Goal: Task Accomplishment & Management: Use online tool/utility

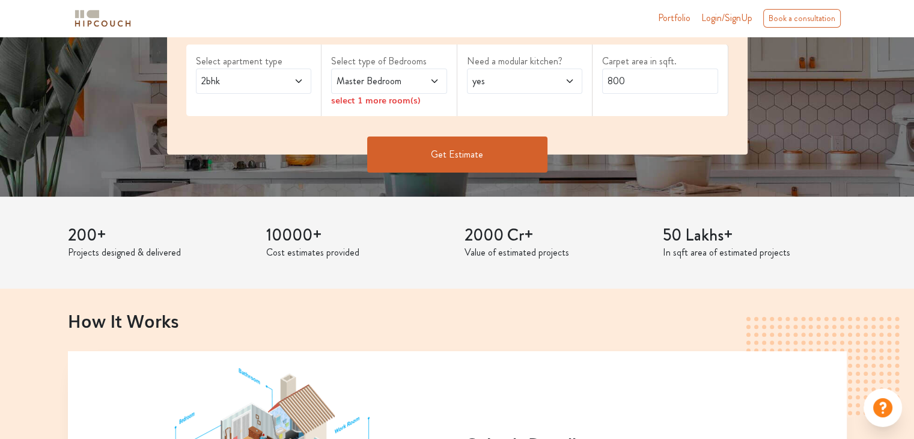
scroll to position [120, 0]
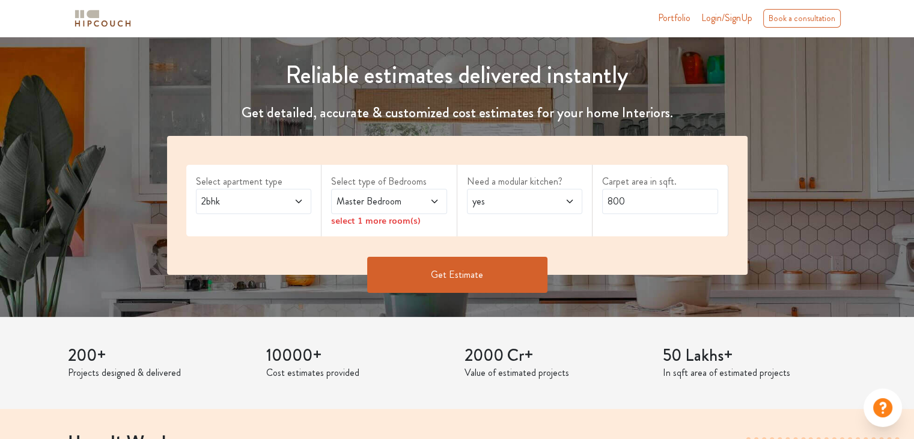
click at [249, 203] on span "2bhk" at bounding box center [238, 201] width 79 height 14
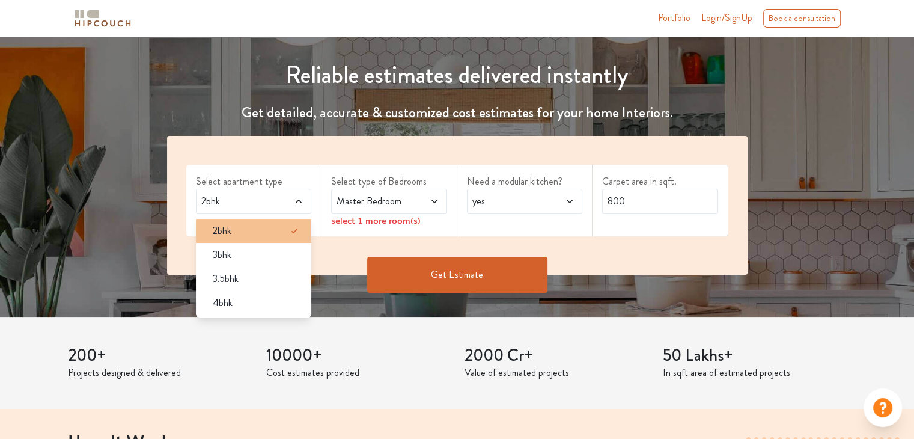
click at [251, 227] on div "2bhk" at bounding box center [257, 230] width 109 height 14
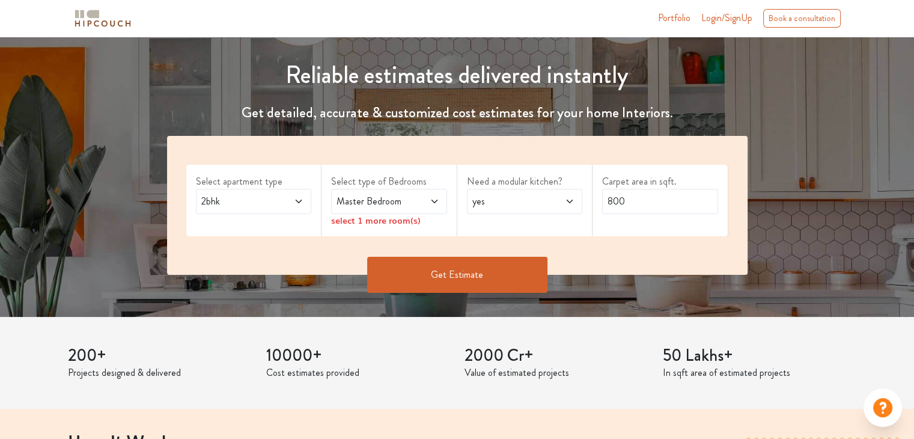
click at [411, 205] on span "Master Bedroom" at bounding box center [373, 201] width 79 height 14
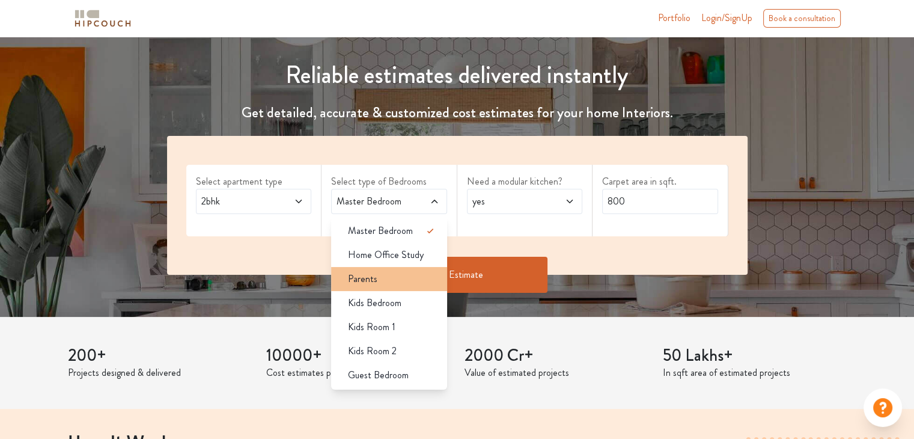
click at [396, 280] on div "Parents" at bounding box center [392, 279] width 109 height 14
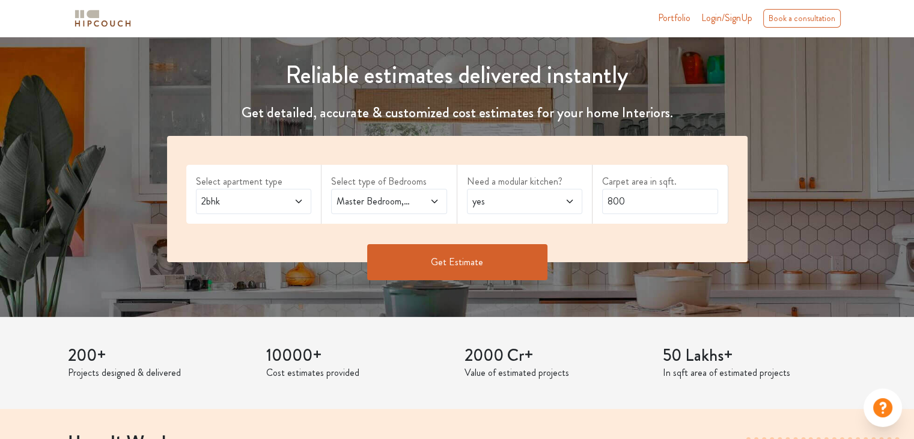
click at [428, 206] on span at bounding box center [426, 201] width 26 height 14
click at [535, 201] on span "yes" at bounding box center [509, 201] width 79 height 14
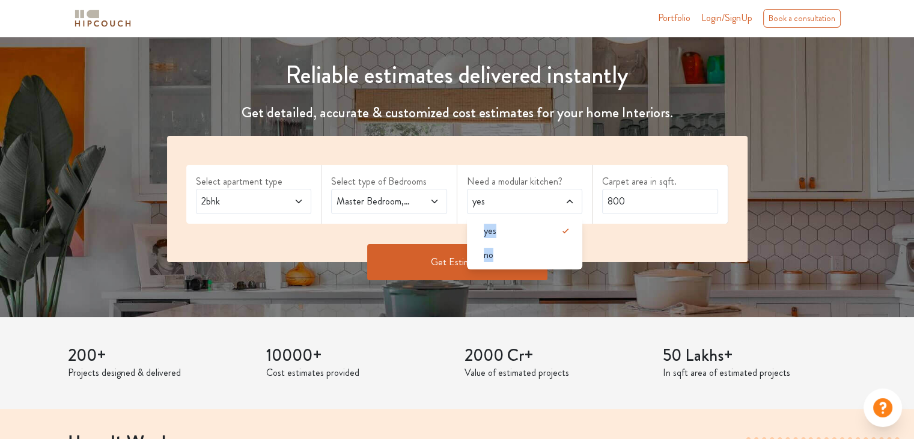
click at [535, 201] on span "yes" at bounding box center [509, 201] width 79 height 14
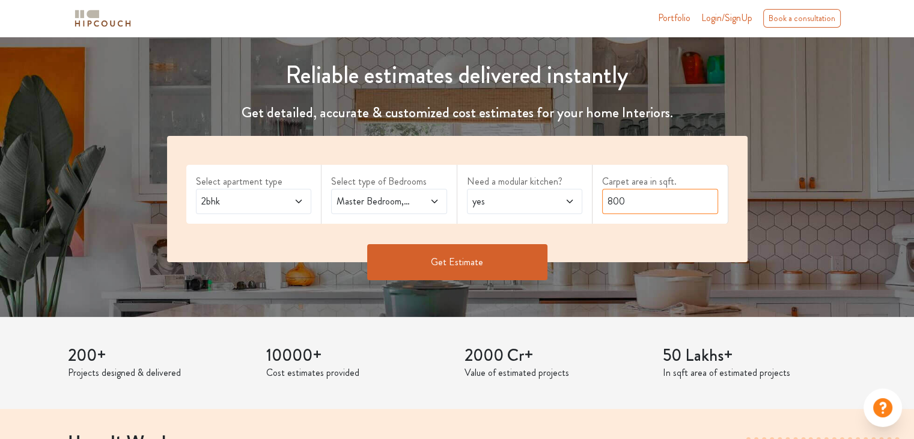
drag, startPoint x: 661, startPoint y: 199, endPoint x: 550, endPoint y: 214, distance: 111.6
click at [550, 214] on div "Select apartment type 2bhk Select type of Bedrooms Master Bedroom,Parents Need …" at bounding box center [457, 199] width 580 height 126
click at [518, 256] on button "Get Estimate" at bounding box center [457, 262] width 180 height 36
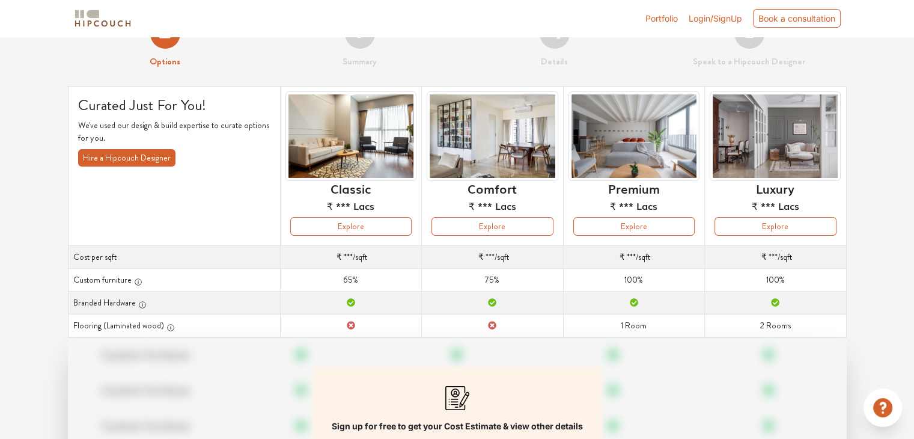
scroll to position [120, 0]
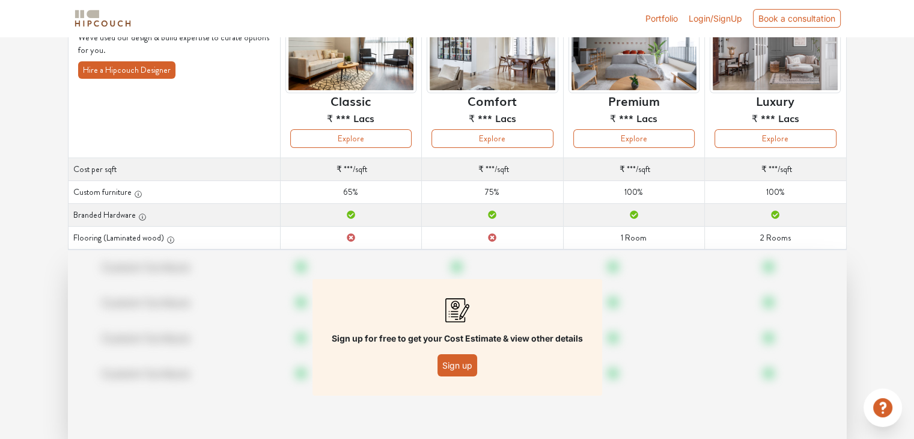
click at [447, 365] on button "Sign up" at bounding box center [457, 365] width 40 height 22
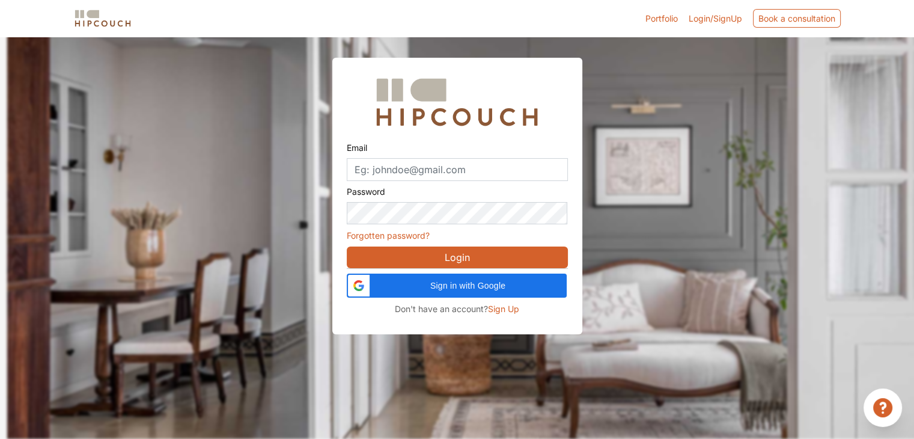
scroll to position [36, 0]
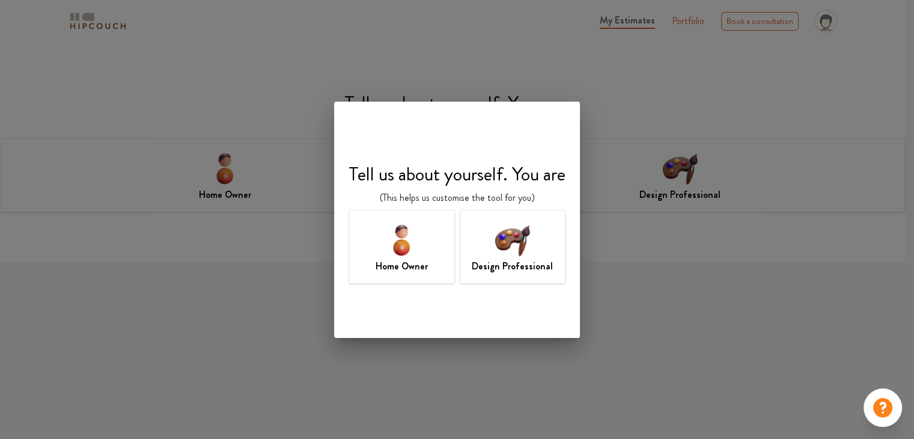
click at [502, 241] on img at bounding box center [512, 239] width 39 height 39
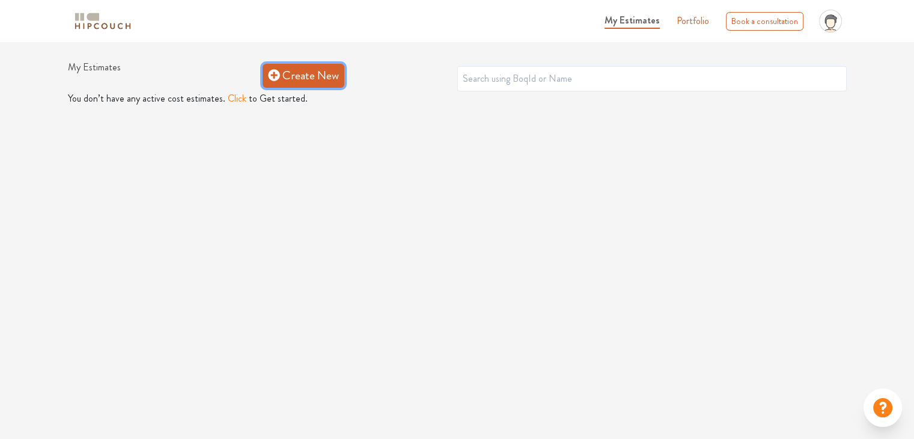
click at [277, 80] on icon at bounding box center [274, 75] width 12 height 12
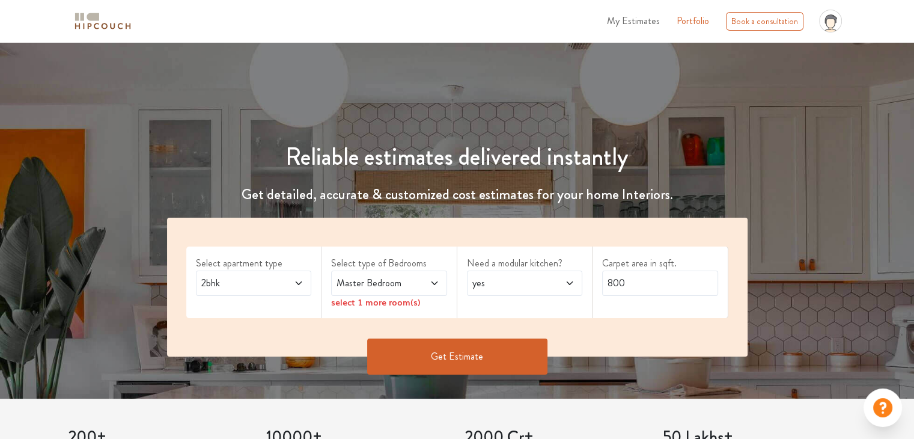
scroll to position [120, 0]
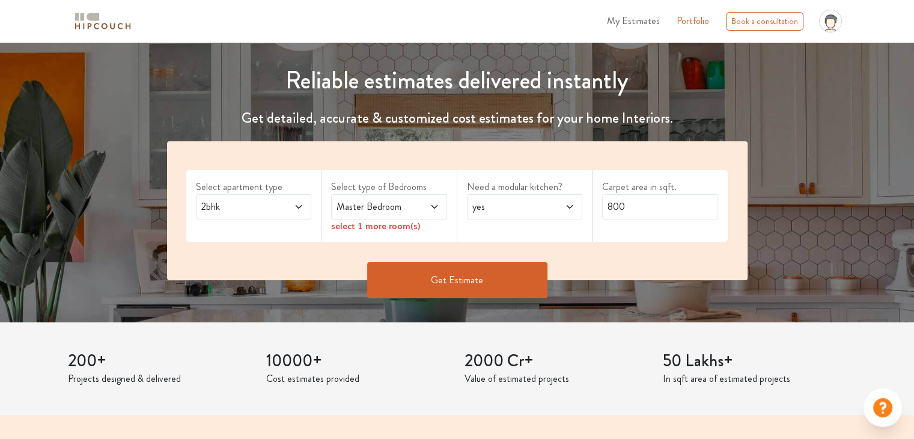
click at [405, 205] on span "Master Bedroom" at bounding box center [373, 206] width 79 height 14
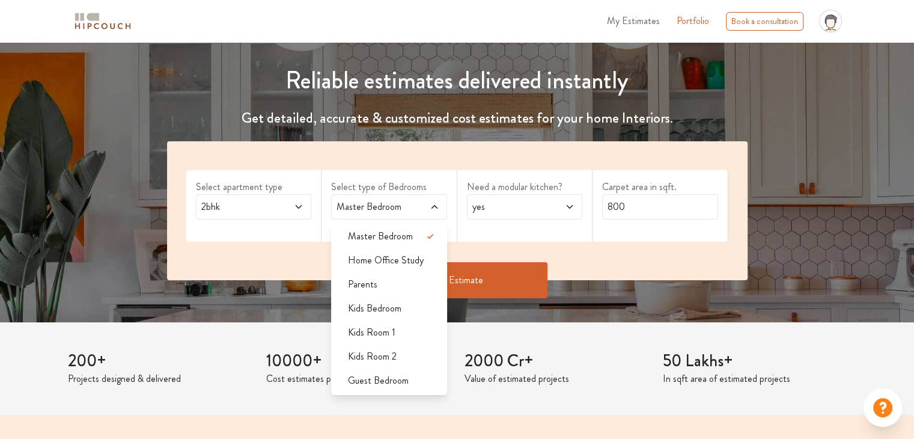
click at [405, 205] on span "Master Bedroom" at bounding box center [373, 206] width 79 height 14
click at [416, 279] on div "Parents" at bounding box center [392, 284] width 109 height 14
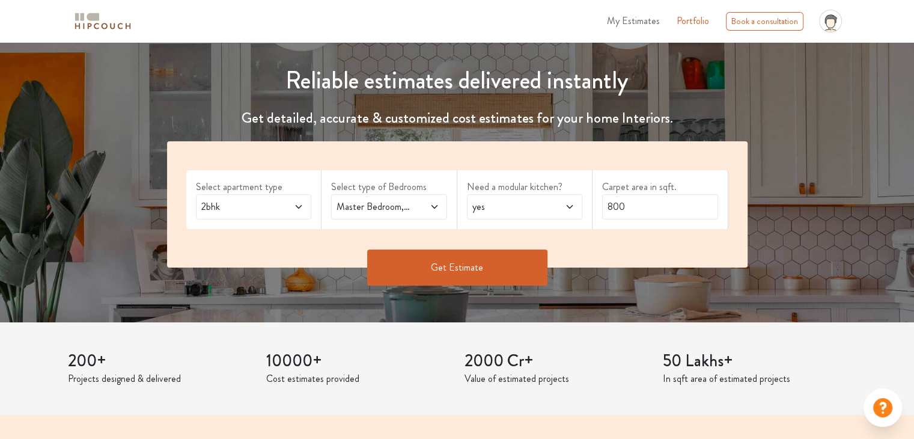
click at [513, 260] on button "Get Estimate" at bounding box center [457, 267] width 180 height 36
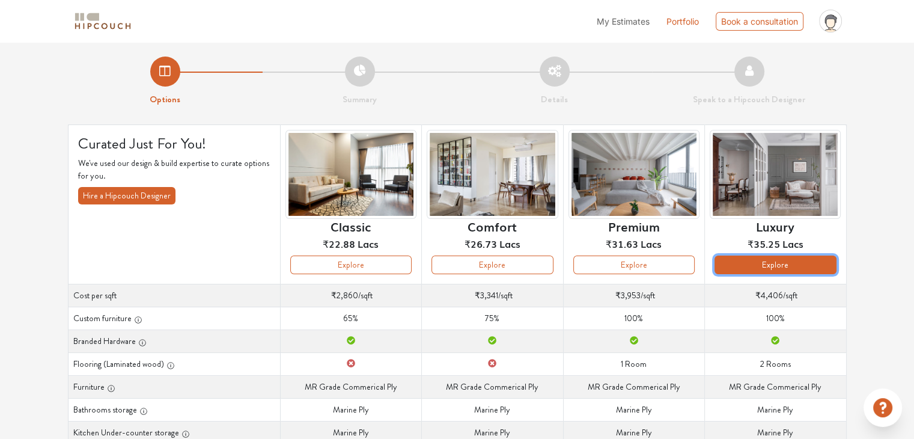
click at [744, 260] on button "Explore" at bounding box center [774, 264] width 121 height 19
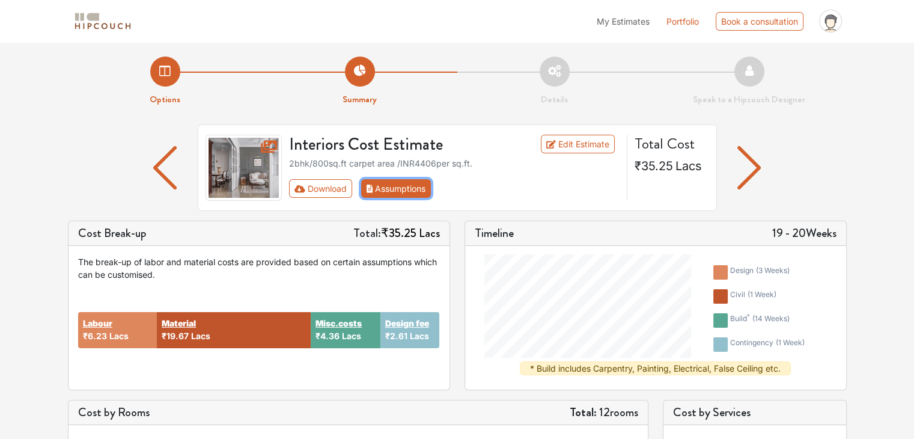
click at [386, 181] on button "Assumptions" at bounding box center [396, 188] width 70 height 19
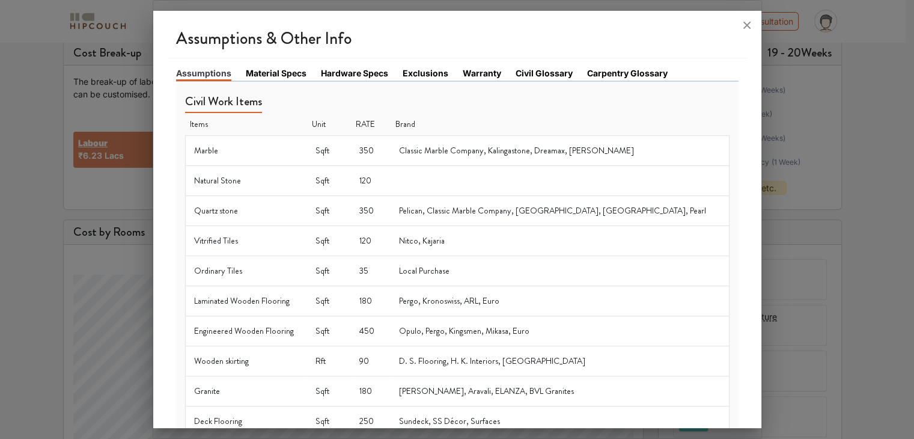
click at [284, 73] on link "Material Specs" at bounding box center [276, 73] width 61 height 13
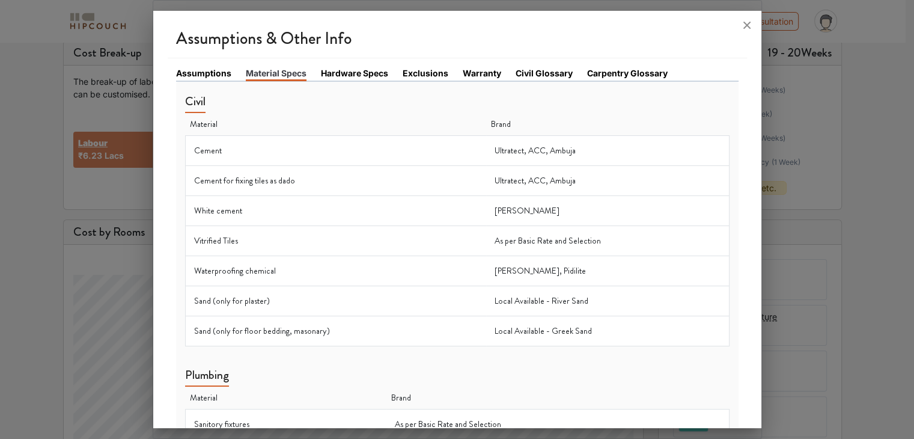
click at [337, 70] on link "Hardware Specs" at bounding box center [354, 73] width 67 height 13
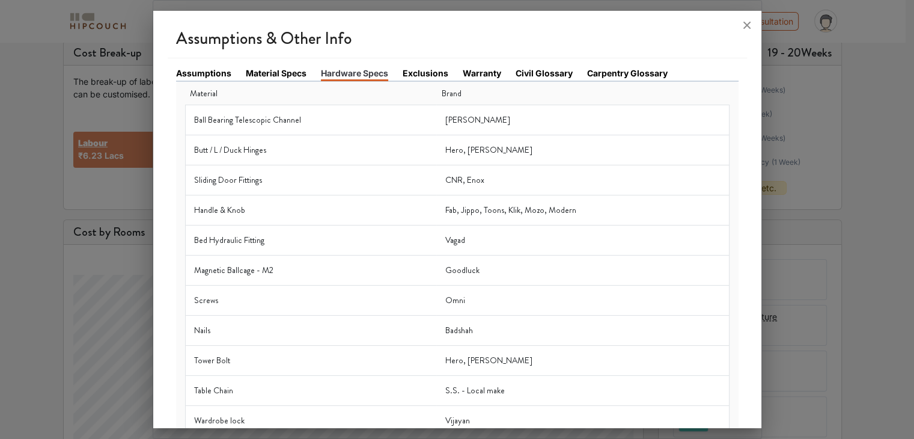
click at [394, 74] on li "Hardware Specs" at bounding box center [362, 74] width 82 height 14
click at [416, 71] on link "Exclusions" at bounding box center [425, 73] width 46 height 13
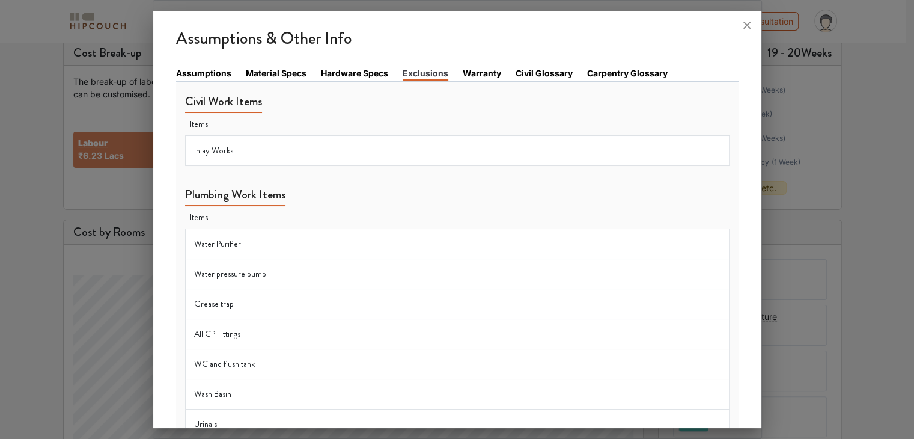
click at [487, 70] on link "Warranty" at bounding box center [482, 73] width 38 height 13
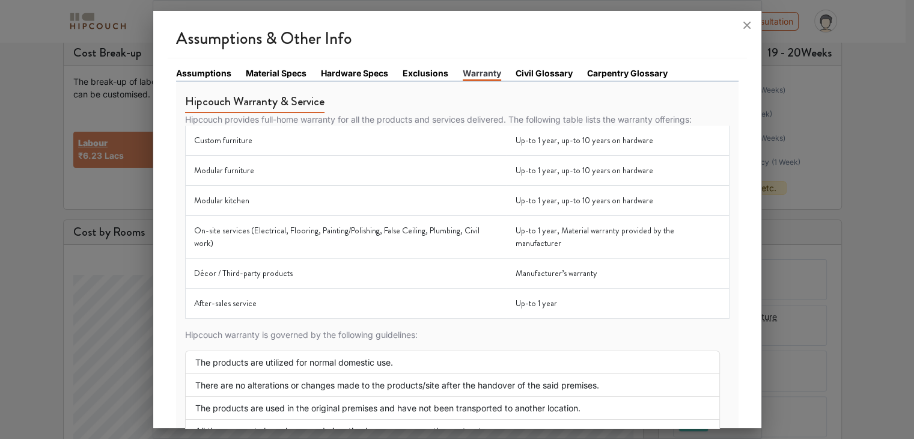
click at [532, 73] on link "Civil Glossary" at bounding box center [543, 73] width 57 height 13
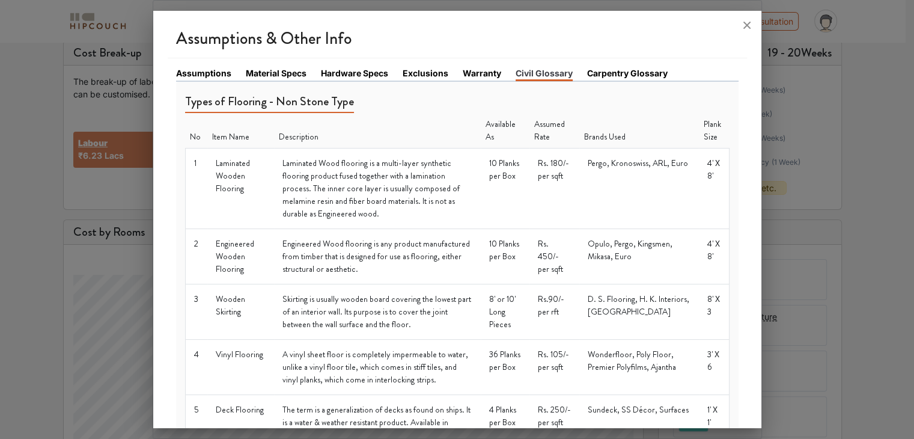
click at [630, 67] on link "Carpentry Glossary" at bounding box center [627, 73] width 80 height 13
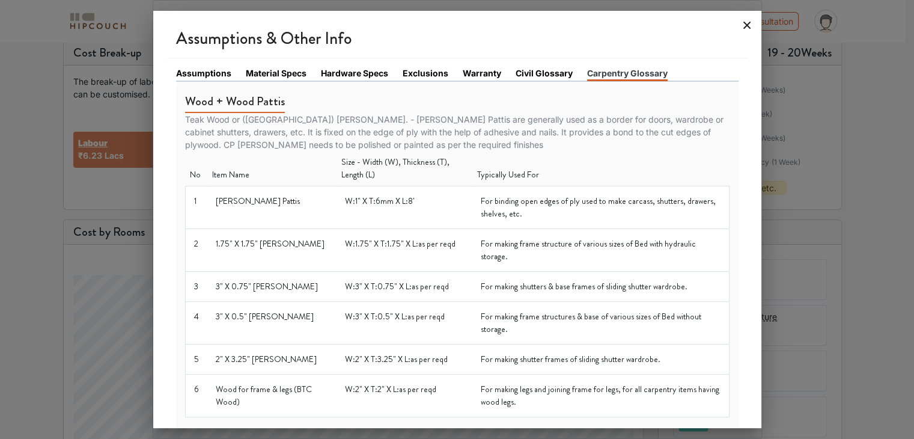
click at [740, 27] on icon at bounding box center [746, 25] width 19 height 19
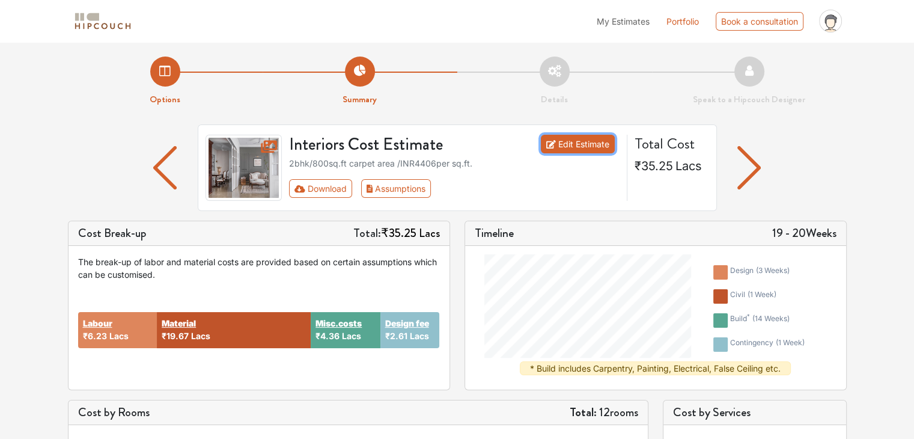
click at [548, 150] on link "Edit Estimate" at bounding box center [578, 144] width 74 height 19
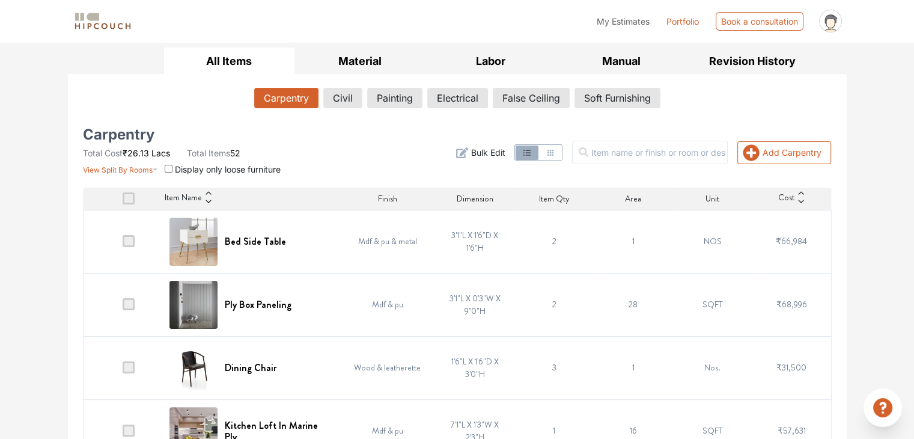
scroll to position [193, 0]
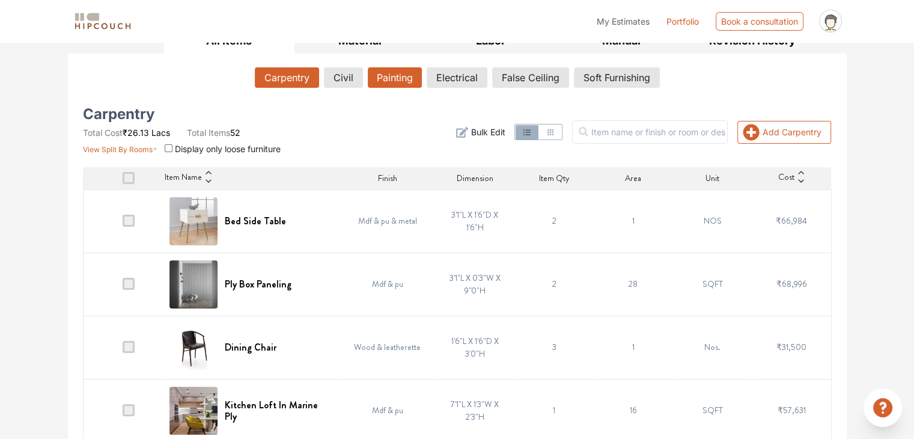
click at [381, 71] on button "Painting" at bounding box center [395, 77] width 54 height 20
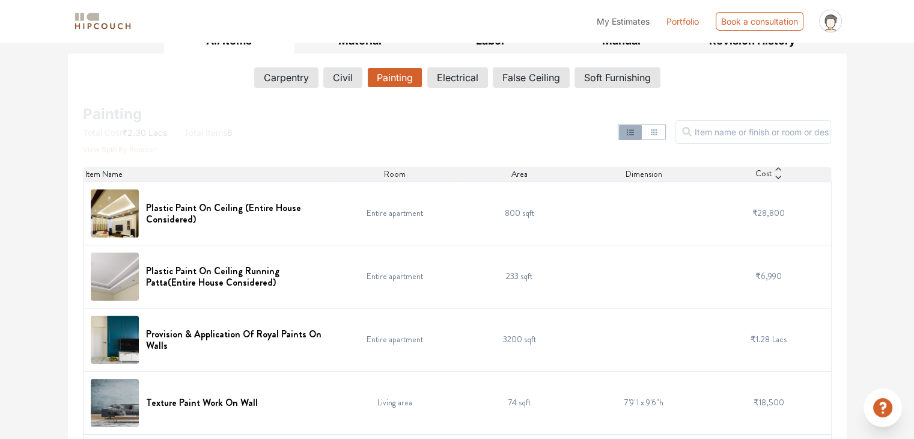
scroll to position [133, 0]
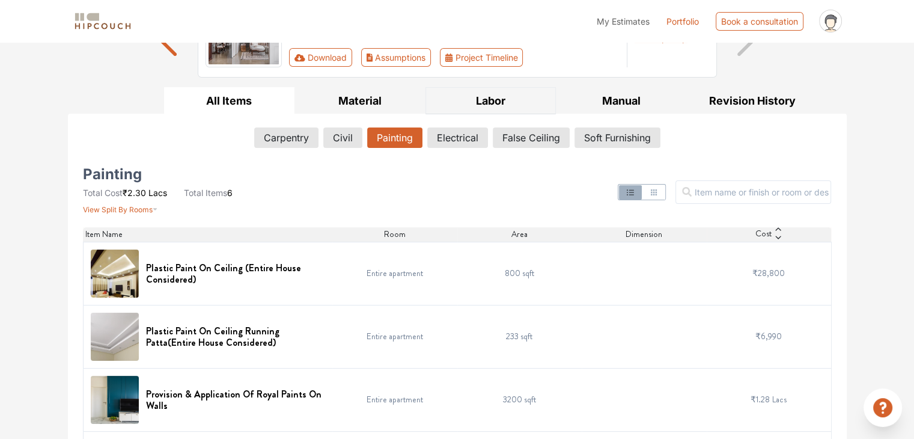
click at [469, 102] on button "Labor" at bounding box center [490, 100] width 131 height 27
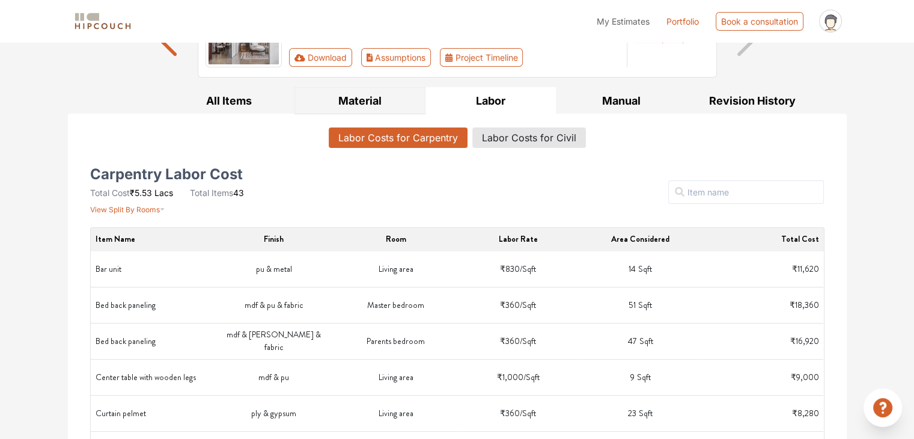
click at [353, 92] on button "Material" at bounding box center [359, 100] width 131 height 27
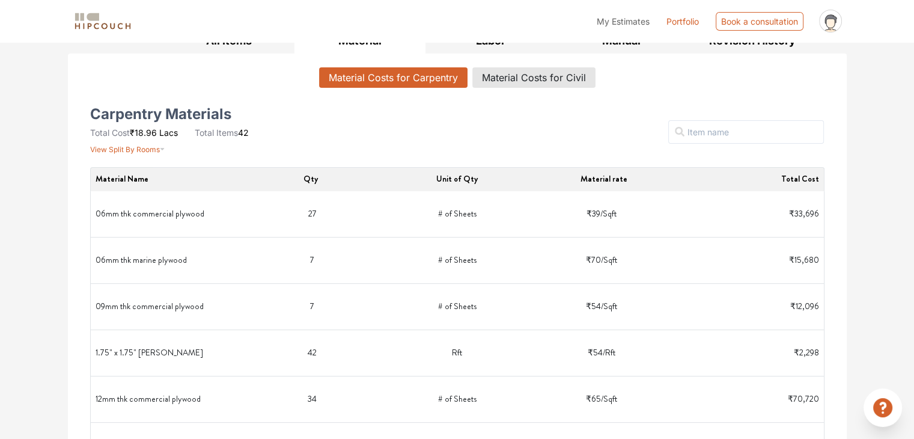
scroll to position [73, 0]
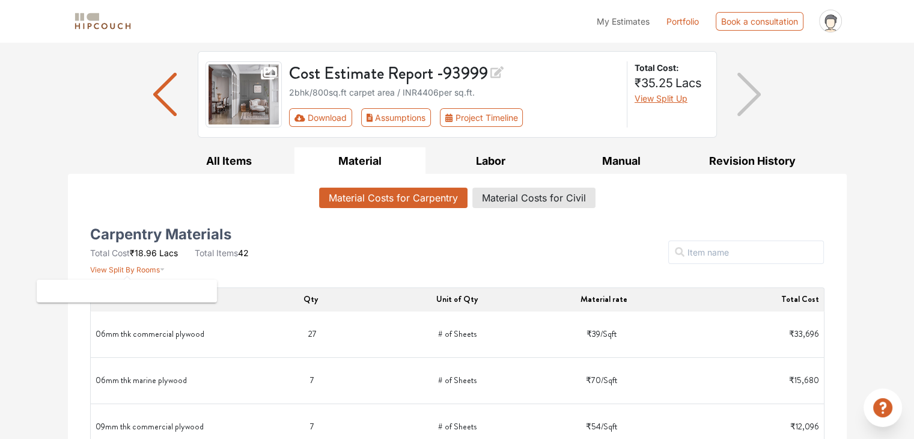
click at [138, 266] on span "View Split By Rooms" at bounding box center [125, 269] width 70 height 9
click at [160, 269] on icon "button" at bounding box center [162, 266] width 5 height 14
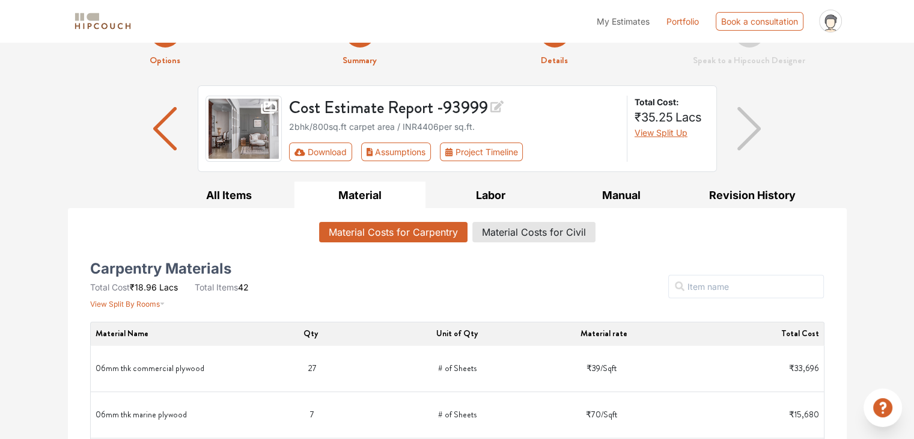
scroll to position [0, 0]
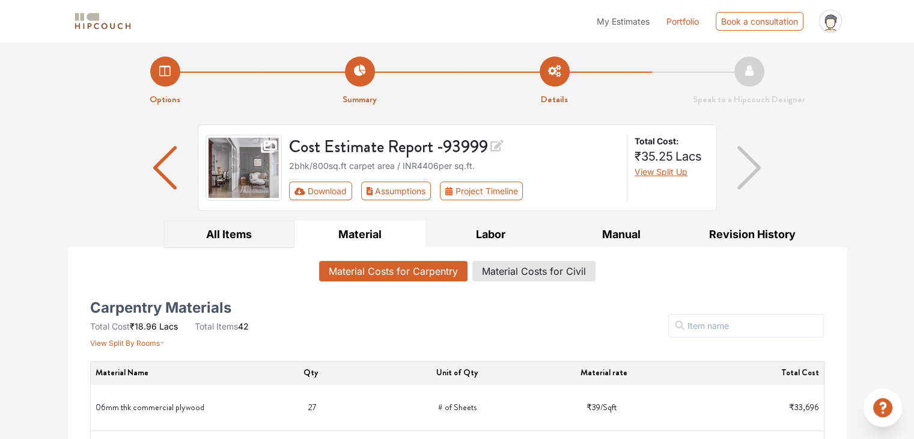
click at [243, 243] on button "All Items" at bounding box center [229, 233] width 131 height 27
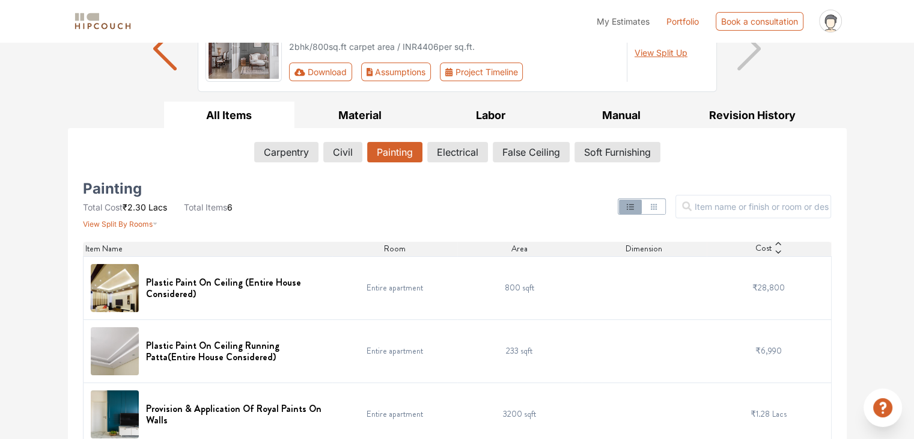
scroll to position [143, 0]
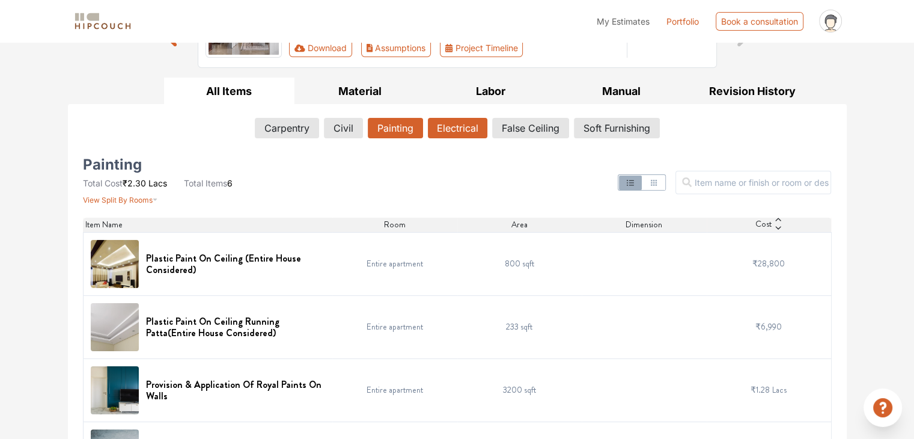
click at [440, 131] on button "Electrical" at bounding box center [457, 128] width 59 height 20
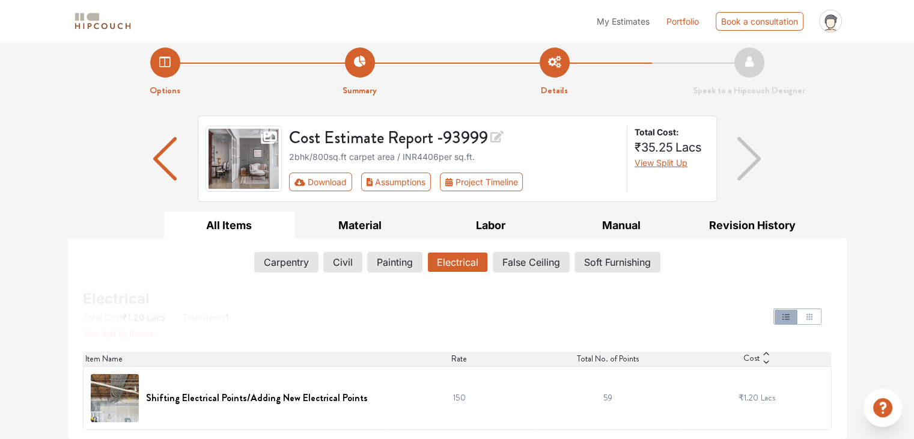
scroll to position [8, 0]
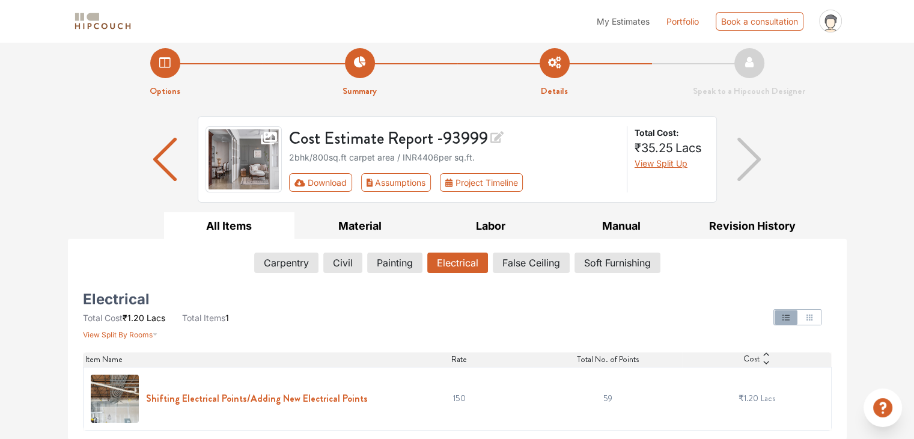
click at [211, 397] on h6 "Shifting Electrical Points/Adding New Electrical Points" at bounding box center [257, 397] width 222 height 11
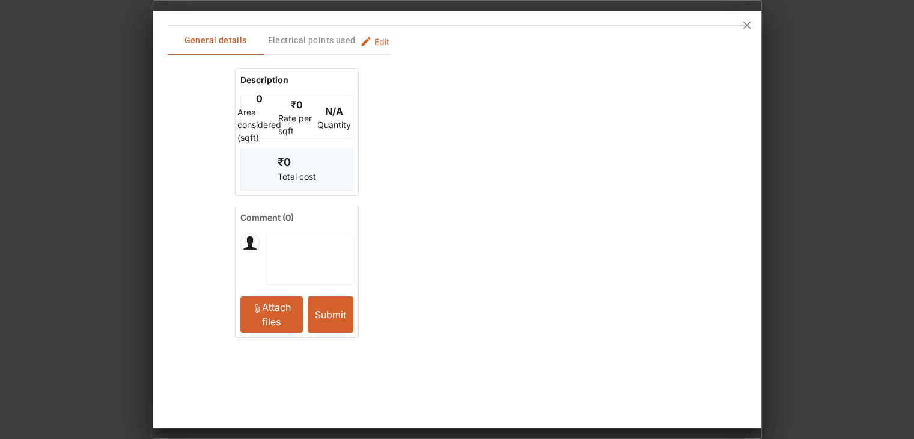
scroll to position [0, 0]
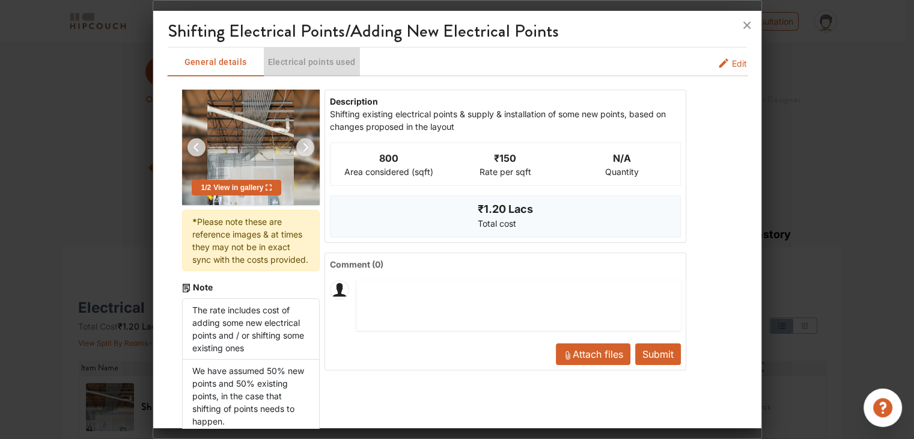
click at [296, 64] on span "Electrical points used" at bounding box center [312, 62] width 94 height 15
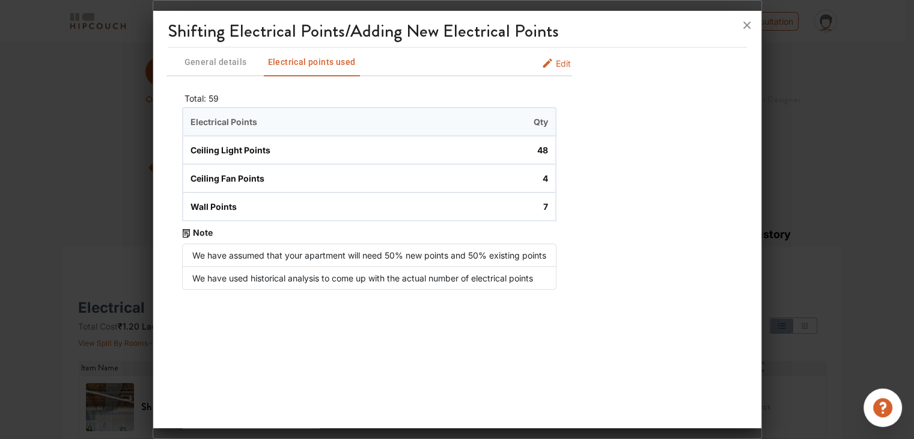
click at [216, 64] on span "General details" at bounding box center [216, 62] width 94 height 15
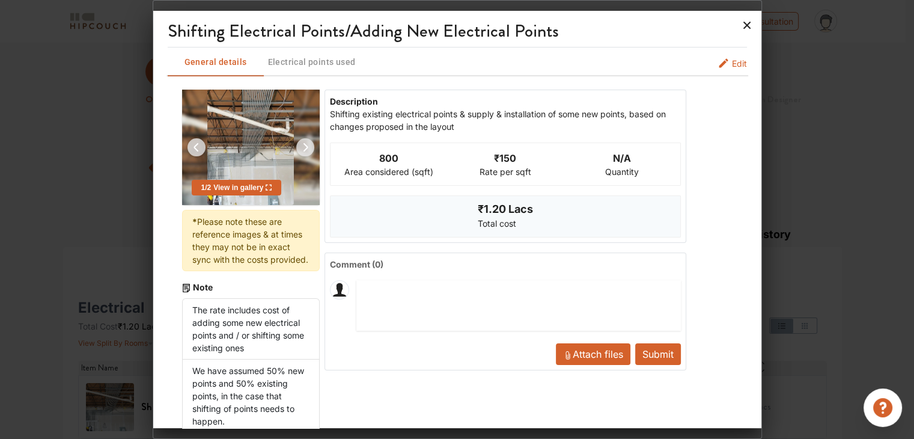
click at [746, 31] on icon at bounding box center [746, 25] width 19 height 19
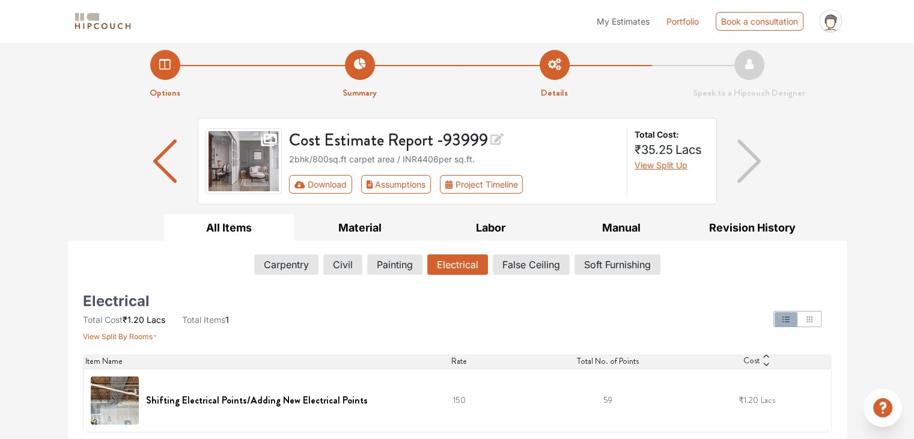
scroll to position [8, 0]
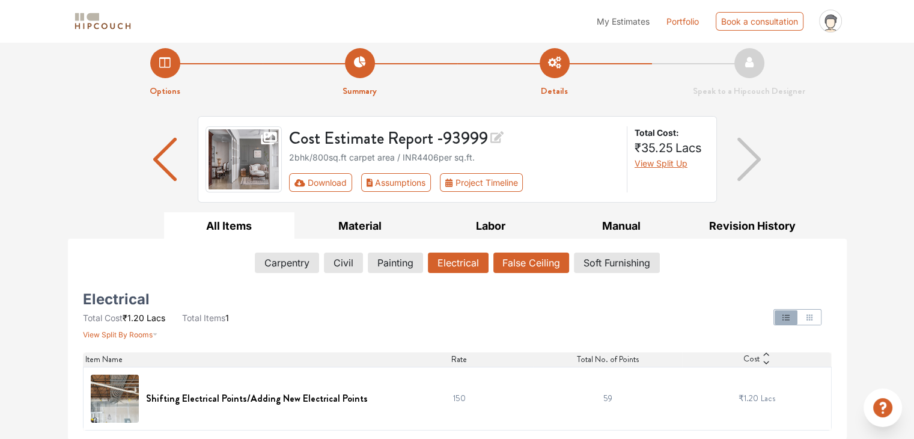
click at [543, 265] on button "False Ceiling" at bounding box center [531, 262] width 76 height 20
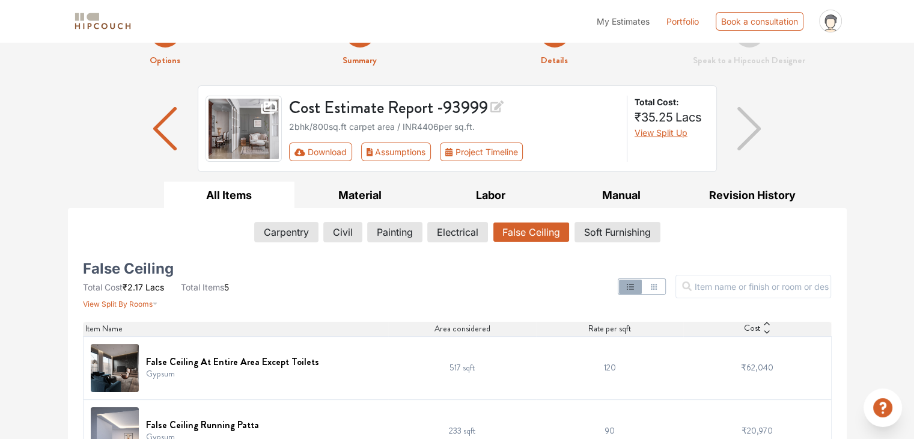
scroll to position [60, 0]
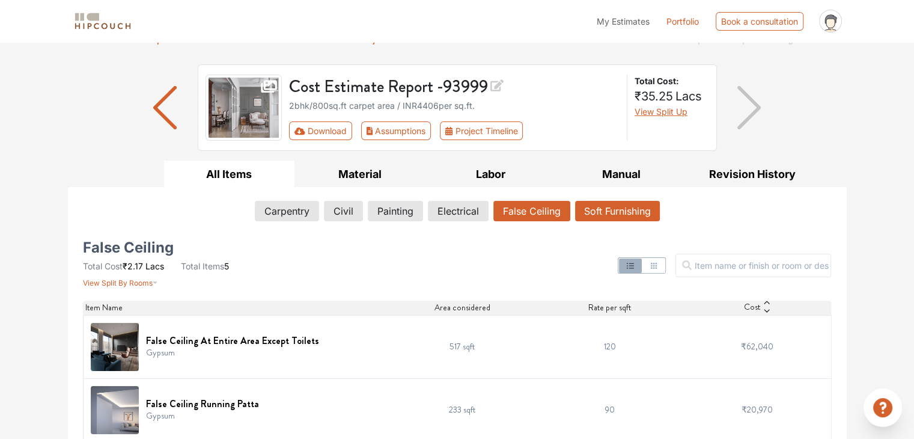
click at [612, 207] on button "Soft Furnishing" at bounding box center [617, 211] width 85 height 20
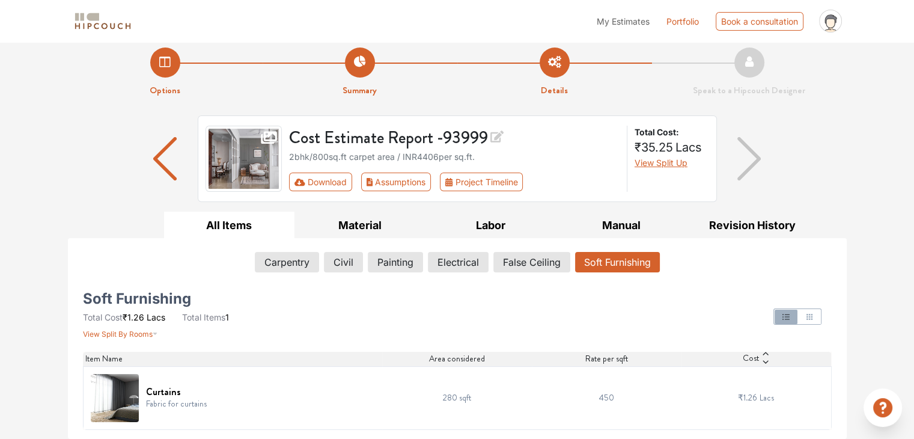
scroll to position [8, 0]
click at [305, 263] on button "Carpentry" at bounding box center [286, 262] width 63 height 20
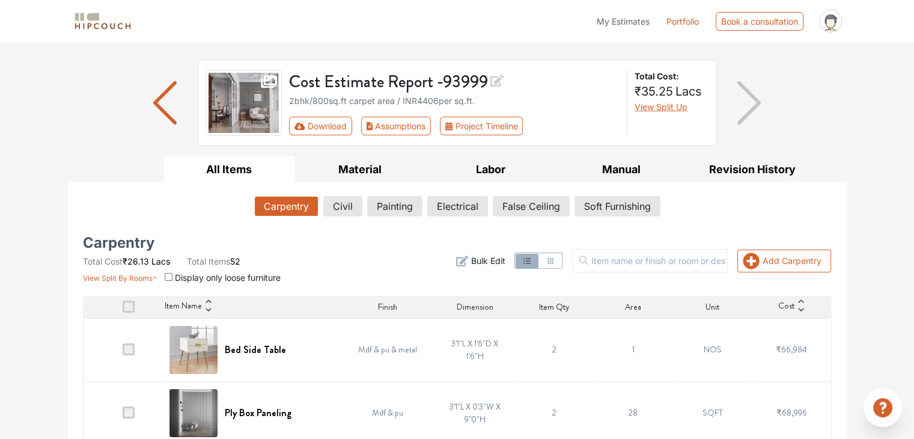
scroll to position [0, 0]
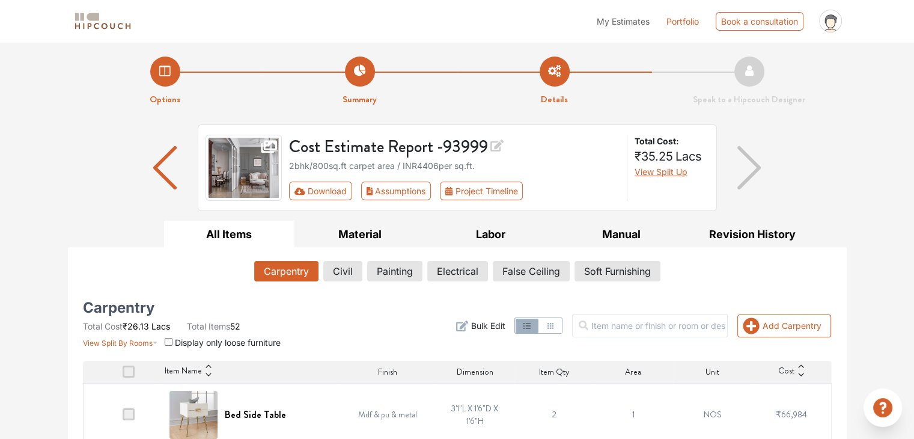
click at [168, 177] on img "button" at bounding box center [164, 167] width 23 height 43
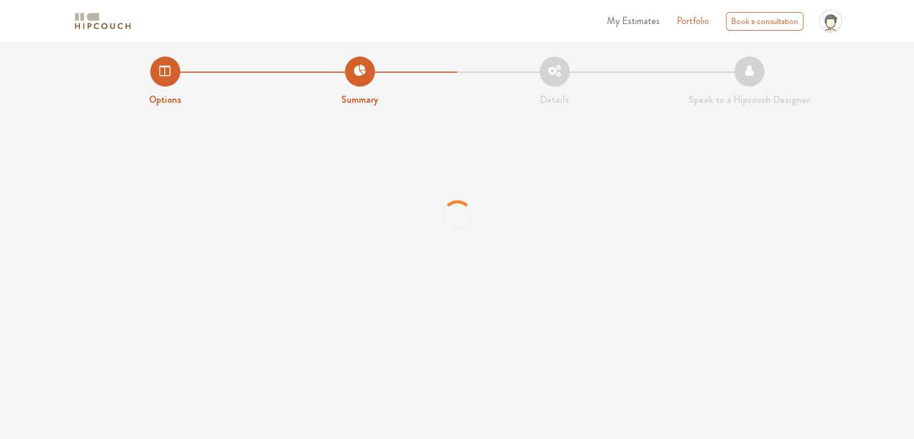
click at [173, 75] on li "Options" at bounding box center [165, 81] width 195 height 50
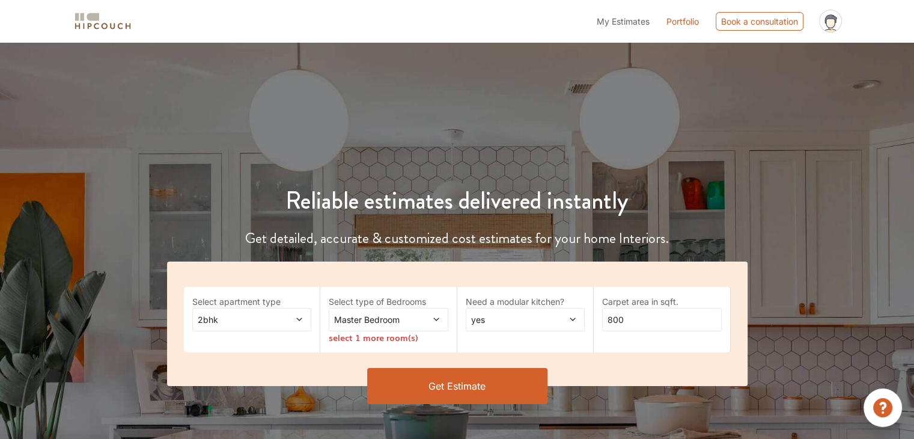
click at [434, 322] on icon at bounding box center [436, 319] width 8 height 8
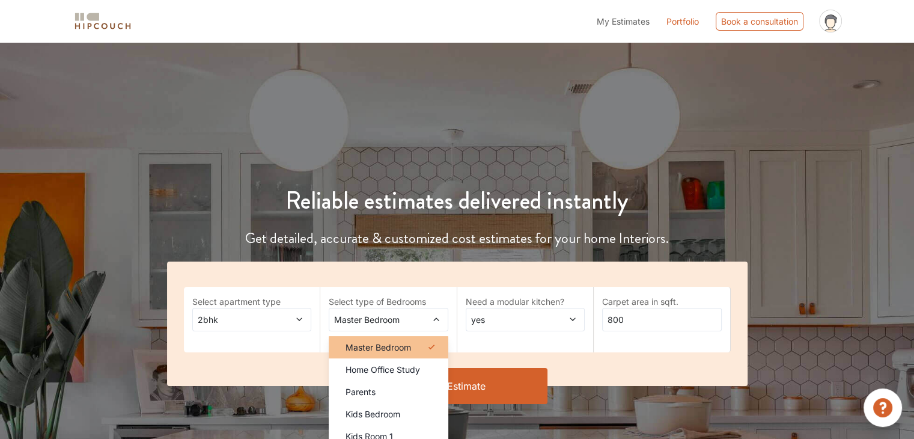
click at [421, 341] on div "Master Bedroom" at bounding box center [392, 347] width 112 height 13
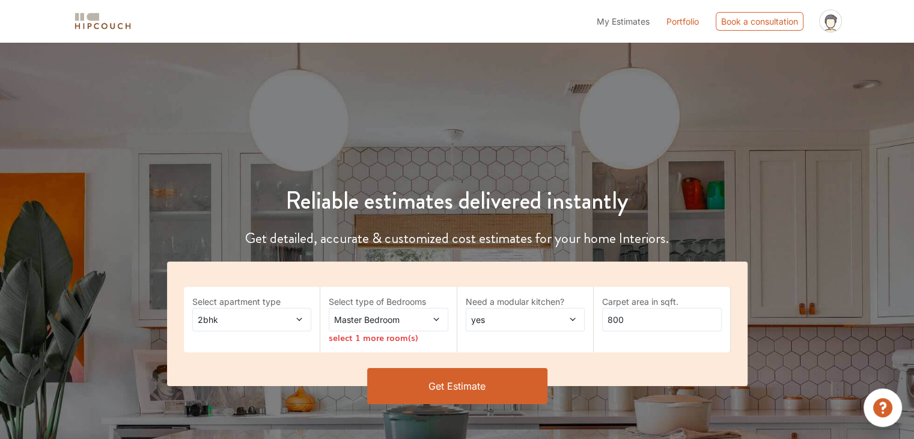
click at [559, 358] on div "Select apartment type 2bhk Select type of Bedrooms Master Bedroom select 1 more…" at bounding box center [457, 323] width 580 height 124
click at [565, 322] on span at bounding box center [563, 319] width 27 height 13
click at [532, 368] on div "no" at bounding box center [529, 369] width 112 height 13
click at [508, 380] on button "Get Estimate" at bounding box center [457, 386] width 180 height 36
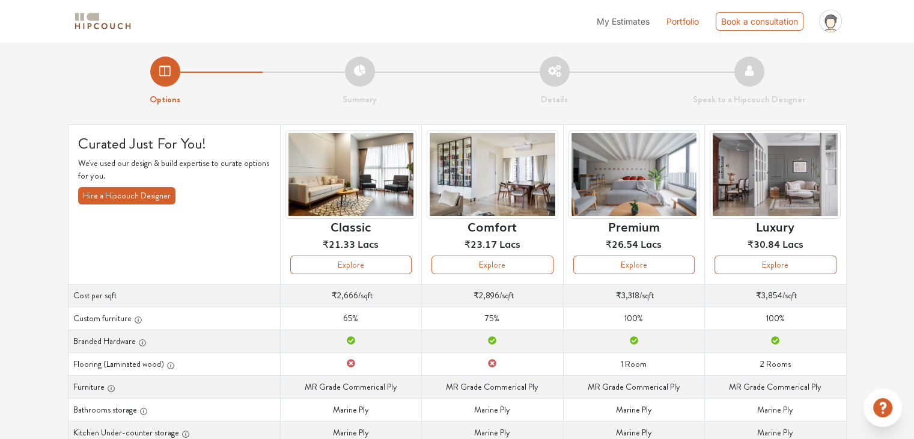
scroll to position [60, 0]
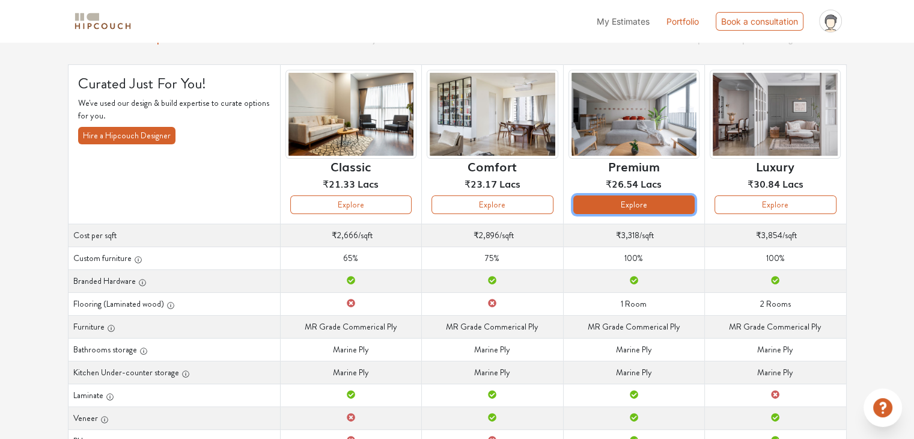
click at [640, 208] on button "Explore" at bounding box center [633, 204] width 121 height 19
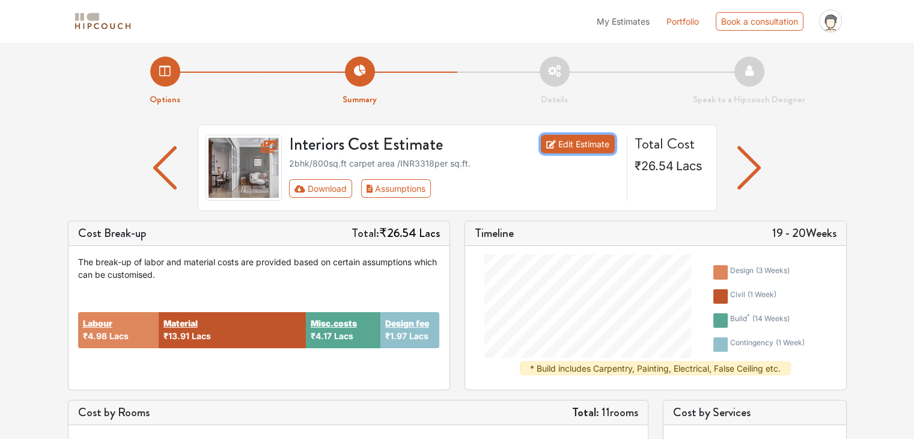
click at [559, 143] on link "Edit Estimate" at bounding box center [578, 144] width 74 height 19
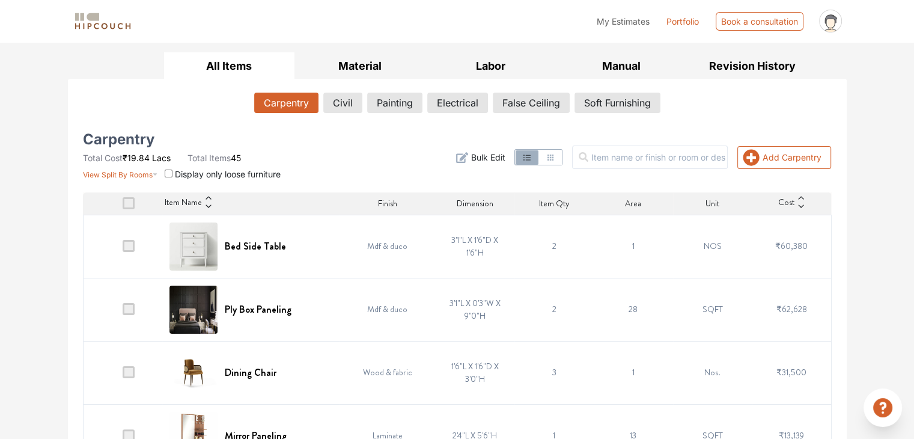
scroll to position [254, 0]
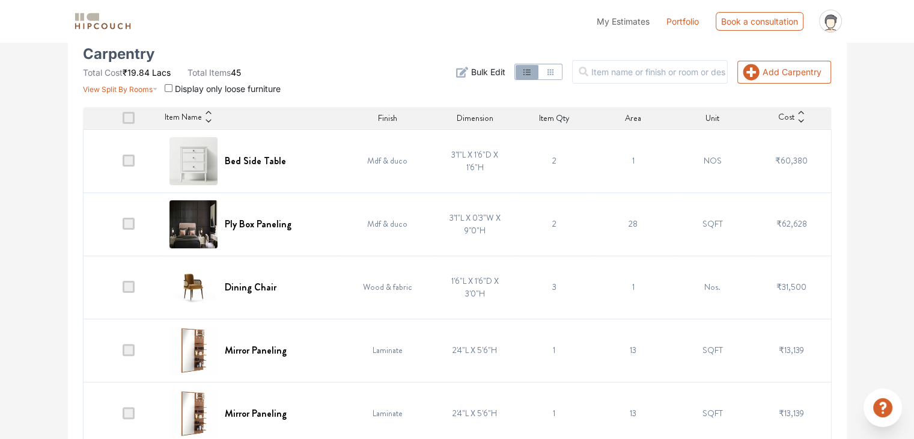
click at [136, 160] on td at bounding box center [122, 160] width 79 height 63
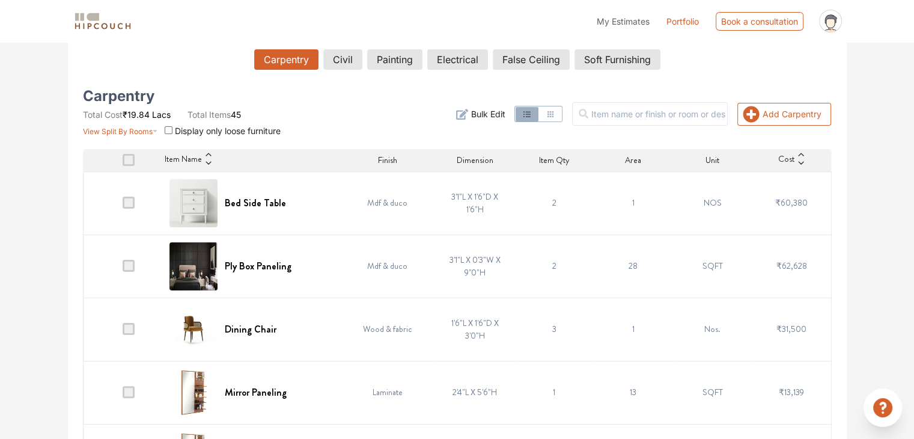
scroll to position [193, 0]
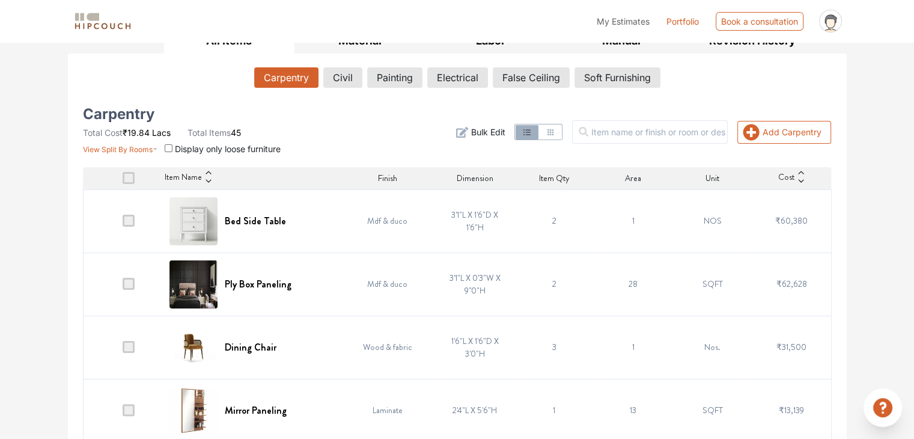
click at [134, 216] on span at bounding box center [129, 220] width 12 height 12
click at [123, 223] on input "checkbox" at bounding box center [123, 223] width 0 height 0
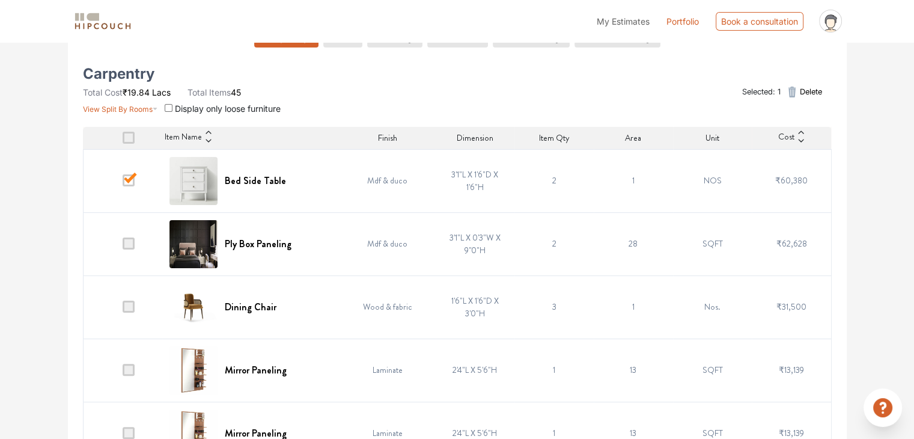
scroll to position [254, 0]
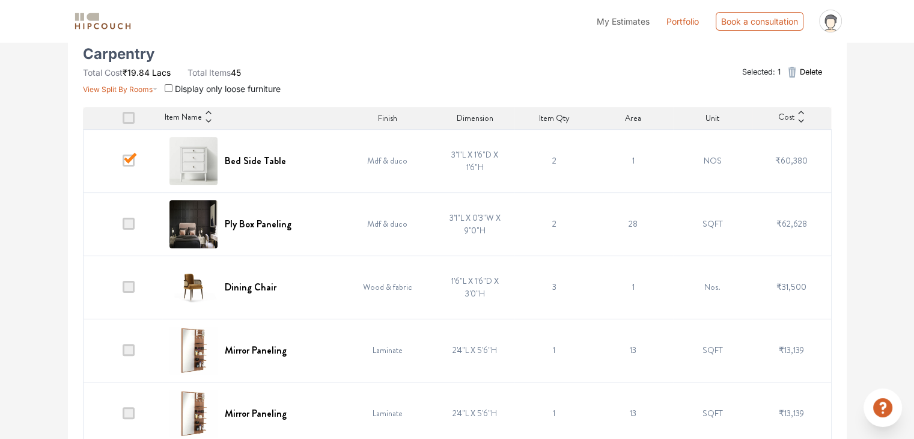
click at [130, 287] on span at bounding box center [129, 287] width 12 height 12
click at [123, 290] on input "checkbox" at bounding box center [123, 290] width 0 height 0
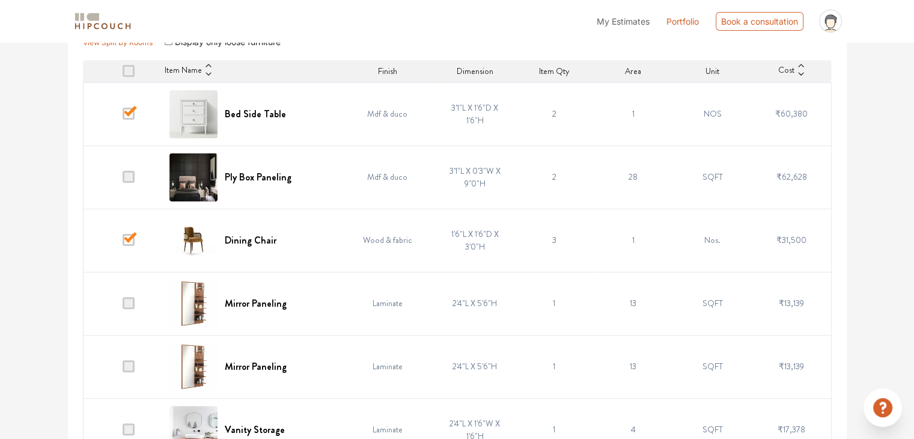
scroll to position [314, 0]
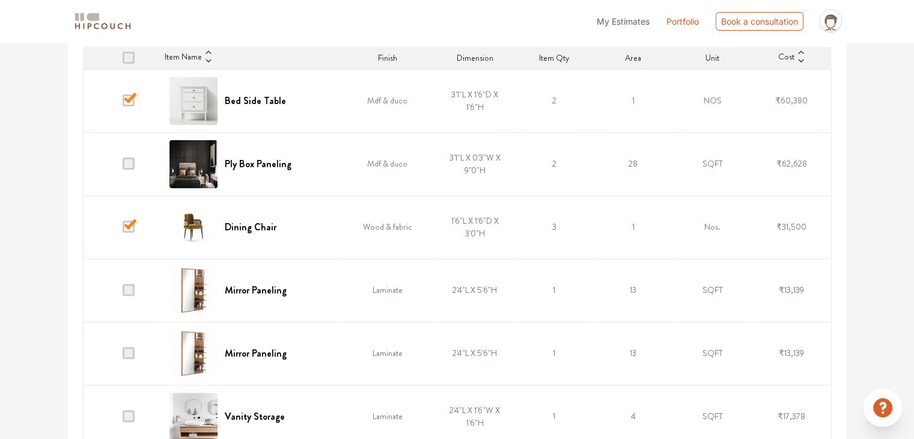
click at [130, 288] on span at bounding box center [129, 290] width 12 height 12
click at [123, 293] on input "checkbox" at bounding box center [123, 293] width 0 height 0
click at [131, 353] on span at bounding box center [129, 353] width 12 height 12
click at [123, 356] on input "checkbox" at bounding box center [123, 356] width 0 height 0
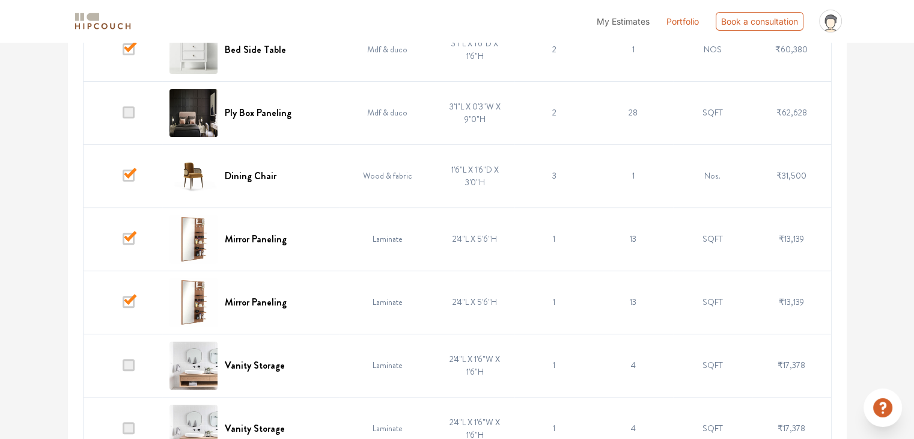
scroll to position [494, 0]
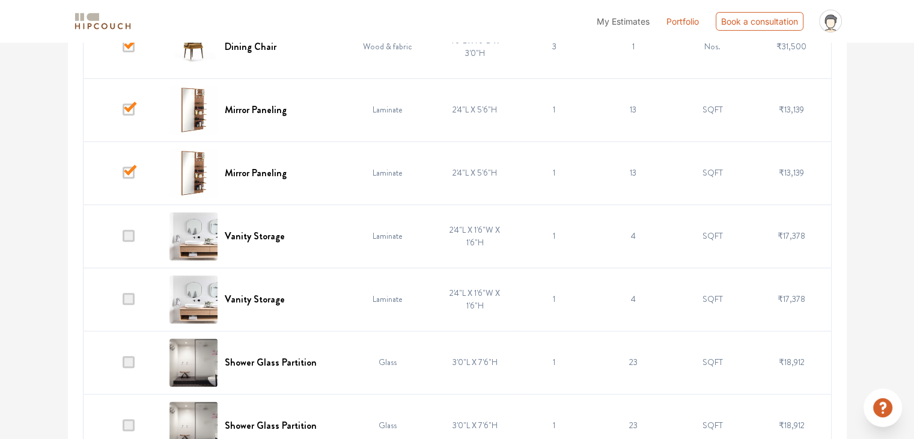
click at [133, 296] on span at bounding box center [129, 299] width 12 height 12
click at [123, 302] on input "checkbox" at bounding box center [123, 302] width 0 height 0
click at [133, 231] on span at bounding box center [129, 235] width 12 height 12
click at [123, 238] on input "checkbox" at bounding box center [123, 238] width 0 height 0
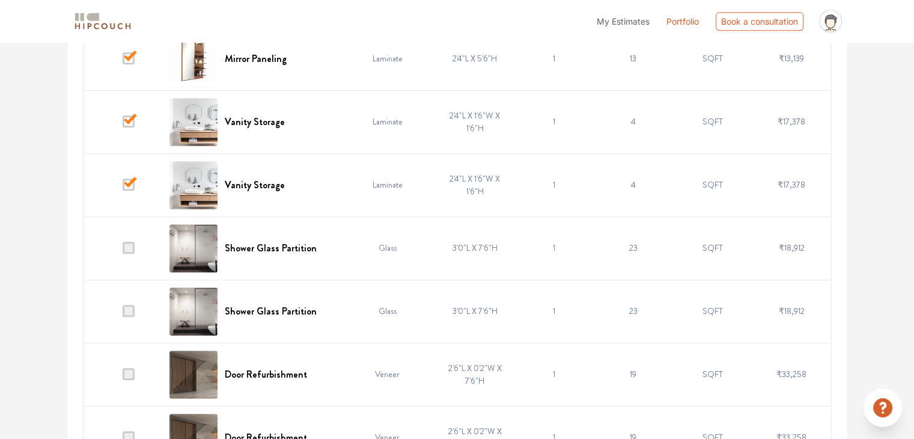
scroll to position [614, 0]
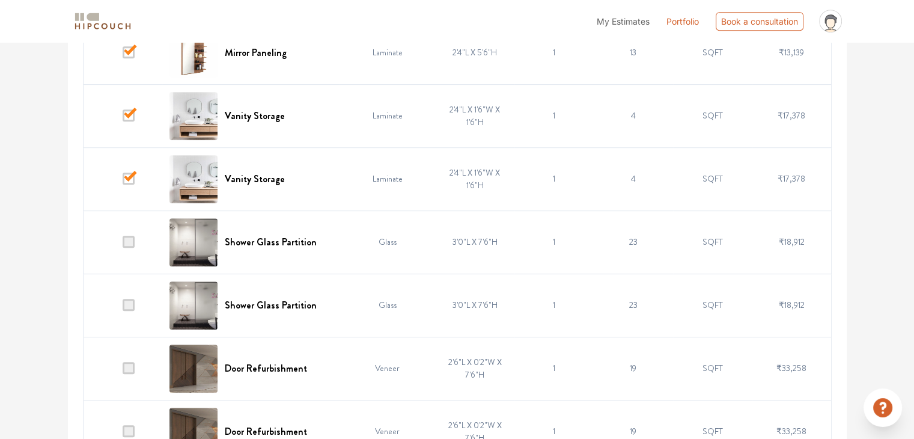
click at [132, 237] on span at bounding box center [129, 241] width 12 height 12
click at [123, 244] on input "checkbox" at bounding box center [123, 244] width 0 height 0
click at [132, 302] on span at bounding box center [129, 305] width 12 height 12
click at [123, 308] on input "checkbox" at bounding box center [123, 308] width 0 height 0
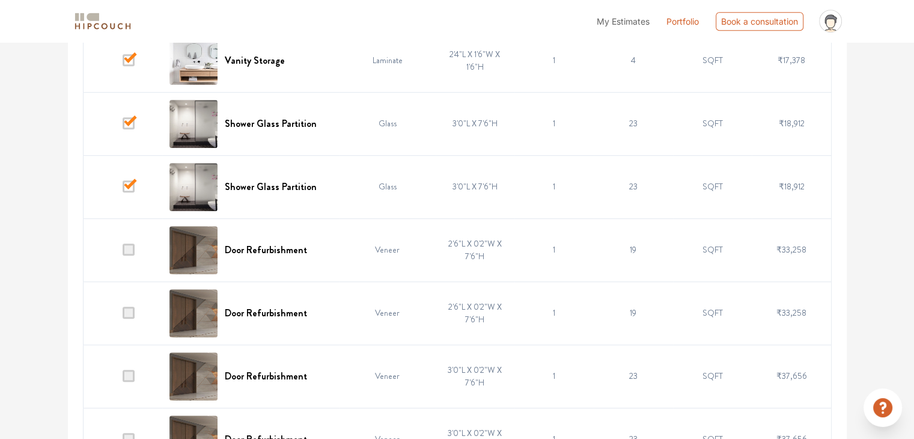
scroll to position [734, 0]
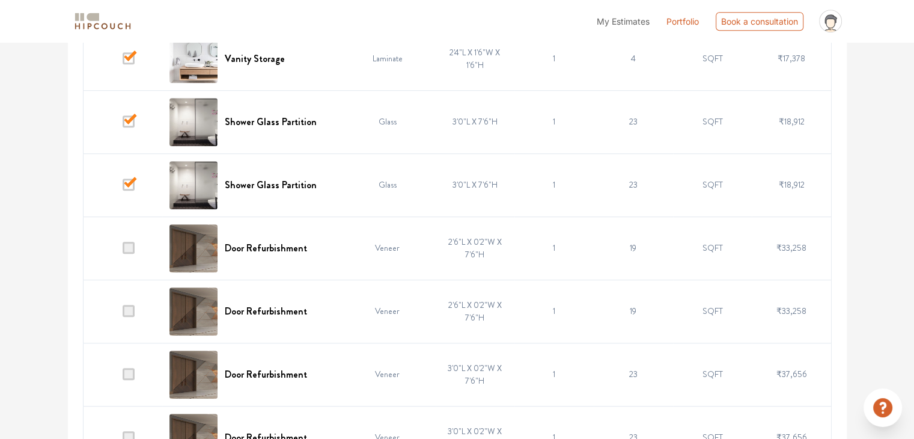
click at [132, 249] on span at bounding box center [129, 247] width 12 height 12
click at [123, 250] on input "checkbox" at bounding box center [123, 250] width 0 height 0
click at [130, 306] on span at bounding box center [129, 311] width 12 height 12
click at [123, 314] on input "checkbox" at bounding box center [123, 314] width 0 height 0
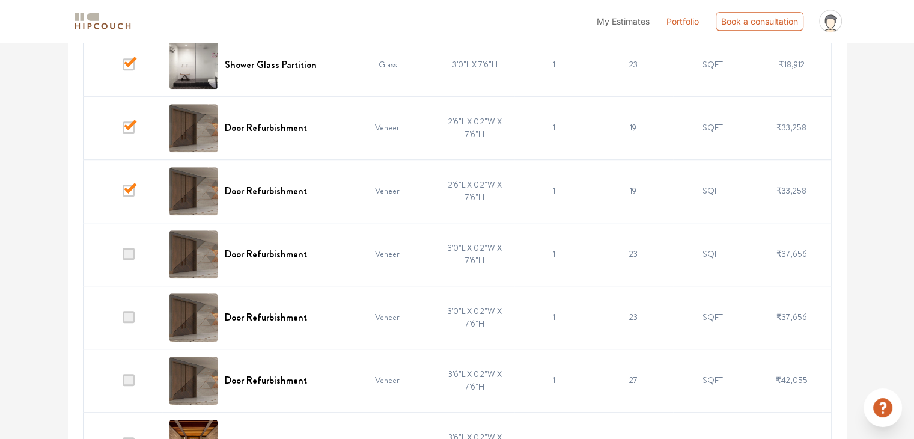
click at [133, 249] on span at bounding box center [129, 253] width 12 height 12
click at [123, 257] on input "checkbox" at bounding box center [123, 257] width 0 height 0
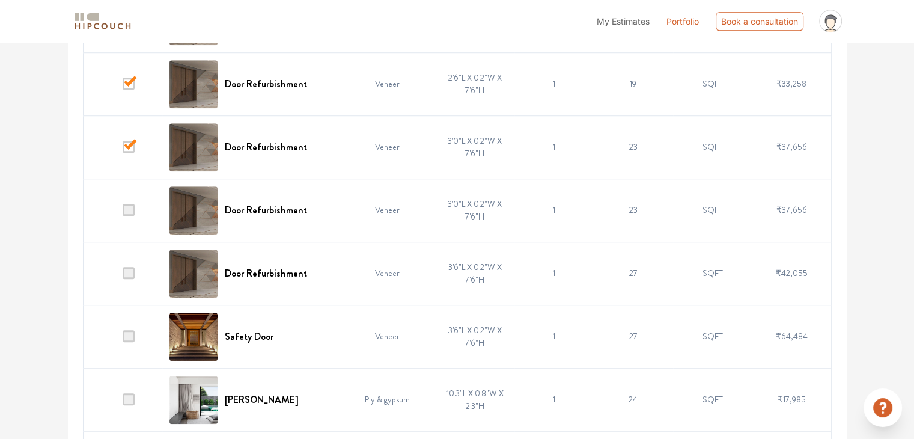
scroll to position [974, 0]
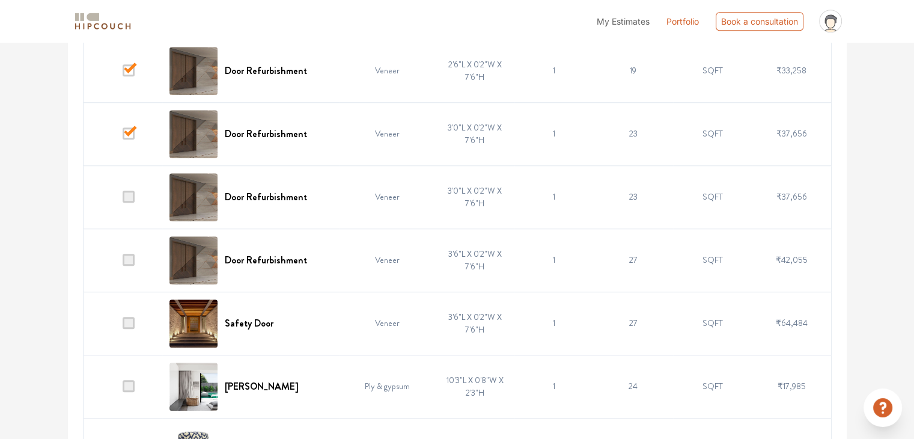
click at [135, 197] on span at bounding box center [129, 196] width 12 height 12
click at [123, 199] on input "checkbox" at bounding box center [123, 199] width 0 height 0
click at [132, 256] on span at bounding box center [129, 260] width 12 height 12
click at [123, 263] on input "checkbox" at bounding box center [123, 263] width 0 height 0
click at [132, 320] on span at bounding box center [129, 323] width 12 height 12
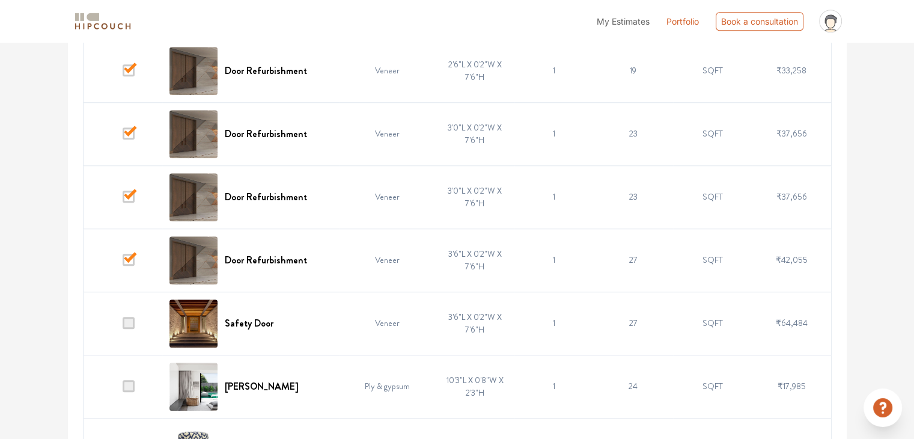
click at [123, 326] on input "checkbox" at bounding box center [123, 326] width 0 height 0
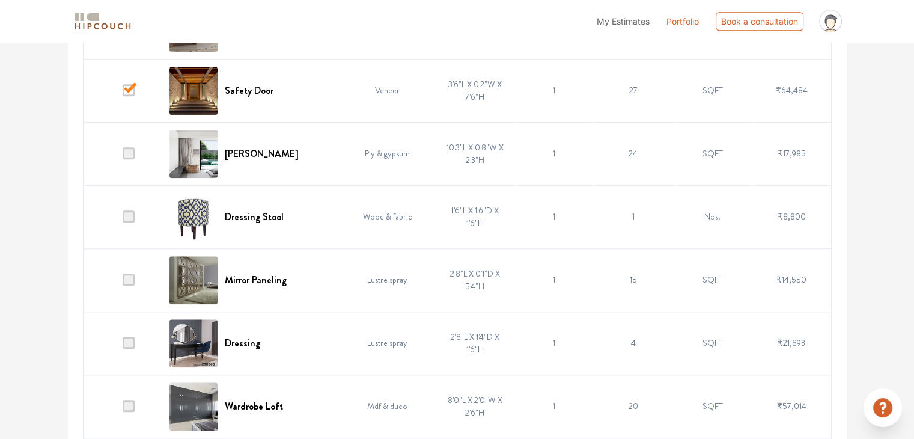
scroll to position [1215, 0]
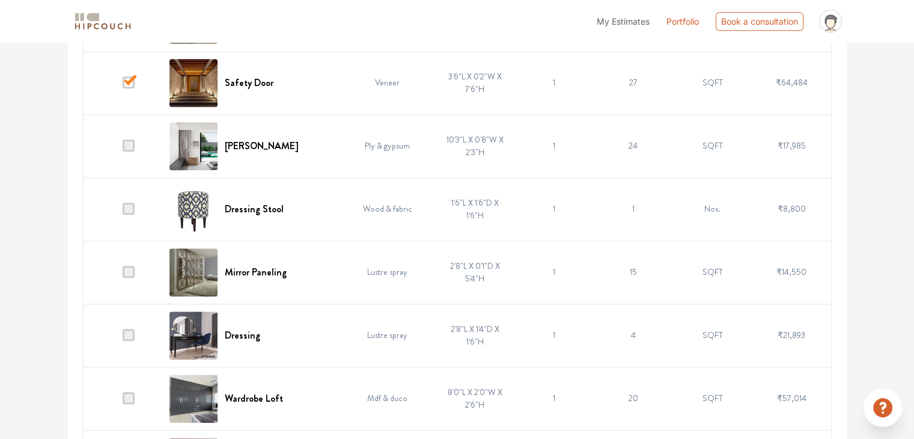
click at [130, 207] on span at bounding box center [129, 208] width 12 height 12
click at [123, 211] on input "checkbox" at bounding box center [123, 211] width 0 height 0
click at [135, 272] on span at bounding box center [129, 272] width 12 height 12
click at [123, 275] on input "checkbox" at bounding box center [123, 275] width 0 height 0
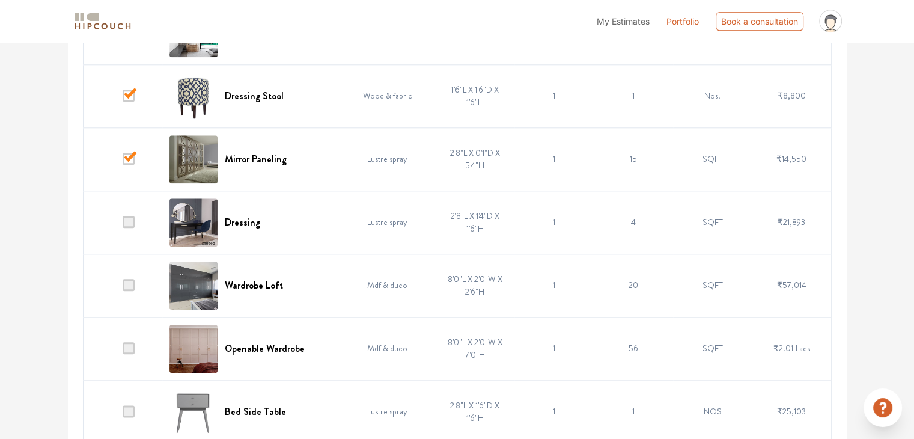
scroll to position [1335, 0]
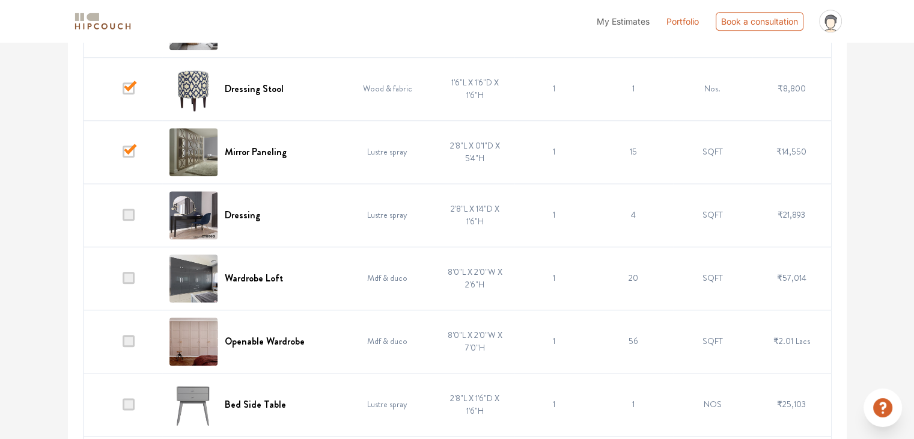
click at [133, 212] on span at bounding box center [129, 214] width 12 height 12
click at [123, 217] on input "checkbox" at bounding box center [123, 217] width 0 height 0
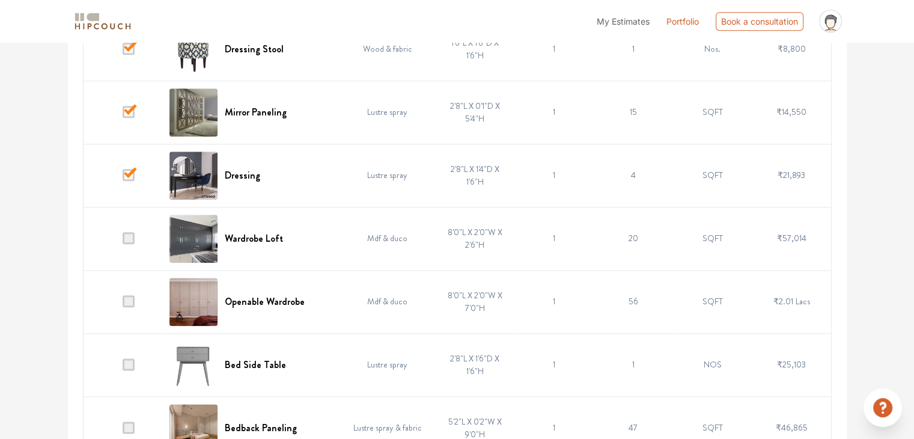
scroll to position [1395, 0]
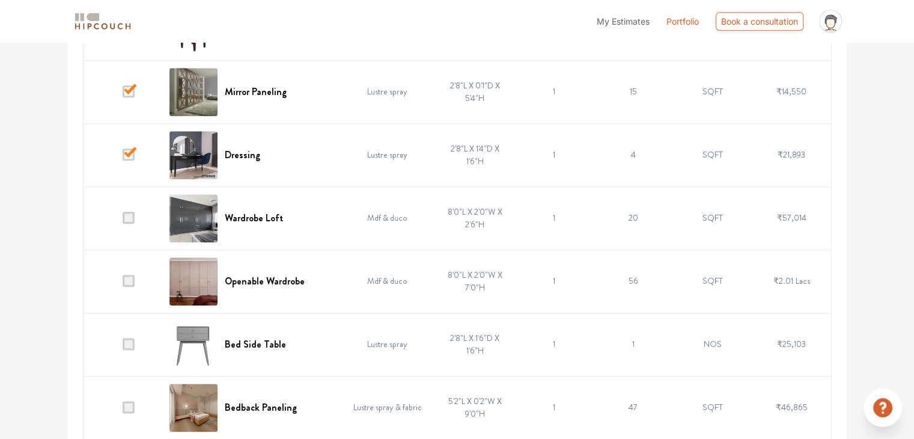
click at [130, 275] on span at bounding box center [129, 281] width 12 height 12
click at [123, 284] on input "checkbox" at bounding box center [123, 284] width 0 height 0
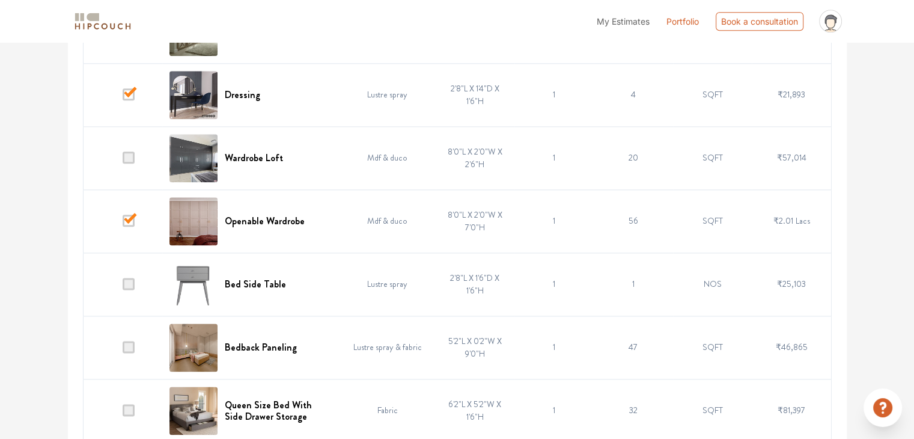
click at [130, 278] on span at bounding box center [129, 284] width 12 height 12
click at [123, 287] on input "checkbox" at bounding box center [123, 287] width 0 height 0
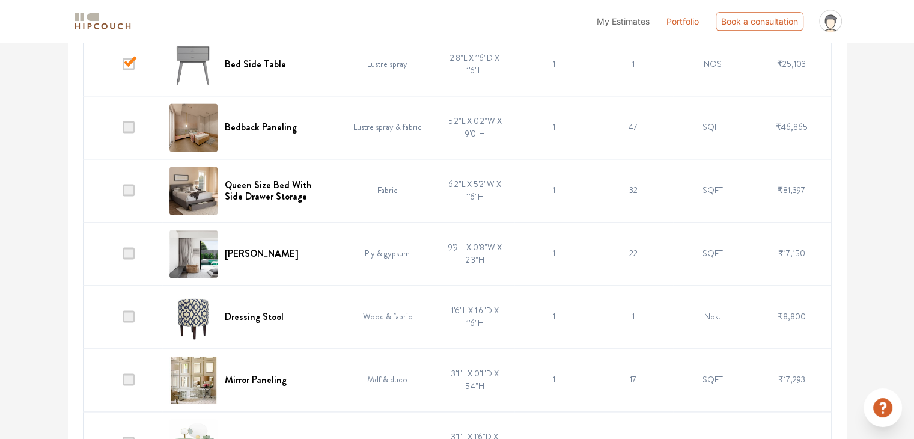
scroll to position [1695, 0]
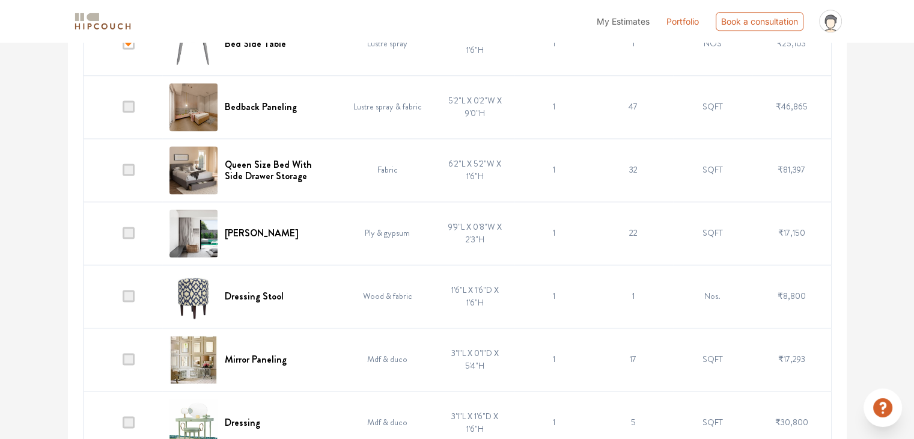
click at [130, 290] on span at bounding box center [129, 296] width 12 height 12
click at [123, 299] on input "checkbox" at bounding box center [123, 299] width 0 height 0
click at [130, 353] on span at bounding box center [129, 359] width 12 height 12
click at [123, 362] on input "checkbox" at bounding box center [123, 362] width 0 height 0
click at [132, 231] on span at bounding box center [129, 232] width 12 height 12
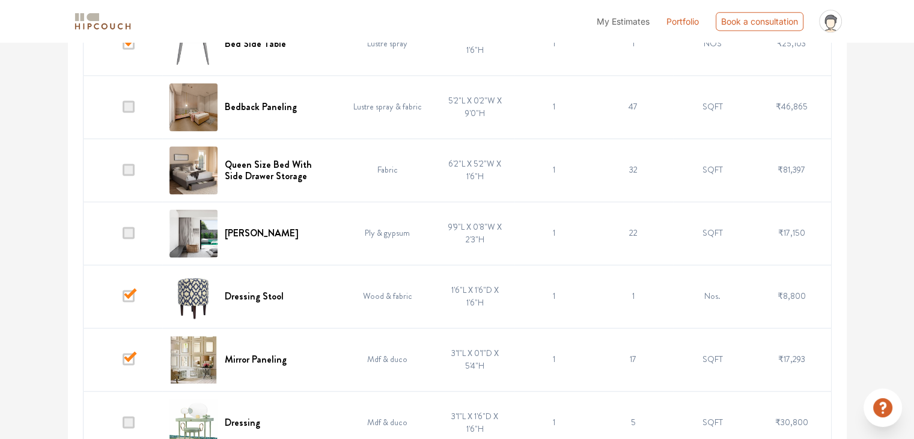
click at [123, 235] on input "checkbox" at bounding box center [123, 235] width 0 height 0
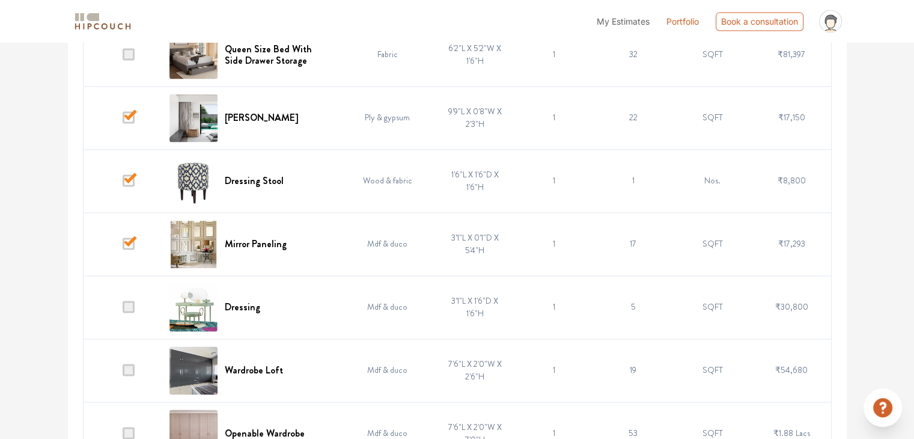
scroll to position [1815, 0]
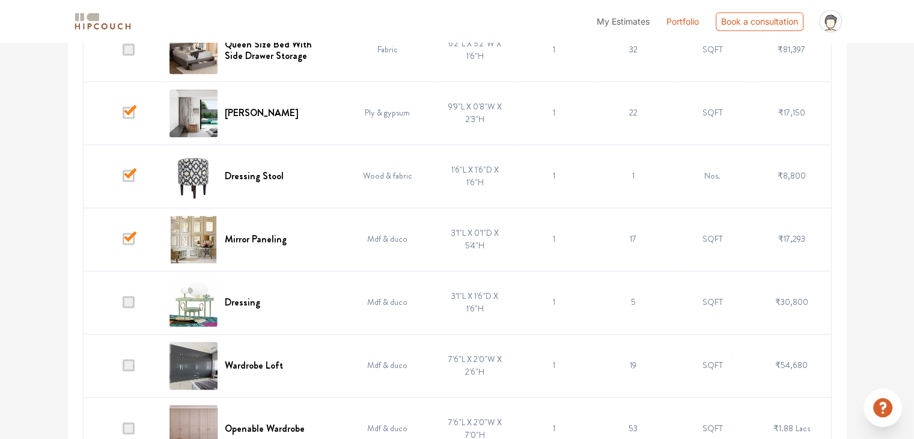
click at [132, 302] on span at bounding box center [129, 302] width 12 height 12
click at [123, 305] on input "checkbox" at bounding box center [123, 305] width 0 height 0
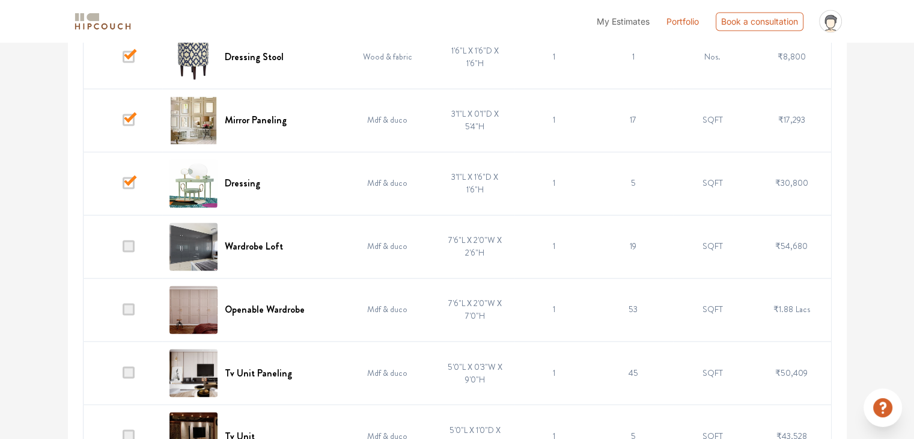
scroll to position [1936, 0]
click at [133, 241] on span at bounding box center [129, 244] width 12 height 12
click at [123, 247] on input "checkbox" at bounding box center [123, 247] width 0 height 0
click at [132, 306] on span at bounding box center [129, 308] width 12 height 12
click at [123, 311] on input "checkbox" at bounding box center [123, 311] width 0 height 0
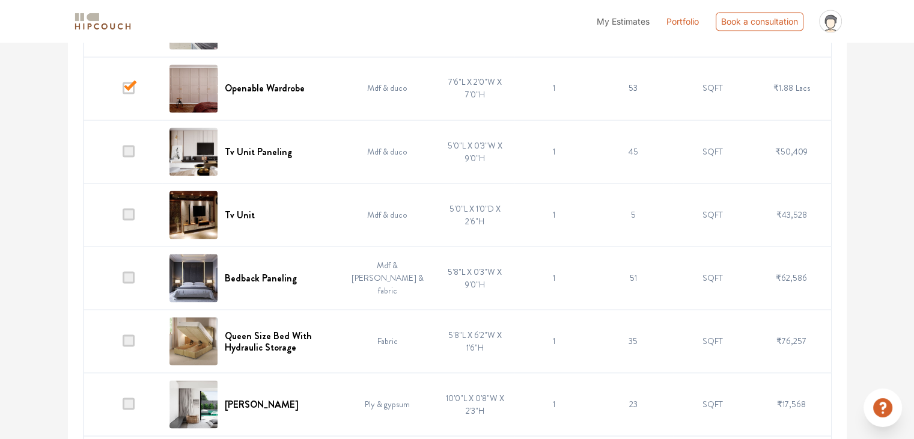
scroll to position [2176, 0]
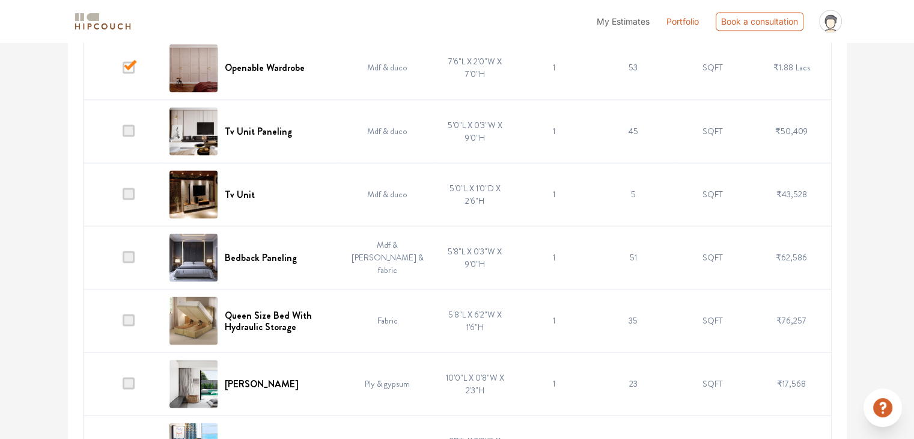
click at [132, 251] on span at bounding box center [129, 256] width 12 height 12
click at [123, 260] on input "checkbox" at bounding box center [123, 260] width 0 height 0
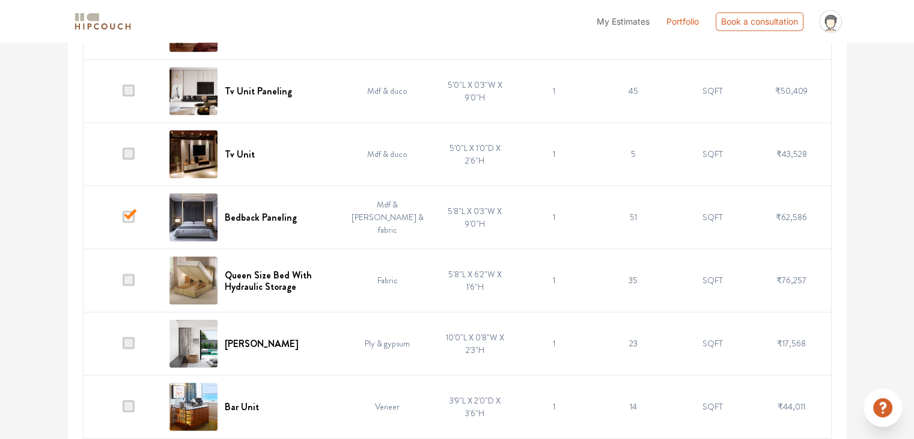
scroll to position [2236, 0]
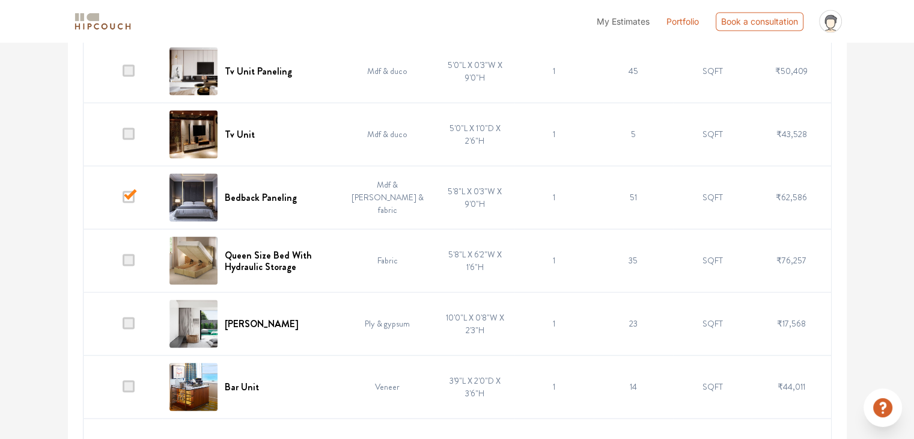
click at [133, 256] on span at bounding box center [129, 260] width 12 height 12
click at [123, 263] on input "checkbox" at bounding box center [123, 263] width 0 height 0
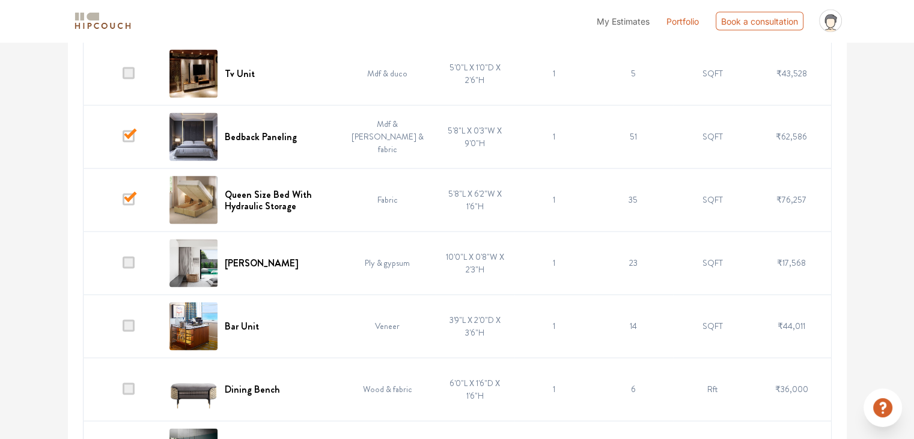
click at [132, 258] on span at bounding box center [129, 263] width 12 height 12
click at [123, 266] on input "checkbox" at bounding box center [123, 266] width 0 height 0
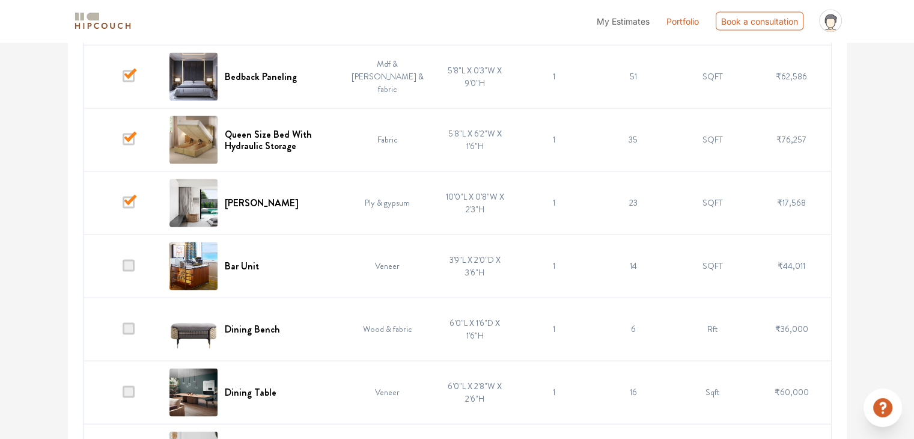
click at [132, 260] on span at bounding box center [129, 266] width 12 height 12
click at [123, 269] on input "checkbox" at bounding box center [123, 269] width 0 height 0
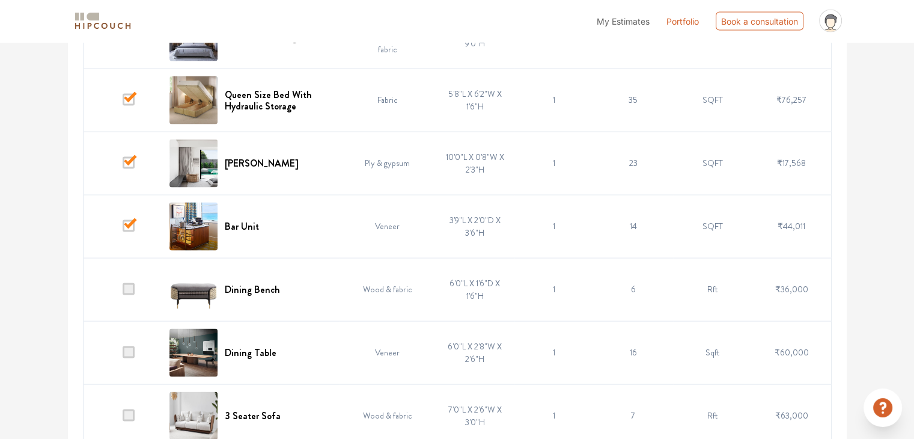
scroll to position [2416, 0]
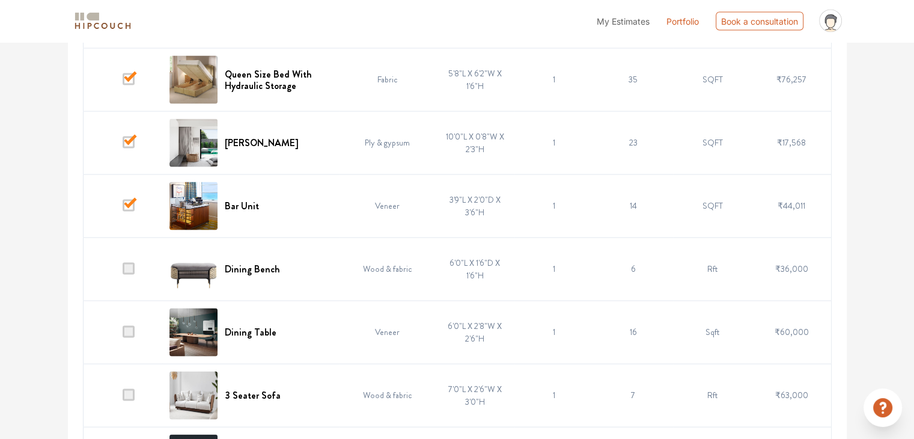
click at [132, 263] on span at bounding box center [129, 269] width 12 height 12
click at [123, 272] on input "checkbox" at bounding box center [123, 272] width 0 height 0
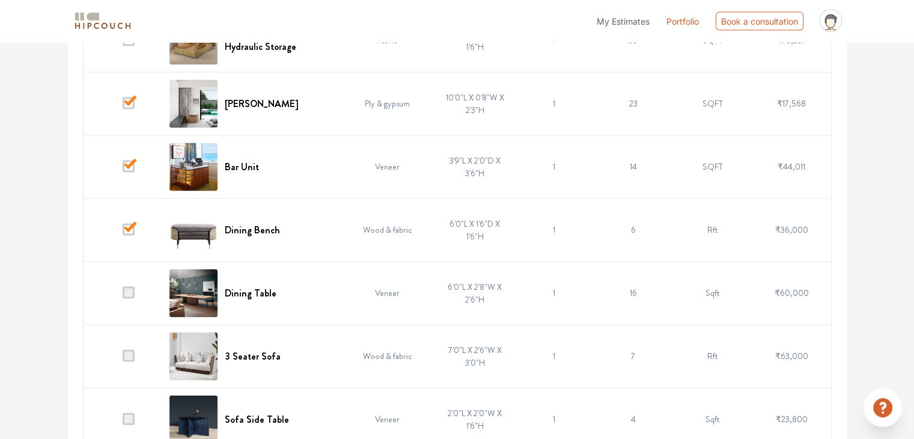
scroll to position [2476, 0]
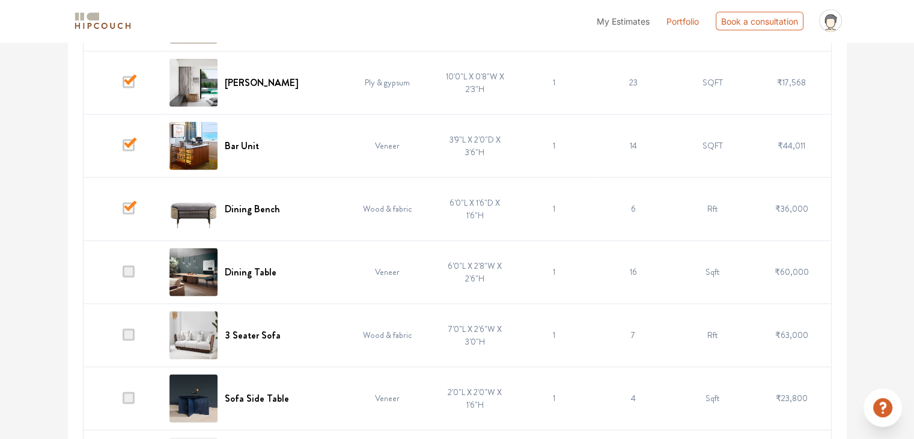
click at [132, 266] on span at bounding box center [129, 272] width 12 height 12
click at [123, 275] on input "checkbox" at bounding box center [123, 275] width 0 height 0
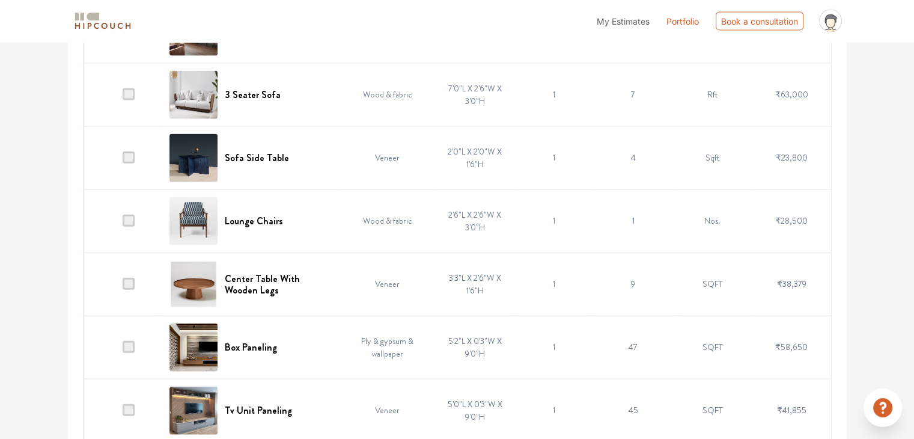
scroll to position [2777, 0]
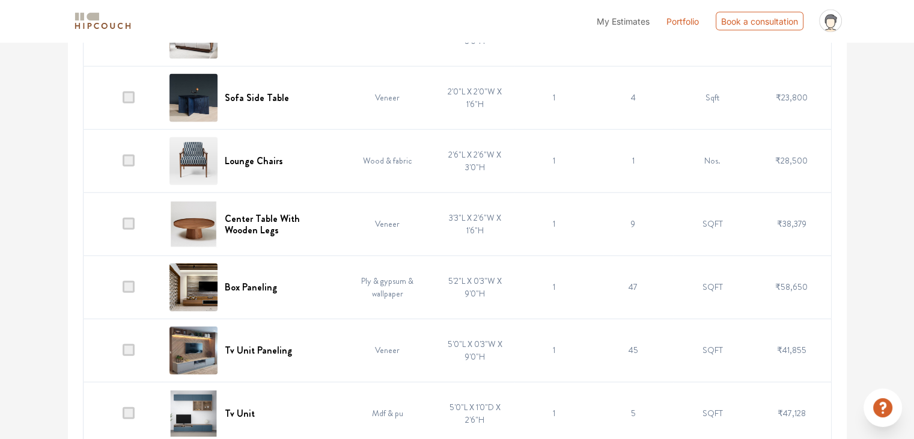
click at [130, 281] on span at bounding box center [129, 287] width 12 height 12
click at [123, 290] on input "checkbox" at bounding box center [123, 290] width 0 height 0
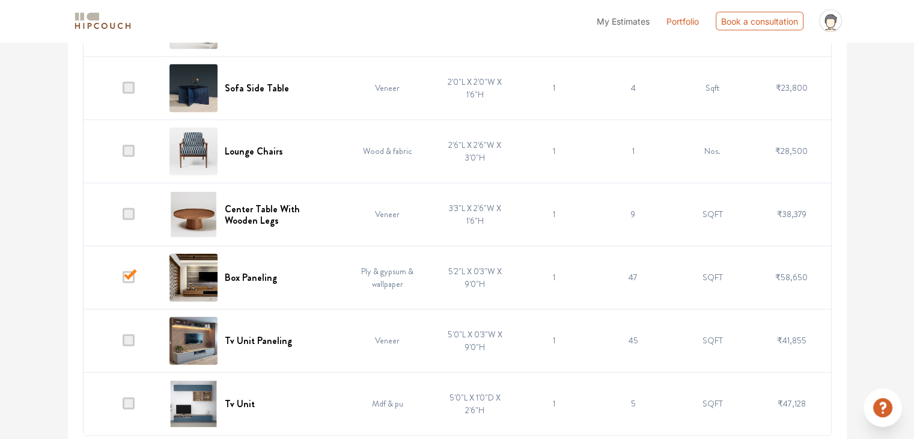
click at [132, 397] on span at bounding box center [129, 403] width 12 height 12
click at [123, 406] on input "checkbox" at bounding box center [123, 406] width 0 height 0
click at [133, 335] on span at bounding box center [129, 340] width 12 height 12
click at [123, 343] on input "checkbox" at bounding box center [123, 343] width 0 height 0
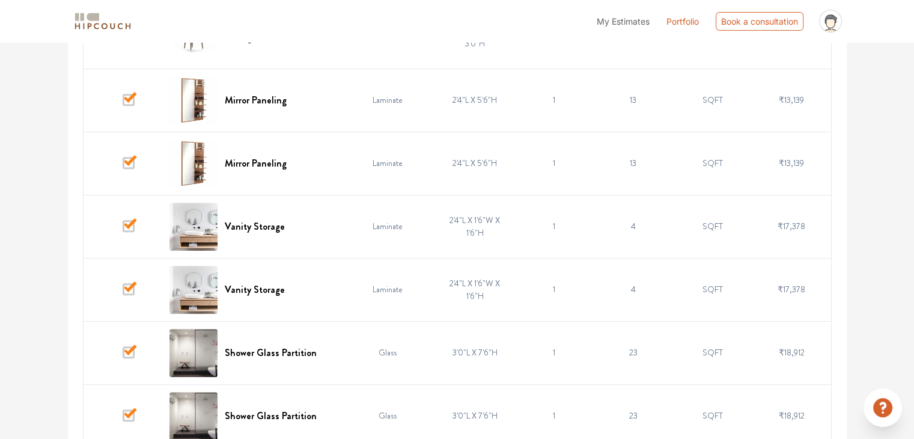
scroll to position [143, 0]
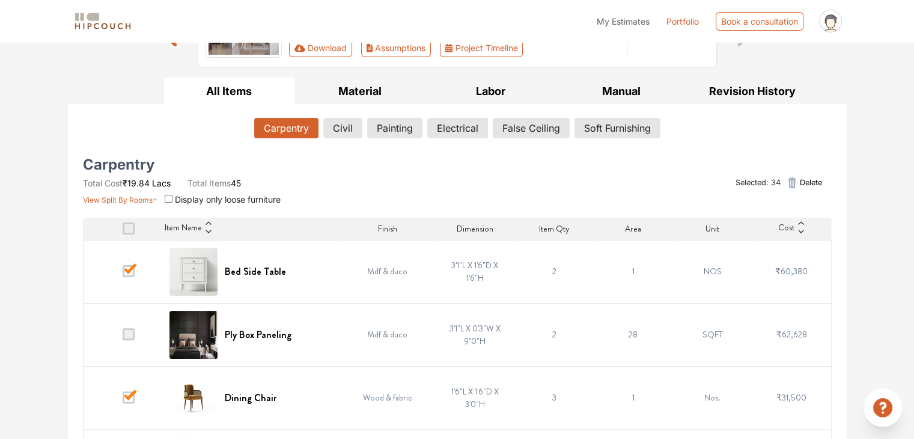
click at [803, 183] on span "Delete" at bounding box center [810, 182] width 22 height 11
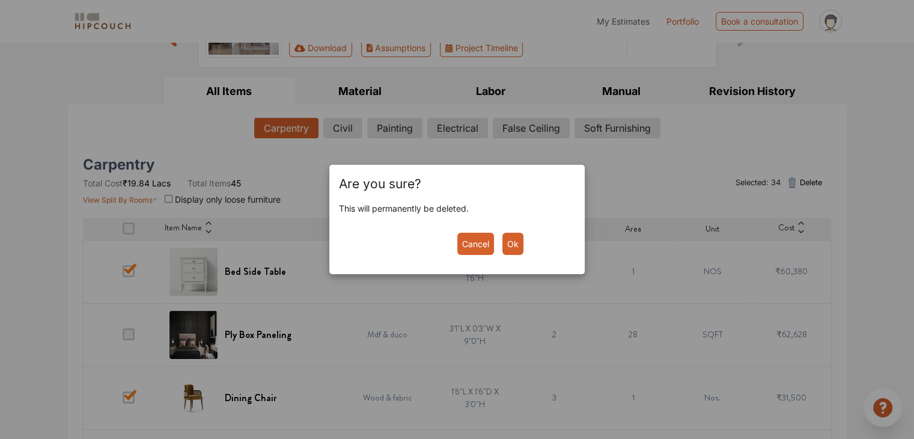
click at [517, 243] on button "Ok" at bounding box center [512, 243] width 21 height 22
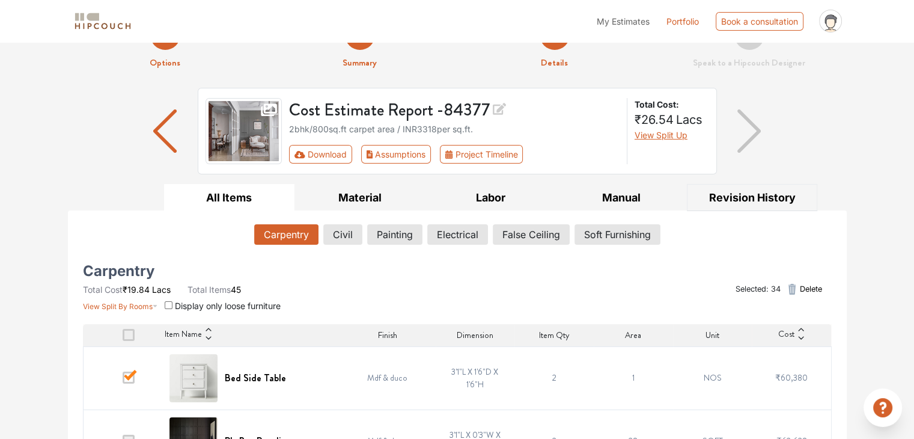
scroll to position [0, 0]
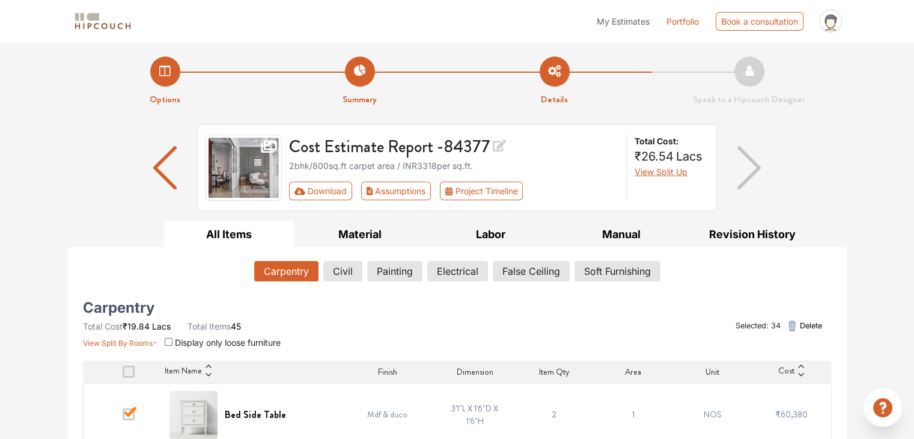
click at [803, 321] on span "Delete" at bounding box center [810, 325] width 22 height 11
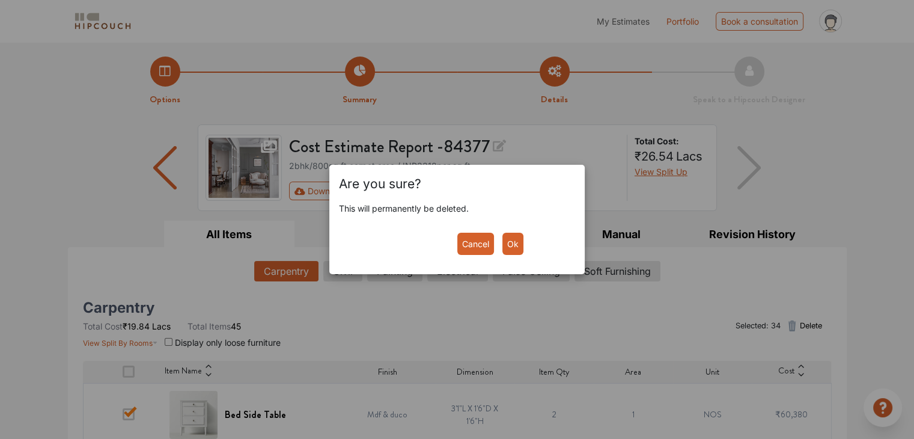
click at [511, 240] on button "Ok" at bounding box center [512, 243] width 21 height 22
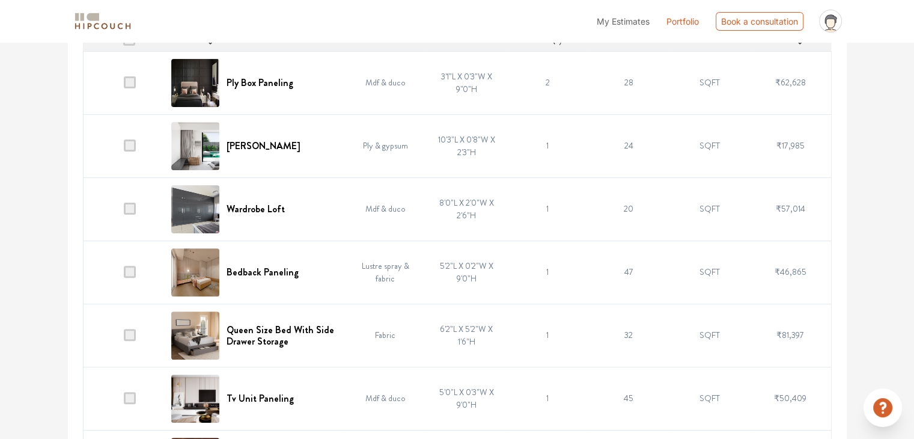
scroll to position [360, 0]
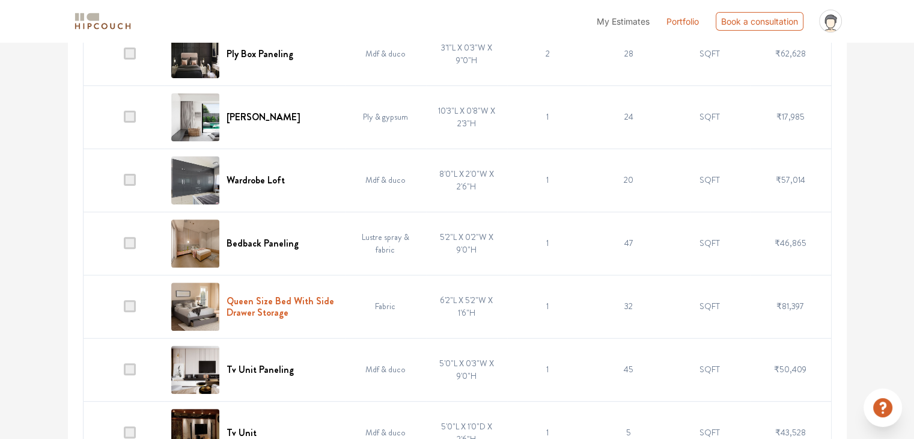
click at [295, 307] on h6 "Queen Size Bed With Side Drawer Storage" at bounding box center [281, 306] width 111 height 23
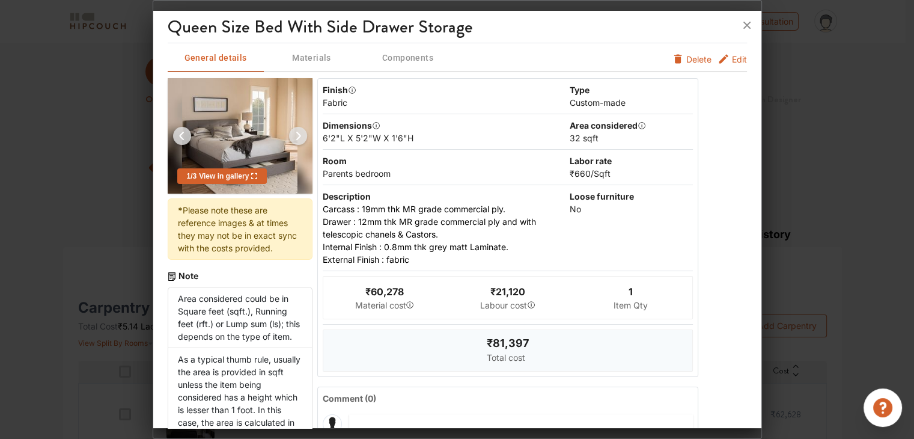
scroll to position [0, 0]
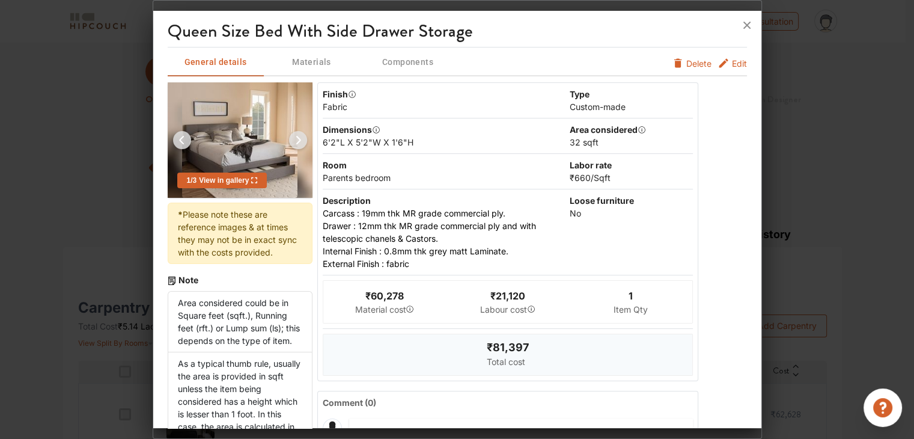
click at [720, 64] on button "Edit" at bounding box center [731, 63] width 29 height 13
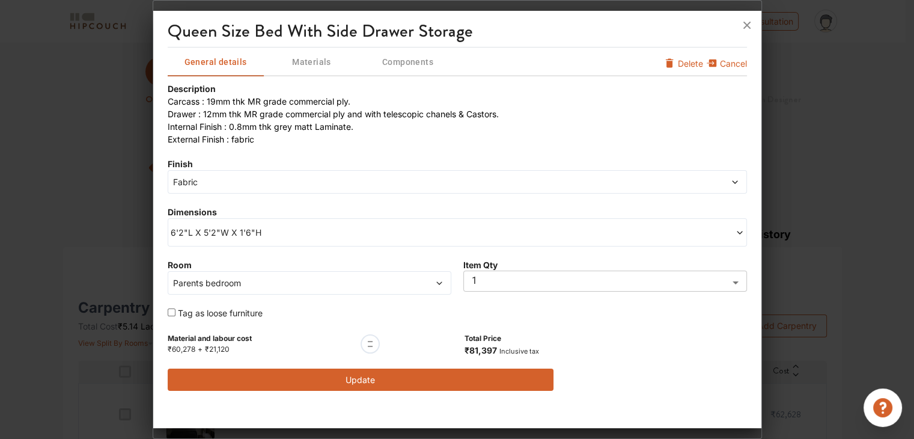
click at [315, 186] on span "Fabric" at bounding box center [384, 181] width 427 height 13
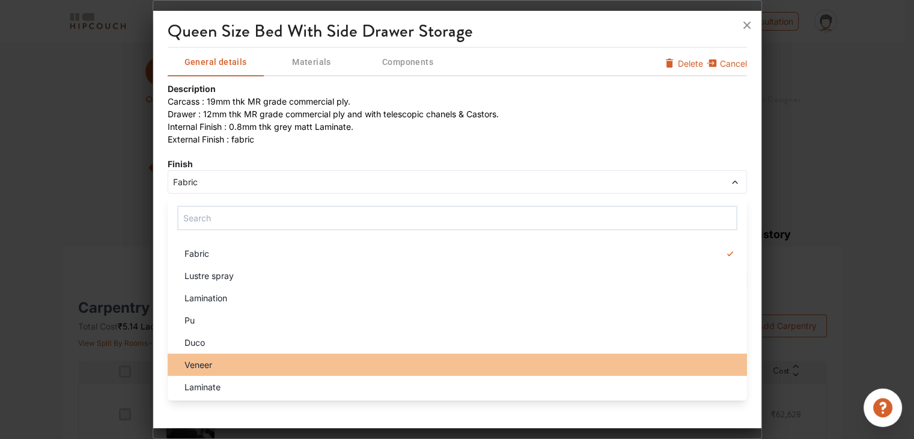
click at [266, 359] on div "Veneer" at bounding box center [461, 364] width 572 height 13
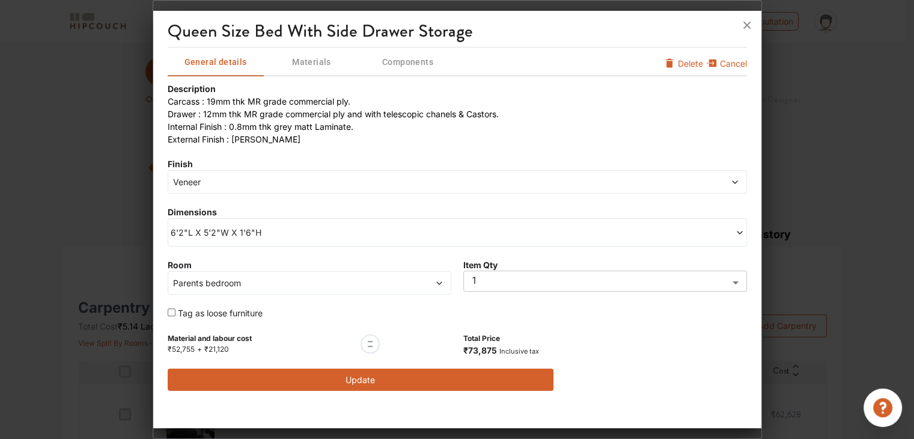
click at [310, 59] on span "Materials" at bounding box center [312, 62] width 94 height 15
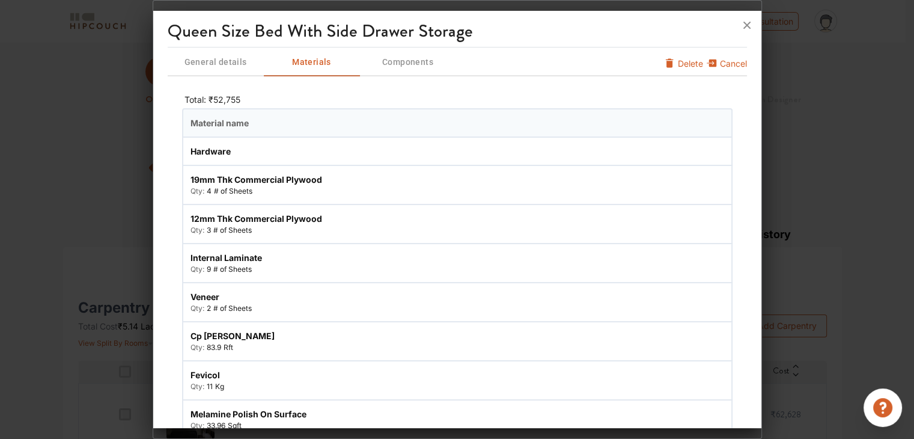
click at [234, 66] on span "General details" at bounding box center [216, 62] width 94 height 15
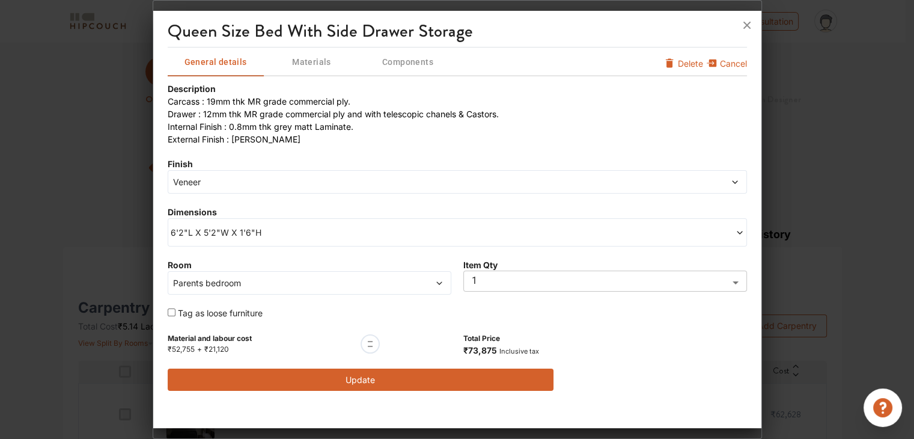
click at [171, 310] on input "checkbox" at bounding box center [172, 312] width 8 height 8
checkbox input "true"
click at [371, 273] on div "Parents bedroom" at bounding box center [310, 282] width 284 height 23
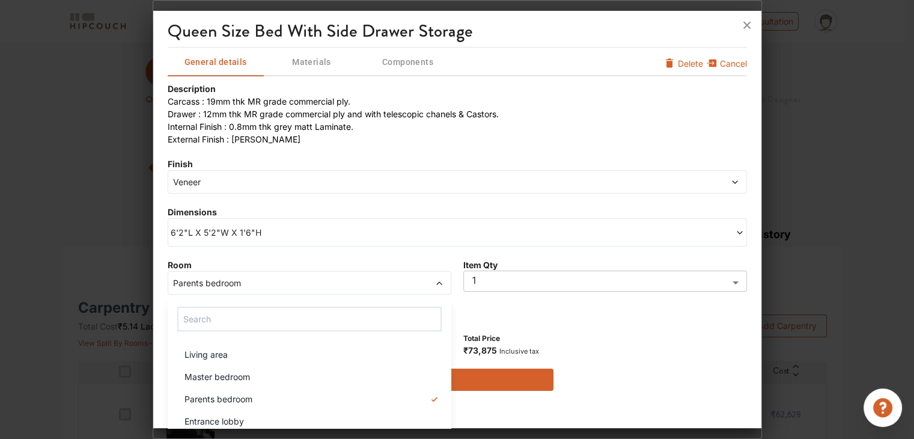
scroll to position [60, 0]
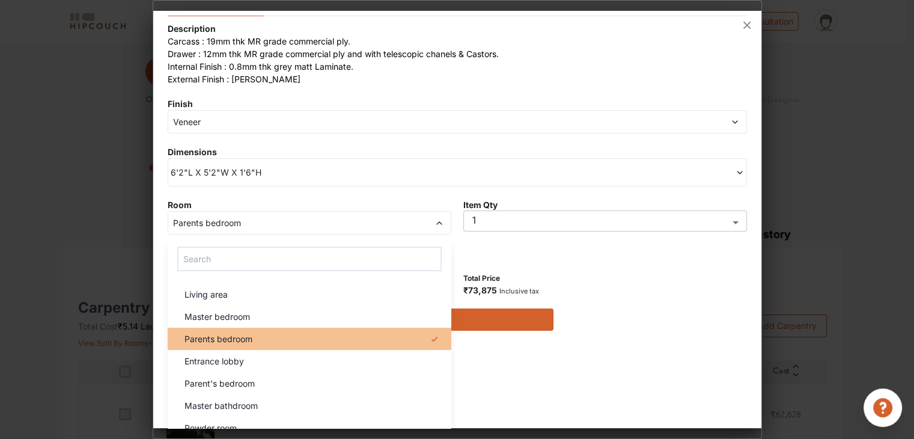
click at [243, 327] on li "Parents bedroom" at bounding box center [310, 338] width 284 height 22
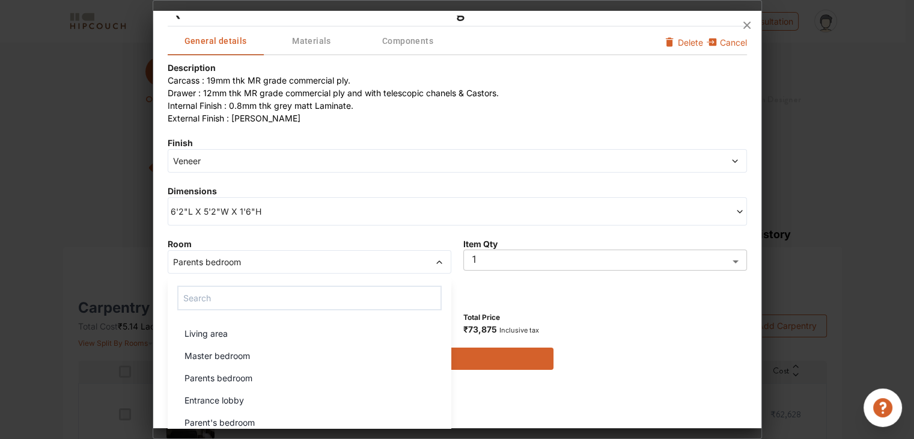
scroll to position [0, 0]
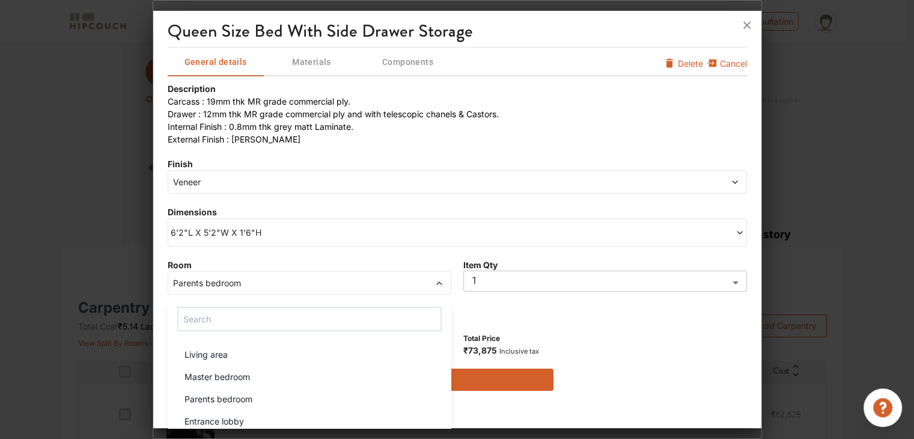
click at [313, 235] on span "6'2"L X 5'2"W X 1'6"H" at bounding box center [314, 232] width 287 height 13
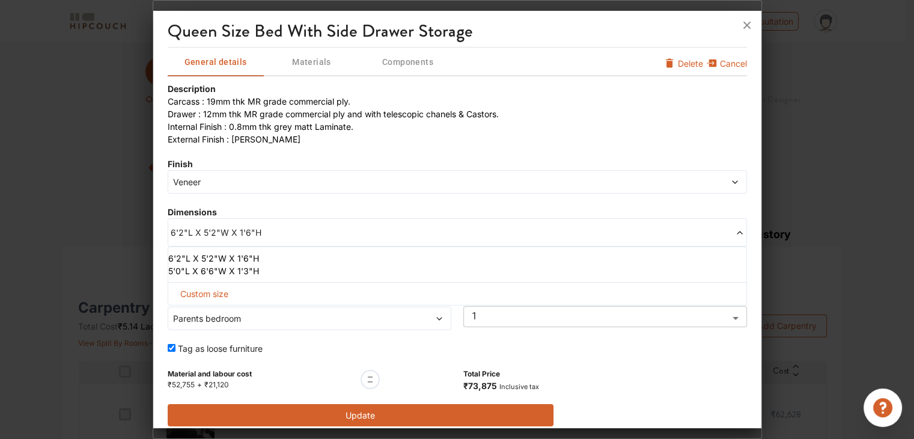
click at [219, 294] on span "Custom size" at bounding box center [204, 293] width 58 height 22
click at [240, 257] on li "6'2"L X 5'2"W X 1'6"H" at bounding box center [454, 258] width 573 height 13
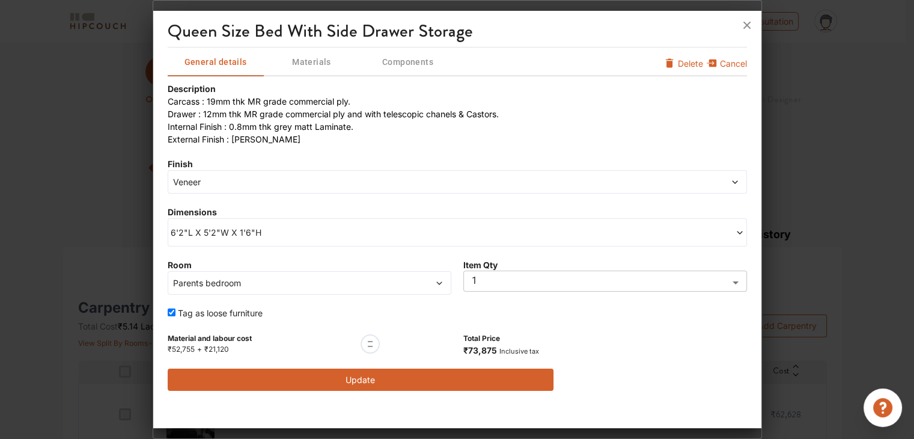
click at [308, 234] on span "6'2"L X 5'2"W X 1'6"H" at bounding box center [314, 232] width 287 height 13
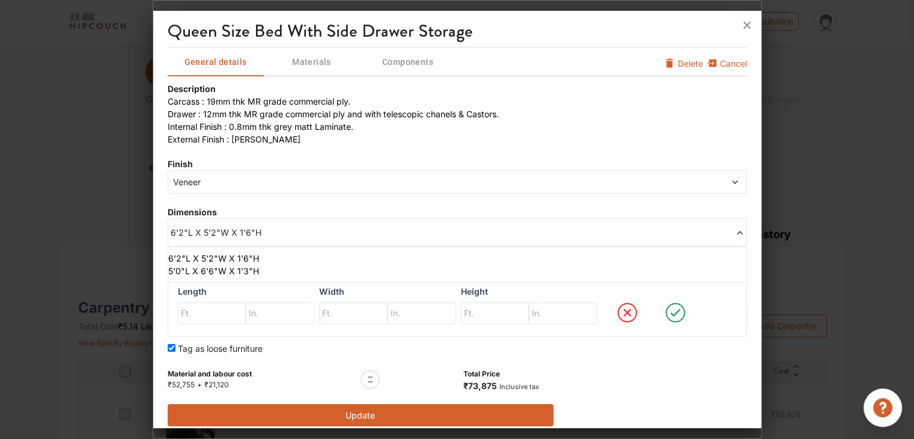
click at [220, 267] on li "5'0"L X 6'6"W X 1'3"H" at bounding box center [454, 270] width 573 height 13
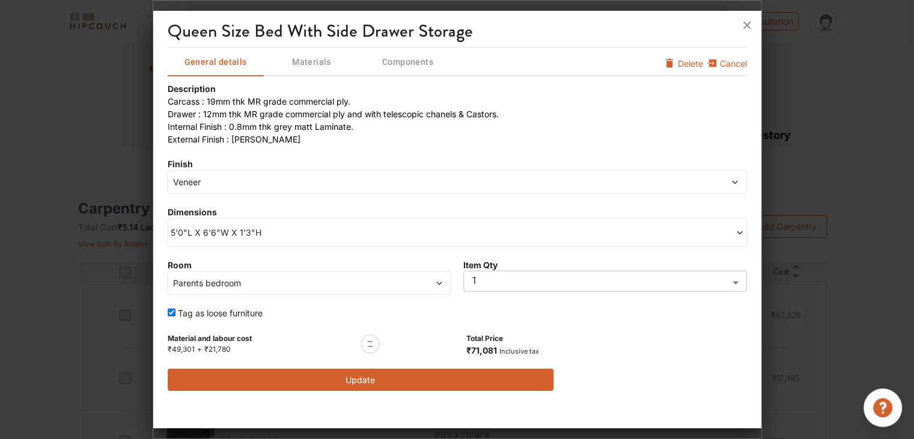
scroll to position [120, 0]
click at [348, 182] on span "Veneer" at bounding box center [384, 181] width 427 height 13
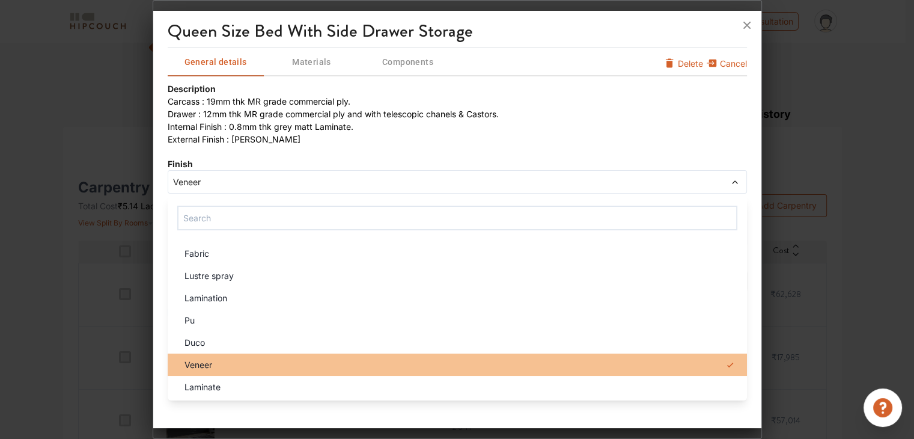
click at [232, 360] on div "Veneer" at bounding box center [461, 364] width 572 height 13
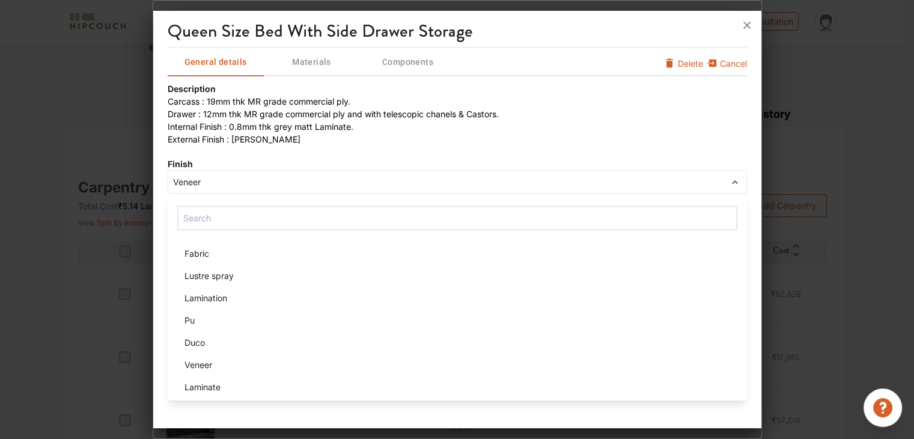
click at [323, 181] on span "Veneer" at bounding box center [384, 181] width 427 height 13
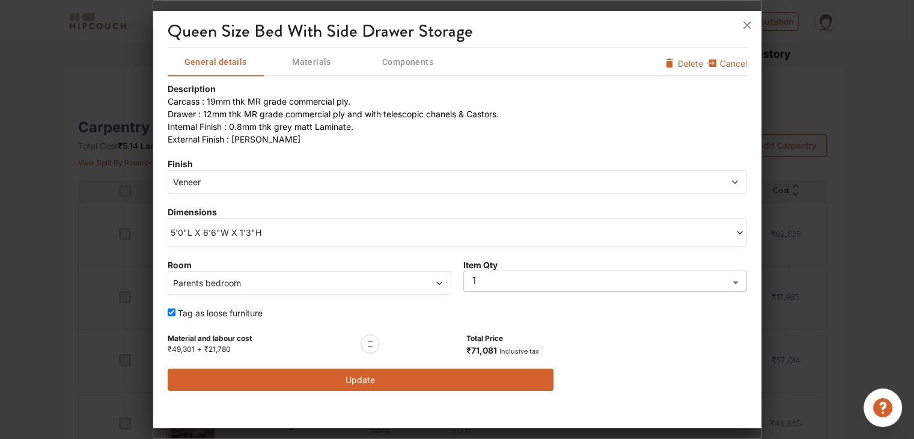
click at [443, 135] on li "External Finish : [PERSON_NAME]" at bounding box center [457, 139] width 579 height 13
click at [431, 374] on button "Update" at bounding box center [361, 379] width 386 height 22
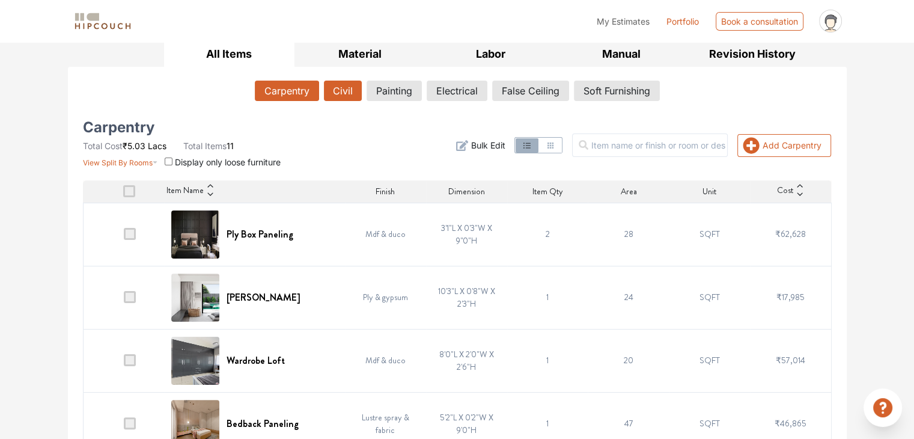
click at [339, 90] on button "Civil" at bounding box center [343, 90] width 38 height 20
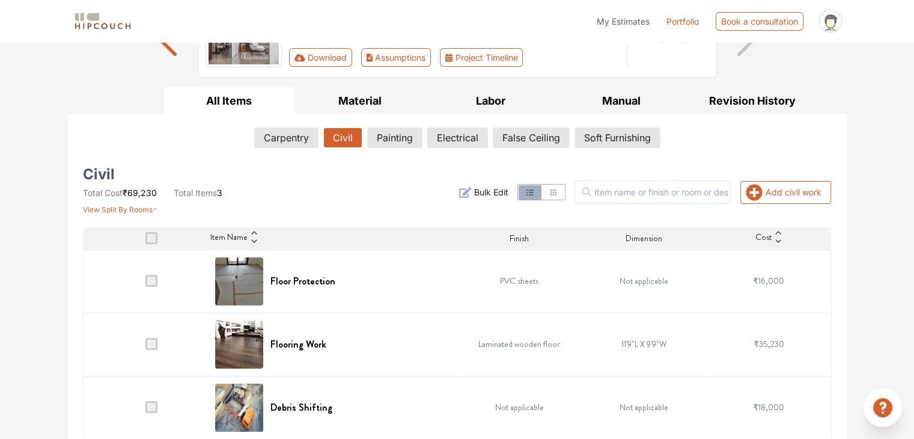
scroll to position [142, 0]
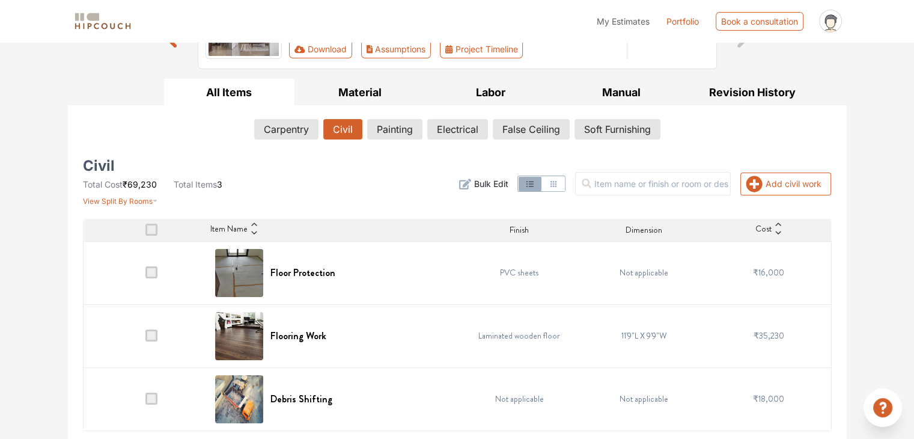
click at [151, 270] on span at bounding box center [151, 272] width 12 height 12
click at [145, 275] on input "checkbox" at bounding box center [145, 275] width 0 height 0
click at [149, 272] on span at bounding box center [151, 272] width 12 height 12
click at [145, 275] on input "checkbox" at bounding box center [145, 275] width 0 height 0
click at [151, 274] on span at bounding box center [151, 272] width 12 height 12
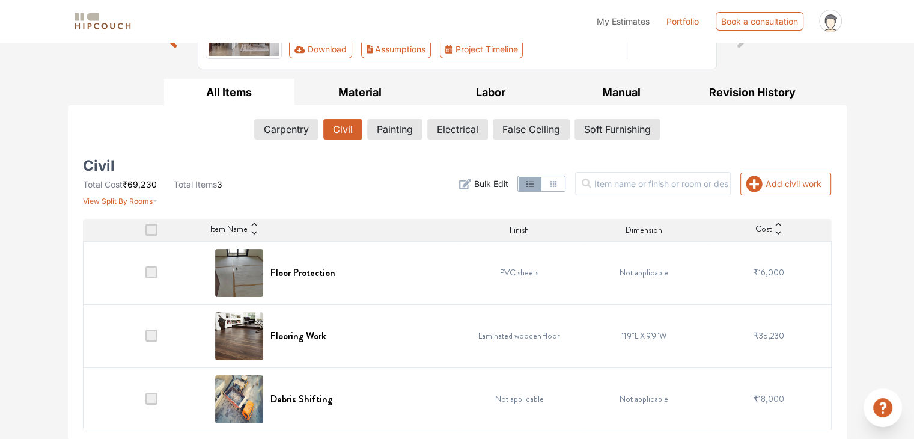
click at [145, 275] on input "checkbox" at bounding box center [145, 275] width 0 height 0
click at [151, 278] on td at bounding box center [145, 272] width 125 height 63
click at [154, 226] on span at bounding box center [151, 229] width 12 height 12
click at [145, 232] on input "checkbox" at bounding box center [145, 232] width 0 height 0
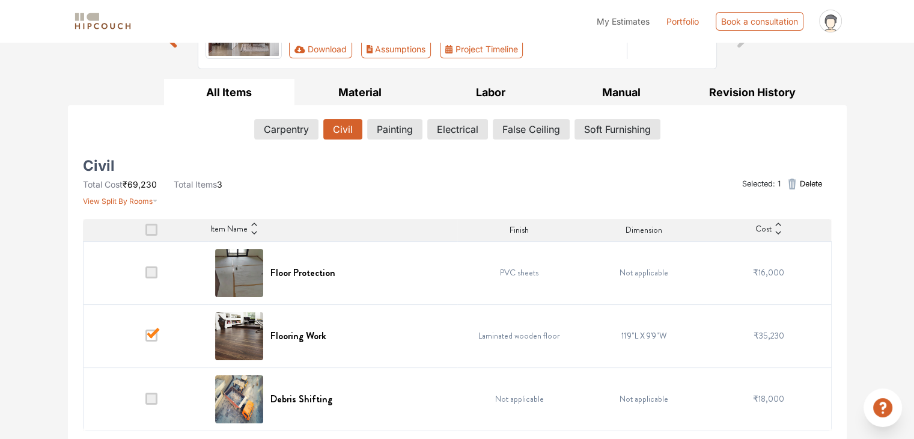
click at [148, 395] on span at bounding box center [151, 398] width 12 height 12
click at [145, 401] on input "checkbox" at bounding box center [145, 401] width 0 height 0
click at [156, 271] on span at bounding box center [151, 272] width 12 height 12
click at [145, 275] on input "checkbox" at bounding box center [145, 275] width 0 height 0
click at [151, 271] on span at bounding box center [151, 272] width 12 height 12
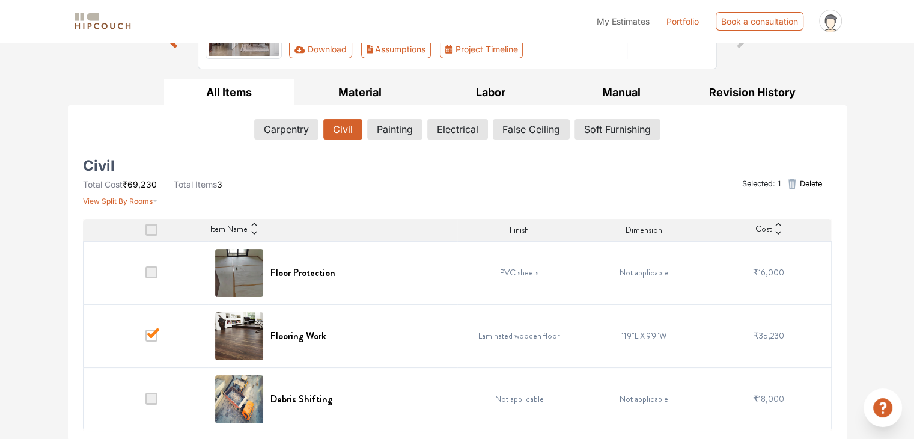
click at [145, 275] on input "checkbox" at bounding box center [145, 275] width 0 height 0
click at [150, 274] on span at bounding box center [151, 272] width 12 height 12
click at [145, 275] on input "checkbox" at bounding box center [145, 275] width 0 height 0
click at [150, 274] on span at bounding box center [151, 272] width 12 height 12
click at [145, 275] on input "checkbox" at bounding box center [145, 275] width 0 height 0
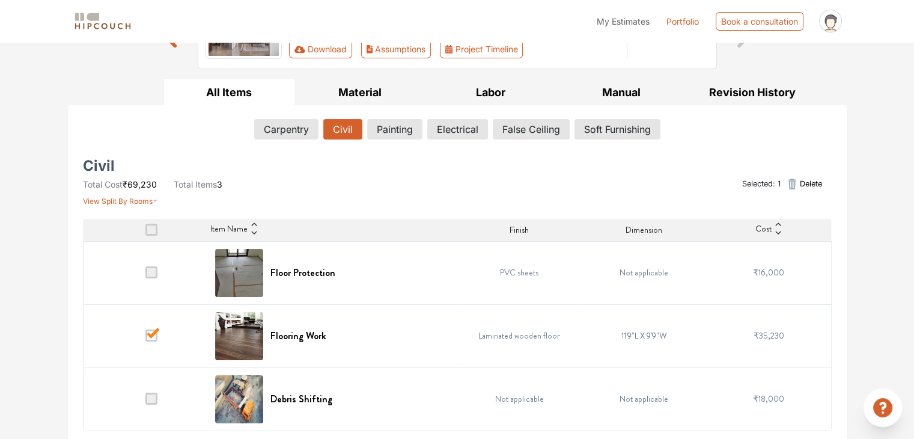
click at [792, 182] on icon "button" at bounding box center [792, 183] width 8 height 11
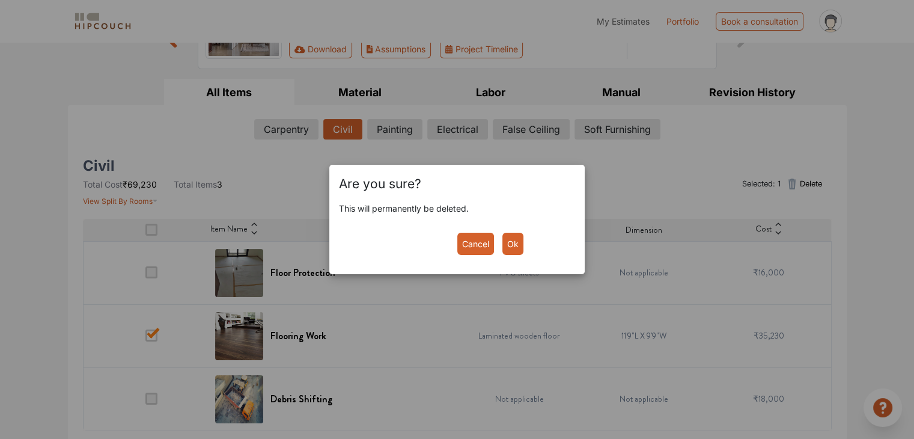
click at [516, 241] on button "Ok" at bounding box center [512, 243] width 21 height 22
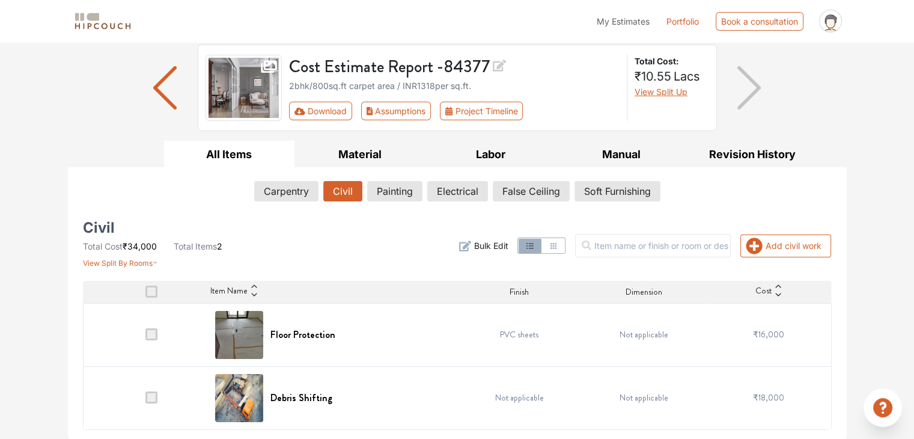
scroll to position [79, 0]
click at [392, 189] on button "Painting" at bounding box center [395, 191] width 54 height 20
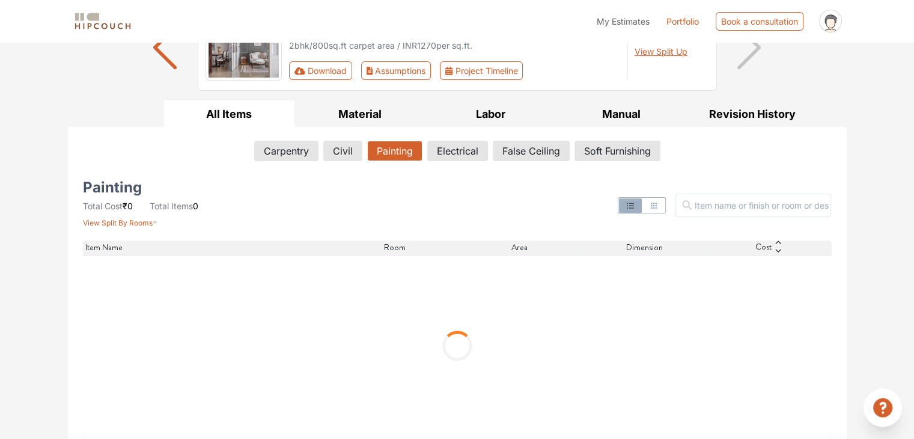
scroll to position [126, 0]
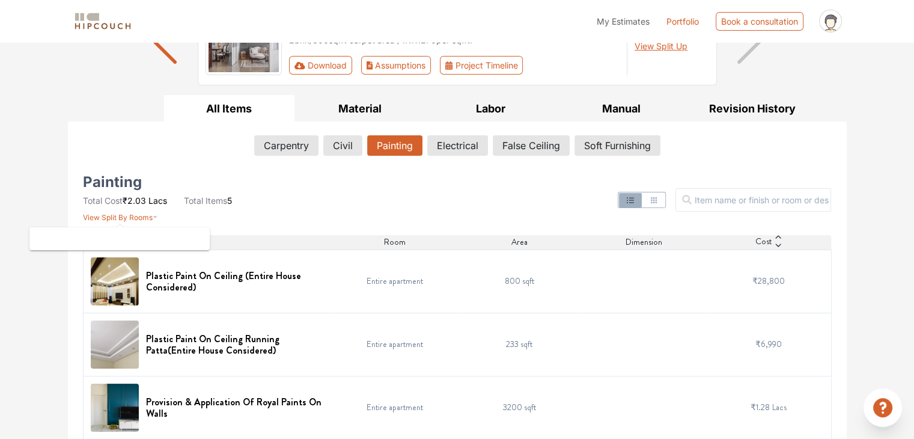
click at [155, 217] on icon "button" at bounding box center [155, 214] width 5 height 14
click at [111, 214] on span "View Split By Rooms" at bounding box center [118, 217] width 70 height 9
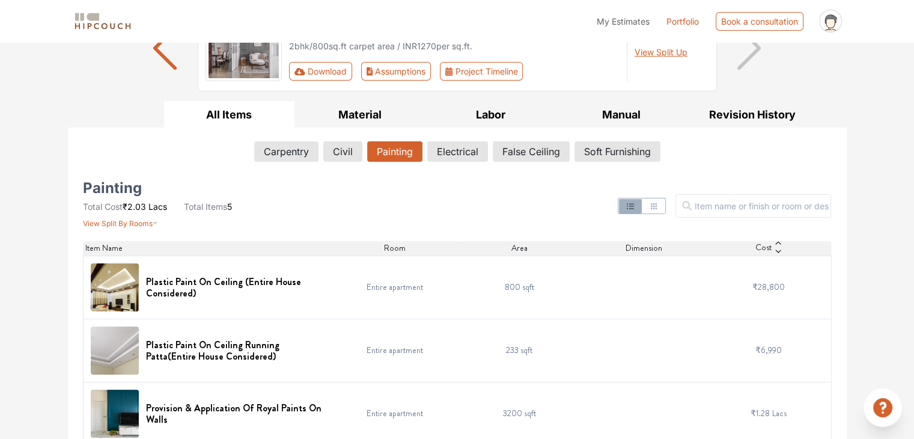
scroll to position [0, 0]
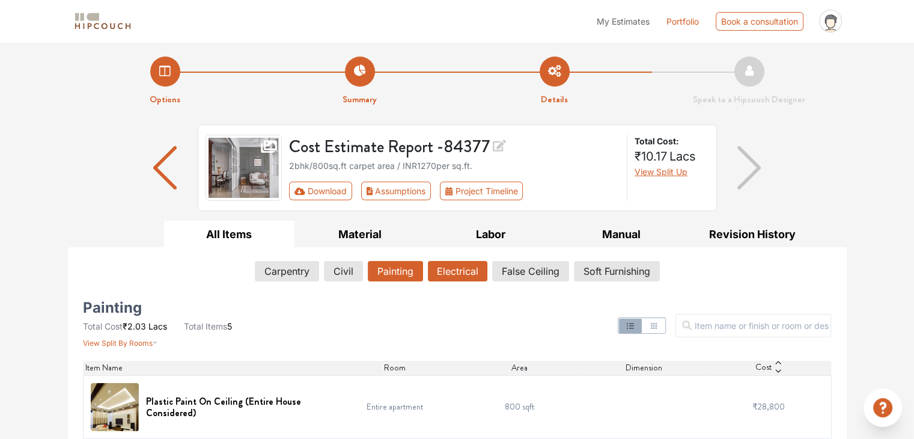
click at [472, 266] on button "Electrical" at bounding box center [457, 271] width 59 height 20
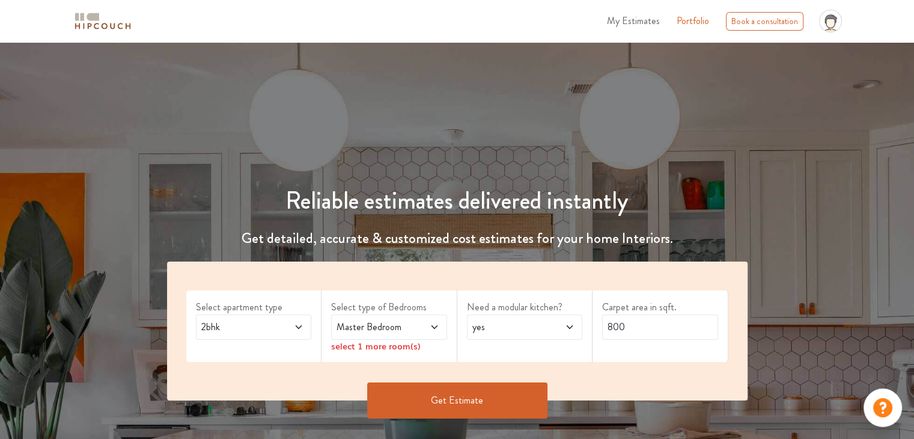
click at [302, 325] on icon at bounding box center [299, 327] width 6 height 4
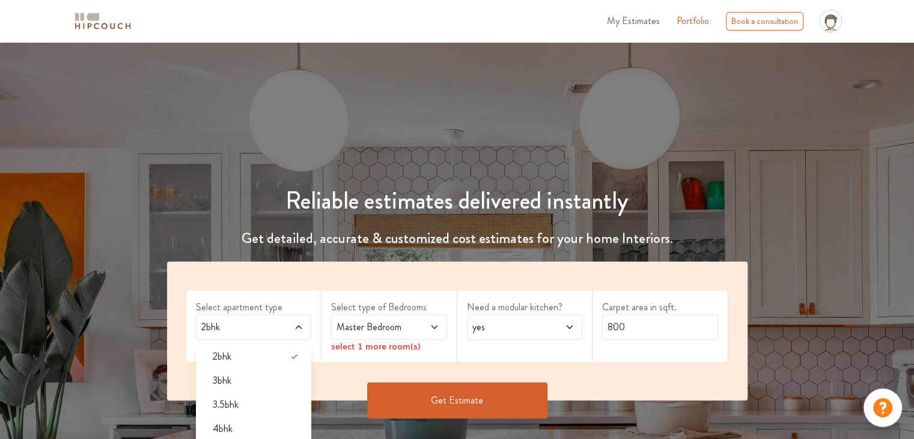
scroll to position [180, 0]
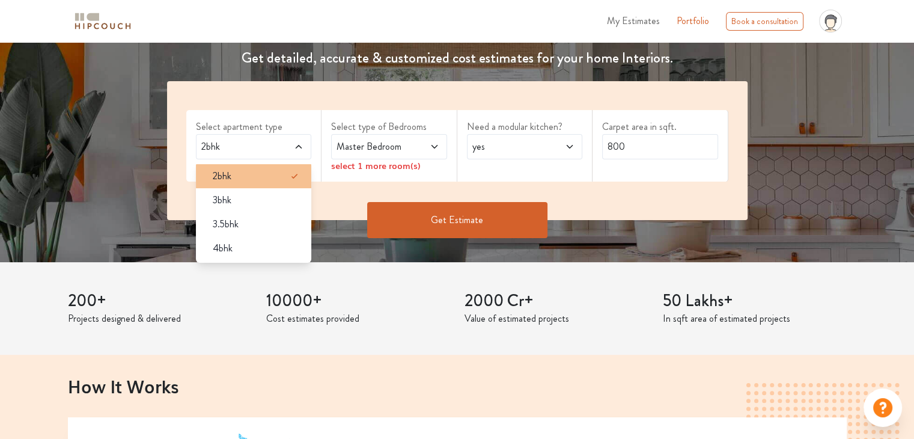
click at [286, 172] on div "2bhk" at bounding box center [257, 176] width 109 height 14
click at [430, 147] on icon at bounding box center [435, 147] width 10 height 10
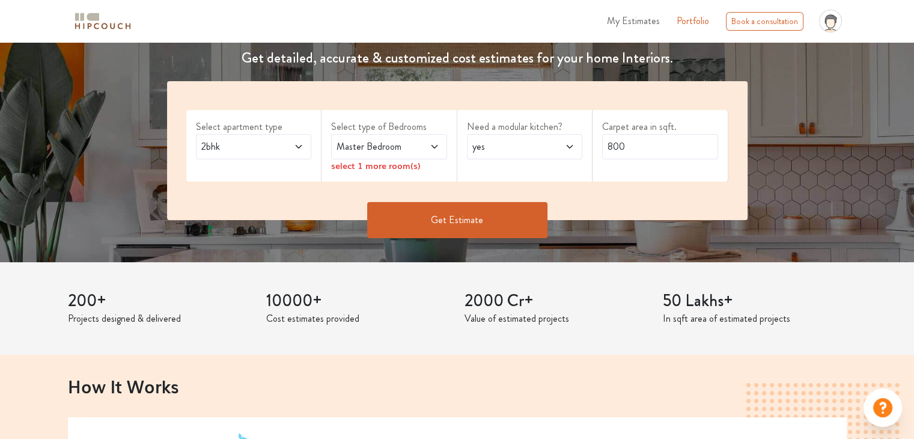
click at [574, 150] on icon at bounding box center [570, 147] width 10 height 10
click at [512, 200] on div "no" at bounding box center [528, 200] width 109 height 14
click at [485, 208] on button "Get Estimate" at bounding box center [457, 220] width 180 height 36
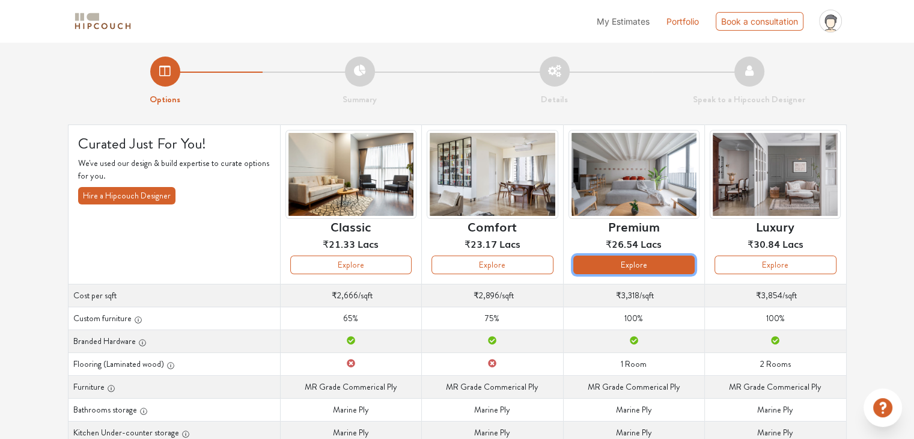
click at [668, 269] on button "Explore" at bounding box center [633, 264] width 121 height 19
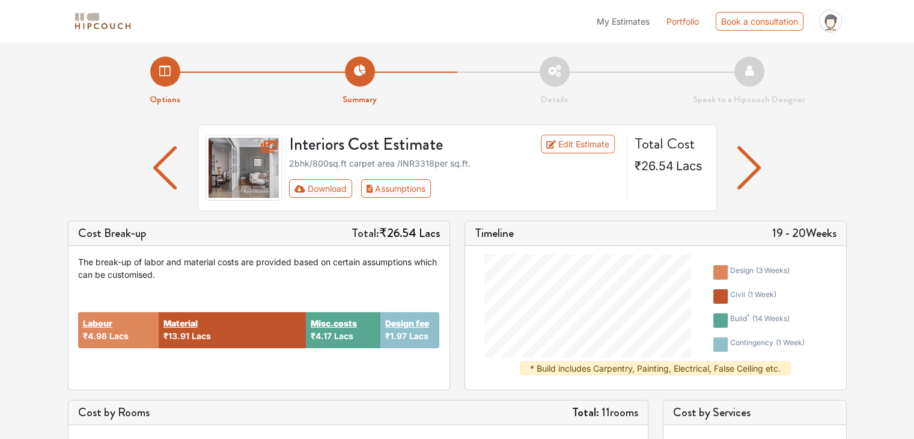
click at [749, 180] on img "button" at bounding box center [748, 167] width 23 height 43
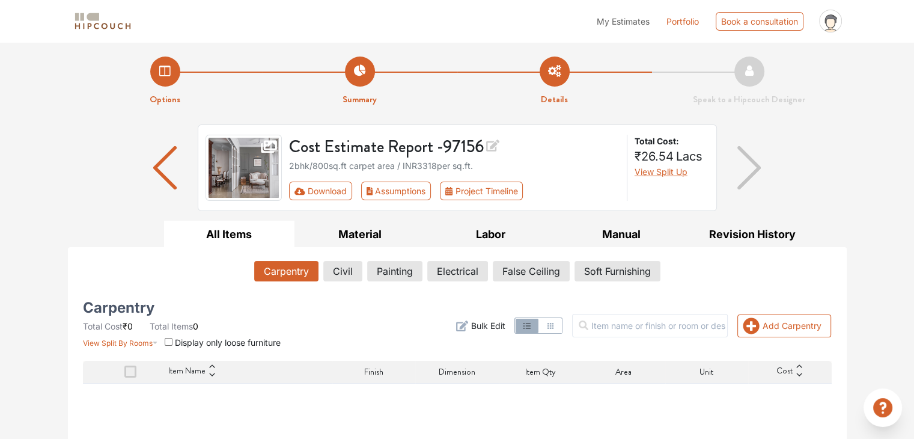
click at [164, 164] on img "button" at bounding box center [164, 167] width 23 height 43
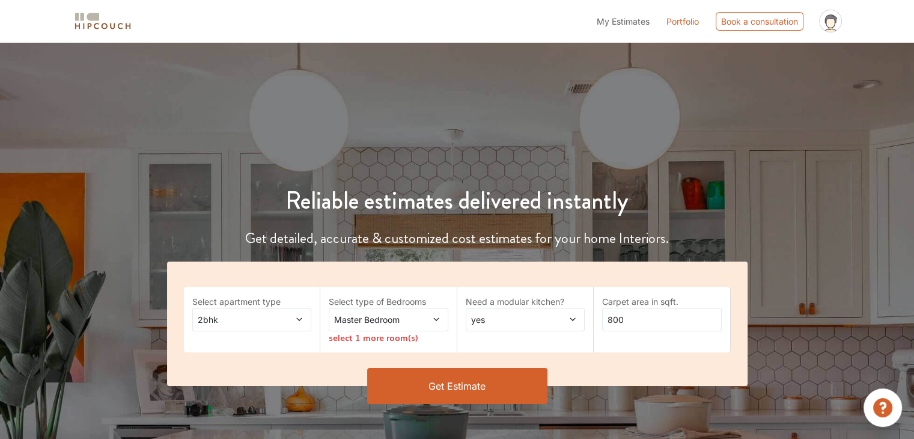
click at [521, 320] on span "yes" at bounding box center [509, 319] width 81 height 13
click at [497, 369] on div "no" at bounding box center [529, 369] width 112 height 13
click at [515, 386] on button "Get Estimate" at bounding box center [457, 386] width 180 height 36
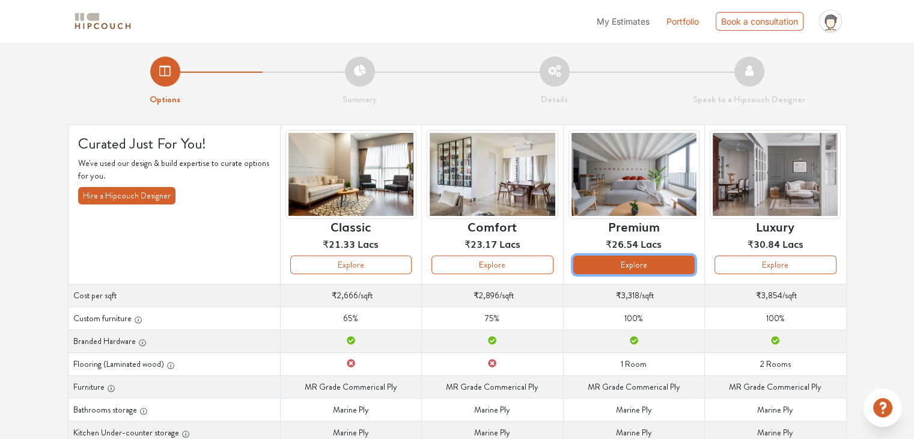
click at [613, 257] on button "Explore" at bounding box center [633, 264] width 121 height 19
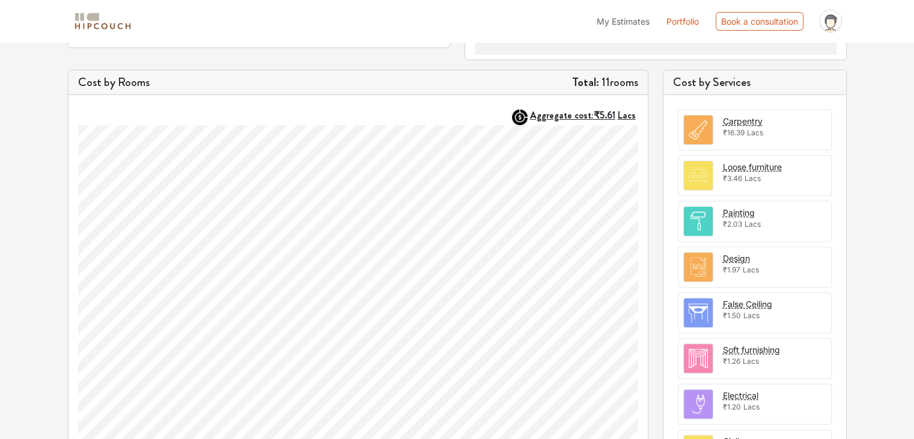
scroll to position [462, 0]
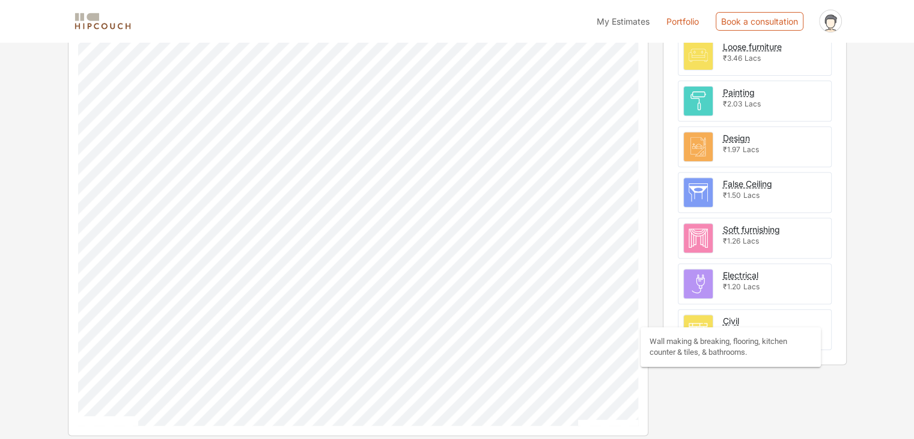
click at [726, 317] on div "Civil" at bounding box center [731, 320] width 16 height 13
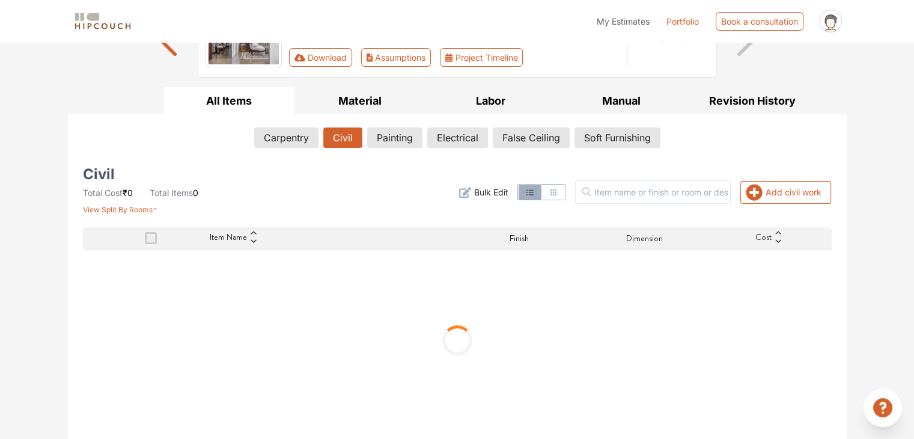
scroll to position [142, 0]
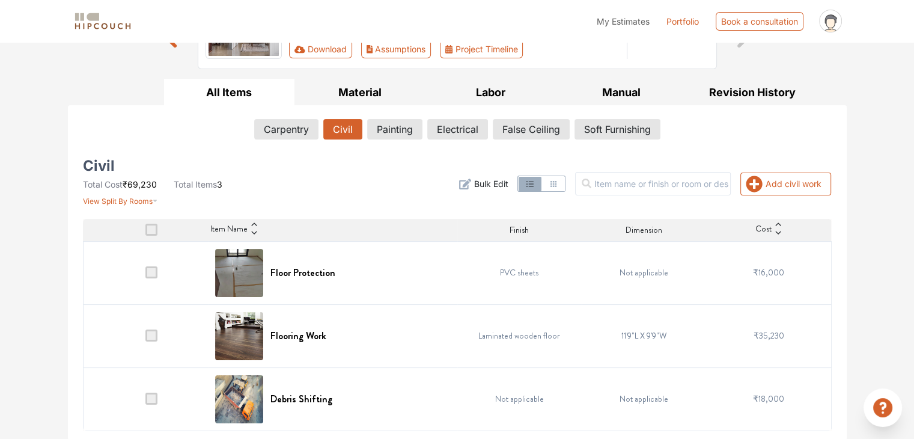
click at [147, 273] on span at bounding box center [151, 272] width 12 height 12
click at [145, 275] on input "checkbox" at bounding box center [145, 275] width 0 height 0
click at [471, 183] on icon "button" at bounding box center [465, 183] width 12 height 11
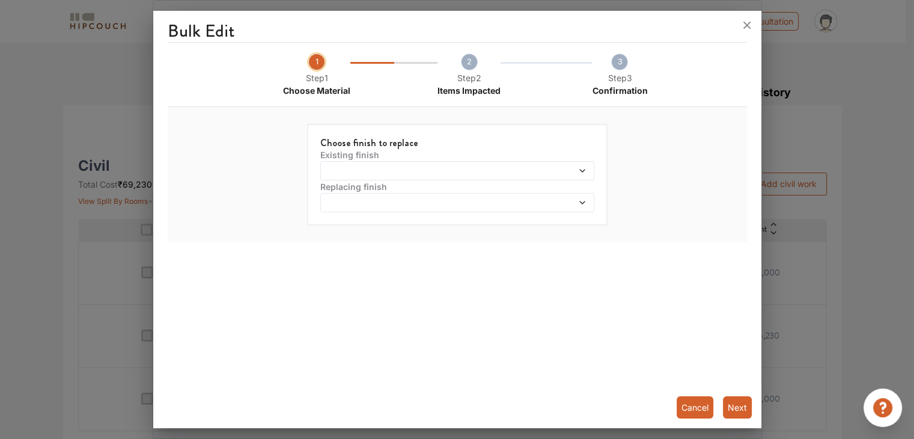
click at [427, 166] on span at bounding box center [422, 170] width 198 height 8
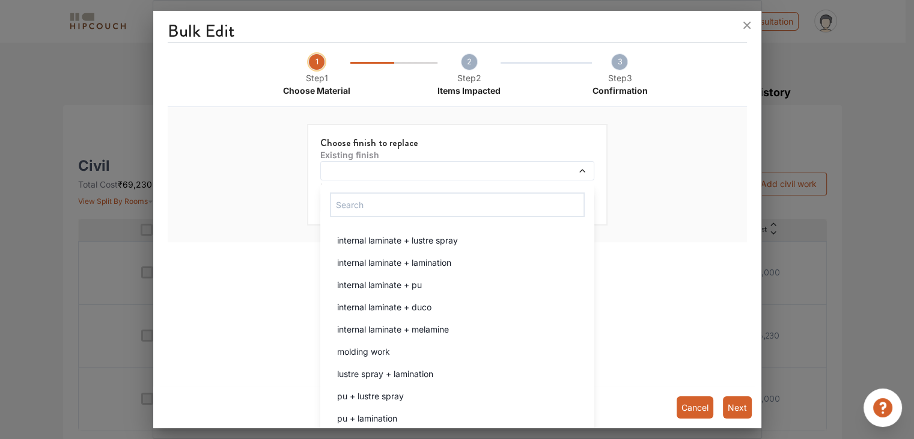
drag, startPoint x: 670, startPoint y: 166, endPoint x: 681, endPoint y: 150, distance: 19.5
click at [671, 167] on div "Choose finish to replace Existing finish internal laminate + lustre spray inter…" at bounding box center [457, 175] width 555 height 126
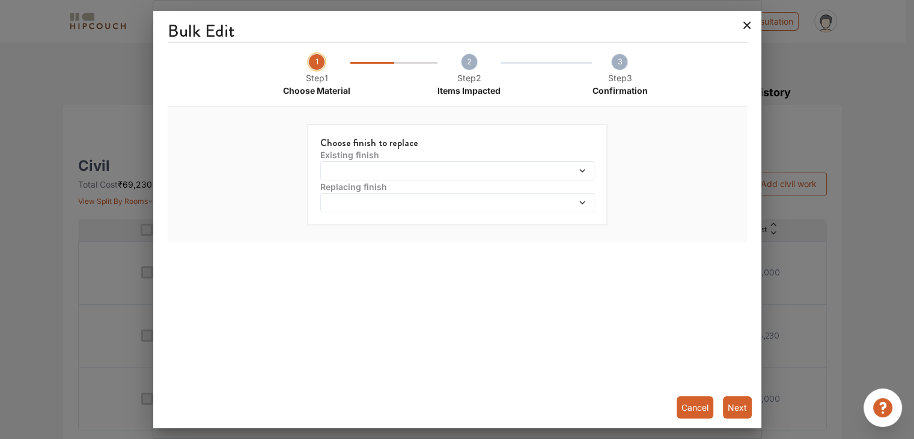
click at [742, 27] on icon at bounding box center [746, 25] width 19 height 19
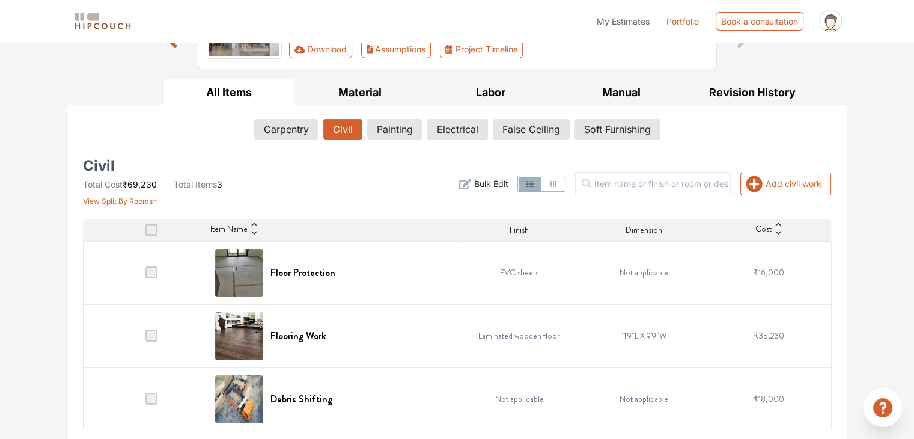
click at [147, 336] on span at bounding box center [151, 335] width 12 height 12
click at [145, 338] on input "checkbox" at bounding box center [145, 338] width 0 height 0
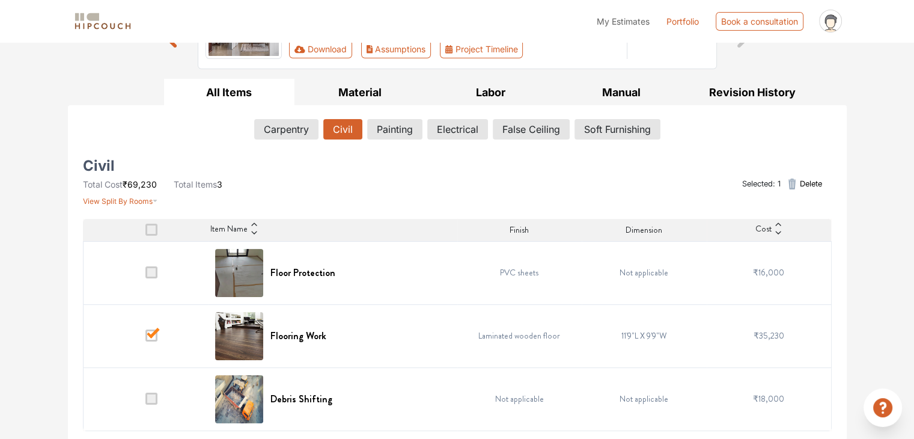
click at [801, 182] on span "Delete" at bounding box center [810, 183] width 22 height 11
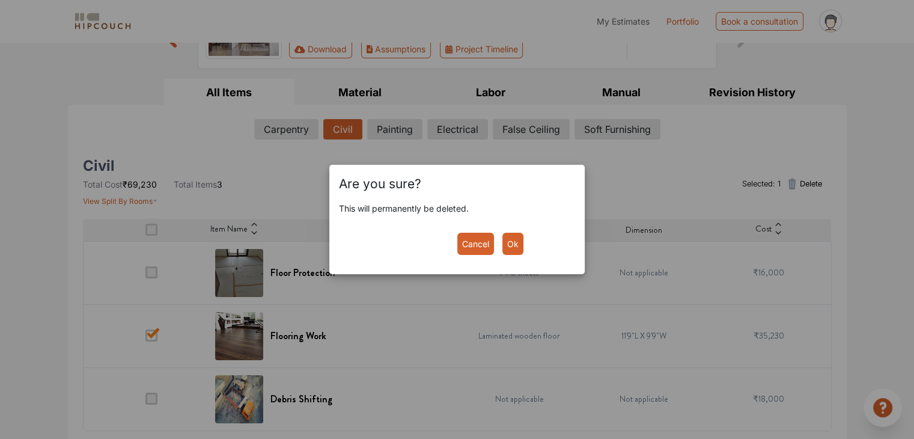
click at [517, 242] on button "Ok" at bounding box center [512, 243] width 21 height 22
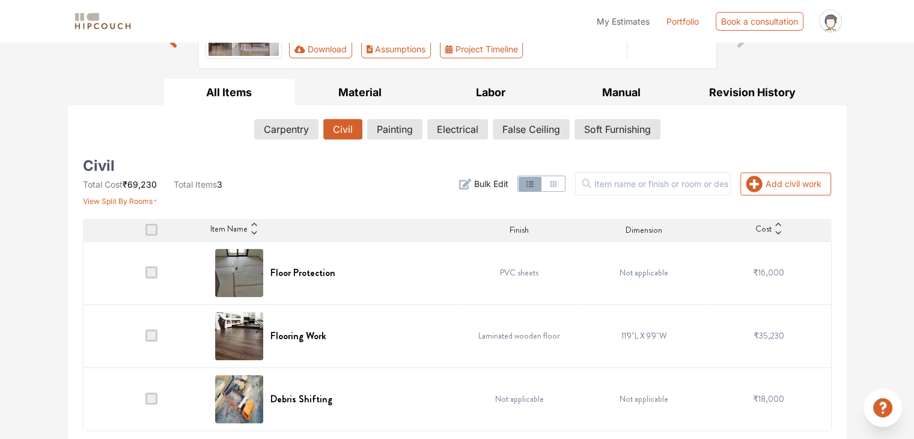
scroll to position [79, 0]
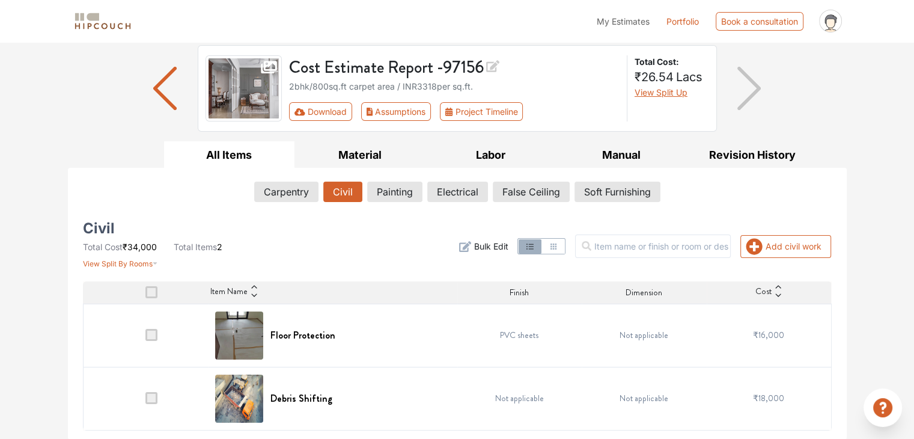
click at [147, 398] on span at bounding box center [151, 398] width 12 height 12
click at [145, 401] on input "checkbox" at bounding box center [145, 401] width 0 height 0
click at [154, 264] on icon "button" at bounding box center [155, 260] width 5 height 14
click at [563, 242] on button "button" at bounding box center [552, 246] width 23 height 14
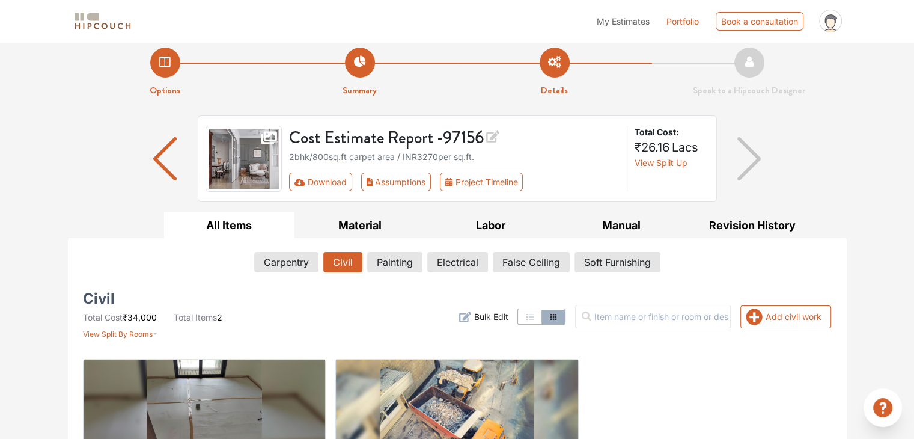
scroll to position [0, 0]
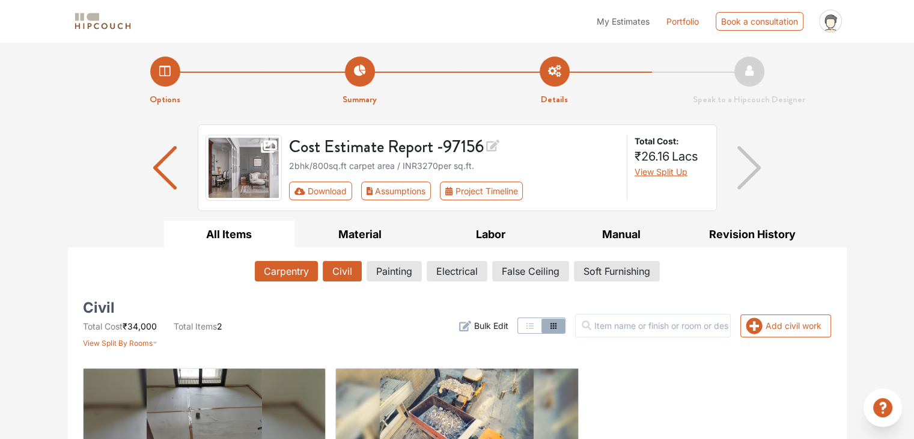
click at [278, 275] on button "Carpentry" at bounding box center [286, 271] width 63 height 20
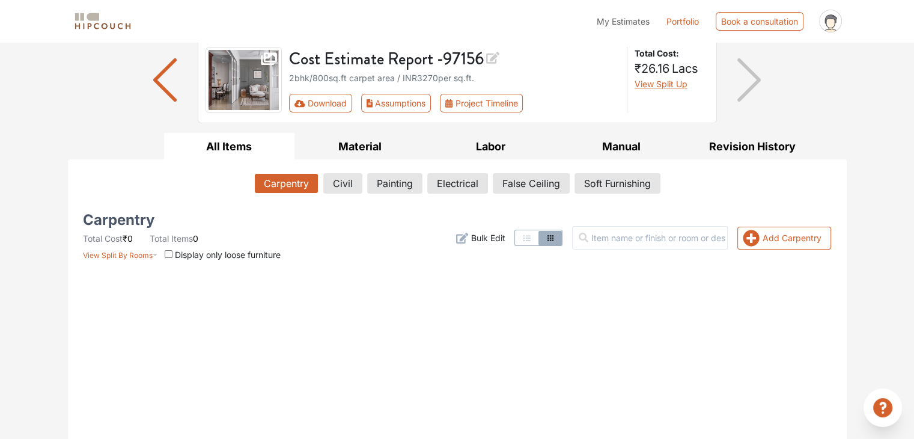
scroll to position [240, 0]
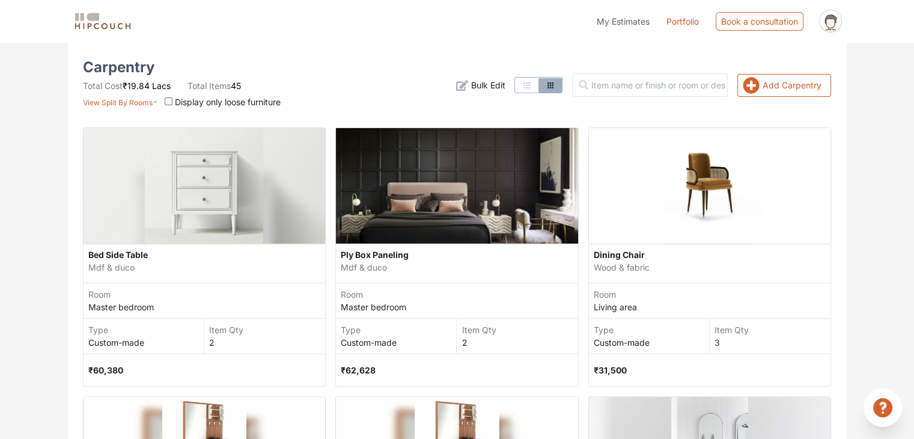
click at [532, 85] on div at bounding box center [538, 85] width 48 height 17
click at [532, 88] on icon "button" at bounding box center [527, 85] width 10 height 10
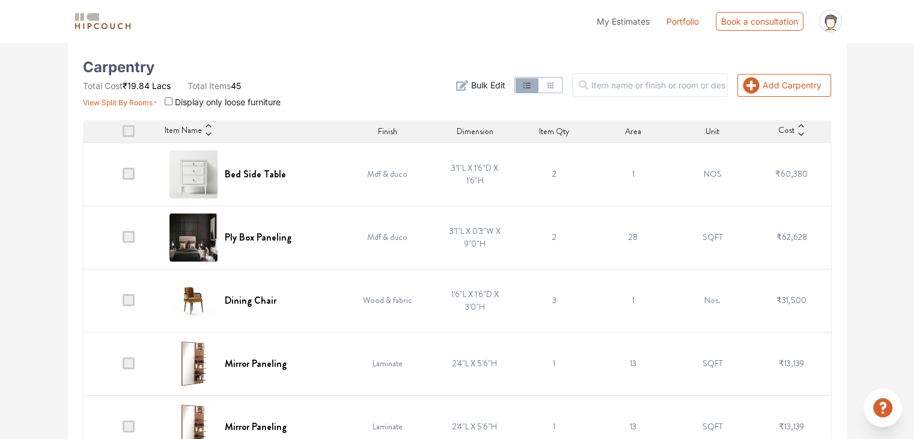
click at [129, 172] on span at bounding box center [129, 174] width 12 height 12
click at [123, 177] on input "checkbox" at bounding box center [123, 177] width 0 height 0
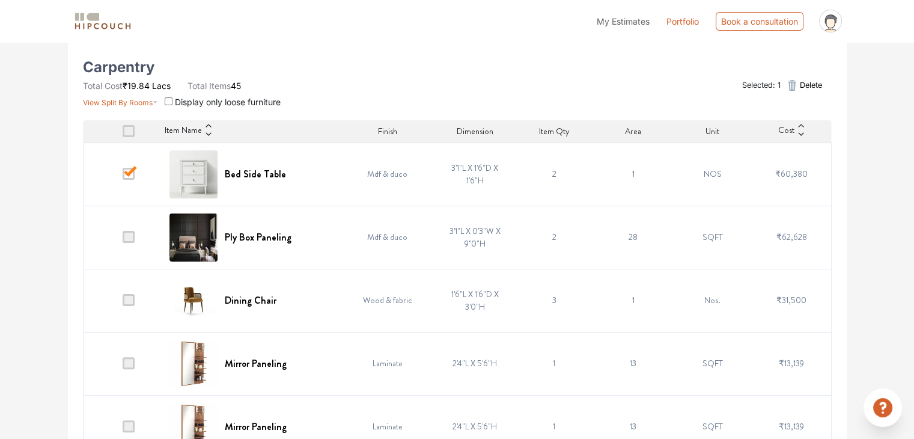
click at [807, 87] on span "Delete" at bounding box center [810, 84] width 22 height 11
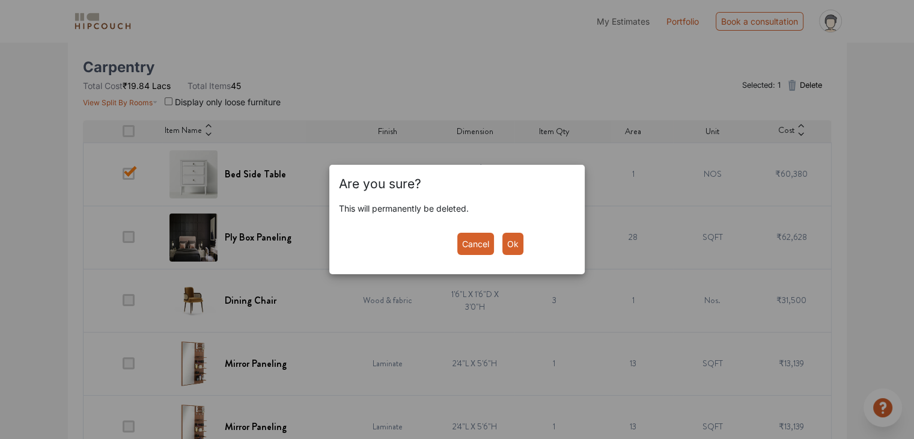
click at [511, 246] on button "Ok" at bounding box center [512, 243] width 21 height 22
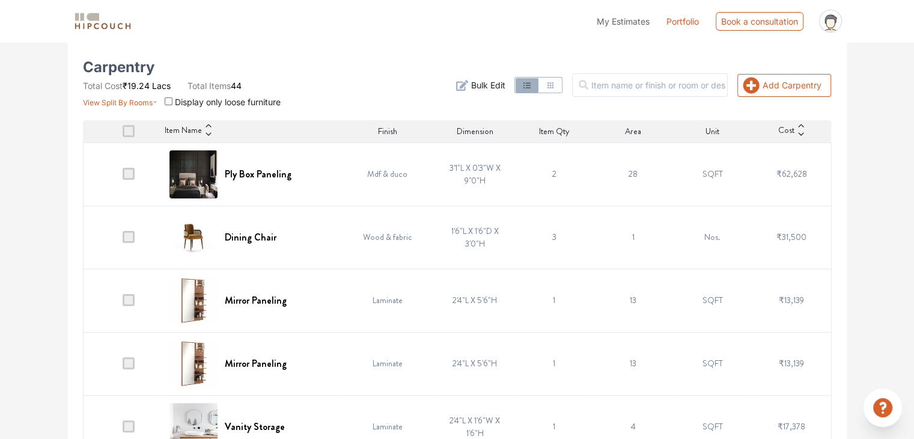
click at [132, 172] on span at bounding box center [129, 174] width 12 height 12
click at [123, 177] on input "checkbox" at bounding box center [123, 177] width 0 height 0
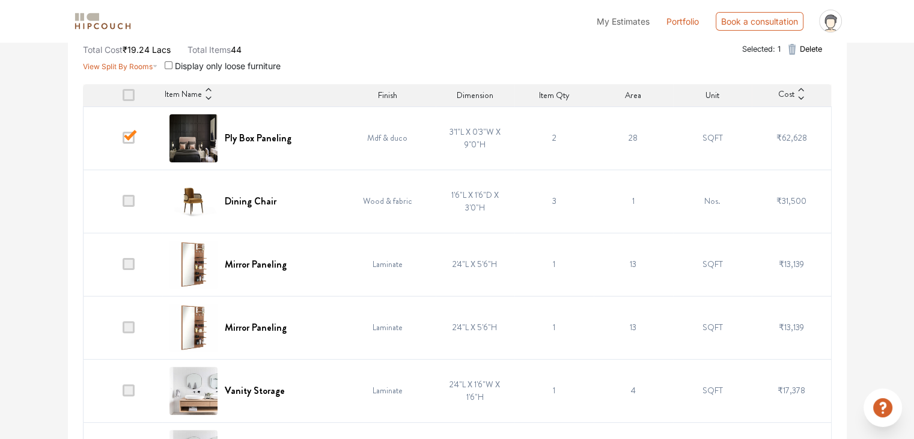
scroll to position [300, 0]
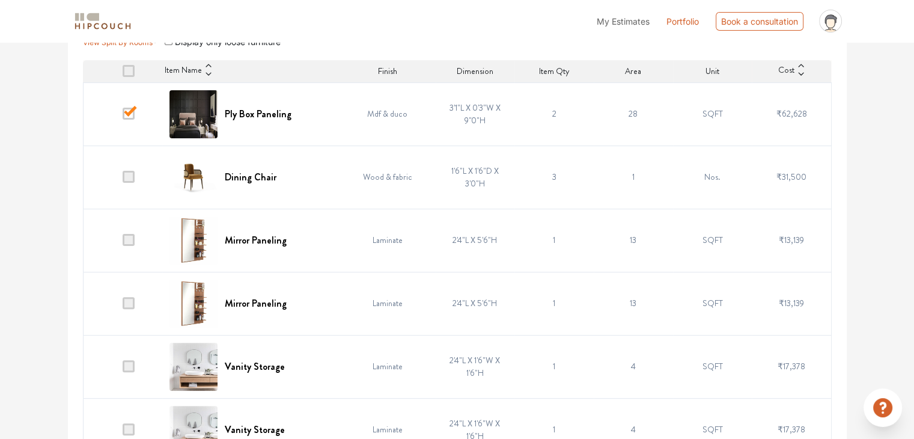
click at [132, 176] on span at bounding box center [129, 177] width 12 height 12
click at [123, 180] on input "checkbox" at bounding box center [123, 180] width 0 height 0
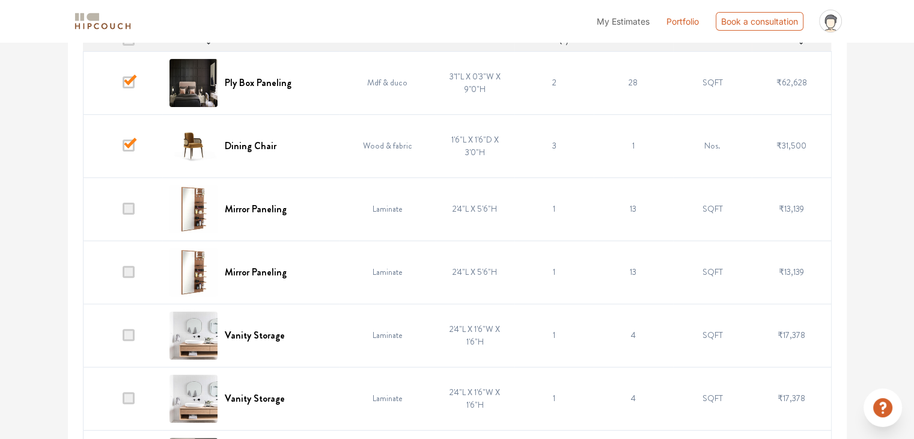
scroll to position [360, 0]
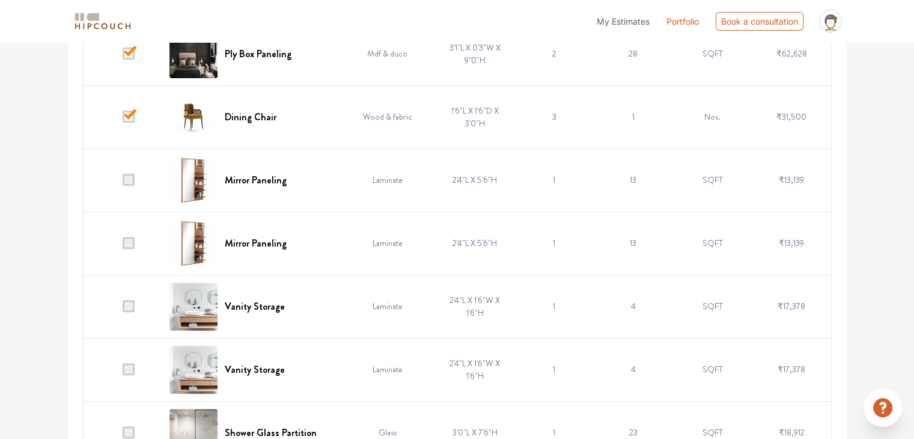
click at [130, 182] on span at bounding box center [129, 180] width 12 height 12
click at [123, 183] on input "checkbox" at bounding box center [123, 183] width 0 height 0
click at [131, 241] on span at bounding box center [129, 243] width 12 height 12
click at [123, 246] on input "checkbox" at bounding box center [123, 246] width 0 height 0
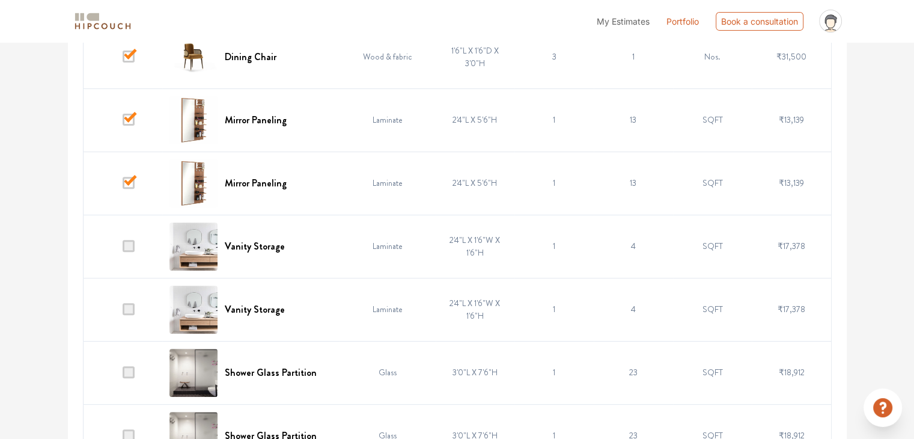
click at [129, 245] on span at bounding box center [129, 246] width 12 height 12
click at [123, 249] on input "checkbox" at bounding box center [123, 249] width 0 height 0
click at [130, 304] on span at bounding box center [129, 309] width 12 height 12
click at [123, 312] on input "checkbox" at bounding box center [123, 312] width 0 height 0
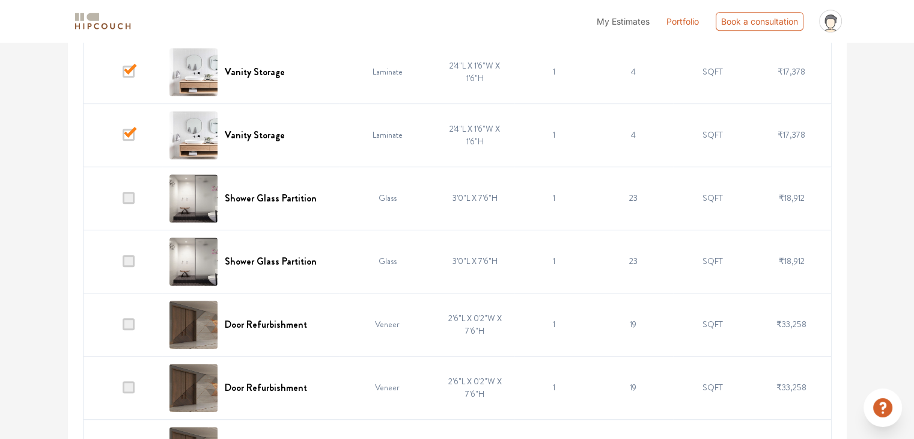
scroll to position [601, 0]
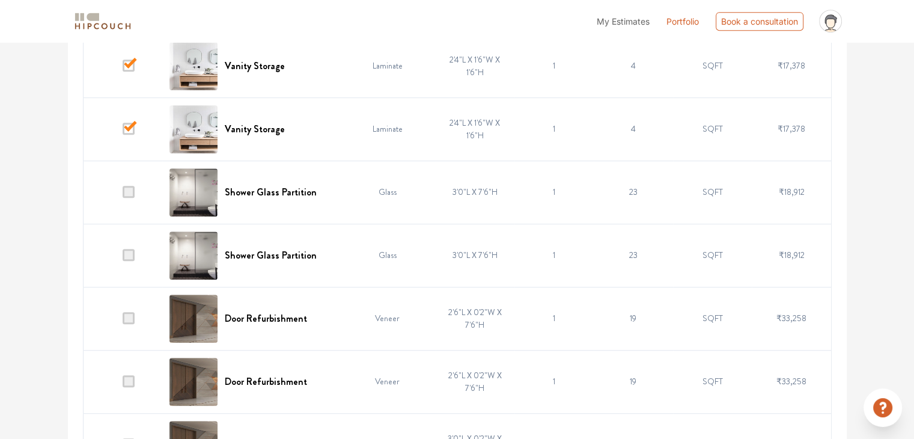
click at [130, 190] on span at bounding box center [129, 192] width 12 height 12
click at [123, 195] on input "checkbox" at bounding box center [123, 195] width 0 height 0
click at [129, 257] on span at bounding box center [129, 255] width 12 height 12
click at [123, 258] on input "checkbox" at bounding box center [123, 258] width 0 height 0
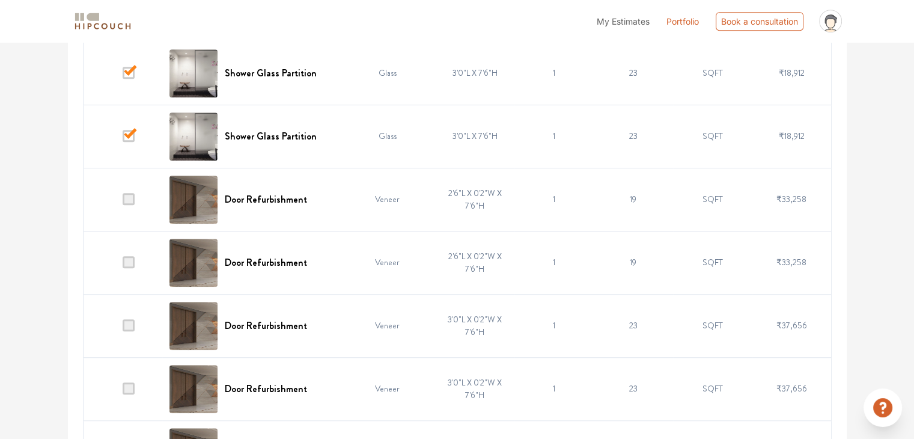
scroll to position [721, 0]
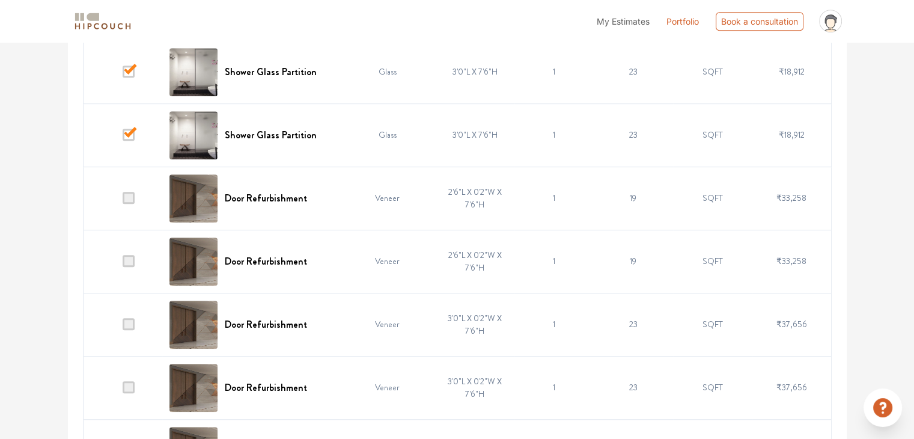
click at [130, 196] on span at bounding box center [129, 198] width 12 height 12
click at [123, 201] on input "checkbox" at bounding box center [123, 201] width 0 height 0
click at [132, 258] on span at bounding box center [129, 261] width 12 height 12
click at [123, 264] on input "checkbox" at bounding box center [123, 264] width 0 height 0
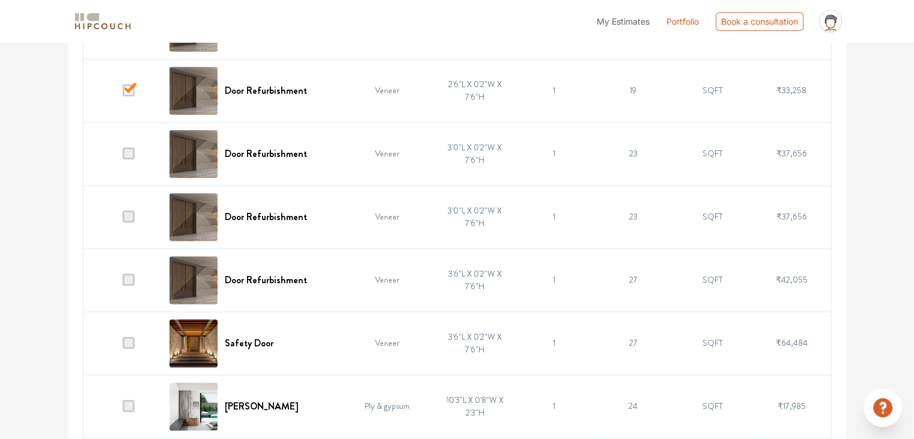
scroll to position [901, 0]
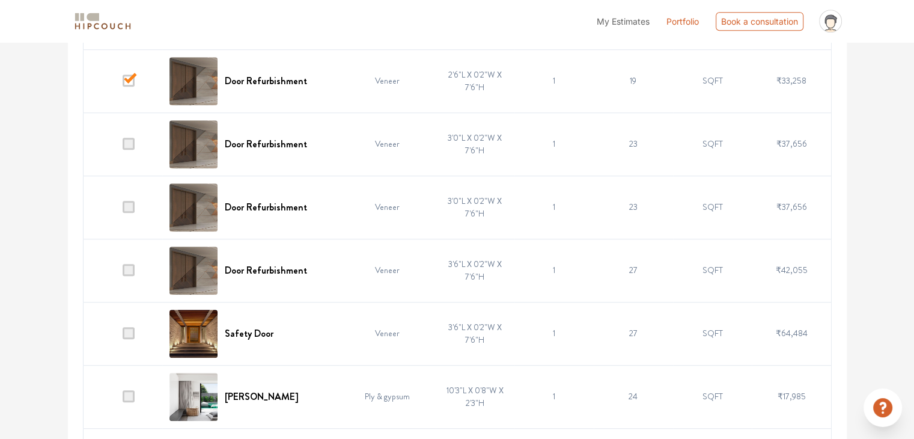
click at [135, 147] on span at bounding box center [129, 144] width 12 height 12
click at [123, 147] on input "checkbox" at bounding box center [123, 147] width 0 height 0
click at [135, 203] on span at bounding box center [129, 207] width 12 height 12
click at [123, 210] on input "checkbox" at bounding box center [123, 210] width 0 height 0
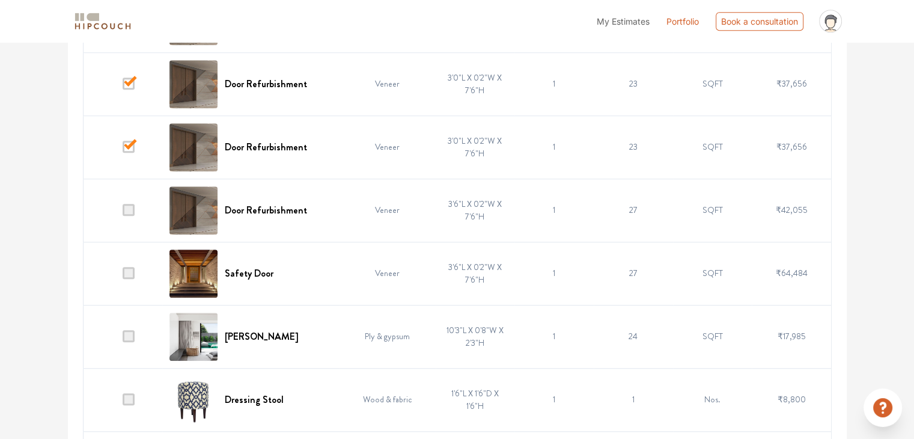
click at [133, 211] on span at bounding box center [129, 210] width 12 height 12
click at [123, 213] on input "checkbox" at bounding box center [123, 213] width 0 height 0
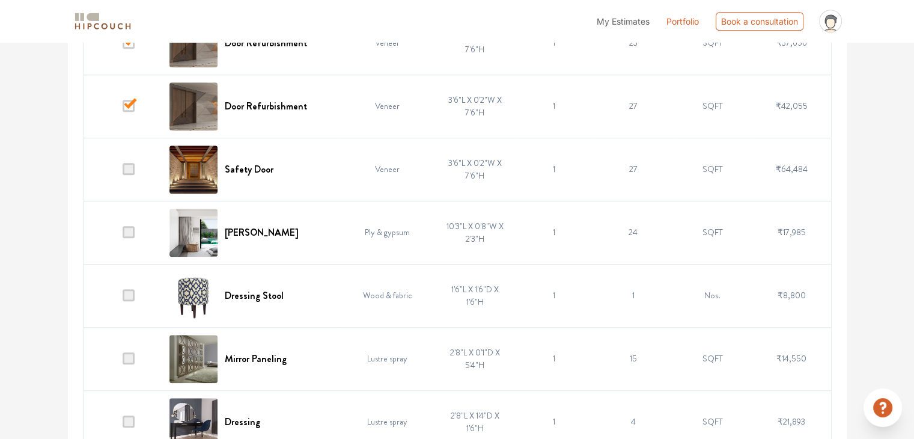
scroll to position [1081, 0]
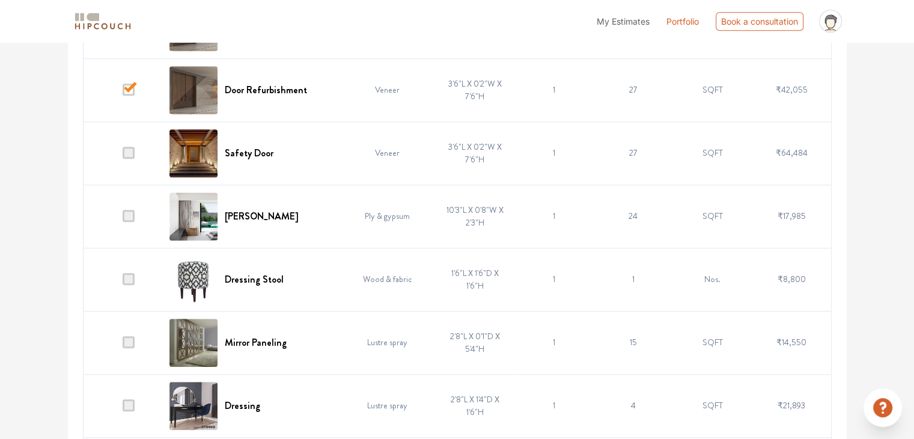
click at [132, 150] on span at bounding box center [129, 153] width 12 height 12
click at [123, 156] on input "checkbox" at bounding box center [123, 156] width 0 height 0
click at [131, 216] on span at bounding box center [129, 216] width 12 height 12
click at [123, 219] on input "checkbox" at bounding box center [123, 219] width 0 height 0
click at [135, 274] on span at bounding box center [129, 279] width 12 height 12
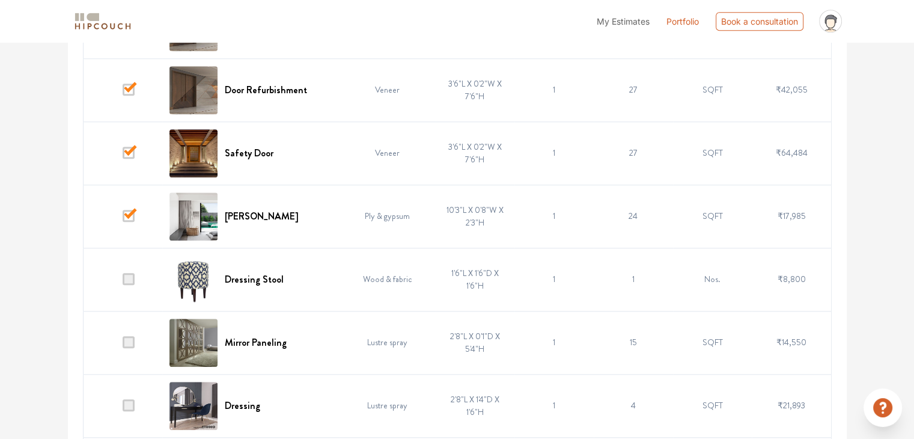
click at [123, 282] on input "checkbox" at bounding box center [123, 282] width 0 height 0
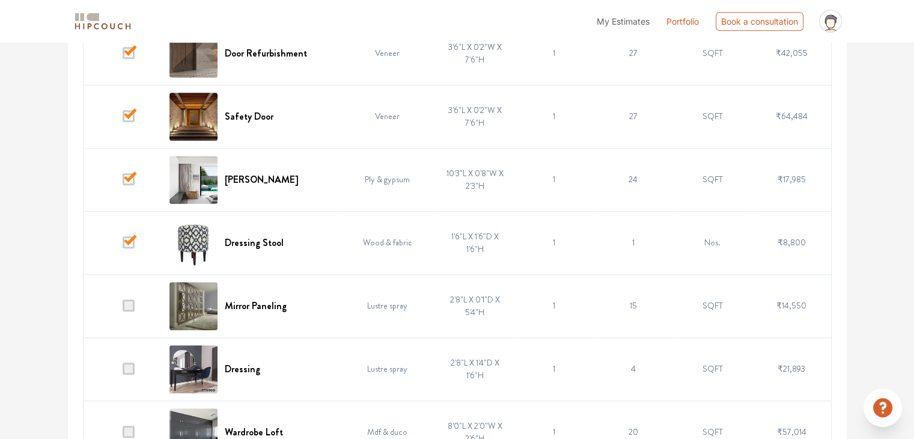
scroll to position [1141, 0]
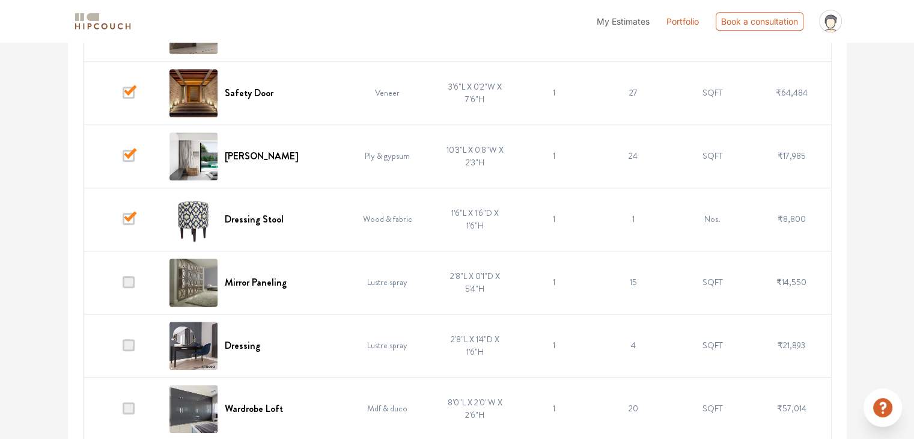
click at [132, 282] on span at bounding box center [129, 282] width 12 height 12
click at [123, 285] on input "checkbox" at bounding box center [123, 285] width 0 height 0
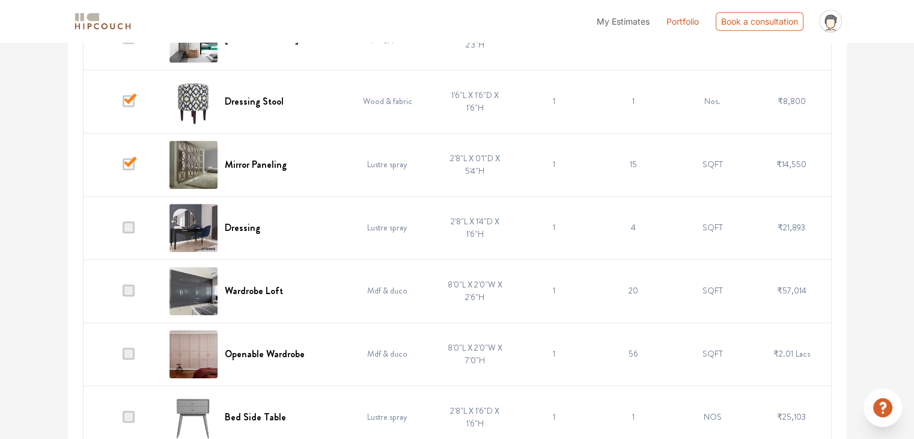
scroll to position [1262, 0]
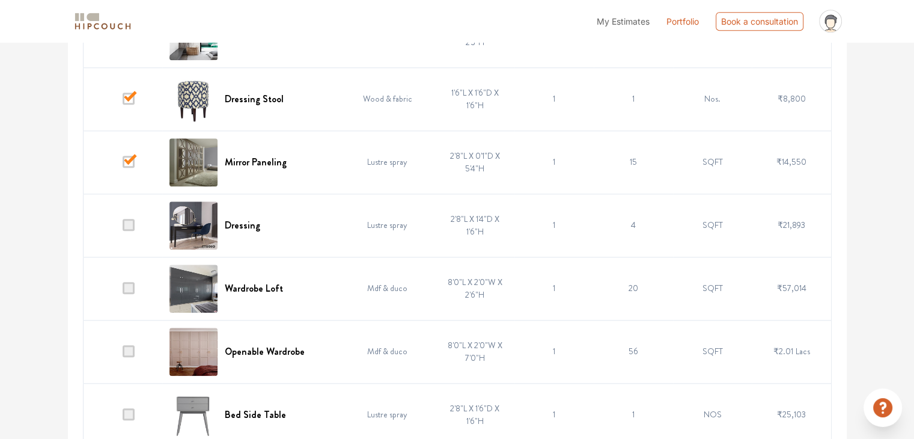
click at [131, 223] on span at bounding box center [129, 225] width 12 height 12
click at [123, 228] on input "checkbox" at bounding box center [123, 228] width 0 height 0
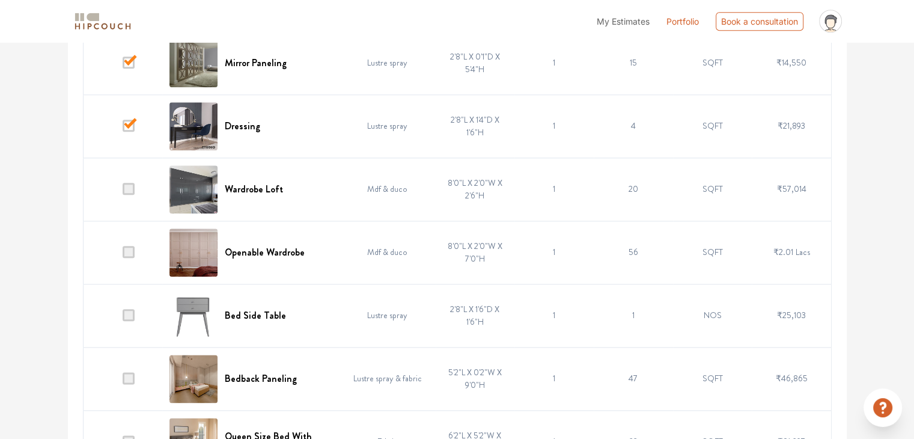
scroll to position [1382, 0]
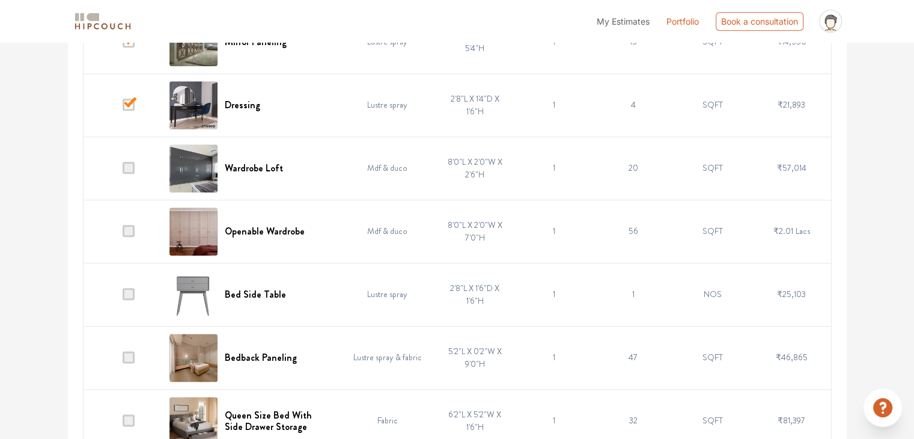
click at [132, 226] on span at bounding box center [129, 231] width 12 height 12
click at [123, 234] on input "checkbox" at bounding box center [123, 234] width 0 height 0
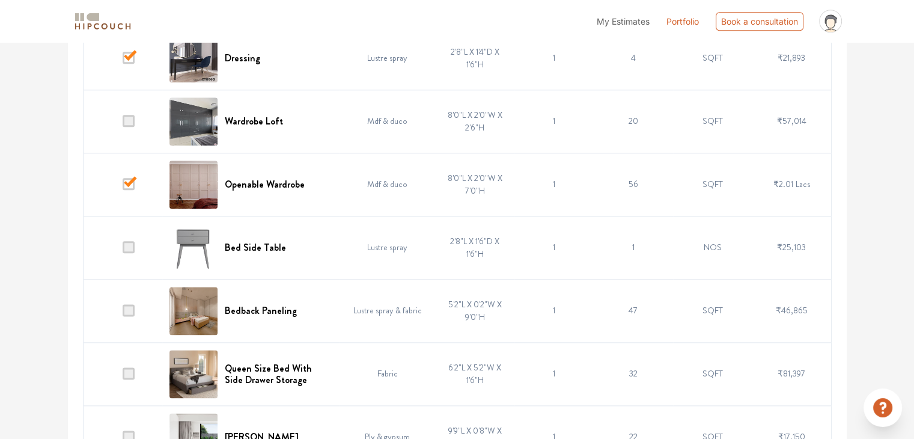
scroll to position [1442, 0]
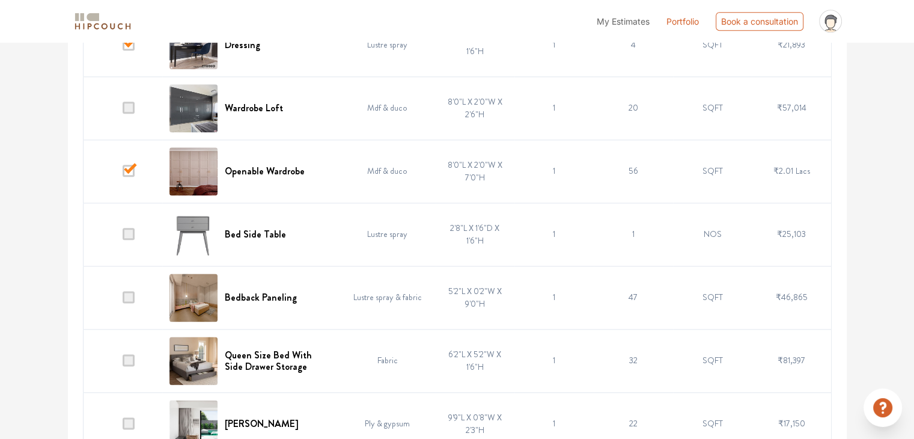
click at [132, 228] on span at bounding box center [129, 234] width 12 height 12
click at [123, 237] on input "checkbox" at bounding box center [123, 237] width 0 height 0
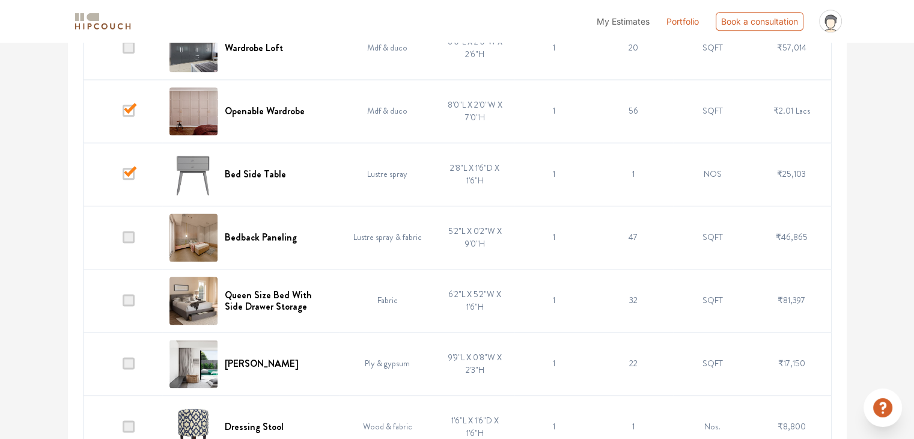
scroll to position [1562, 0]
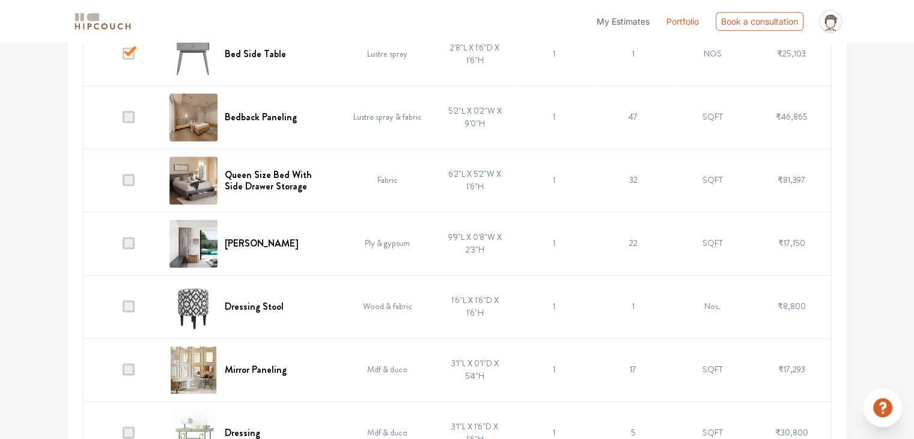
click at [129, 238] on span at bounding box center [129, 243] width 12 height 12
click at [123, 246] on input "checkbox" at bounding box center [123, 246] width 0 height 0
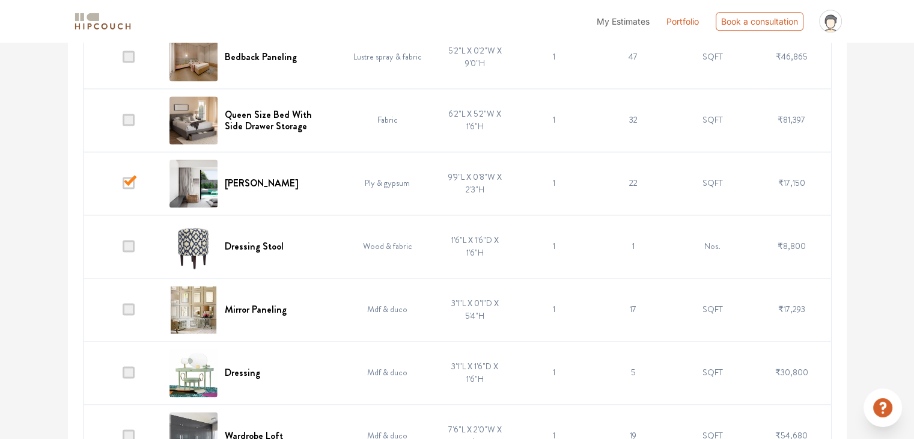
click at [129, 240] on span at bounding box center [129, 246] width 12 height 12
click at [123, 249] on input "checkbox" at bounding box center [123, 249] width 0 height 0
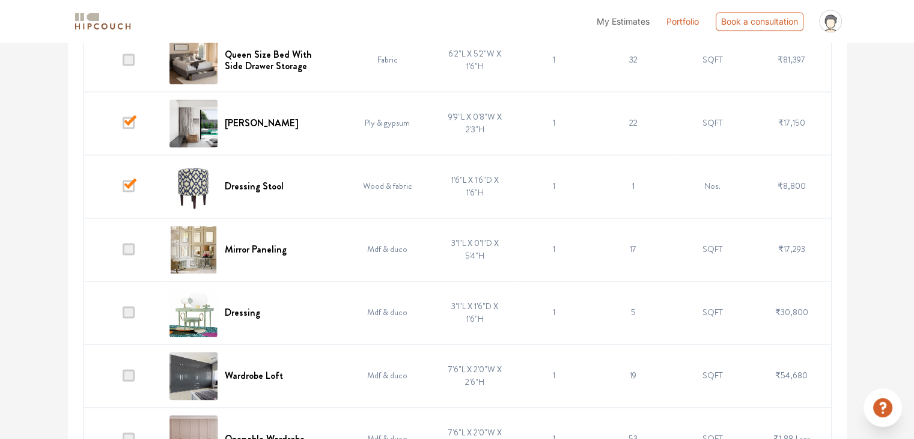
click at [130, 244] on span at bounding box center [129, 249] width 12 height 12
click at [123, 252] on input "checkbox" at bounding box center [123, 252] width 0 height 0
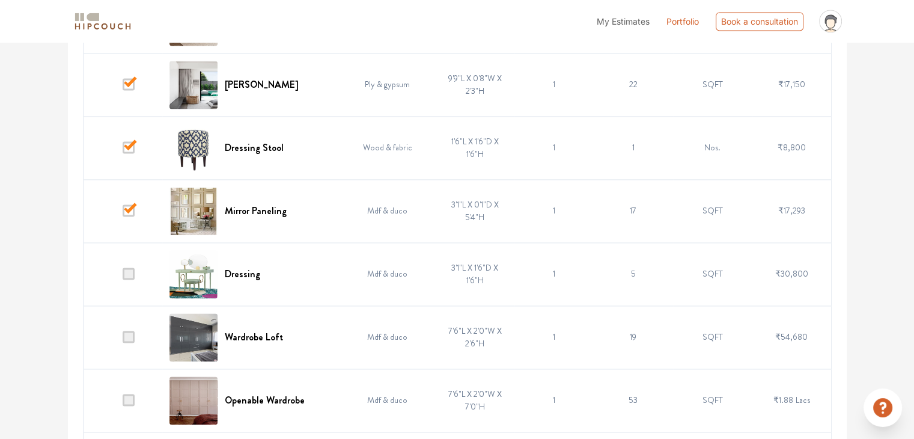
scroll to position [1802, 0]
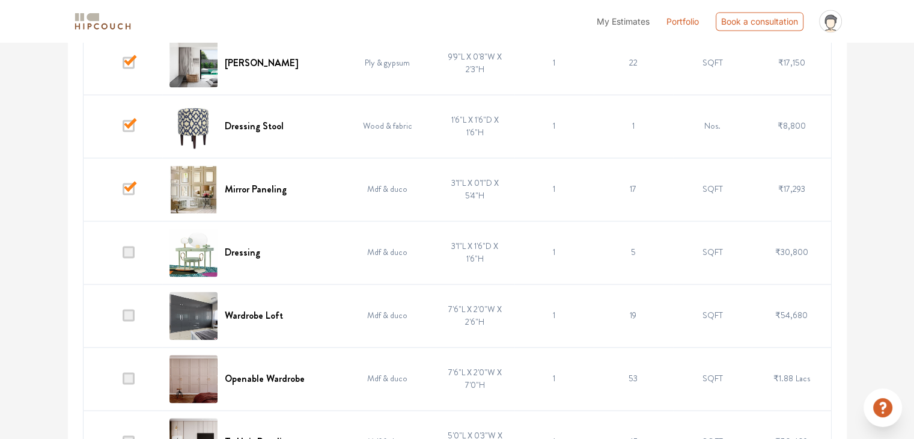
click at [130, 246] on span at bounding box center [129, 252] width 12 height 12
click at [123, 255] on input "checkbox" at bounding box center [123, 255] width 0 height 0
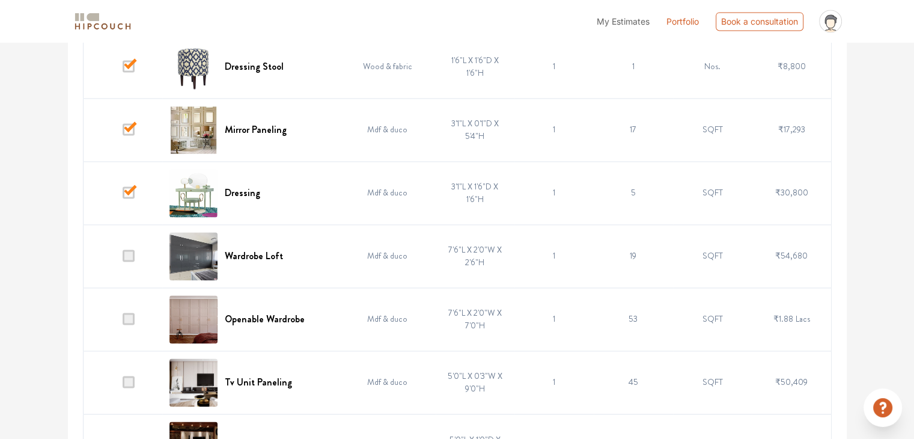
scroll to position [1862, 0]
click at [130, 253] on span at bounding box center [129, 255] width 12 height 12
click at [123, 258] on input "checkbox" at bounding box center [123, 258] width 0 height 0
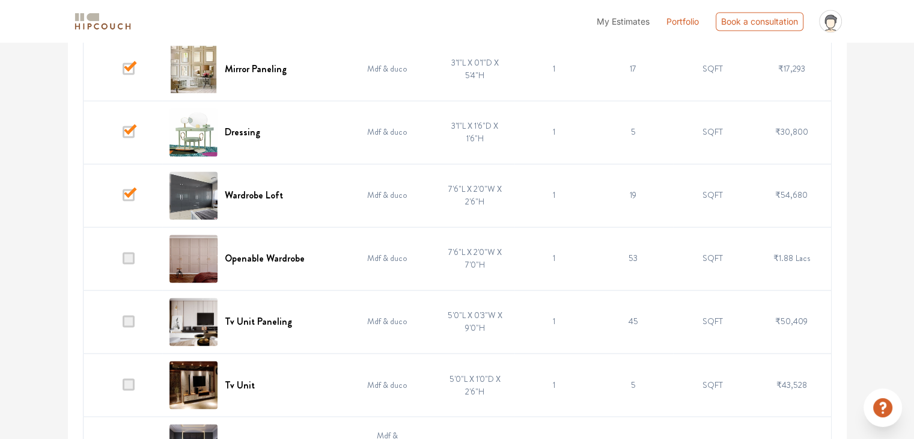
click at [132, 255] on span at bounding box center [129, 258] width 12 height 12
click at [123, 261] on input "checkbox" at bounding box center [123, 261] width 0 height 0
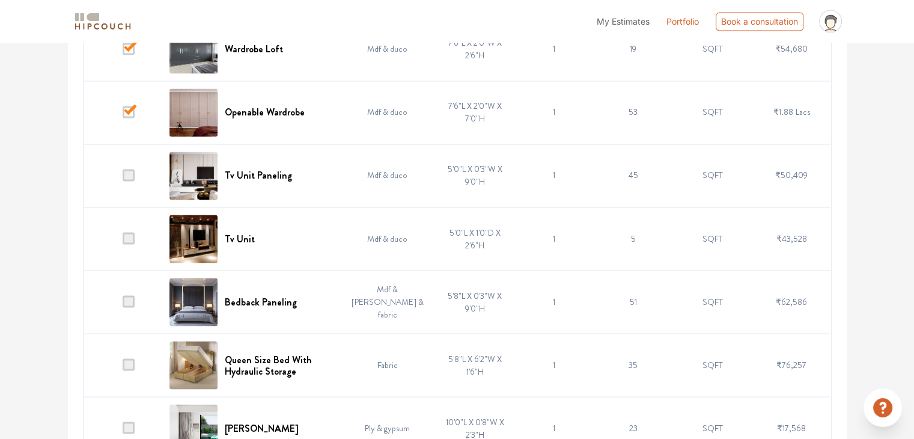
scroll to position [2103, 0]
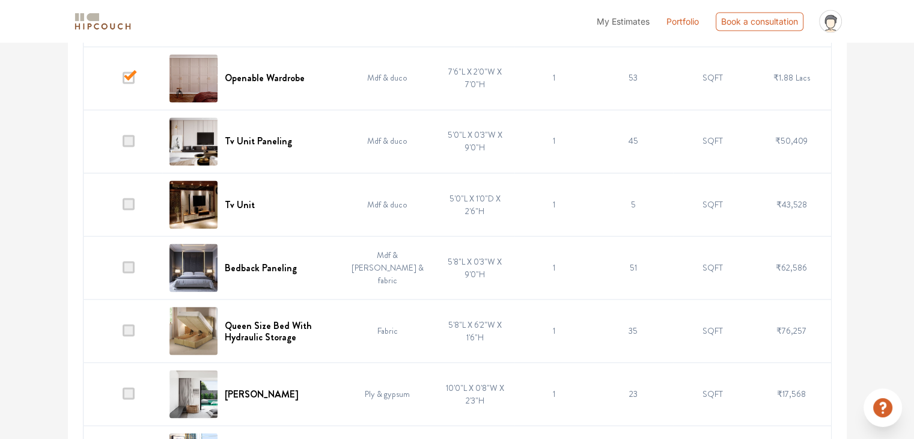
click at [133, 266] on span at bounding box center [129, 267] width 12 height 12
click at [123, 270] on input "checkbox" at bounding box center [123, 270] width 0 height 0
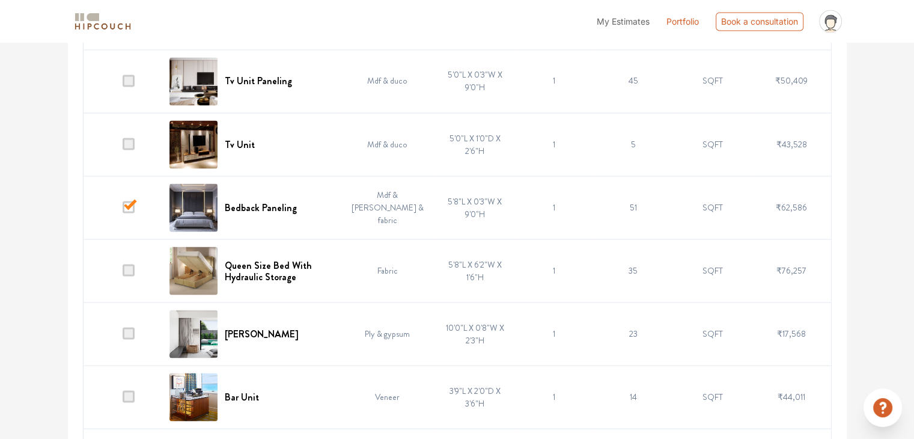
click at [130, 266] on span at bounding box center [129, 270] width 12 height 12
click at [123, 273] on input "checkbox" at bounding box center [123, 273] width 0 height 0
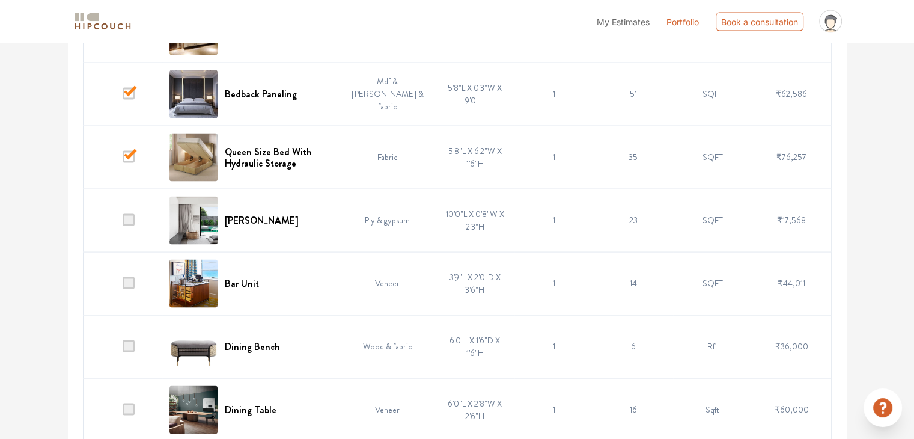
scroll to position [2283, 0]
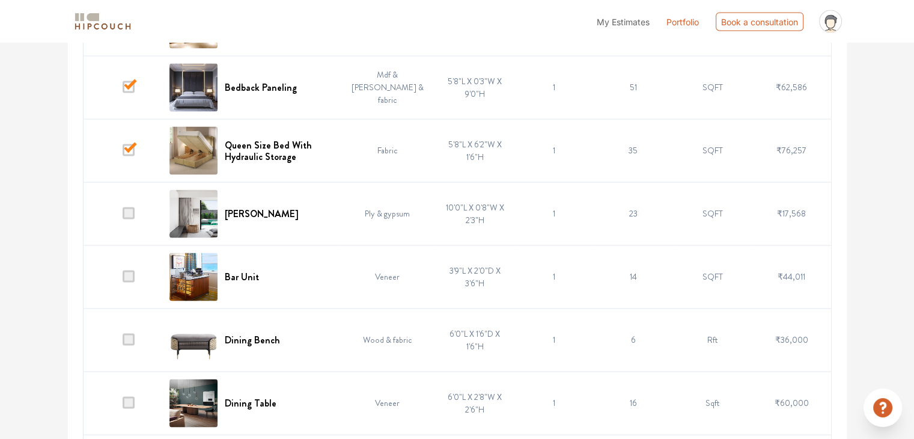
click at [130, 210] on span at bounding box center [129, 213] width 12 height 12
click at [123, 216] on input "checkbox" at bounding box center [123, 216] width 0 height 0
click at [132, 270] on span at bounding box center [129, 276] width 12 height 12
click at [123, 279] on input "checkbox" at bounding box center [123, 279] width 0 height 0
click at [130, 337] on span at bounding box center [129, 339] width 12 height 12
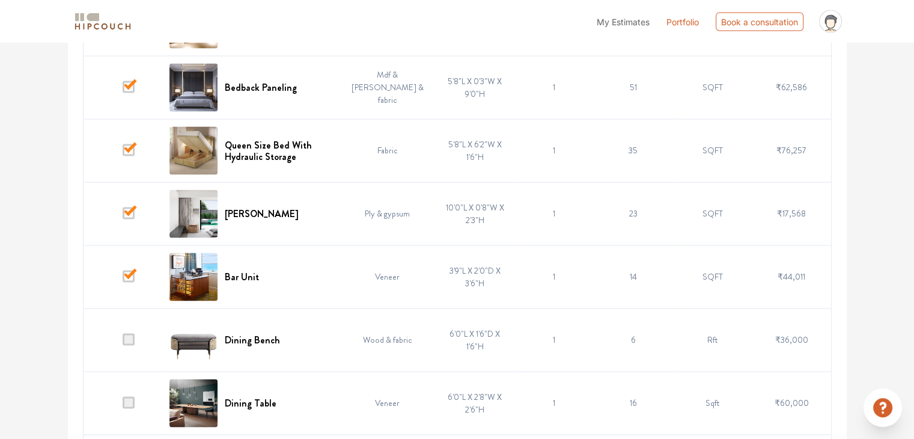
click at [123, 342] on input "checkbox" at bounding box center [123, 342] width 0 height 0
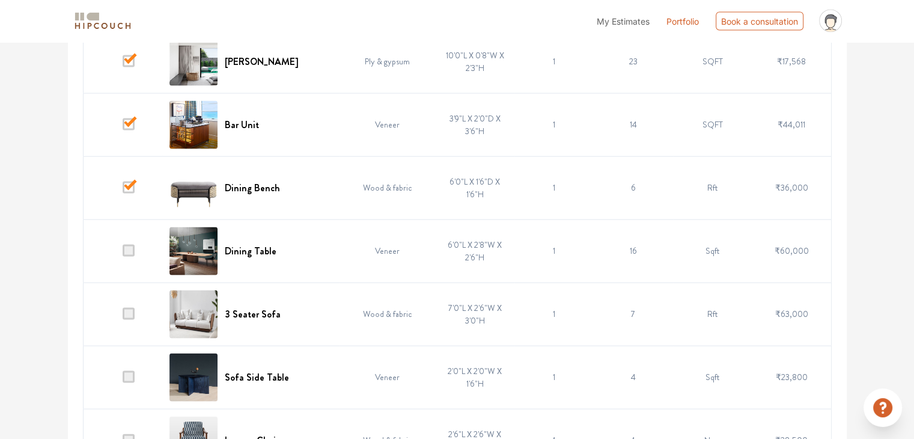
scroll to position [2463, 0]
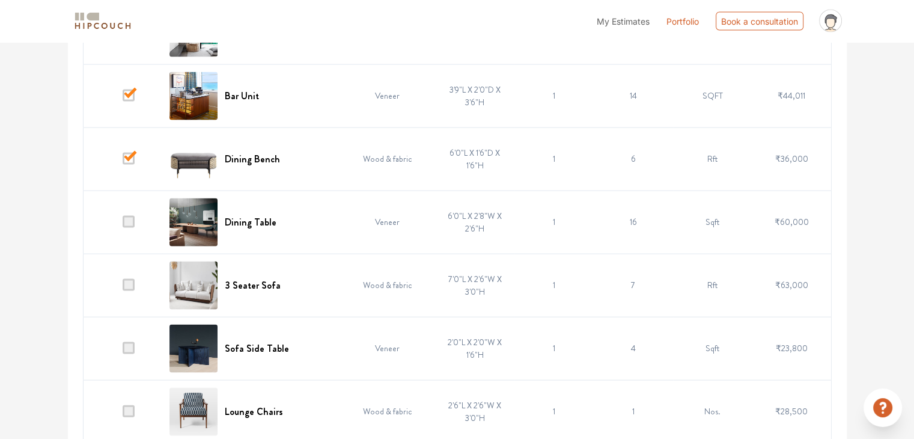
click at [130, 219] on span at bounding box center [129, 222] width 12 height 12
click at [123, 225] on input "checkbox" at bounding box center [123, 225] width 0 height 0
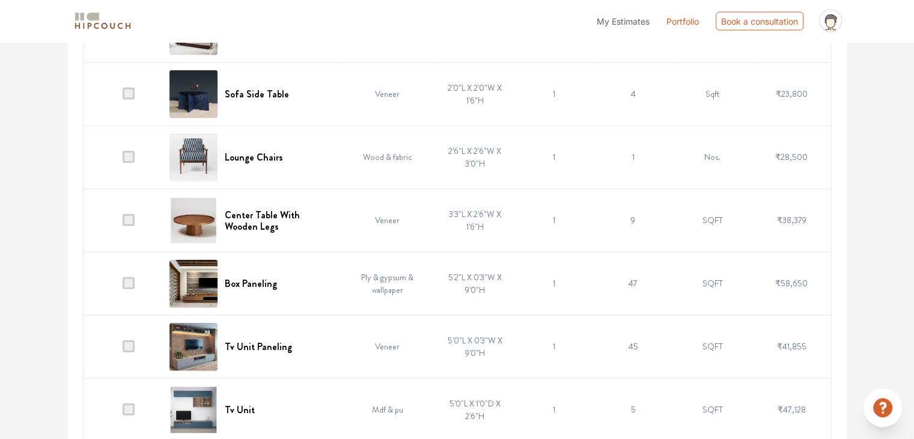
scroll to position [2723, 0]
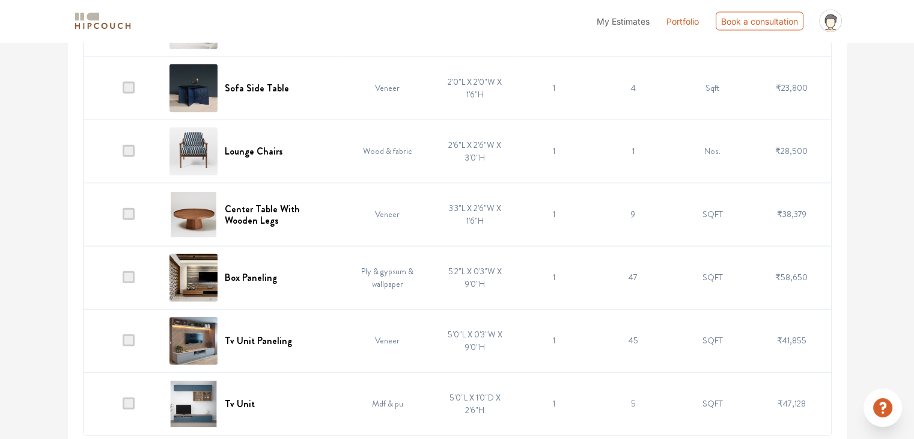
click at [132, 272] on span at bounding box center [129, 277] width 12 height 12
click at [123, 280] on input "checkbox" at bounding box center [123, 280] width 0 height 0
click at [130, 334] on span at bounding box center [129, 340] width 12 height 12
click at [123, 343] on input "checkbox" at bounding box center [123, 343] width 0 height 0
click at [130, 397] on span at bounding box center [129, 403] width 12 height 12
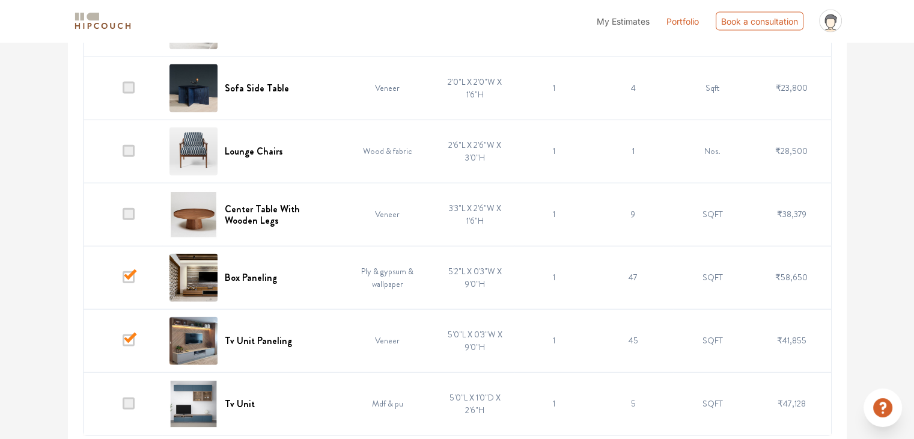
click at [123, 406] on input "checkbox" at bounding box center [123, 406] width 0 height 0
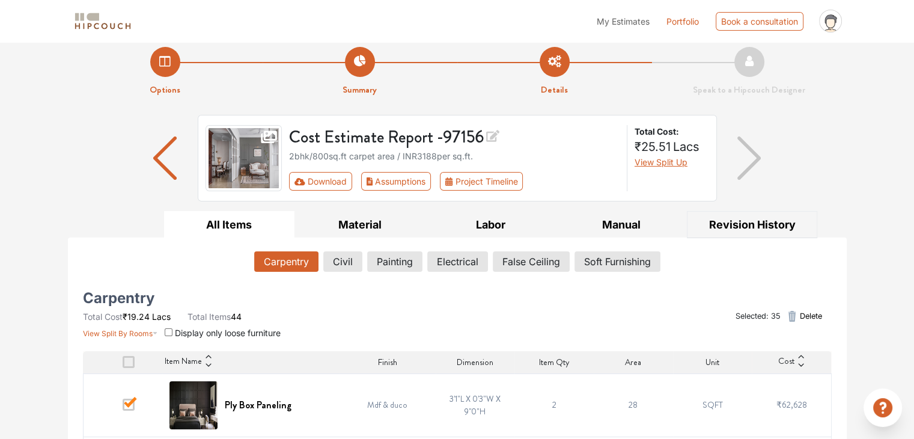
scroll to position [0, 0]
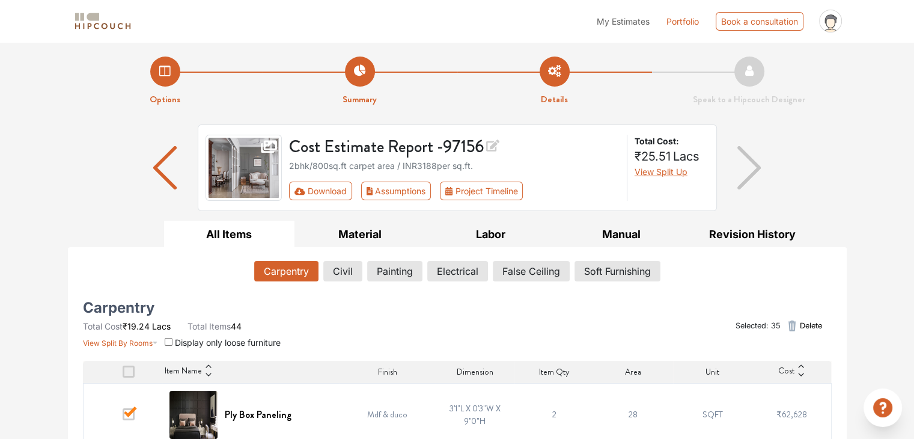
click at [804, 321] on span "Delete" at bounding box center [810, 325] width 22 height 11
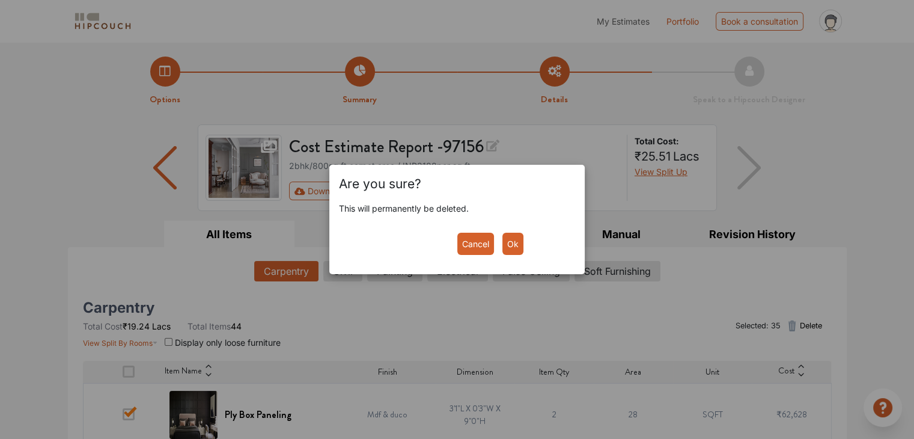
click at [506, 247] on button "Ok" at bounding box center [512, 243] width 21 height 22
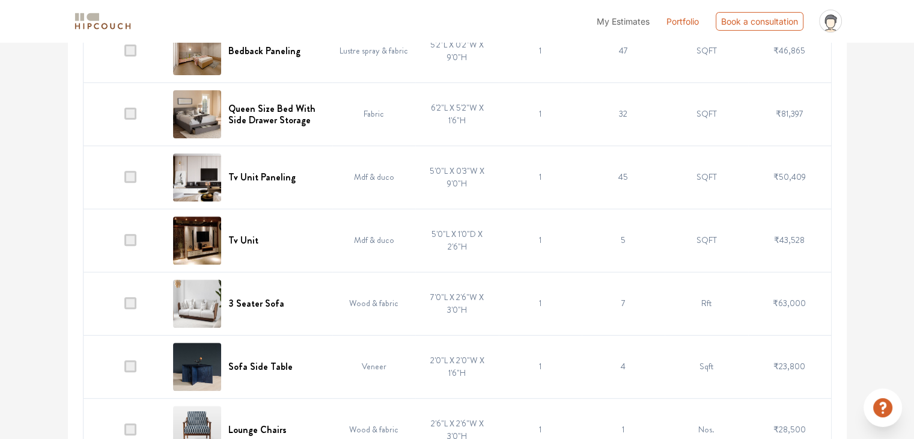
scroll to position [399, 0]
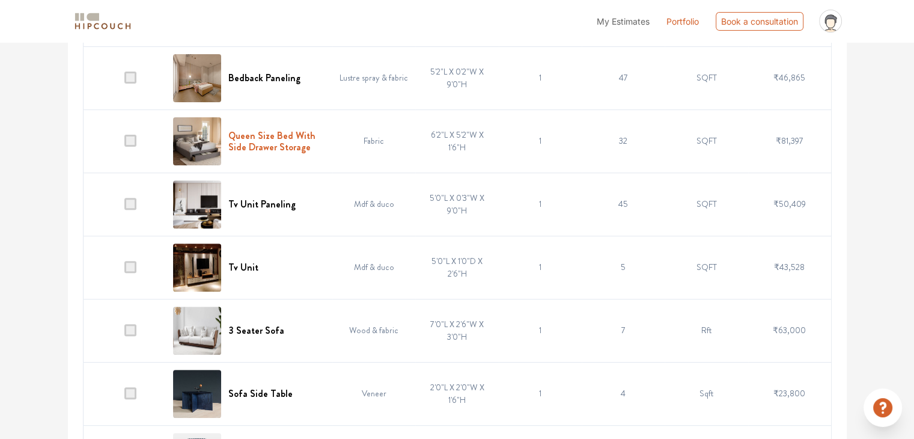
click at [265, 134] on h6 "Queen Size Bed With Side Drawer Storage" at bounding box center [276, 141] width 97 height 23
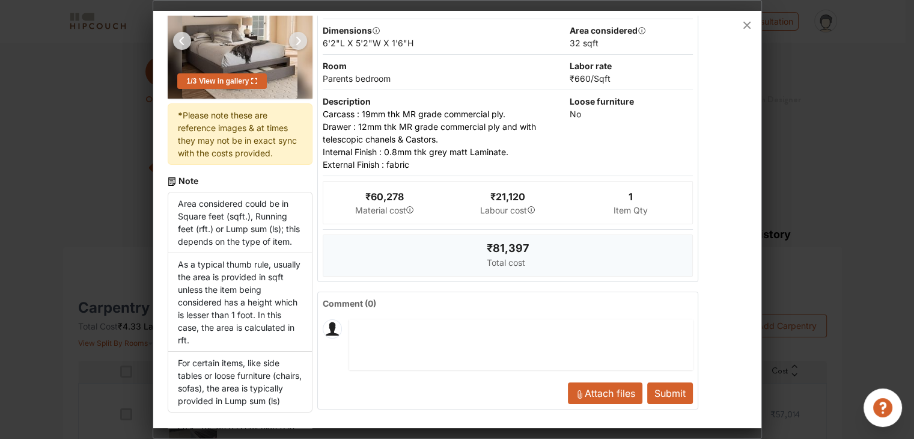
scroll to position [0, 0]
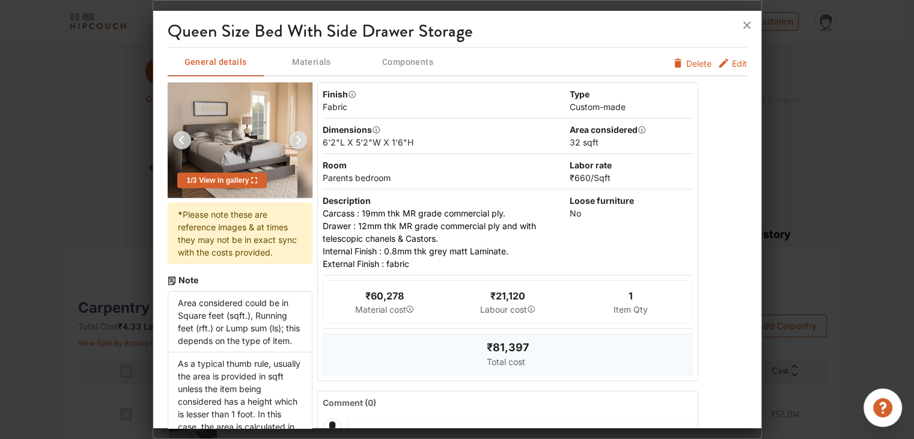
click at [295, 141] on img at bounding box center [298, 140] width 29 height 29
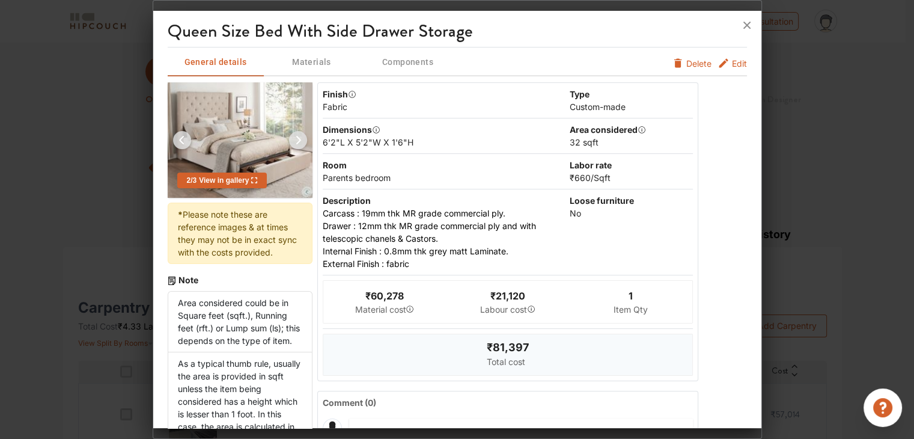
click at [295, 141] on img at bounding box center [298, 140] width 29 height 29
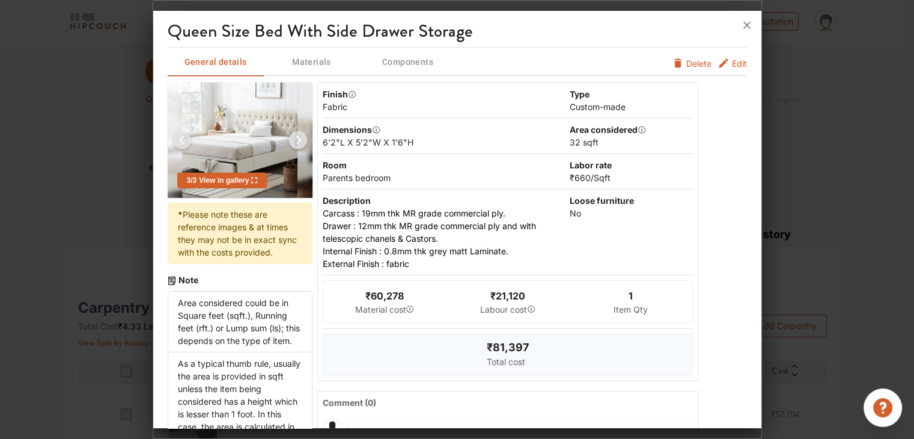
click at [721, 62] on button "Edit" at bounding box center [731, 63] width 29 height 13
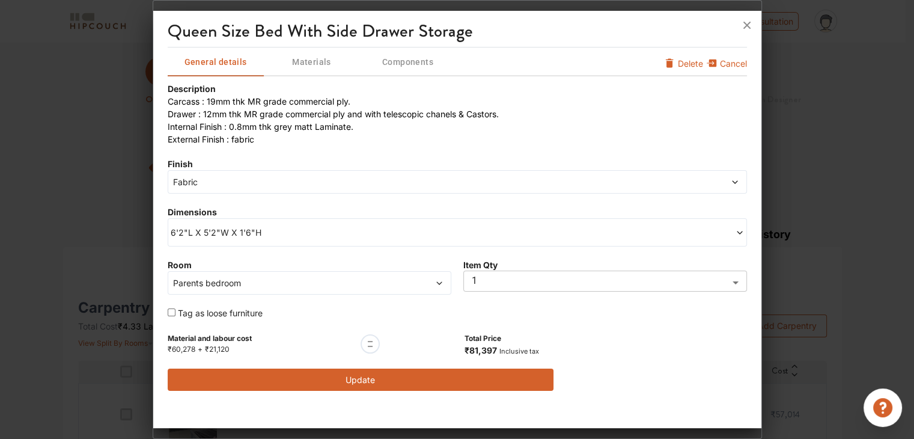
click at [372, 281] on span "Parents bedroom" at bounding box center [273, 282] width 205 height 13
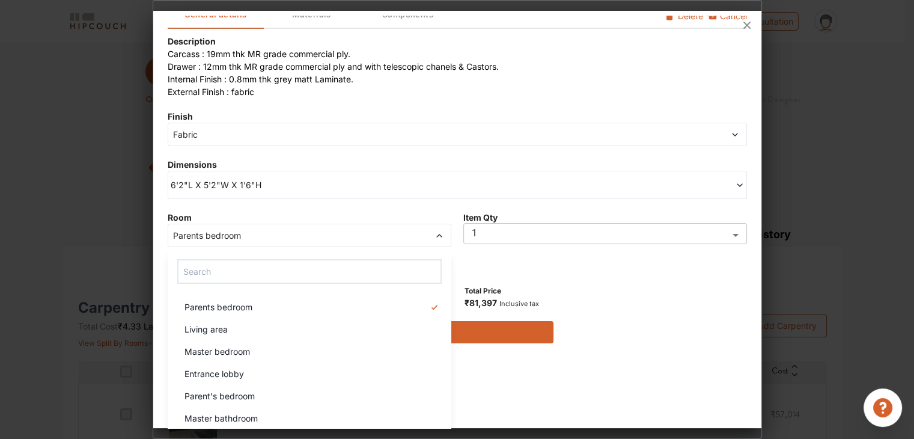
scroll to position [117, 0]
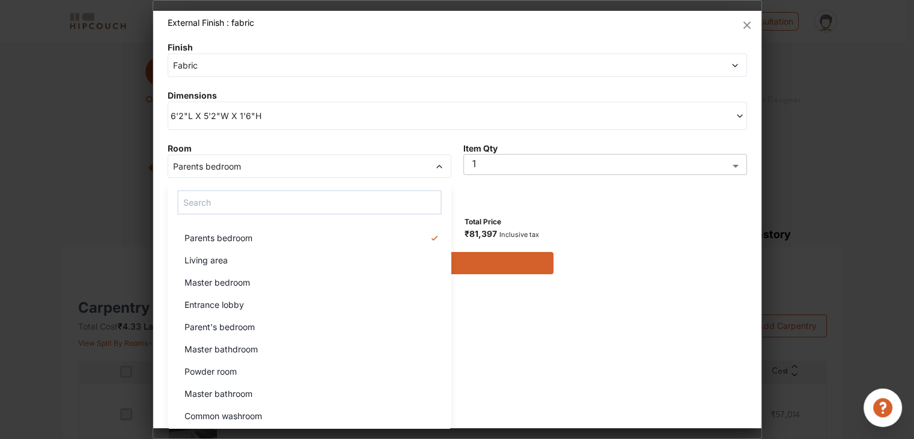
click at [243, 282] on span "Master bedroom" at bounding box center [216, 282] width 65 height 13
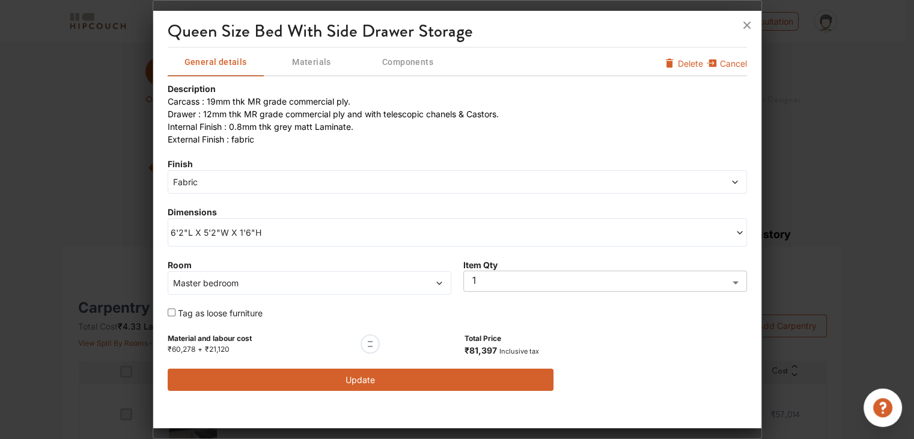
scroll to position [0, 0]
click at [290, 232] on span "6'2"L X 5'2"W X 1'6"H" at bounding box center [314, 232] width 287 height 13
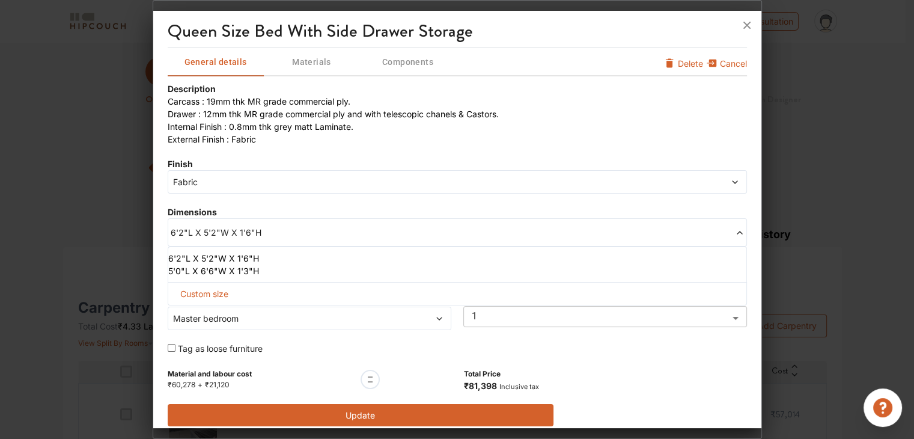
click at [212, 267] on li "5'0"L X 6'6"W X 1'3"H" at bounding box center [454, 270] width 573 height 13
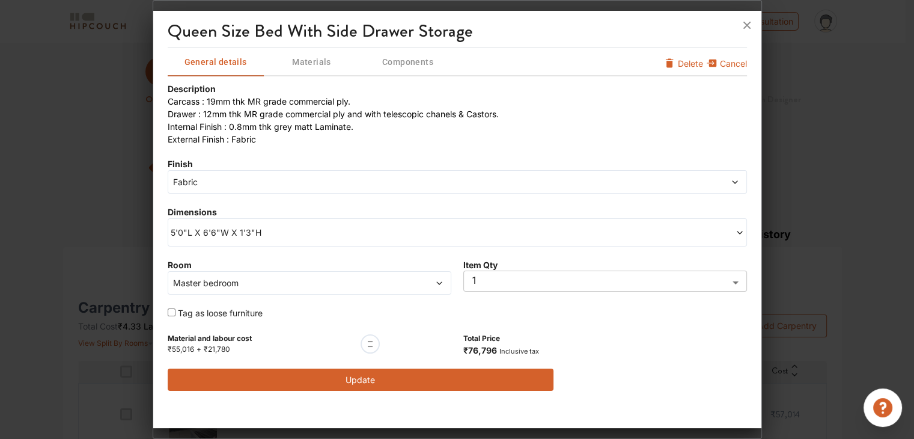
click at [172, 313] on input "checkbox" at bounding box center [172, 312] width 8 height 8
click at [170, 313] on input "checkbox" at bounding box center [172, 312] width 8 height 8
click at [172, 311] on input "checkbox" at bounding box center [172, 312] width 8 height 8
checkbox input "true"
click at [329, 62] on span "Materials" at bounding box center [312, 62] width 94 height 15
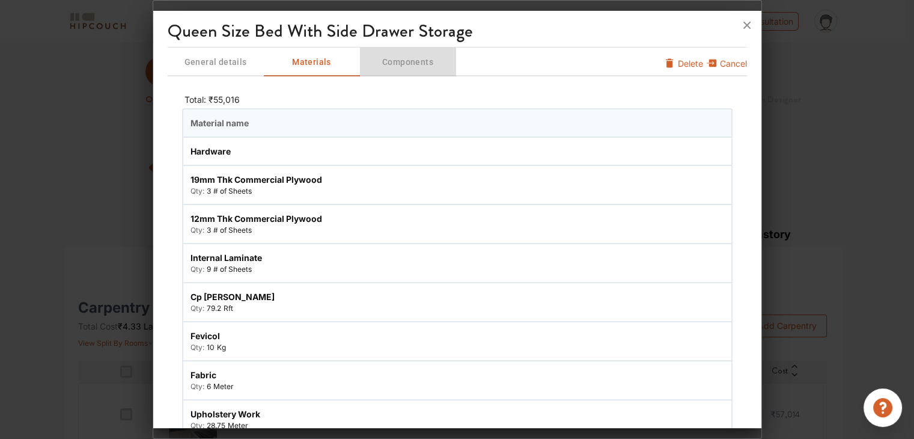
click at [411, 66] on span "Components" at bounding box center [408, 62] width 94 height 15
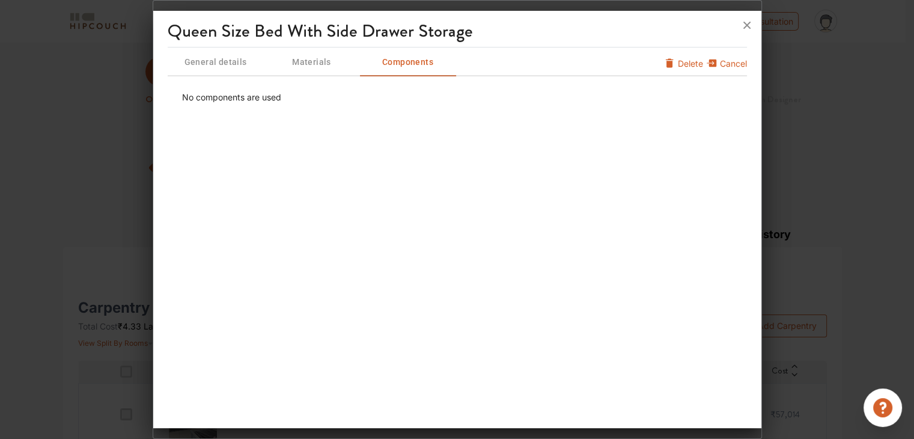
click at [203, 70] on button "General details" at bounding box center [216, 61] width 96 height 29
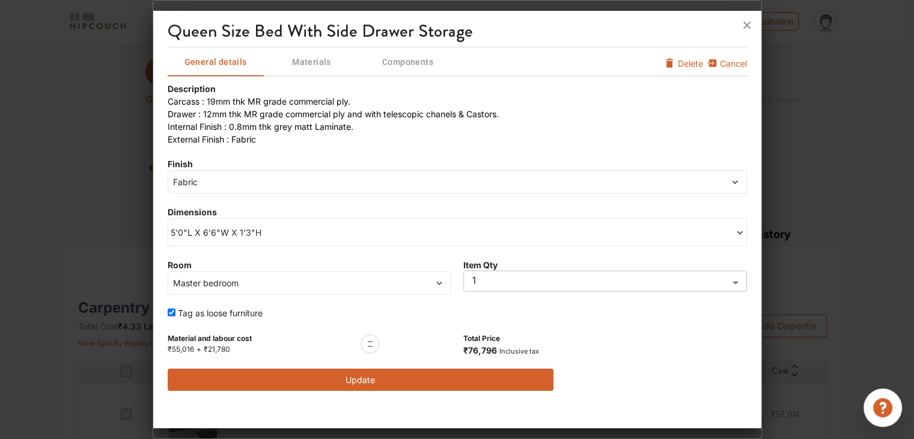
click at [418, 377] on button "Update" at bounding box center [361, 379] width 386 height 22
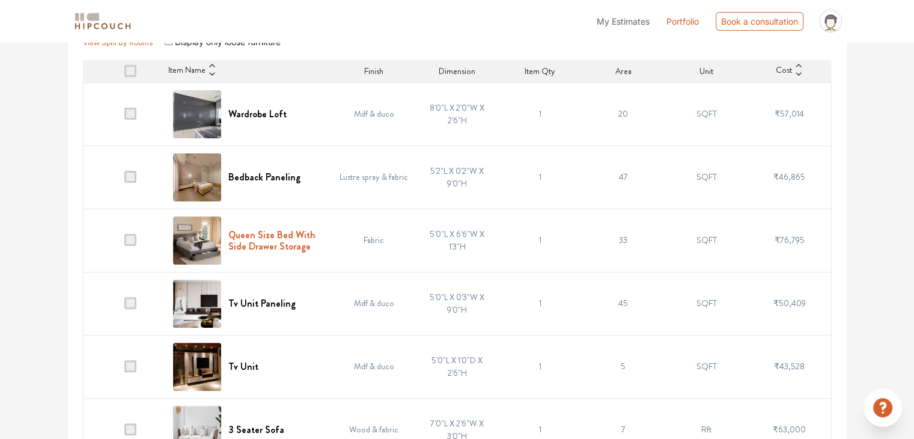
scroll to position [360, 0]
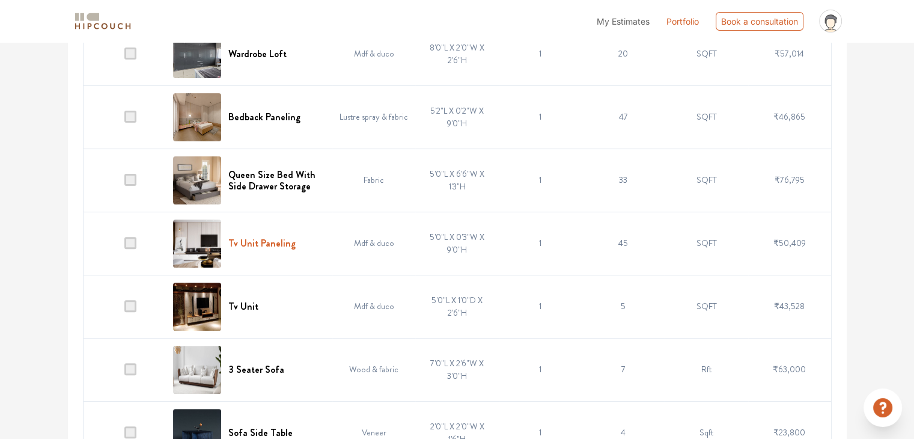
click at [263, 246] on h6 "Tv Unit Paneling" at bounding box center [261, 242] width 67 height 11
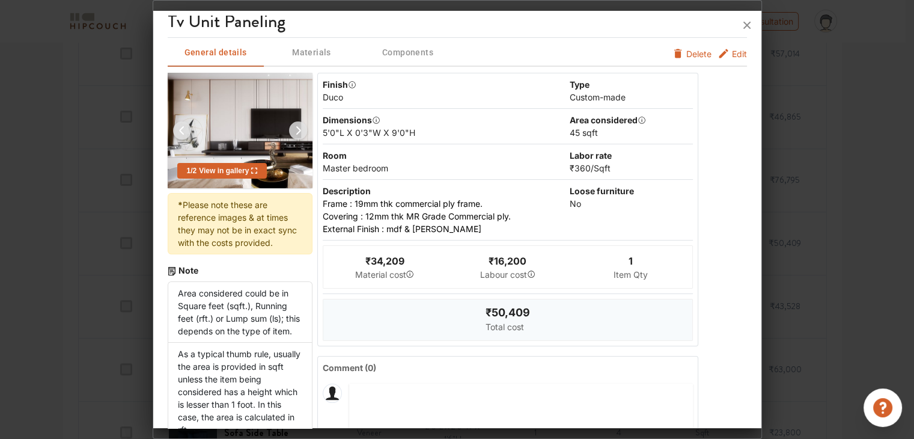
scroll to position [0, 0]
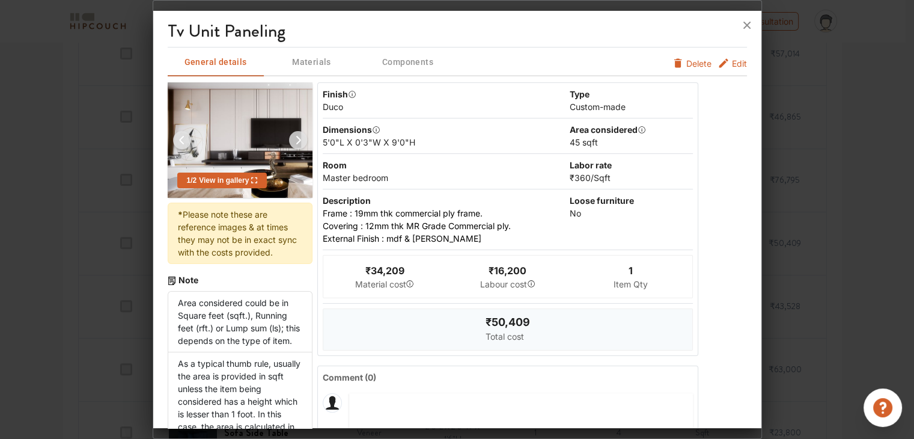
click at [732, 68] on span "Edit" at bounding box center [739, 63] width 15 height 13
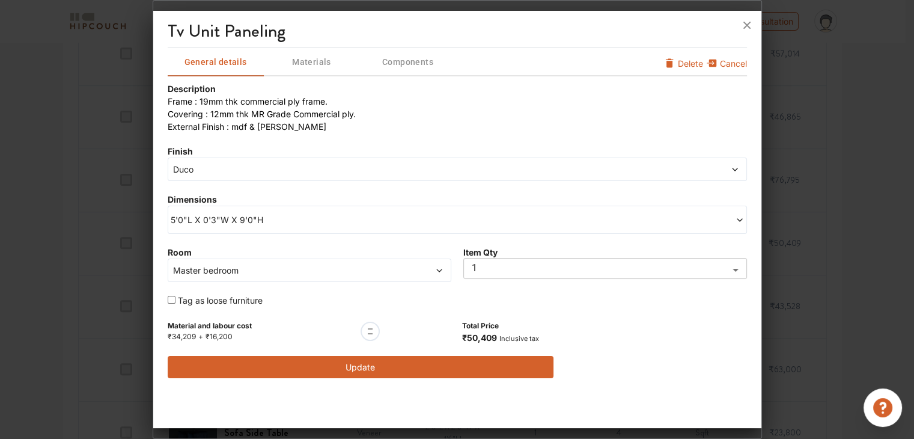
click at [326, 213] on span "5'0"L X 0'3"W X 9'0"H" at bounding box center [314, 219] width 287 height 13
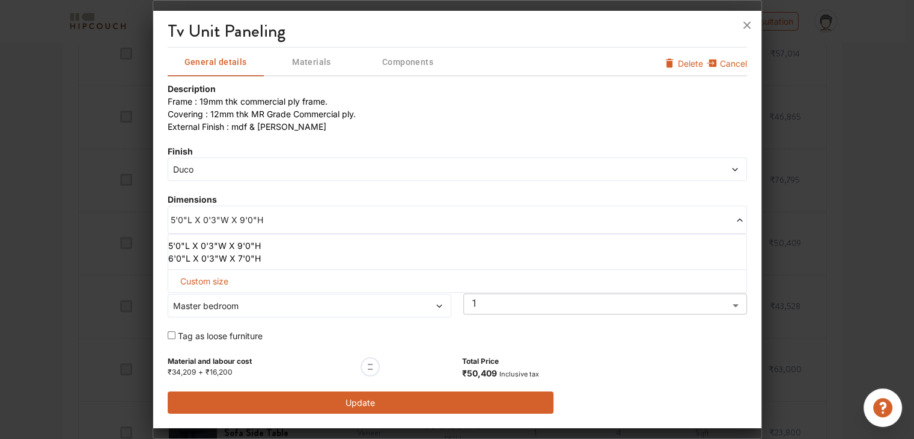
click at [326, 213] on span "5'0"L X 0'3"W X 9'0"H" at bounding box center [314, 219] width 287 height 13
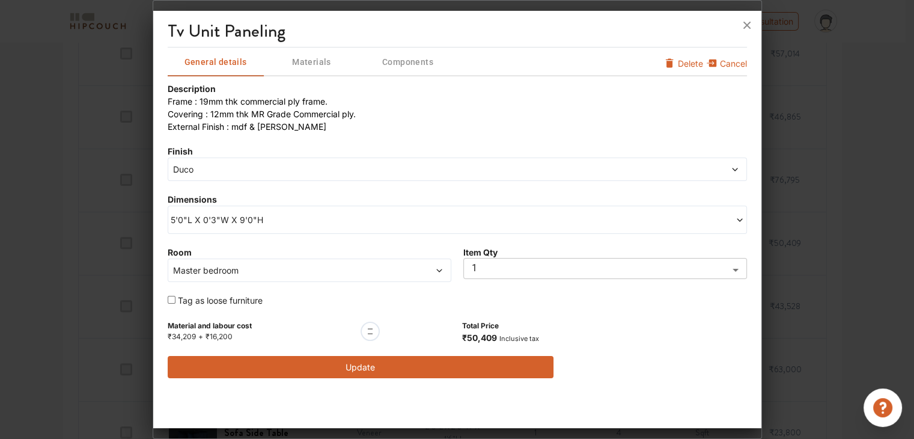
click at [356, 272] on span "Master bedroom" at bounding box center [273, 270] width 205 height 13
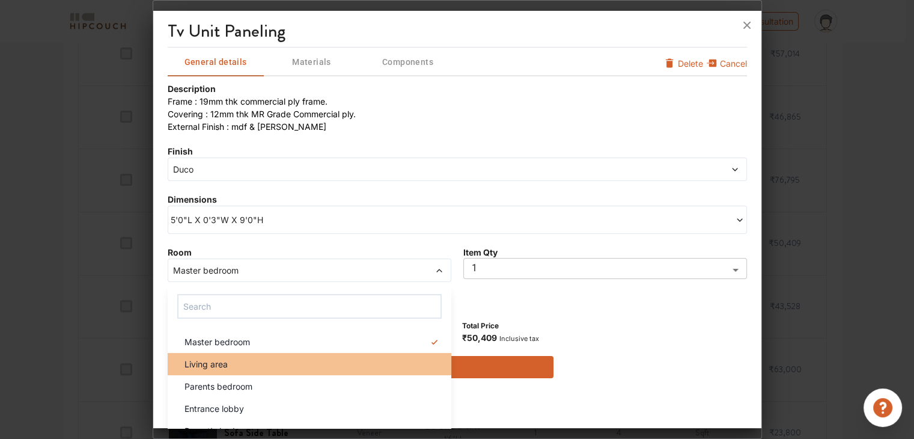
click at [237, 366] on div "Living area" at bounding box center [313, 363] width 276 height 13
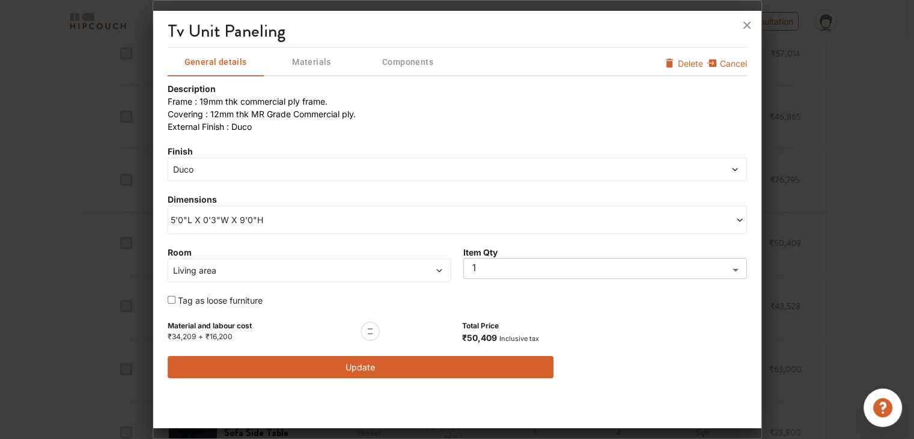
click at [240, 173] on span "Duco" at bounding box center [384, 169] width 427 height 13
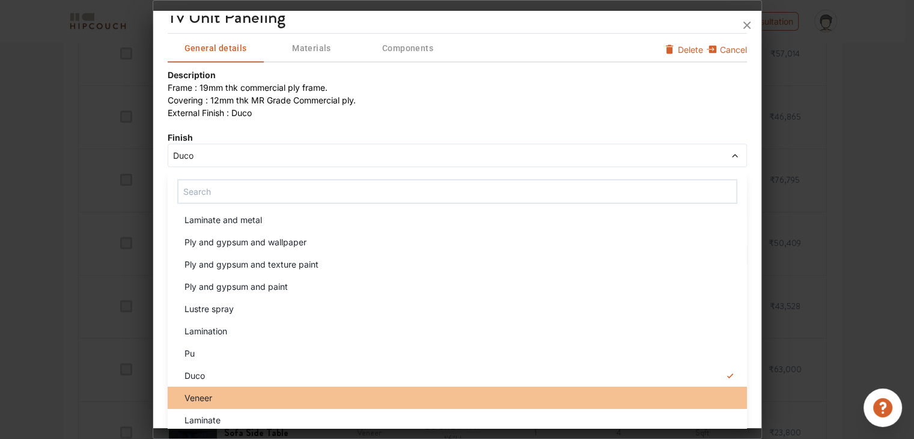
scroll to position [18, 0]
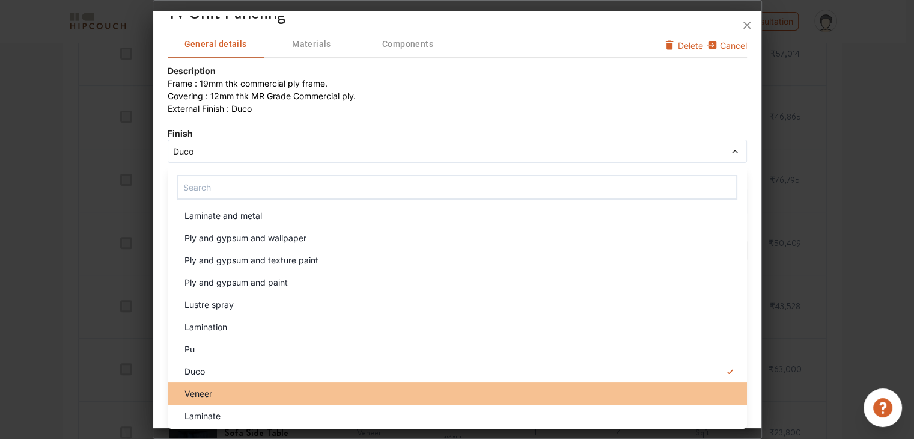
click at [244, 392] on div "Veneer" at bounding box center [461, 393] width 572 height 13
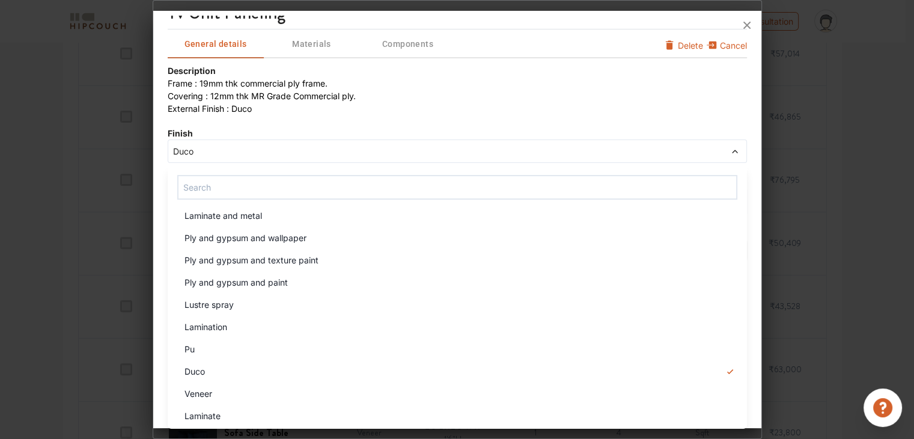
scroll to position [0, 0]
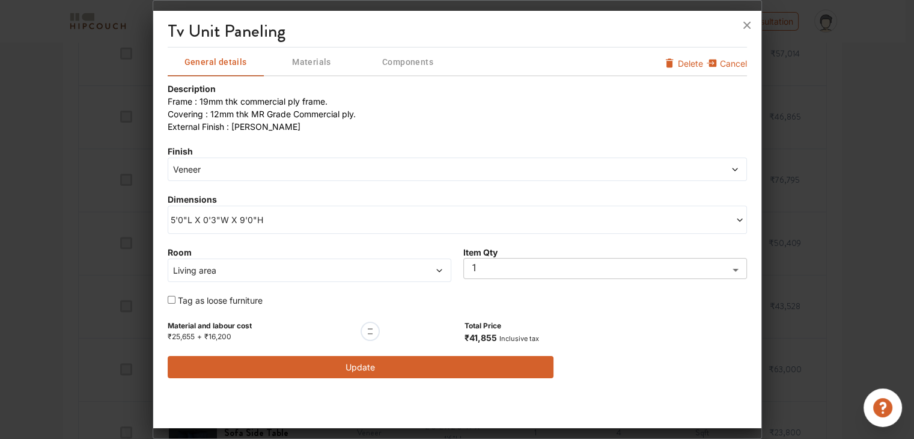
click at [339, 214] on span "5'0"L X 0'3"W X 9'0"H" at bounding box center [314, 219] width 287 height 13
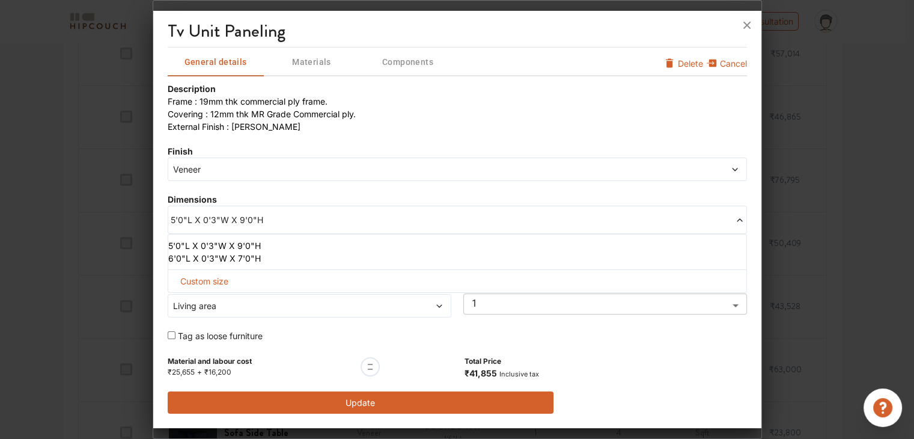
click at [339, 214] on span "5'0"L X 0'3"W X 9'0"H" at bounding box center [314, 219] width 287 height 13
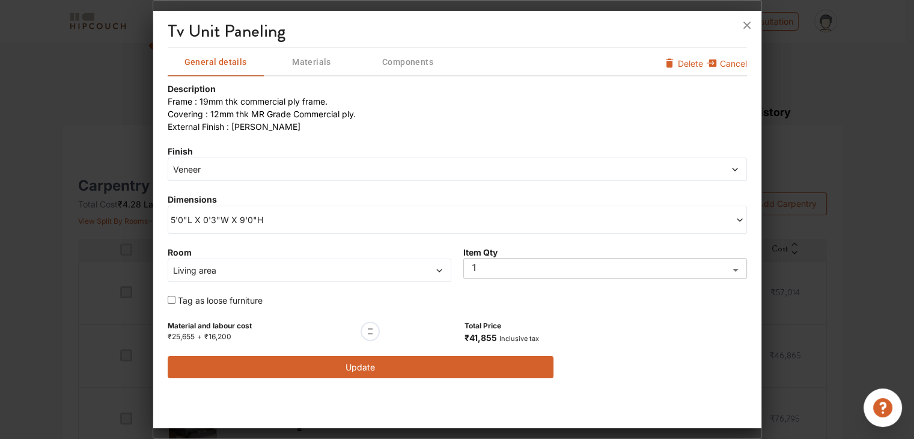
scroll to position [120, 0]
click at [408, 370] on button "Update" at bounding box center [361, 367] width 386 height 22
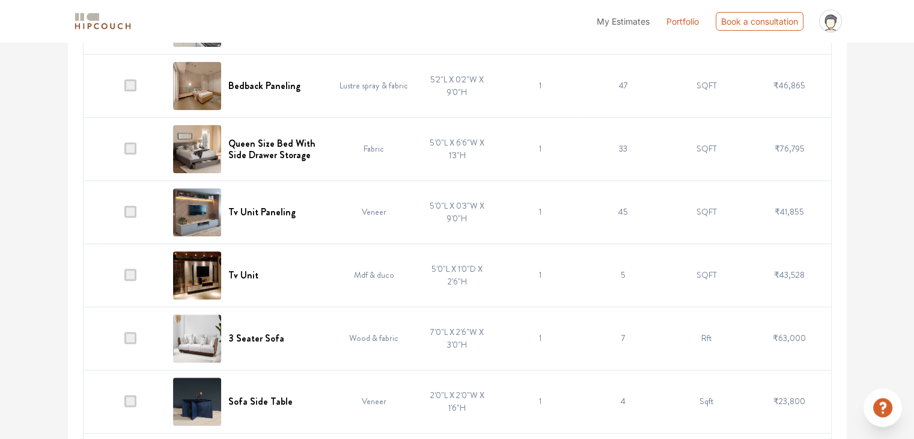
scroll to position [421, 0]
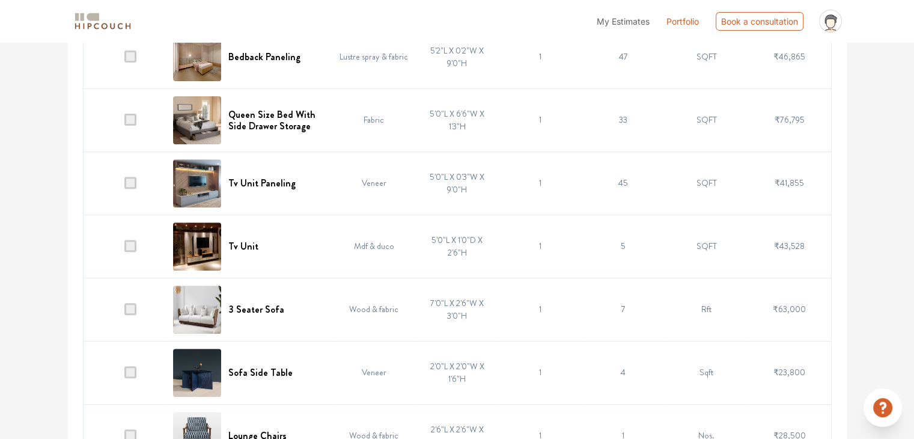
click at [270, 248] on div "Tv Unit" at bounding box center [249, 246] width 152 height 48
click at [240, 247] on h6 "Tv Unit" at bounding box center [243, 245] width 30 height 11
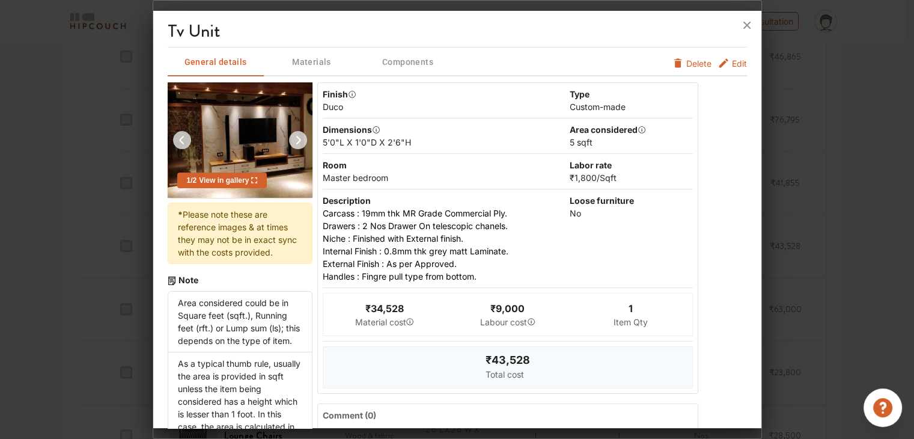
click at [732, 62] on span "Edit" at bounding box center [739, 63] width 15 height 13
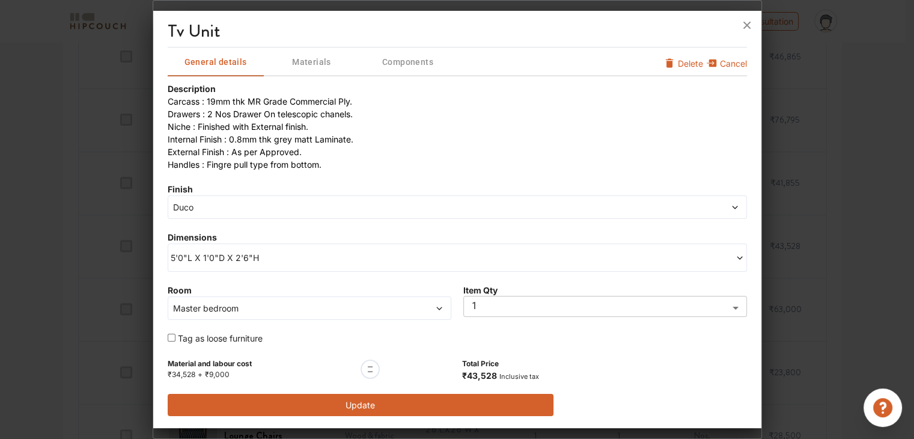
click at [339, 207] on span "Duco" at bounding box center [384, 207] width 427 height 13
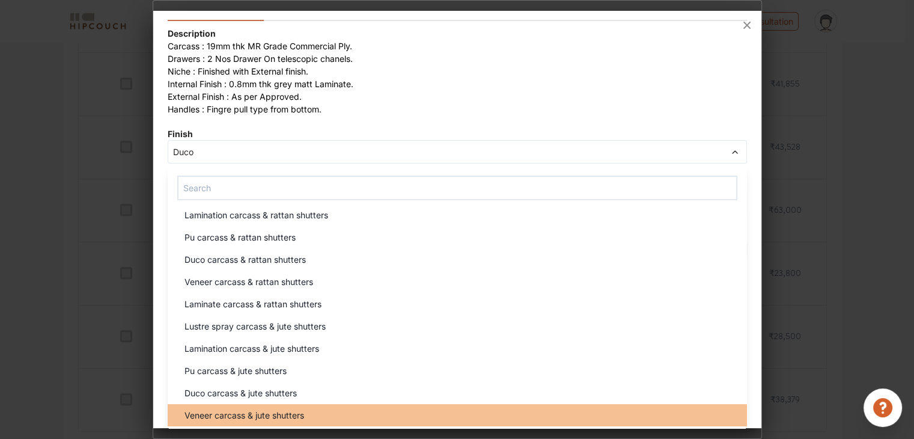
scroll to position [565, 0]
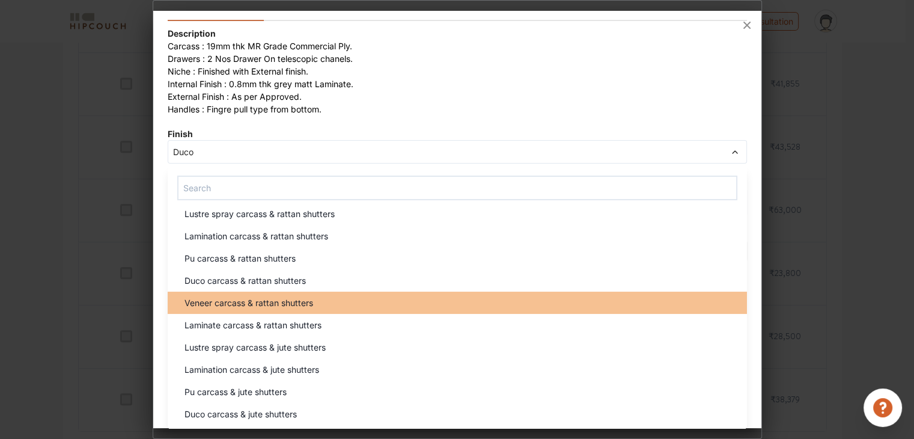
click at [331, 305] on div "Veneer carcass & rattan shutters" at bounding box center [461, 302] width 572 height 13
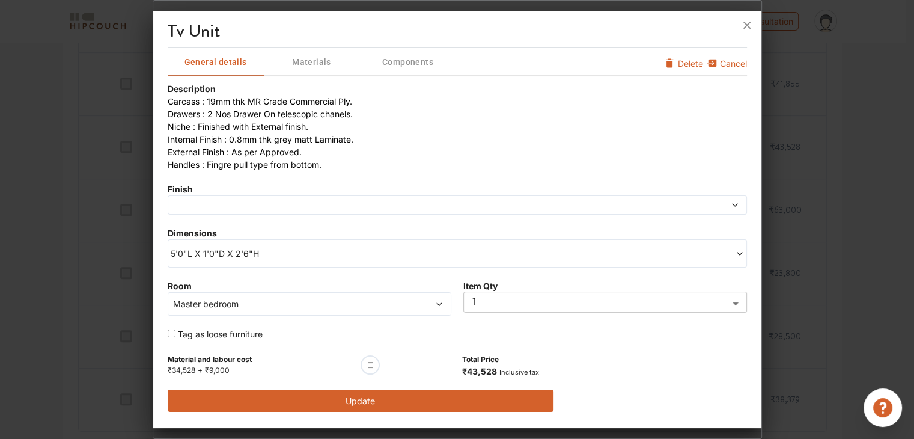
scroll to position [0, 0]
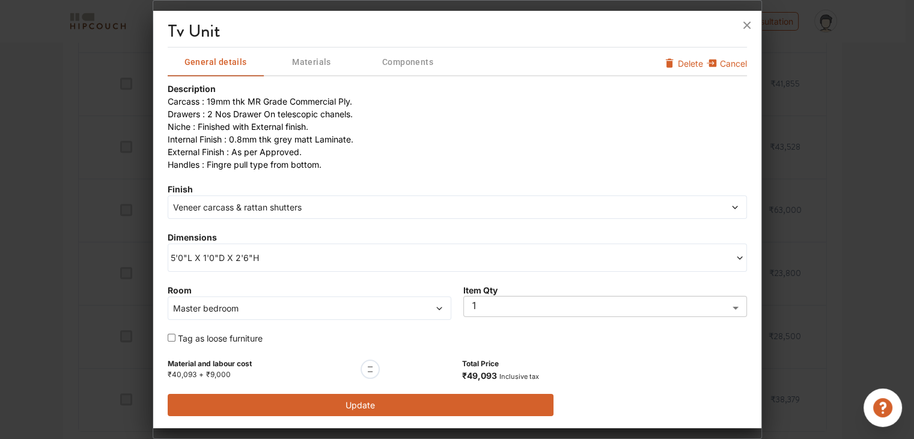
click at [401, 306] on span at bounding box center [409, 308] width 68 height 13
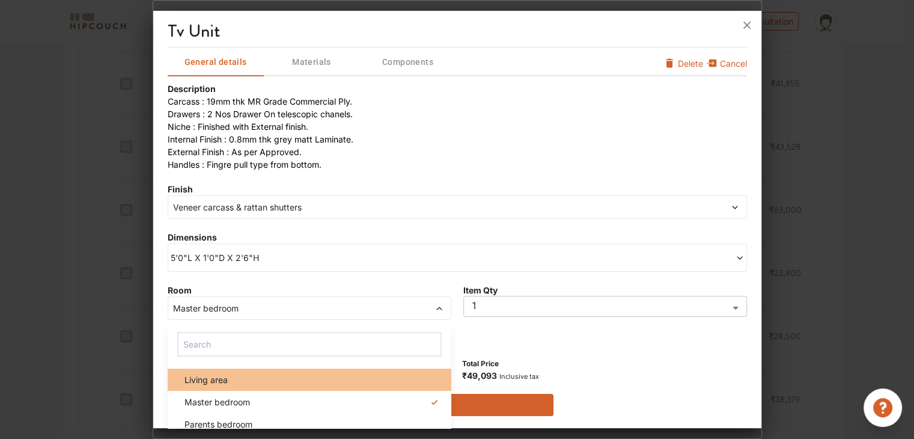
click at [274, 384] on div "Living area" at bounding box center [313, 379] width 276 height 13
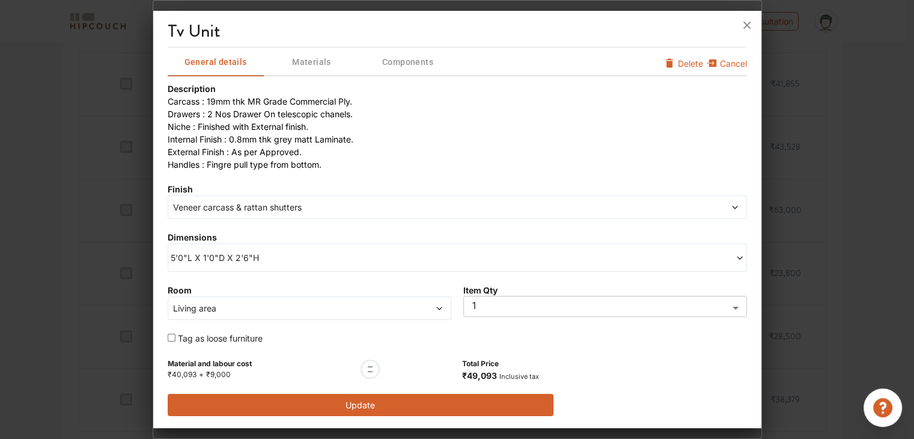
click at [243, 341] on span "Tag as loose furniture" at bounding box center [220, 338] width 85 height 10
click at [172, 338] on input "checkbox" at bounding box center [172, 337] width 8 height 8
checkbox input "true"
click at [393, 401] on button "Update" at bounding box center [361, 404] width 386 height 22
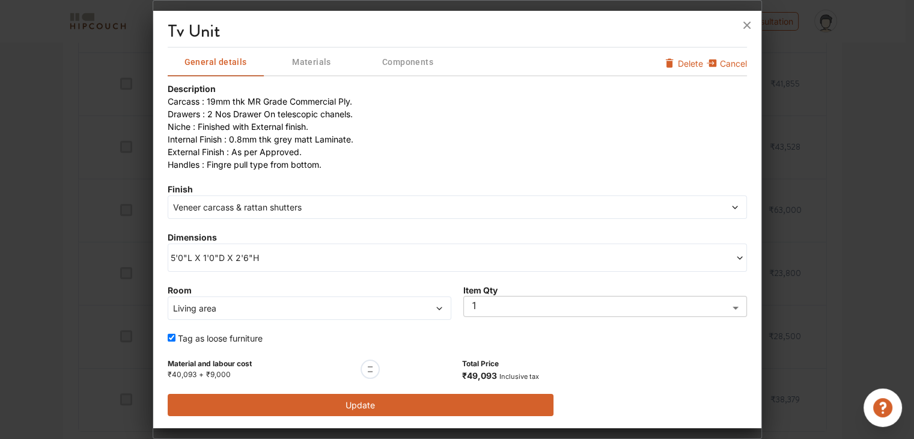
click at [393, 401] on td "Veneer" at bounding box center [368, 399] width 83 height 63
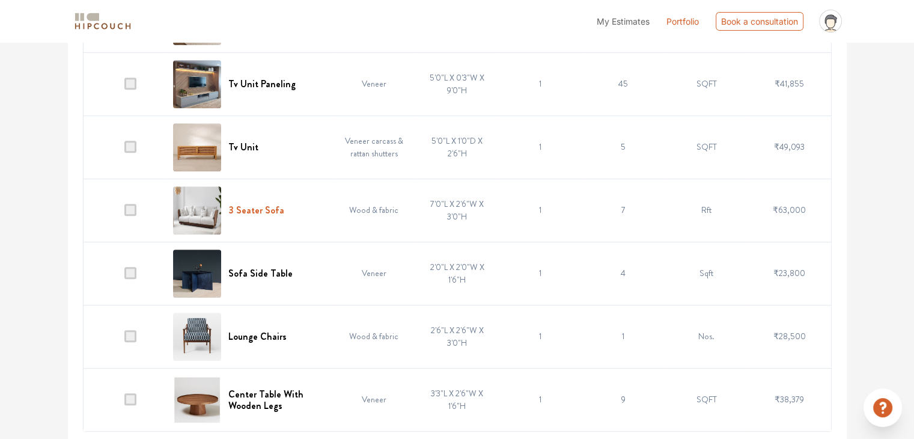
click at [267, 207] on h6 "3 Seater Sofa" at bounding box center [256, 209] width 56 height 11
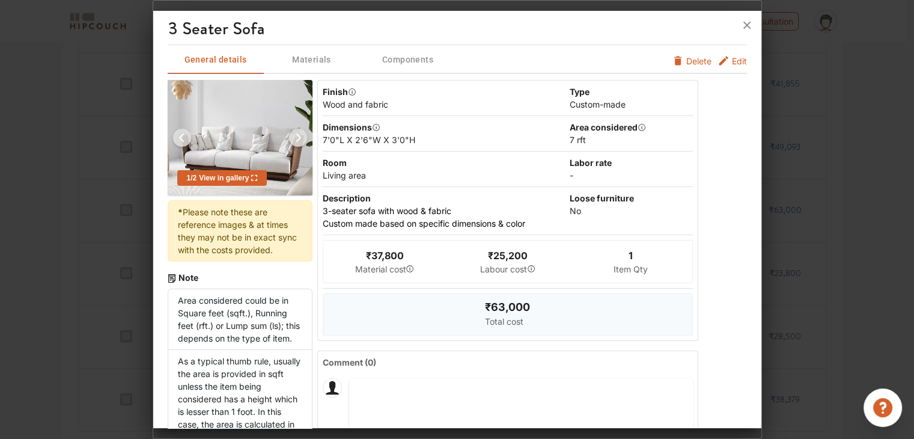
scroll to position [0, 0]
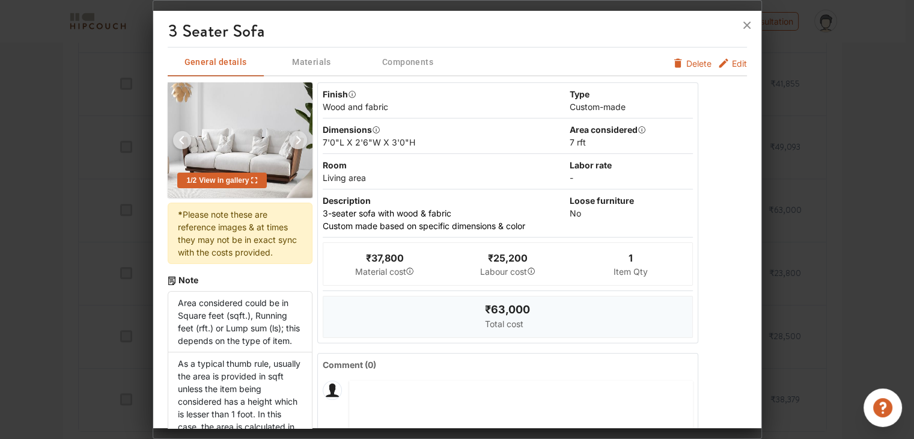
click at [732, 63] on span "Edit" at bounding box center [739, 63] width 15 height 13
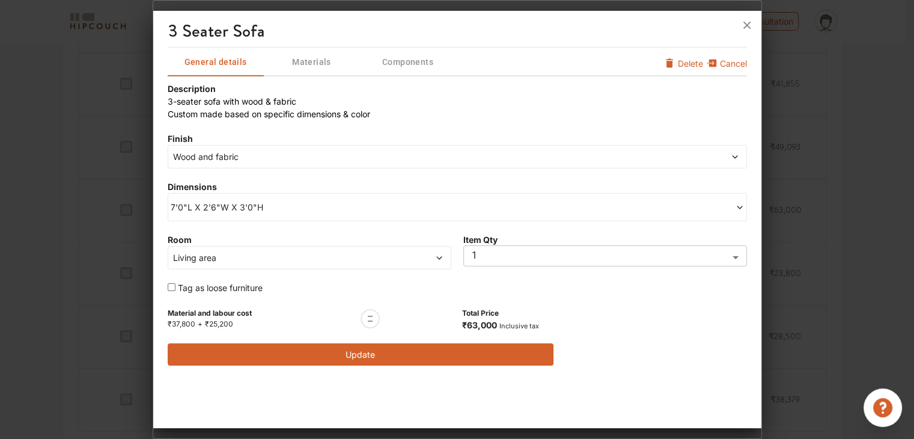
click at [276, 157] on span "Wood and fabric" at bounding box center [384, 156] width 427 height 13
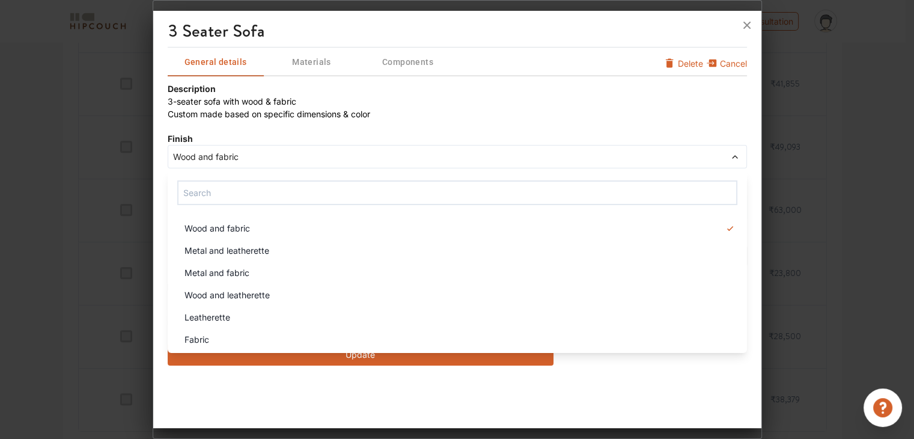
click at [276, 157] on span "Wood and fabric" at bounding box center [384, 156] width 427 height 13
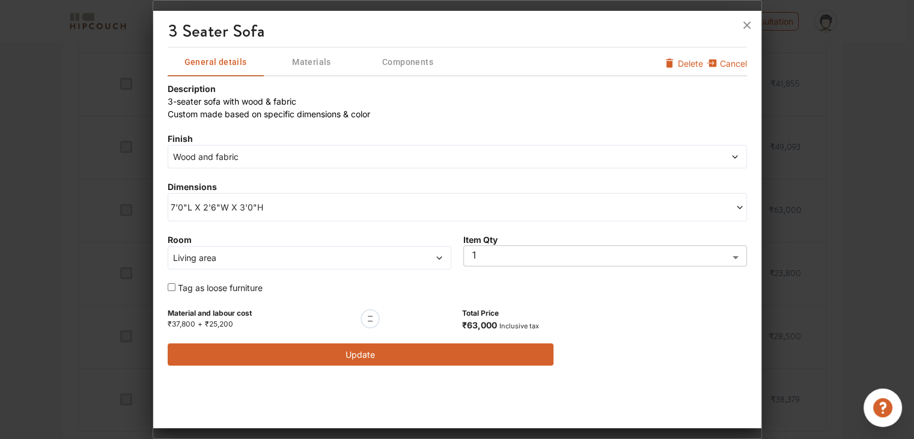
click at [276, 157] on span "Wood and fabric" at bounding box center [384, 156] width 427 height 13
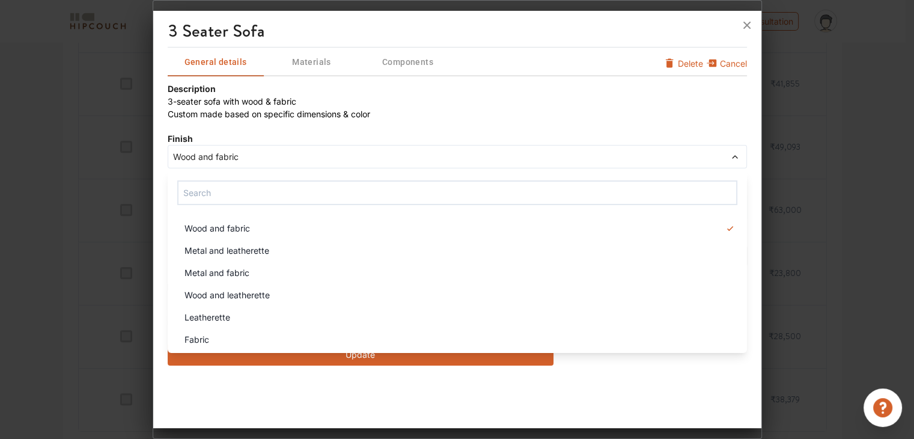
click at [445, 126] on div "Description 3-seater sofa with wood & fabric Custom made based on specific dime…" at bounding box center [457, 223] width 579 height 283
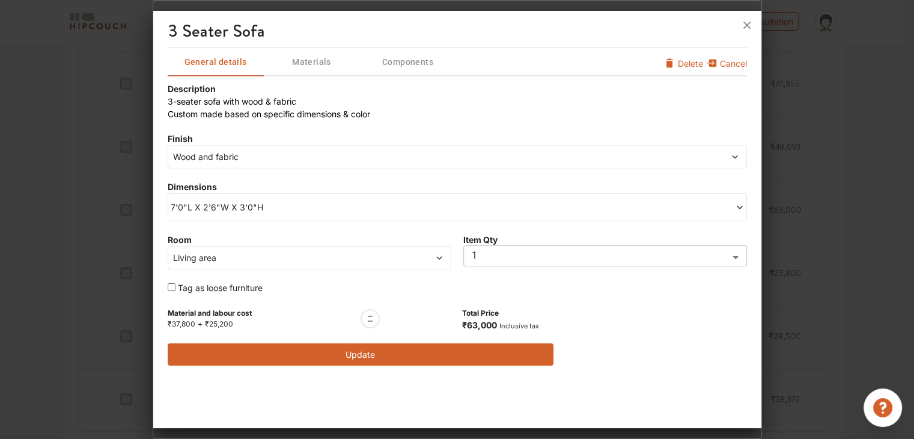
click at [171, 284] on input "checkbox" at bounding box center [172, 287] width 8 height 8
checkbox input "true"
click at [324, 66] on span "Materials" at bounding box center [312, 62] width 94 height 15
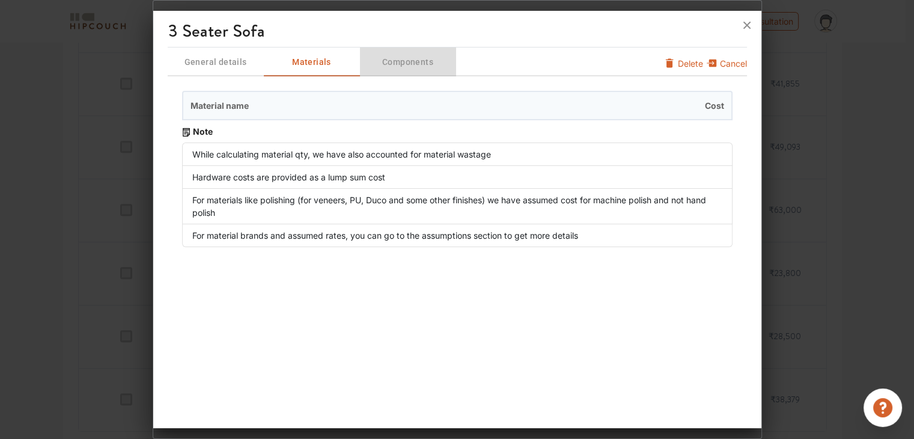
click at [382, 70] on button "Components" at bounding box center [408, 61] width 96 height 29
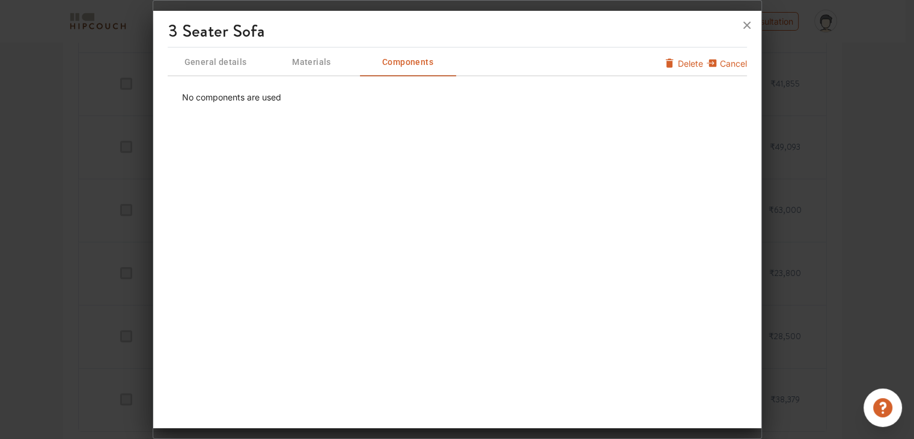
click at [204, 71] on button "General details" at bounding box center [216, 61] width 96 height 29
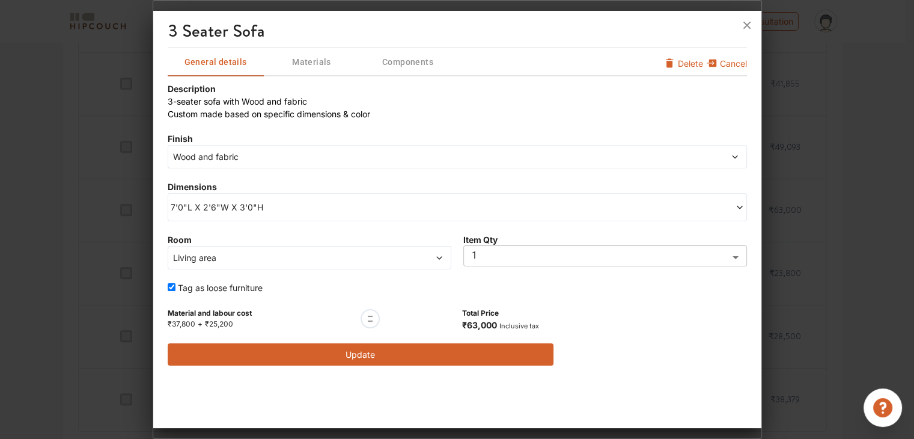
click at [351, 357] on button "Update" at bounding box center [361, 354] width 386 height 22
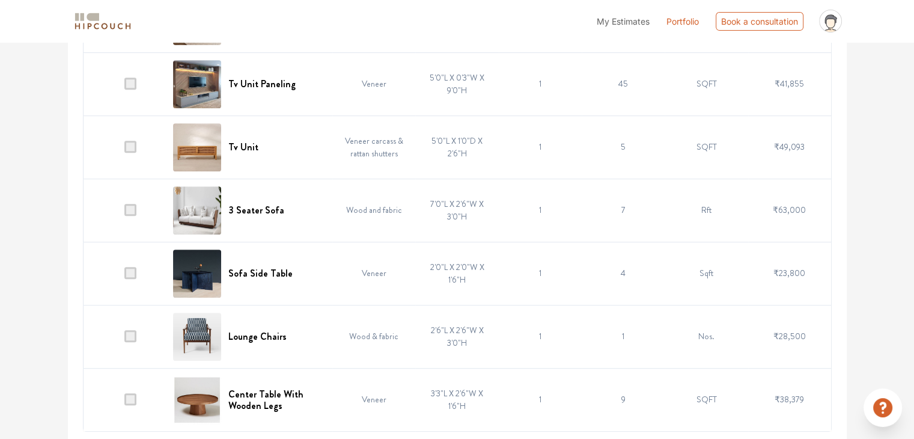
click at [356, 202] on td "Wood and fabric" at bounding box center [373, 209] width 83 height 63
click at [264, 335] on h6 "Lounge Chairs" at bounding box center [257, 335] width 58 height 11
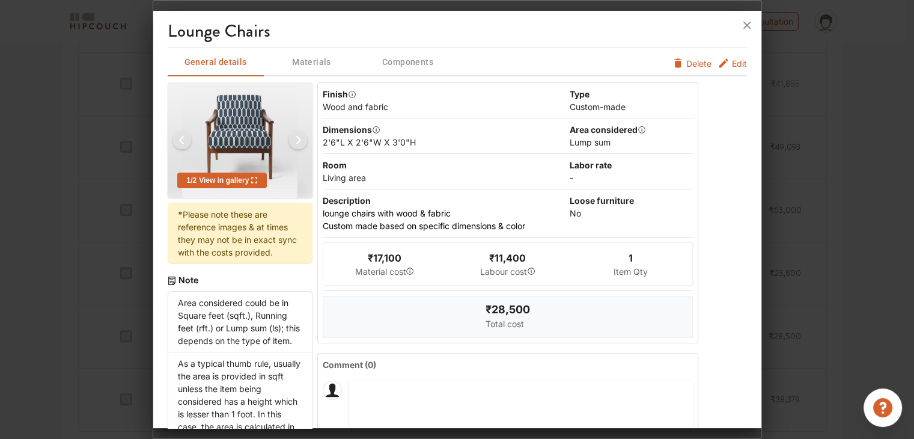
click at [732, 67] on span "Edit" at bounding box center [739, 63] width 15 height 13
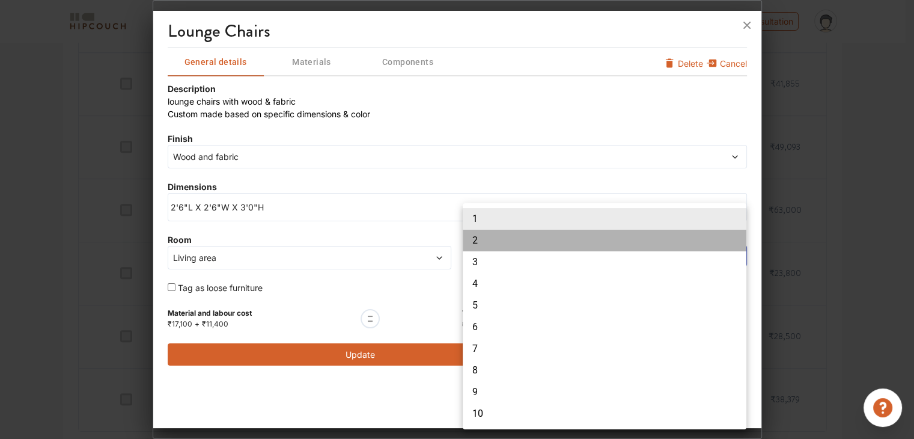
click at [494, 239] on li "2" at bounding box center [605, 240] width 284 height 22
type input "2"
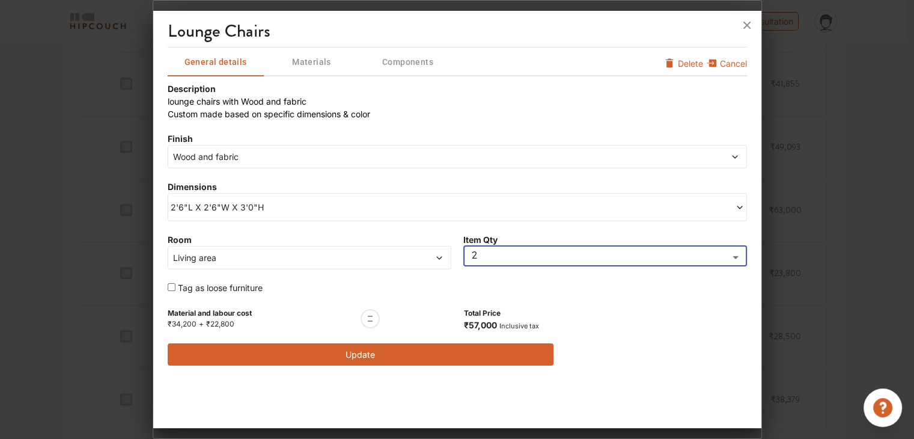
click at [170, 283] on input "checkbox" at bounding box center [172, 287] width 8 height 8
checkbox input "true"
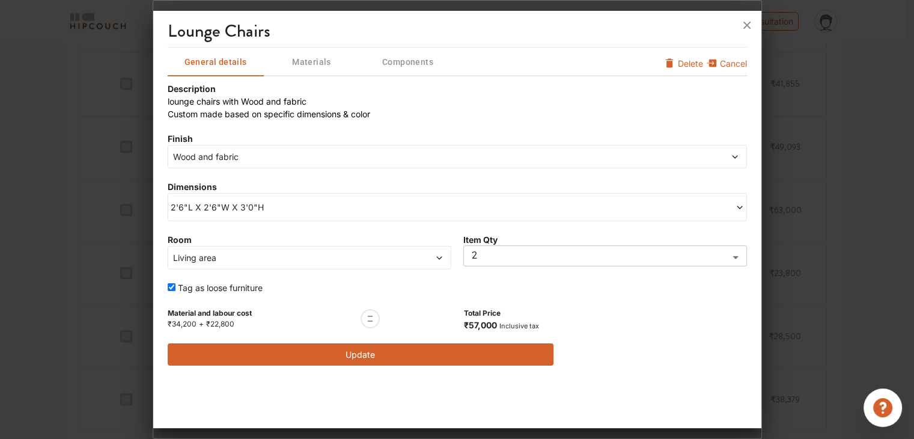
click at [286, 210] on span "2'6"L X 2'6"W X 3'0"H" at bounding box center [314, 207] width 287 height 13
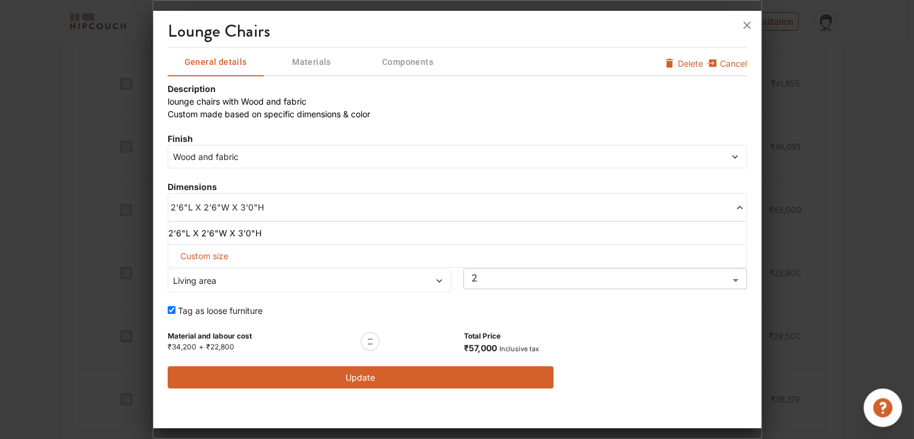
click at [286, 210] on span "2'6"L X 2'6"W X 3'0"H" at bounding box center [314, 207] width 287 height 13
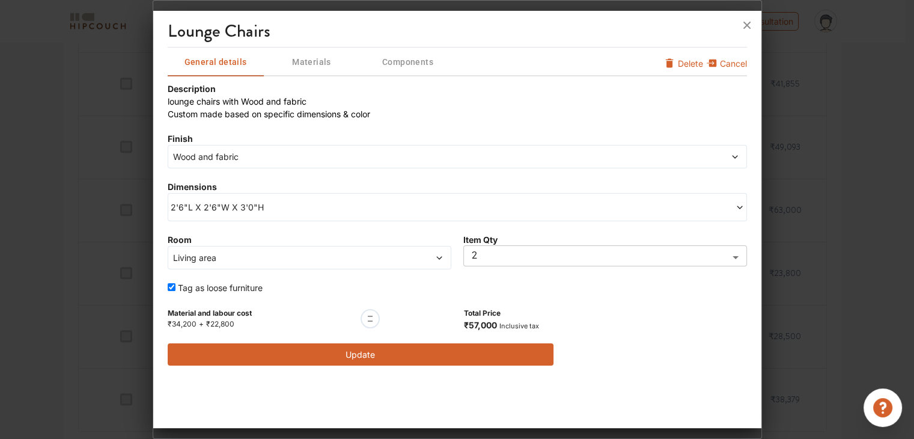
click at [285, 157] on span "Wood and fabric" at bounding box center [384, 156] width 427 height 13
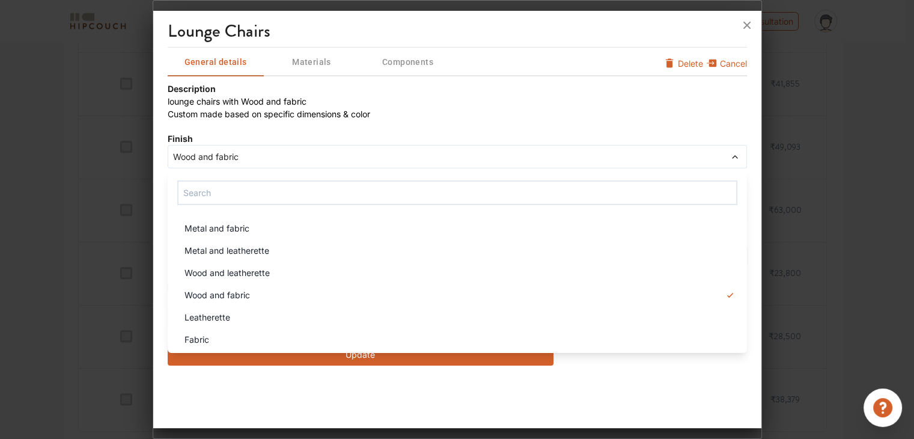
click at [441, 140] on div "Finish Wood and fabric Metal and fabric Metal and leatherette Wood and leathere…" at bounding box center [457, 150] width 579 height 36
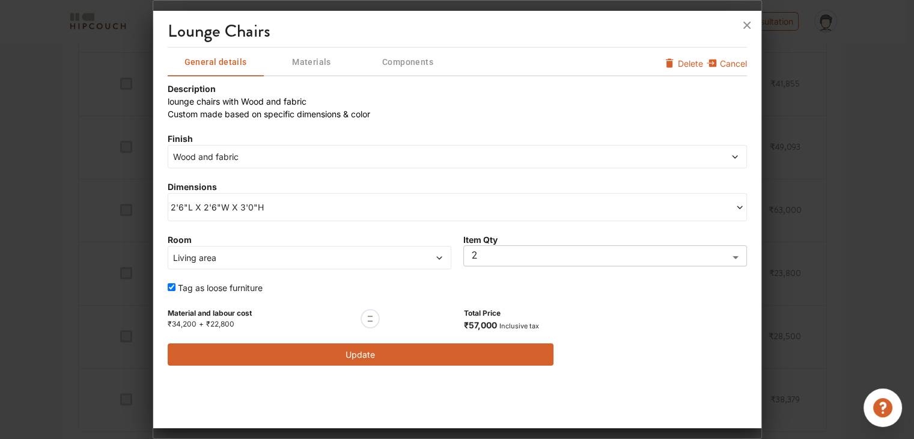
click at [426, 348] on button "Update" at bounding box center [361, 354] width 386 height 22
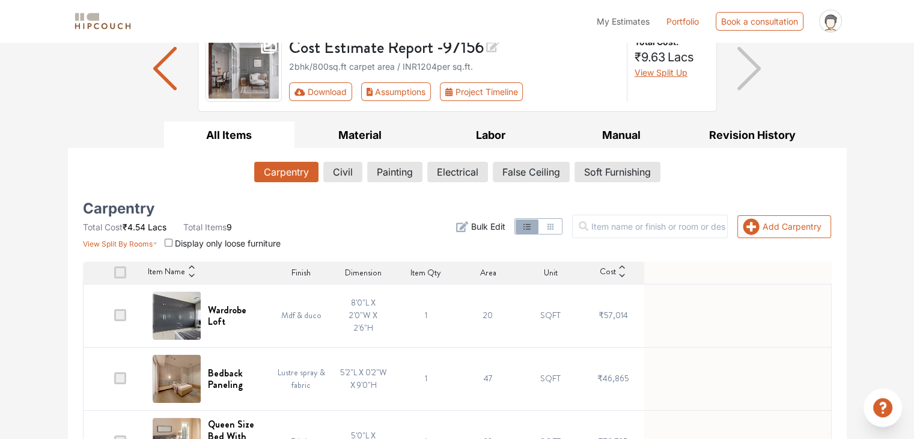
scroll to position [120, 0]
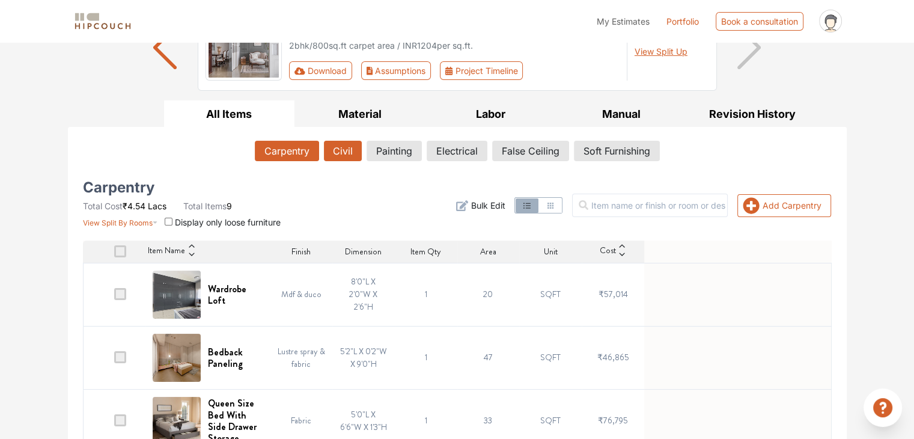
click at [351, 151] on button "Civil" at bounding box center [343, 151] width 38 height 20
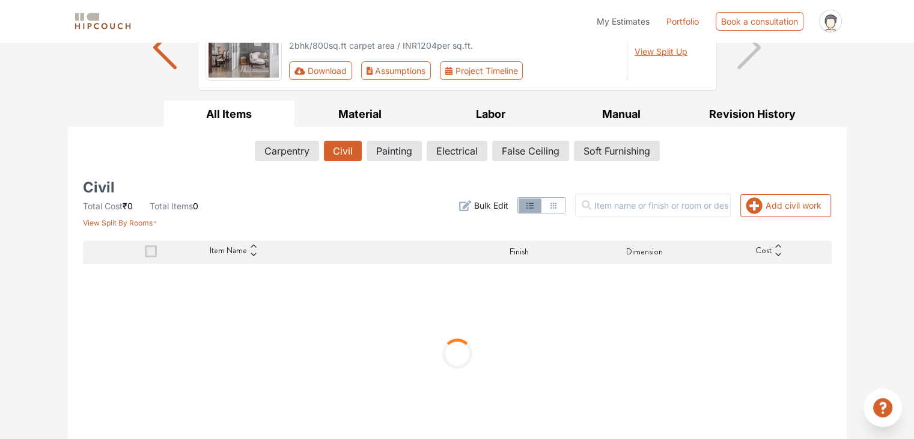
scroll to position [79, 0]
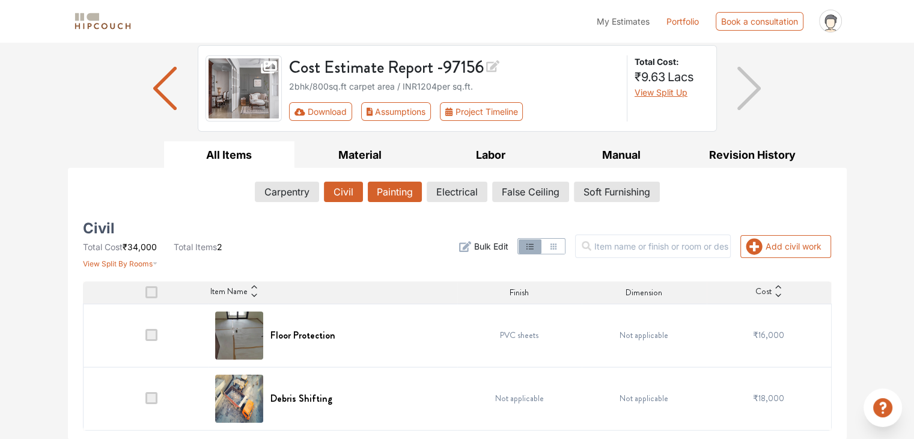
click at [400, 184] on button "Painting" at bounding box center [395, 191] width 54 height 20
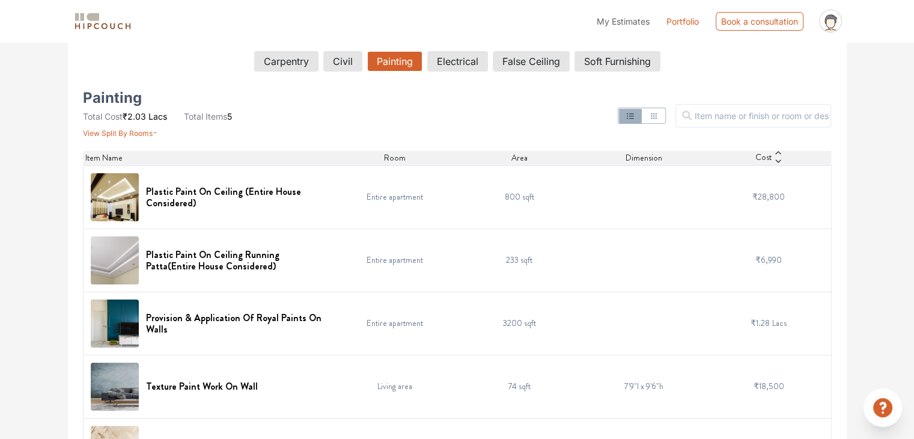
scroll to position [139, 0]
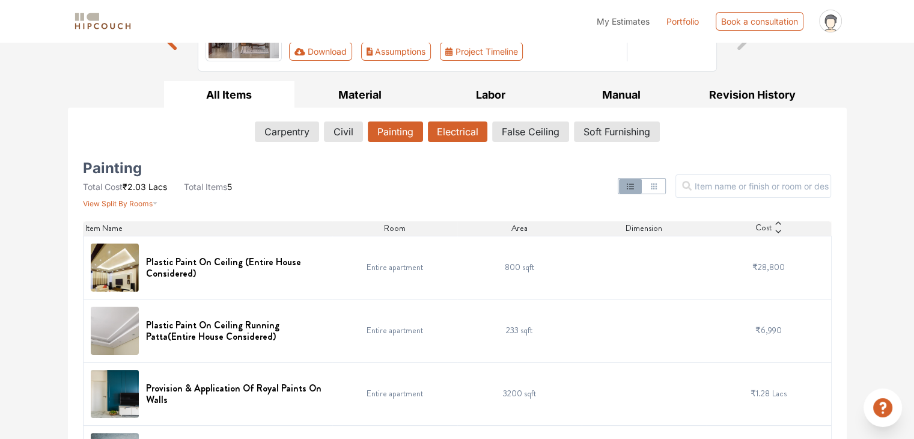
click at [458, 136] on button "Electrical" at bounding box center [457, 131] width 59 height 20
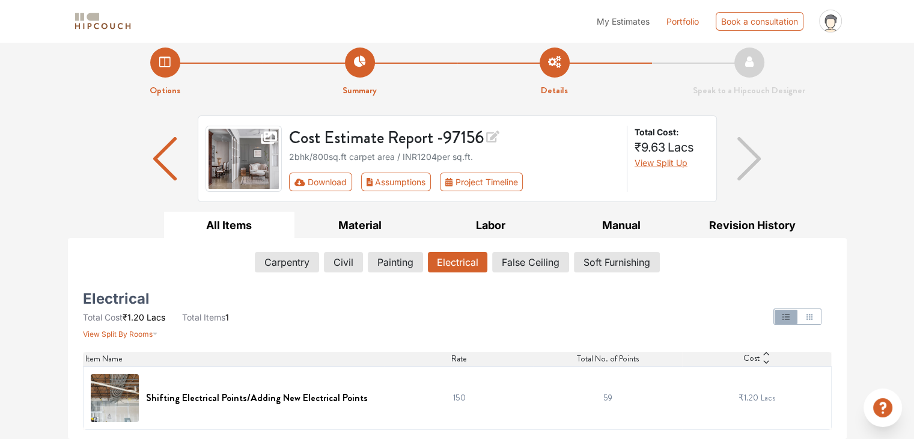
scroll to position [8, 0]
click at [445, 395] on td "150" at bounding box center [458, 397] width 149 height 63
click at [228, 393] on h6 "Shifting Electrical Points/Adding New Electrical Points" at bounding box center [257, 397] width 222 height 11
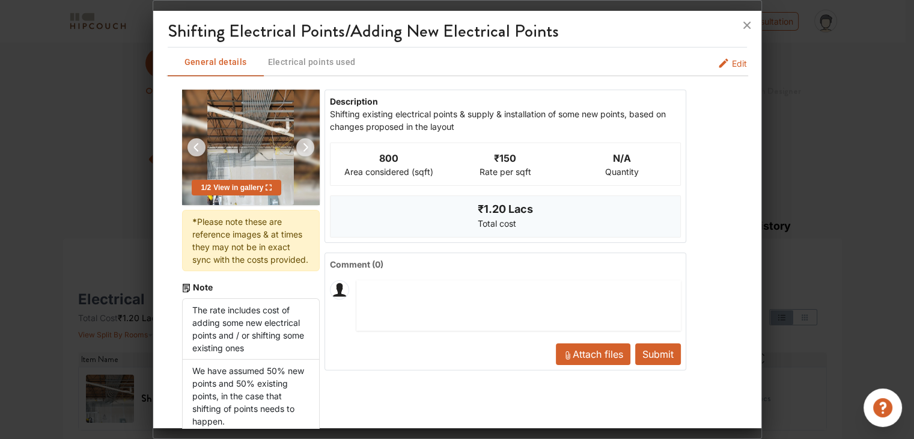
click at [732, 63] on span "Edit" at bounding box center [739, 63] width 15 height 13
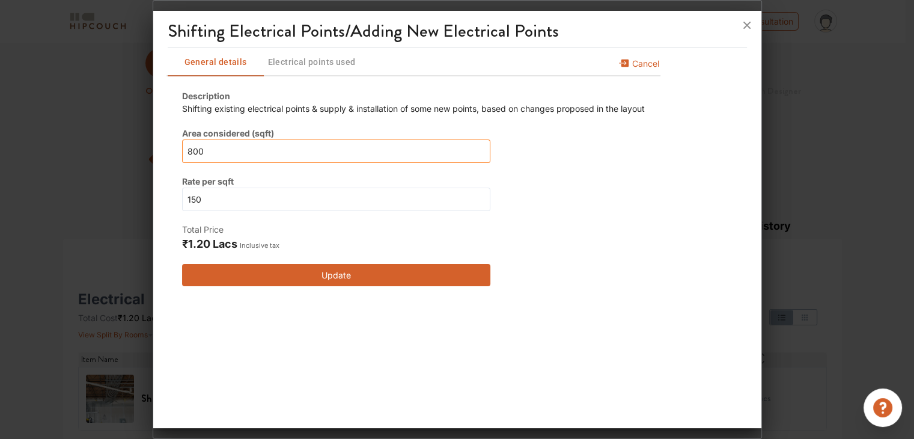
drag, startPoint x: 250, startPoint y: 159, endPoint x: 145, endPoint y: 181, distance: 107.9
click at [153, 181] on div "Shifting Electrical Points/Adding New Electrical Points General details Electri…" at bounding box center [457, 219] width 609 height 439
type input "2"
type input "20"
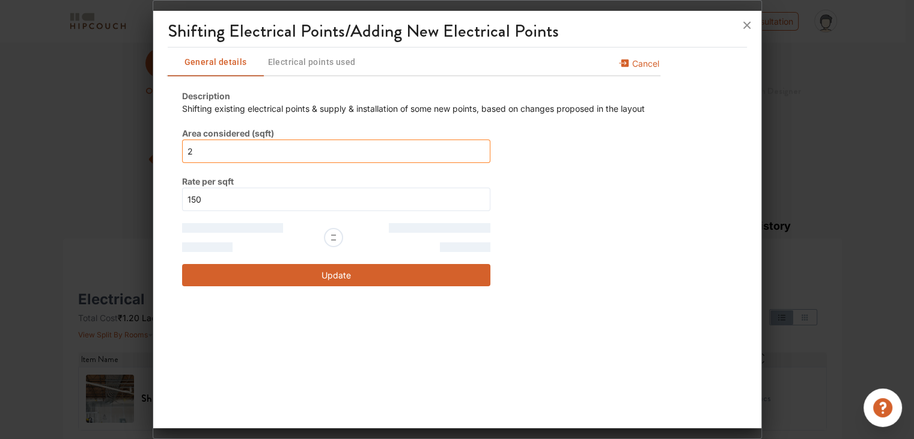
type input "20"
type input "200"
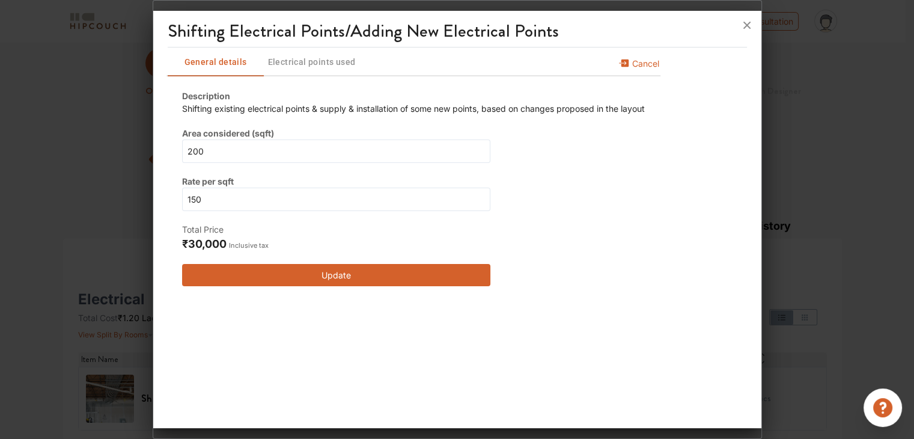
click at [350, 278] on button "Update" at bounding box center [336, 275] width 308 height 22
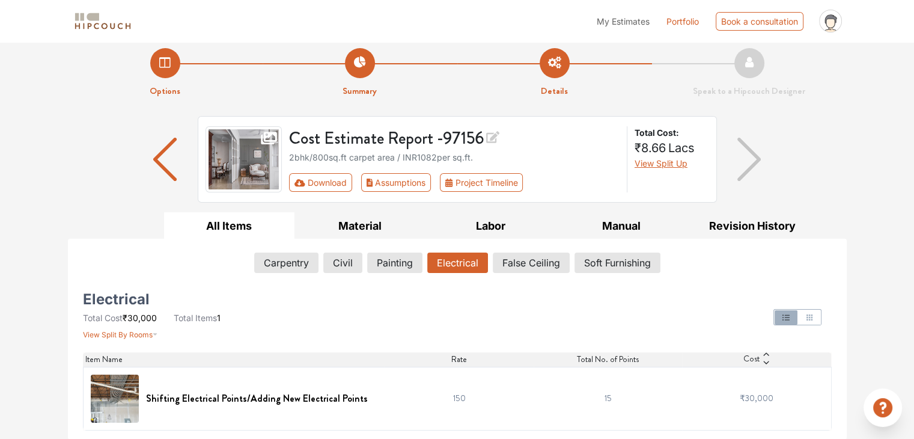
click at [604, 398] on td "15" at bounding box center [607, 397] width 149 height 63
click at [245, 402] on h6 "Shifting Electrical Points/Adding New Electrical Points" at bounding box center [257, 397] width 222 height 11
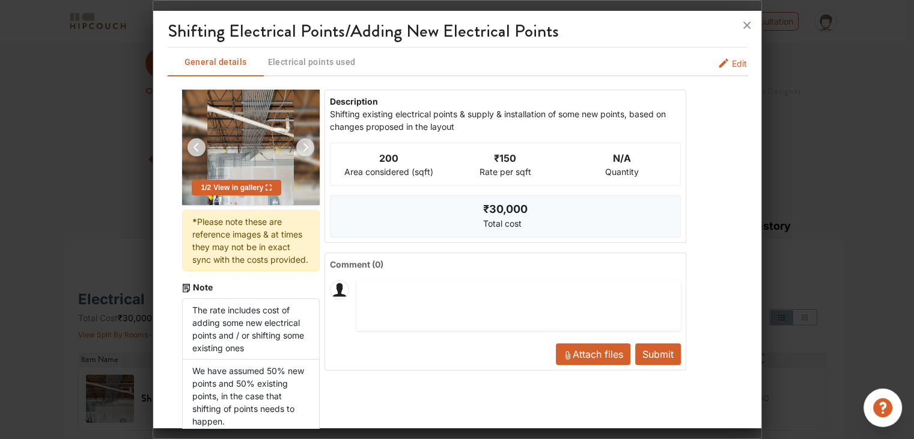
click at [732, 59] on span "Edit" at bounding box center [739, 63] width 15 height 13
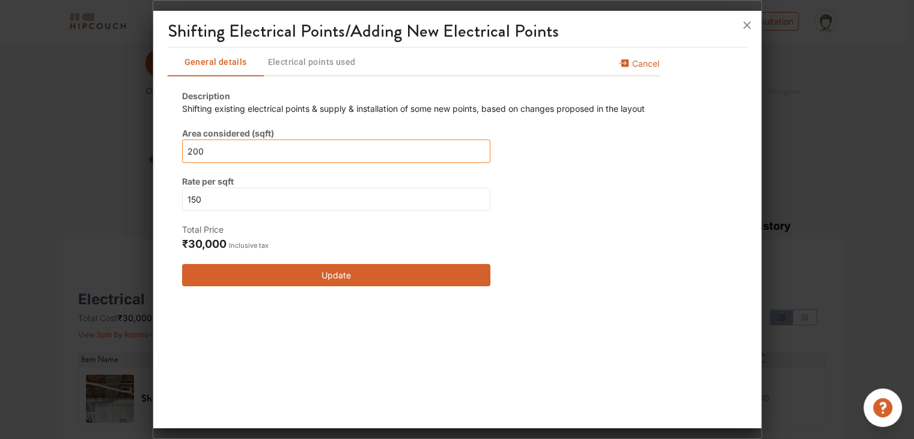
drag, startPoint x: 218, startPoint y: 154, endPoint x: 180, endPoint y: 148, distance: 38.2
click at [180, 148] on div "Description Shifting existing electrical points & supply & installation of some…" at bounding box center [413, 187] width 491 height 225
type input "4"
type input "40"
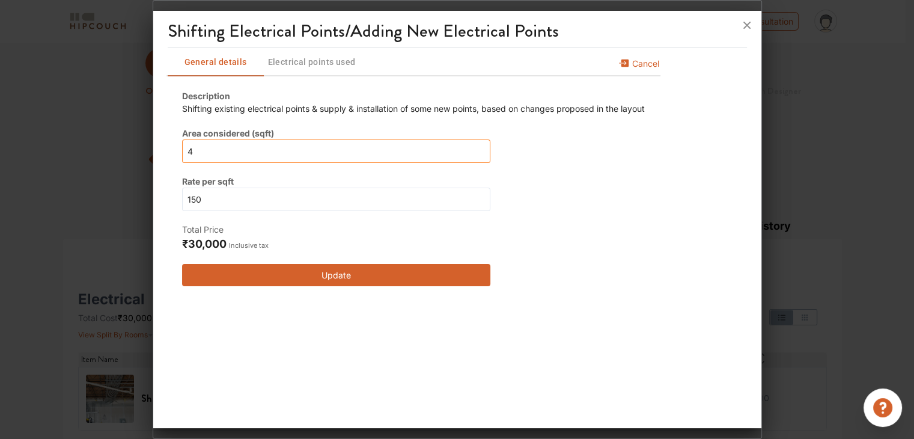
type input "40"
type input "400"
drag, startPoint x: 216, startPoint y: 152, endPoint x: 165, endPoint y: 142, distance: 52.0
click at [165, 142] on div "Shifting Electrical Points/Adding New Electrical Points General details Electri…" at bounding box center [457, 222] width 608 height 412
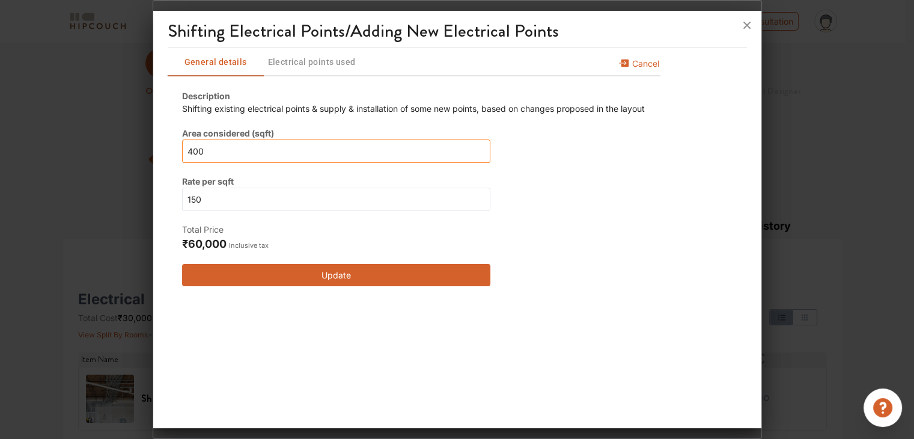
type input "3"
type input "35"
type input "350"
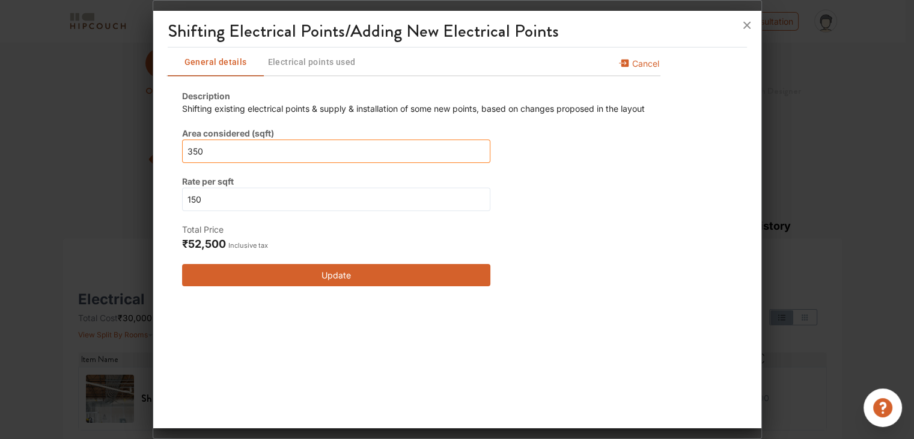
type input "350"
click at [296, 273] on button "Update" at bounding box center [336, 275] width 308 height 22
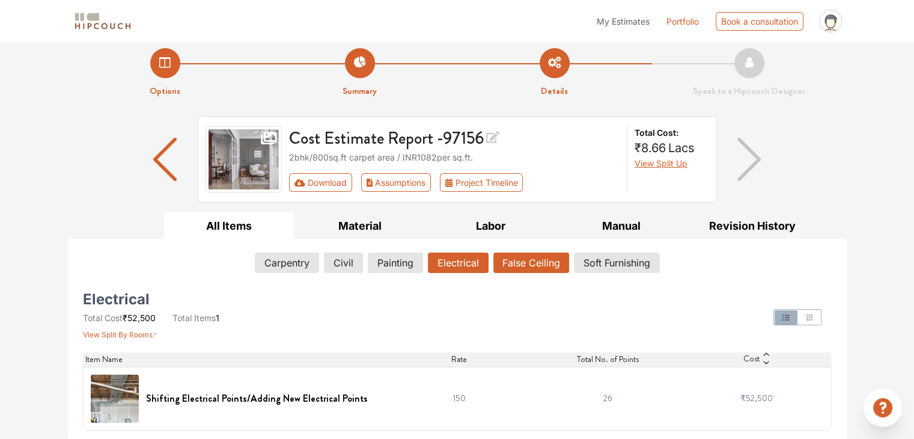
click at [506, 258] on button "False Ceiling" at bounding box center [531, 262] width 76 height 20
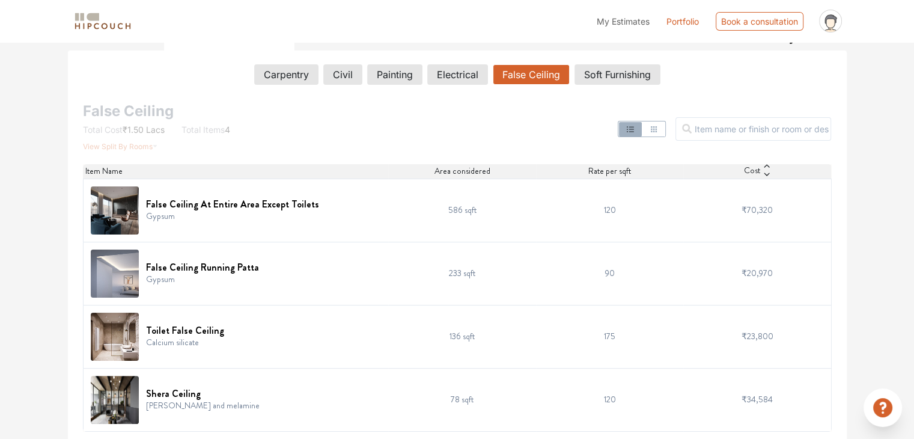
scroll to position [197, 0]
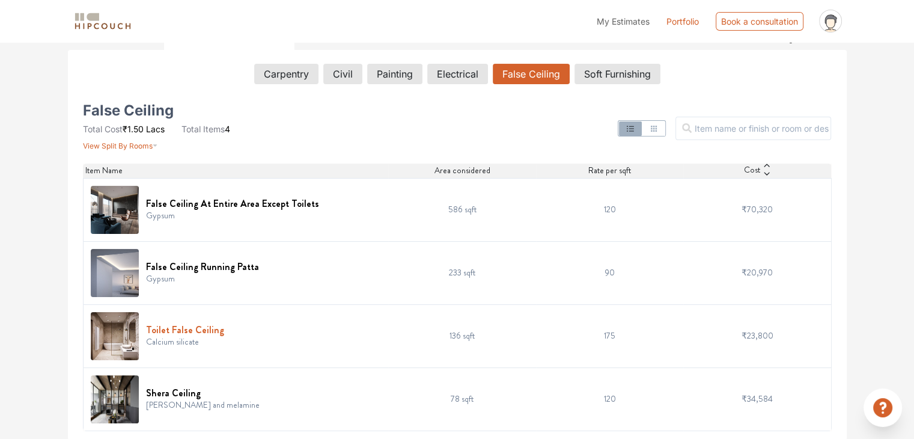
click at [195, 327] on h6 "Toilet False Ceiling" at bounding box center [185, 329] width 78 height 11
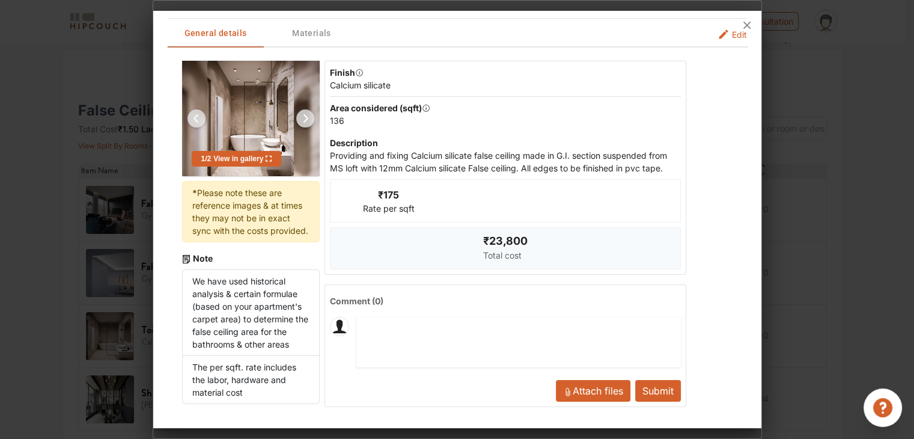
scroll to position [0, 0]
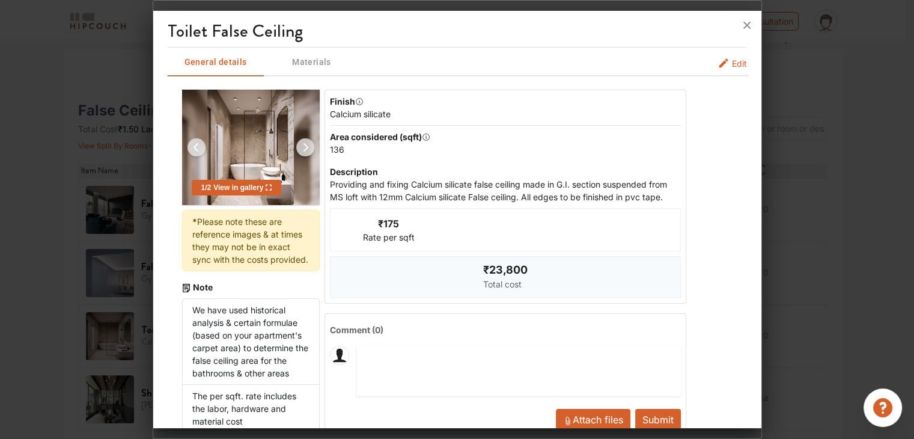
click at [717, 65] on icon "false-ceiling info tabs" at bounding box center [723, 63] width 12 height 12
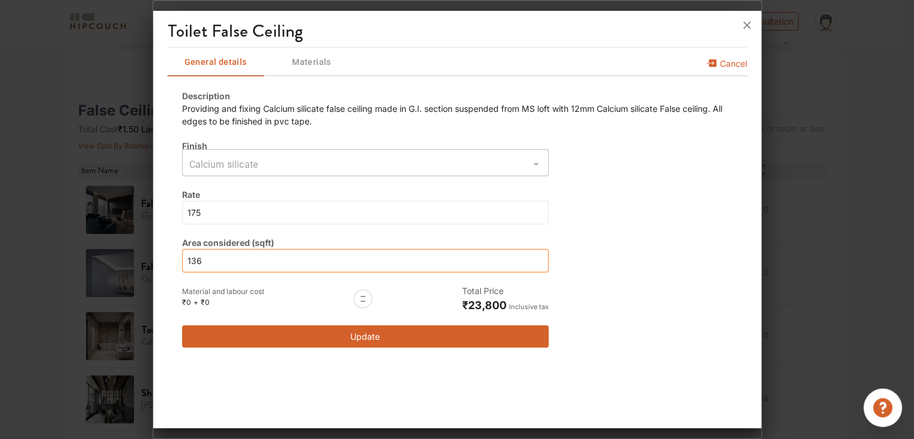
drag, startPoint x: 262, startPoint y: 263, endPoint x: 130, endPoint y: 258, distance: 132.2
click at [153, 258] on div "Toilet False Ceiling General details Materials Cancel Description Providing and…" at bounding box center [457, 219] width 609 height 439
type input "0"
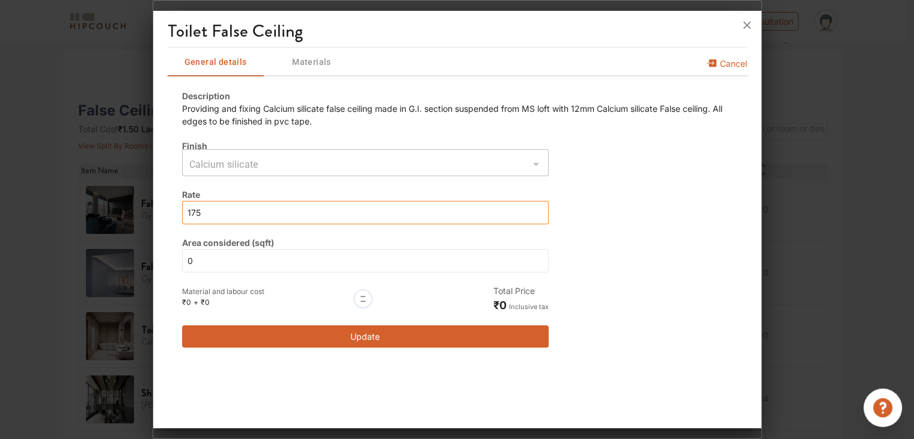
drag, startPoint x: 247, startPoint y: 215, endPoint x: 144, endPoint y: 240, distance: 106.8
click at [153, 240] on div "Toilet False Ceiling General details Materials Cancel Description Providing and…" at bounding box center [457, 219] width 609 height 439
type input "0"
click at [443, 337] on button "Update" at bounding box center [365, 336] width 367 height 22
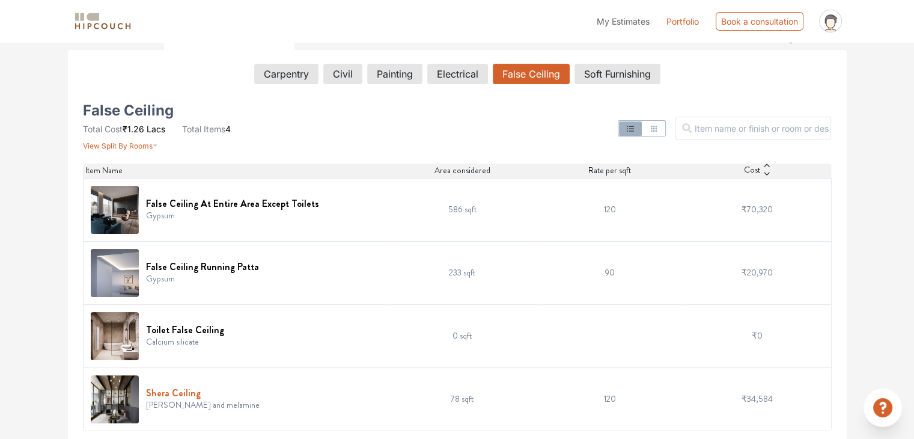
click at [190, 392] on h6 "Shera Ceiling" at bounding box center [203, 392] width 114 height 11
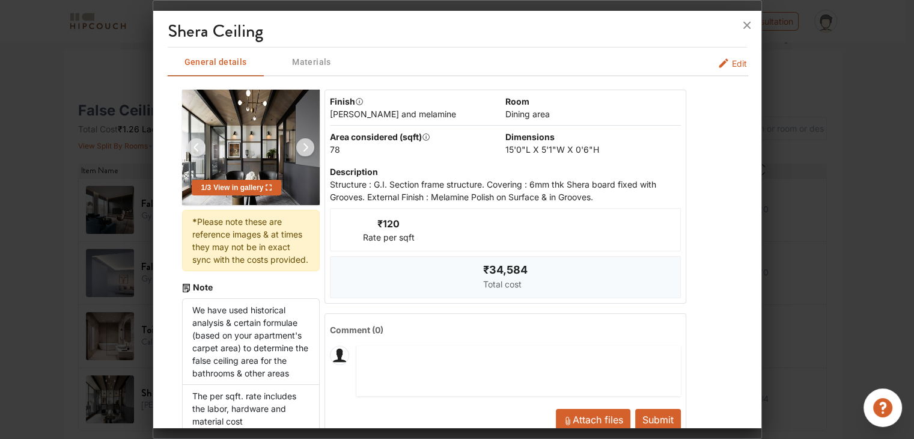
scroll to position [41, 0]
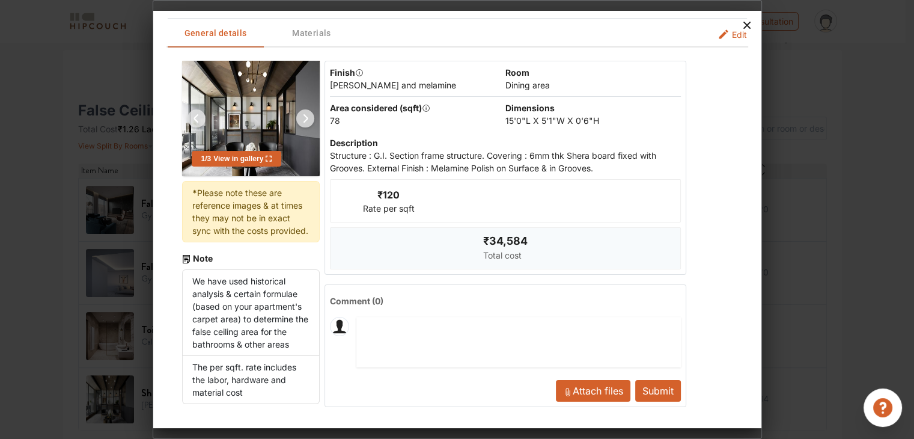
click at [748, 25] on icon at bounding box center [746, 25] width 19 height 19
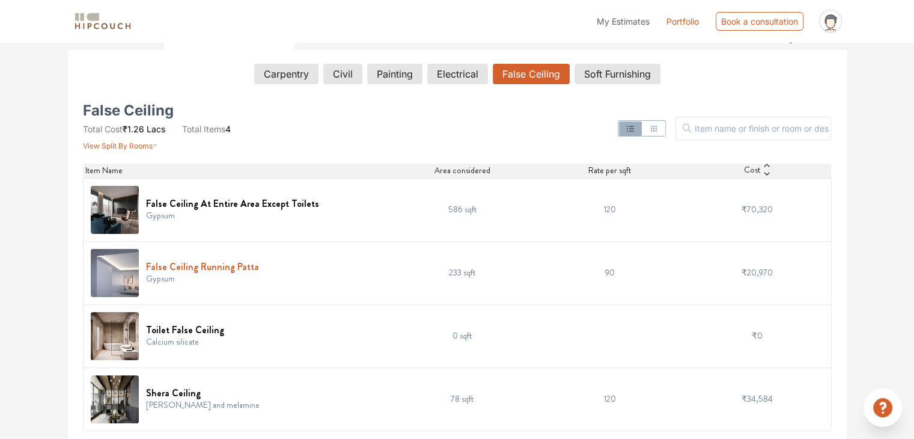
click at [192, 261] on h6 "False Ceiling Running Patta" at bounding box center [202, 266] width 113 height 11
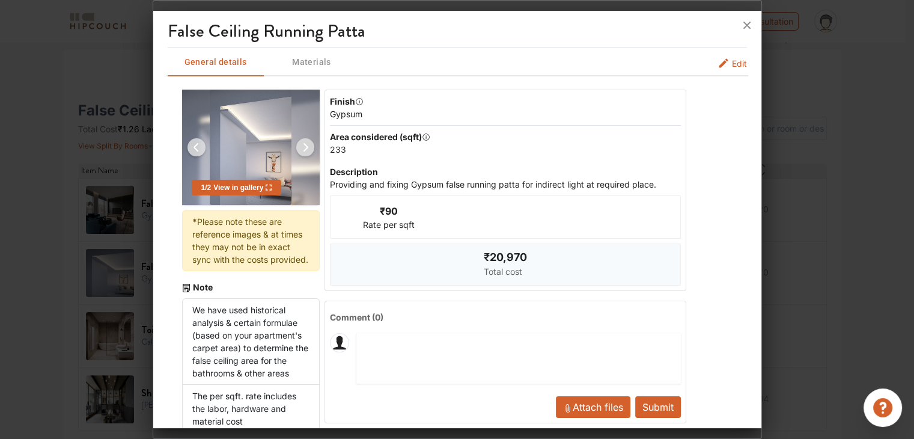
click at [732, 62] on span "Edit" at bounding box center [739, 63] width 15 height 13
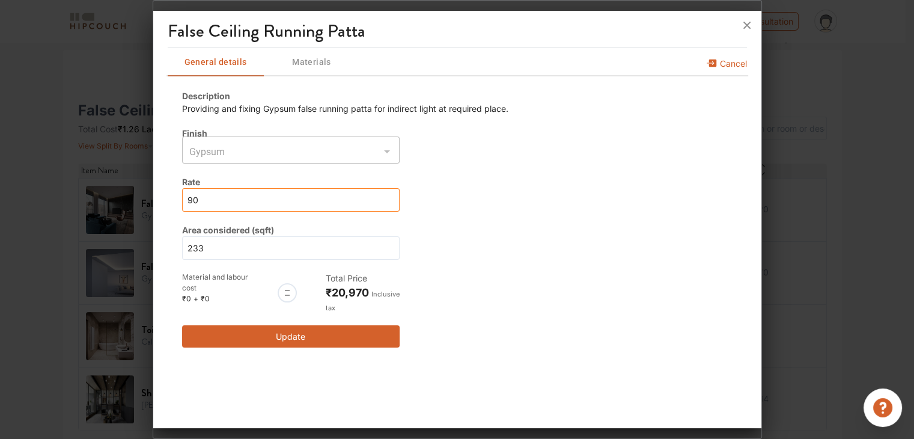
drag, startPoint x: 276, startPoint y: 198, endPoint x: 103, endPoint y: 206, distance: 173.2
click at [153, 206] on div "False Ceiling Running Patta General details Materials Cancel Description Provid…" at bounding box center [457, 219] width 609 height 439
drag, startPoint x: 250, startPoint y: 248, endPoint x: 151, endPoint y: 250, distance: 99.1
click at [153, 250] on div "False Ceiling Running Patta General details Materials Cancel Description Provid…" at bounding box center [457, 219] width 609 height 439
type input "0"
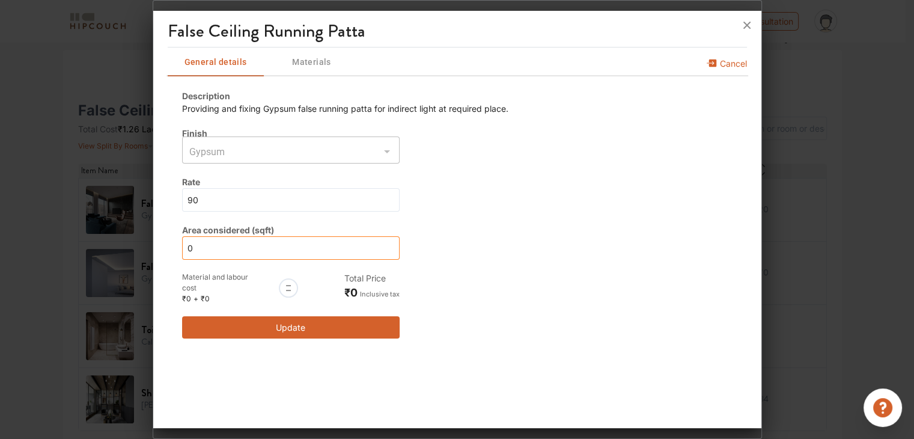
type input "0"
click at [291, 328] on button "Update" at bounding box center [290, 327] width 217 height 22
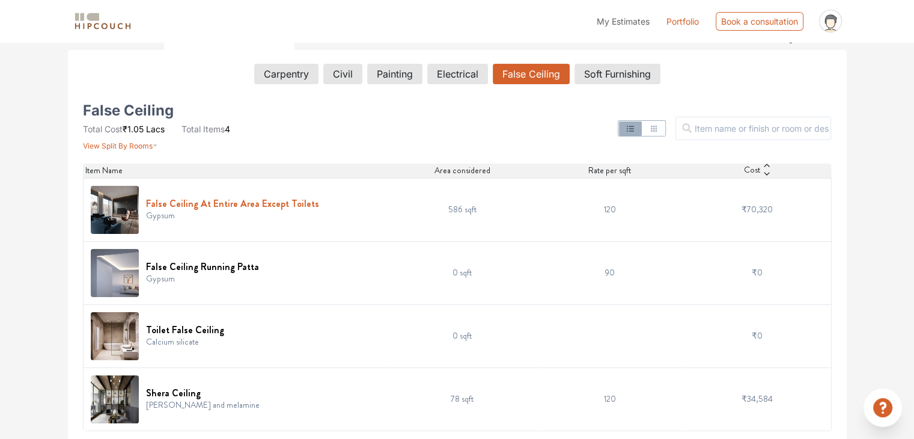
click at [249, 204] on h6 "False Ceiling At Entire Area Except Toilets" at bounding box center [232, 203] width 173 height 11
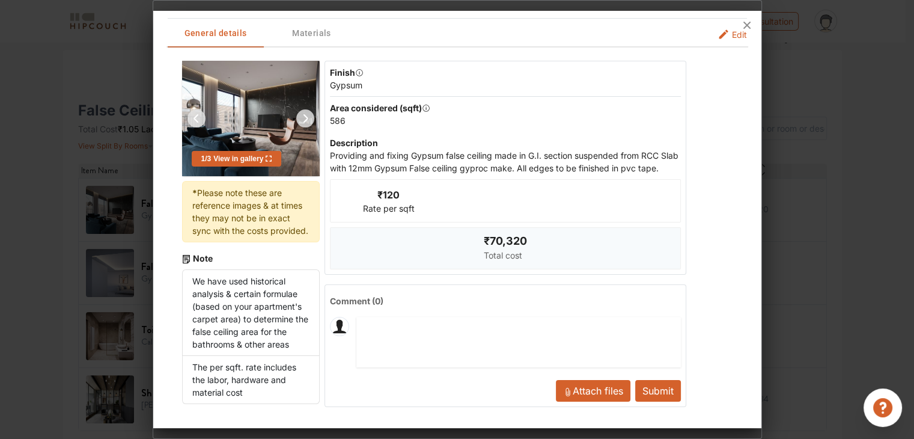
scroll to position [0, 0]
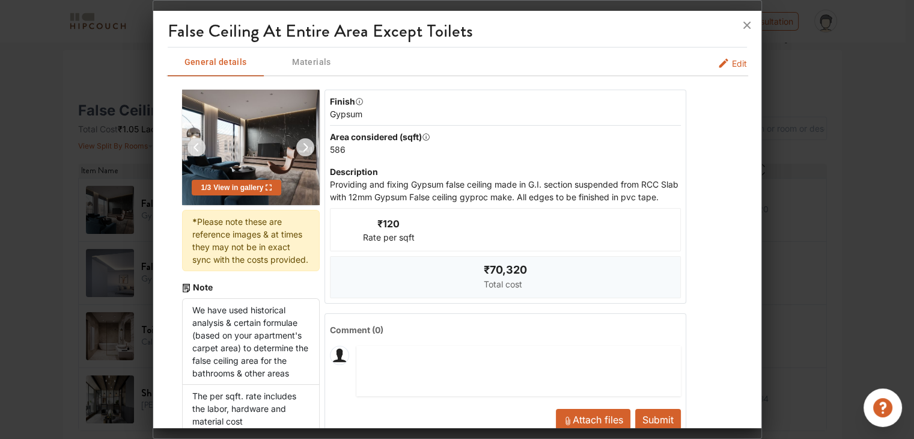
click at [720, 68] on button "Edit" at bounding box center [731, 63] width 29 height 13
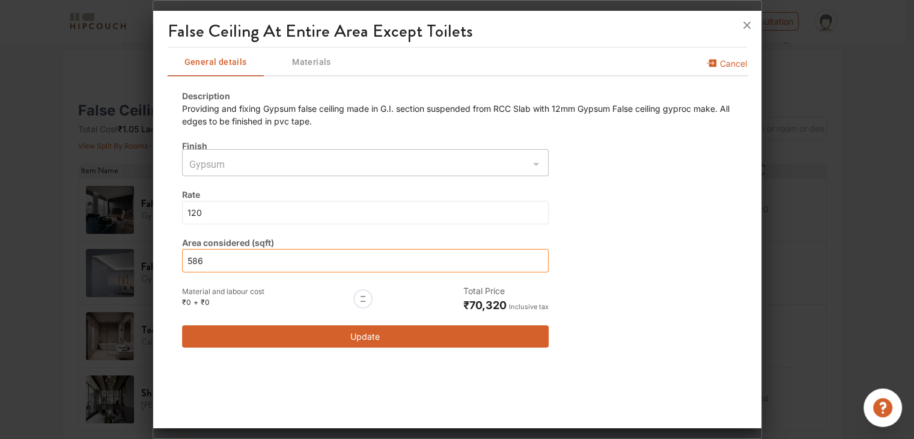
click at [153, 252] on div "False Ceiling At Entire Area Except Toilets General details Materials Cancel De…" at bounding box center [457, 219] width 609 height 439
type input "0"
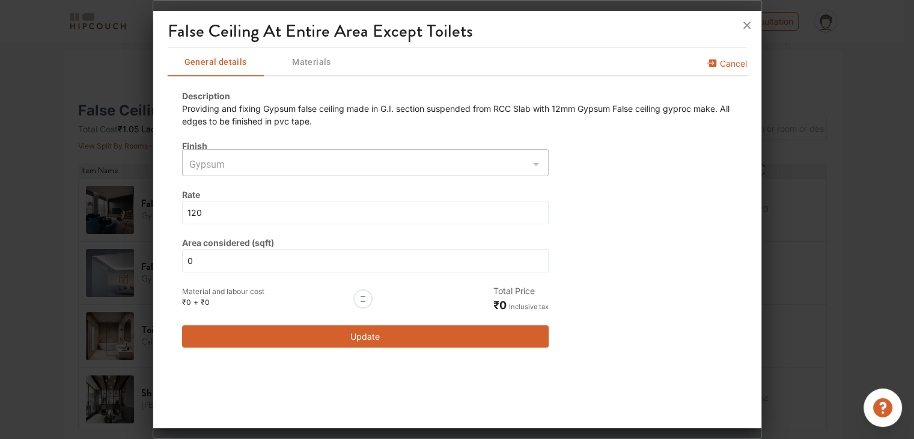
click at [365, 332] on button "Update" at bounding box center [365, 336] width 367 height 22
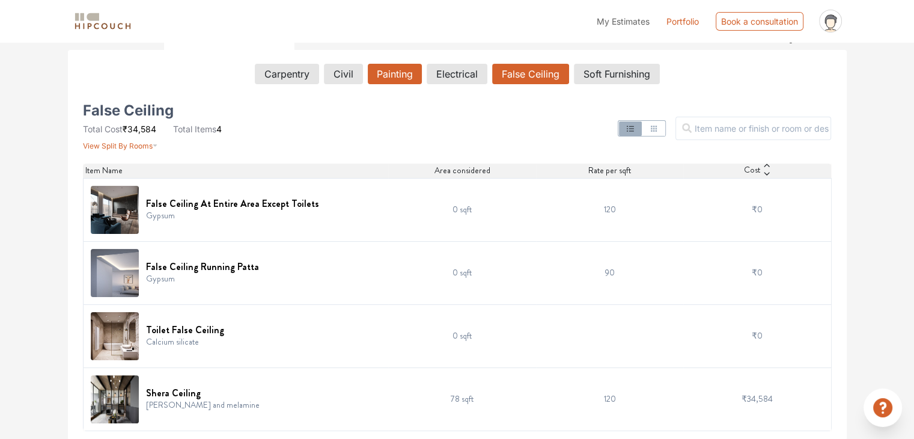
click at [413, 70] on button "Painting" at bounding box center [395, 74] width 54 height 20
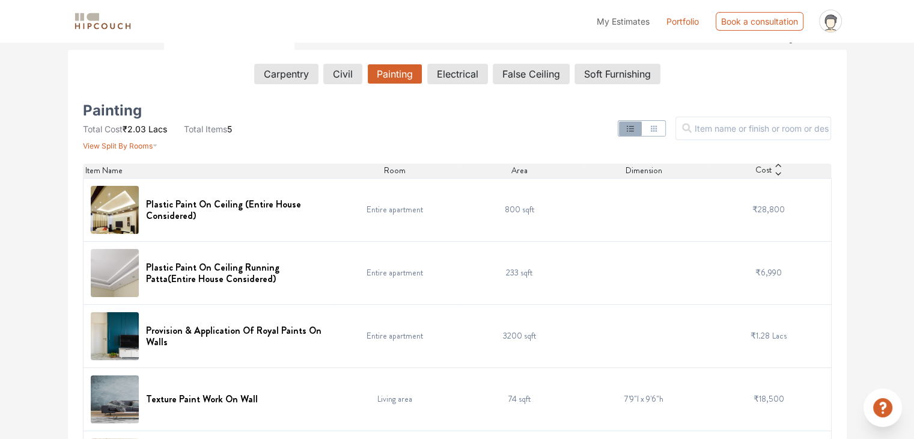
scroll to position [257, 0]
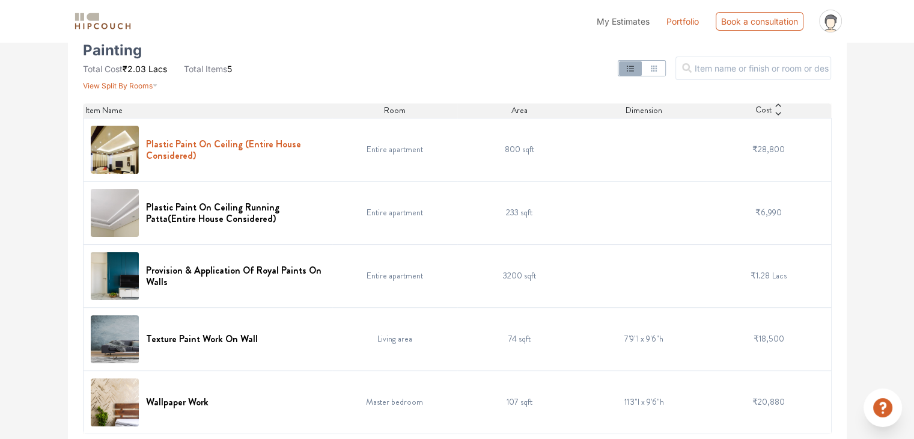
click at [193, 138] on h6 "Plastic Paint On Ceiling (Entire House Considered)" at bounding box center [236, 149] width 180 height 23
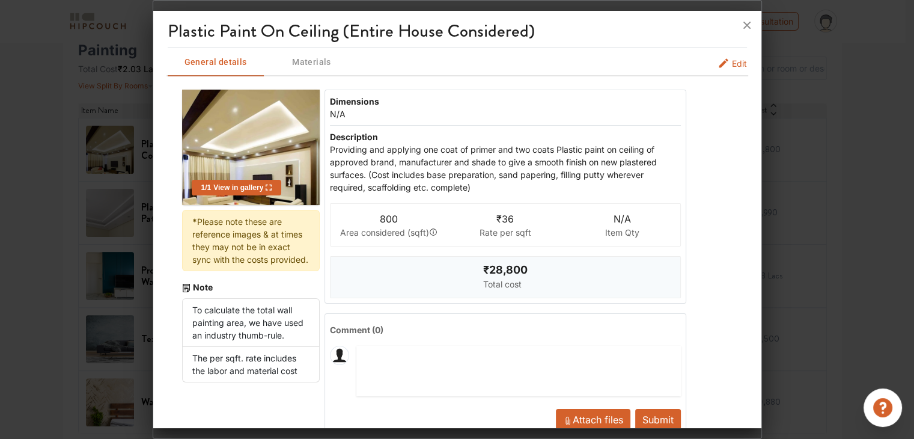
click at [718, 59] on icon "painting info tabs" at bounding box center [723, 63] width 12 height 12
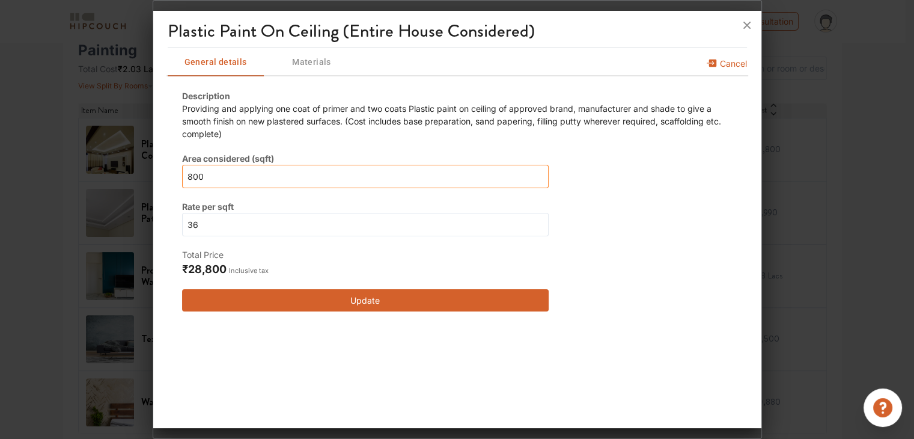
drag, startPoint x: 245, startPoint y: 177, endPoint x: 92, endPoint y: 198, distance: 154.7
click at [153, 198] on div "Plastic Paint On Ceiling (Entire House Considered) General details Materials Ca…" at bounding box center [457, 219] width 609 height 439
type input "0"
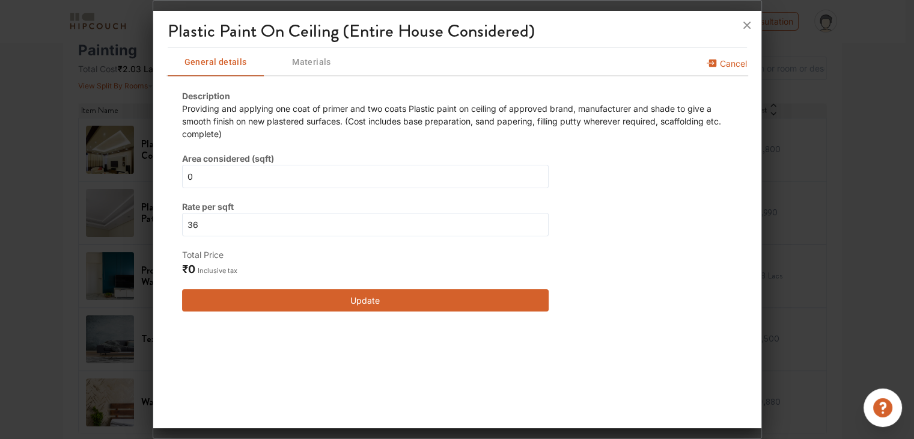
click at [376, 298] on button "Update" at bounding box center [365, 300] width 367 height 22
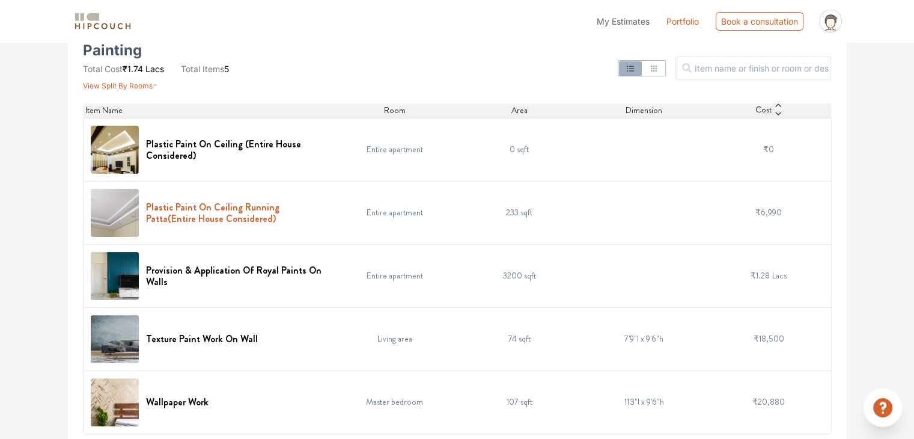
click at [241, 206] on h6 "Plastic Paint On Ceiling Running Patta(Entire House Considered)" at bounding box center [236, 212] width 180 height 23
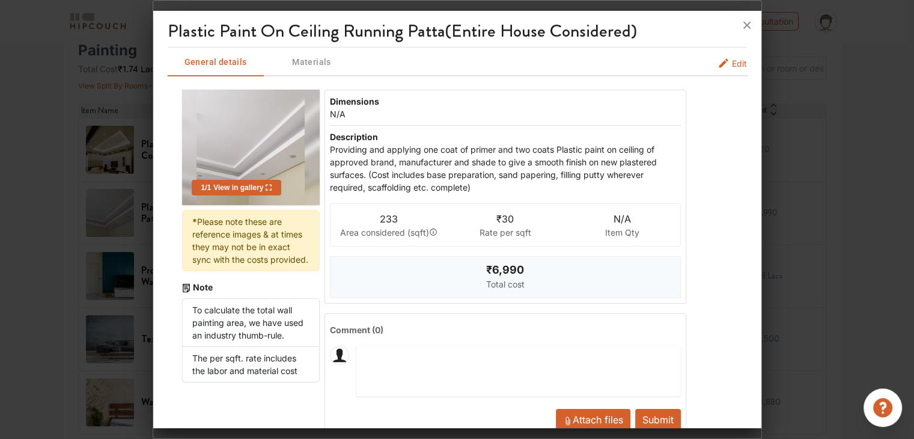
click at [306, 62] on span "Materials" at bounding box center [312, 62] width 82 height 15
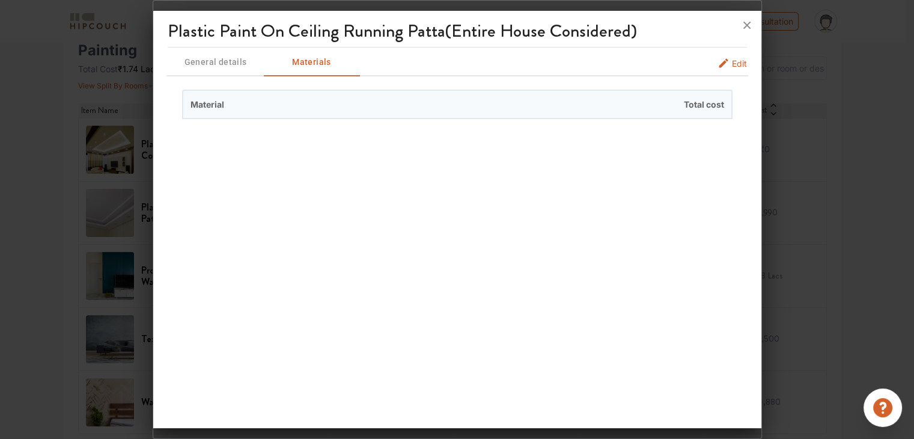
click at [231, 62] on span "General details" at bounding box center [216, 62] width 82 height 15
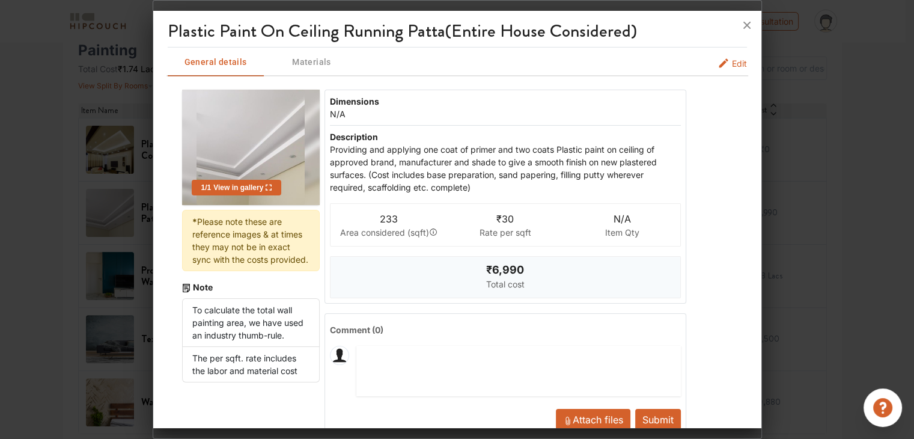
click at [720, 59] on button "Edit" at bounding box center [731, 63] width 29 height 13
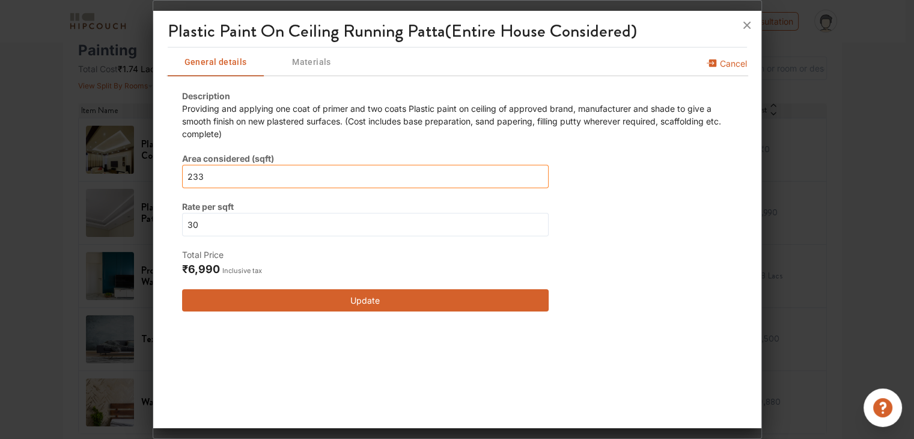
drag, startPoint x: 235, startPoint y: 177, endPoint x: 102, endPoint y: 186, distance: 134.3
click at [153, 186] on div "Plastic Paint On Ceiling Running Patta(Entire House Considered) General details…" at bounding box center [457, 219] width 609 height 439
type input "0"
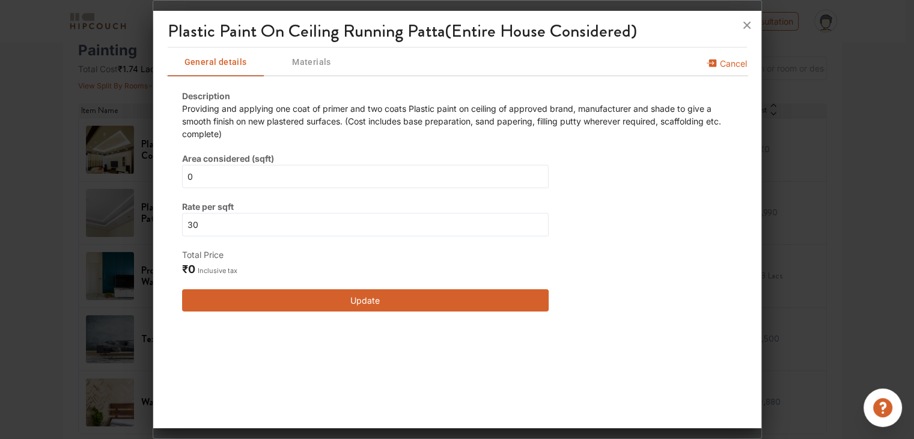
click at [282, 297] on button "Update" at bounding box center [365, 300] width 367 height 22
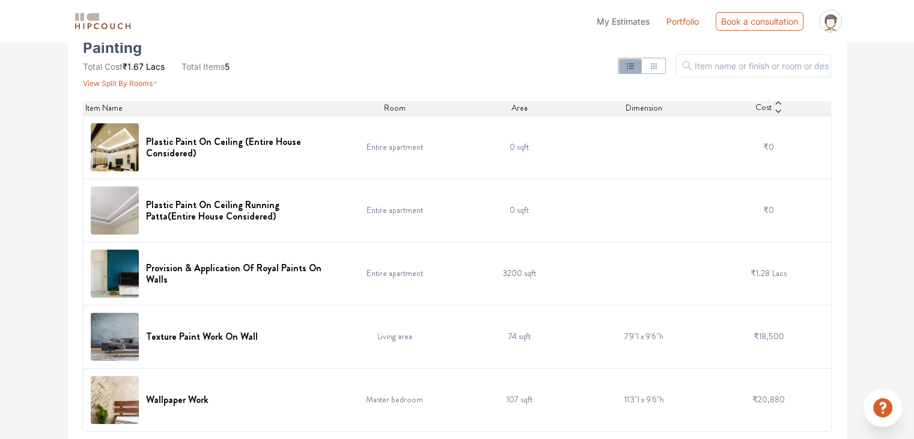
scroll to position [260, 0]
click at [204, 268] on h6 "Provision & Application Of Royal Paints On Walls" at bounding box center [236, 272] width 180 height 23
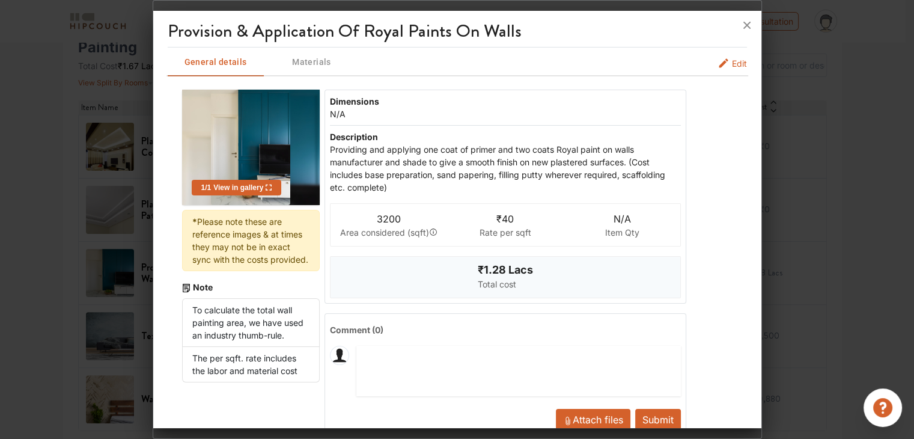
click at [732, 63] on span "Edit" at bounding box center [739, 63] width 15 height 13
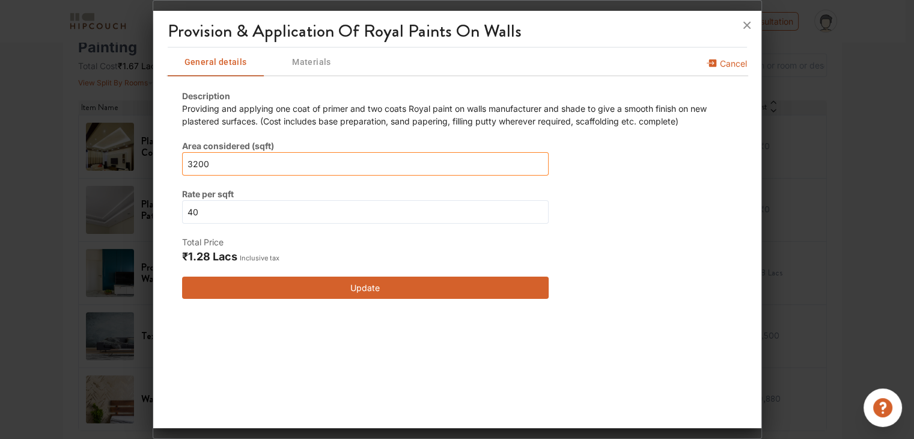
click at [153, 183] on div "Provision & Application Of Royal Paints On Walls General details Materials Canc…" at bounding box center [457, 219] width 609 height 439
type input "0"
click at [360, 289] on button "Update" at bounding box center [365, 287] width 367 height 22
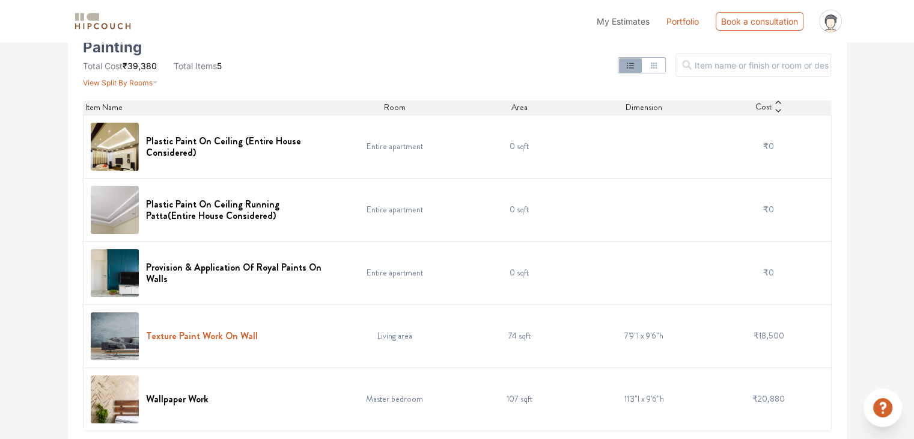
click at [238, 336] on h6 "Texture Paint Work On Wall" at bounding box center [202, 335] width 112 height 11
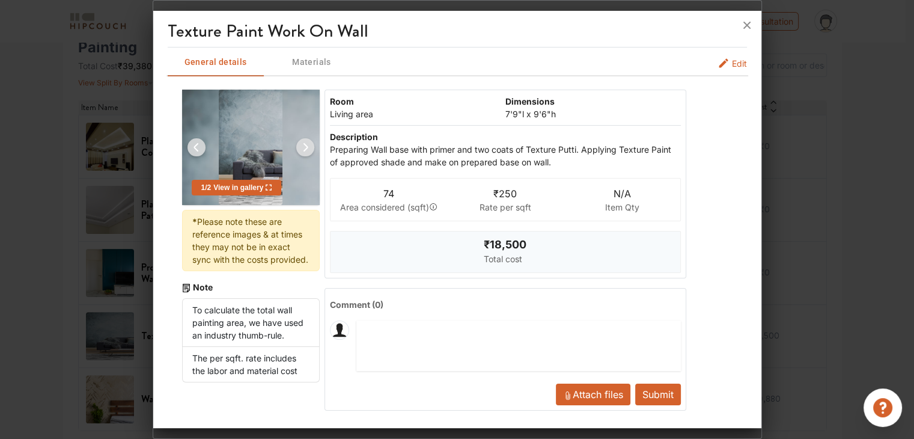
click at [732, 67] on span "Edit" at bounding box center [739, 63] width 15 height 13
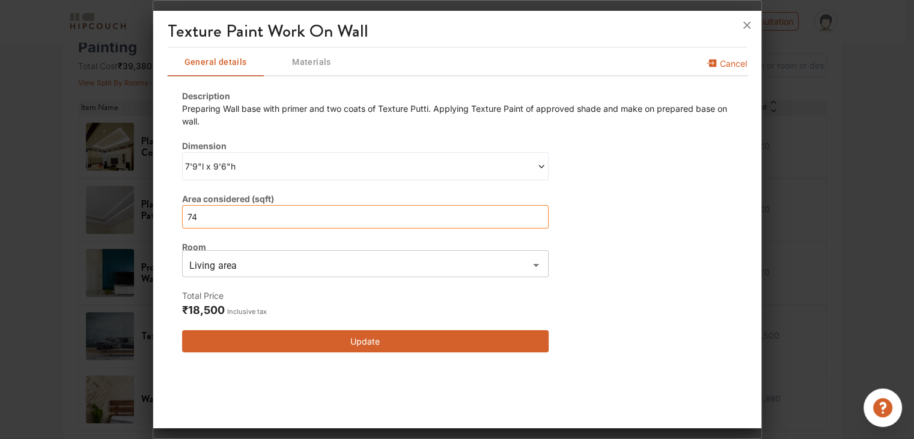
drag, startPoint x: 257, startPoint y: 219, endPoint x: 117, endPoint y: 226, distance: 140.2
click at [153, 226] on div "Texture Paint Work On Wall General details Materials Cancel Description Prepari…" at bounding box center [457, 219] width 609 height 439
type input "0"
click at [408, 341] on button "Update" at bounding box center [365, 341] width 367 height 22
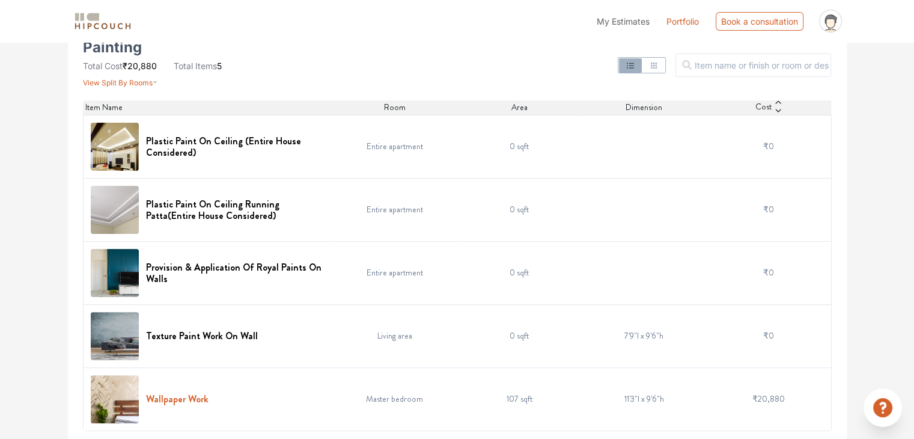
click at [202, 396] on h6 "Wallpaper Work" at bounding box center [177, 398] width 62 height 11
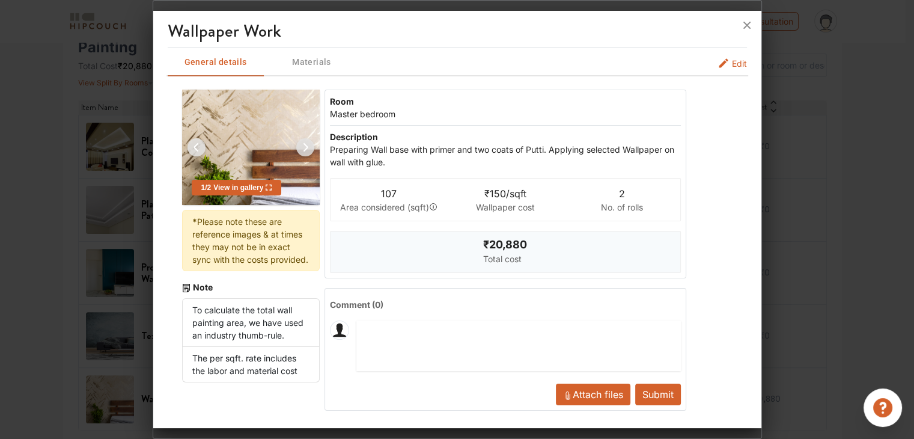
click at [732, 59] on span "Edit" at bounding box center [739, 63] width 15 height 13
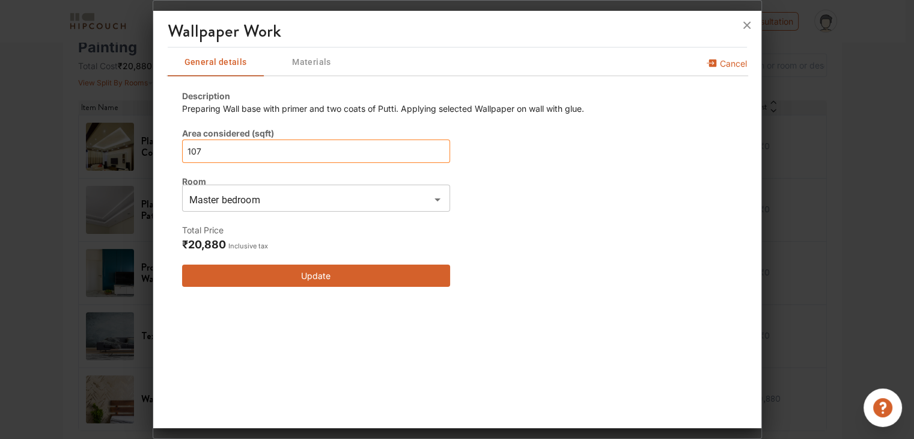
drag, startPoint x: 285, startPoint y: 150, endPoint x: 113, endPoint y: 169, distance: 173.4
click at [153, 169] on div "Wallpaper Work General details Materials Cancel Description Preparing Wall base…" at bounding box center [457, 219] width 609 height 439
type input "0"
click at [336, 276] on button "Update" at bounding box center [316, 275] width 268 height 22
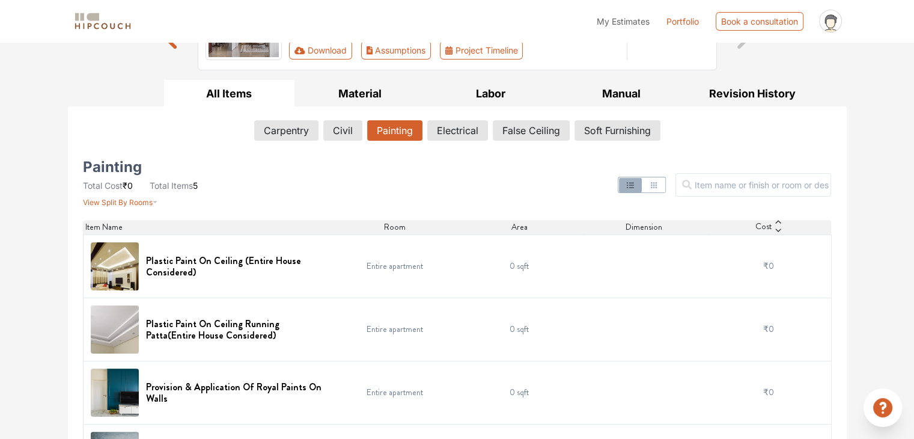
scroll to position [140, 0]
click at [343, 126] on button "Civil" at bounding box center [343, 131] width 38 height 20
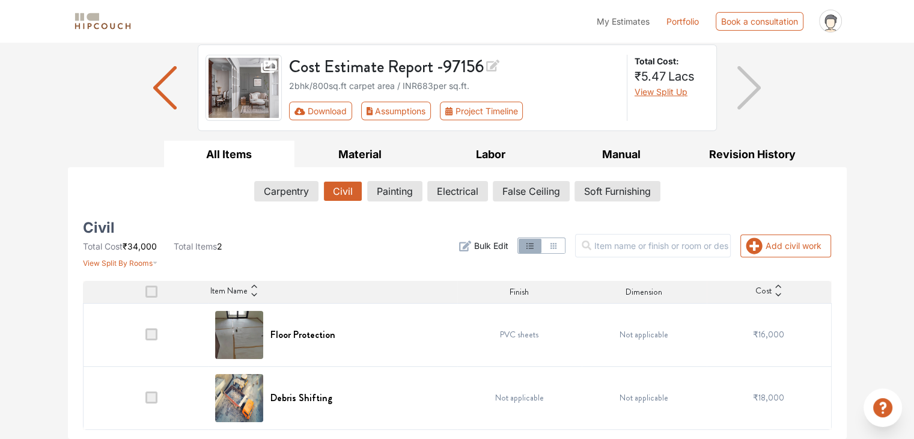
scroll to position [79, 0]
click at [311, 334] on h6 "Floor Protection" at bounding box center [302, 334] width 65 height 11
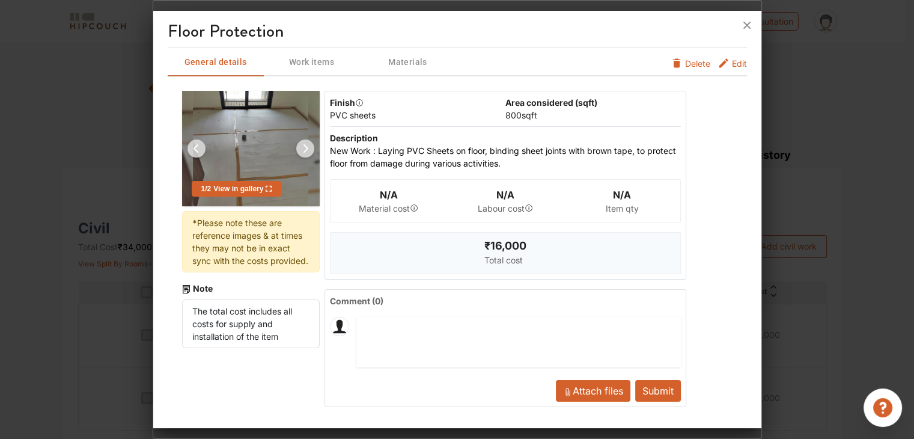
click at [729, 61] on button "Edit" at bounding box center [731, 66] width 29 height 19
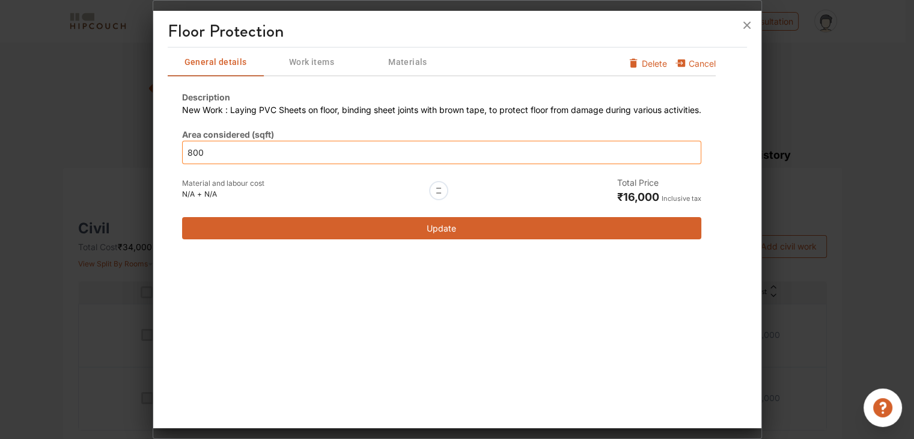
drag, startPoint x: 297, startPoint y: 148, endPoint x: 35, endPoint y: 133, distance: 261.8
click at [153, 133] on div "Floor Protection General details Work items Materials Cancel Delete Description…" at bounding box center [457, 219] width 609 height 439
type input "0"
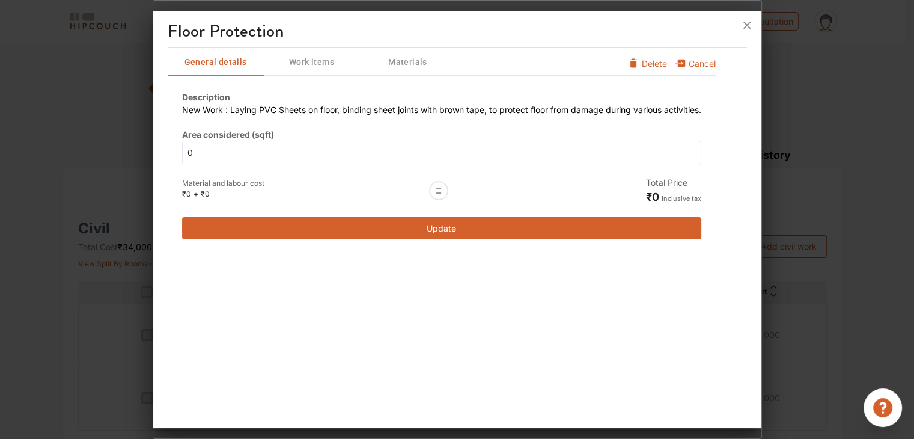
click at [445, 223] on button "Update" at bounding box center [441, 228] width 519 height 22
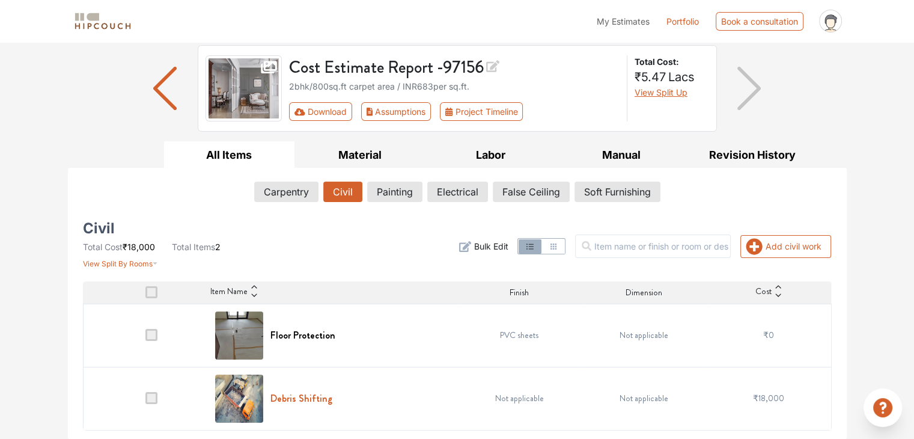
click at [311, 393] on h6 "Debris Shifting" at bounding box center [301, 397] width 62 height 11
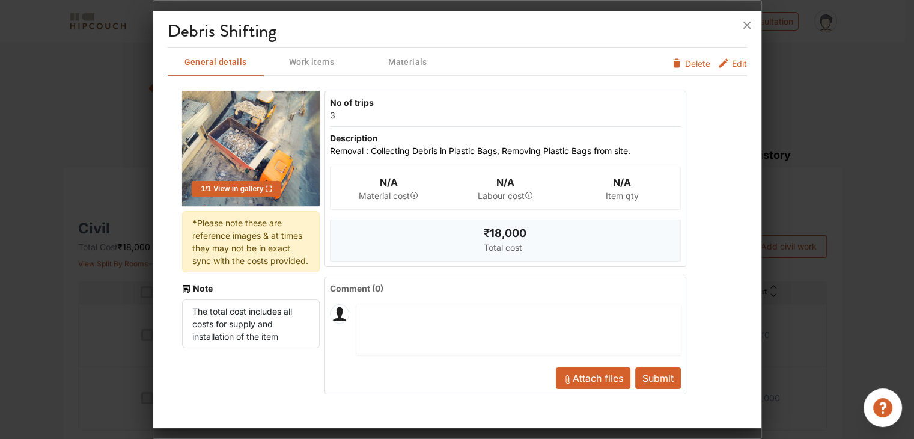
click at [735, 62] on span "Edit" at bounding box center [739, 66] width 15 height 19
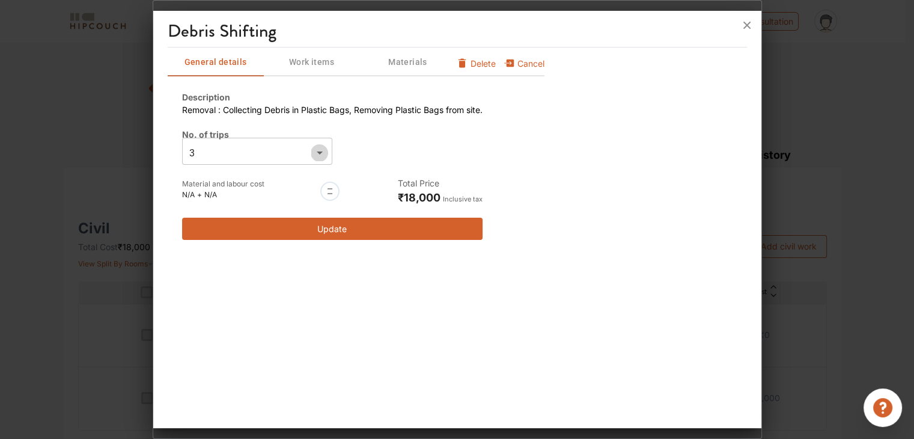
click at [321, 151] on icon "Open" at bounding box center [319, 152] width 14 height 14
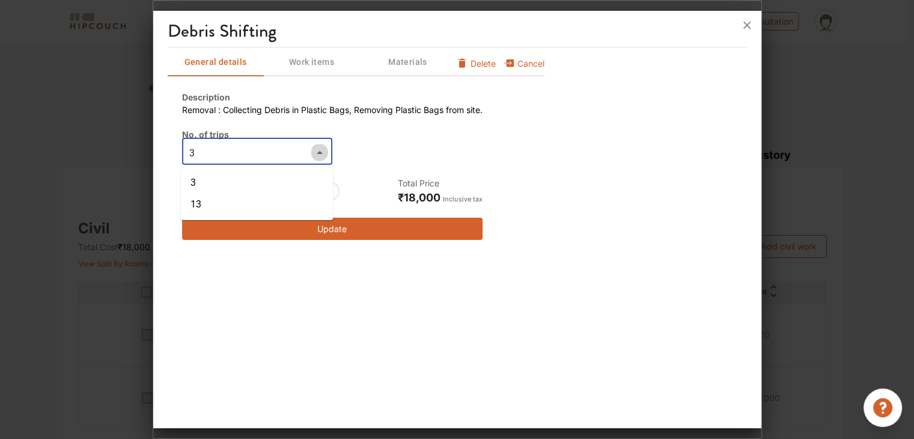
click at [321, 151] on icon "Close" at bounding box center [320, 152] width 6 height 3
type input "2"
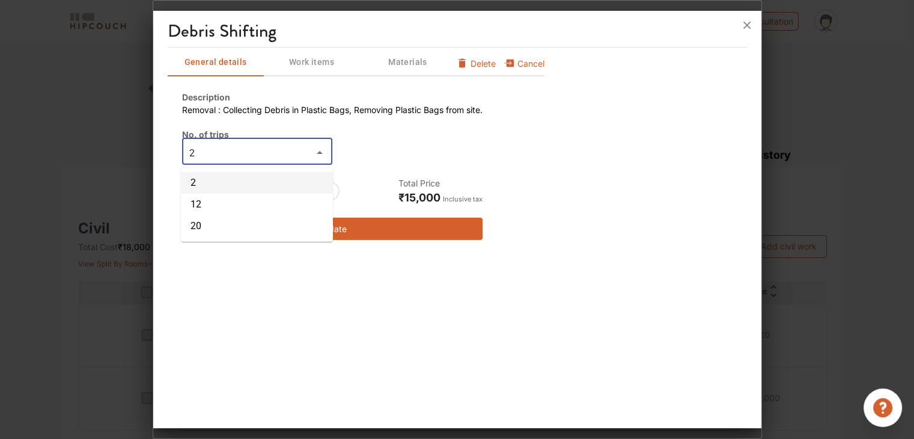
click at [269, 186] on li "2" at bounding box center [257, 183] width 152 height 22
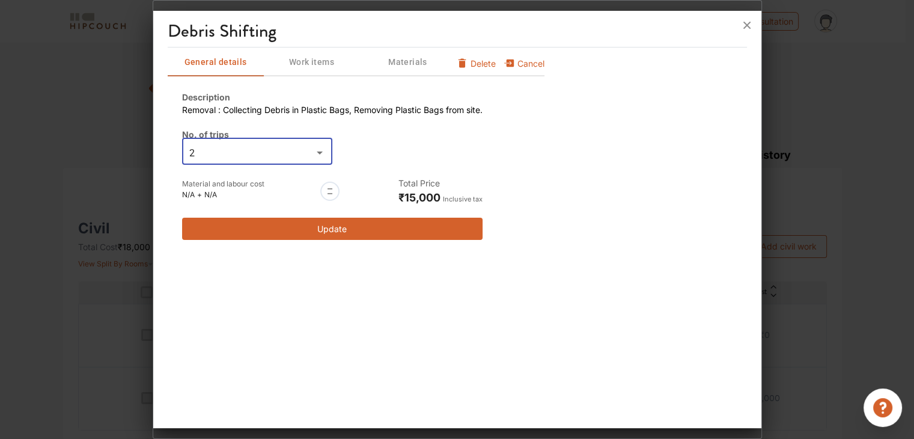
type input "2"
click at [365, 234] on button "Update" at bounding box center [332, 228] width 300 height 22
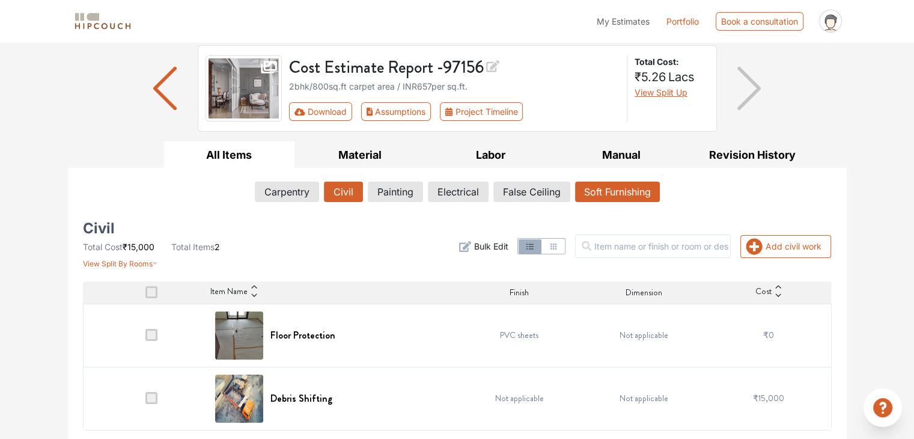
click at [578, 190] on button "Soft Furnishing" at bounding box center [617, 191] width 85 height 20
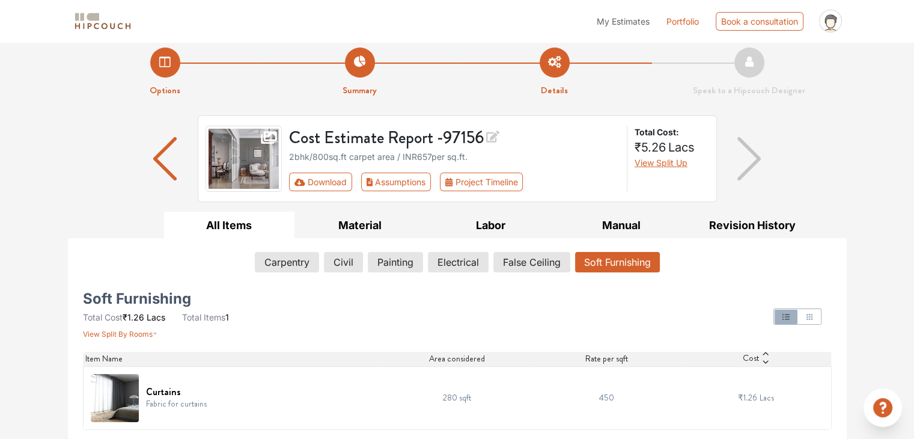
scroll to position [8, 0]
click at [177, 389] on h6 "Curtains" at bounding box center [176, 391] width 61 height 11
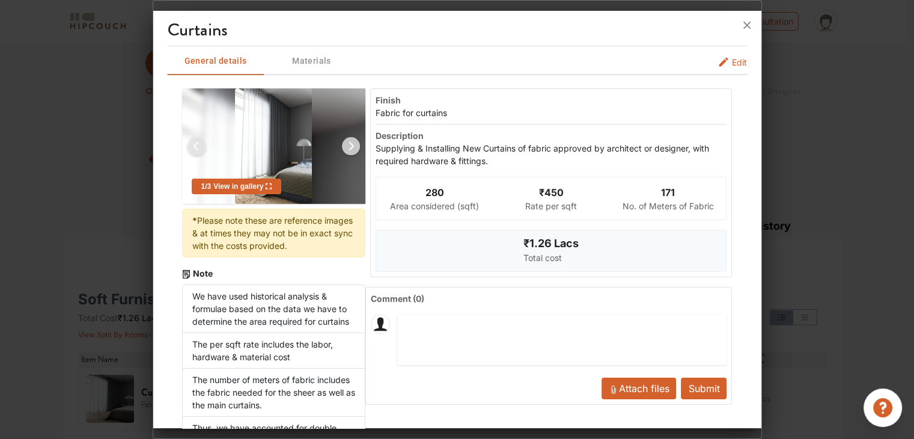
scroll to position [0, 0]
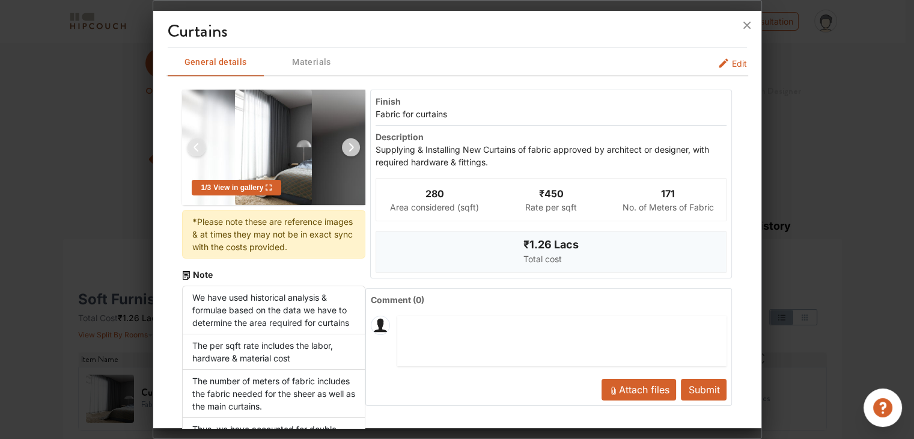
click at [732, 62] on span "Edit" at bounding box center [739, 63] width 15 height 13
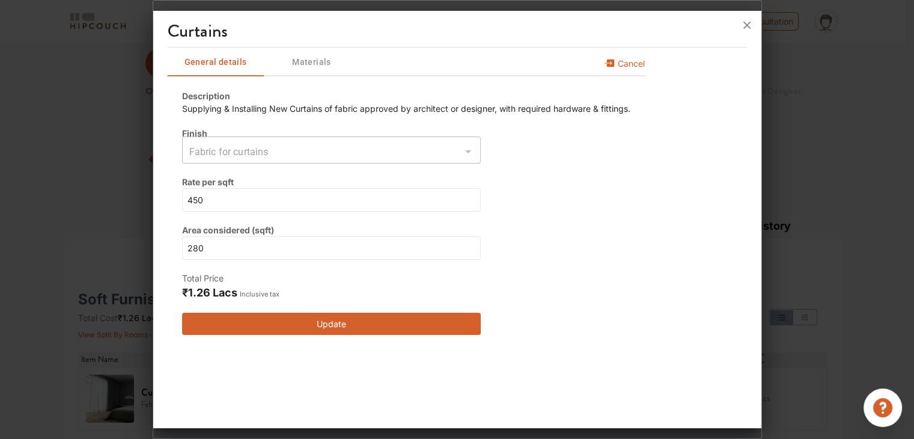
click at [470, 148] on div at bounding box center [468, 151] width 16 height 17
drag, startPoint x: 261, startPoint y: 249, endPoint x: 114, endPoint y: 266, distance: 148.7
click at [153, 266] on div "Curtains General details Materials Cancel Description Supplying & Installing Ne…" at bounding box center [457, 219] width 609 height 439
type input "0"
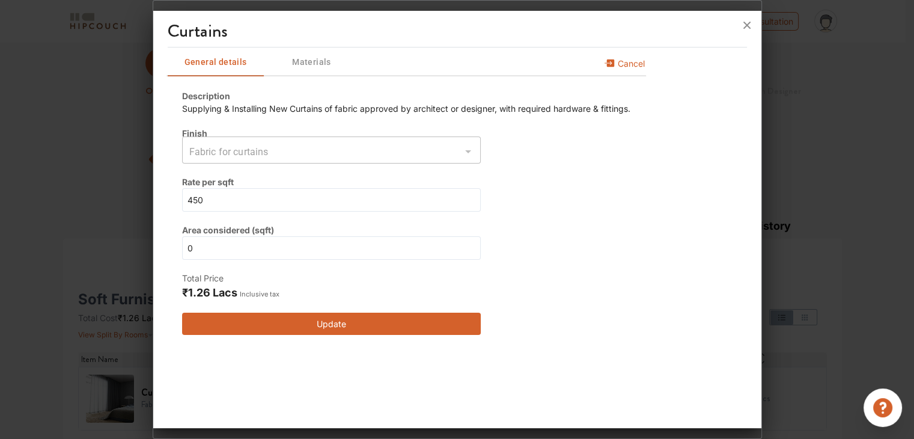
click at [562, 281] on div "Description Supplying & Installing New Curtains of fabric approved by architect…" at bounding box center [406, 212] width 448 height 245
click at [372, 321] on button "Update" at bounding box center [331, 323] width 299 height 22
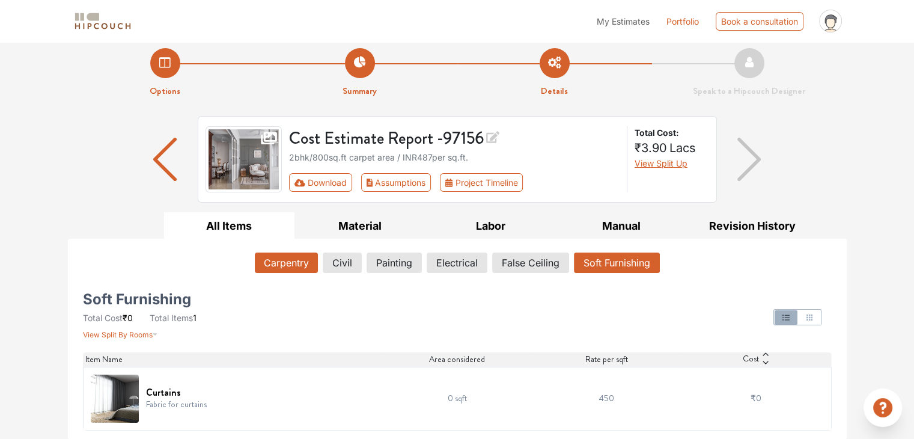
click at [303, 258] on button "Carpentry" at bounding box center [286, 262] width 63 height 20
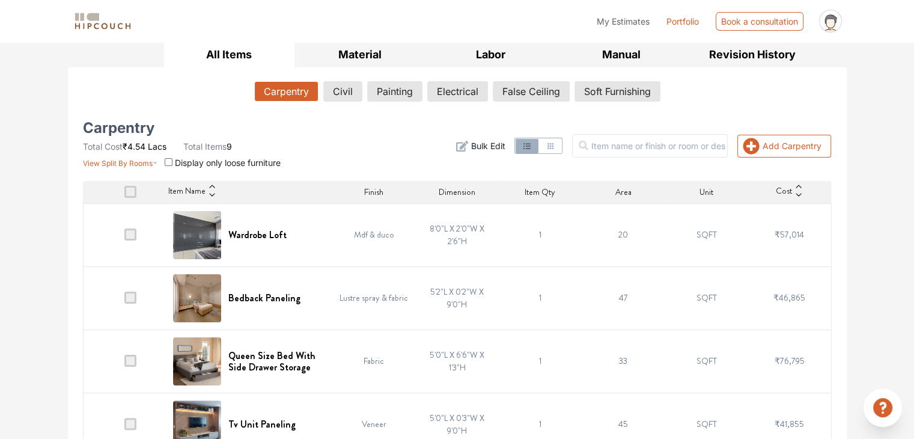
scroll to position [180, 0]
click at [249, 234] on h6 "Wardrobe Loft" at bounding box center [257, 233] width 58 height 11
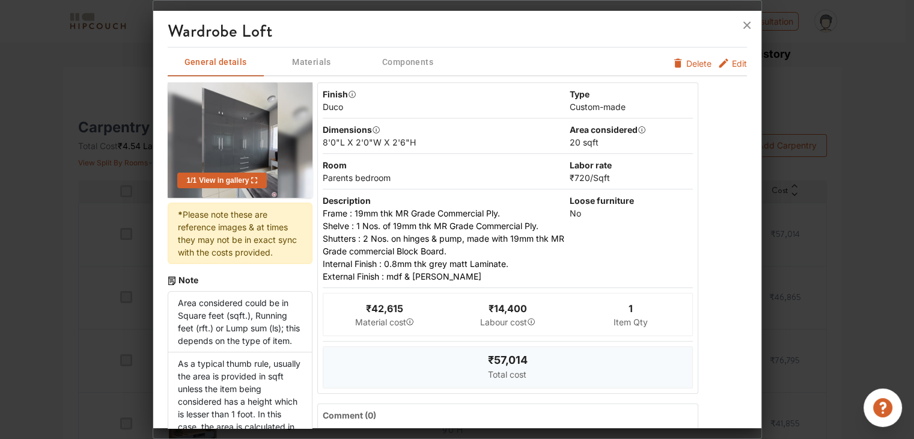
click at [720, 61] on button "Edit" at bounding box center [731, 63] width 29 height 13
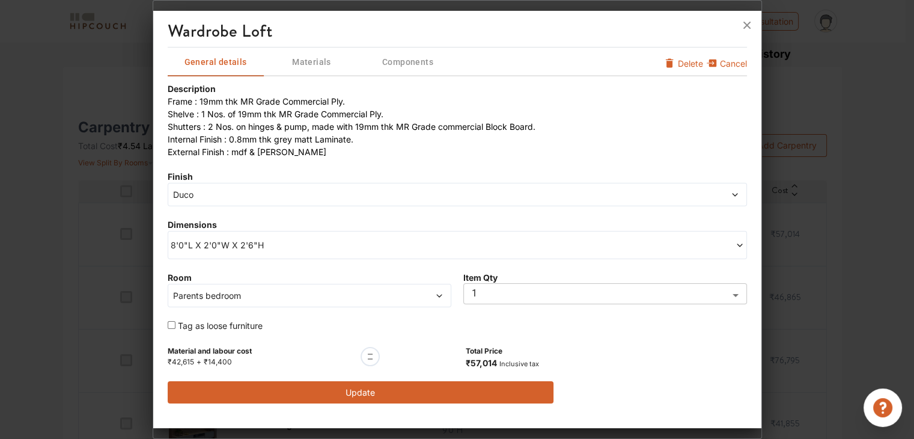
click at [604, 192] on span at bounding box center [668, 194] width 142 height 13
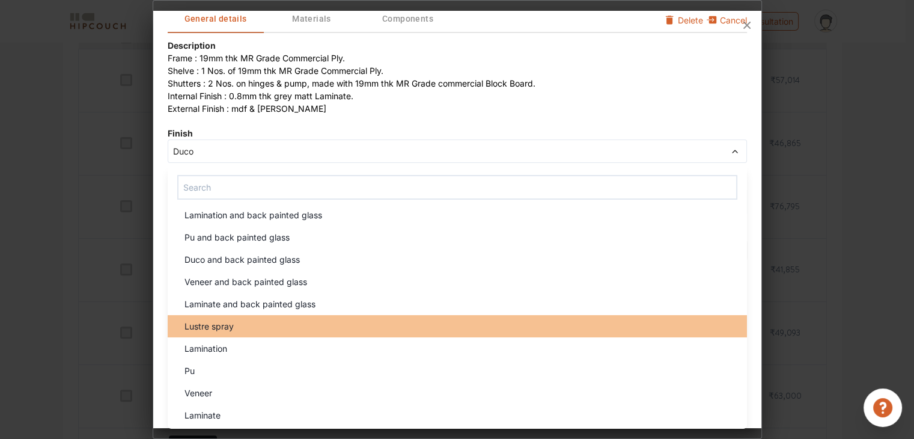
scroll to position [360, 0]
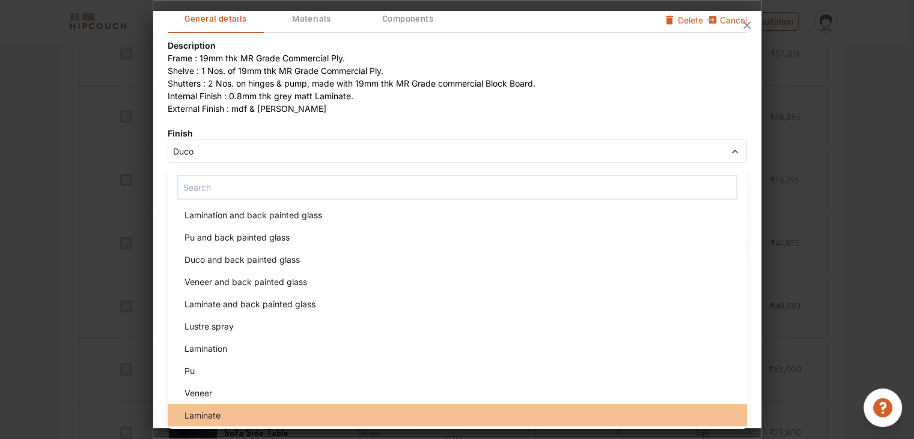
click at [260, 416] on div "Laminate" at bounding box center [461, 414] width 572 height 13
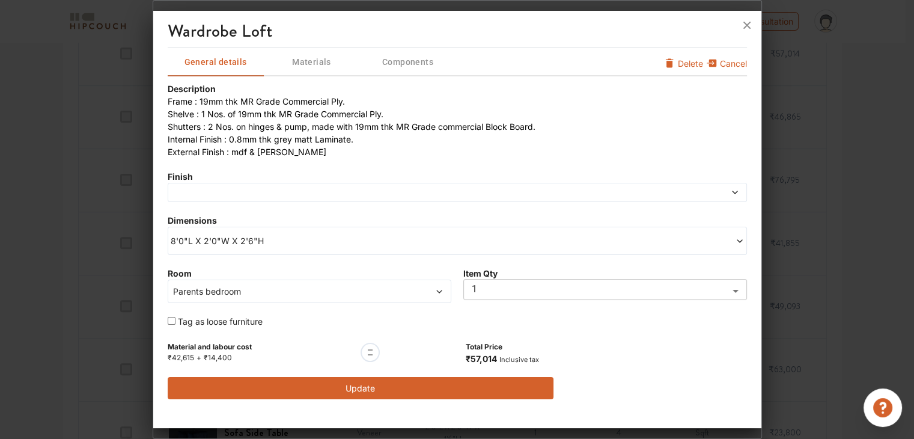
scroll to position [0, 0]
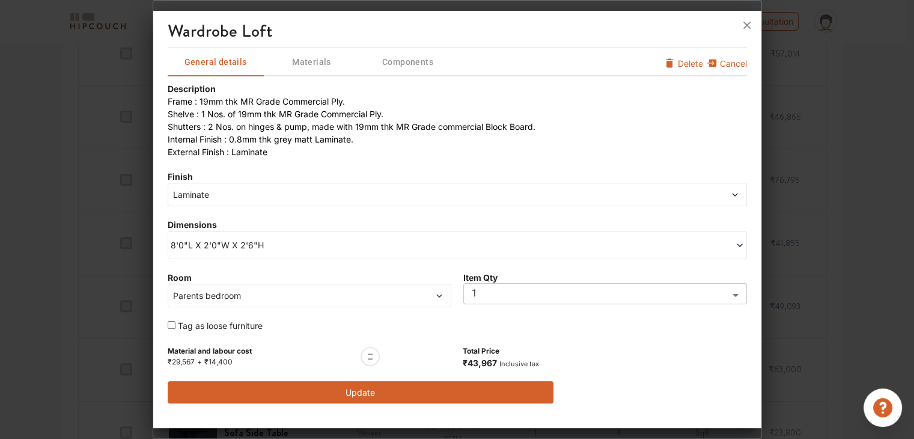
click at [381, 301] on div "Parents bedroom" at bounding box center [310, 295] width 284 height 23
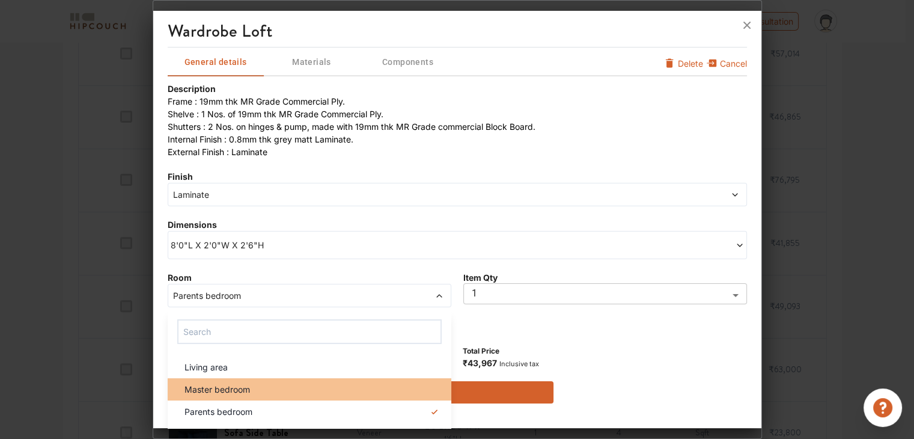
click at [255, 383] on div "Master bedroom" at bounding box center [313, 389] width 276 height 13
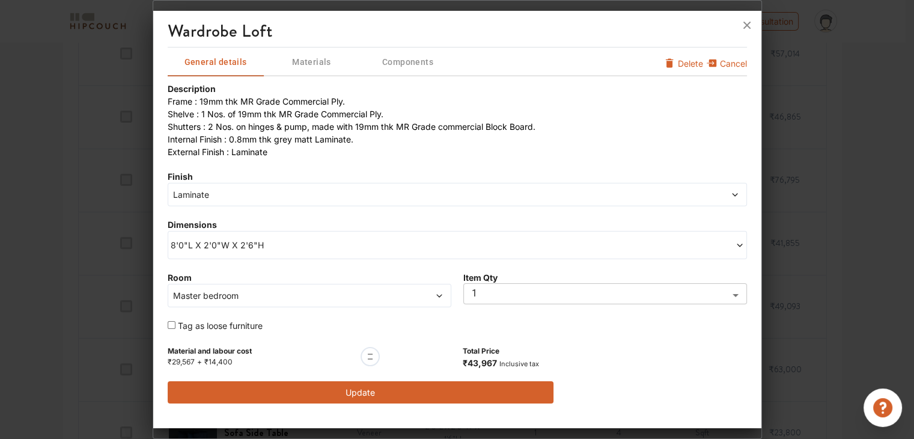
click at [458, 390] on button "Update" at bounding box center [361, 392] width 386 height 22
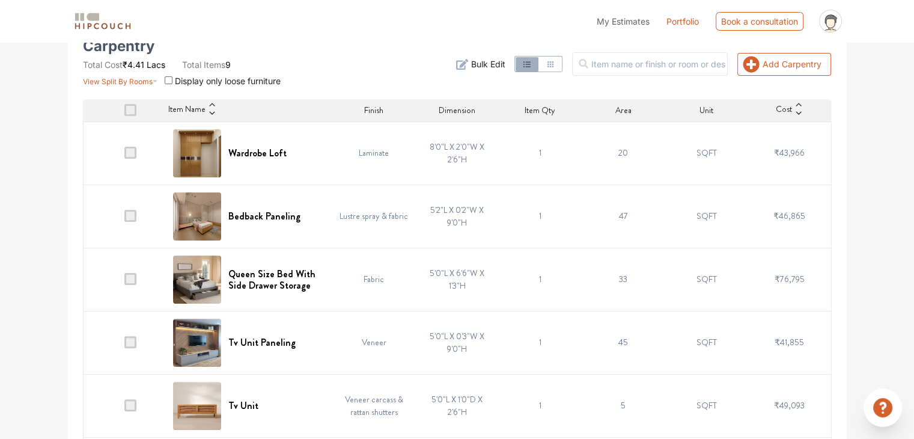
scroll to position [240, 0]
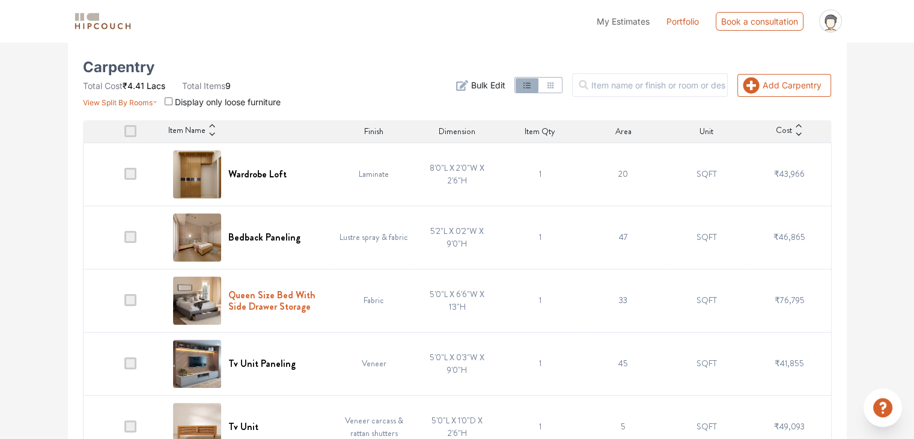
click at [296, 293] on h6 "Queen Size Bed With Side Drawer Storage" at bounding box center [276, 300] width 97 height 23
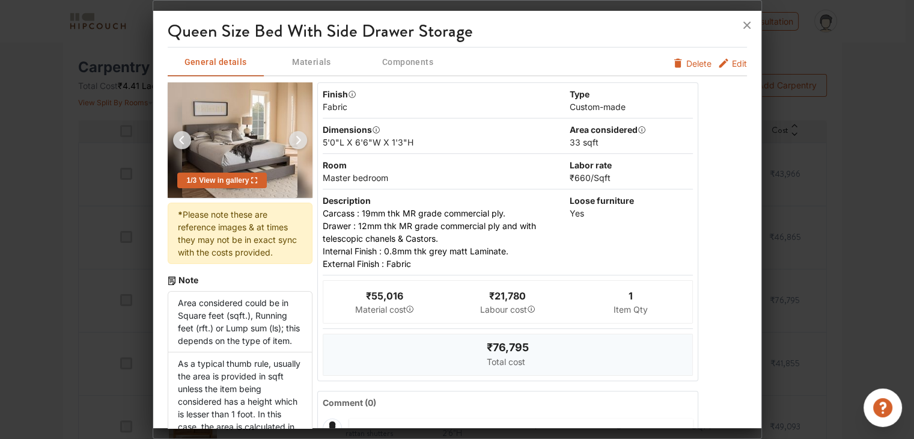
click at [732, 64] on span "Edit" at bounding box center [739, 63] width 15 height 13
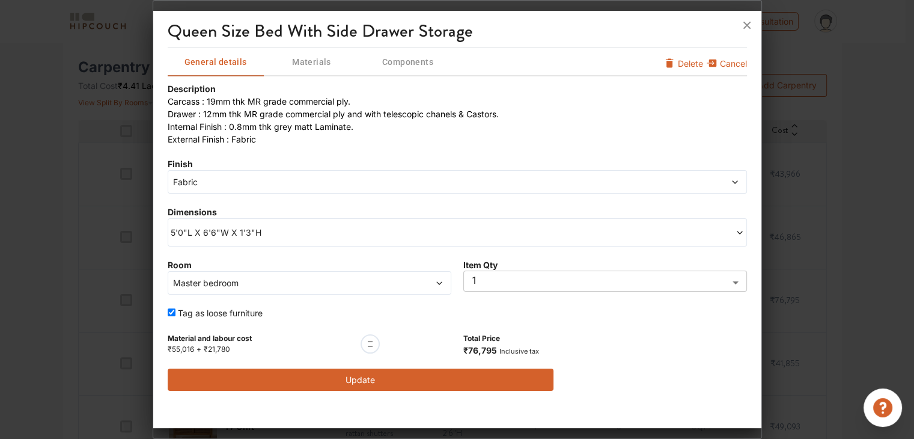
click at [293, 178] on span "Fabric" at bounding box center [384, 181] width 427 height 13
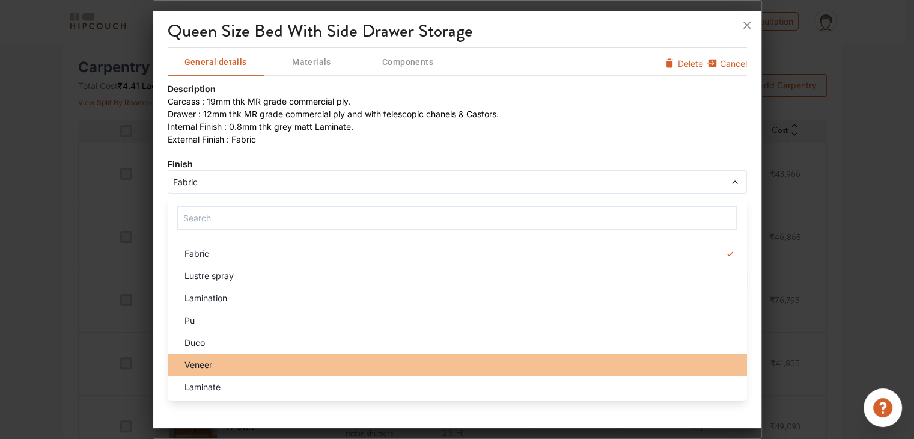
click at [242, 370] on li "Veneer" at bounding box center [457, 364] width 579 height 22
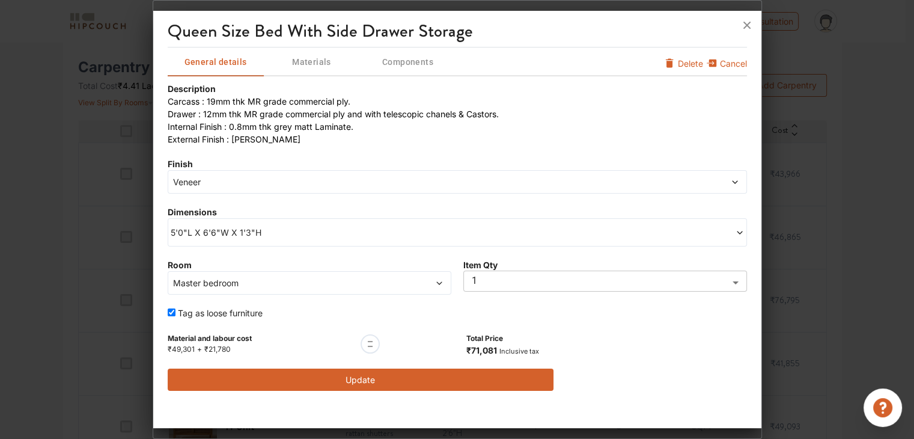
click at [380, 379] on button "Update" at bounding box center [361, 379] width 386 height 22
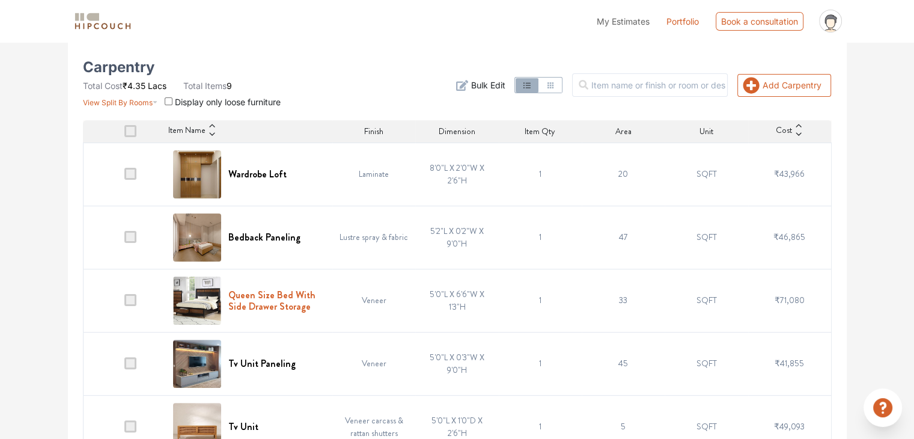
click at [264, 308] on h6 "Queen Size Bed With Side Drawer Storage" at bounding box center [276, 300] width 97 height 23
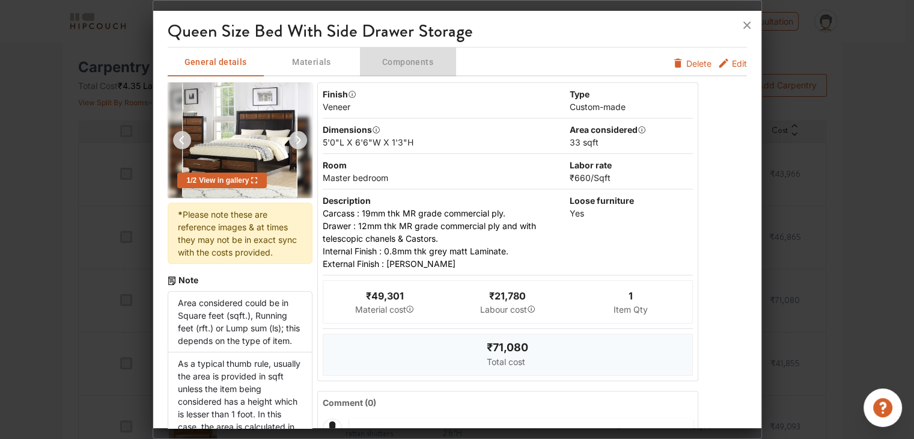
click at [405, 71] on button "Components" at bounding box center [408, 61] width 96 height 29
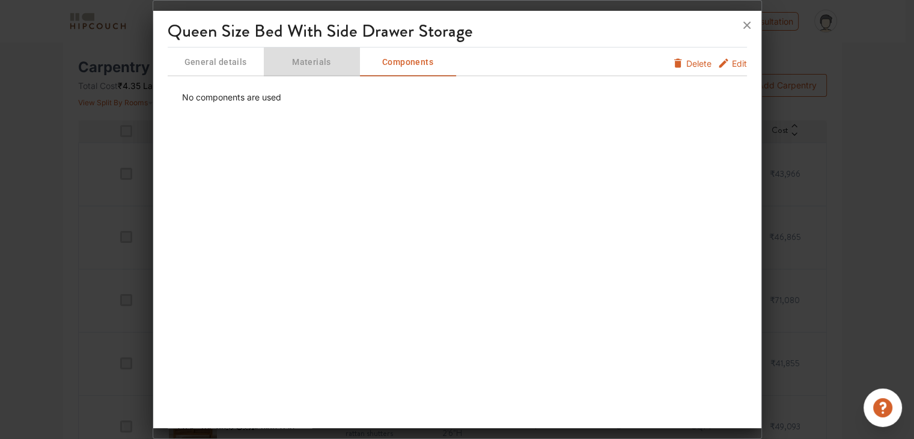
click at [296, 65] on span "Materials" at bounding box center [312, 62] width 94 height 15
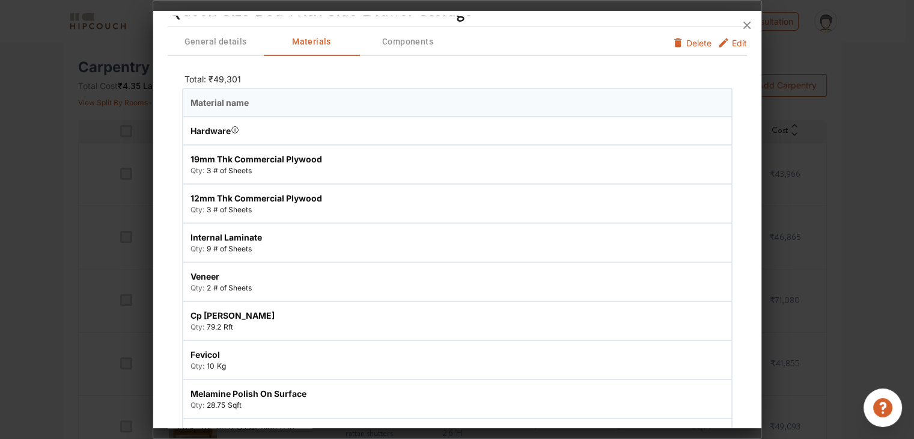
scroll to position [0, 0]
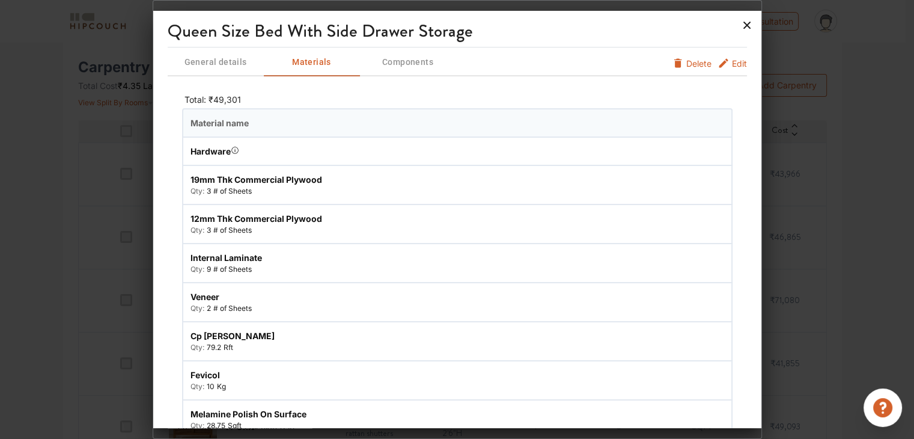
click at [743, 29] on icon at bounding box center [746, 25] width 7 height 7
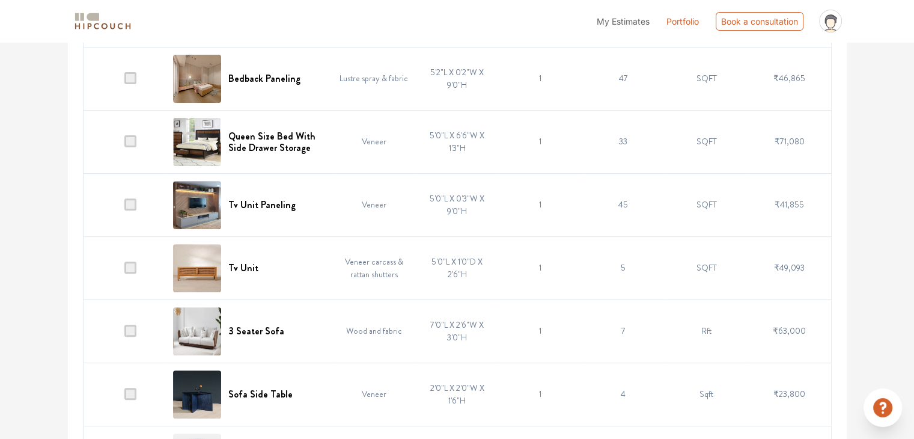
scroll to position [421, 0]
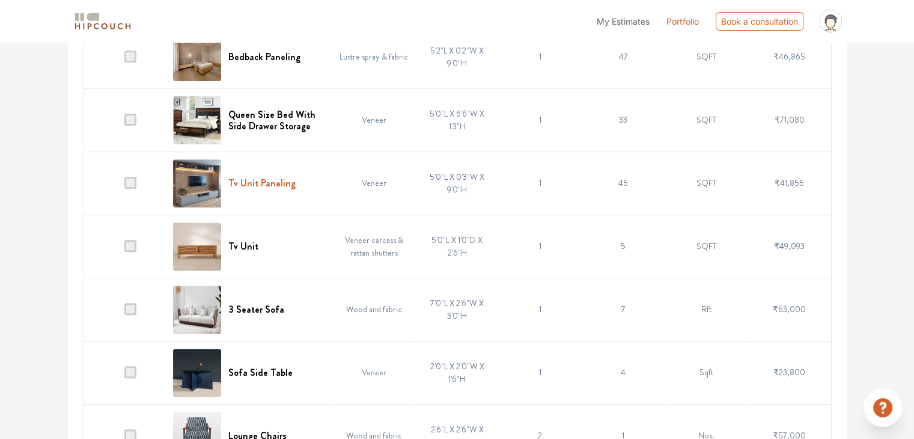
click at [273, 180] on h6 "Tv Unit Paneling" at bounding box center [261, 182] width 67 height 11
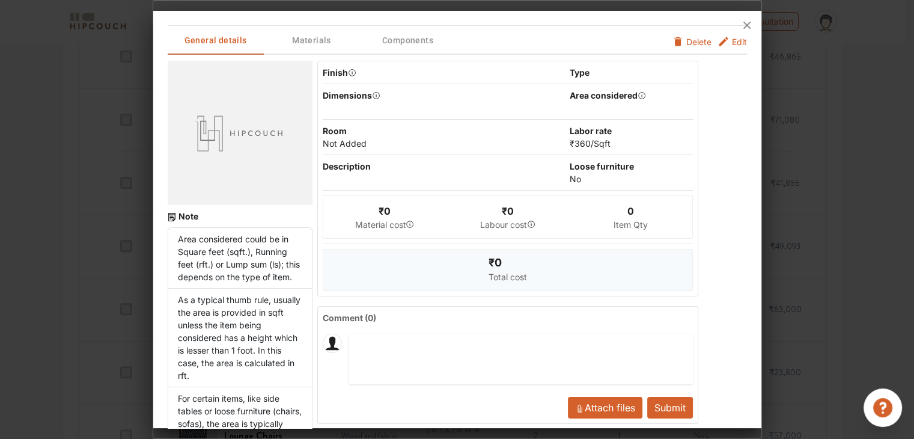
click at [732, 45] on span "Edit" at bounding box center [739, 41] width 15 height 13
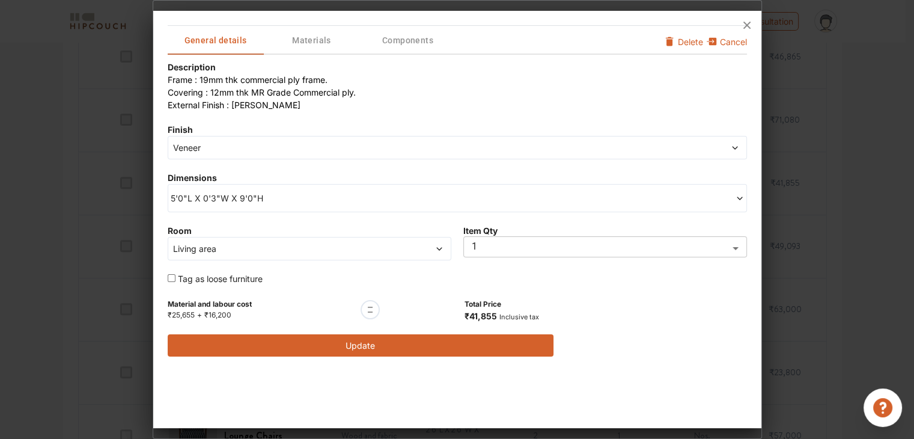
scroll to position [300, 0]
click at [312, 41] on span "Materials" at bounding box center [312, 40] width 94 height 15
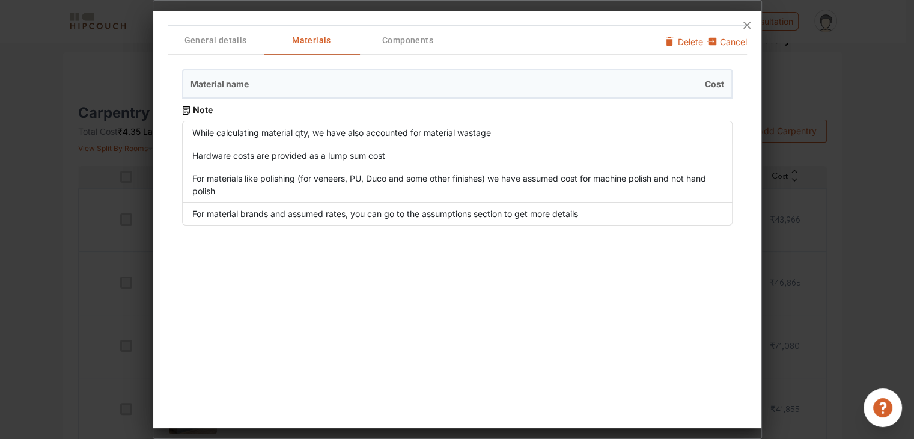
scroll to position [120, 0]
click at [407, 35] on div at bounding box center [457, 25] width 608 height 29
click at [219, 38] on div at bounding box center [457, 25] width 608 height 29
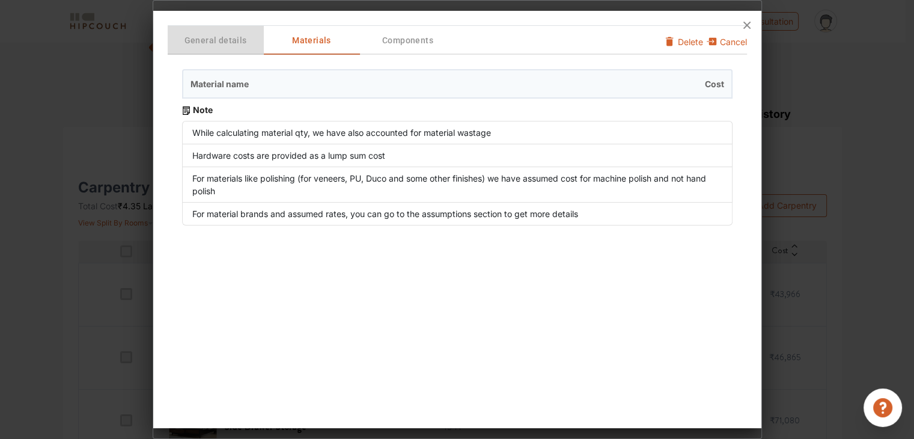
click at [225, 43] on span "General details" at bounding box center [216, 40] width 94 height 15
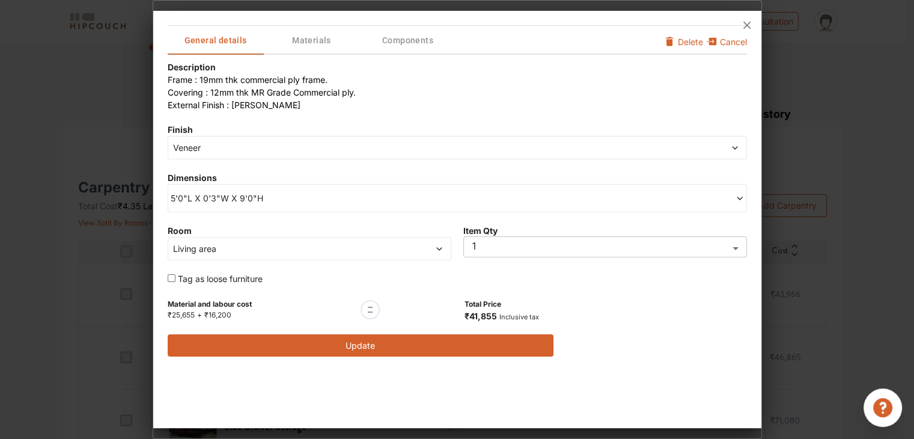
click at [273, 148] on span "Veneer" at bounding box center [384, 147] width 427 height 13
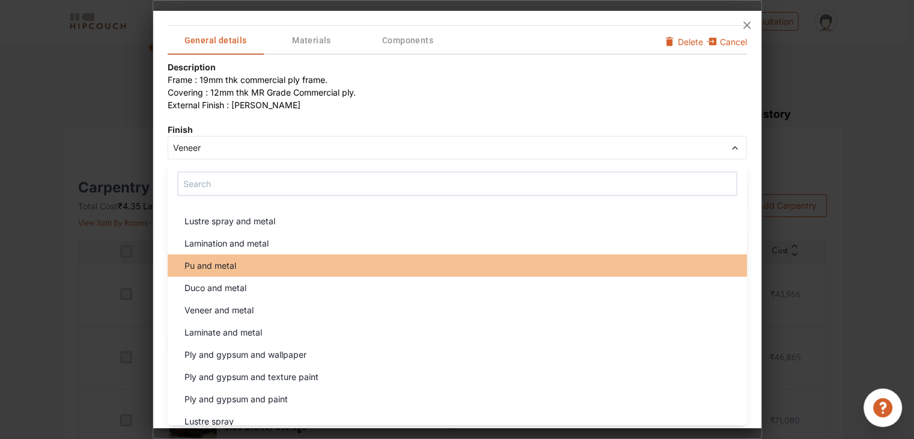
scroll to position [0, 0]
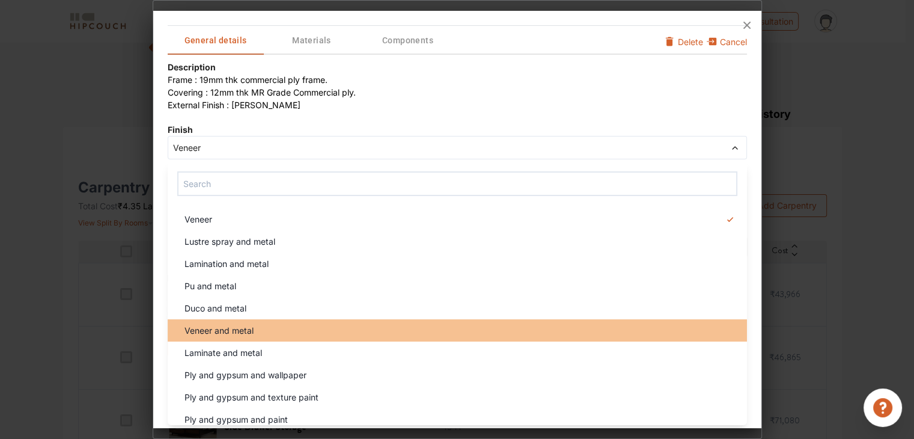
click at [315, 337] on li "Veneer and metal" at bounding box center [457, 330] width 579 height 22
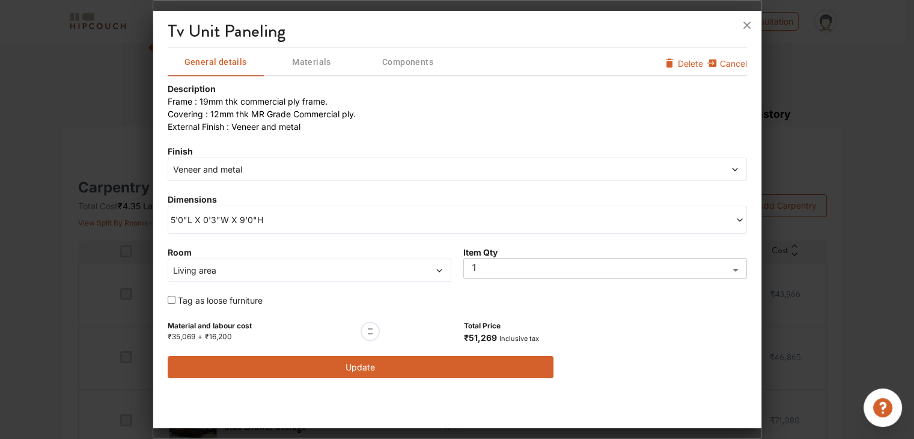
click at [365, 362] on button "Update" at bounding box center [361, 367] width 386 height 22
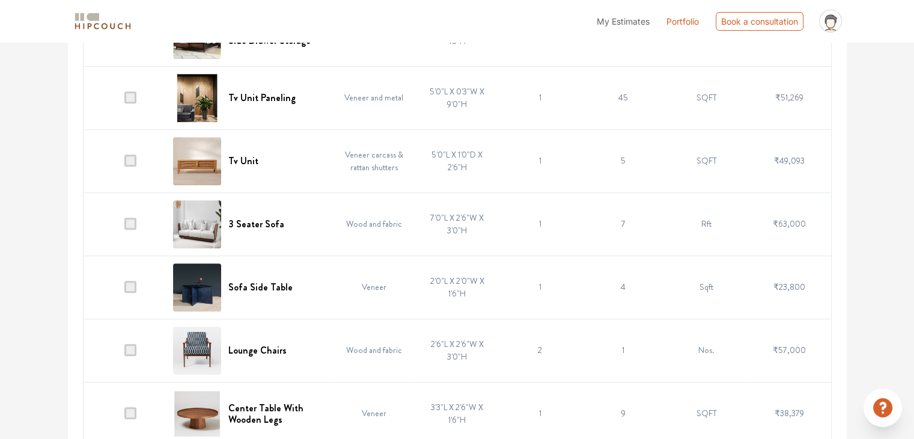
scroll to position [520, 0]
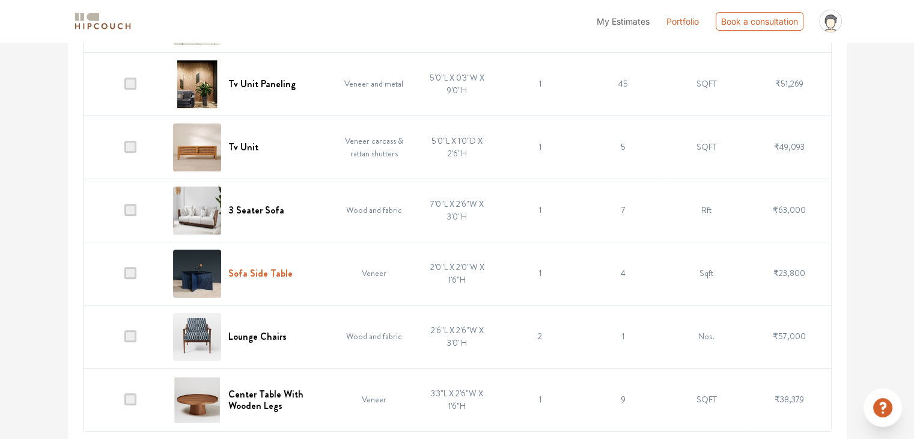
click at [275, 269] on h6 "Sofa Side Table" at bounding box center [260, 272] width 64 height 11
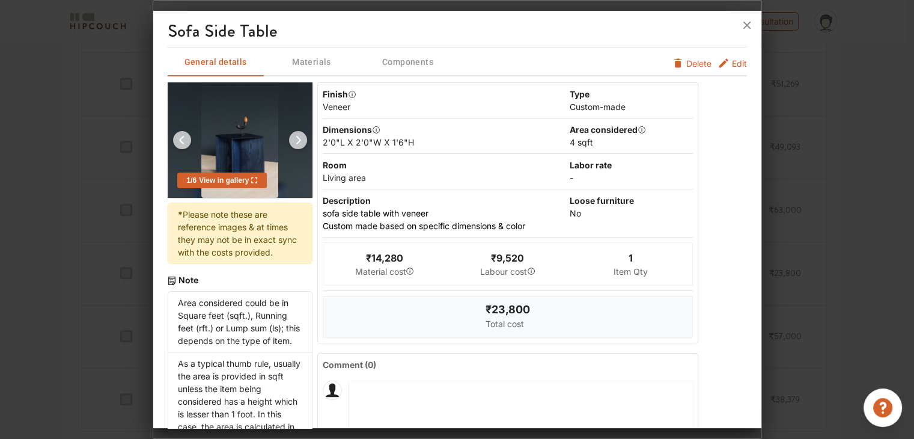
click at [721, 65] on button "Edit" at bounding box center [731, 63] width 29 height 13
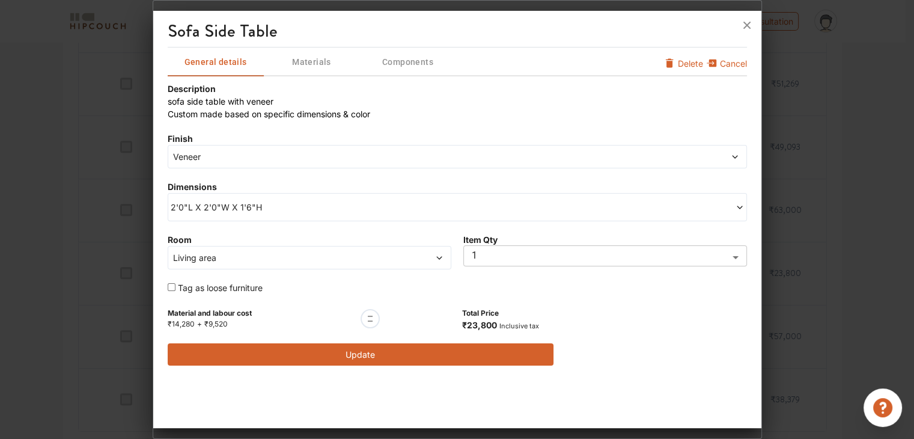
click at [173, 284] on input "checkbox" at bounding box center [172, 287] width 8 height 8
checkbox input "true"
click at [406, 352] on button "Update" at bounding box center [361, 354] width 386 height 22
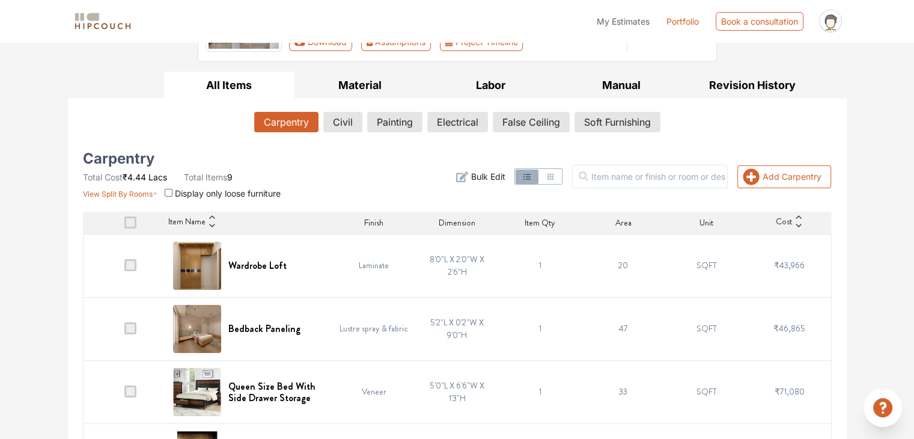
scroll to position [180, 0]
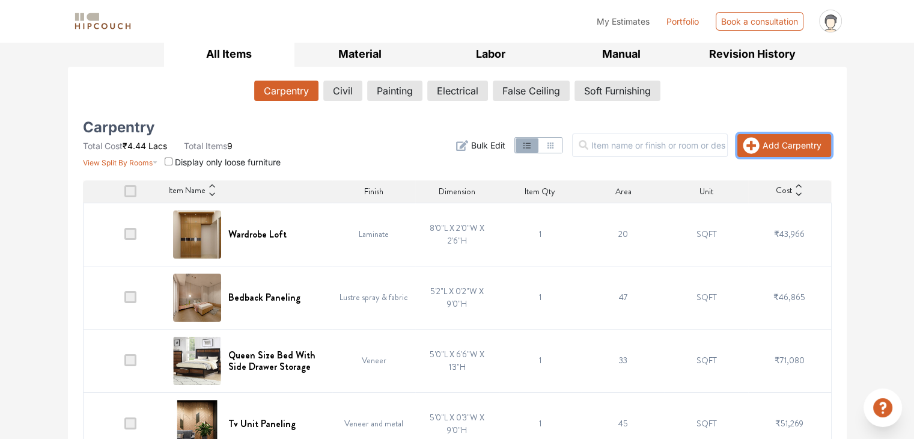
click at [749, 141] on icon "button" at bounding box center [751, 145] width 16 height 16
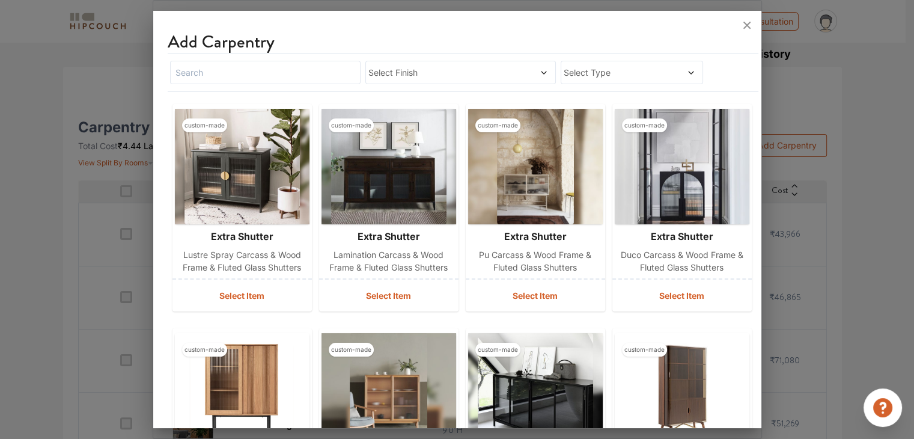
scroll to position [0, 0]
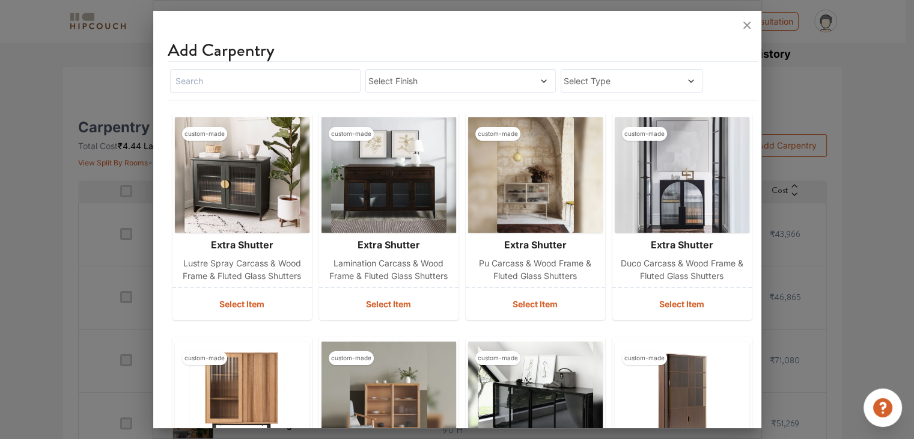
click at [434, 74] on div "Select Finish" at bounding box center [460, 80] width 190 height 23
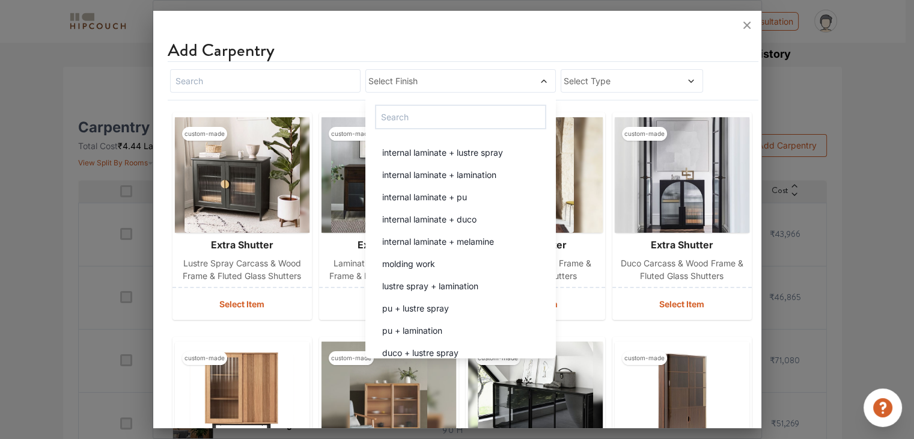
click at [434, 74] on span "Select Finish" at bounding box center [435, 80] width 135 height 13
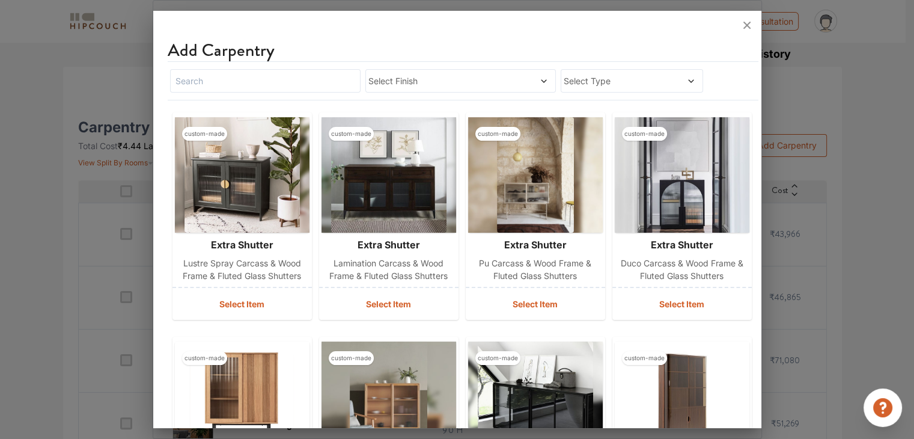
click at [627, 86] on span "Select Type" at bounding box center [612, 80] width 99 height 13
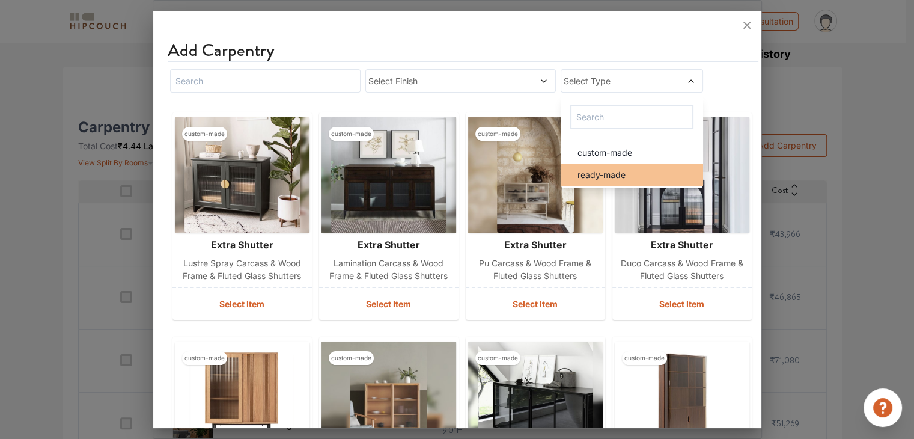
click at [613, 178] on span "ready-made" at bounding box center [601, 174] width 48 height 13
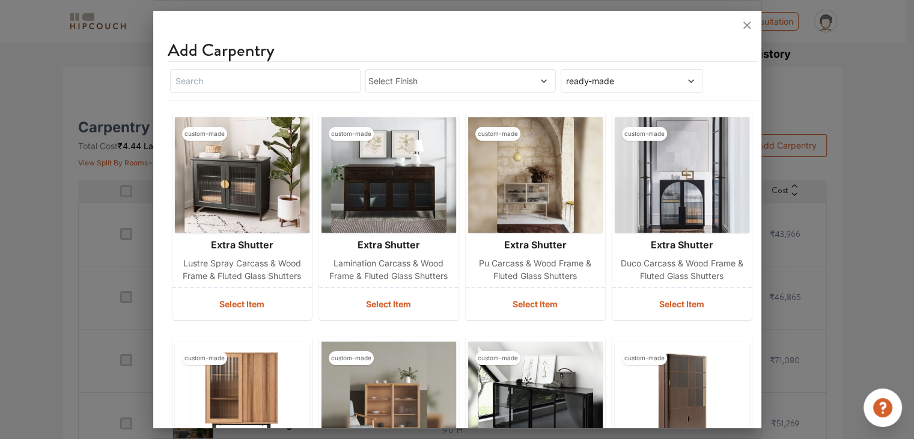
click at [663, 84] on span at bounding box center [679, 80] width 33 height 13
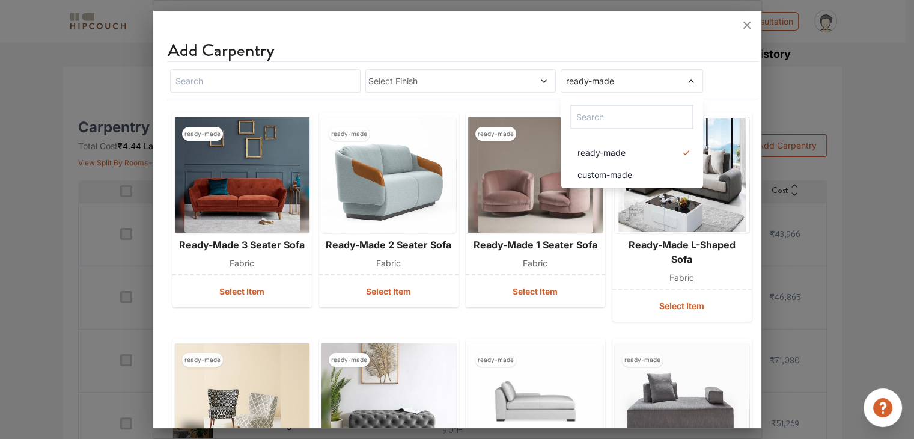
click at [578, 315] on div "ready-made ready-made 1 seater sofa fabric Select Item" at bounding box center [535, 216] width 139 height 209
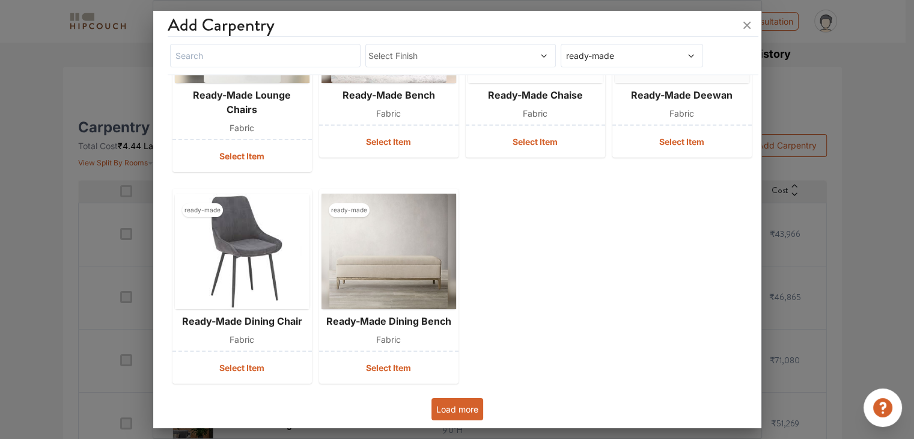
scroll to position [377, 0]
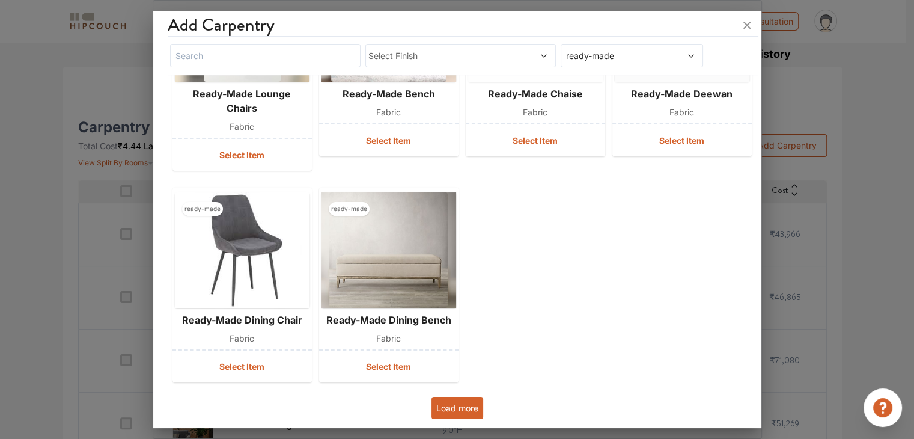
click at [471, 402] on button "Load more" at bounding box center [457, 407] width 52 height 22
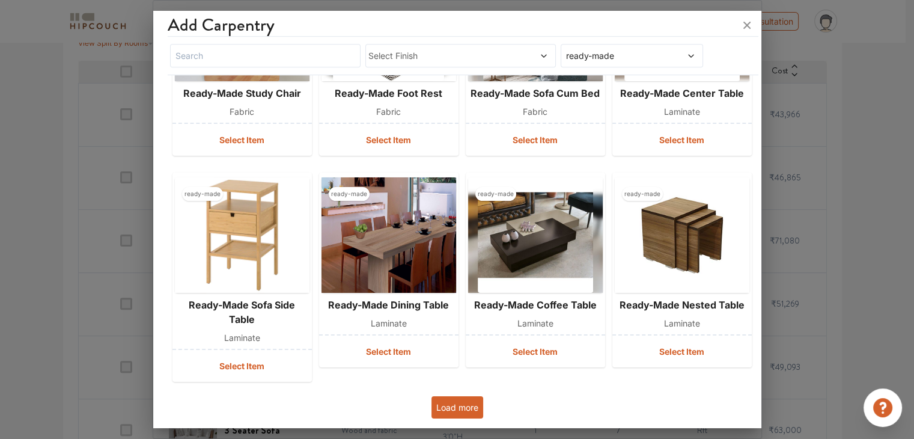
scroll to position [300, 0]
click at [469, 410] on button "Load more" at bounding box center [457, 407] width 52 height 22
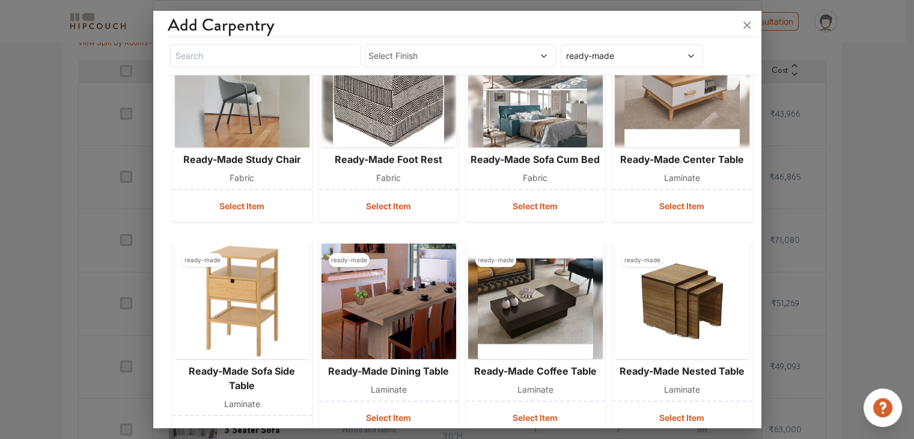
scroll to position [662, 0]
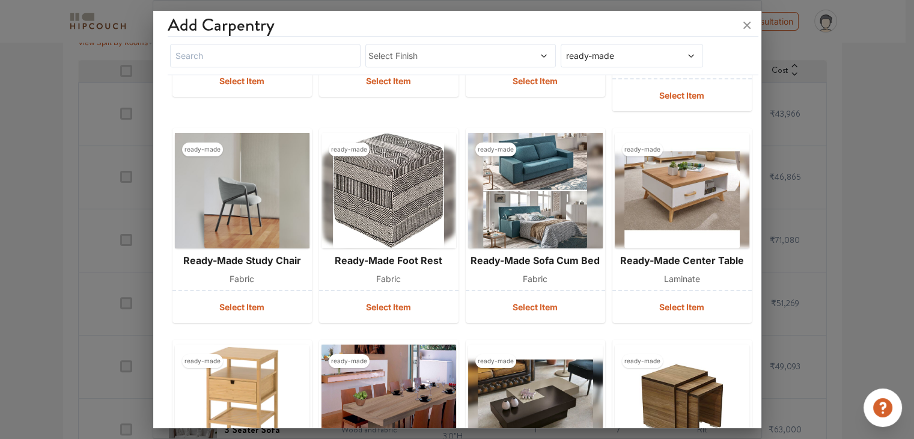
click at [622, 54] on span "ready-made" at bounding box center [612, 55] width 99 height 13
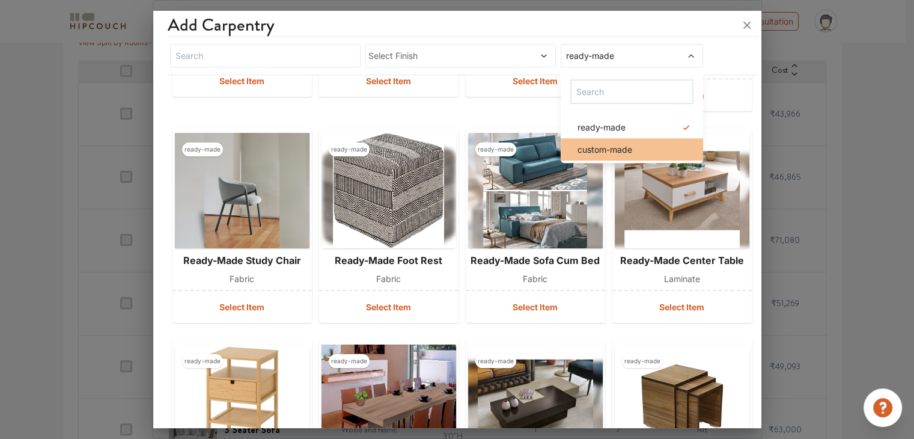
click at [602, 141] on li "custom-made" at bounding box center [631, 149] width 143 height 22
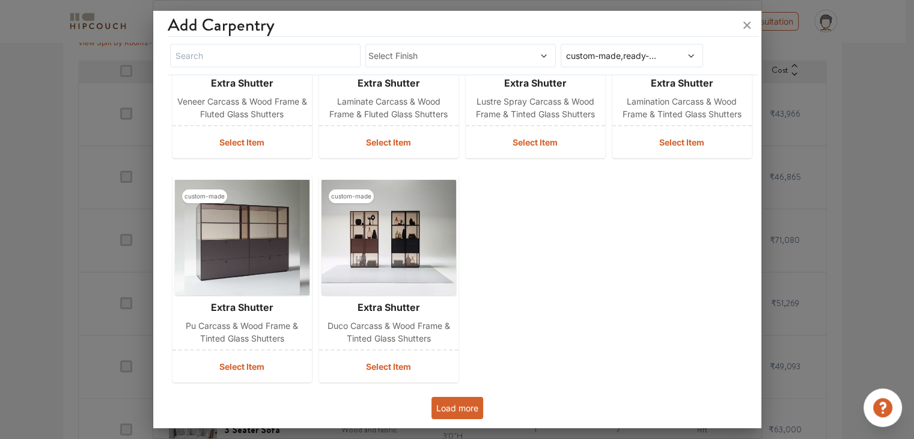
click at [644, 243] on div "custom-made extra shutter lustre spray carcass & wood frame & fluted glass shut…" at bounding box center [457, 54] width 579 height 665
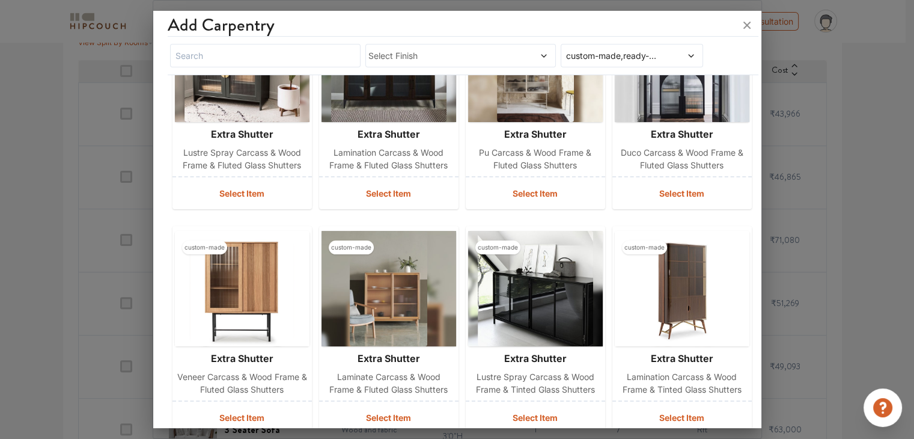
scroll to position [85, 0]
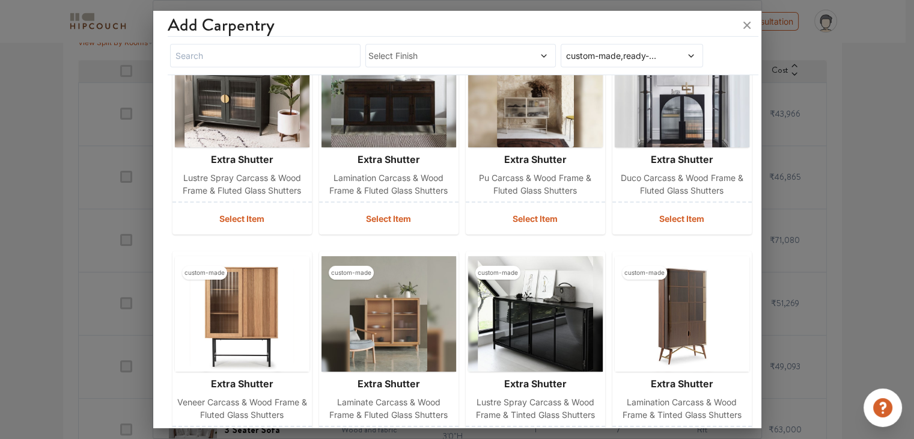
click at [419, 59] on span "Select Finish" at bounding box center [435, 55] width 135 height 13
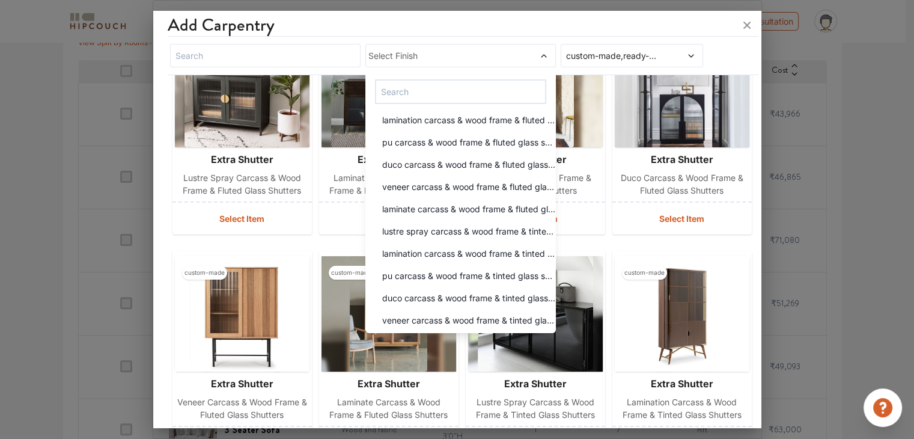
scroll to position [601, 0]
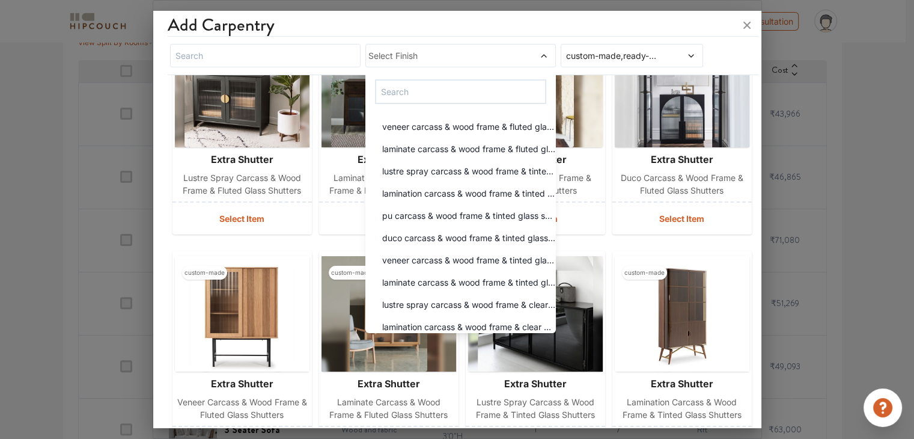
click at [448, 53] on span "Select Finish" at bounding box center [435, 55] width 135 height 13
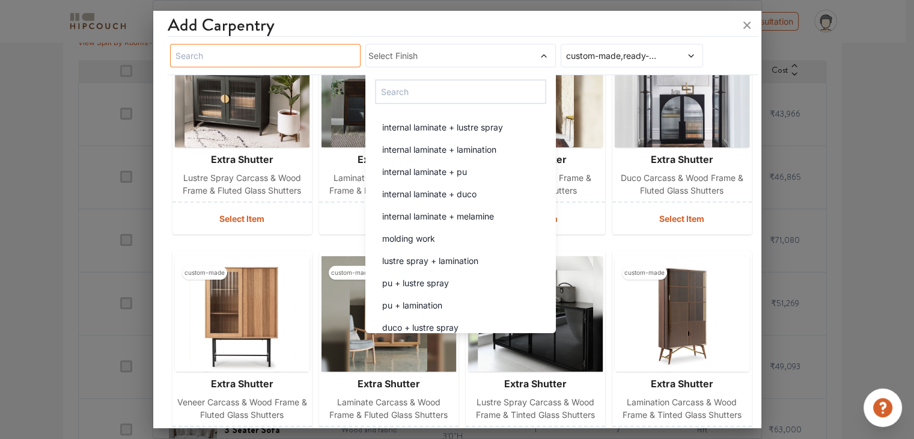
click at [254, 65] on input "text" at bounding box center [265, 55] width 190 height 23
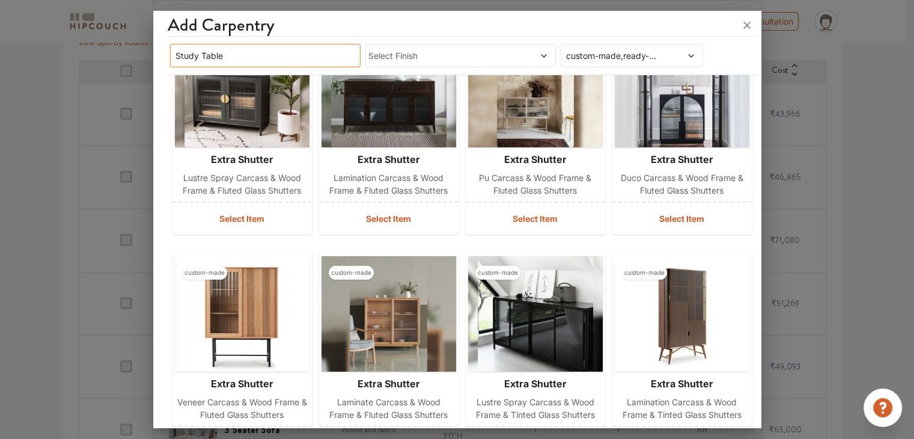
type input "Study Table"
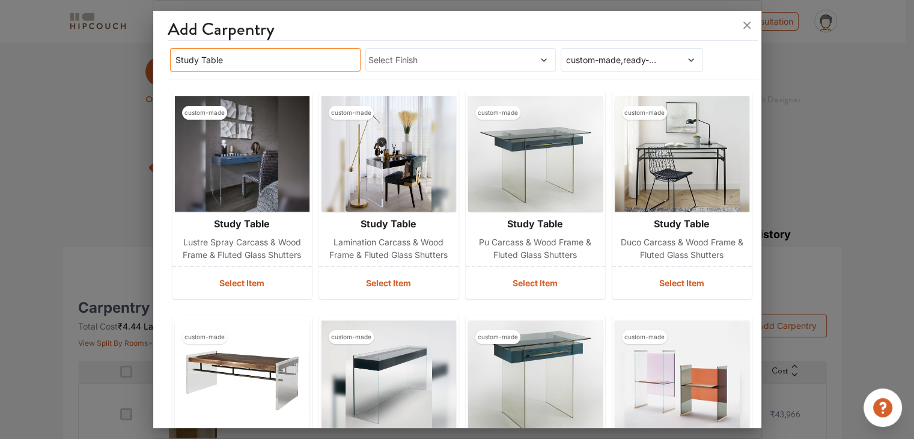
scroll to position [0, 0]
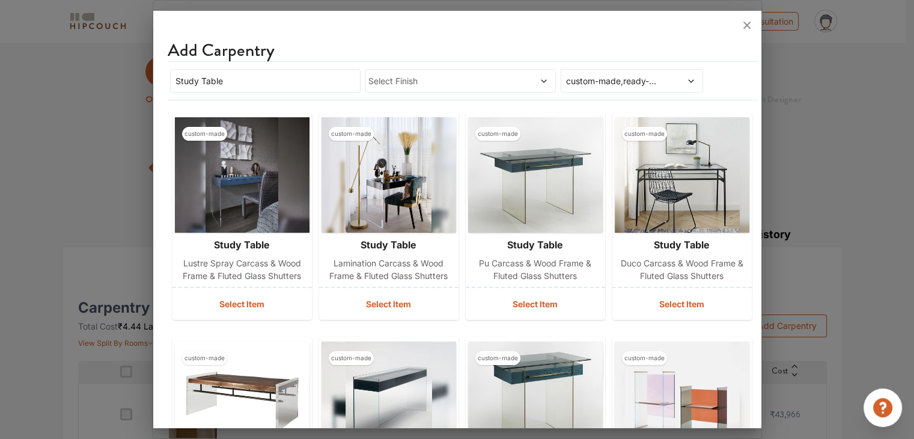
click at [427, 90] on div "Select Finish" at bounding box center [460, 80] width 190 height 23
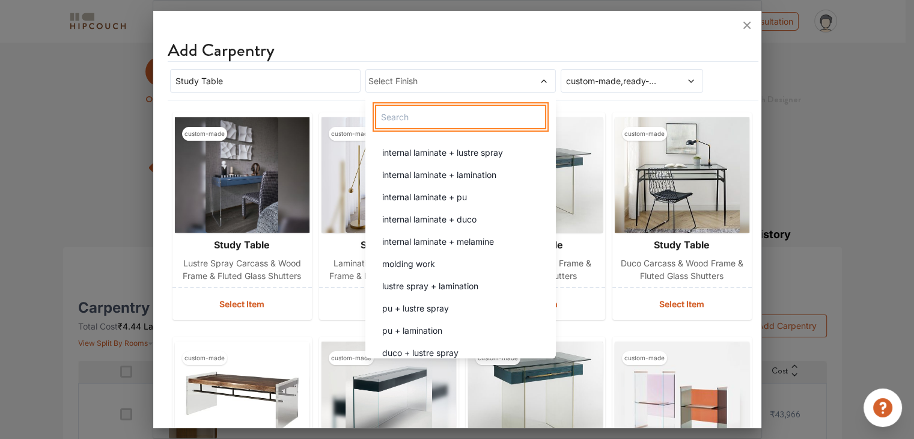
click at [425, 109] on input "text" at bounding box center [460, 117] width 171 height 25
type input "F"
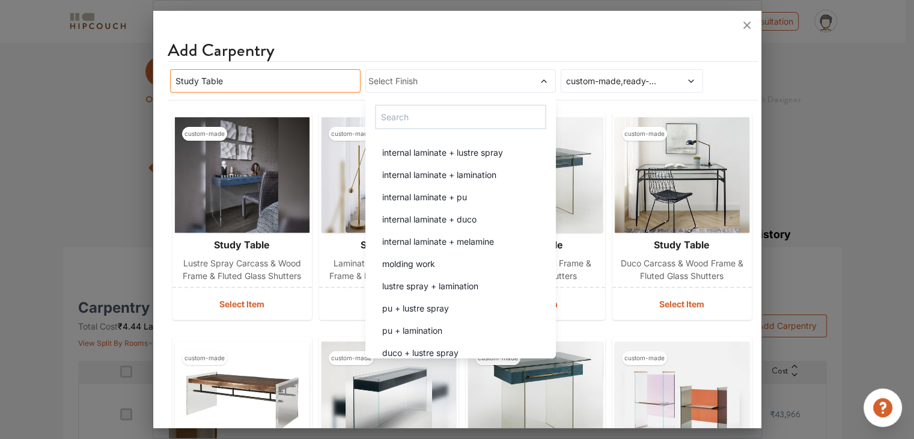
click at [175, 79] on input "Study Table" at bounding box center [265, 80] width 190 height 23
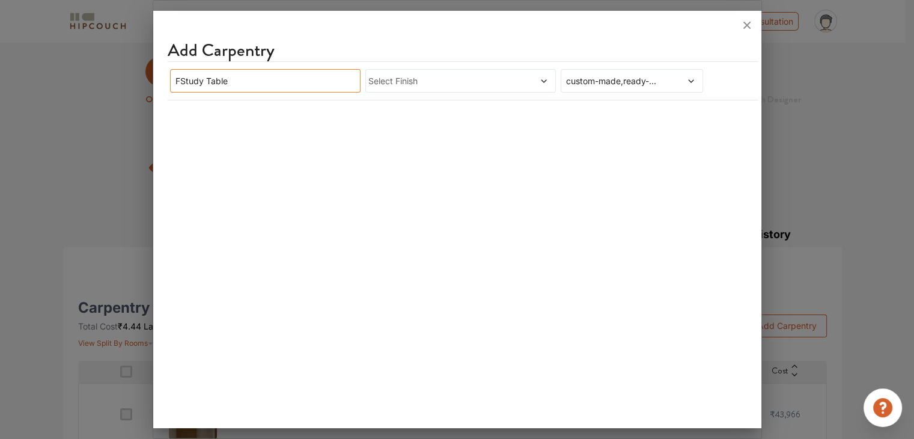
type input "Study Table"
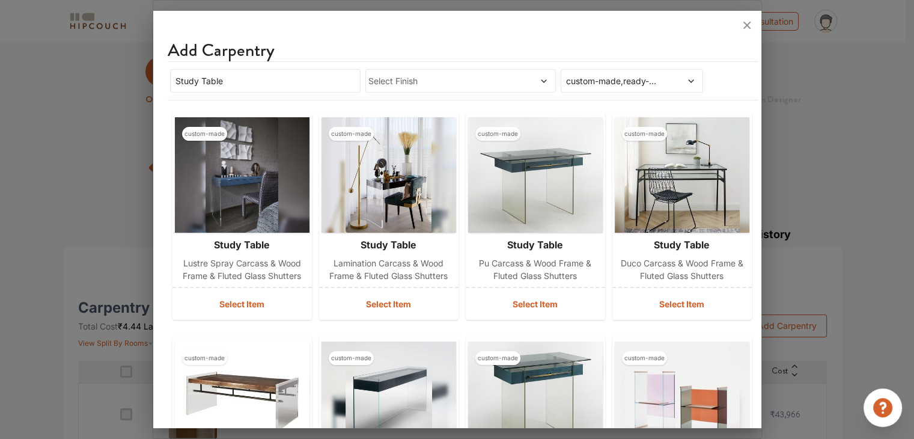
click at [408, 73] on div "Select Finish" at bounding box center [460, 80] width 190 height 23
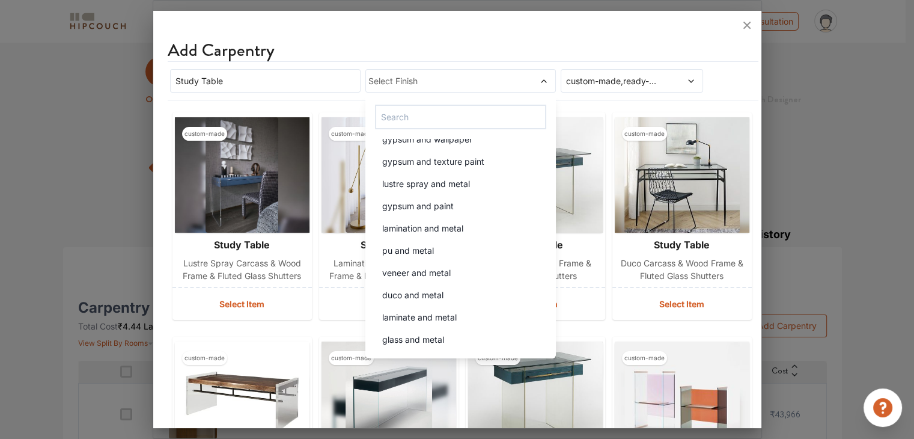
scroll to position [1502, 0]
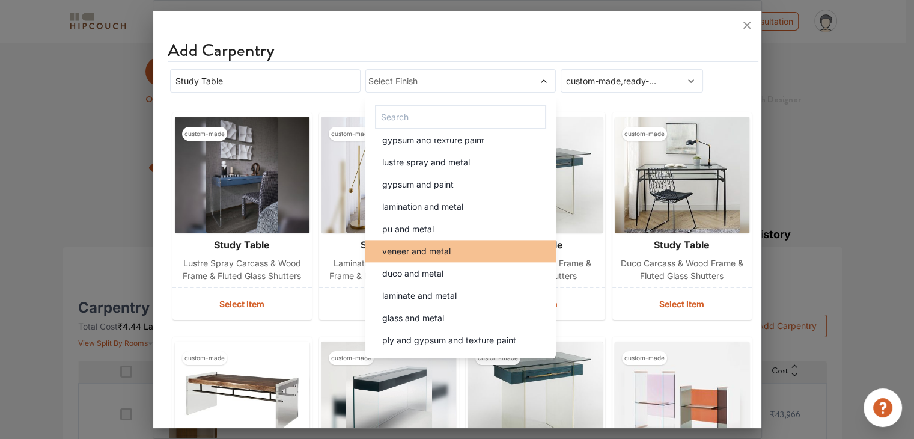
click at [462, 257] on li "veneer and metal" at bounding box center [460, 251] width 190 height 22
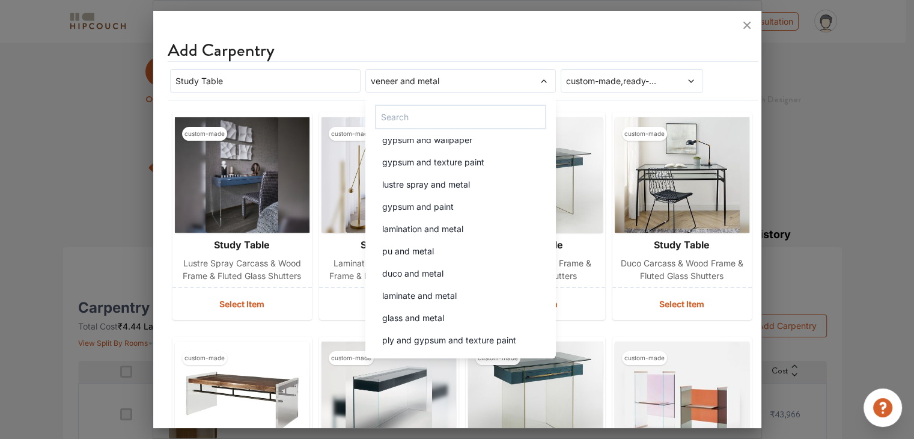
scroll to position [0, 0]
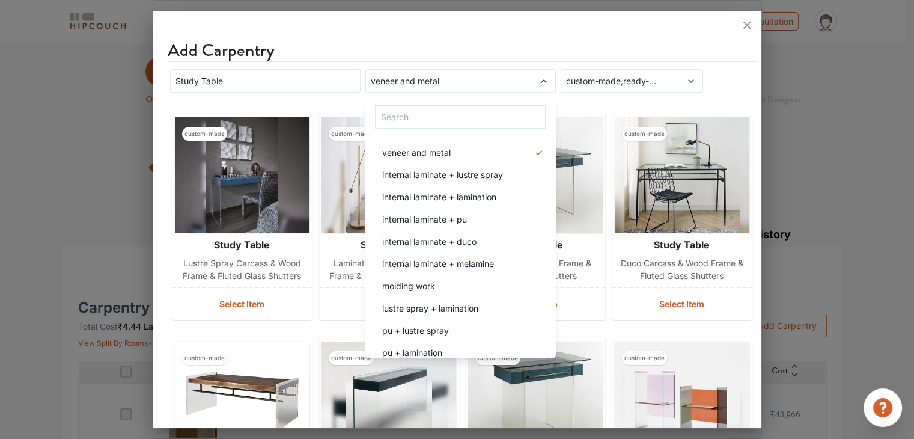
click at [504, 73] on div "veneer and metal" at bounding box center [460, 80] width 190 height 23
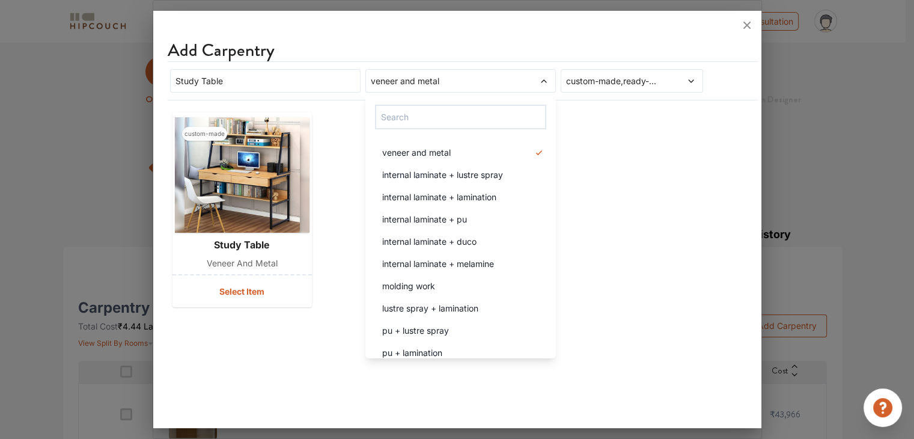
click at [551, 58] on div "Add Carpentry" at bounding box center [463, 51] width 591 height 22
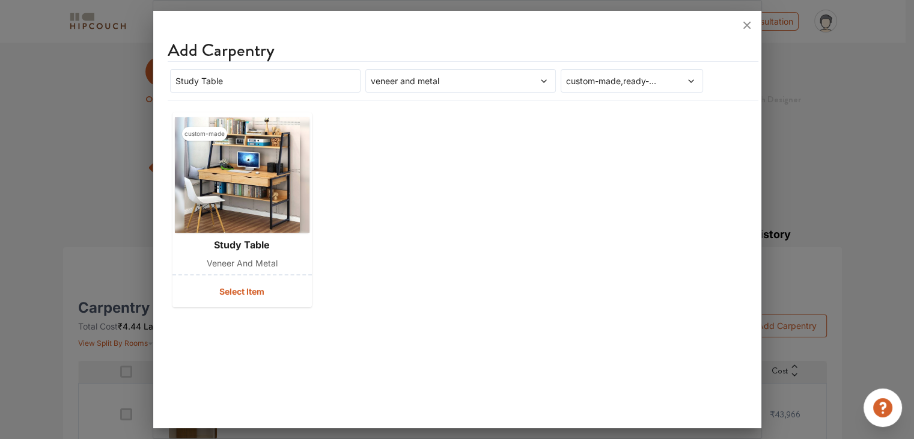
click at [481, 76] on span "veneer and metal" at bounding box center [435, 80] width 135 height 13
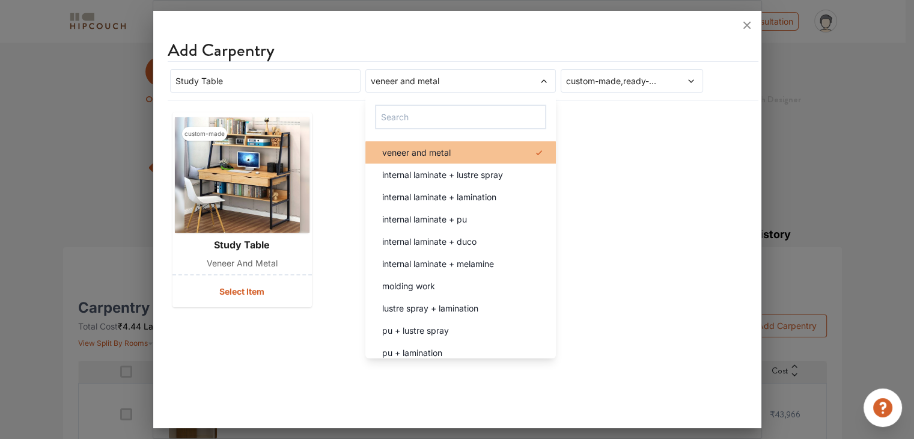
click at [500, 152] on div "veneer and metal" at bounding box center [463, 152] width 183 height 13
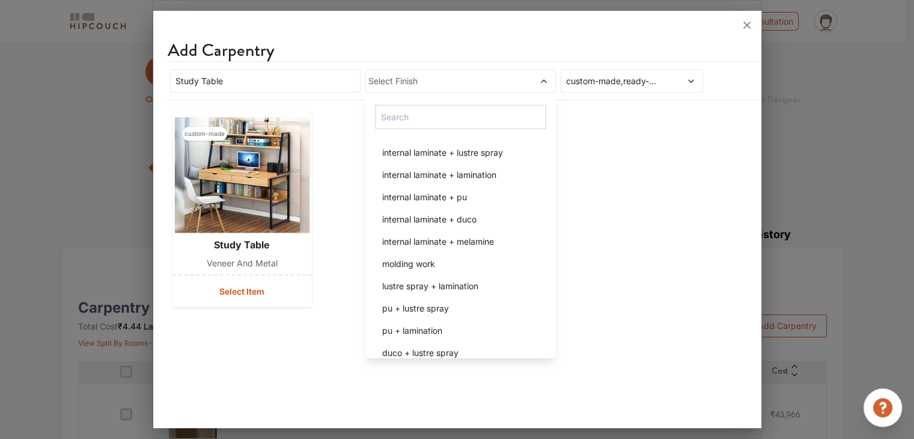
click at [617, 138] on div "custom-made study table veneer and metal Select Item" at bounding box center [457, 210] width 579 height 204
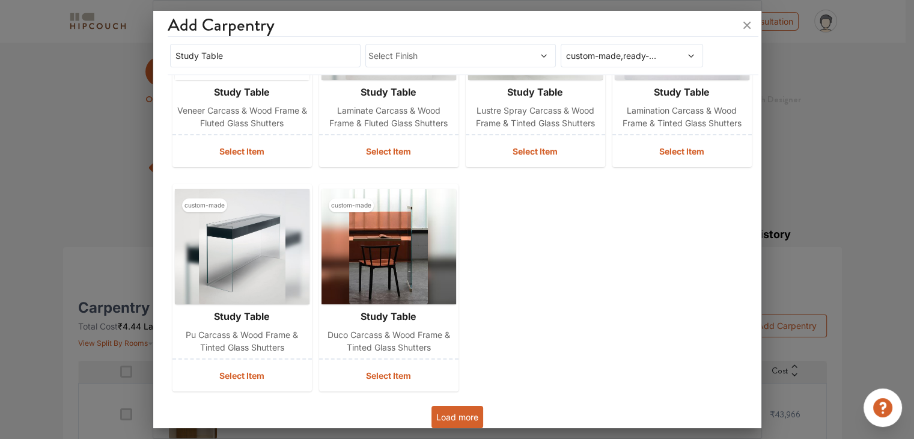
scroll to position [386, 0]
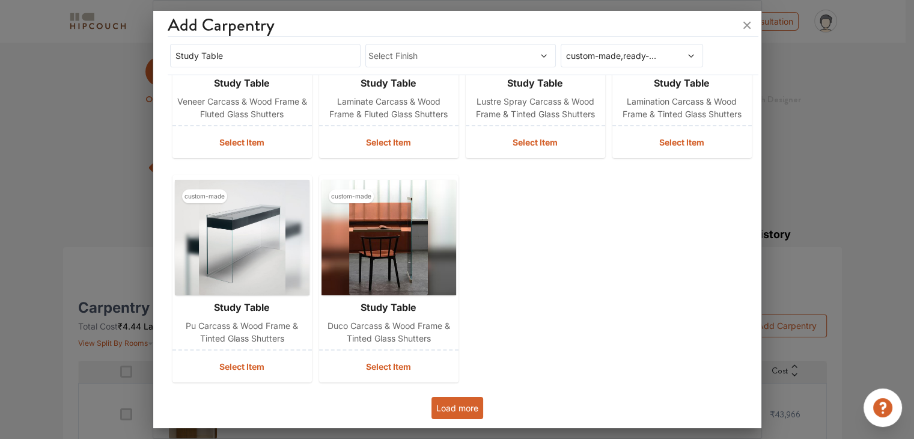
click at [465, 406] on button "Load more" at bounding box center [457, 407] width 52 height 22
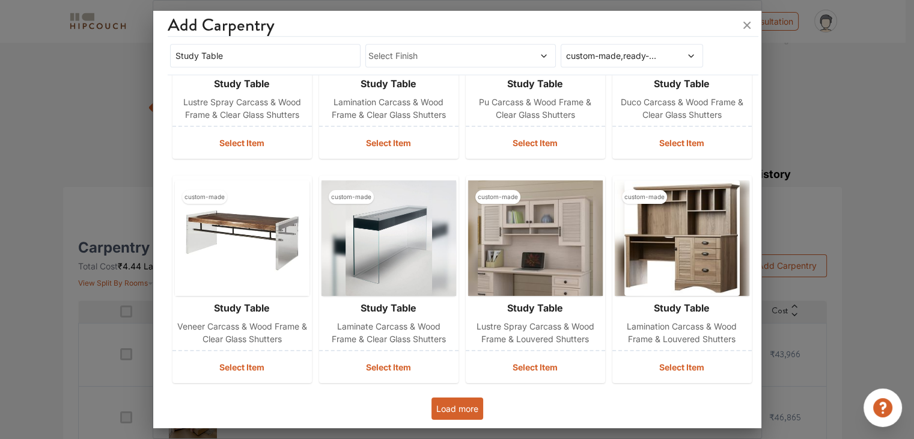
scroll to position [120, 0]
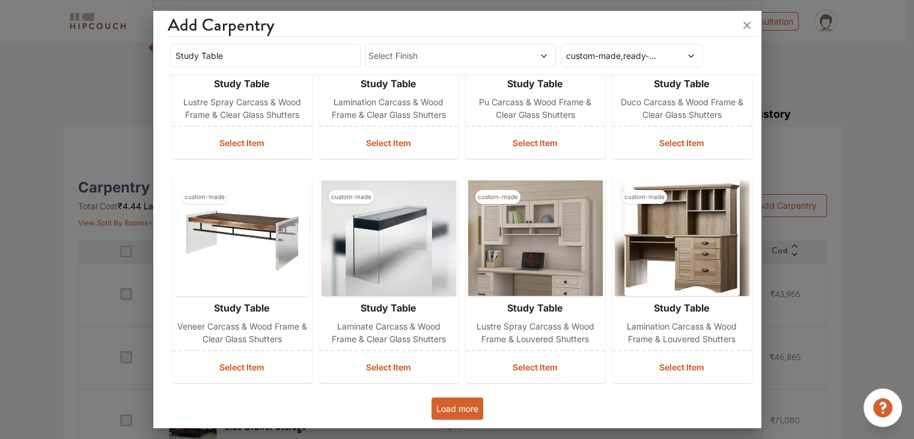
click at [454, 401] on button "Load more" at bounding box center [457, 408] width 52 height 22
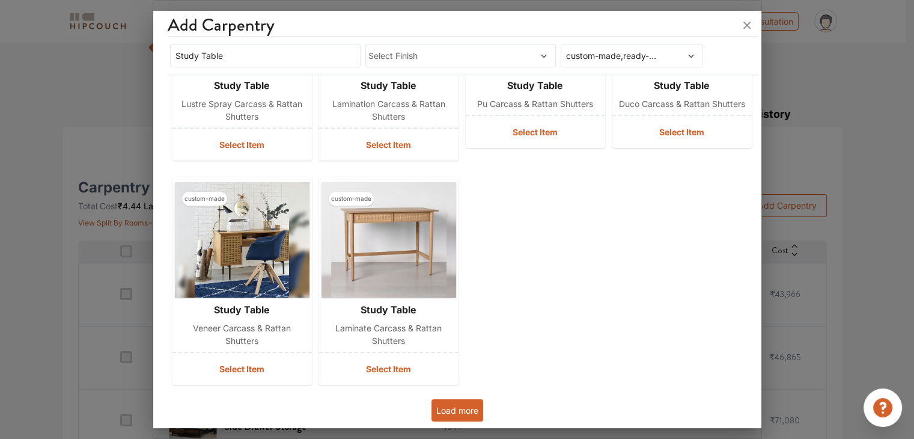
scroll to position [1504, 0]
click at [467, 405] on button "Load more" at bounding box center [457, 409] width 52 height 22
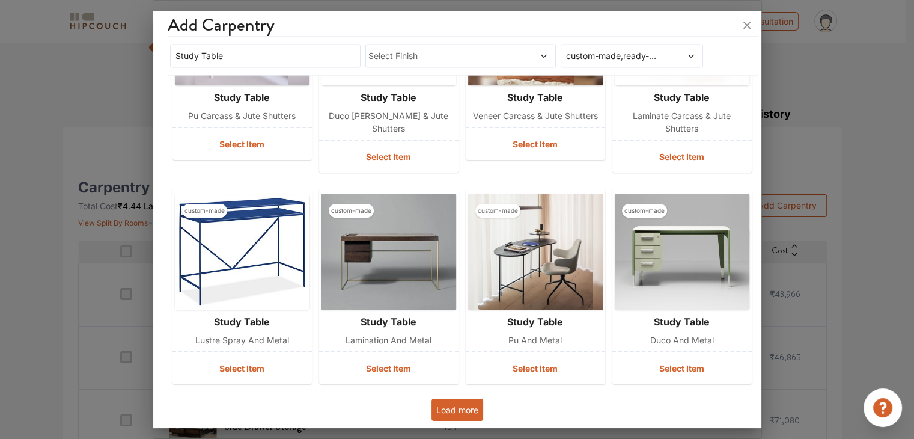
scroll to position [180, 0]
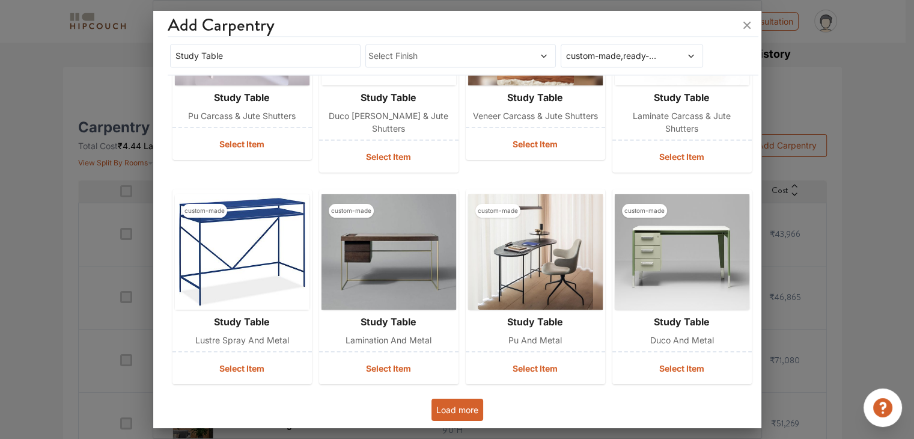
click at [457, 403] on button "Load more" at bounding box center [457, 409] width 52 height 22
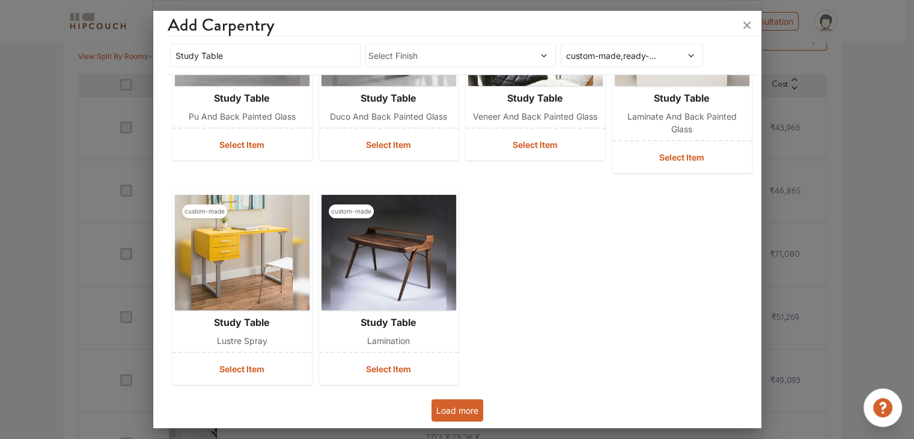
scroll to position [300, 0]
click at [468, 410] on button "Load more" at bounding box center [457, 410] width 52 height 22
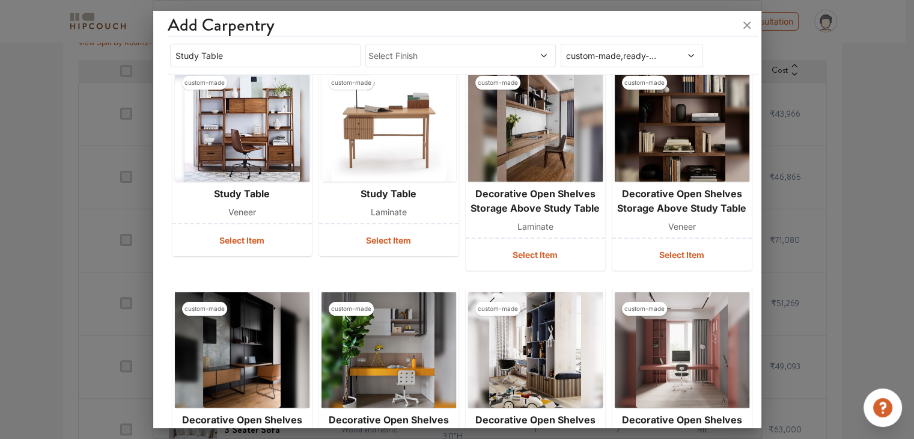
scroll to position [2959, 0]
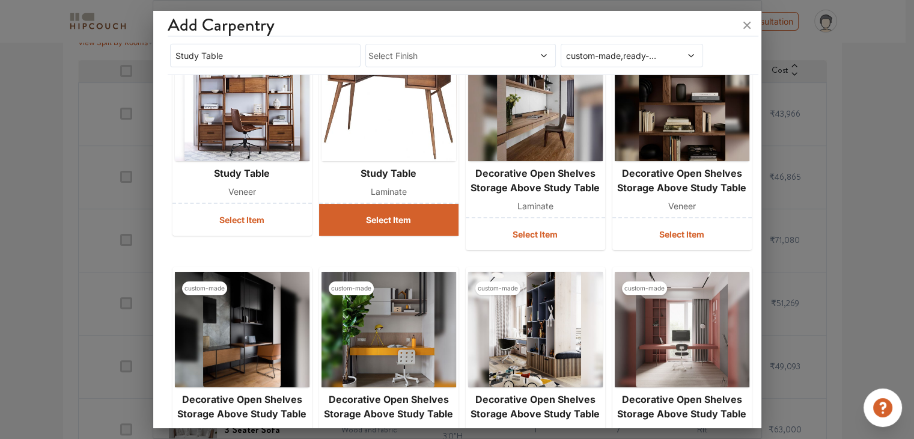
click at [419, 223] on button "Select Item" at bounding box center [388, 220] width 139 height 32
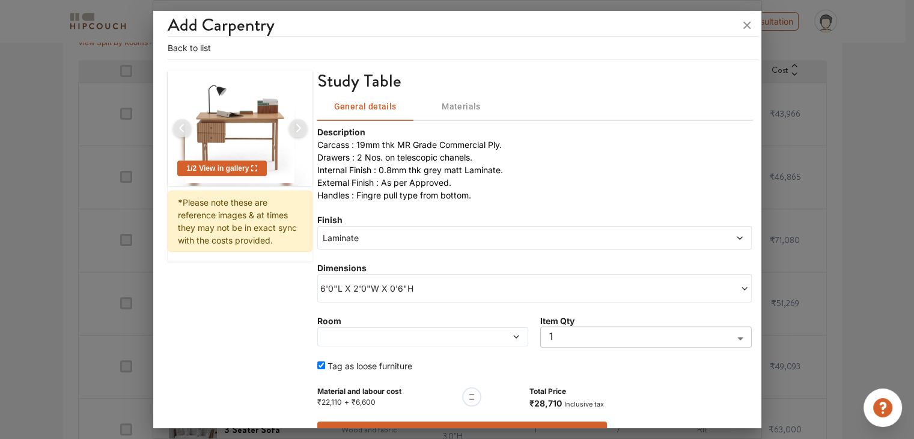
scroll to position [64, 0]
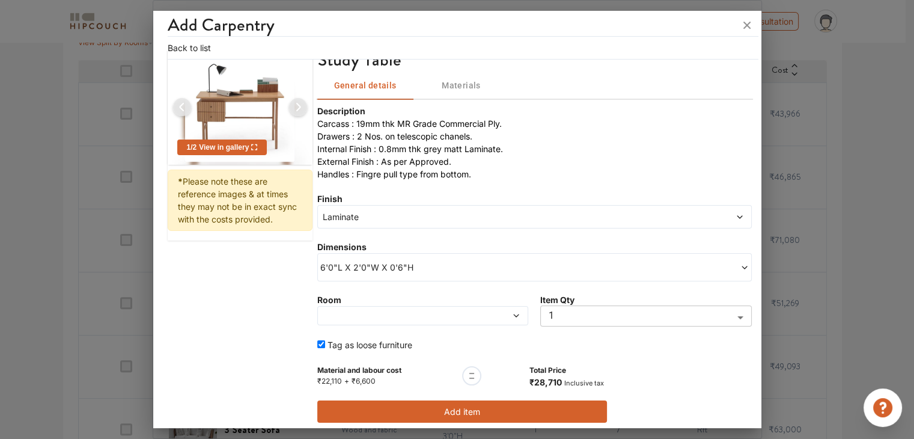
click at [459, 317] on span at bounding box center [395, 315] width 150 height 8
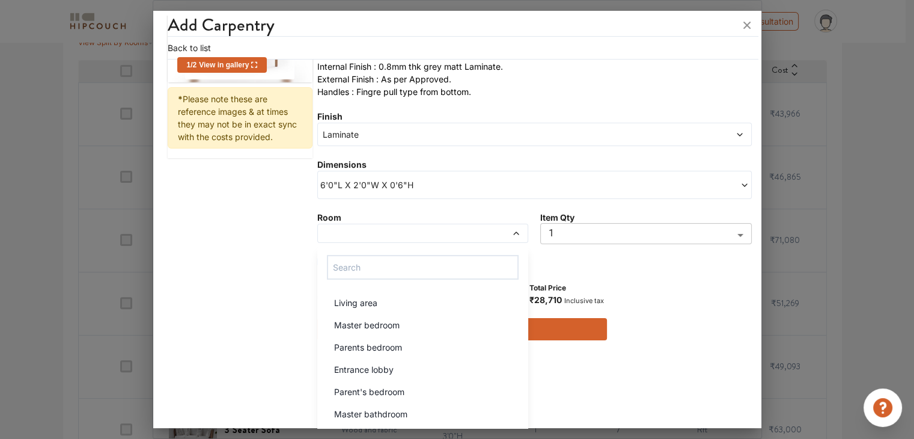
scroll to position [184, 0]
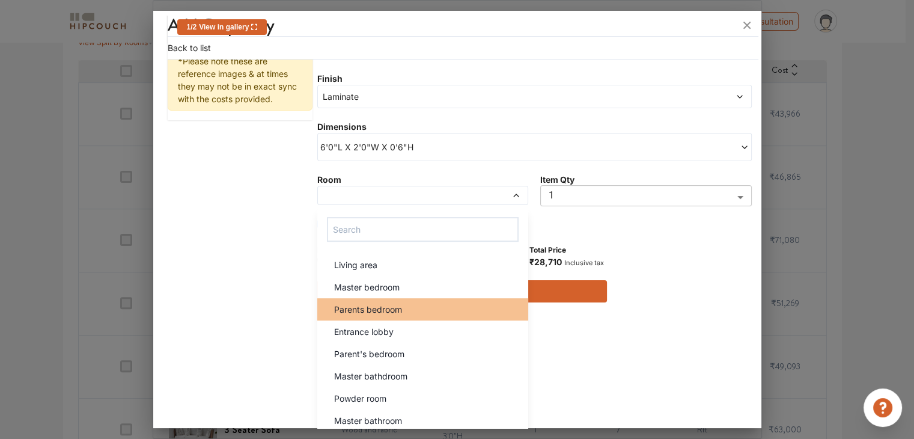
click at [401, 306] on div "Parents bedroom" at bounding box center [426, 309] width 204 height 13
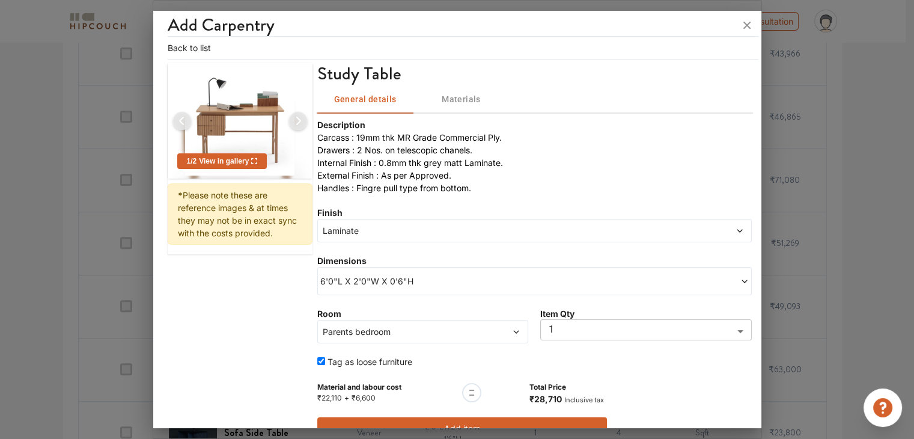
scroll to position [72, 0]
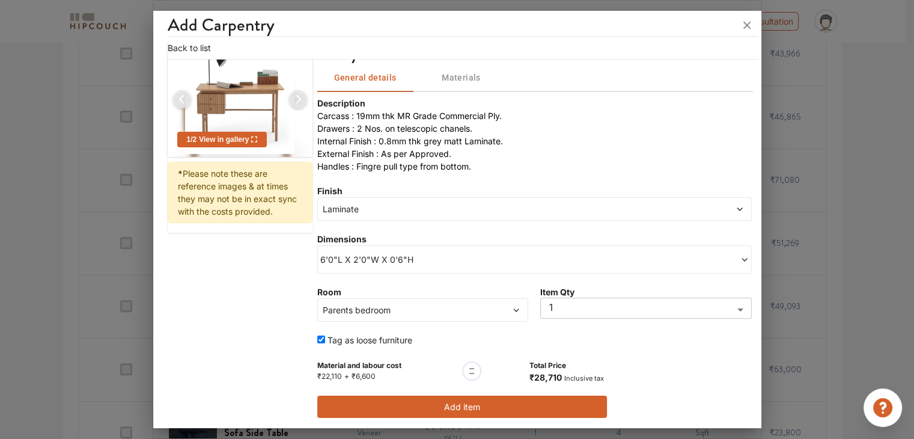
click at [464, 212] on span "Laminate" at bounding box center [479, 208] width 318 height 13
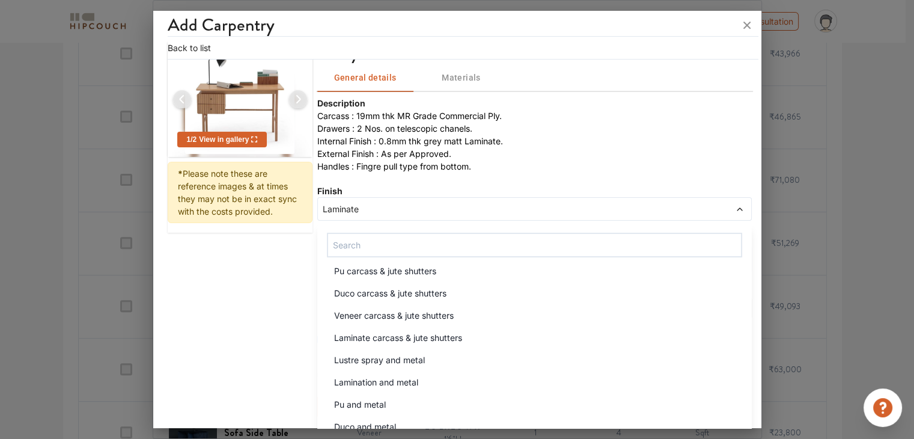
scroll to position [781, 0]
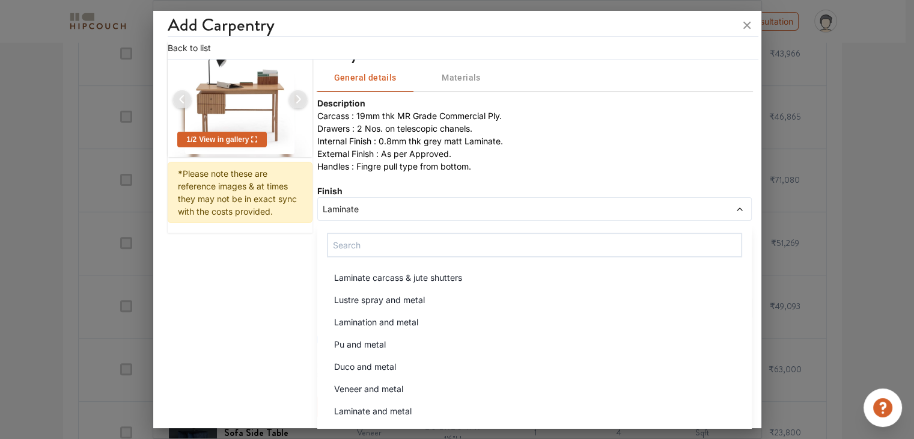
click at [530, 191] on div "Finish Laminate Lustre spray carcass & wood frame & fluted glass shutters Lamin…" at bounding box center [534, 202] width 434 height 36
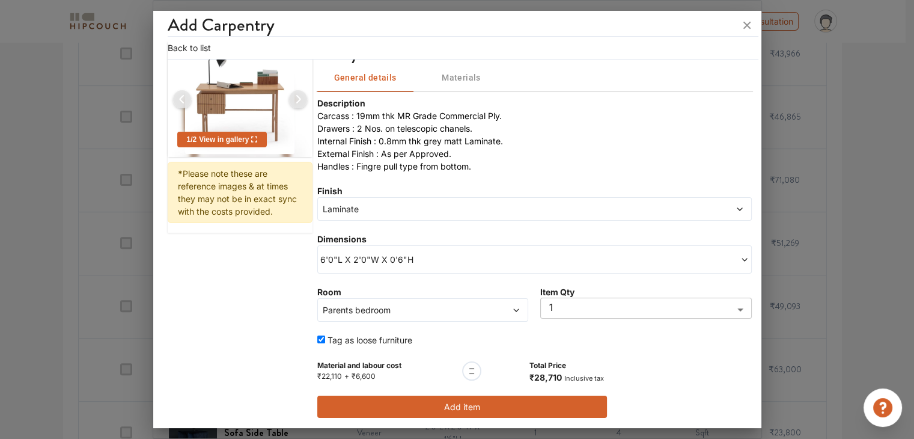
click at [506, 258] on span "6'0"L X 2'0"W X 0'6"H" at bounding box center [427, 259] width 214 height 13
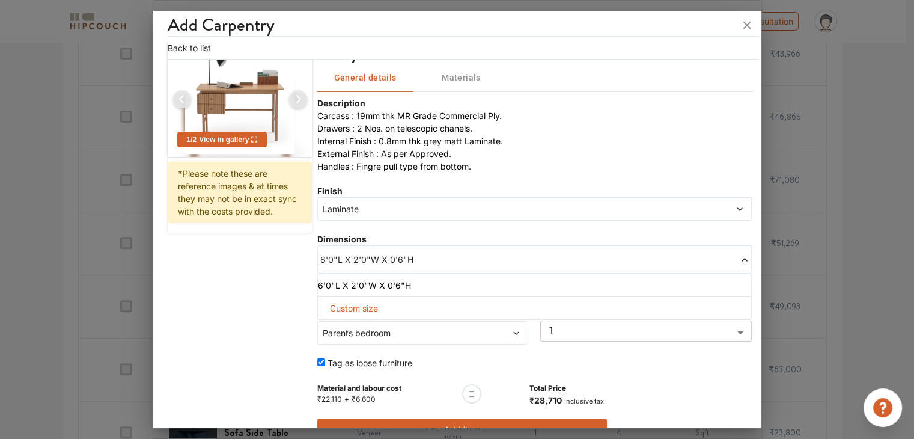
click at [358, 303] on span "Custom size" at bounding box center [354, 308] width 58 height 22
click at [349, 328] on input "text" at bounding box center [352, 328] width 50 height 22
type input "3"
click at [378, 322] on input "text" at bounding box center [352, 328] width 50 height 22
type input "1"
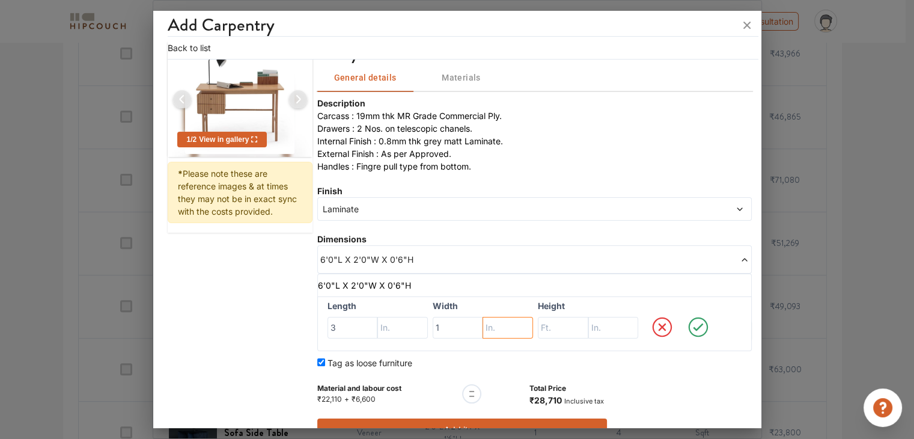
click at [428, 324] on input "text" at bounding box center [402, 328] width 50 height 22
type input "8"
click at [428, 324] on input "text" at bounding box center [402, 328] width 50 height 22
type input "8"
click at [694, 323] on icon at bounding box center [698, 327] width 10 height 8
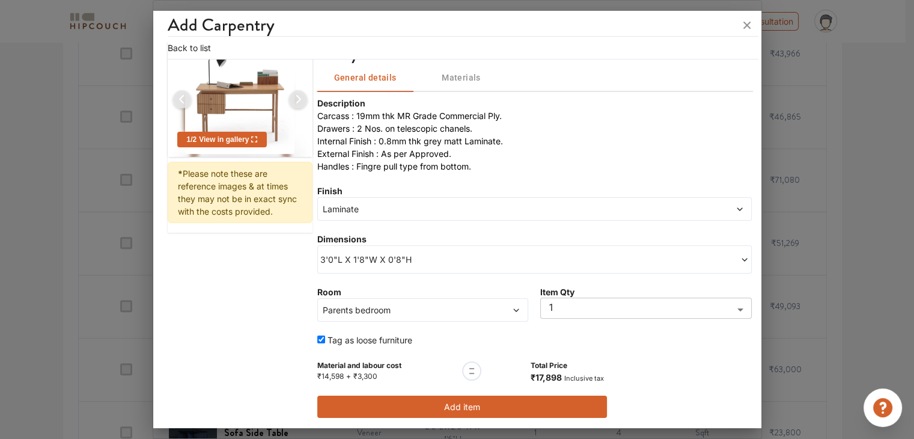
scroll to position [72, 0]
click at [562, 403] on button "Add item" at bounding box center [462, 406] width 290 height 22
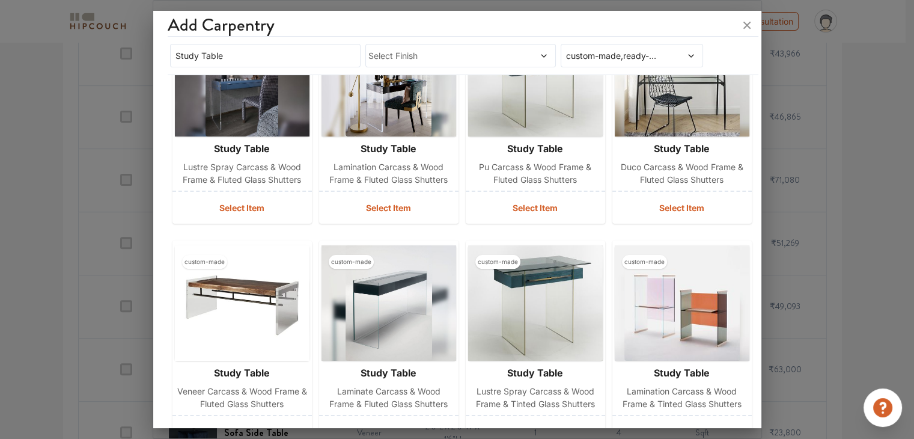
scroll to position [0, 0]
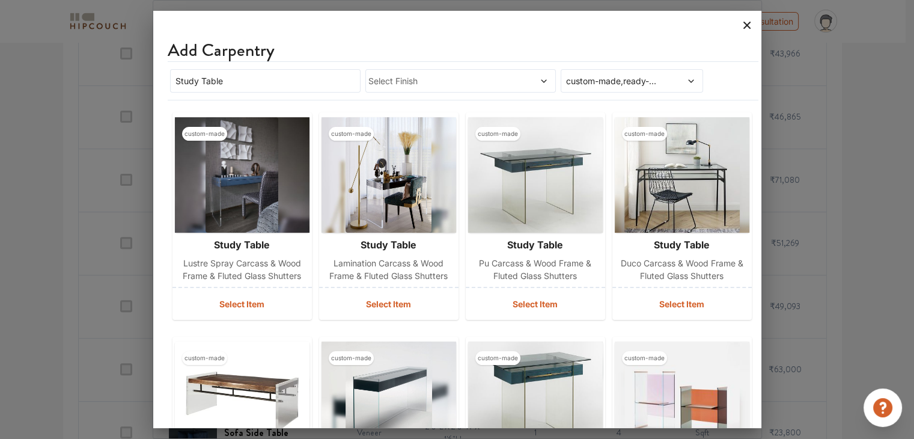
click at [741, 26] on icon at bounding box center [746, 25] width 19 height 19
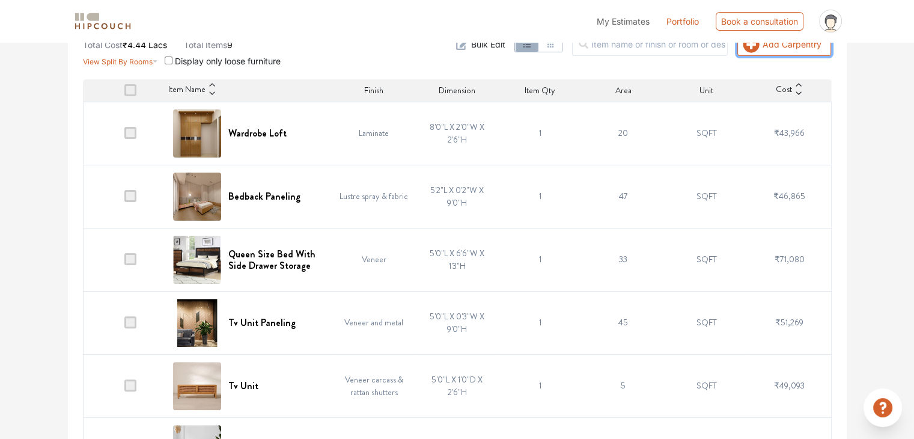
scroll to position [300, 0]
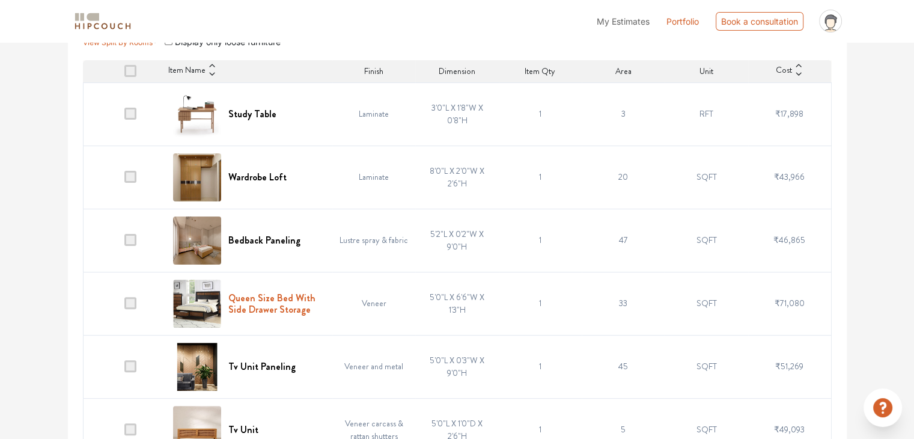
click at [276, 299] on h6 "Queen Size Bed With Side Drawer Storage" at bounding box center [276, 303] width 97 height 23
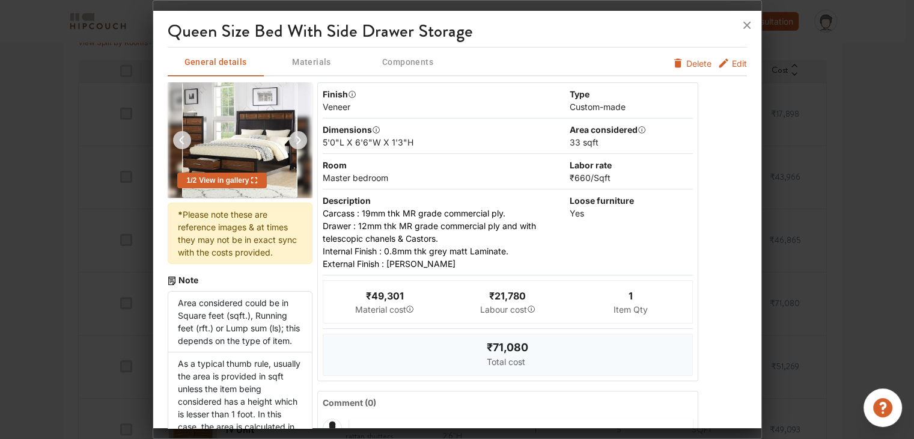
click at [752, 20] on icon at bounding box center [746, 25] width 19 height 19
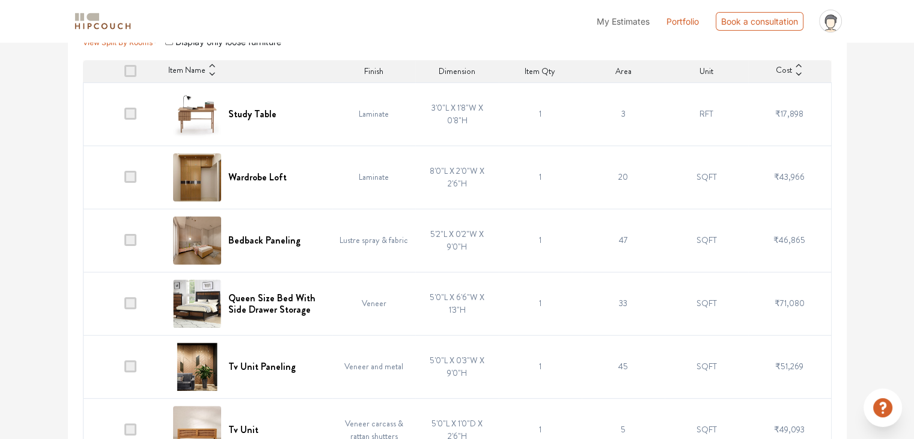
scroll to position [60, 0]
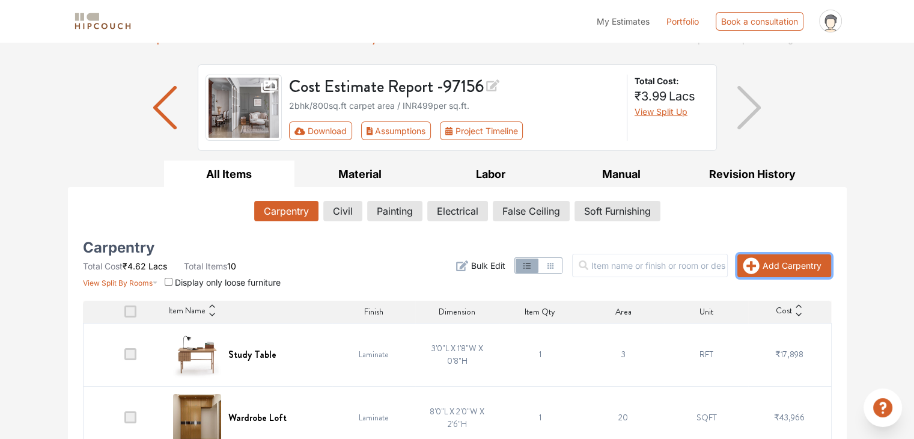
click at [759, 261] on icon "button" at bounding box center [750, 265] width 17 height 17
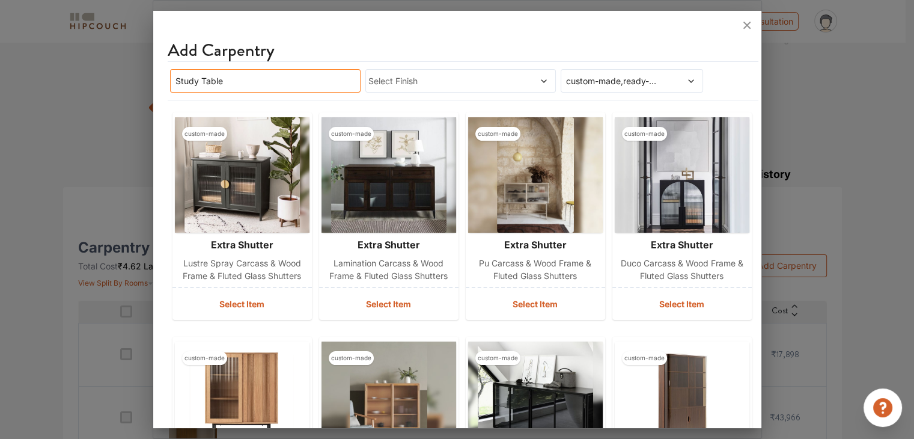
drag, startPoint x: 323, startPoint y: 85, endPoint x: 0, endPoint y: 82, distance: 322.6
click at [153, 82] on div "Add Carpentry Study Table Select Finish custom-made,ready-made custom-made extr…" at bounding box center [457, 219] width 609 height 439
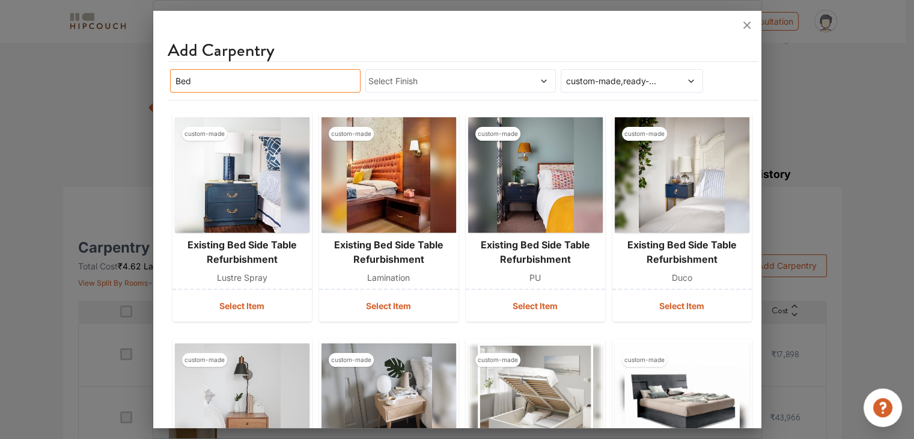
type input "Bed"
click at [430, 86] on span "Select Finish" at bounding box center [435, 80] width 135 height 13
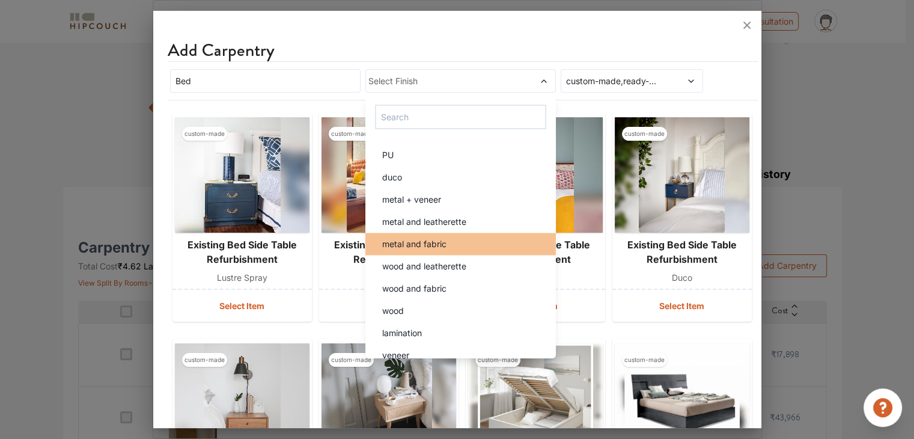
scroll to position [2103, 0]
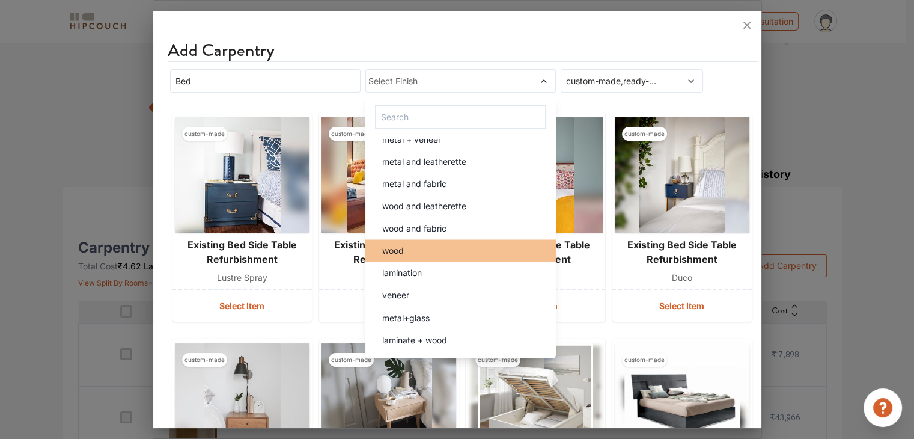
click at [442, 250] on div "wood" at bounding box center [463, 250] width 183 height 13
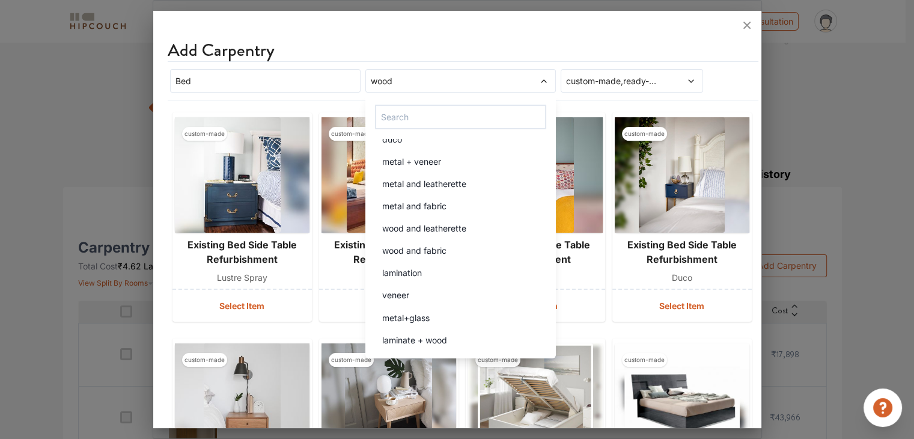
scroll to position [0, 0]
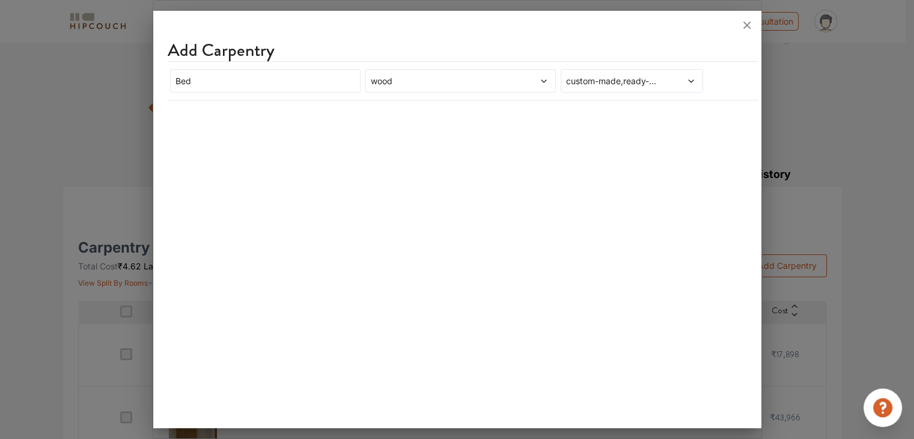
click at [527, 49] on div "Add Carpentry" at bounding box center [463, 51] width 591 height 22
drag, startPoint x: 521, startPoint y: 77, endPoint x: 565, endPoint y: 123, distance: 63.3
click at [521, 77] on span at bounding box center [525, 80] width 45 height 13
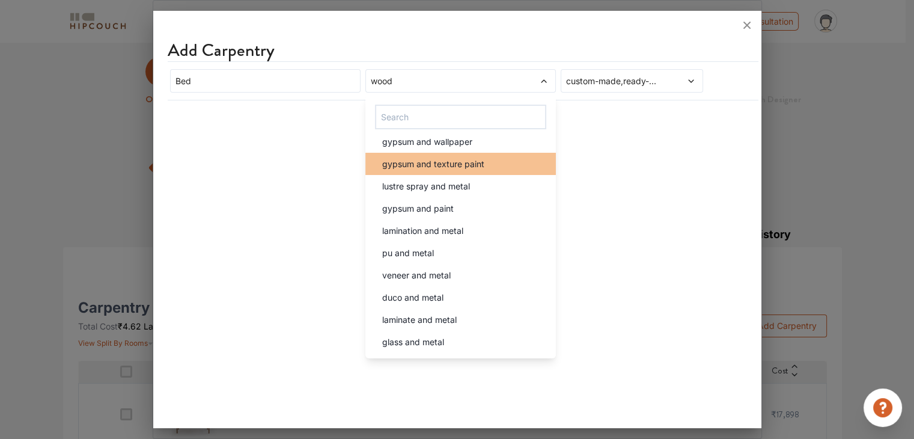
scroll to position [1502, 0]
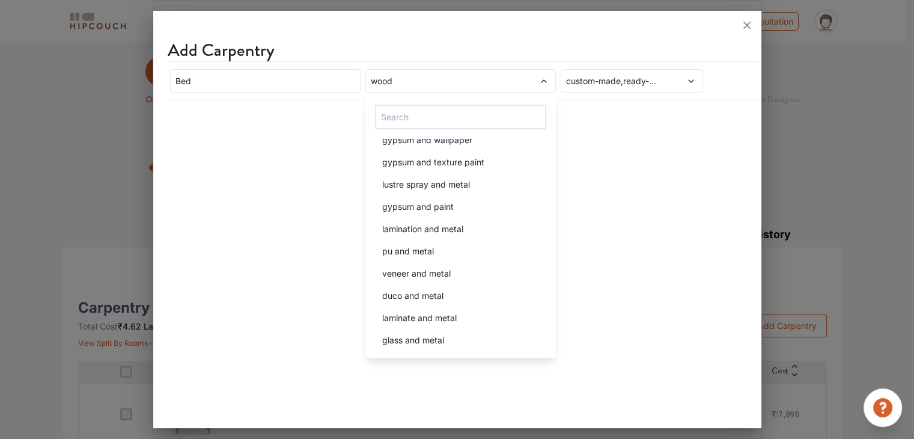
click at [515, 76] on span at bounding box center [525, 80] width 45 height 13
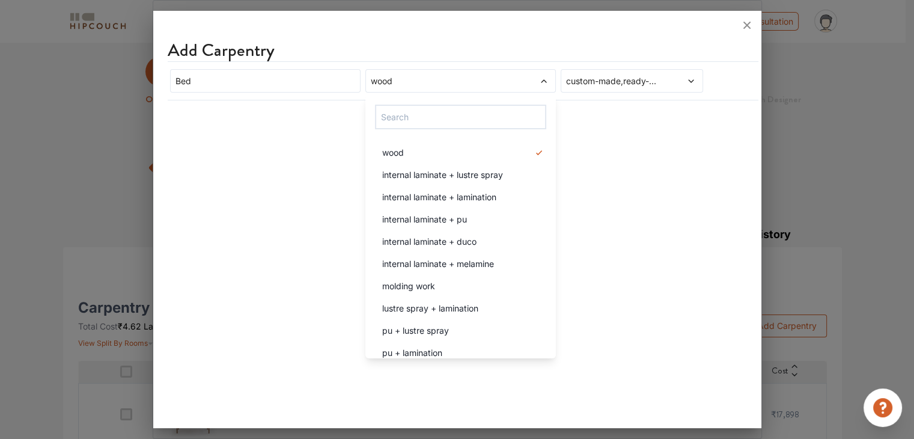
click at [475, 80] on span "wood" at bounding box center [435, 80] width 135 height 13
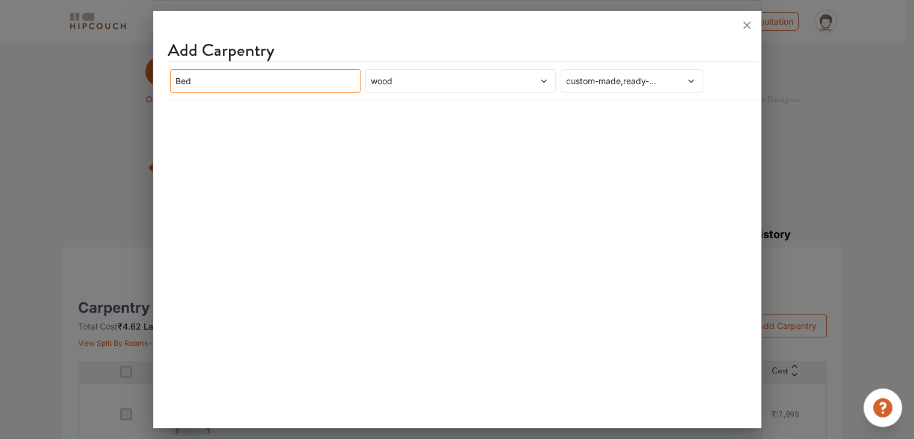
click at [249, 79] on input "Bed" at bounding box center [265, 80] width 190 height 23
drag, startPoint x: 148, startPoint y: 88, endPoint x: 123, endPoint y: 88, distance: 24.6
click at [153, 88] on div "Add Carpentry Bed wood custom-made,ready-made" at bounding box center [457, 219] width 609 height 439
click at [433, 55] on div "Add Carpentry" at bounding box center [463, 51] width 591 height 22
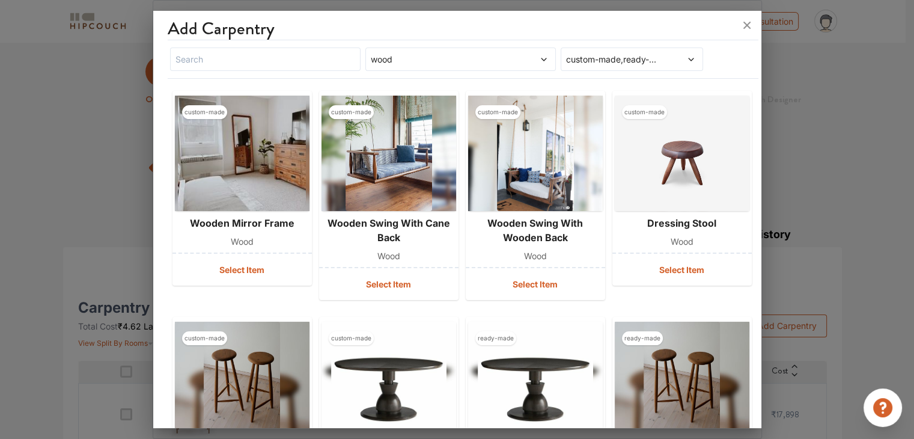
scroll to position [0, 0]
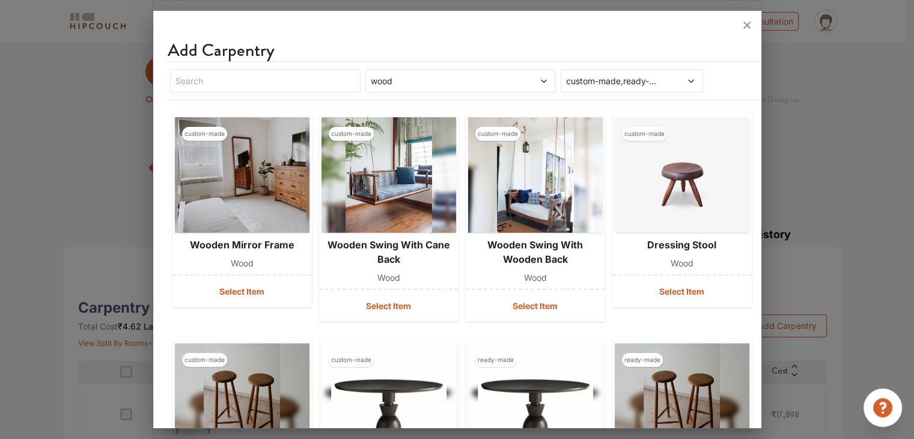
click at [427, 86] on span "wood" at bounding box center [435, 80] width 135 height 13
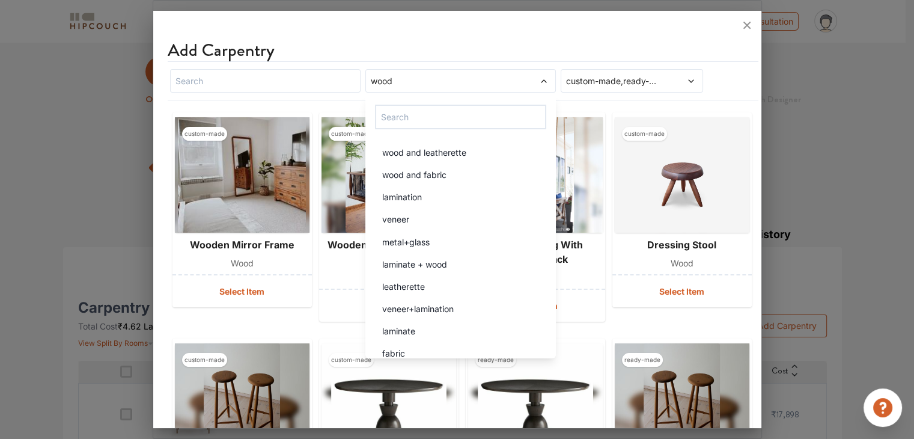
scroll to position [2186, 0]
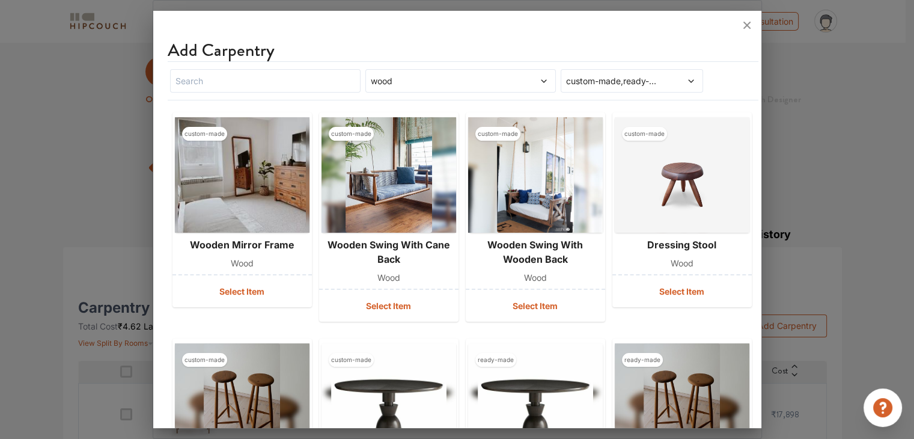
click at [461, 83] on span "wood" at bounding box center [435, 80] width 135 height 13
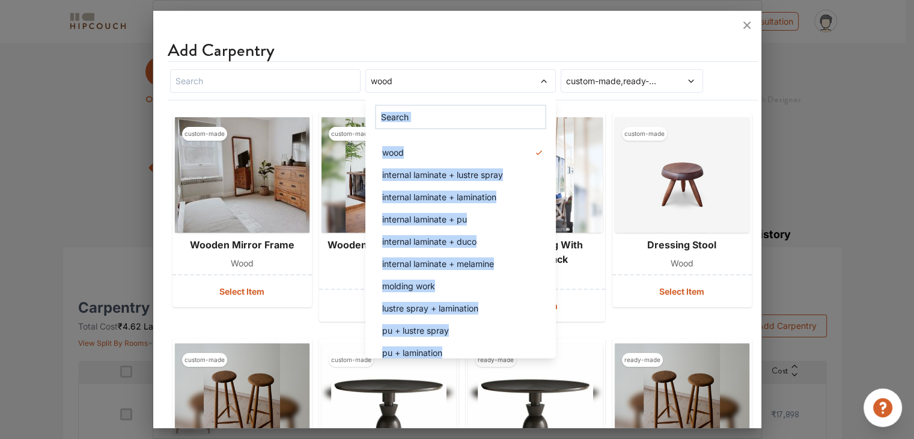
click at [461, 83] on span "wood" at bounding box center [435, 80] width 135 height 13
click at [426, 89] on div "wood" at bounding box center [460, 80] width 190 height 23
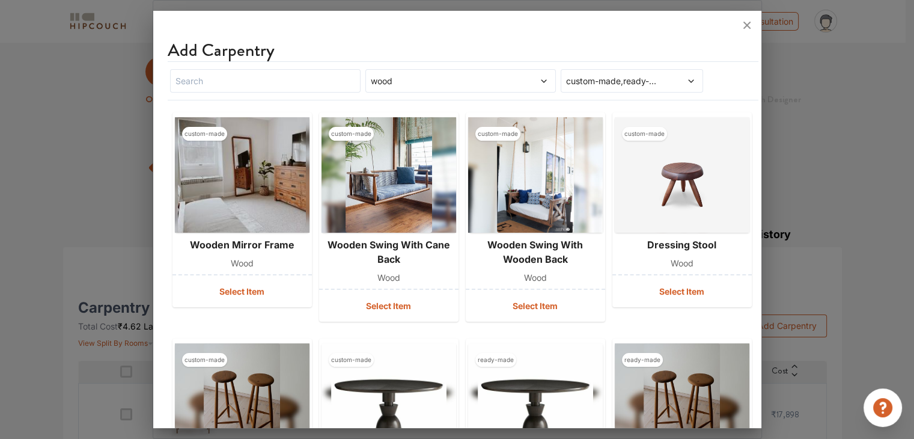
click at [472, 82] on span "wood" at bounding box center [435, 80] width 135 height 13
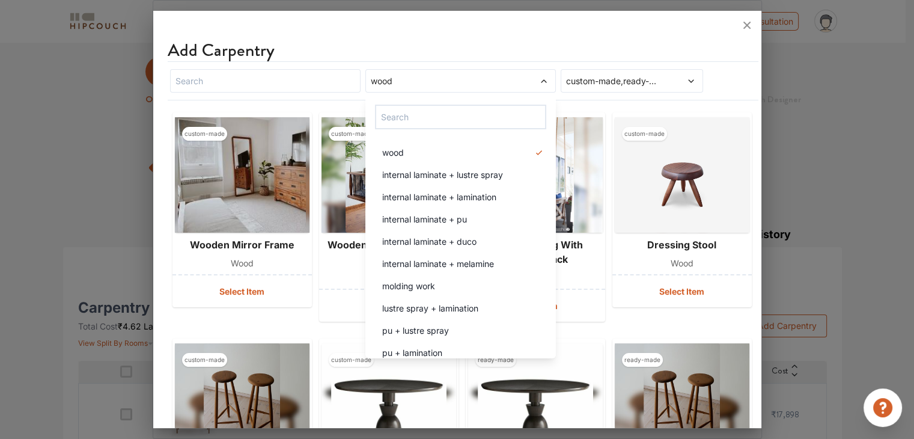
click at [472, 82] on span "wood" at bounding box center [435, 80] width 135 height 13
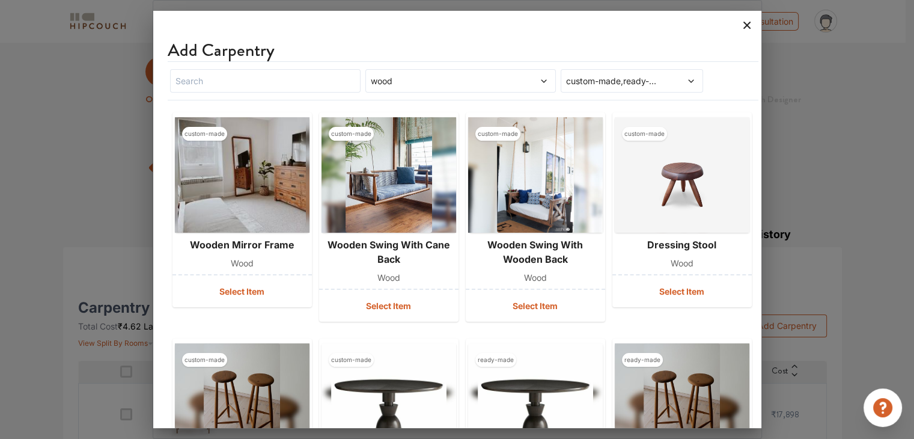
click at [748, 22] on icon at bounding box center [746, 25] width 7 height 7
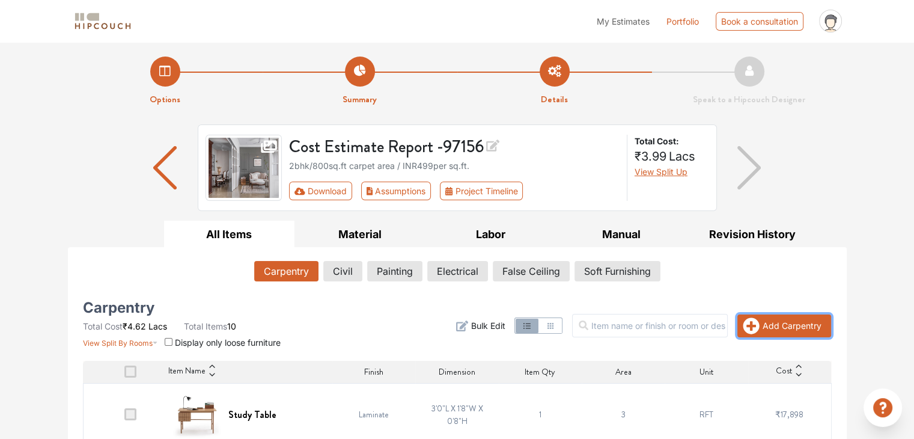
click at [797, 320] on button "Add Carpentry" at bounding box center [784, 325] width 94 height 23
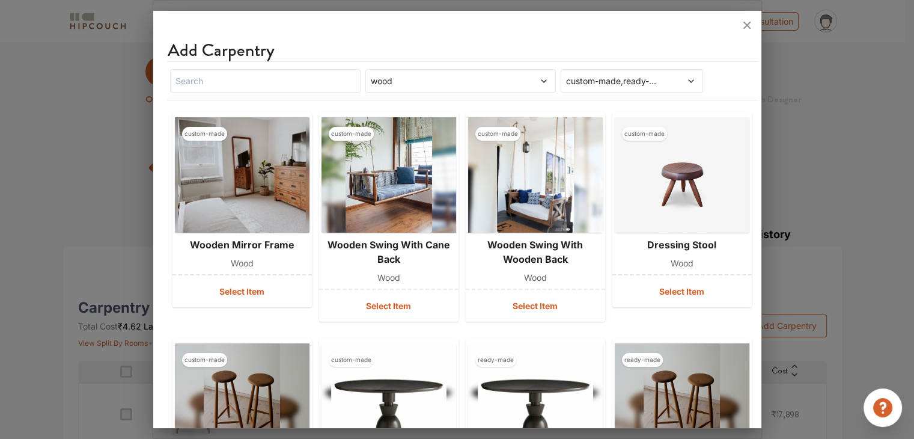
click at [432, 79] on span "wood" at bounding box center [435, 80] width 135 height 13
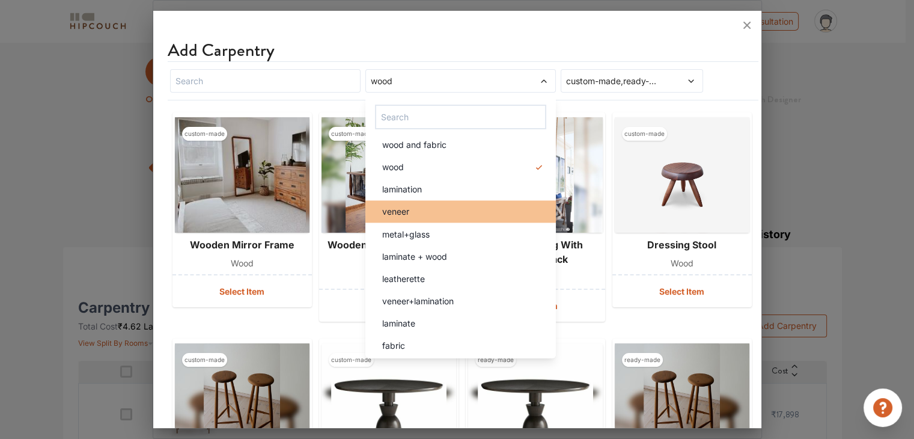
click at [452, 213] on div "veneer" at bounding box center [463, 211] width 183 height 13
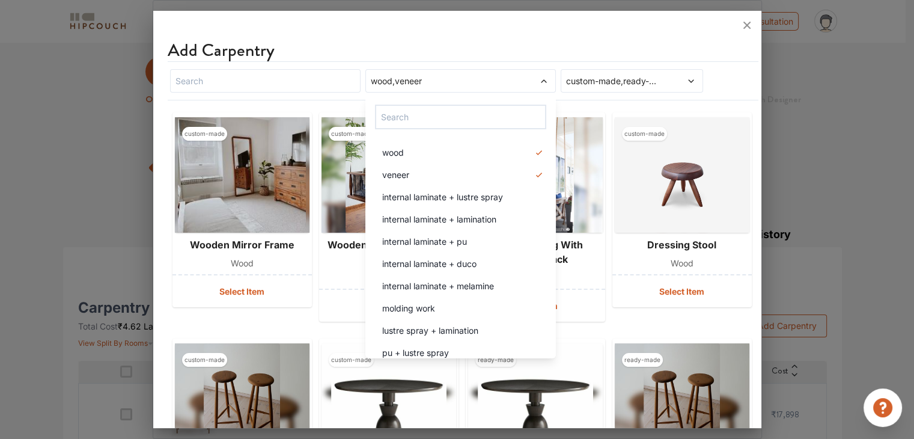
click at [496, 136] on div "wood veneer internal laminate + lustre spray internal laminate + lamination int…" at bounding box center [460, 226] width 190 height 263
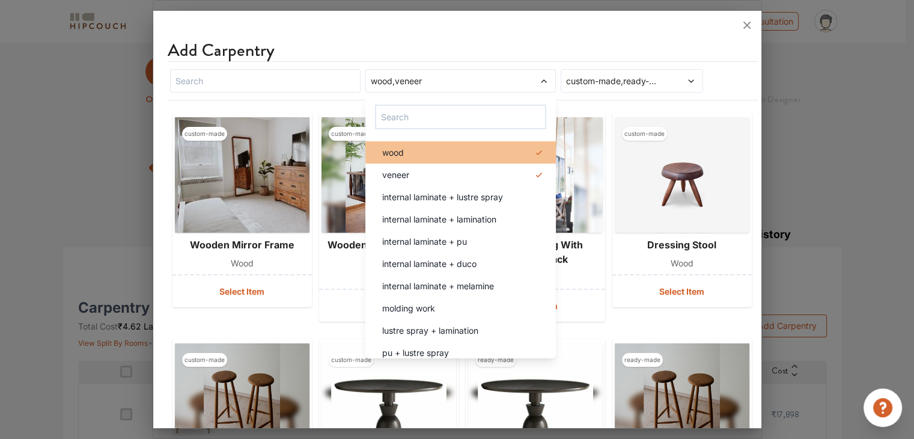
click at [499, 147] on div "wood" at bounding box center [463, 152] width 183 height 13
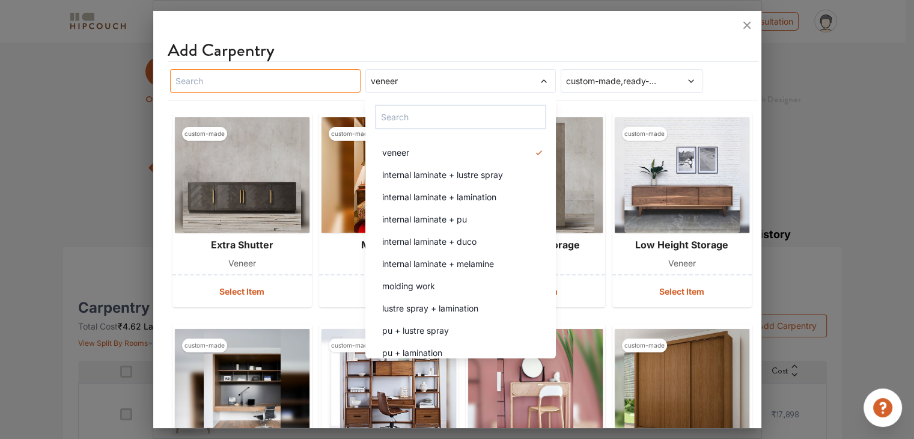
click at [320, 78] on input "text" at bounding box center [265, 80] width 190 height 23
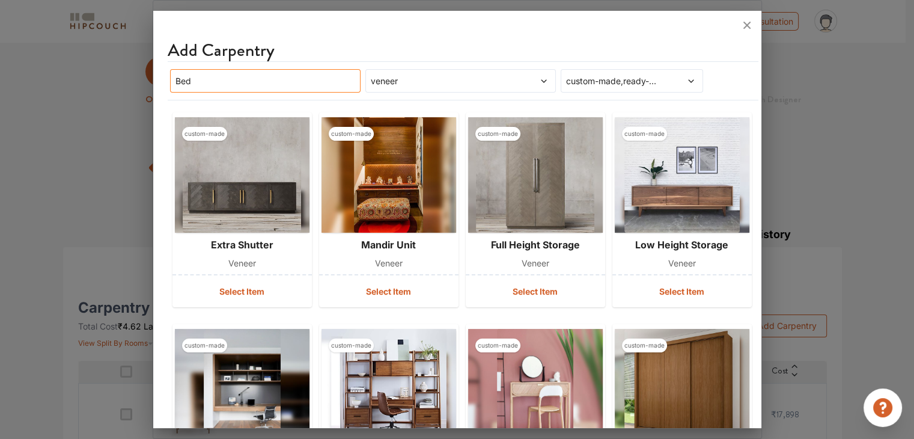
click at [317, 80] on input "Bed" at bounding box center [265, 80] width 190 height 23
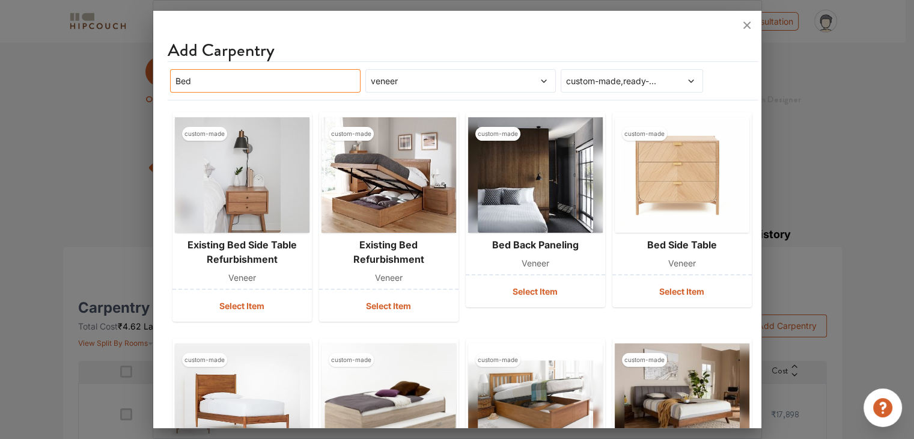
type input "Bed"
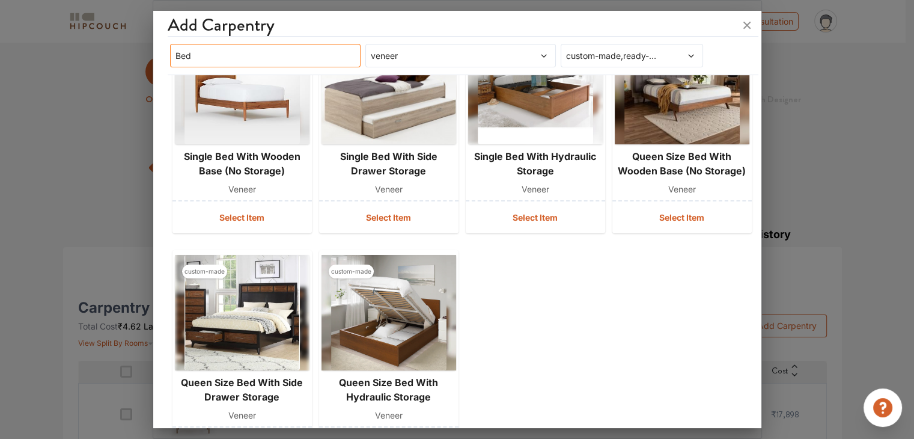
scroll to position [240, 0]
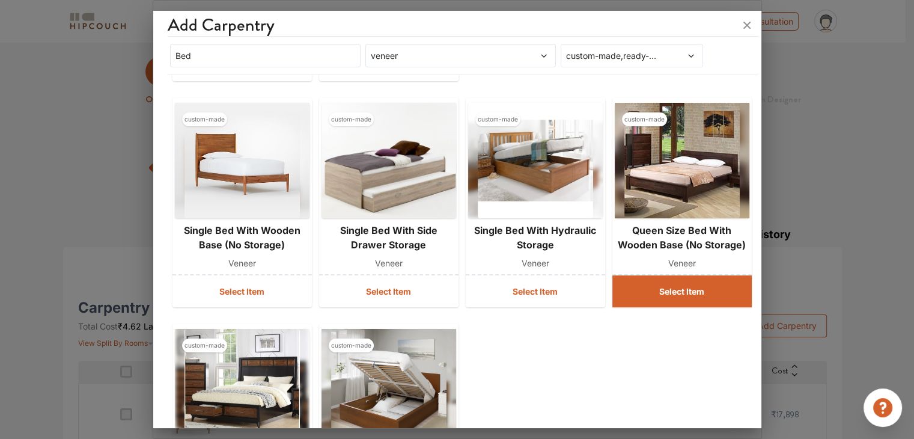
click at [708, 297] on button "Select Item" at bounding box center [681, 291] width 139 height 32
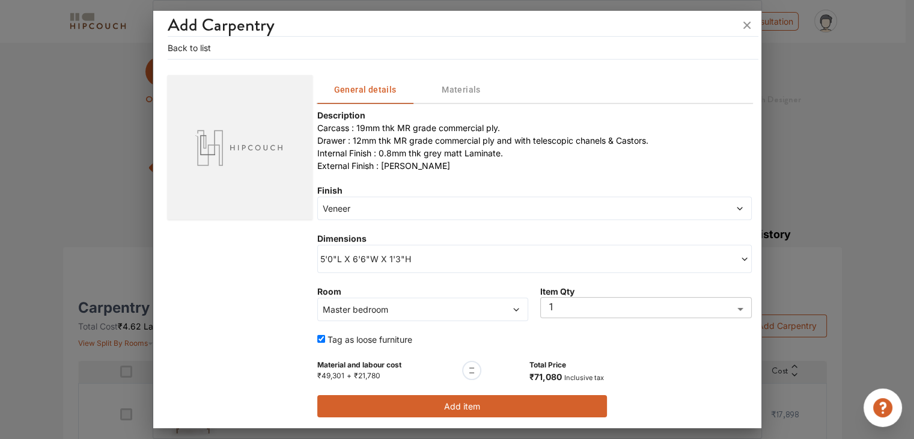
scroll to position [26, 0]
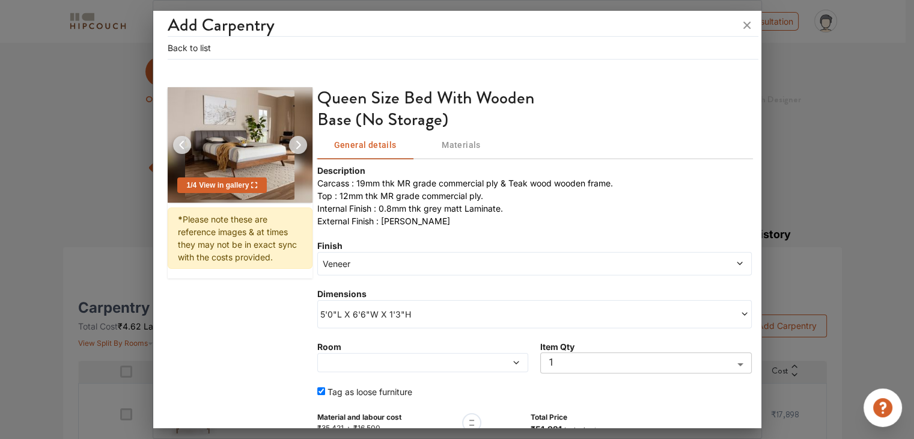
click at [452, 309] on span "5'0"L X 6'6"W X 1'3"H" at bounding box center [427, 314] width 214 height 13
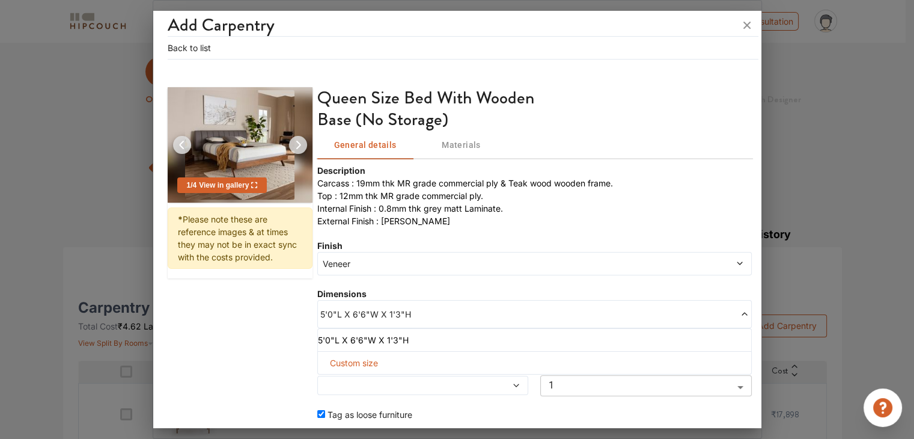
click at [362, 362] on span "Custom size" at bounding box center [354, 362] width 58 height 22
click at [359, 386] on input "text" at bounding box center [352, 382] width 50 height 22
type input "5"
click at [378, 380] on input "text" at bounding box center [352, 382] width 50 height 22
type input "6"
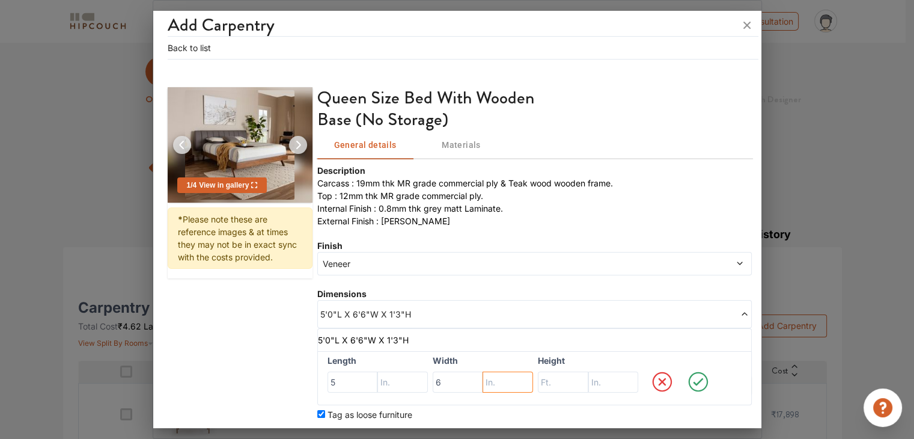
click at [428, 380] on input "text" at bounding box center [402, 382] width 50 height 22
type input "1"
click at [378, 383] on input "text" at bounding box center [352, 382] width 50 height 22
type input "1"
click at [428, 385] on input "text" at bounding box center [402, 382] width 50 height 22
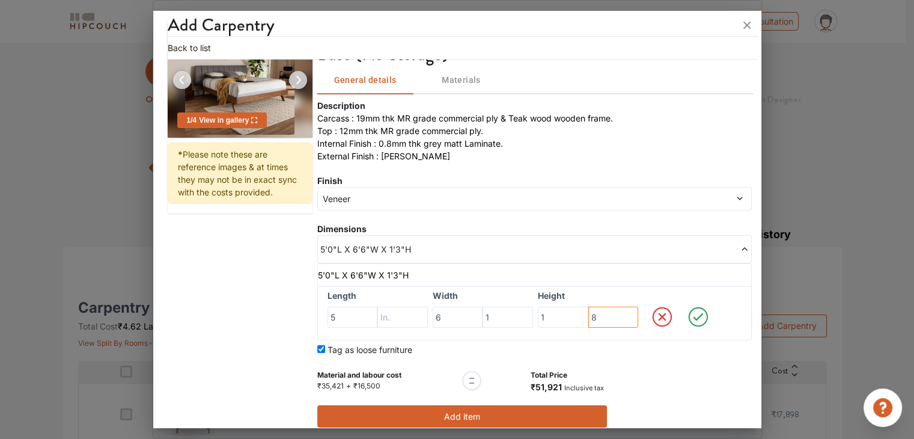
scroll to position [101, 0]
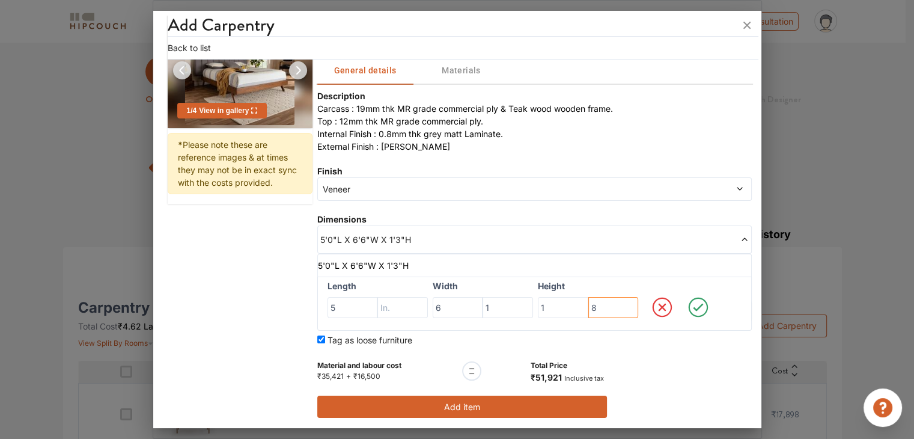
type input "8"
click at [696, 308] on icon at bounding box center [698, 307] width 34 height 24
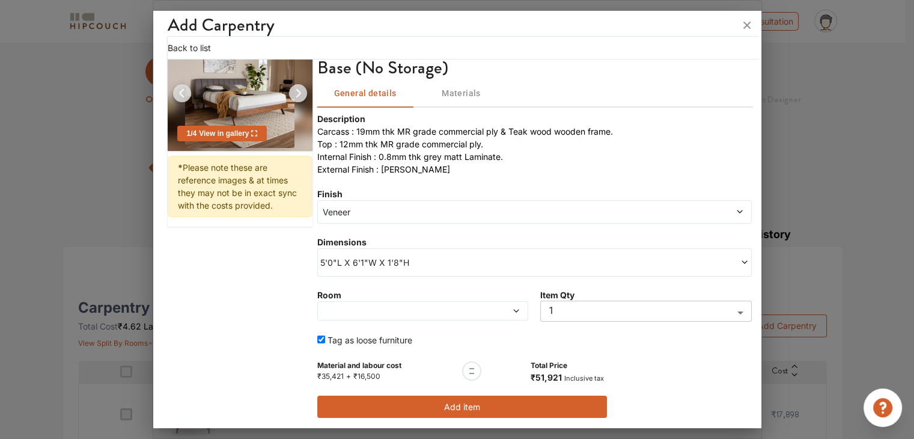
click at [452, 311] on span at bounding box center [395, 310] width 150 height 8
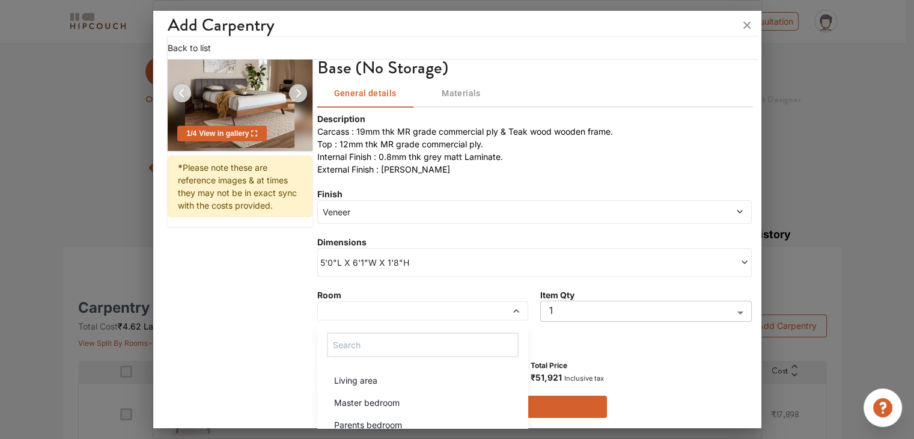
scroll to position [101, 0]
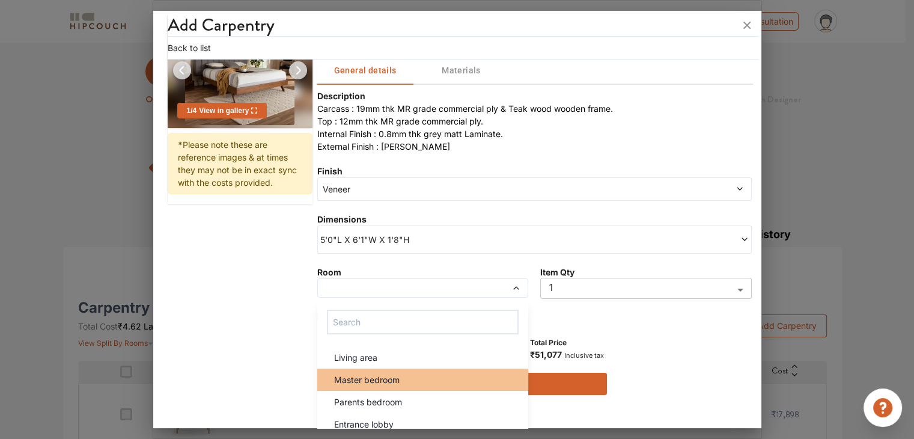
click at [384, 380] on span "Master bedroom" at bounding box center [366, 379] width 65 height 13
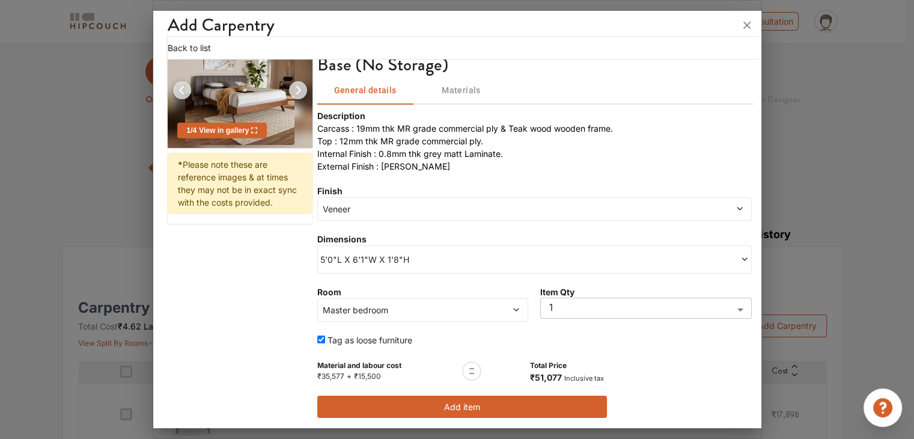
click at [534, 410] on button "Add item" at bounding box center [462, 406] width 290 height 22
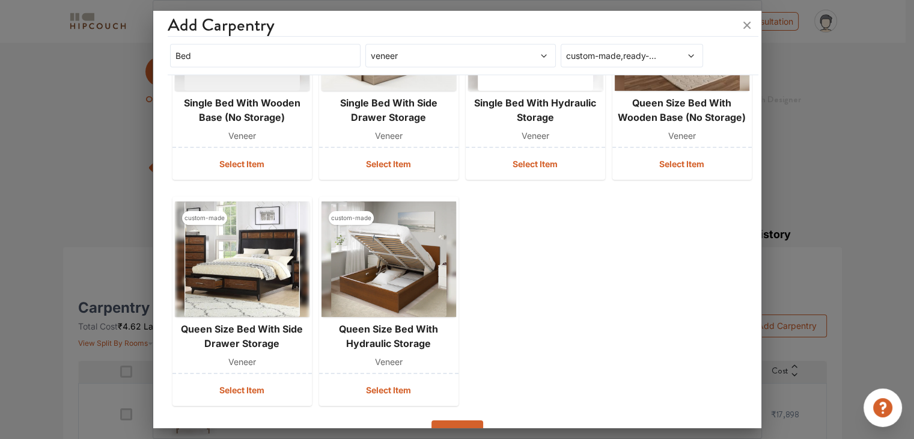
scroll to position [391, 0]
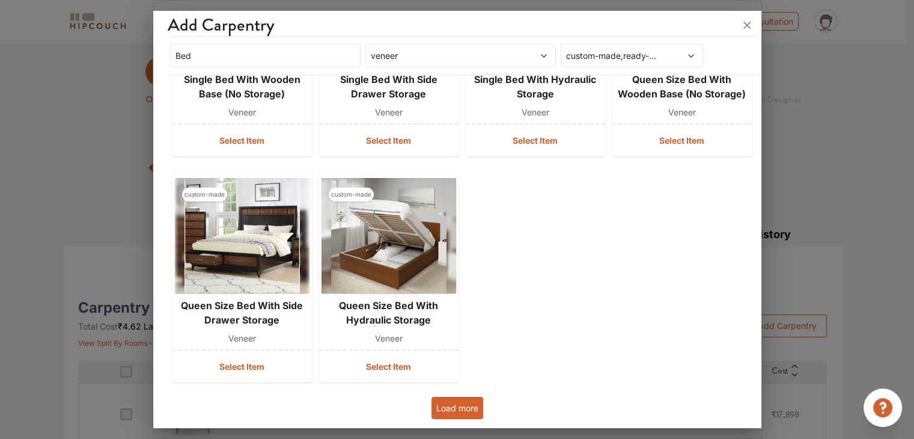
click at [473, 405] on button "Load more" at bounding box center [457, 407] width 52 height 22
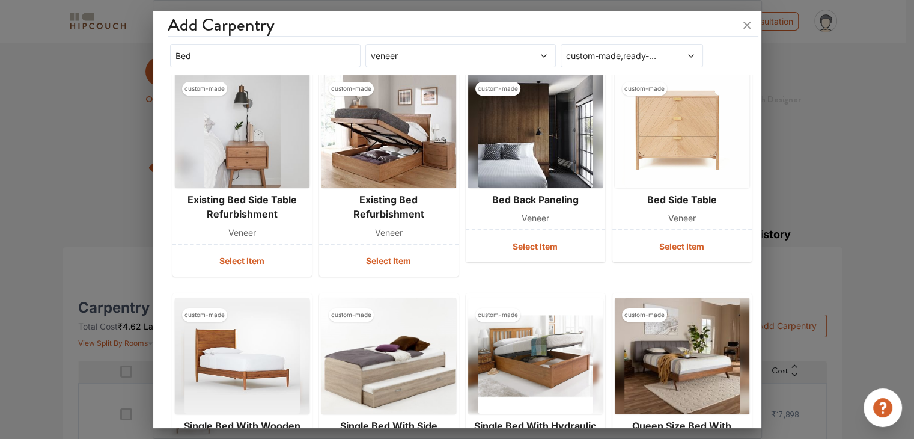
scroll to position [0, 0]
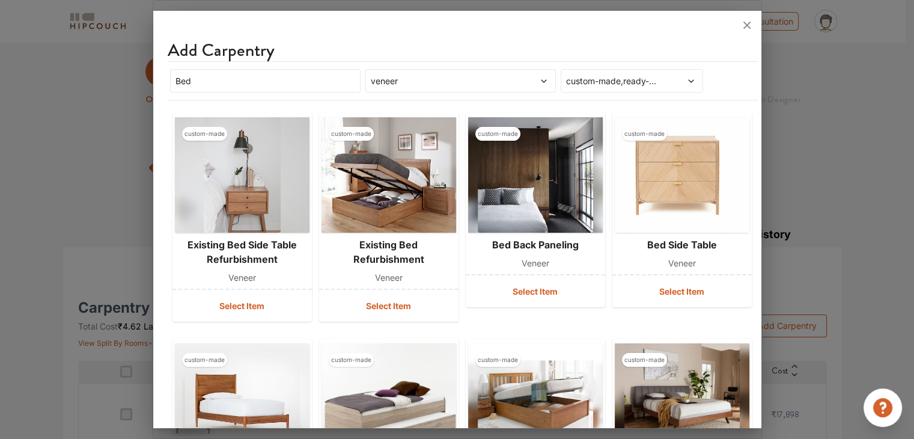
click at [437, 88] on div "veneer" at bounding box center [460, 80] width 190 height 23
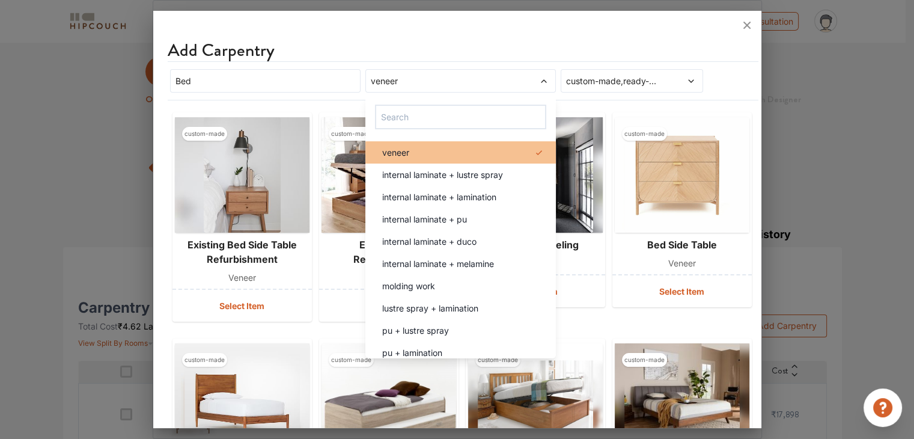
click at [461, 150] on div "veneer" at bounding box center [463, 152] width 183 height 13
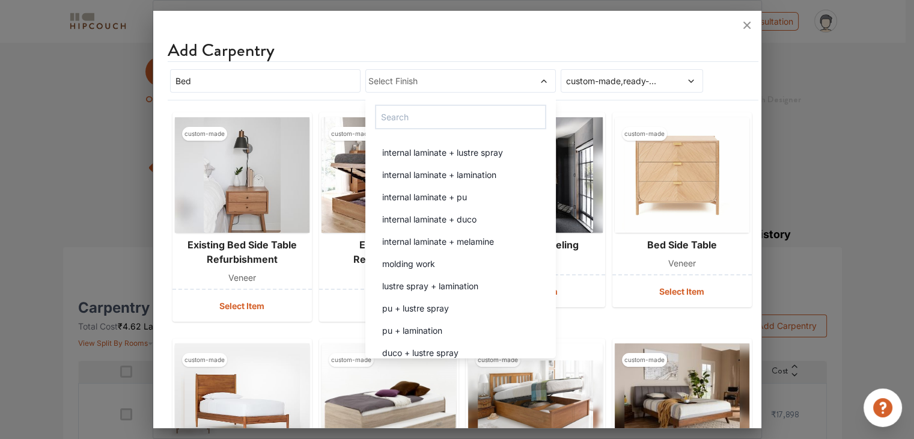
click at [523, 61] on div "Bed Select Finish internal laminate + lustre spray internal laminate + laminati…" at bounding box center [463, 80] width 591 height 39
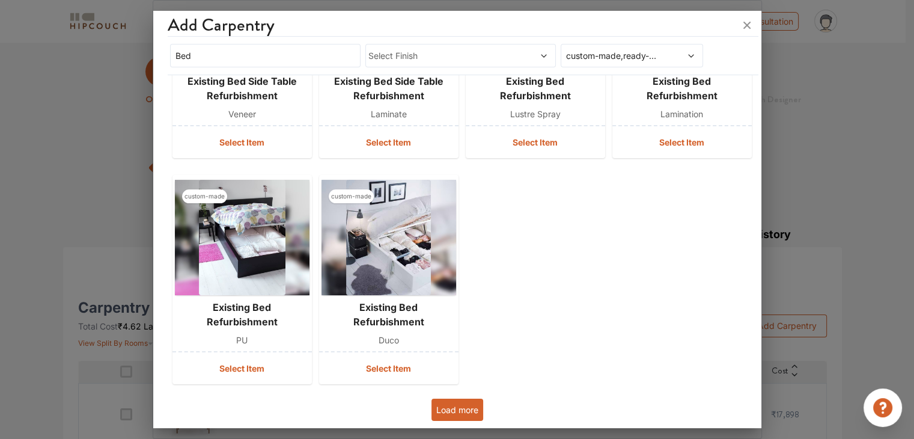
scroll to position [391, 0]
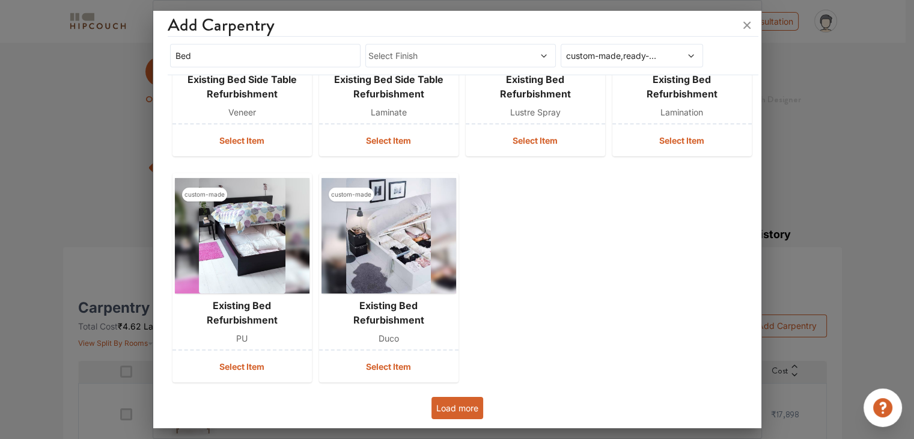
click at [469, 410] on button "Load more" at bounding box center [457, 407] width 52 height 22
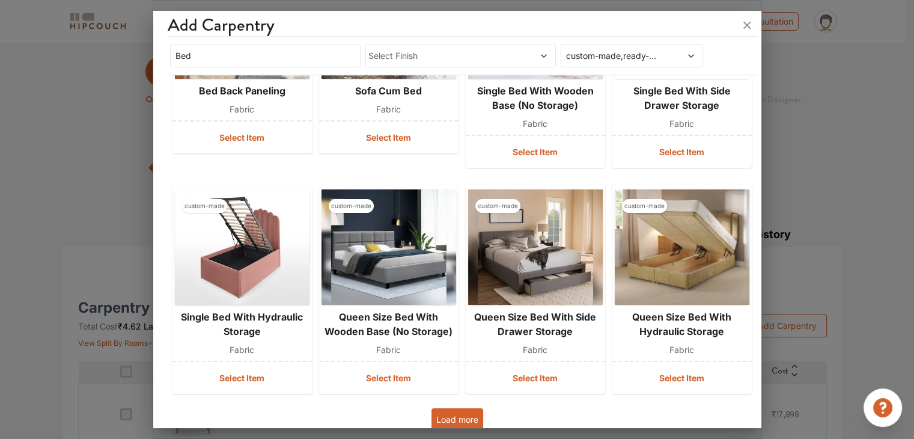
scroll to position [842, 0]
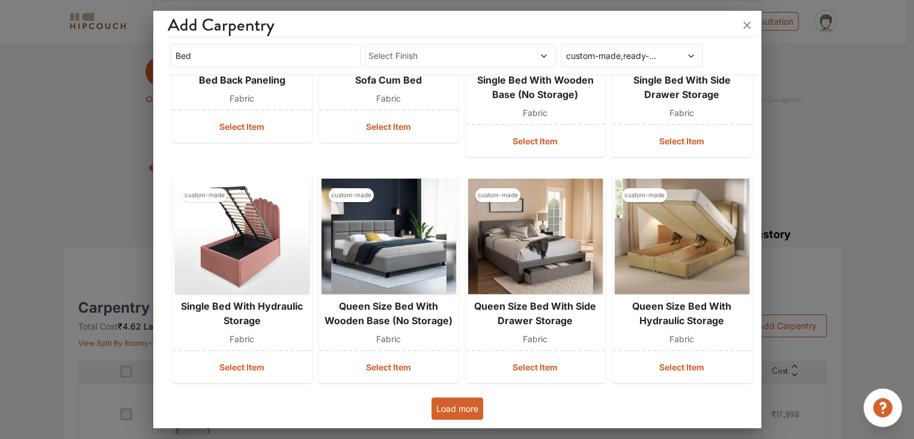
click at [465, 406] on button "Load more" at bounding box center [457, 408] width 52 height 22
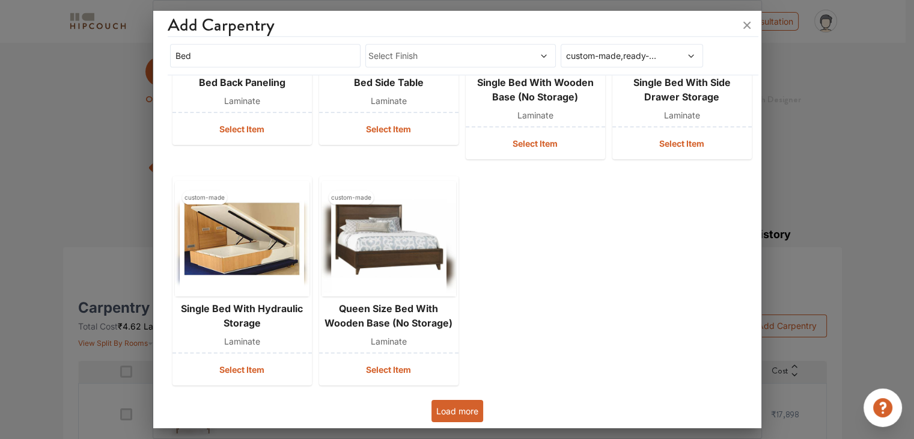
scroll to position [1519, 0]
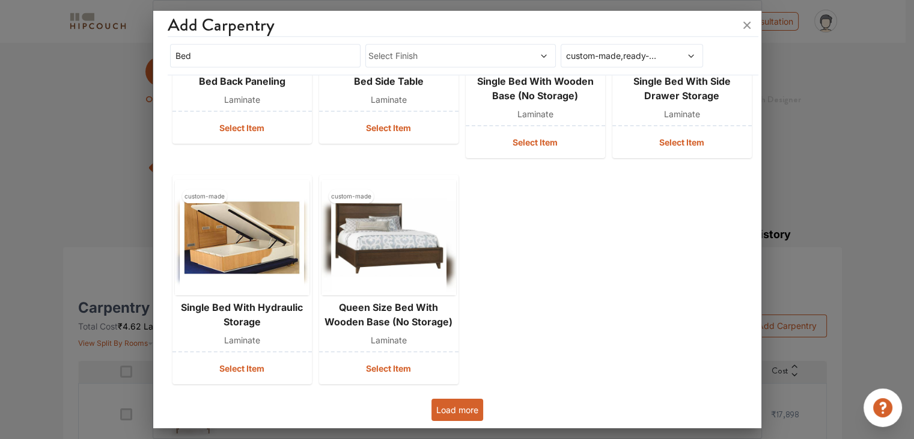
click at [464, 413] on button "Load more" at bounding box center [457, 409] width 52 height 22
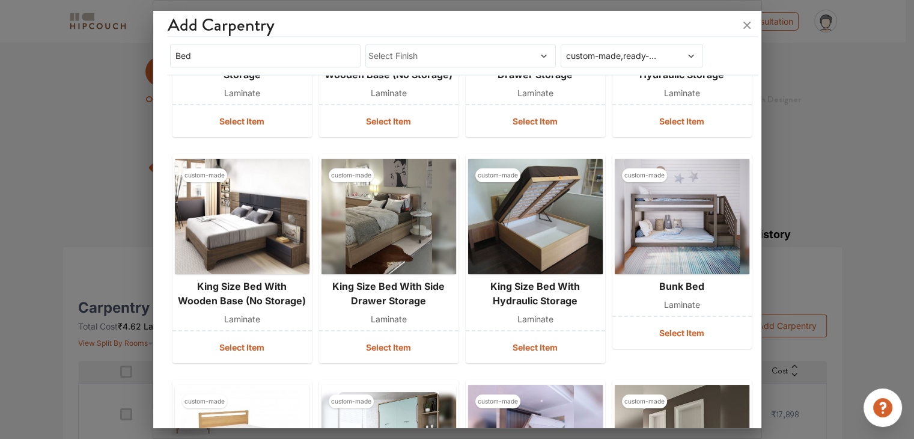
scroll to position [1879, 0]
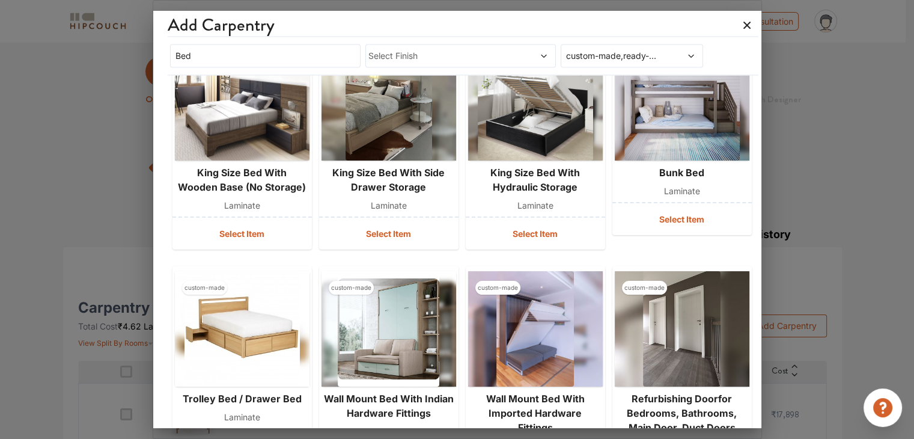
click at [748, 22] on icon at bounding box center [746, 25] width 7 height 7
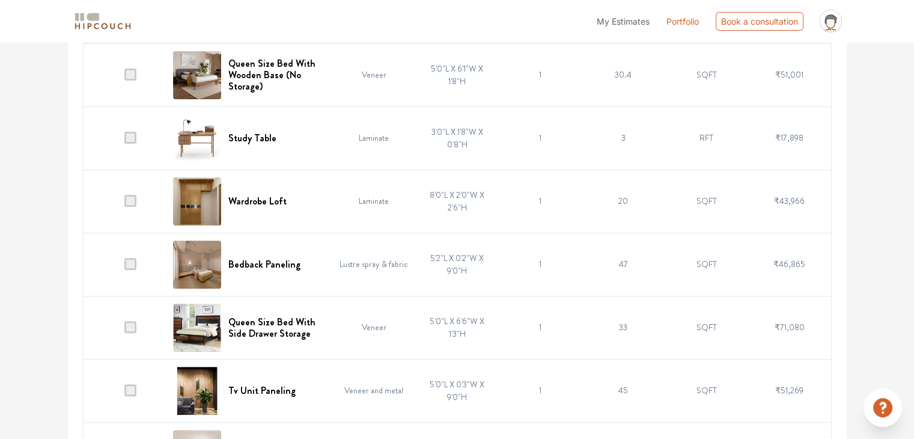
scroll to position [360, 0]
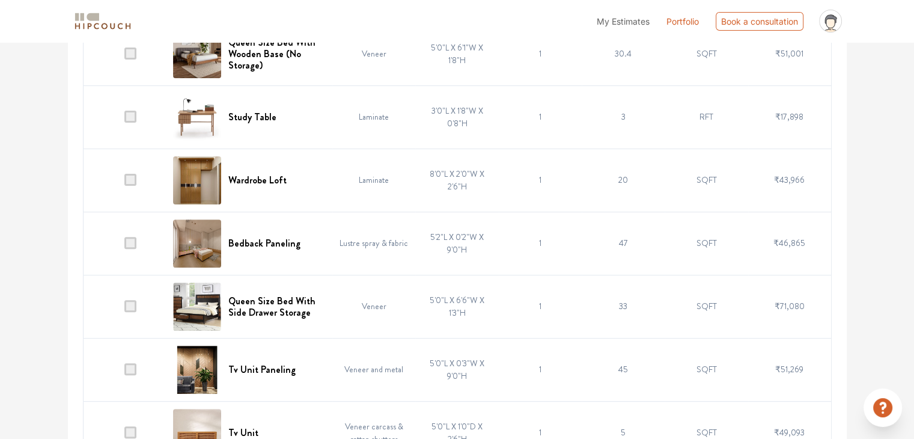
click at [132, 308] on span at bounding box center [130, 306] width 12 height 12
click at [124, 309] on input "checkbox" at bounding box center [124, 309] width 0 height 0
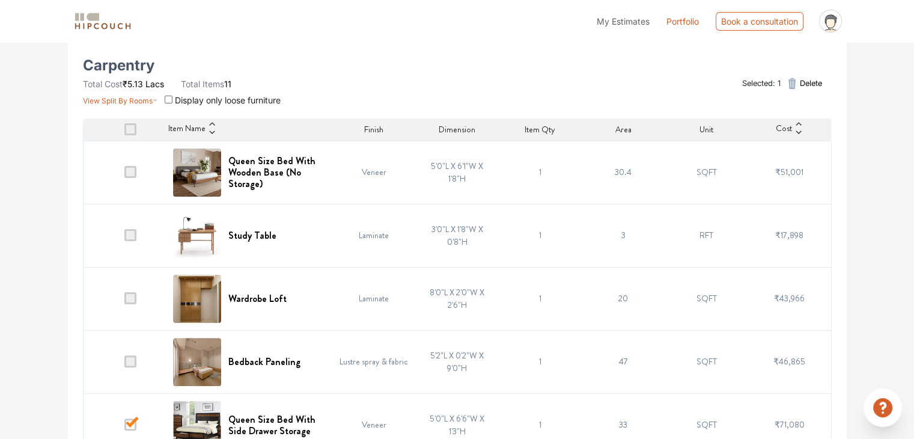
scroll to position [240, 0]
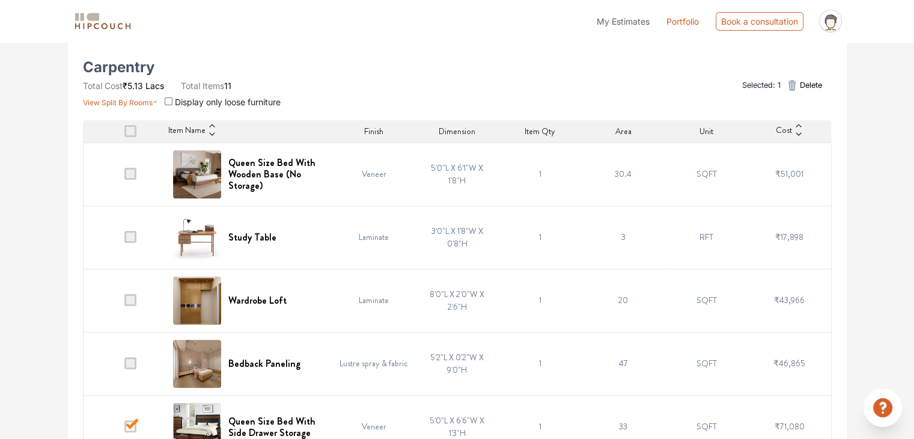
click at [807, 85] on span "Delete" at bounding box center [810, 84] width 22 height 11
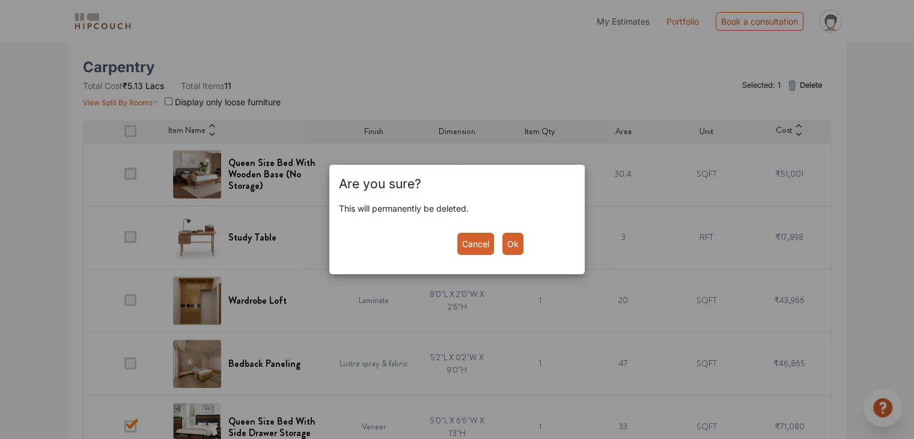
click at [514, 241] on button "Ok" at bounding box center [512, 243] width 21 height 22
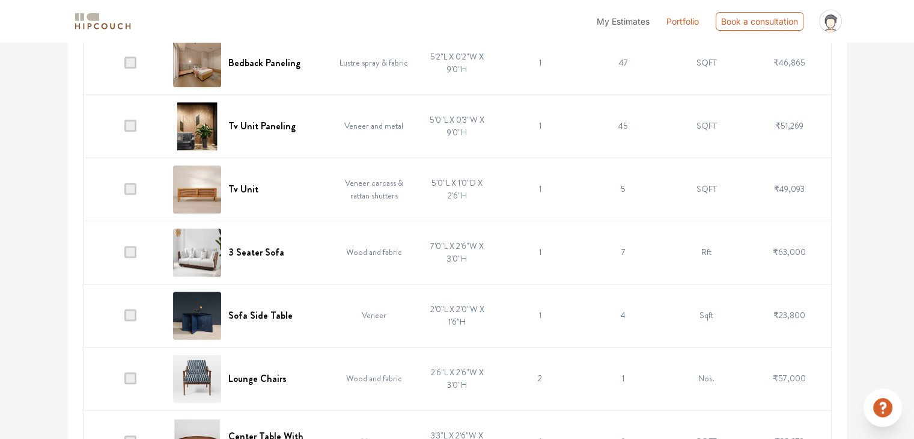
scroll to position [583, 0]
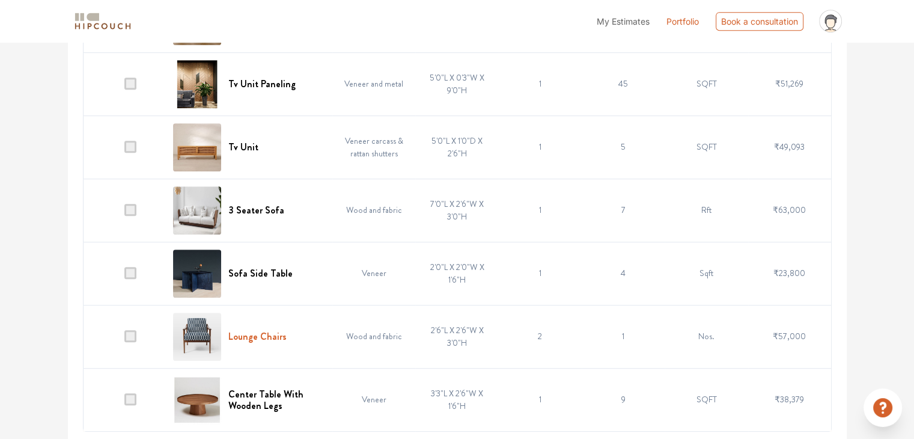
click at [244, 331] on h6 "Lounge Chairs" at bounding box center [257, 335] width 58 height 11
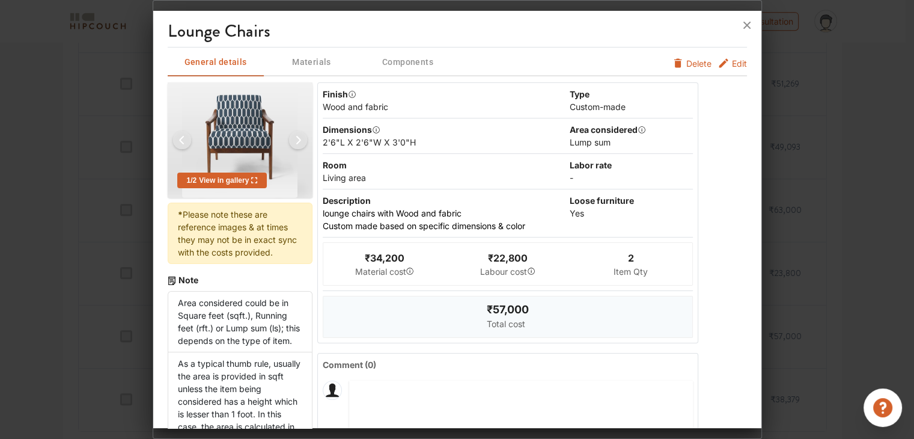
click at [732, 61] on span "Edit" at bounding box center [739, 63] width 15 height 13
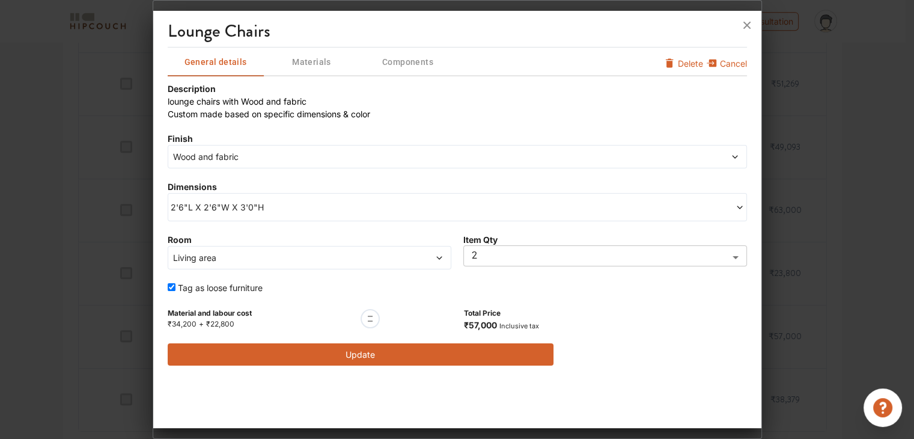
click at [408, 258] on span at bounding box center [409, 257] width 68 height 13
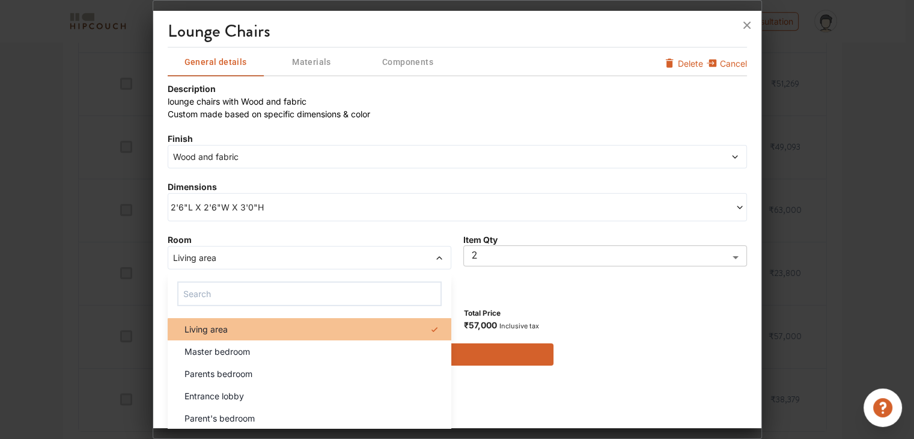
click at [257, 326] on div "Living area" at bounding box center [313, 329] width 276 height 13
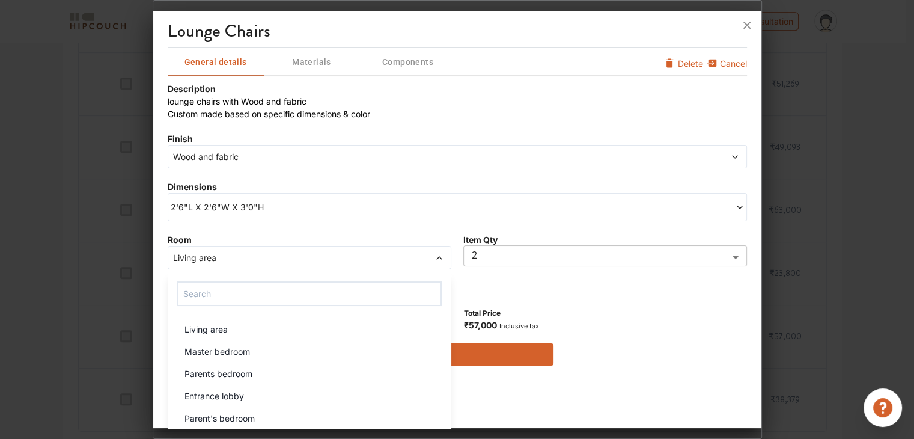
click at [324, 152] on span "Wood and fabric" at bounding box center [384, 156] width 427 height 13
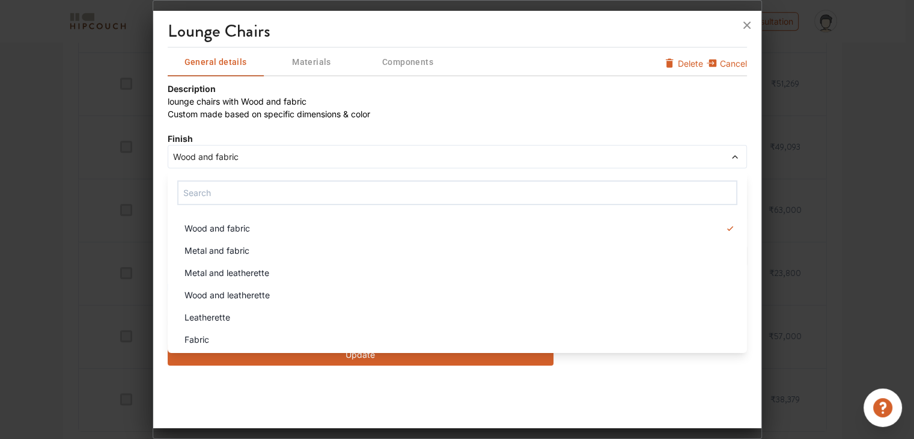
click at [337, 159] on span "Wood and fabric" at bounding box center [384, 156] width 427 height 13
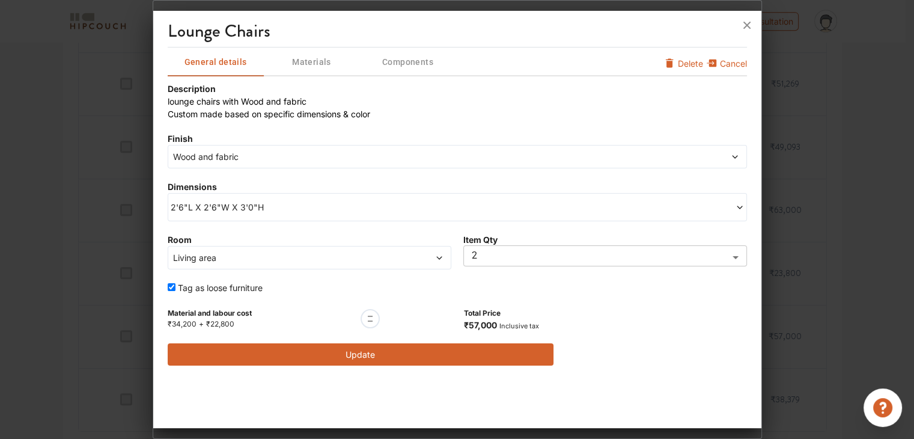
click at [484, 396] on div "lounge chairs General details Materials Components Cancel Delete Description lo…" at bounding box center [457, 222] width 608 height 412
click at [460, 352] on button "Update" at bounding box center [361, 354] width 386 height 22
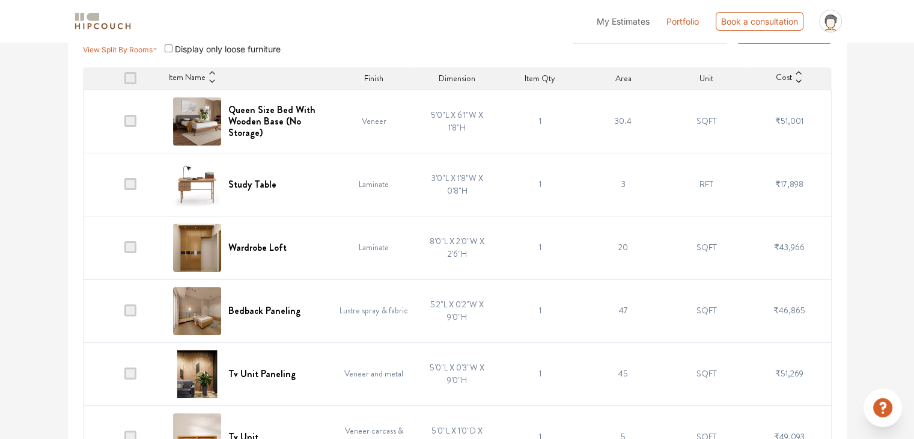
scroll to position [300, 0]
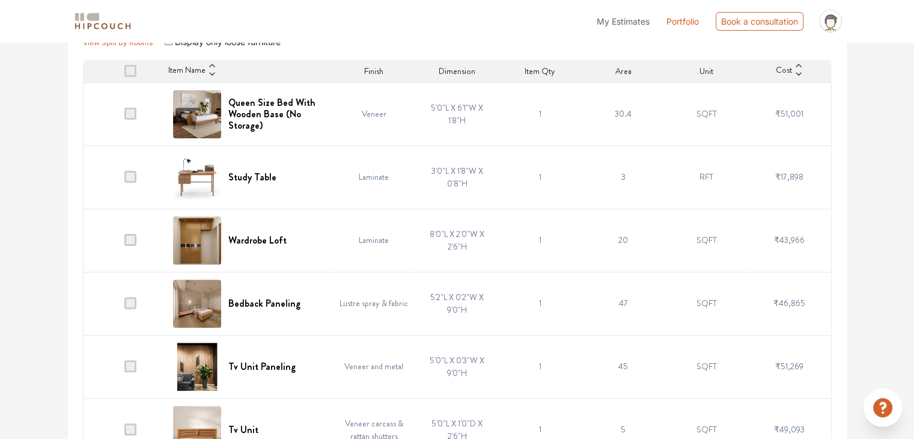
click at [541, 175] on td "1" at bounding box center [540, 176] width 83 height 63
click at [255, 174] on h6 "Study Table" at bounding box center [252, 176] width 48 height 11
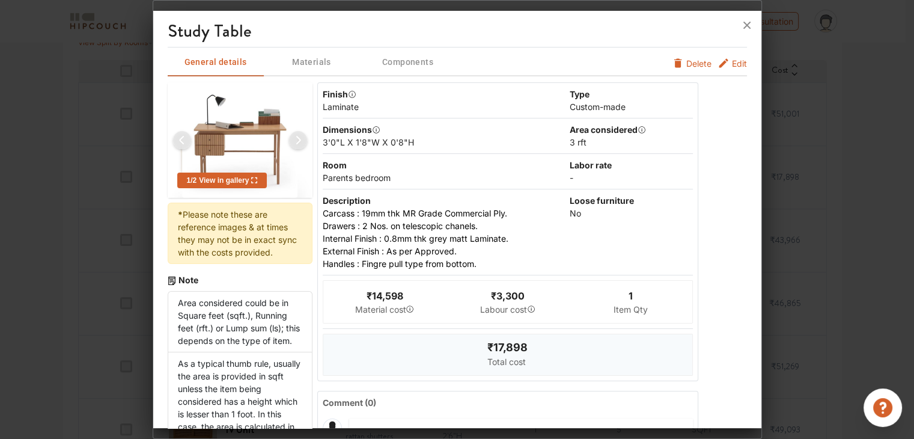
scroll to position [0, 0]
click at [720, 61] on button "Edit" at bounding box center [731, 63] width 29 height 13
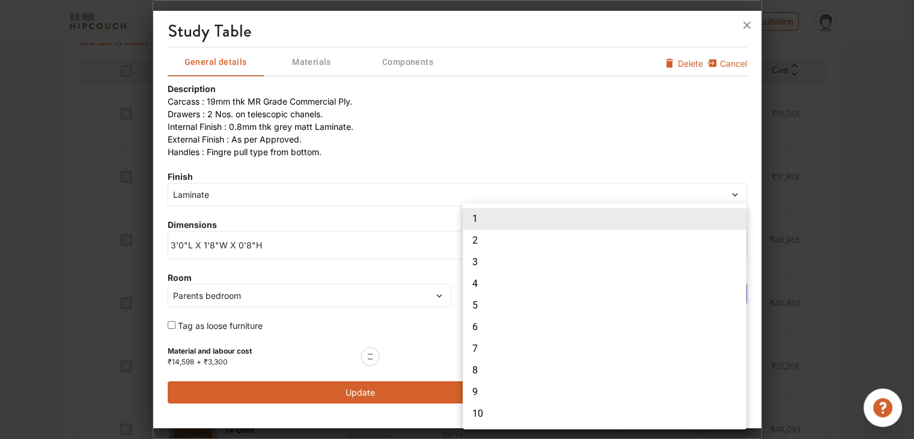
click at [494, 248] on li "2" at bounding box center [605, 240] width 284 height 22
type input "2"
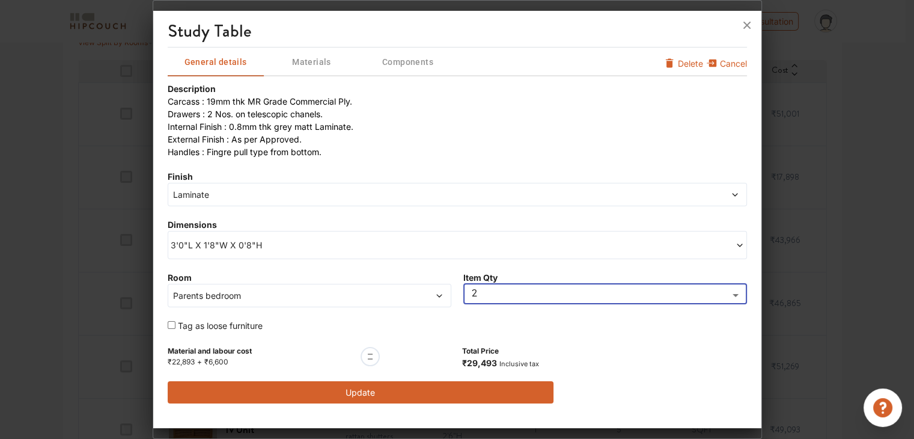
click at [448, 389] on button "Update" at bounding box center [361, 392] width 386 height 22
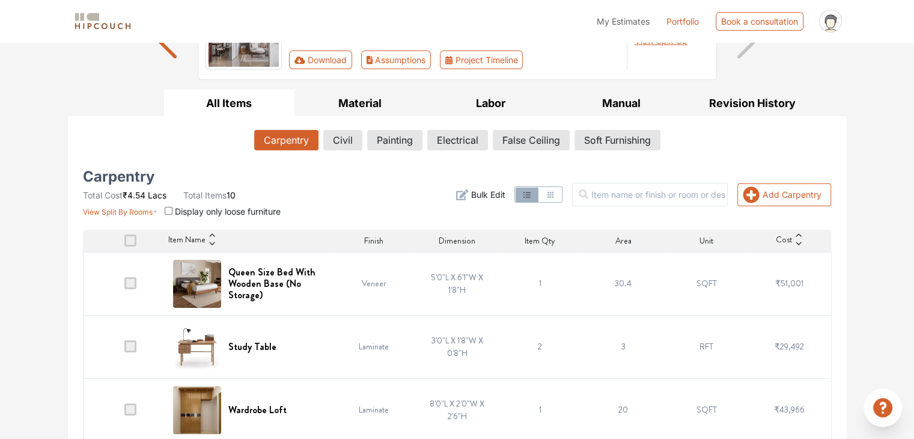
scroll to position [120, 0]
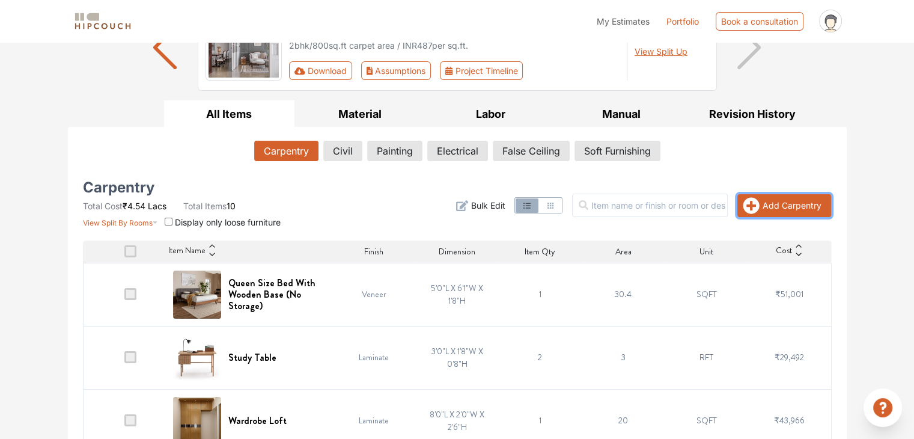
click at [774, 202] on button "Add Carpentry" at bounding box center [784, 205] width 94 height 23
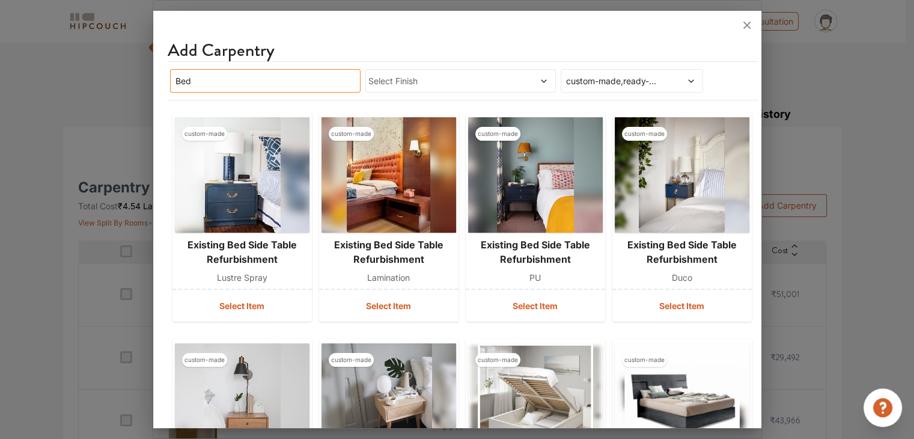
drag, startPoint x: 305, startPoint y: 86, endPoint x: 45, endPoint y: 88, distance: 260.1
click at [153, 88] on div "Add Carpentry Bed Select Finish custom-made,ready-made custom-made existing bed…" at bounding box center [457, 219] width 609 height 439
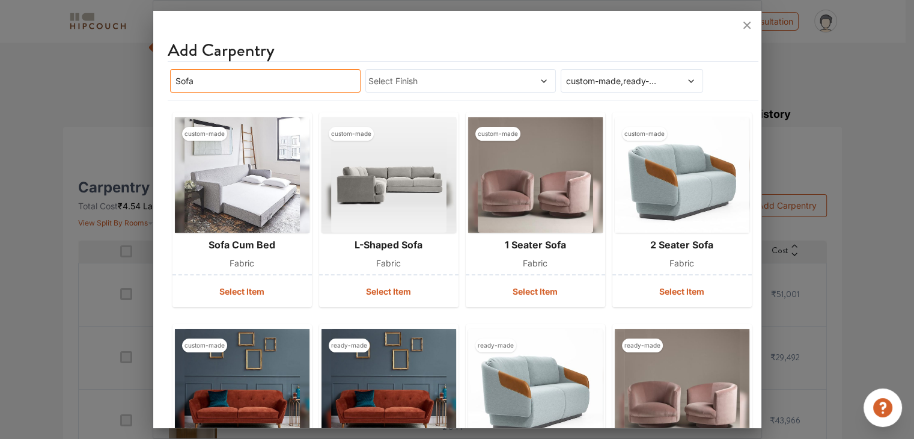
type input "Sofa"
click at [663, 83] on span at bounding box center [679, 80] width 33 height 13
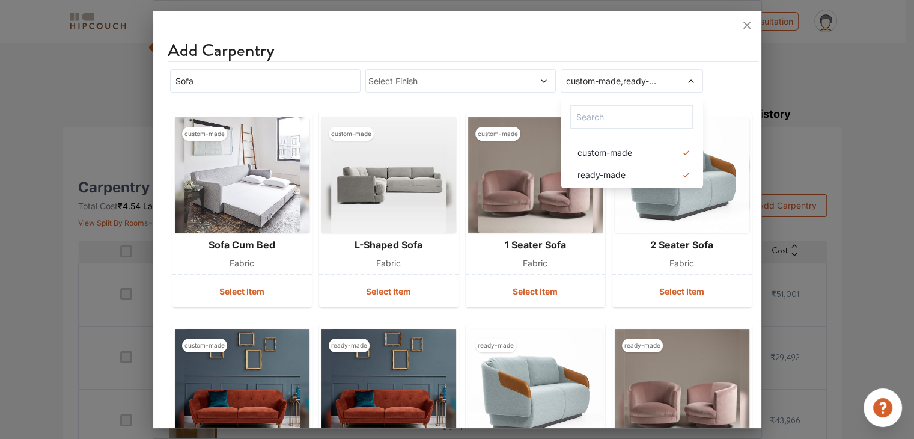
click at [736, 68] on div "Sofa Select Finish custom-made,ready-made custom-made ready-made" at bounding box center [463, 80] width 591 height 39
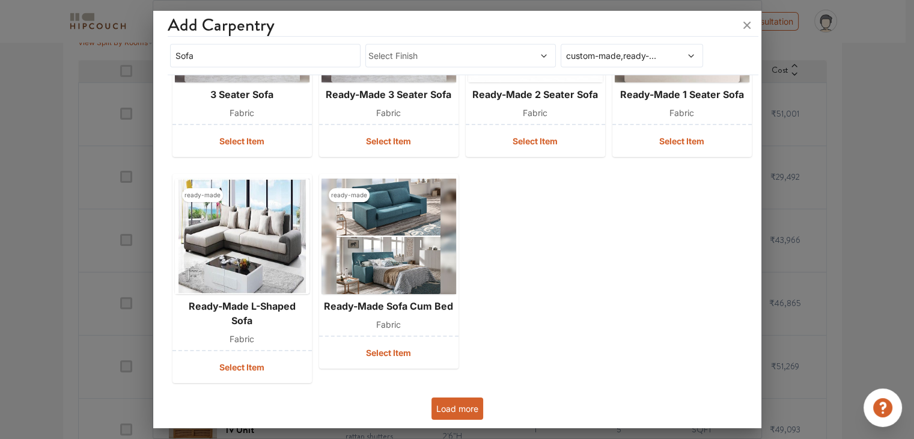
scroll to position [362, 0]
click at [460, 409] on button "Load more" at bounding box center [457, 407] width 52 height 22
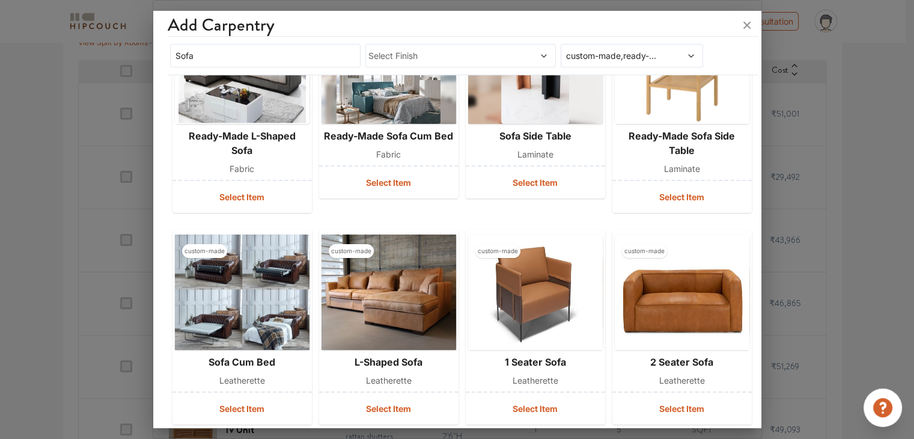
scroll to position [542, 0]
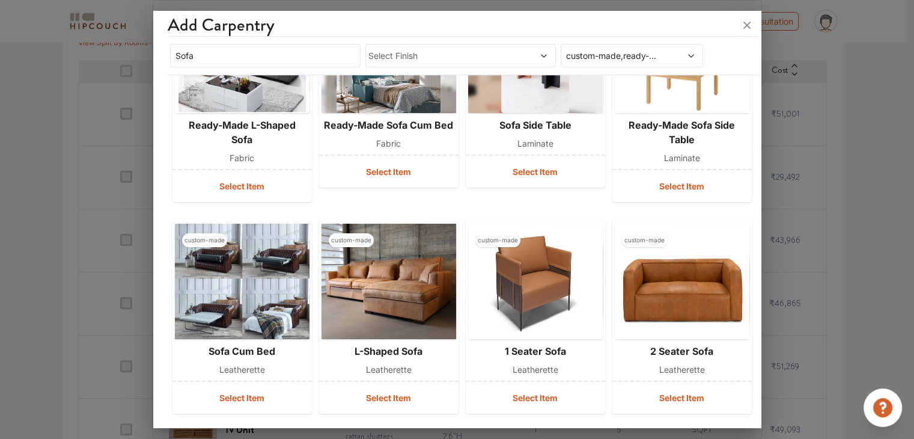
click at [655, 47] on div "custom-made,ready-made" at bounding box center [631, 55] width 143 height 23
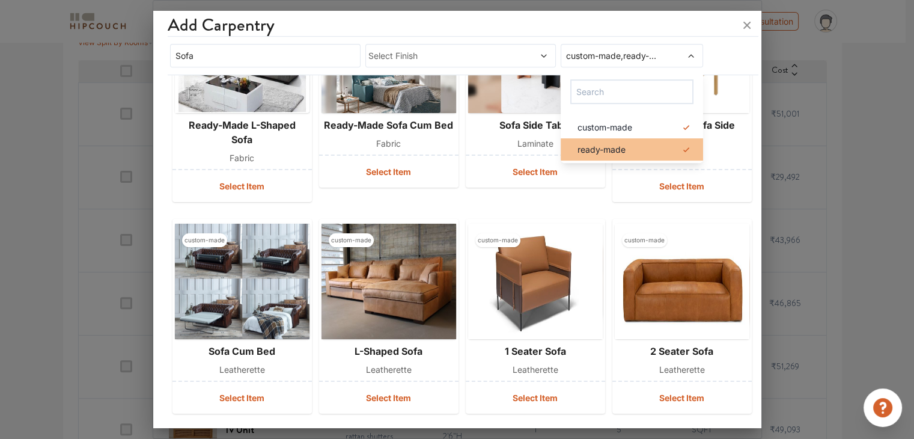
click at [610, 150] on span "ready-made" at bounding box center [601, 149] width 48 height 13
click at [675, 50] on span at bounding box center [679, 55] width 33 height 13
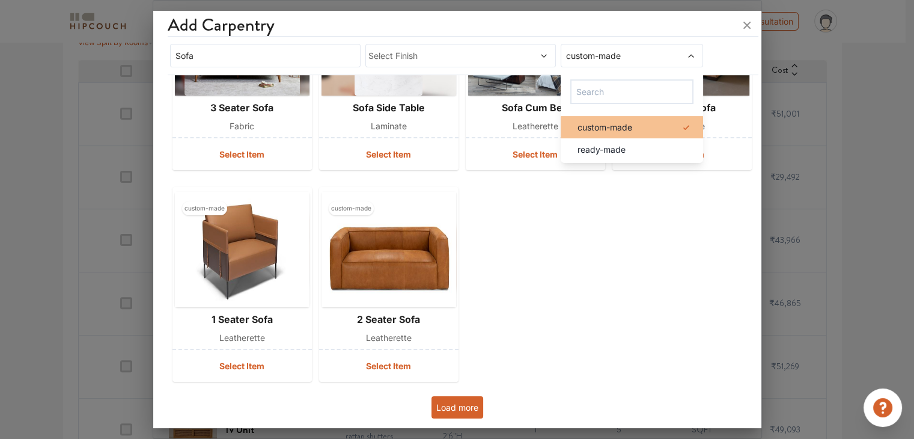
scroll to position [332, 0]
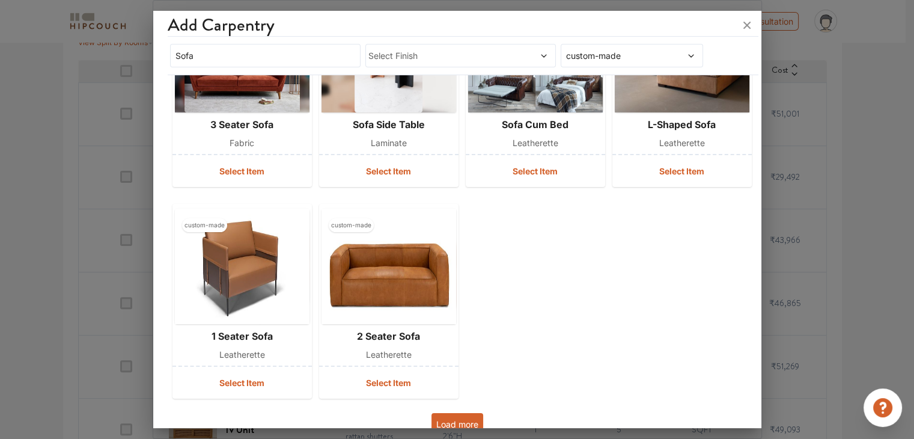
click at [712, 49] on div "Sofa Select Finish custom-made" at bounding box center [453, 55] width 571 height 28
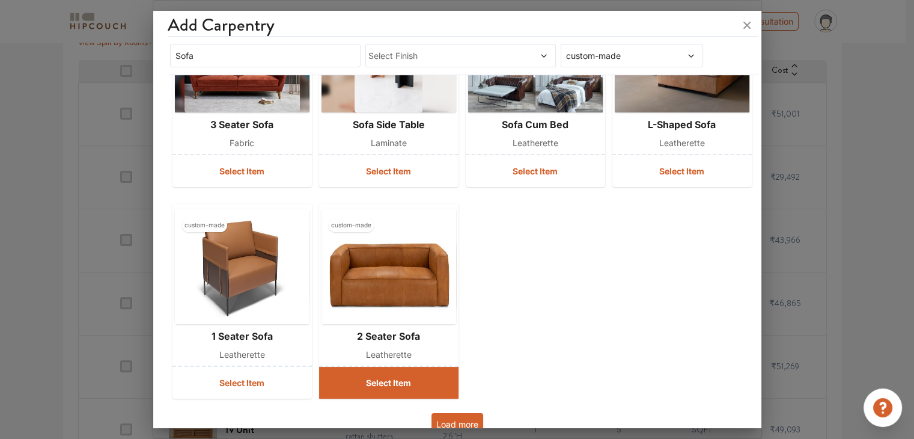
scroll to position [348, 0]
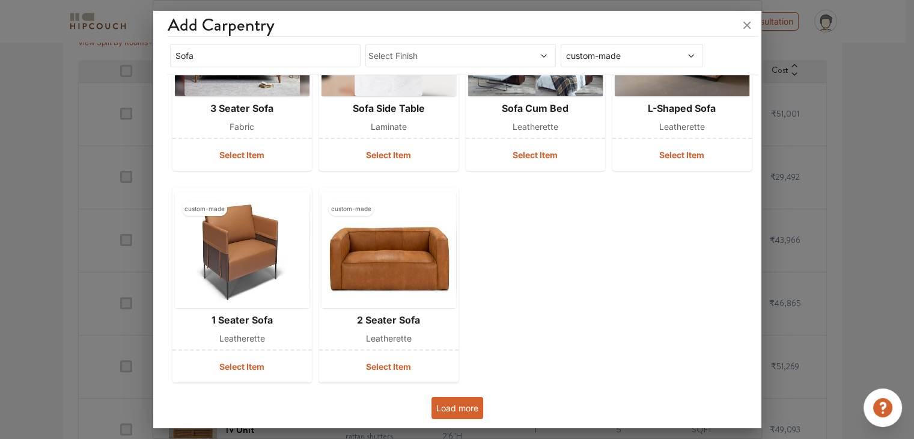
click at [466, 397] on button "Load more" at bounding box center [457, 407] width 52 height 22
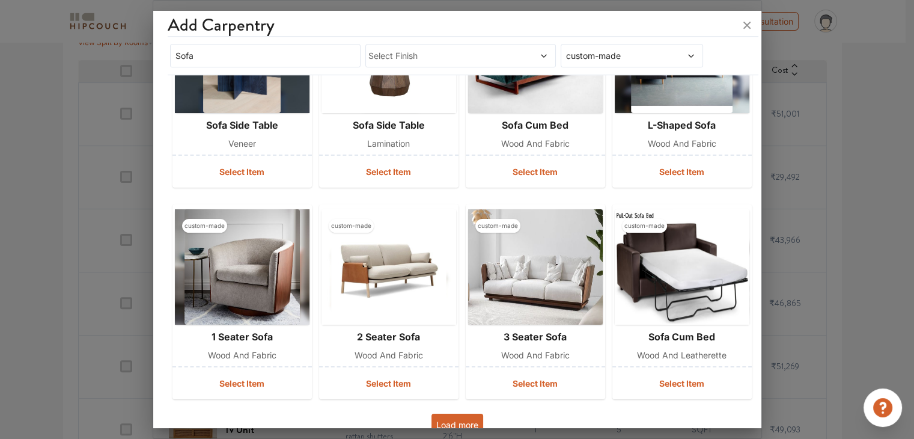
scroll to position [785, 0]
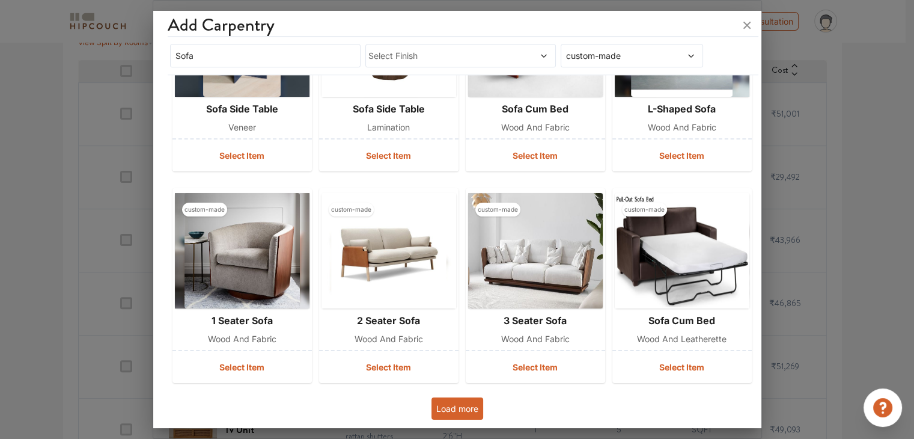
click at [469, 407] on button "Load more" at bounding box center [457, 408] width 52 height 22
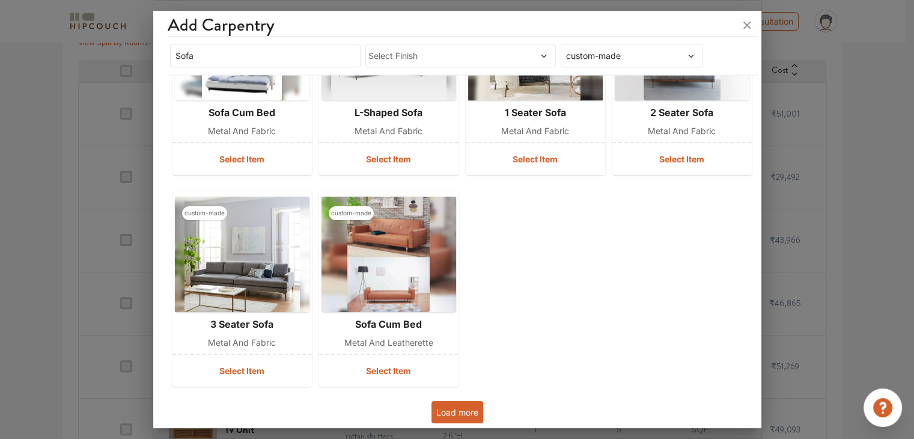
scroll to position [1418, 0]
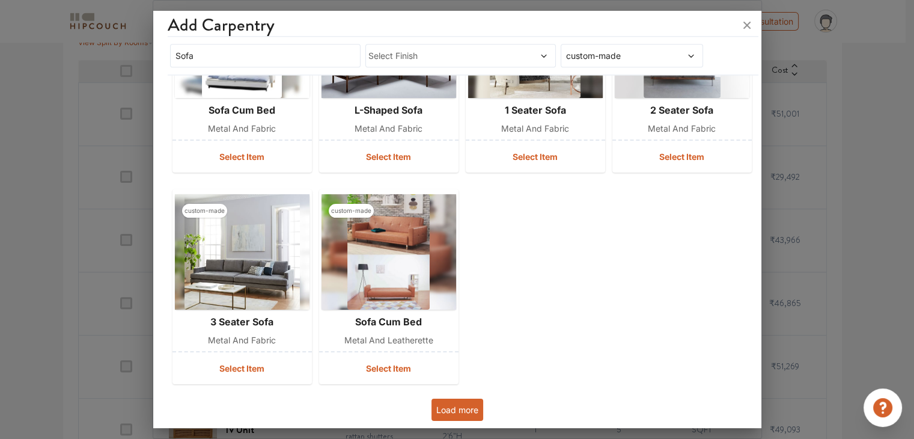
click at [474, 52] on span "Select Finish" at bounding box center [435, 55] width 135 height 13
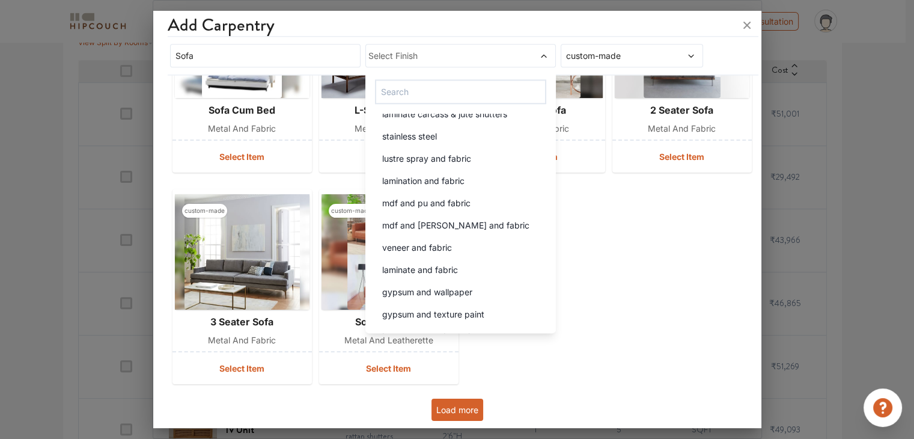
scroll to position [1322, 0]
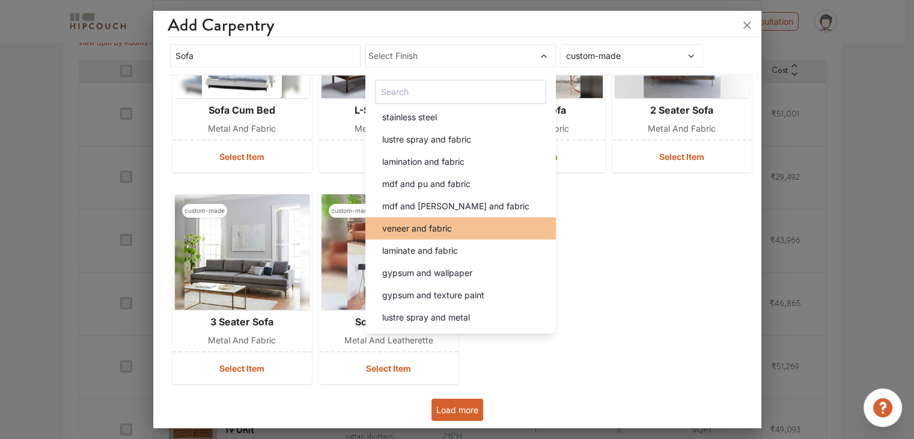
click at [471, 226] on div "veneer and fabric" at bounding box center [463, 228] width 183 height 13
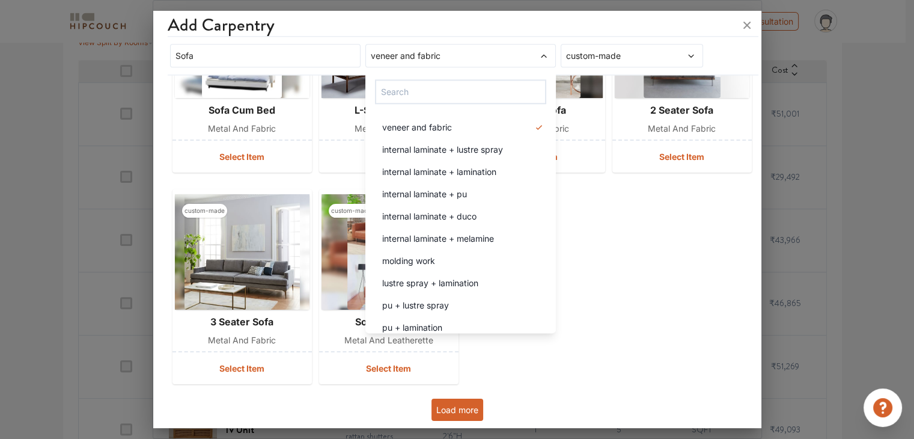
scroll to position [0, 0]
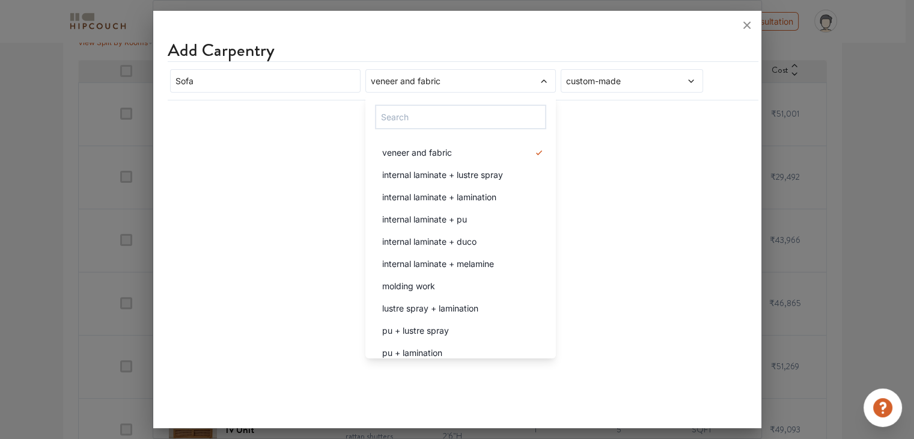
click at [551, 50] on div "Add Carpentry" at bounding box center [463, 51] width 591 height 22
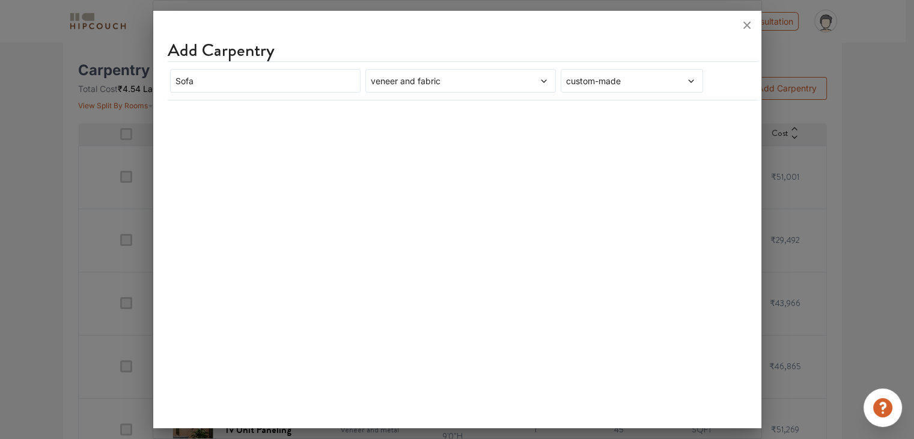
scroll to position [240, 0]
click at [515, 90] on div "veneer and fabric" at bounding box center [460, 80] width 190 height 23
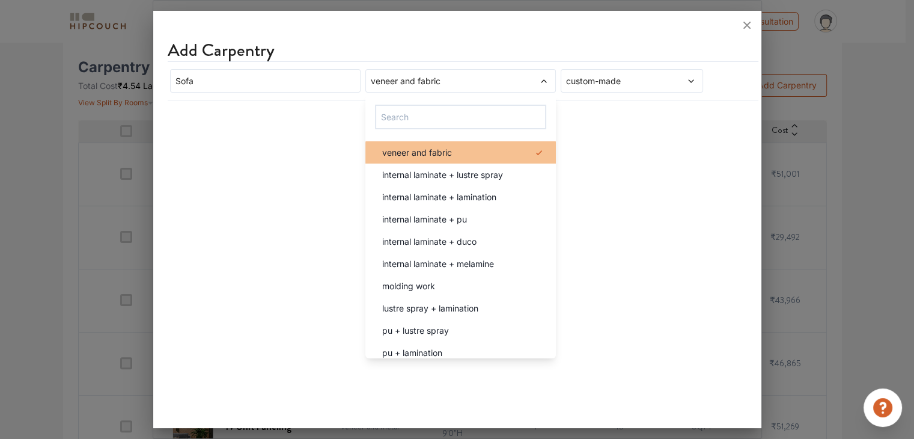
click at [459, 148] on div "veneer and fabric" at bounding box center [463, 152] width 183 height 13
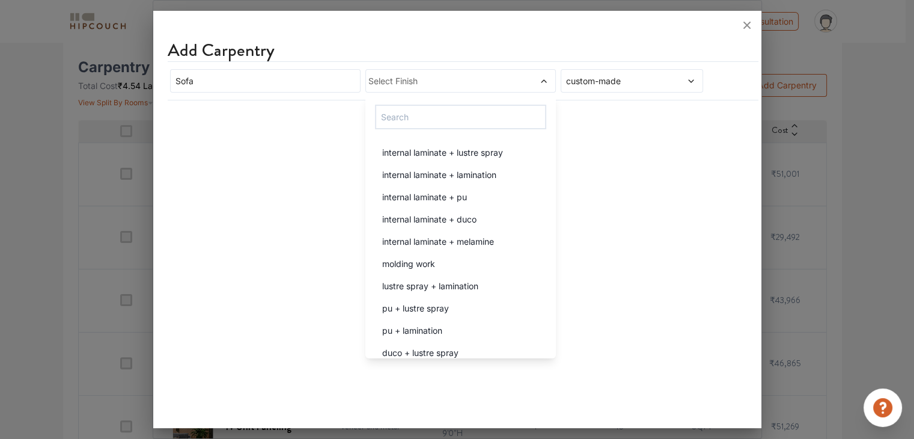
click at [589, 48] on div "Add Carpentry" at bounding box center [463, 51] width 591 height 22
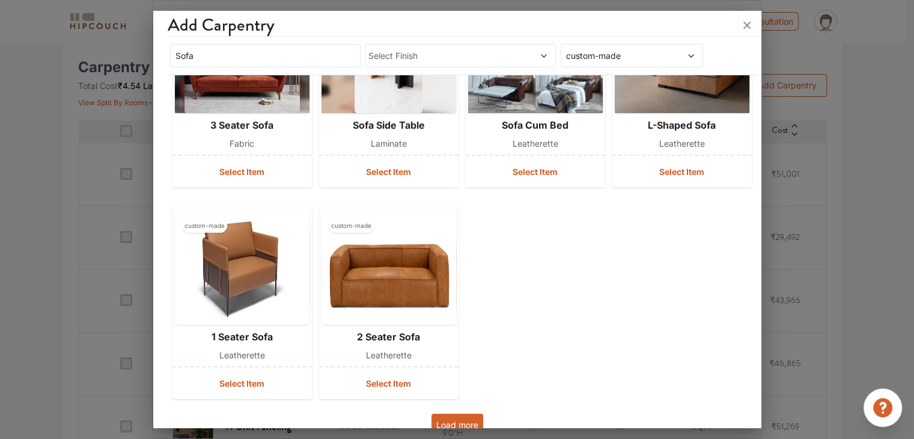
scroll to position [348, 0]
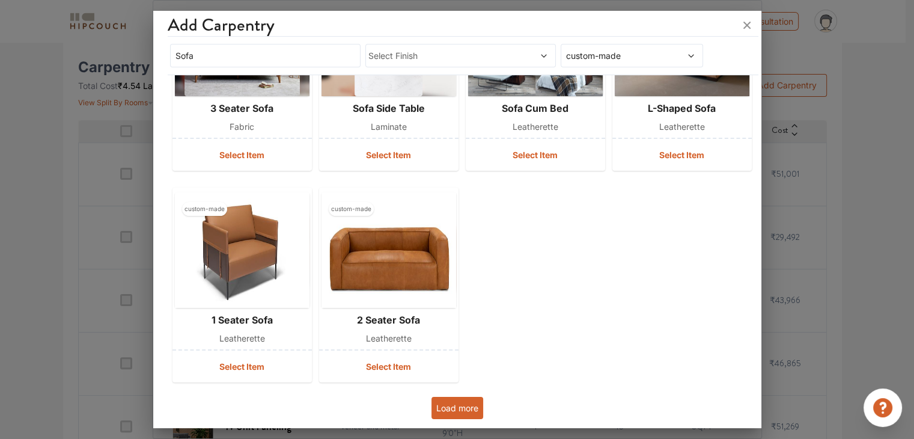
click at [465, 407] on button "Load more" at bounding box center [457, 407] width 52 height 22
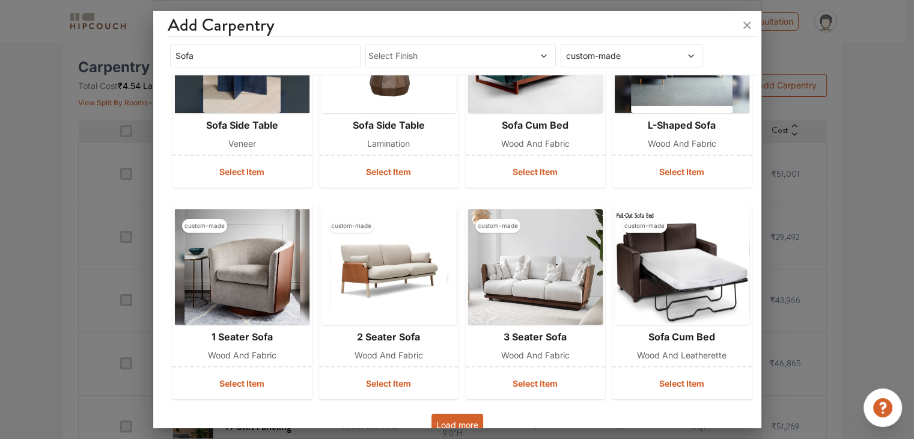
scroll to position [785, 0]
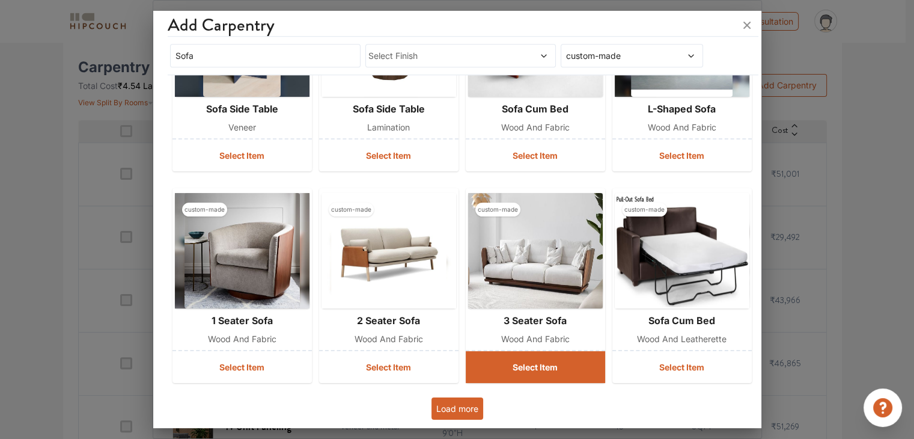
click at [502, 369] on button "Select Item" at bounding box center [535, 367] width 139 height 32
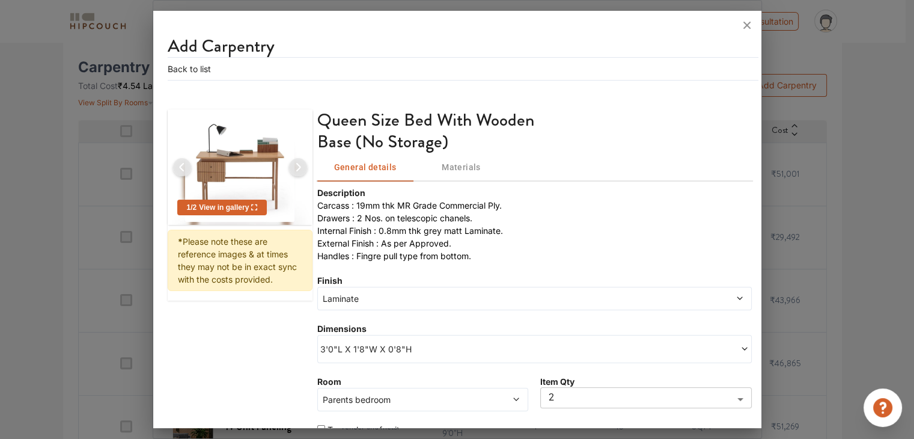
type input "1"
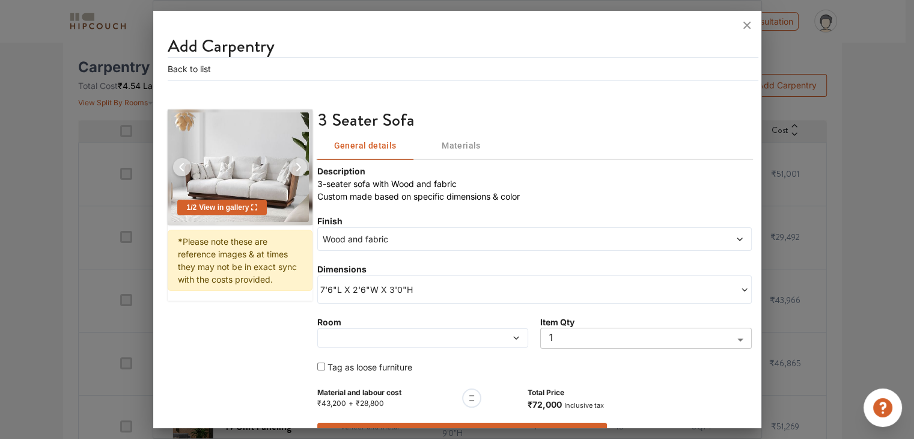
scroll to position [31, 0]
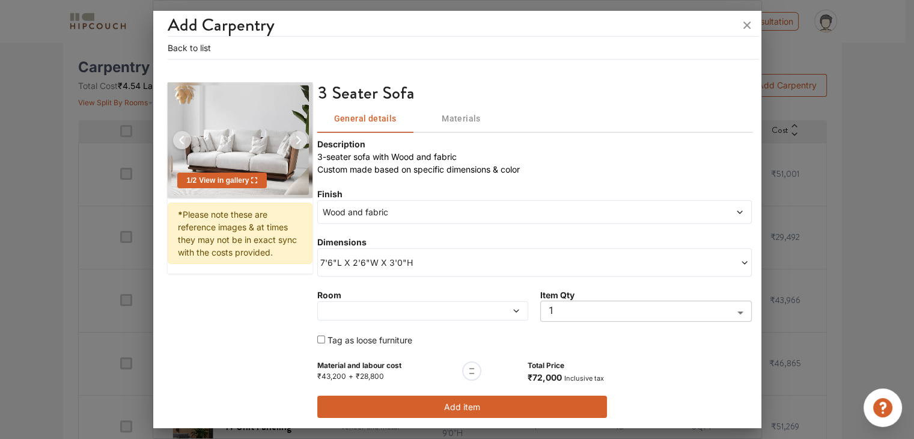
click at [452, 299] on div "Room" at bounding box center [422, 304] width 211 height 33
click at [452, 307] on span at bounding box center [395, 310] width 150 height 8
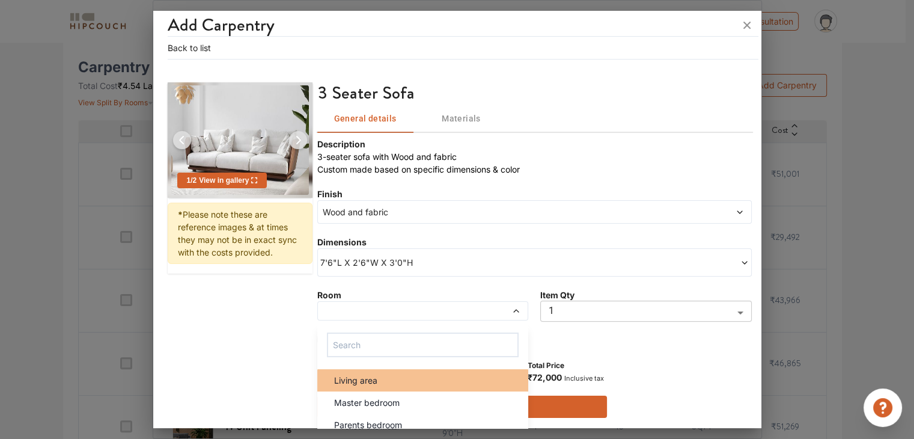
click at [370, 374] on span "Living area" at bounding box center [355, 380] width 43 height 13
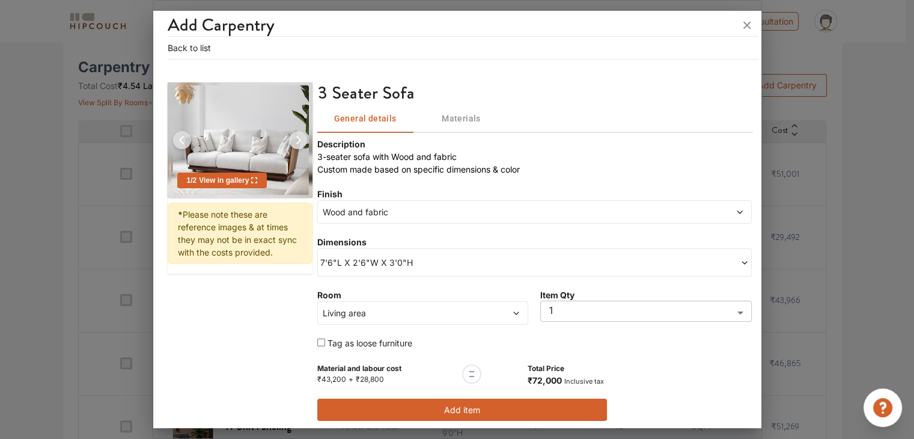
scroll to position [34, 0]
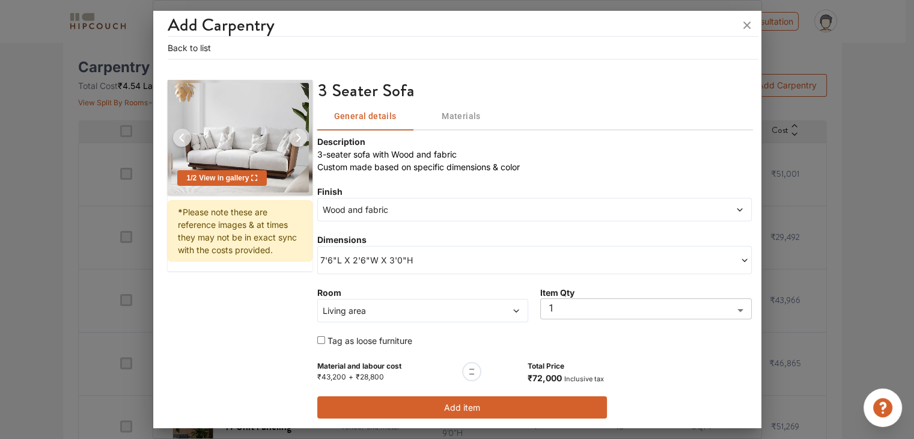
click at [505, 413] on button "Add item" at bounding box center [462, 407] width 290 height 22
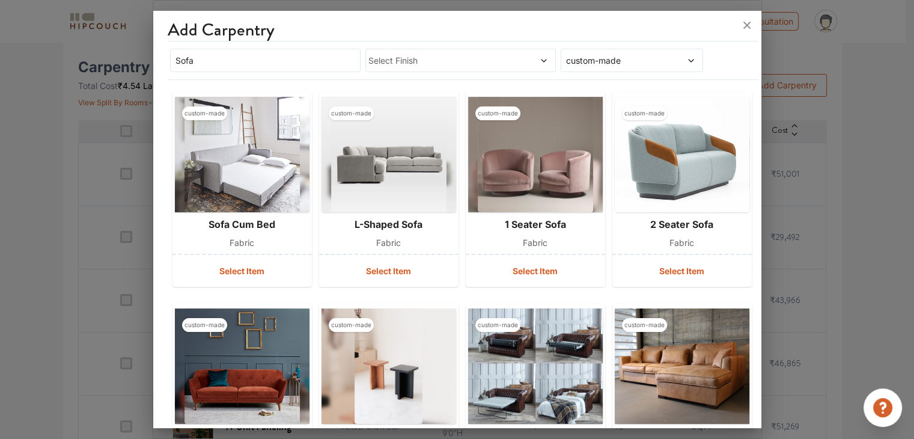
scroll to position [0, 0]
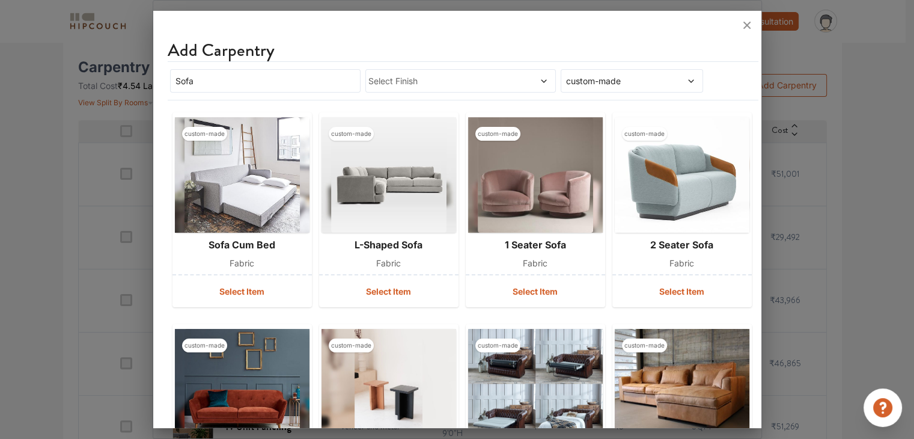
click at [744, 25] on icon at bounding box center [746, 25] width 19 height 19
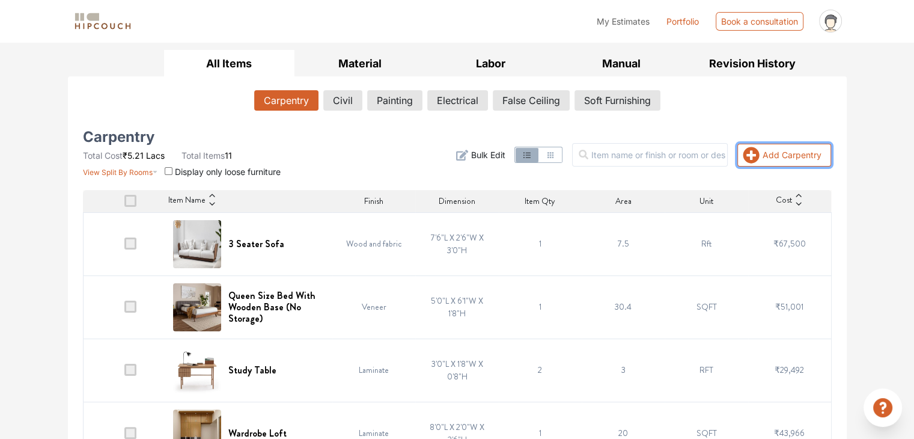
scroll to position [105, 0]
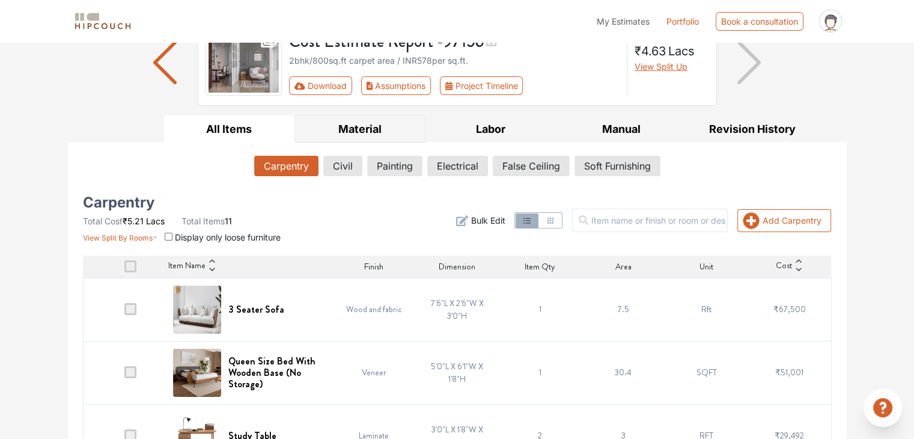
click at [362, 125] on button "Material" at bounding box center [359, 128] width 131 height 27
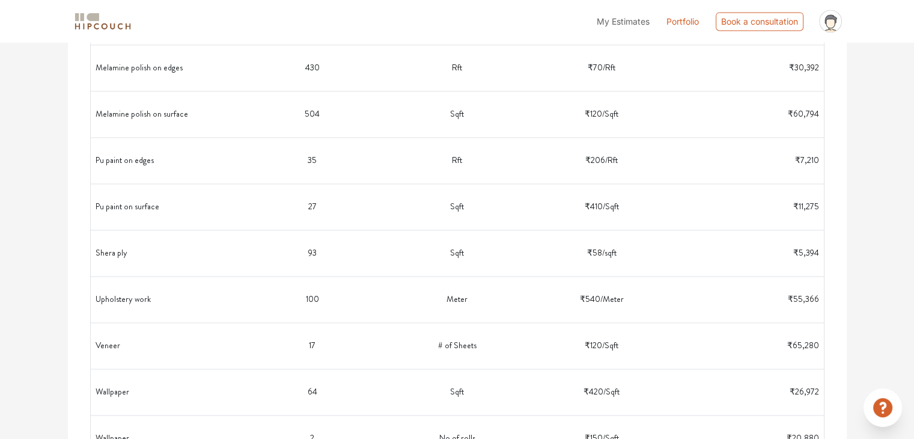
scroll to position [1809, 0]
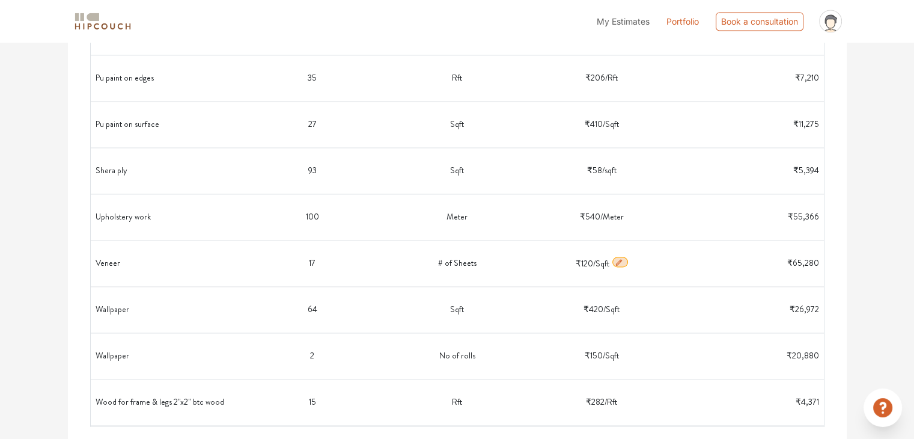
click at [620, 258] on icon "button" at bounding box center [619, 262] width 8 height 8
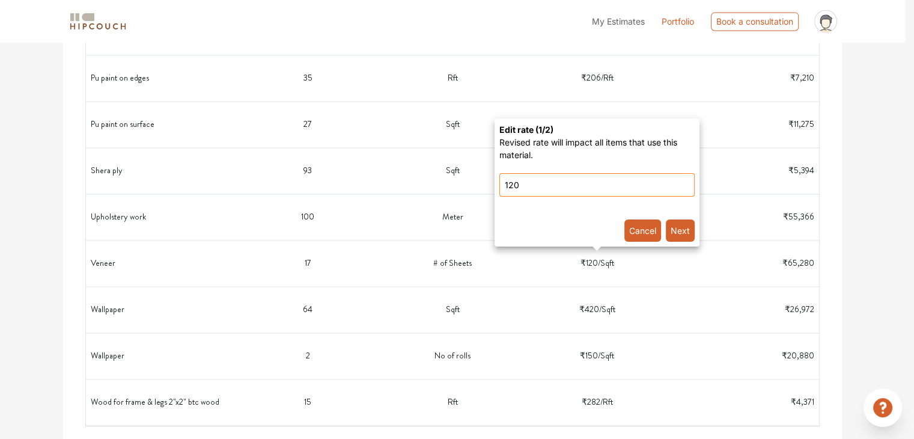
drag, startPoint x: 599, startPoint y: 186, endPoint x: 460, endPoint y: 211, distance: 140.9
click at [460, 211] on div "Edit rate ( 1 /2) Revised rate will impact all items that use this material. 12…" at bounding box center [457, 219] width 914 height 439
type input "175"
click at [685, 232] on button "Next" at bounding box center [680, 230] width 29 height 22
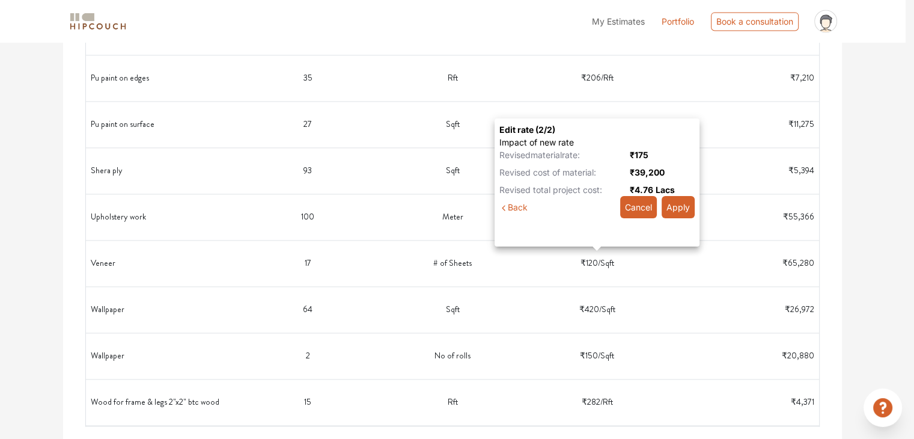
click at [675, 210] on button "Apply" at bounding box center [677, 207] width 33 height 22
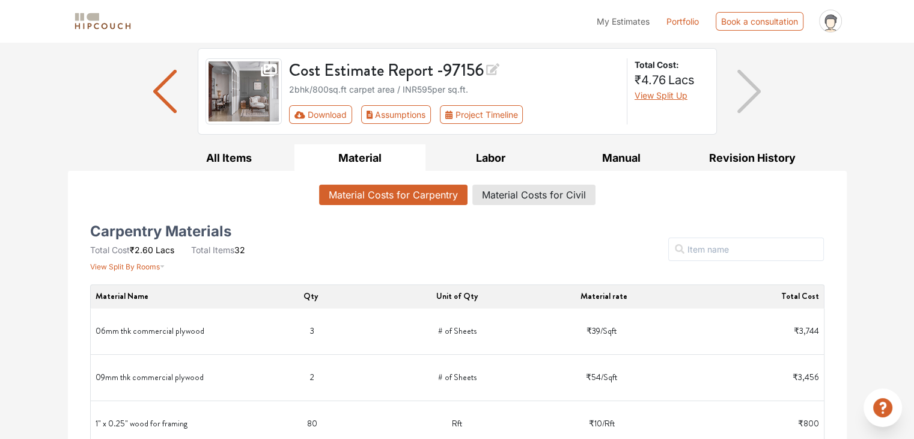
scroll to position [0, 0]
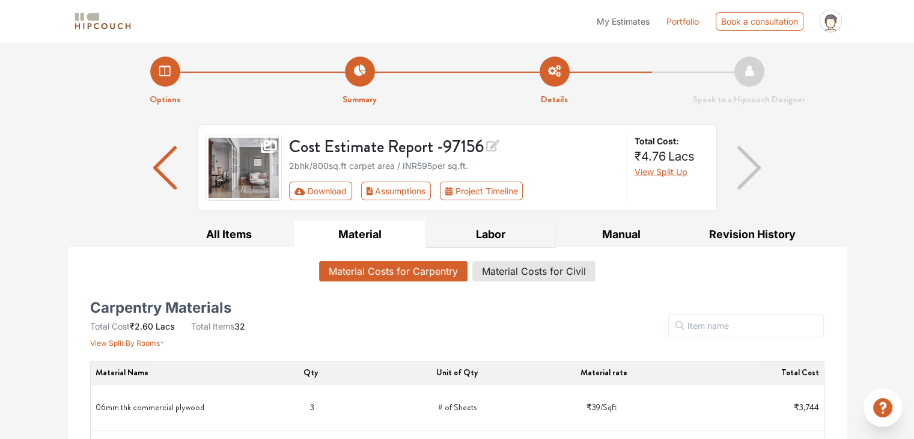
click at [482, 231] on button "Labor" at bounding box center [490, 233] width 131 height 27
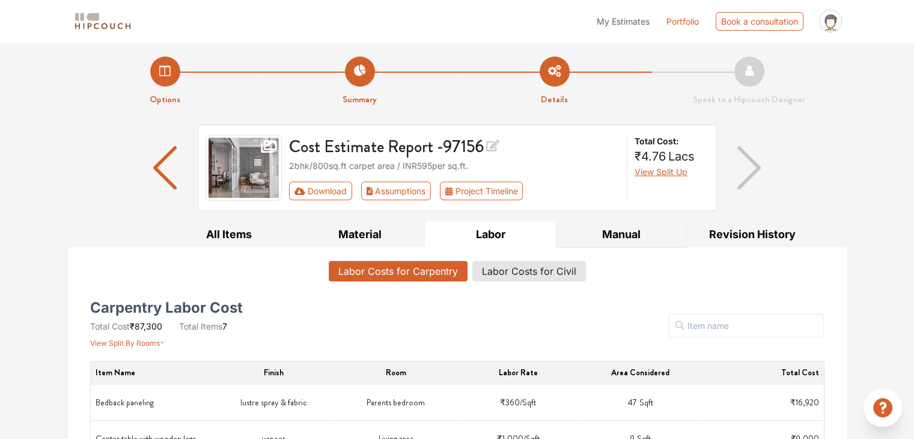
click at [634, 228] on button "Manual" at bounding box center [621, 233] width 131 height 27
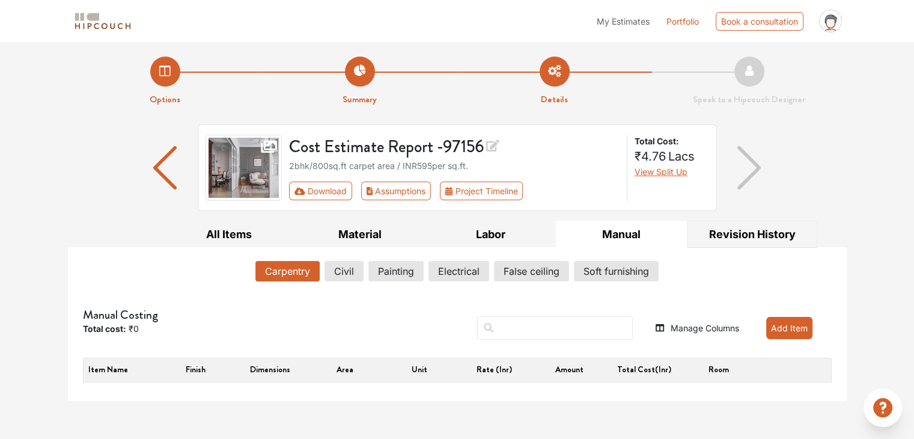
click at [715, 234] on button "Revision History" at bounding box center [752, 233] width 131 height 27
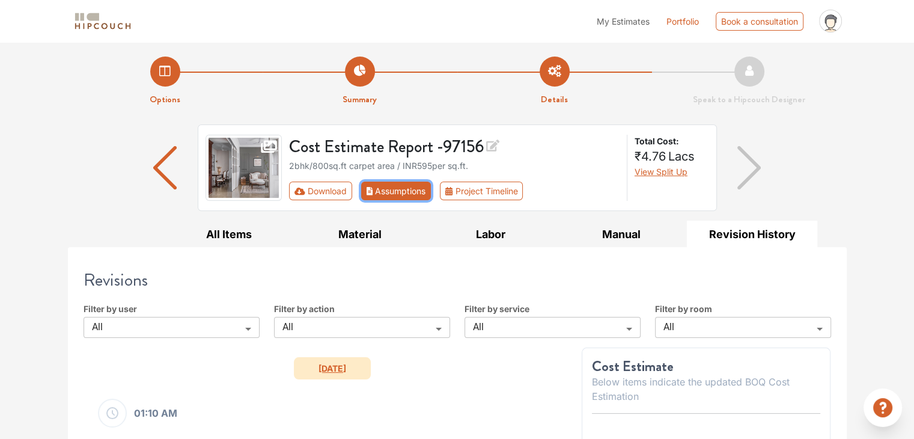
click at [379, 188] on button "Assumptions" at bounding box center [396, 190] width 70 height 19
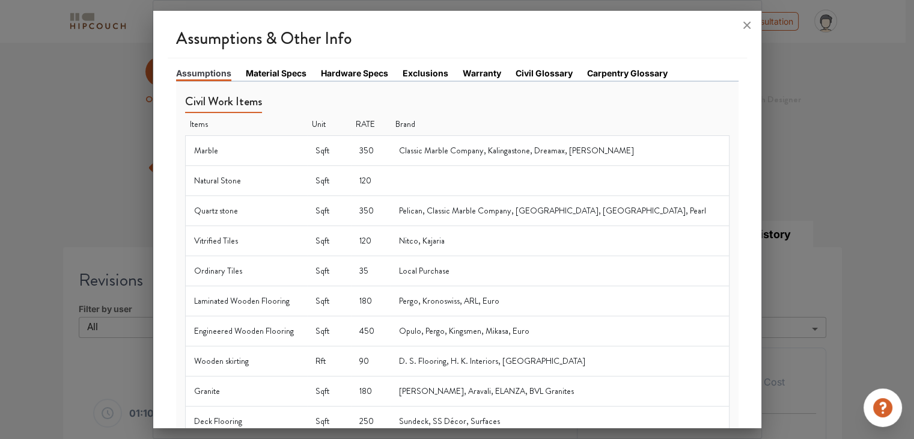
click at [279, 79] on link "Material Specs" at bounding box center [276, 73] width 61 height 13
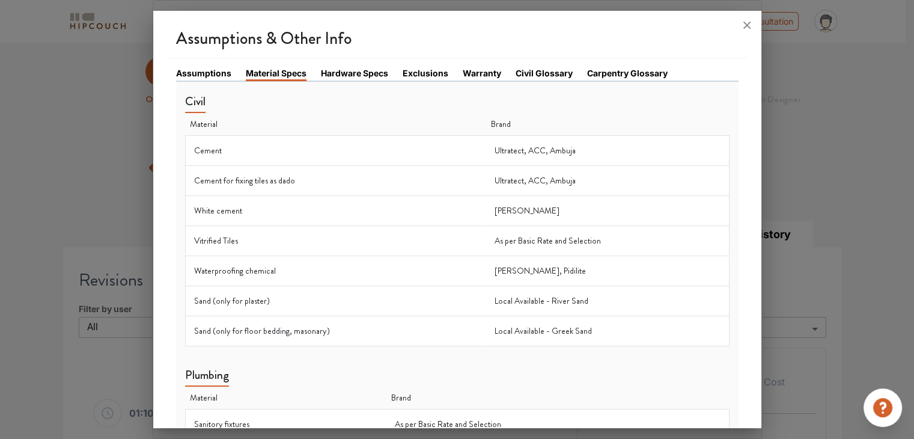
click at [283, 74] on link "Material Specs" at bounding box center [276, 74] width 61 height 14
click at [372, 70] on link "Hardware Specs" at bounding box center [354, 73] width 67 height 13
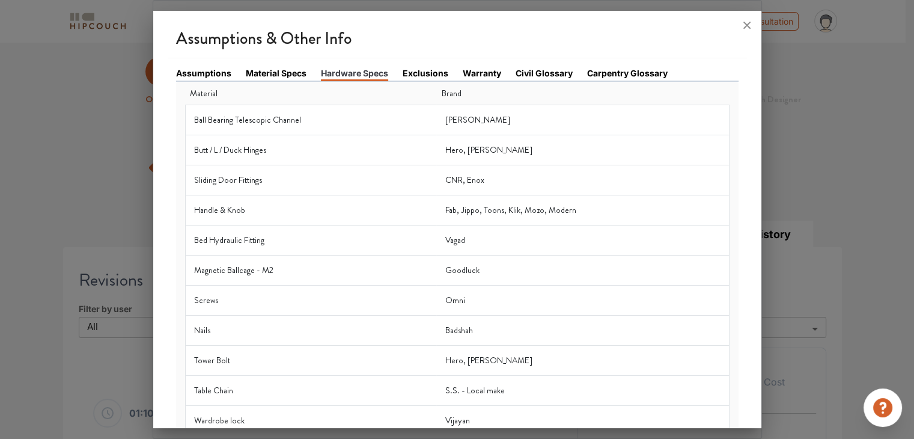
click at [476, 178] on td "CNR, Enox" at bounding box center [582, 180] width 293 height 30
click at [741, 29] on icon at bounding box center [746, 25] width 19 height 19
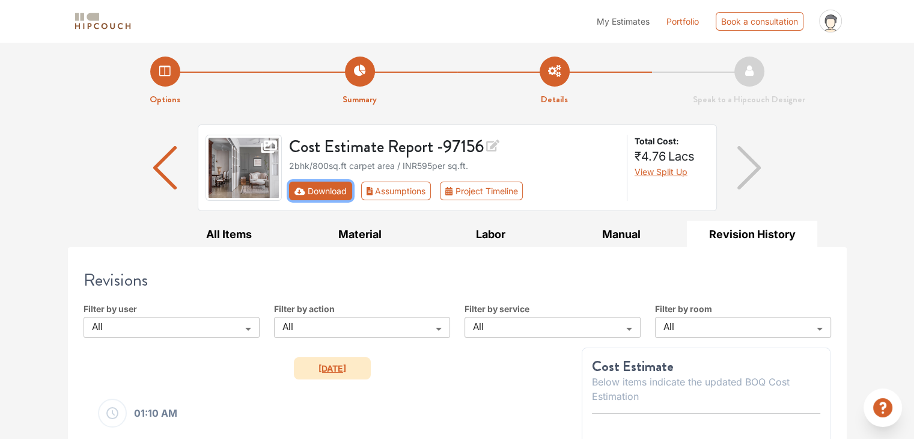
click at [346, 187] on button "Download" at bounding box center [320, 190] width 63 height 19
click at [228, 241] on button "All Items" at bounding box center [229, 233] width 131 height 27
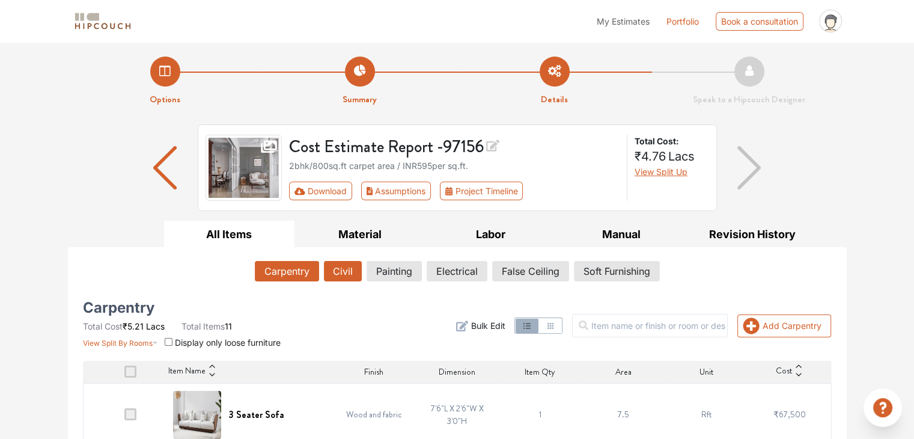
click at [344, 269] on button "Civil" at bounding box center [343, 271] width 38 height 20
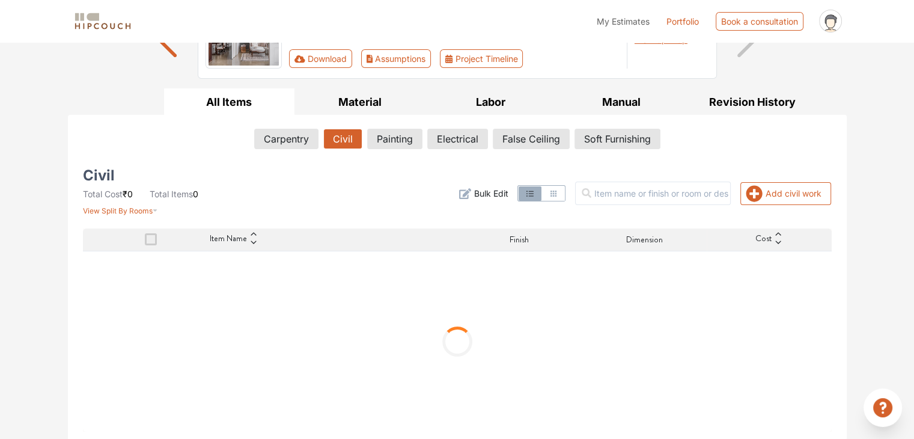
scroll to position [133, 0]
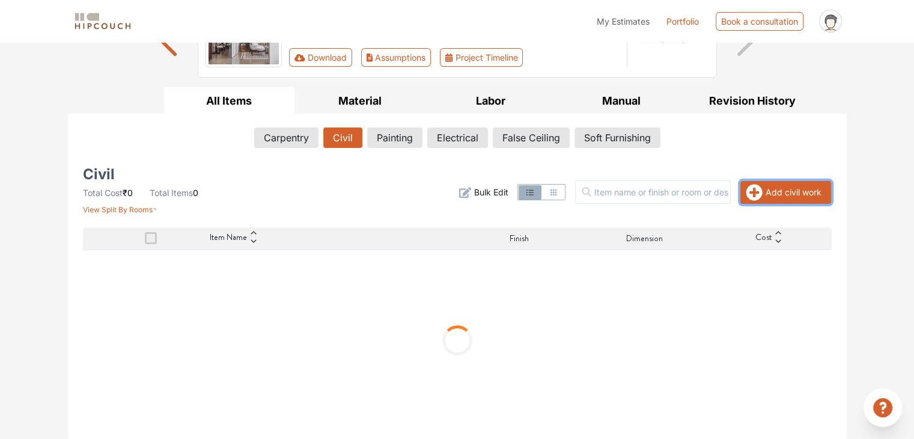
click at [792, 195] on button "Add civil work" at bounding box center [785, 192] width 91 height 23
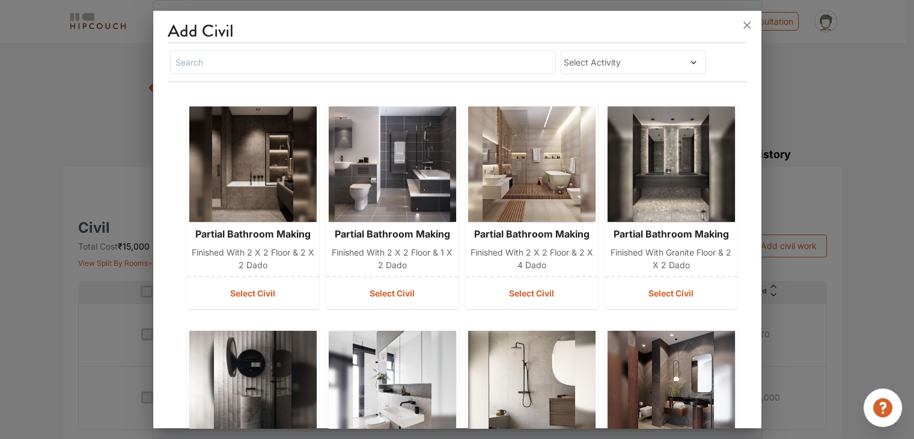
scroll to position [79, 0]
click at [642, 63] on span "Select Activity" at bounding box center [613, 62] width 100 height 13
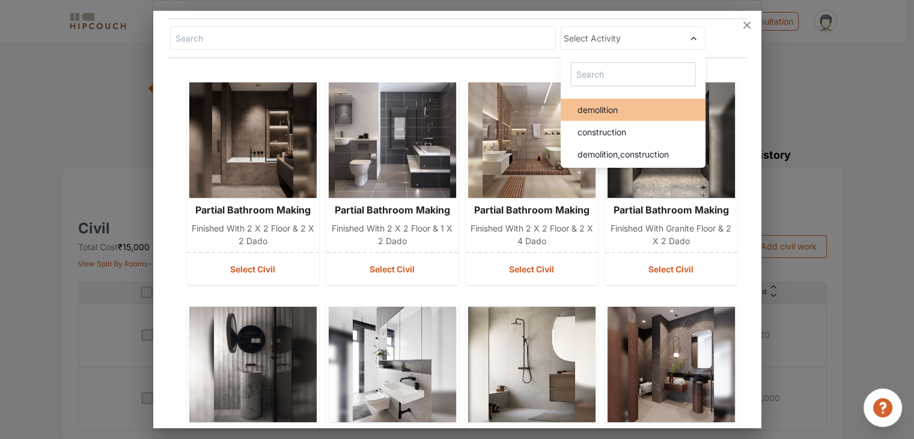
scroll to position [60, 0]
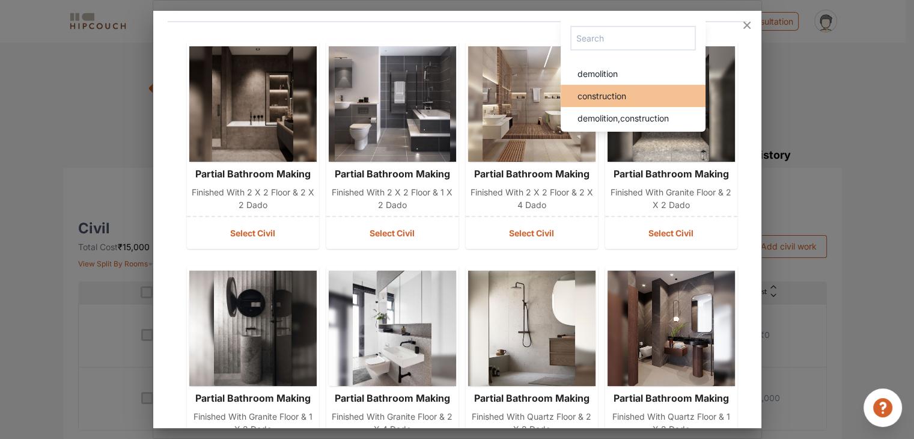
click at [631, 99] on div "construction" at bounding box center [637, 96] width 138 height 13
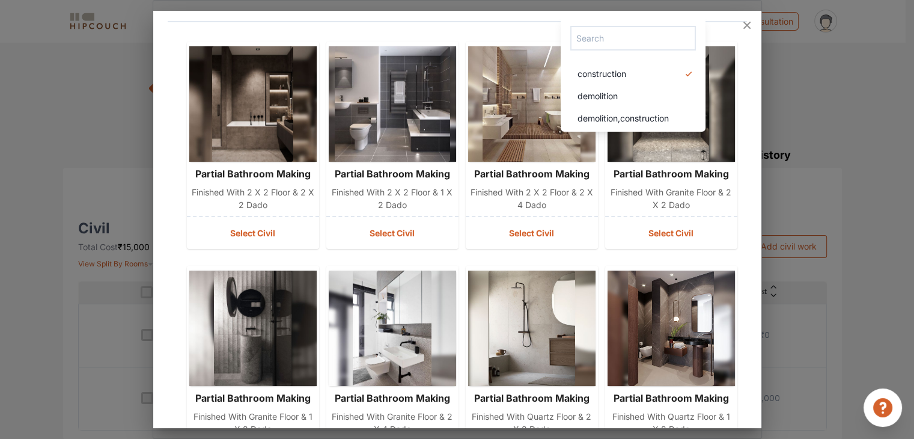
scroll to position [0, 0]
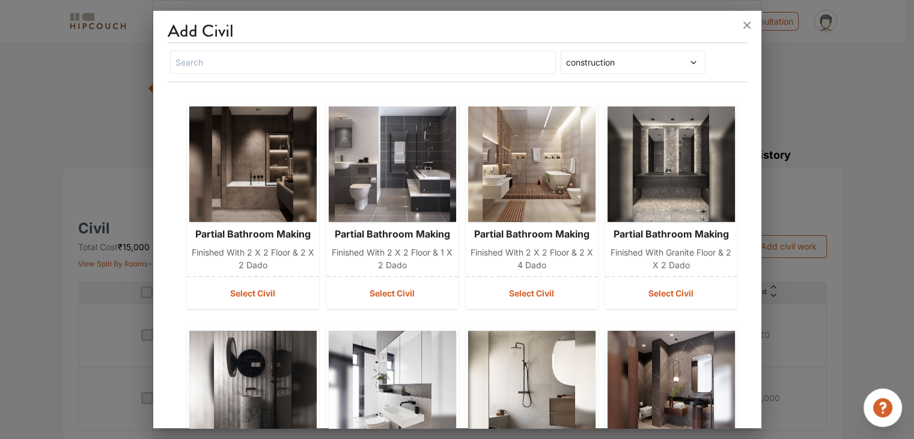
click at [720, 60] on div "construction" at bounding box center [457, 62] width 579 height 28
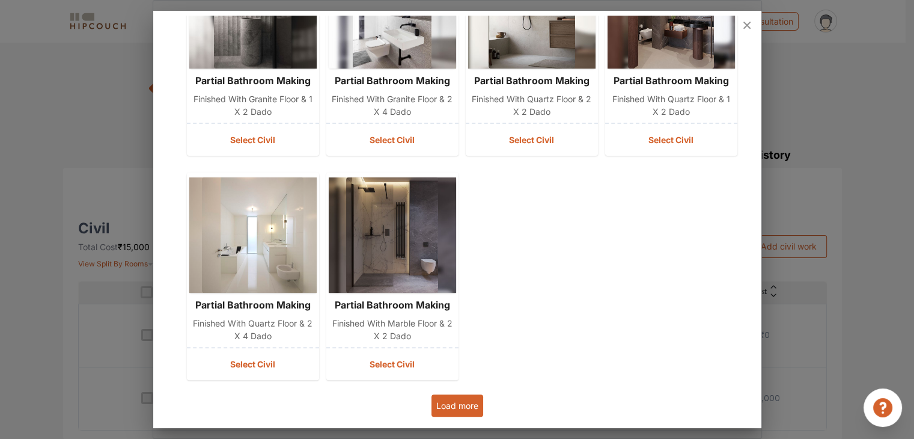
scroll to position [389, 0]
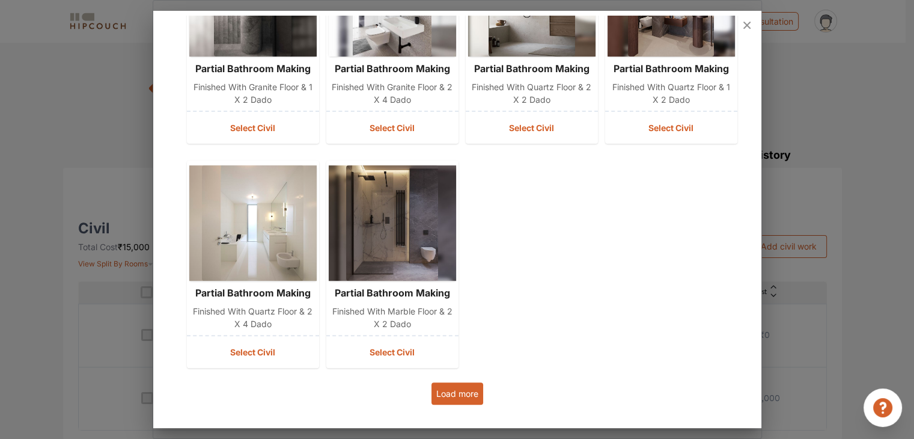
click at [463, 399] on button "Load more" at bounding box center [457, 393] width 52 height 22
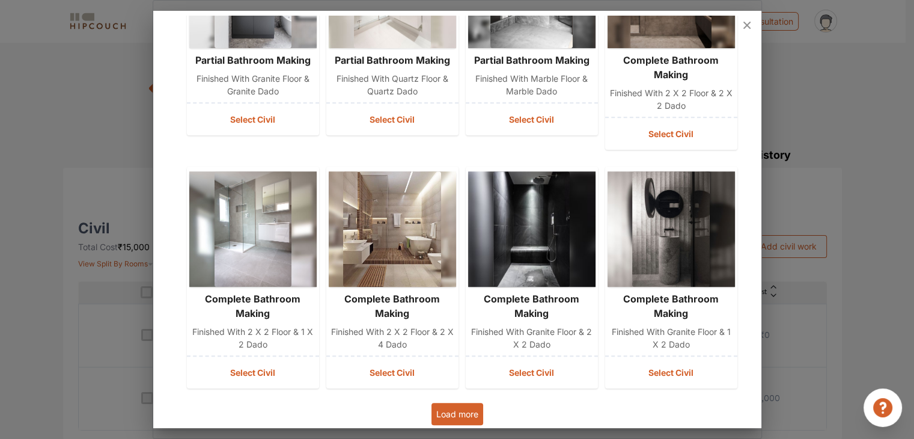
scroll to position [865, 0]
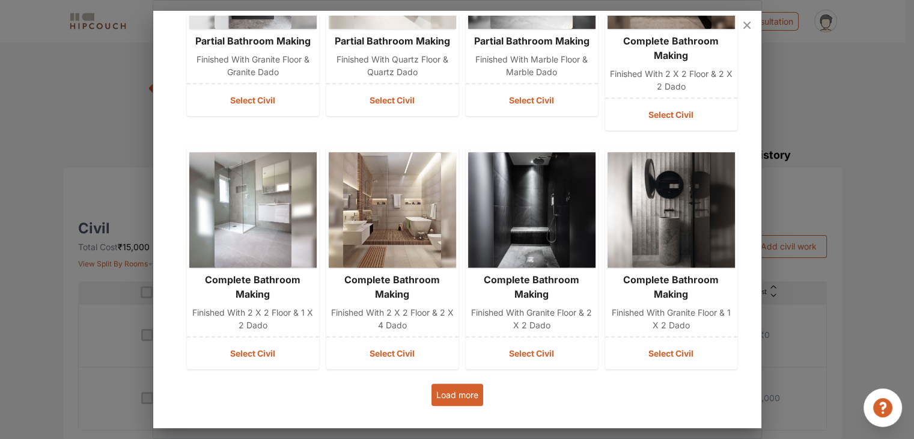
click at [460, 389] on button "Load more" at bounding box center [457, 394] width 52 height 22
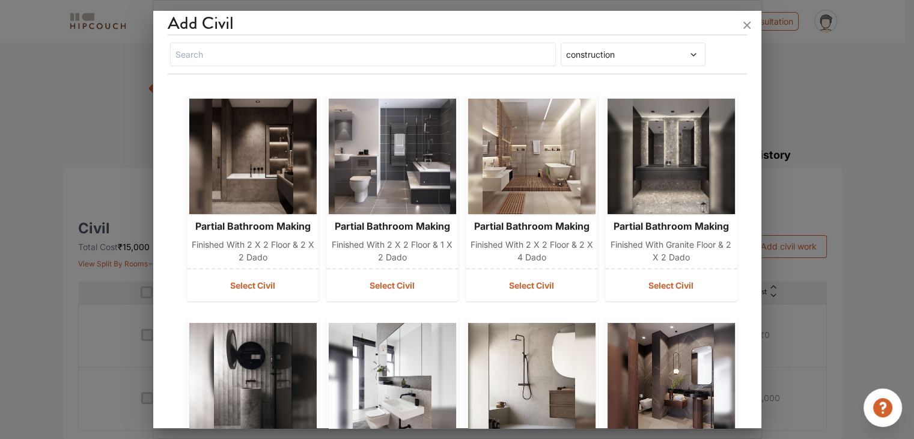
scroll to position [0, 0]
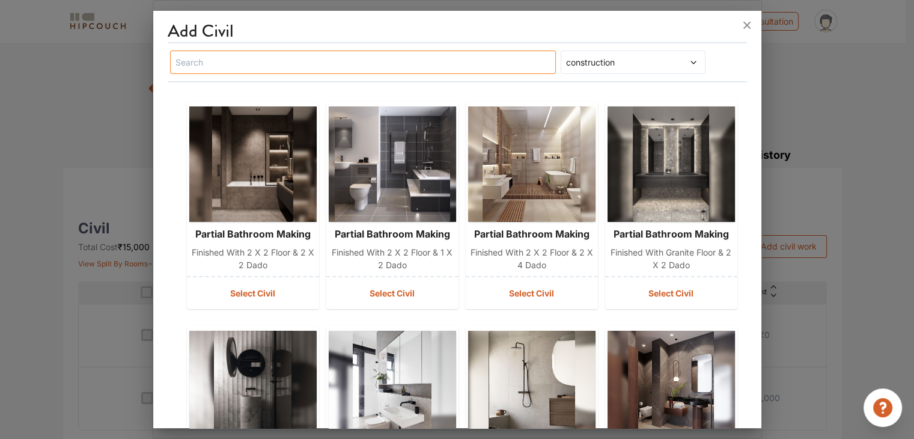
click at [261, 61] on input "text" at bounding box center [363, 61] width 386 height 23
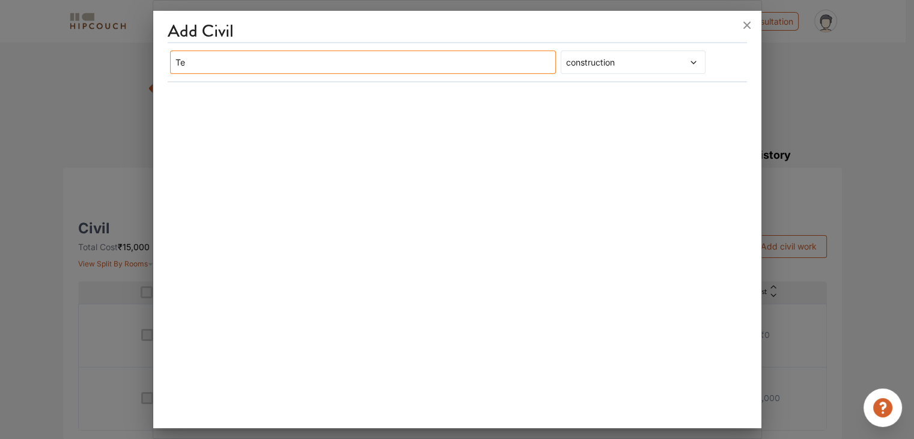
type input "T"
type input "B"
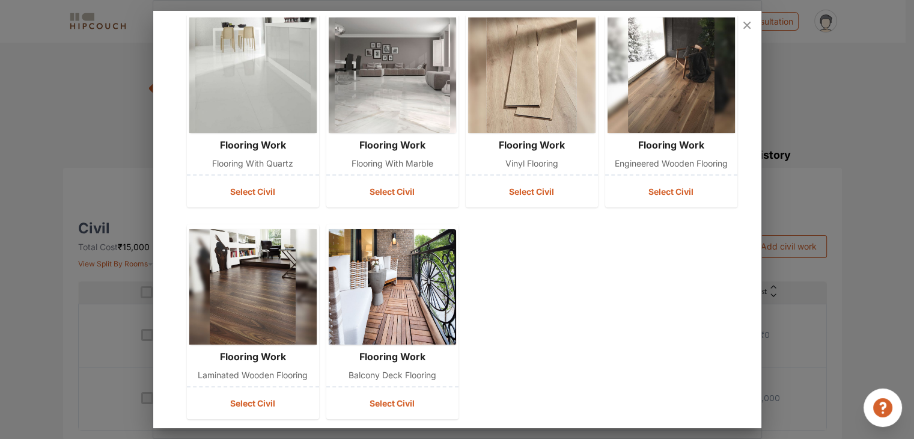
scroll to position [351, 0]
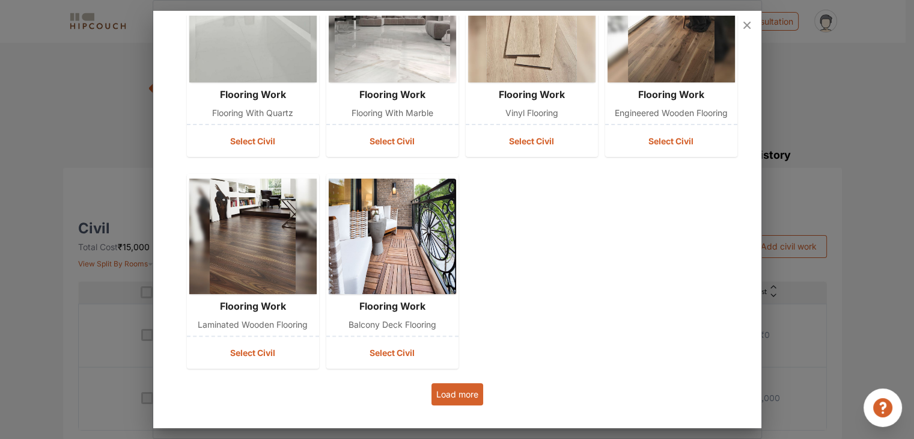
click at [458, 393] on button "Load more" at bounding box center [457, 394] width 52 height 22
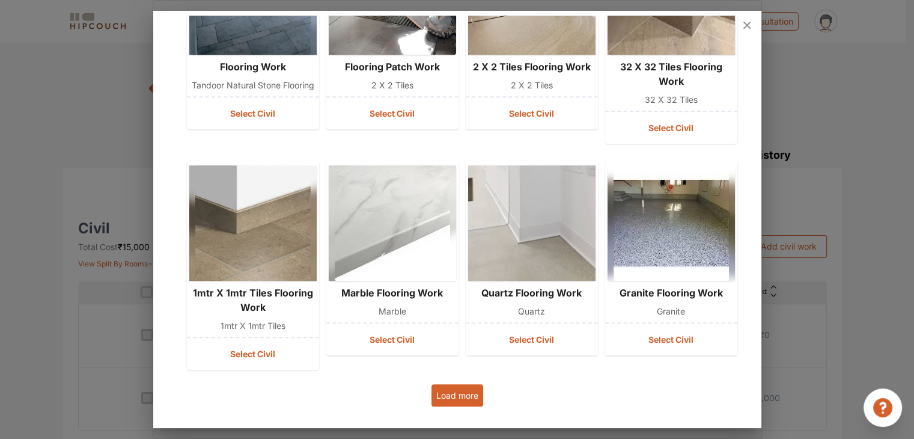
scroll to position [815, 0]
click at [461, 390] on button "Load more" at bounding box center [457, 394] width 52 height 22
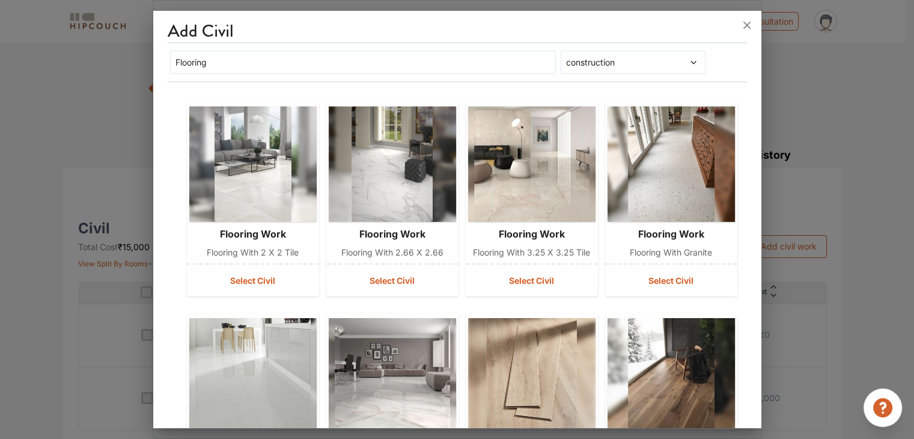
scroll to position [0, 0]
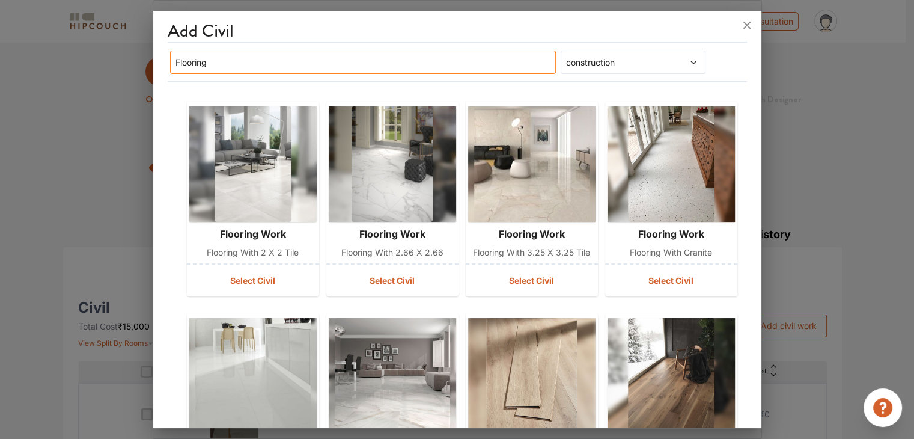
drag, startPoint x: 235, startPoint y: 65, endPoint x: 150, endPoint y: 74, distance: 85.1
click at [153, 74] on div "Add Civil Flooring construction flooring work Flooring with 2 x 2 tile Select C…" at bounding box center [457, 219] width 609 height 439
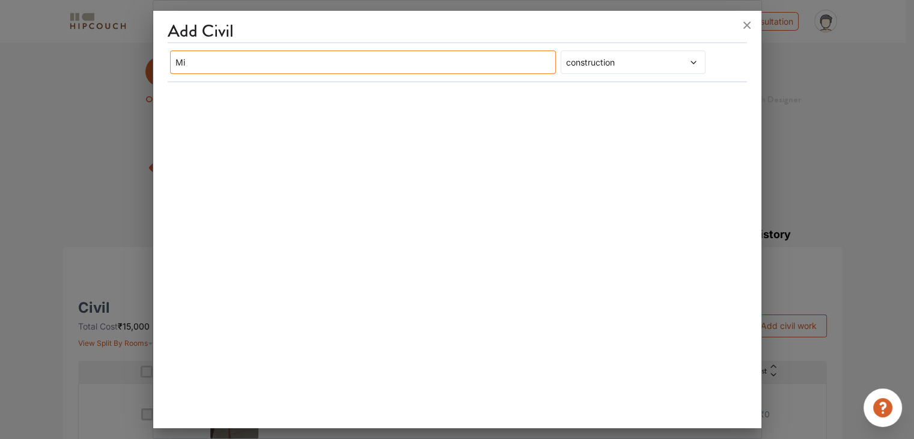
type input "M"
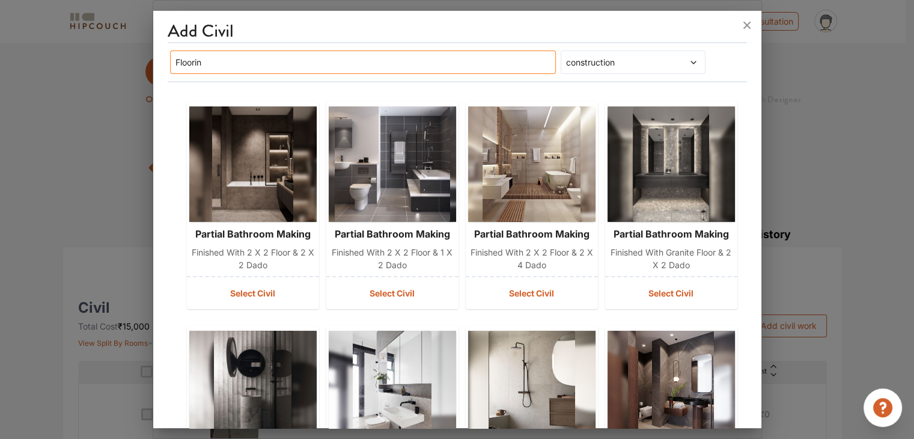
type input "Flooring"
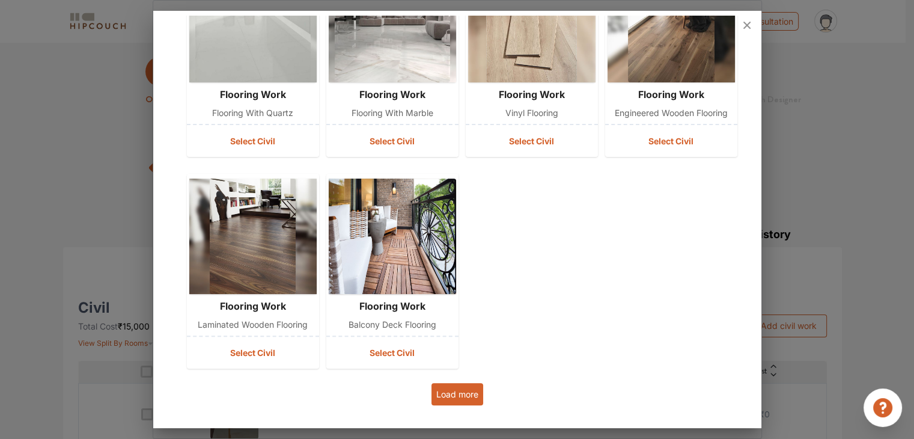
scroll to position [351, 0]
click at [454, 401] on button "Load more" at bounding box center [457, 394] width 52 height 22
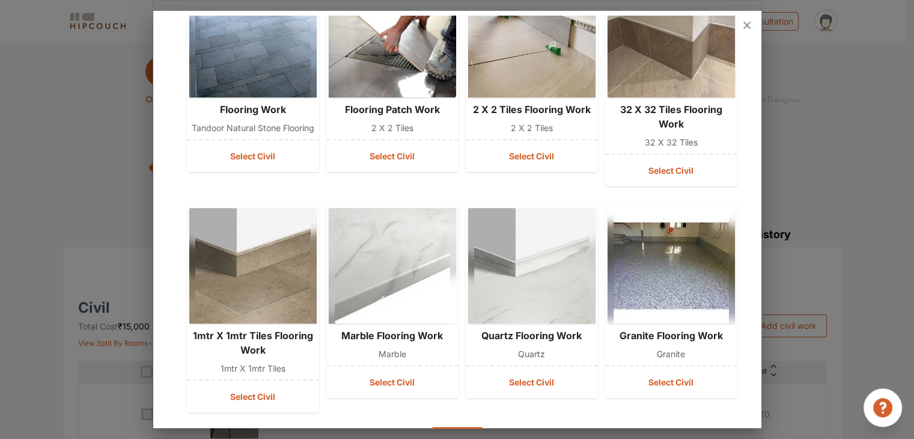
scroll to position [815, 0]
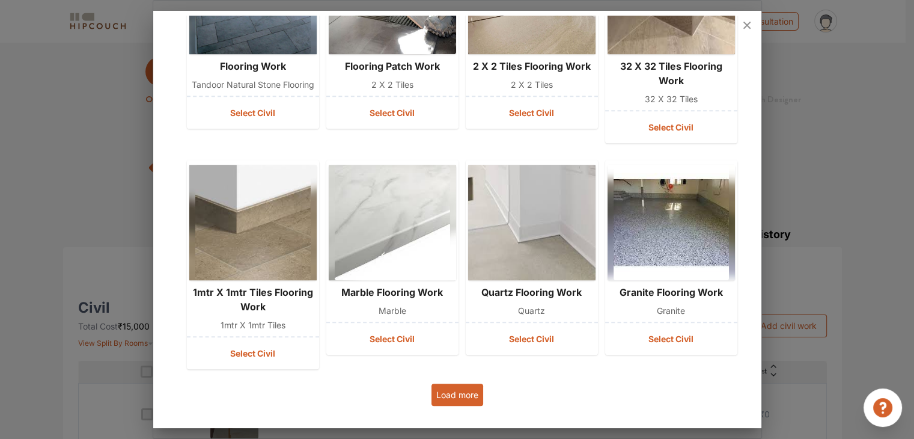
click at [463, 393] on button "Load more" at bounding box center [457, 394] width 52 height 22
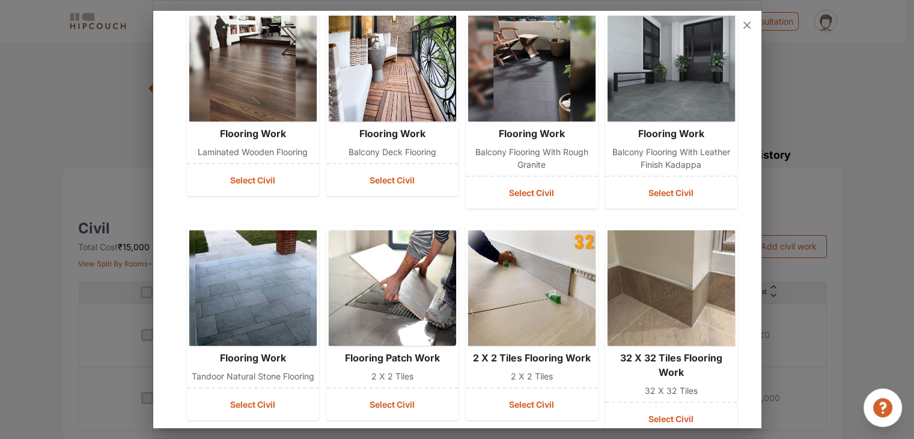
scroll to position [463, 0]
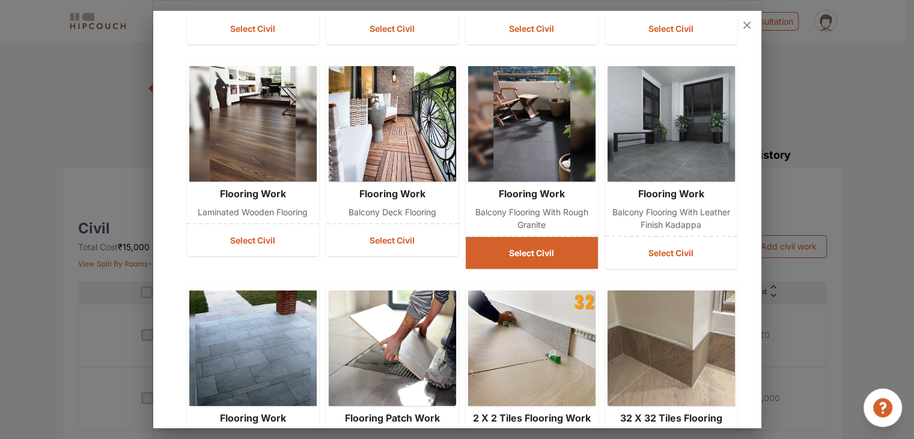
click at [543, 251] on button "Select Civil" at bounding box center [532, 253] width 132 height 32
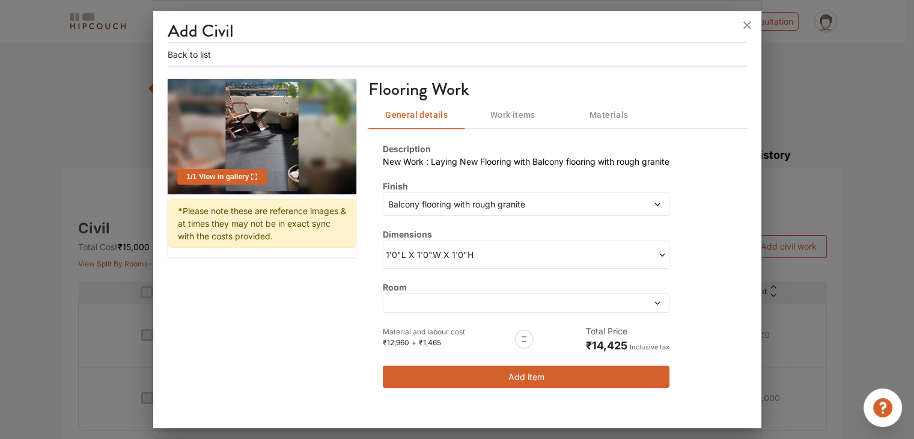
click at [535, 301] on span at bounding box center [489, 303] width 207 height 8
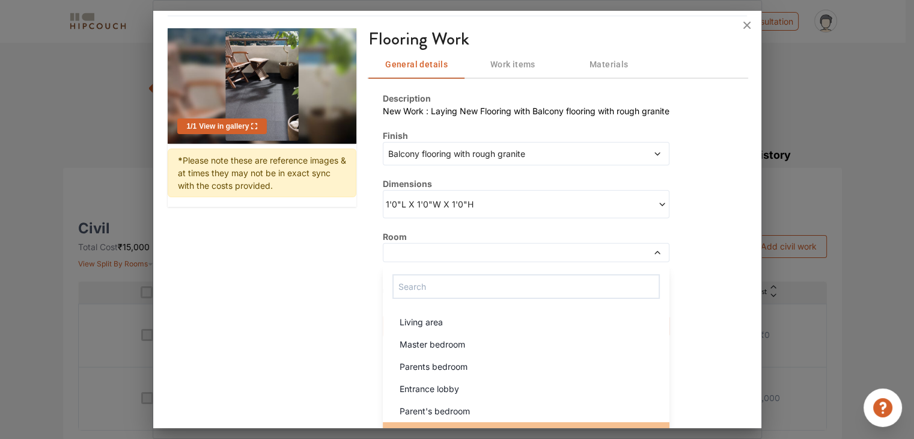
scroll to position [135, 0]
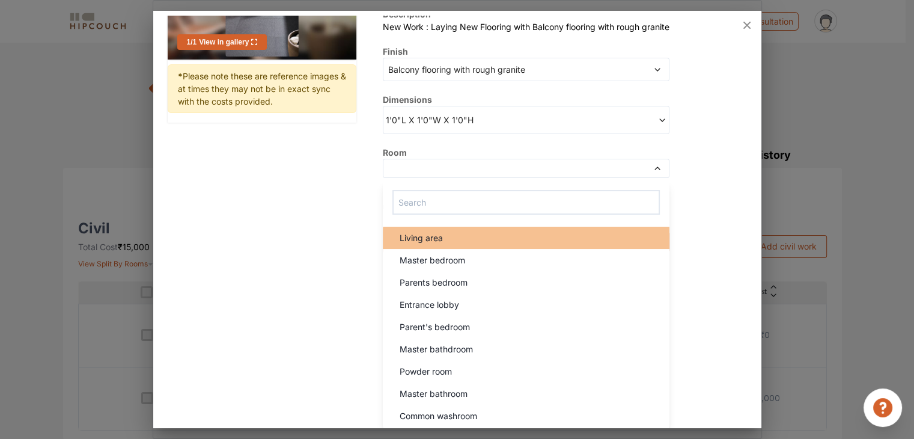
click at [481, 237] on div "Living area" at bounding box center [529, 237] width 279 height 13
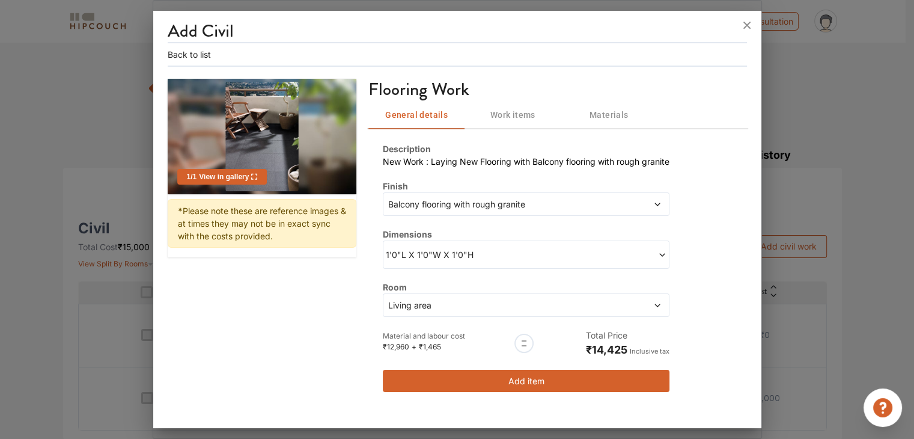
click at [535, 254] on span at bounding box center [596, 254] width 141 height 13
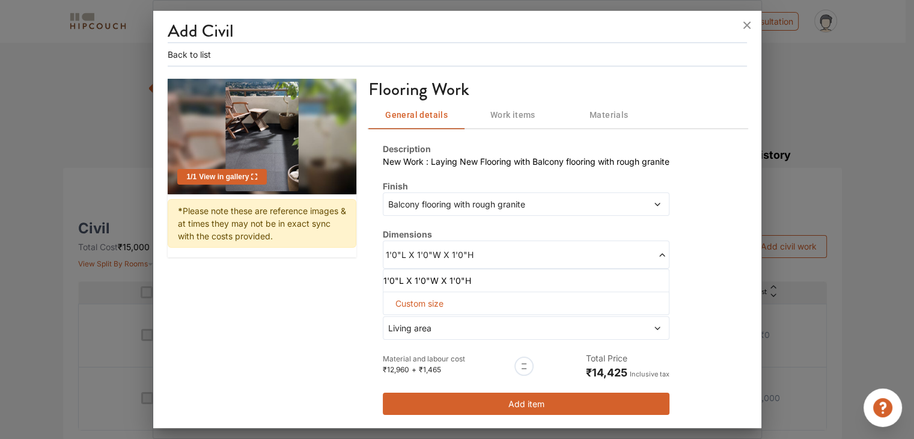
click at [535, 254] on span at bounding box center [596, 254] width 141 height 13
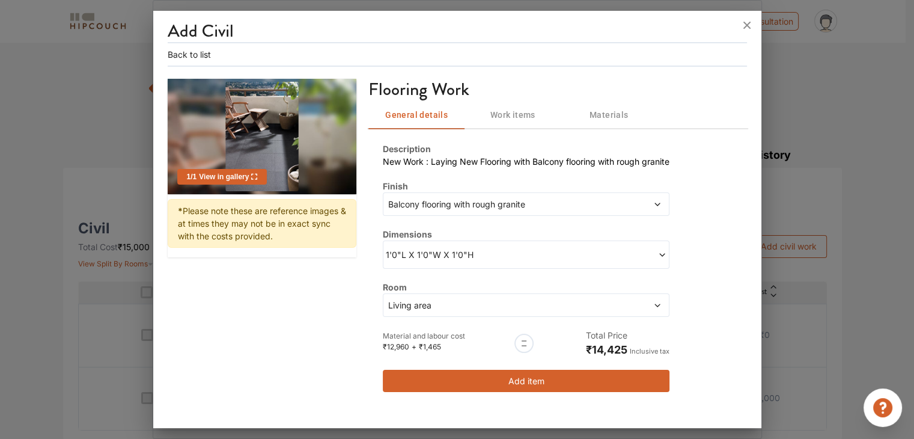
click at [499, 248] on span "1'0"L X 1'0"W X 1'0"H" at bounding box center [456, 254] width 141 height 13
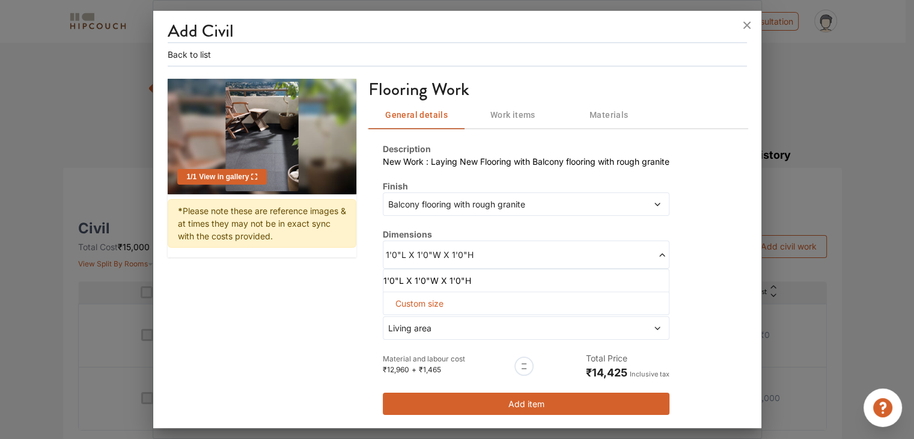
click at [454, 302] on div "Custom size" at bounding box center [526, 302] width 287 height 23
click at [417, 305] on span "Custom size" at bounding box center [419, 303] width 58 height 22
click at [405, 320] on input "text" at bounding box center [409, 323] width 32 height 22
type input "12"
click at [425, 324] on input "text" at bounding box center [409, 323] width 32 height 22
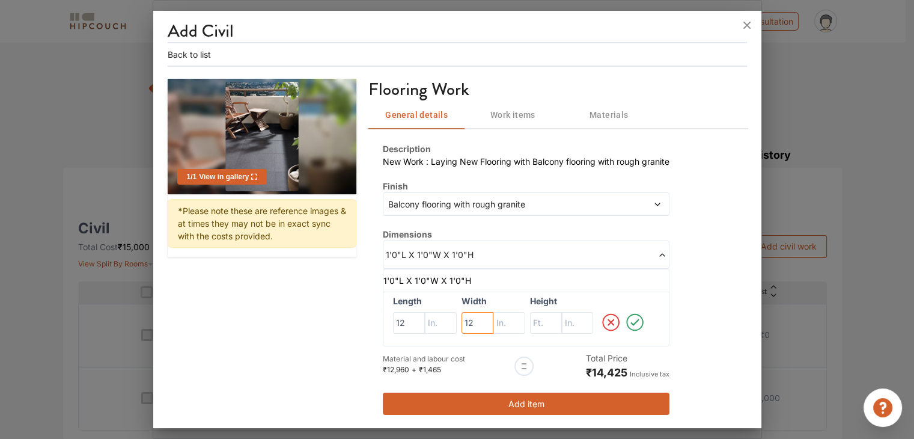
type input "12"
drag, startPoint x: 548, startPoint y: 320, endPoint x: 557, endPoint y: 311, distance: 12.7
click at [425, 320] on input "text" at bounding box center [409, 323] width 32 height 22
type input "1"
click at [627, 323] on icon at bounding box center [634, 322] width 17 height 17
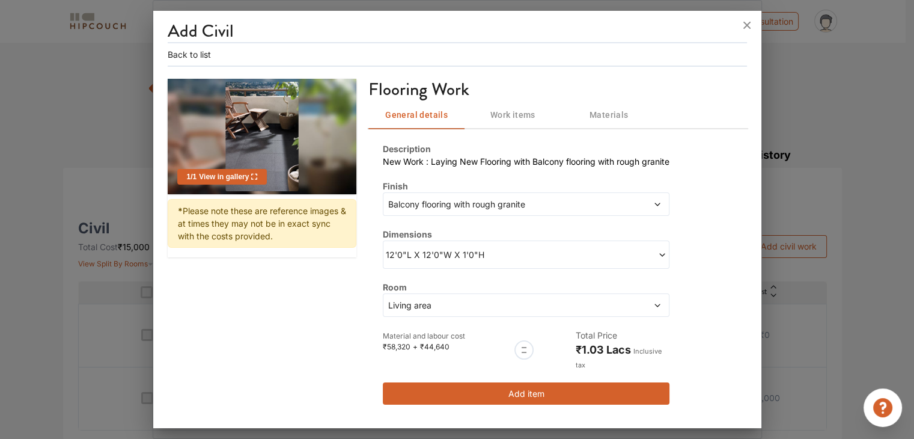
click at [654, 383] on button "Add item" at bounding box center [526, 393] width 287 height 22
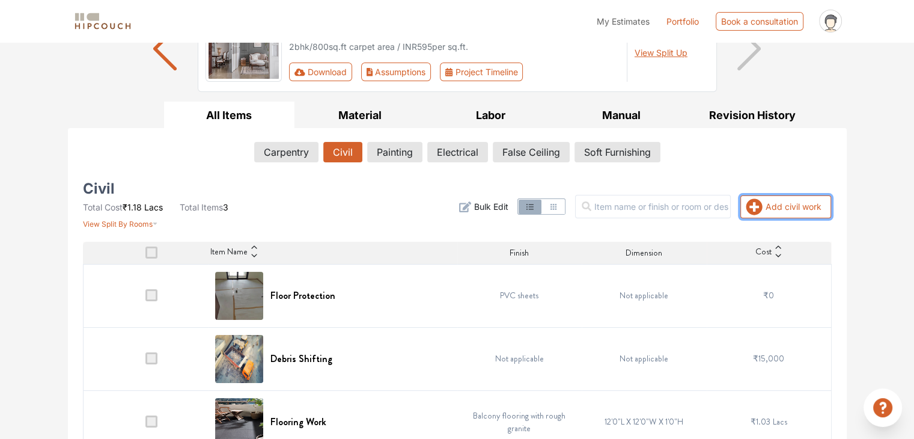
scroll to position [142, 0]
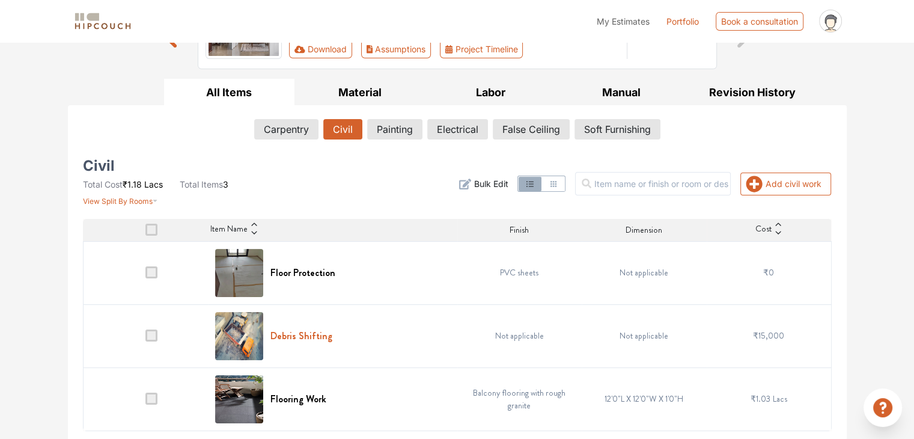
click at [322, 338] on h6 "Debris Shifting" at bounding box center [301, 335] width 62 height 11
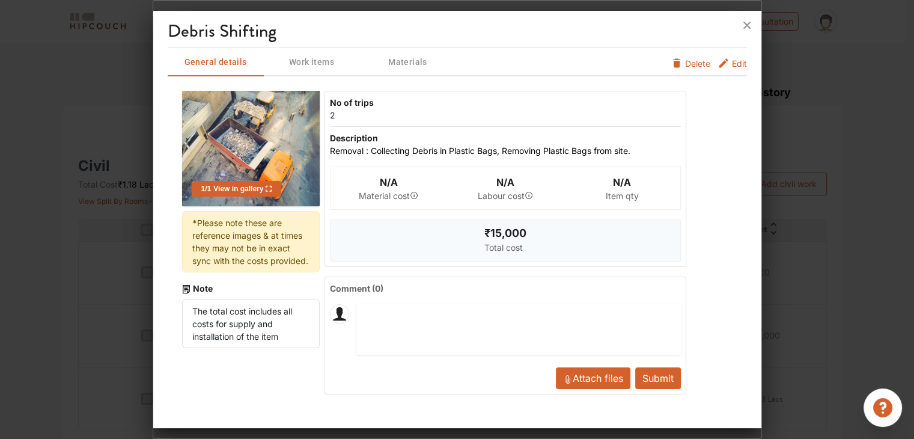
click at [402, 65] on span "Materials" at bounding box center [408, 62] width 94 height 15
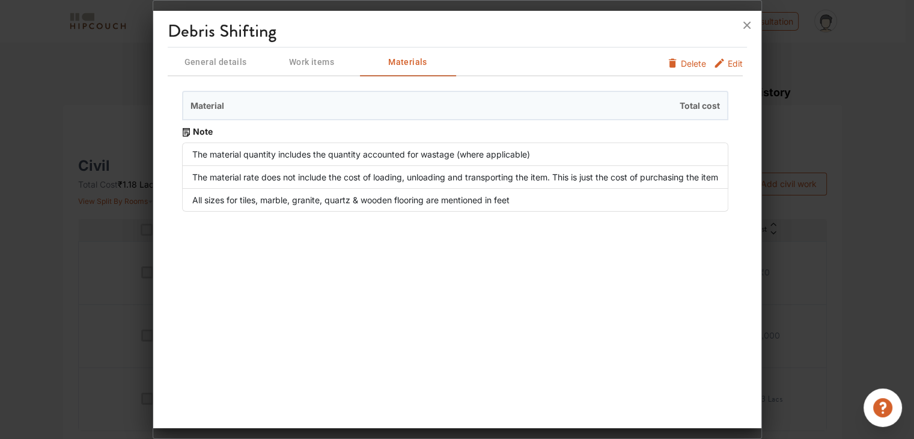
click at [318, 65] on span "Work items" at bounding box center [312, 62] width 94 height 15
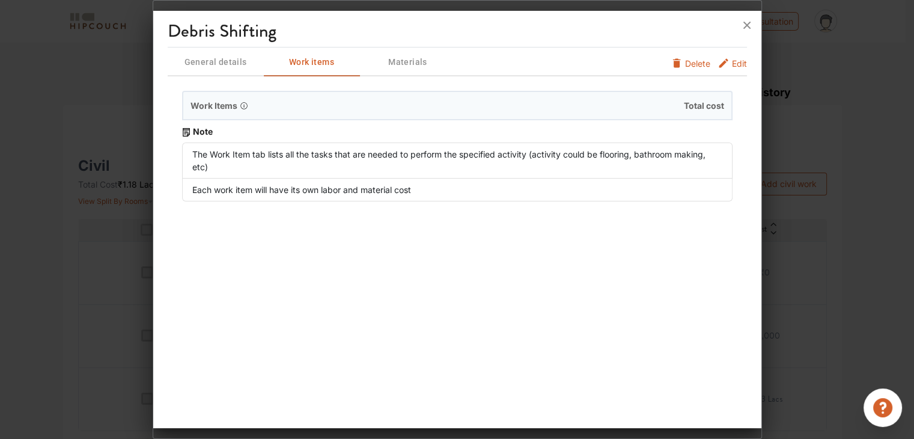
click at [237, 69] on button "General details" at bounding box center [216, 61] width 96 height 29
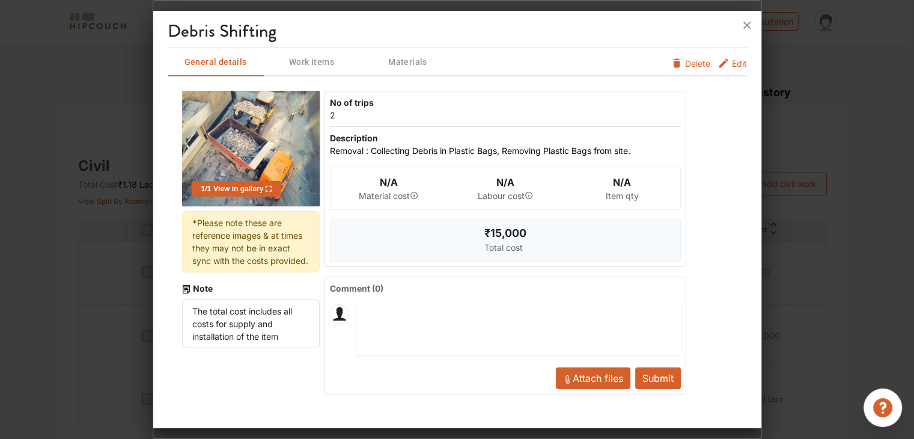
click at [733, 65] on span "Edit" at bounding box center [739, 66] width 15 height 19
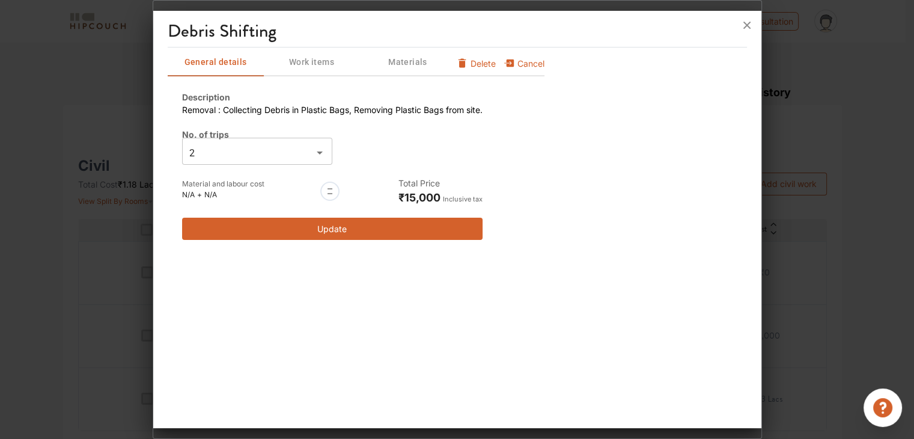
click at [264, 151] on input "2" at bounding box center [247, 152] width 123 height 17
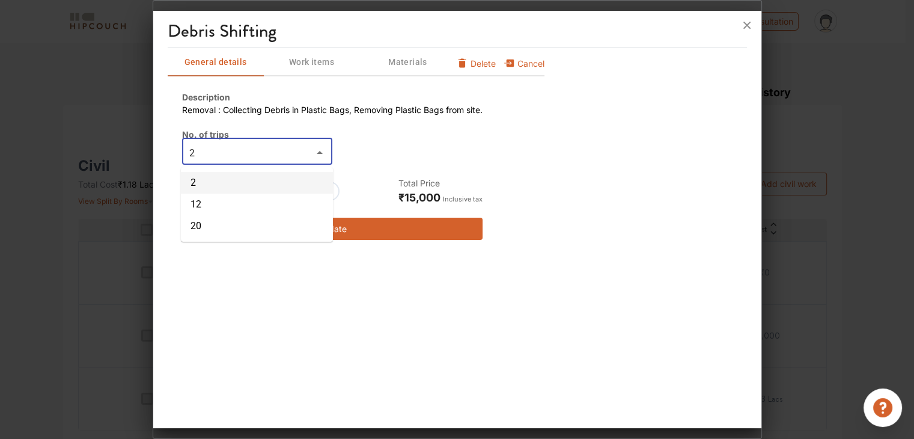
type input "3"
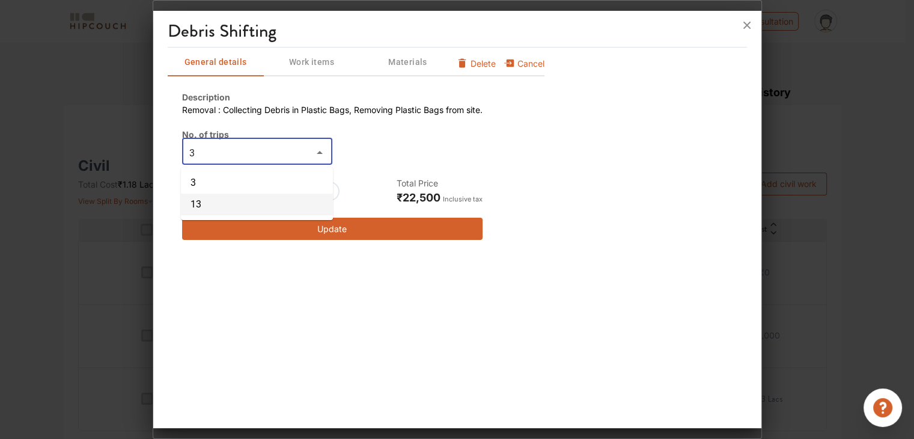
type input "3"
click at [404, 244] on div "Description Removal : Collecting Debris in Plastic Bags, Removing Plastic Bags …" at bounding box center [356, 165] width 377 height 178
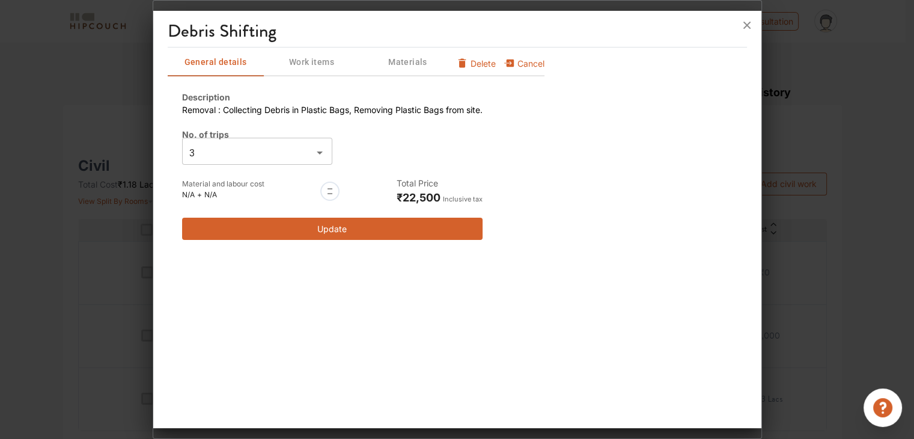
click at [409, 226] on button "Update" at bounding box center [332, 228] width 300 height 22
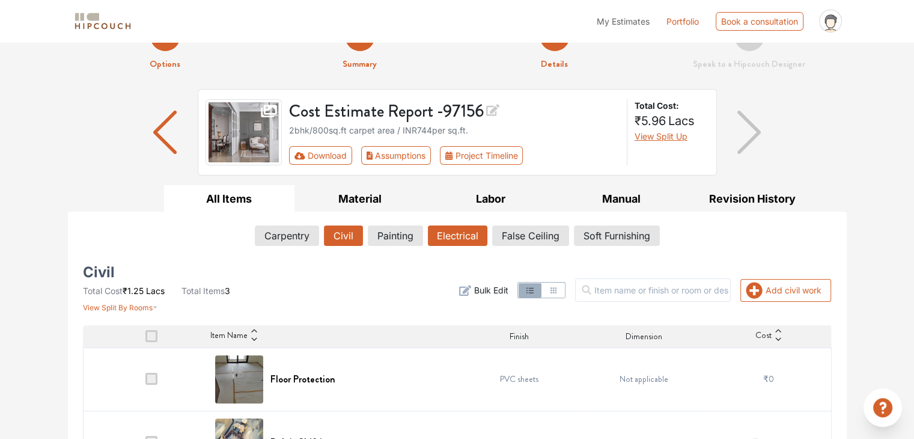
scroll to position [22, 0]
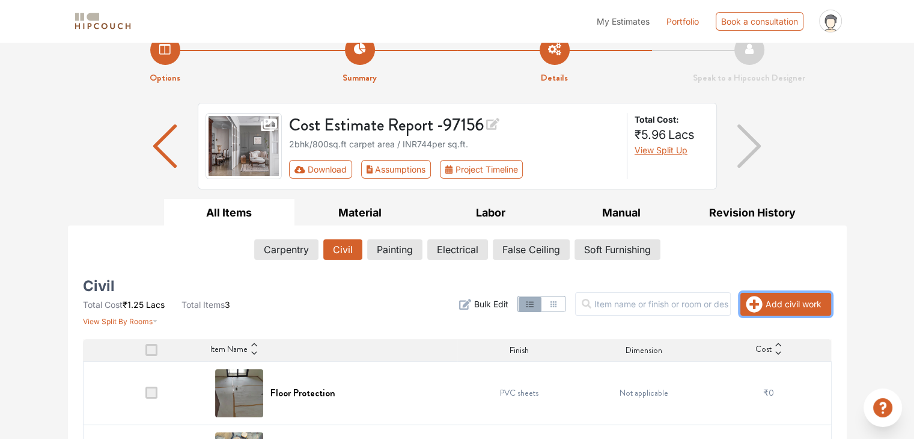
click at [772, 306] on button "Add civil work" at bounding box center [785, 304] width 91 height 23
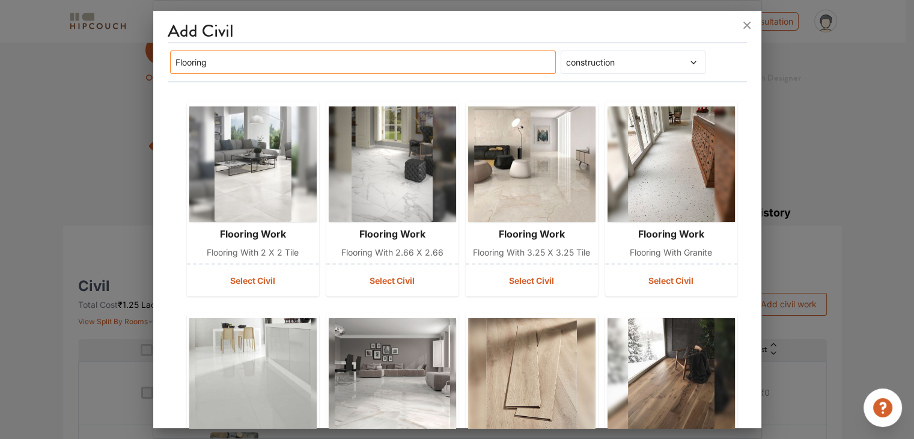
click at [515, 61] on input "Flooring" at bounding box center [363, 61] width 386 height 23
drag, startPoint x: 514, startPoint y: 61, endPoint x: 241, endPoint y: 62, distance: 273.3
click at [241, 62] on input "Flooring" at bounding box center [363, 61] width 386 height 23
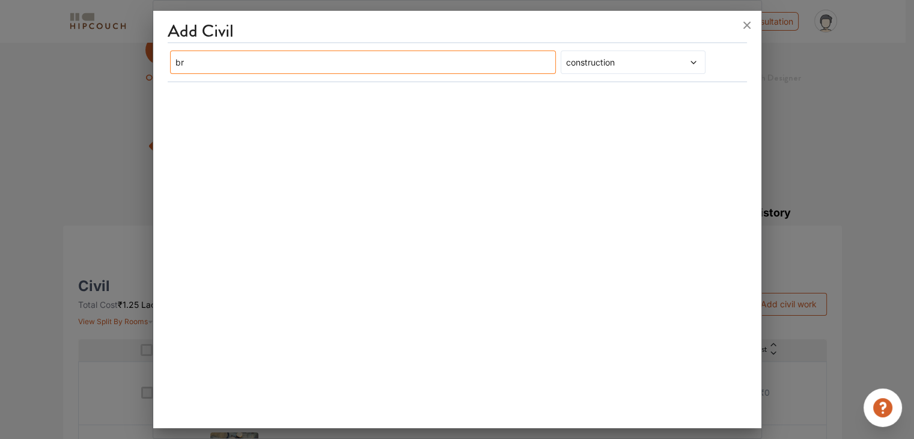
type input "b"
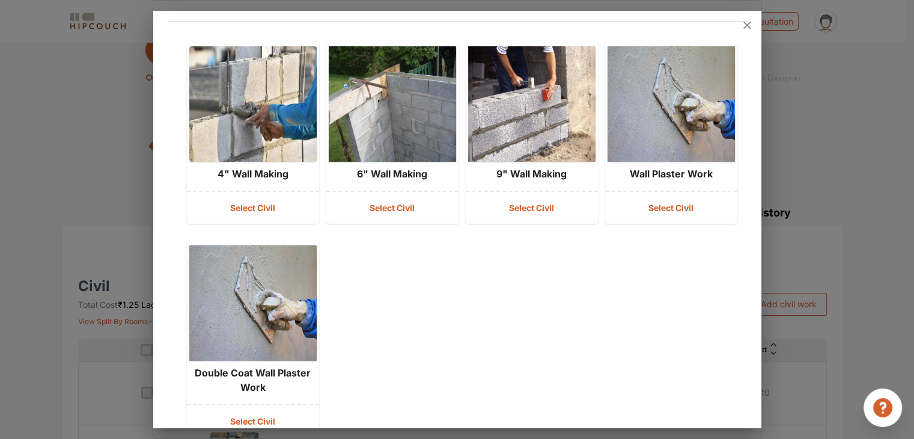
scroll to position [93, 0]
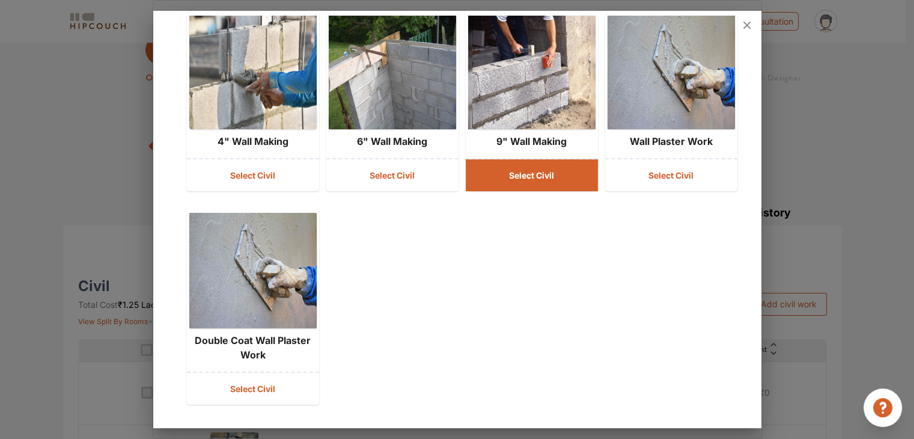
type input "wall"
click at [543, 172] on button "Select Civil" at bounding box center [532, 175] width 132 height 32
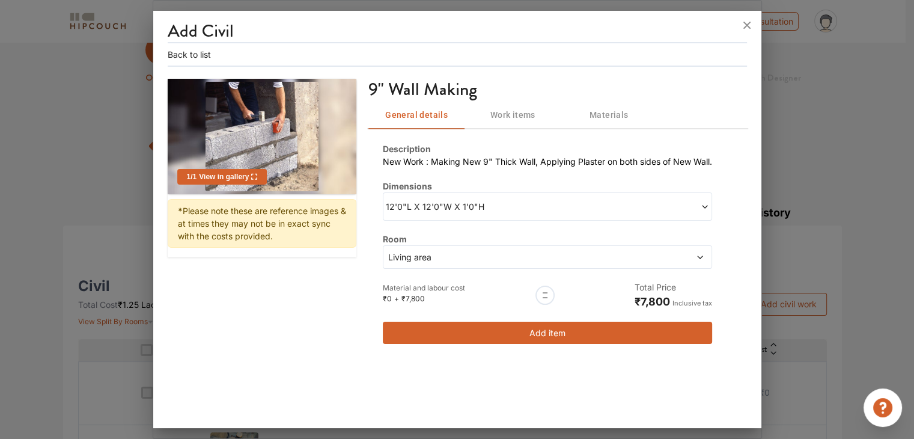
click at [509, 197] on div "12'0"L X 12'0"W X 1'0"H" at bounding box center [547, 206] width 329 height 28
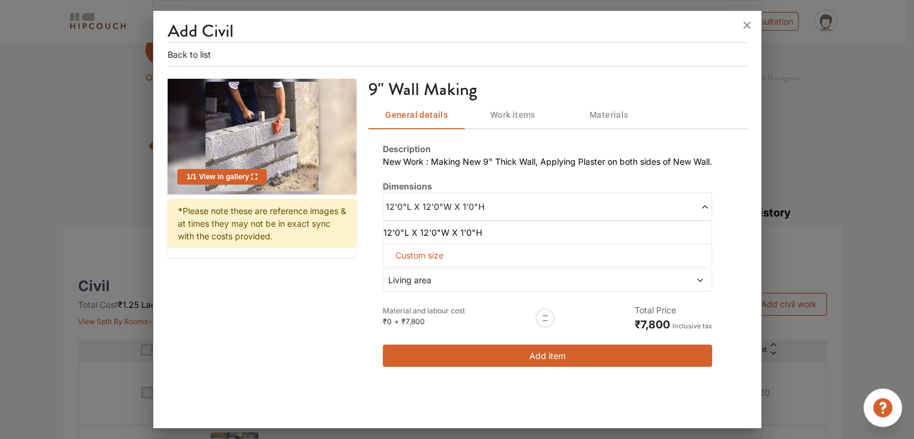
click at [418, 250] on span "Custom size" at bounding box center [419, 255] width 58 height 22
click at [421, 281] on input "text" at bounding box center [411, 275] width 37 height 22
type input "9"
click at [430, 270] on input "text" at bounding box center [411, 275] width 37 height 22
type input "9"
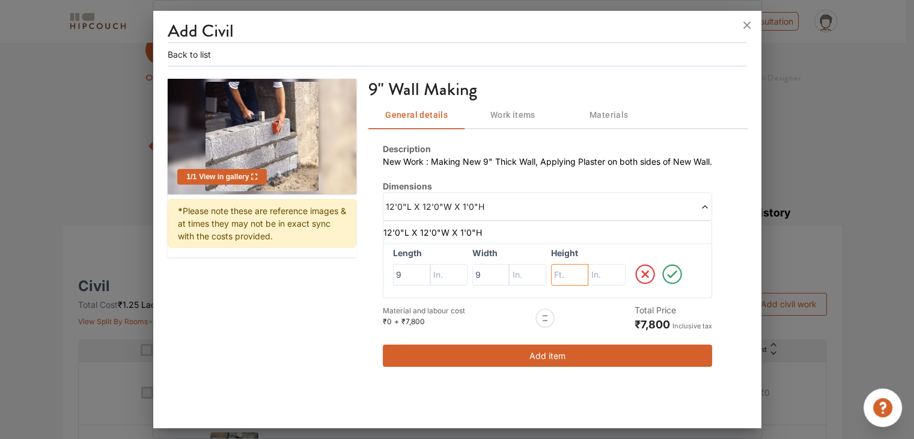
click at [430, 272] on input "text" at bounding box center [411, 275] width 37 height 22
click at [467, 276] on input "text" at bounding box center [448, 275] width 37 height 22
type input "6"
click at [670, 272] on icon at bounding box center [672, 274] width 25 height 24
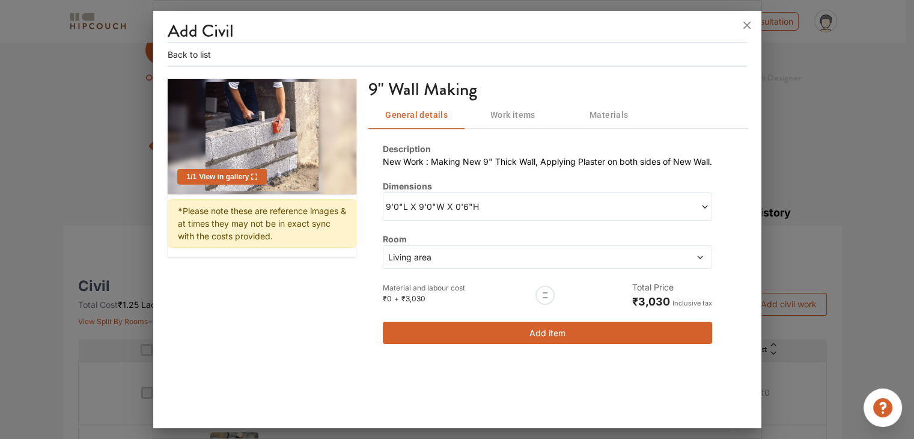
click at [682, 260] on span at bounding box center [664, 256] width 79 height 13
click at [666, 223] on div "Description New Work : Making New 9" Thick Wall, Applying Plaster on both sides…" at bounding box center [547, 242] width 329 height 201
click at [642, 211] on span at bounding box center [628, 206] width 162 height 13
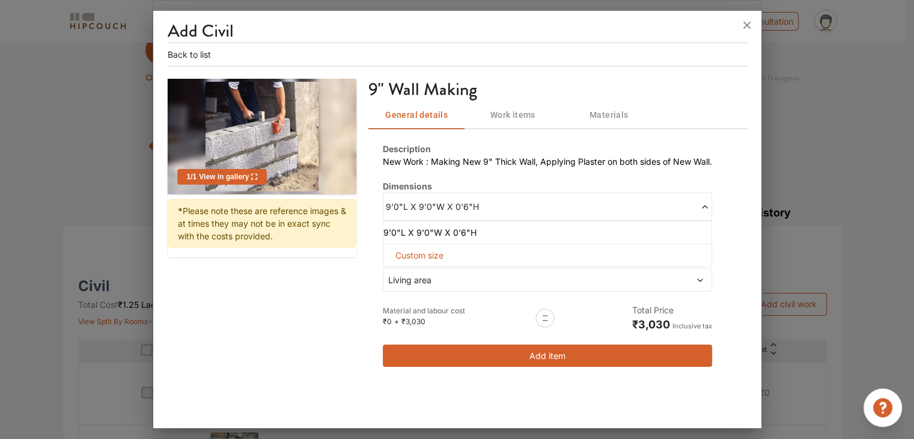
click at [440, 251] on span "Custom size" at bounding box center [419, 255] width 58 height 22
drag, startPoint x: 606, startPoint y: 276, endPoint x: 589, endPoint y: 281, distance: 18.2
click at [467, 281] on input "6" at bounding box center [448, 275] width 37 height 22
type input "9"
click at [599, 355] on button "Add item" at bounding box center [547, 355] width 329 height 22
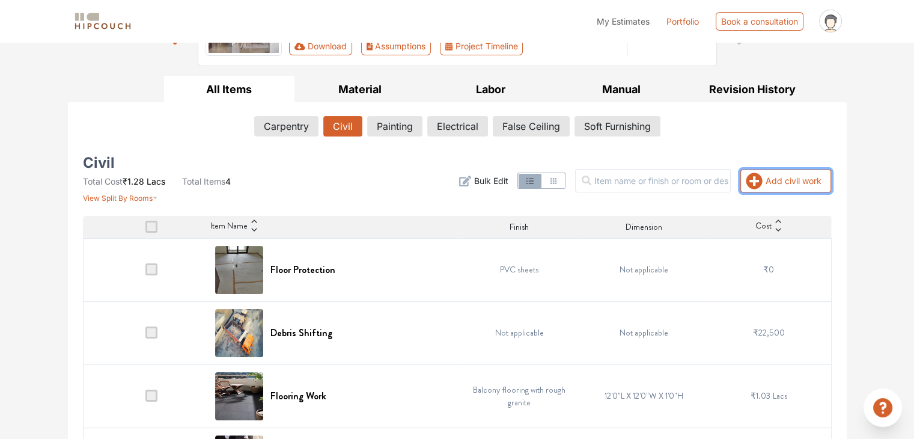
scroll to position [85, 0]
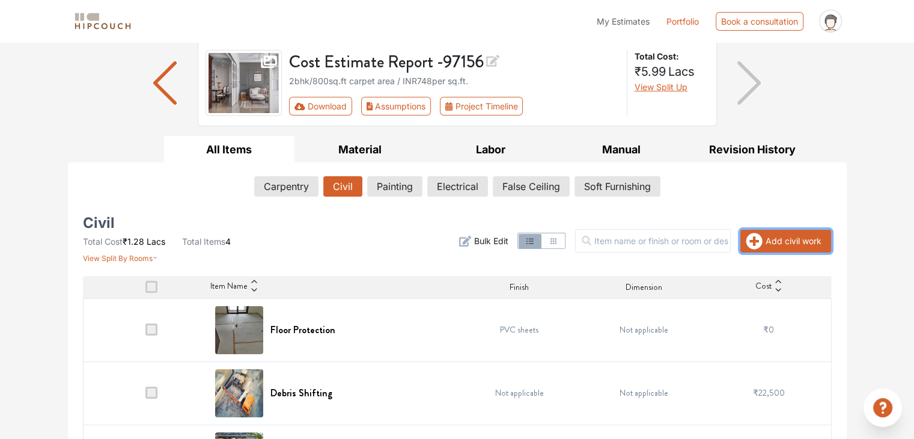
click at [780, 240] on button "Add civil work" at bounding box center [785, 240] width 91 height 23
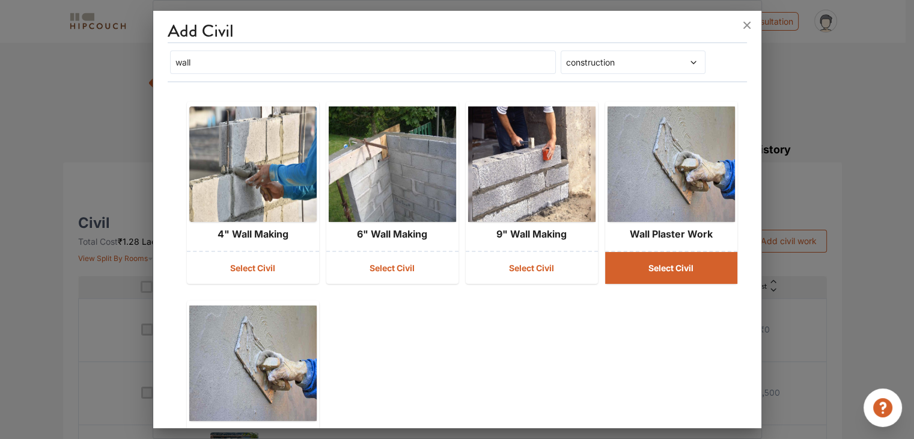
click at [656, 264] on button "Select Civil" at bounding box center [671, 268] width 132 height 32
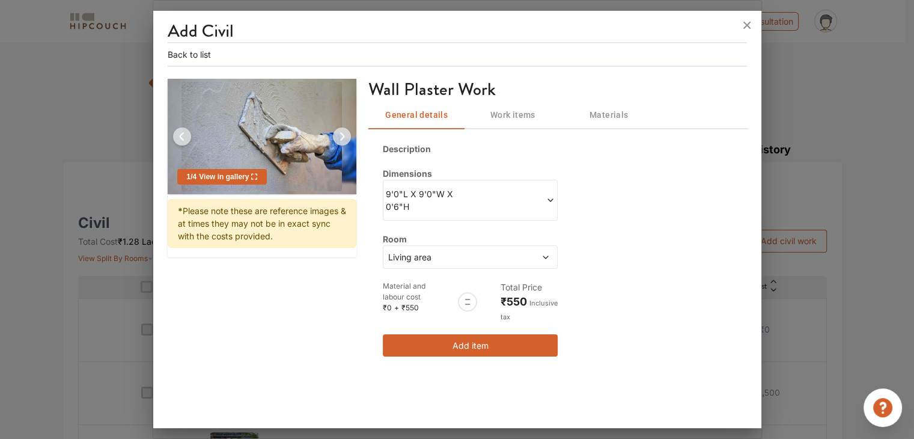
click at [503, 193] on span at bounding box center [512, 199] width 85 height 25
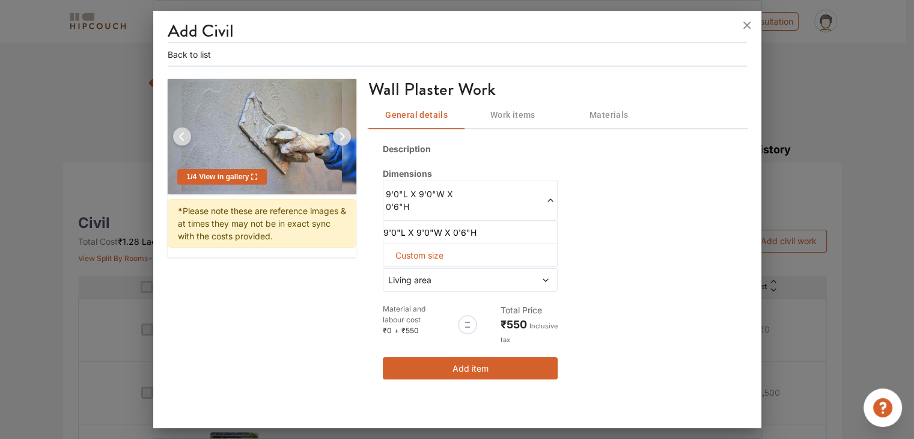
click at [435, 251] on span "Custom size" at bounding box center [419, 255] width 58 height 22
click at [588, 237] on div "Description Dimensions 9'0"L X 9'0"W X 0'6"H 9'0"L X 9'0"W X 0'6"H Length Width…" at bounding box center [557, 261] width 378 height 266
click at [519, 194] on span at bounding box center [512, 199] width 85 height 25
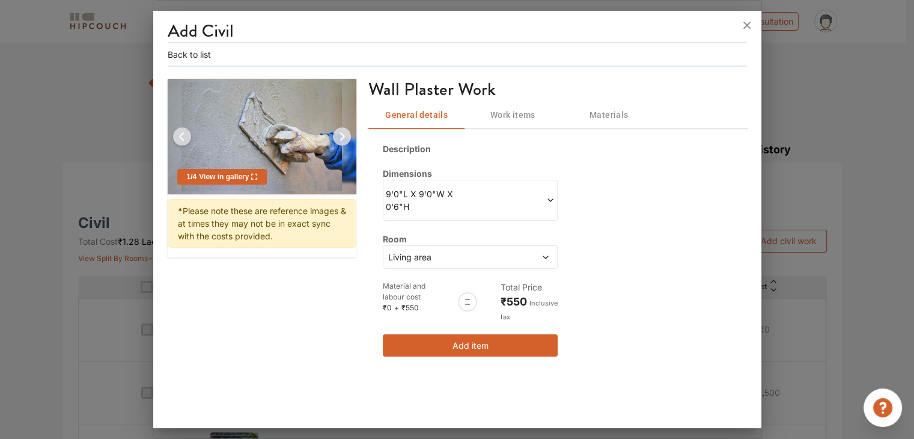
click at [548, 264] on div "Living area" at bounding box center [470, 256] width 175 height 23
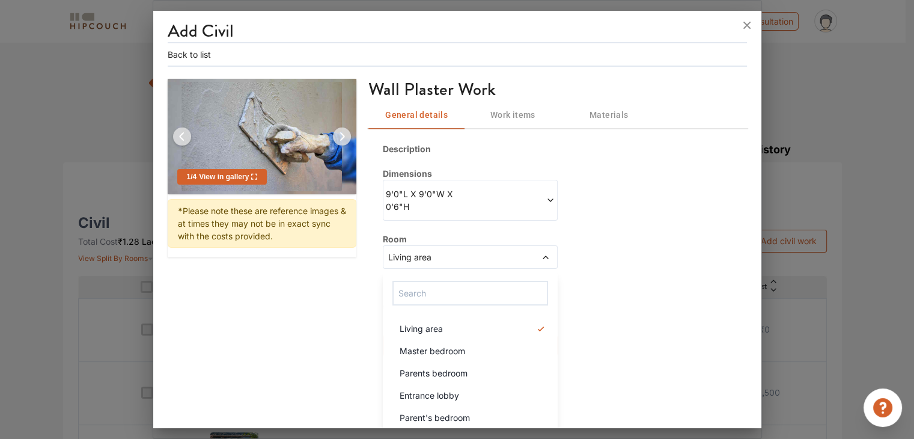
click at [550, 259] on div "Living area" at bounding box center [470, 256] width 175 height 23
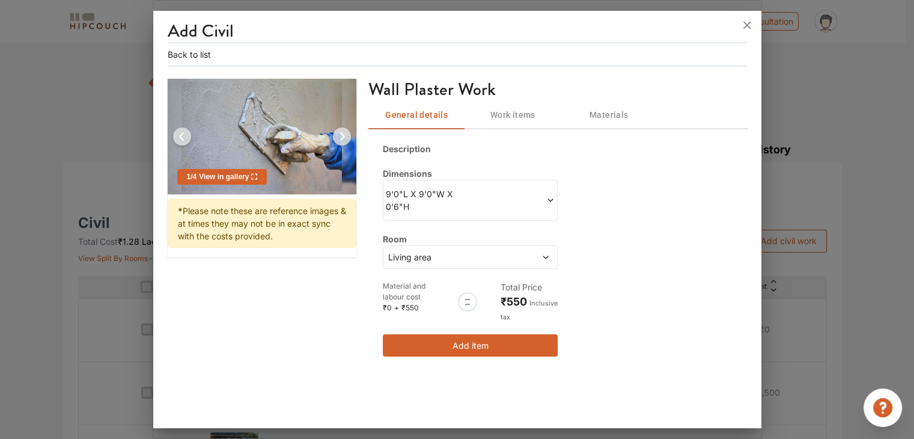
click at [623, 250] on div "Description Dimensions 9'0"L X 9'0"W X 0'6"H Room Living area Material and labo…" at bounding box center [557, 249] width 378 height 243
click at [553, 205] on span at bounding box center [512, 199] width 85 height 25
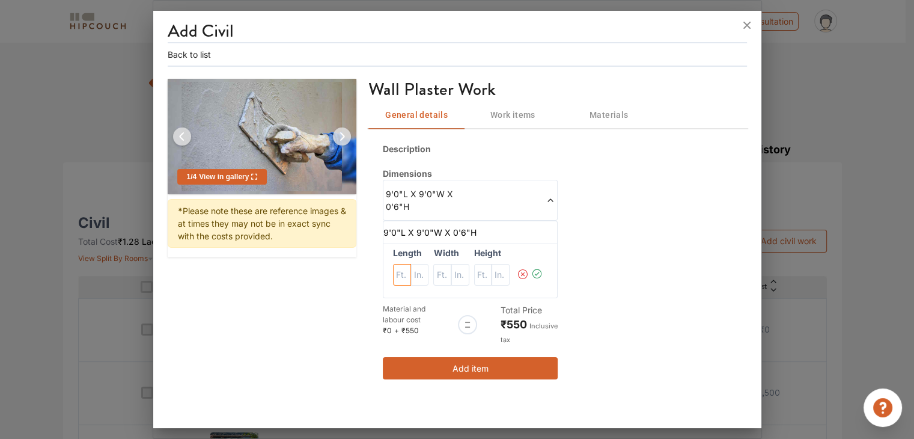
click at [406, 269] on input "text" at bounding box center [402, 275] width 18 height 22
type input "9"
click at [411, 274] on input "text" at bounding box center [402, 275] width 18 height 22
type input "9"
click at [411, 277] on input "text" at bounding box center [402, 275] width 18 height 22
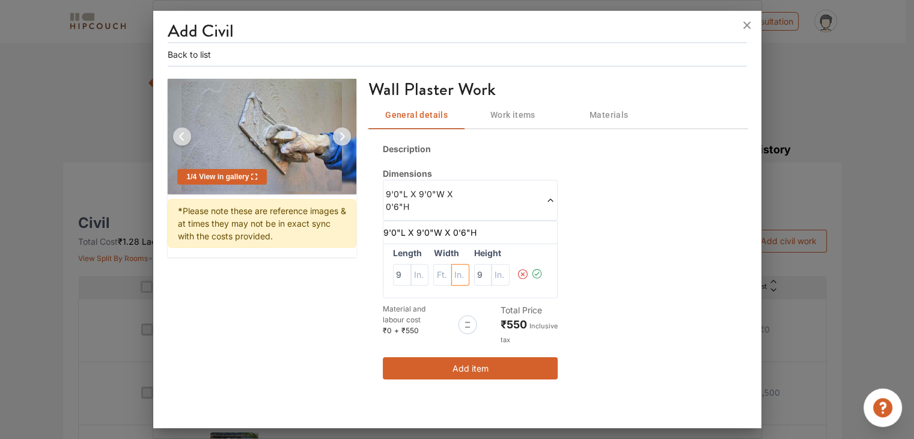
click at [429, 266] on input "text" at bounding box center [420, 275] width 18 height 22
type input "6"
click at [536, 276] on icon at bounding box center [537, 274] width 12 height 24
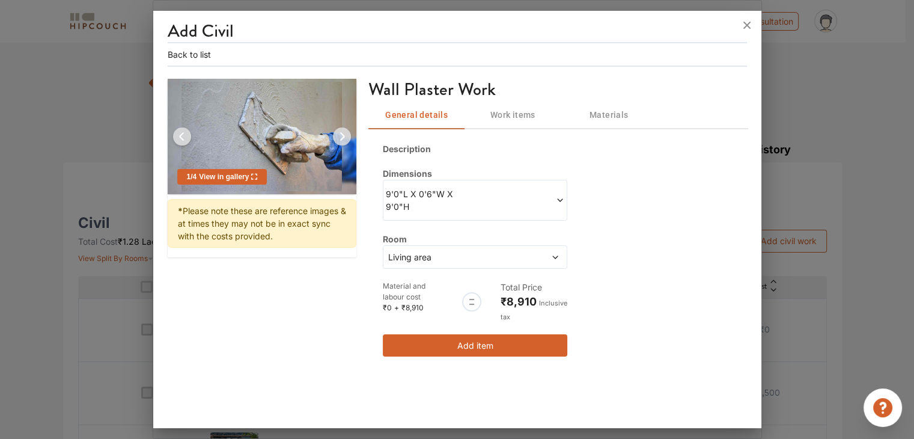
click at [503, 342] on button "Add item" at bounding box center [475, 345] width 184 height 22
click at [742, 23] on icon at bounding box center [746, 25] width 19 height 19
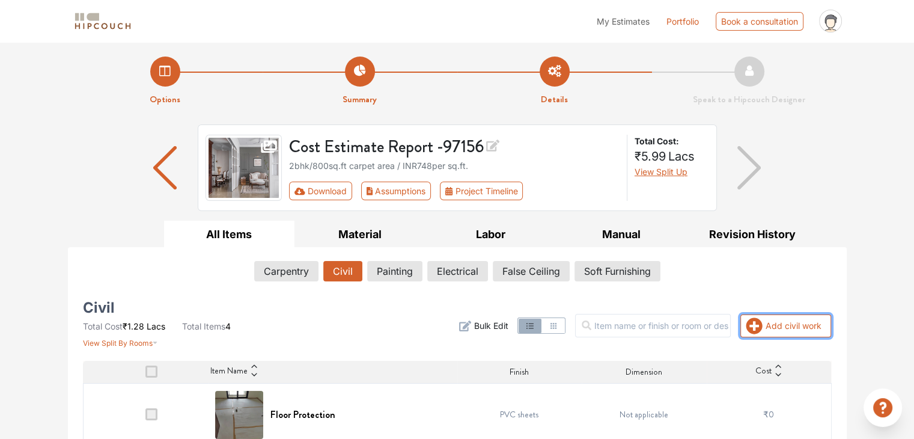
scroll to position [205, 0]
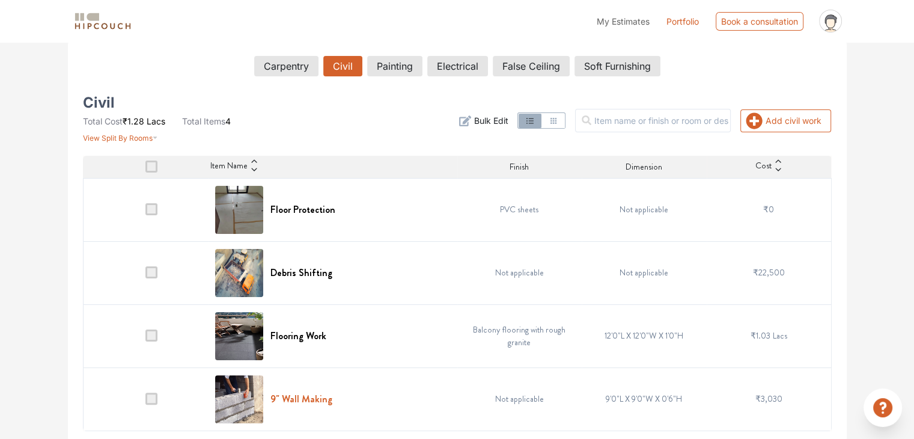
click at [284, 395] on h6 "9" Wall Making" at bounding box center [301, 398] width 62 height 11
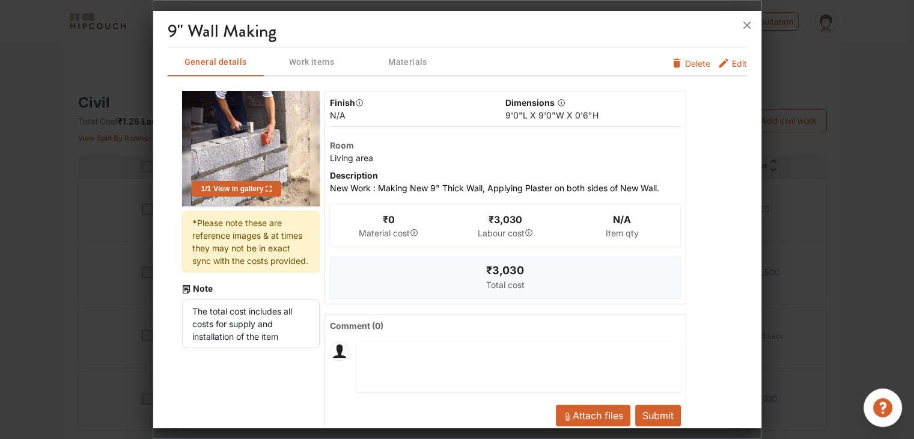
click at [732, 62] on span "Edit" at bounding box center [739, 66] width 15 height 19
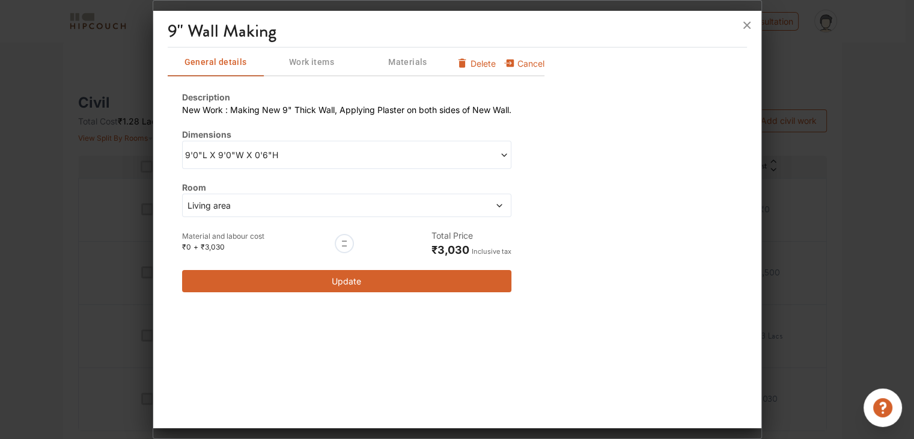
click at [260, 154] on span "9'0"L X 9'0"W X 0'6"H" at bounding box center [266, 154] width 162 height 13
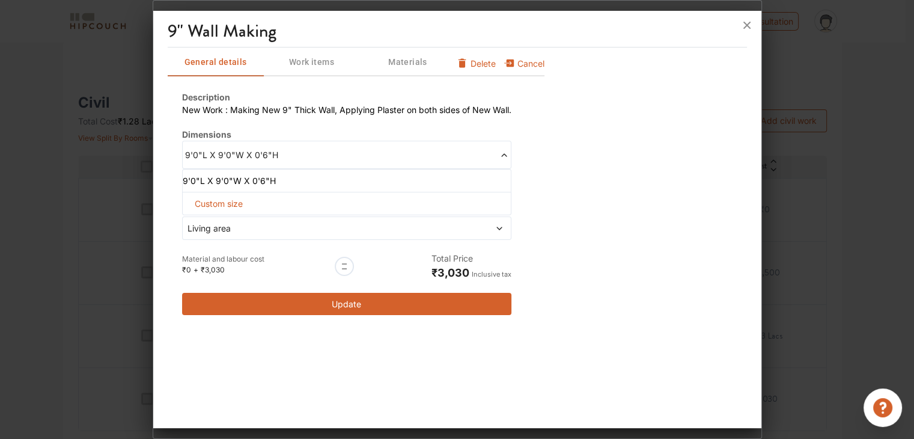
click at [244, 202] on span "Custom size" at bounding box center [219, 203] width 58 height 22
click at [216, 212] on input "text" at bounding box center [210, 223] width 37 height 22
type input "9"
click at [229, 224] on input "text" at bounding box center [210, 223] width 37 height 22
type input "6"
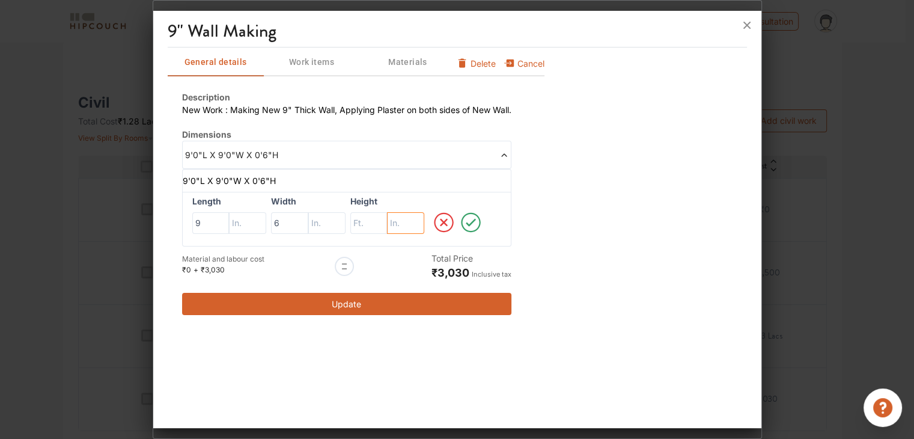
click at [266, 222] on input "text" at bounding box center [247, 223] width 37 height 22
click at [229, 224] on input "text" at bounding box center [210, 223] width 37 height 22
type input "9"
click at [475, 223] on icon at bounding box center [470, 222] width 25 height 24
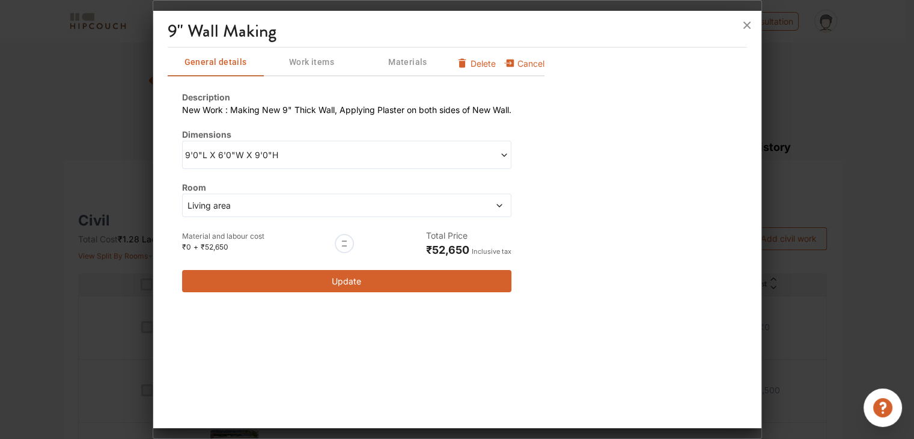
scroll to position [85, 0]
click at [293, 151] on span "9'0"L X 6'0"W X 9'0"H" at bounding box center [266, 154] width 162 height 13
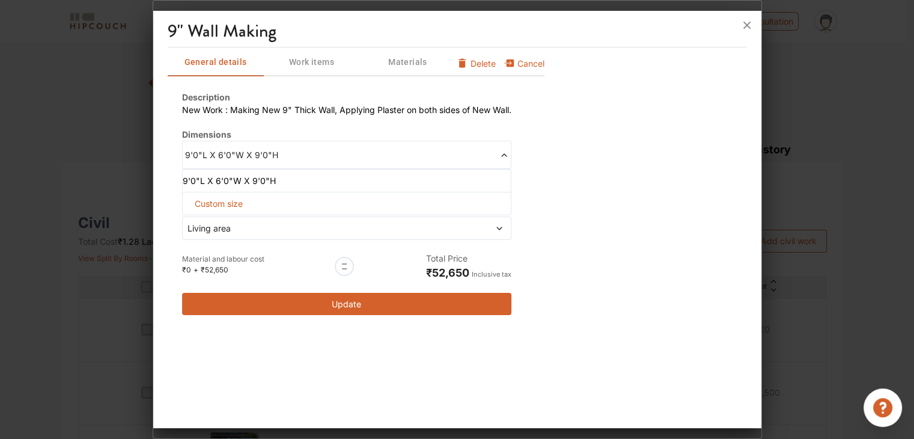
click at [233, 202] on span "Custom size" at bounding box center [219, 203] width 58 height 22
click at [229, 222] on input "6" at bounding box center [210, 223] width 37 height 22
type input "0"
click at [266, 224] on input "text" at bounding box center [247, 223] width 37 height 22
type input "6"
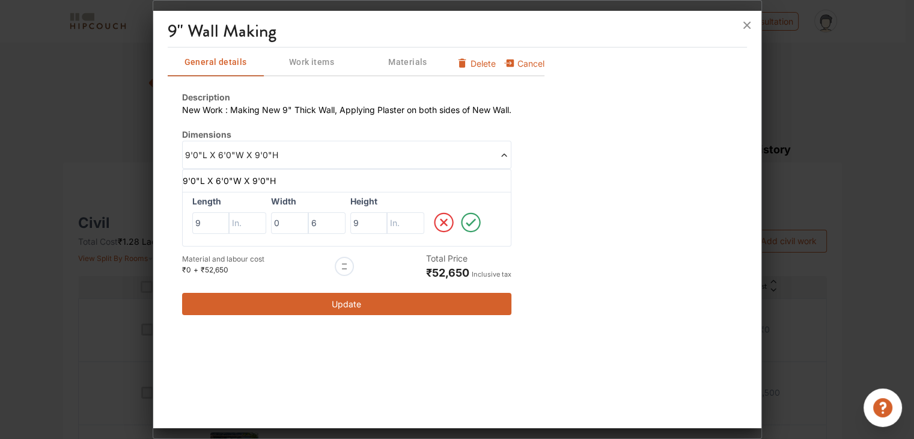
click at [469, 222] on icon at bounding box center [470, 222] width 25 height 24
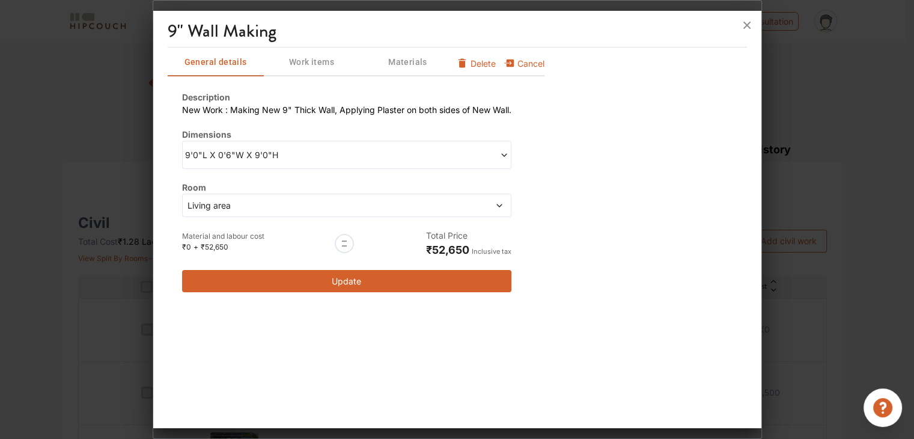
click at [416, 276] on button "Update" at bounding box center [346, 281] width 329 height 22
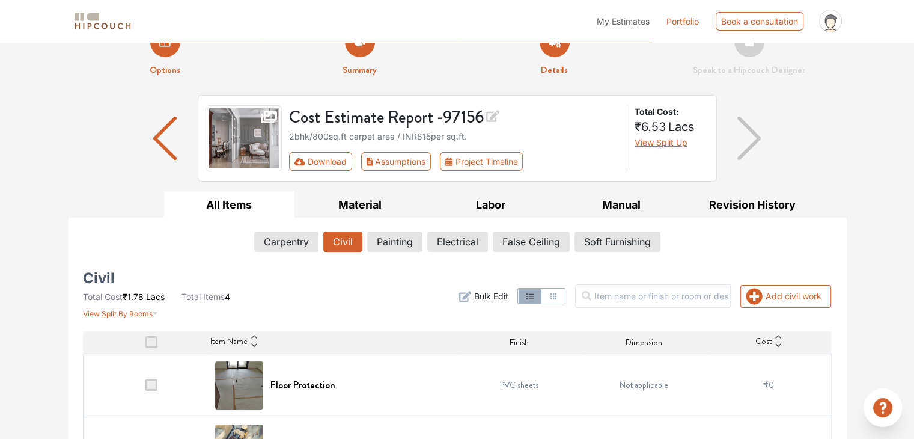
scroll to position [0, 0]
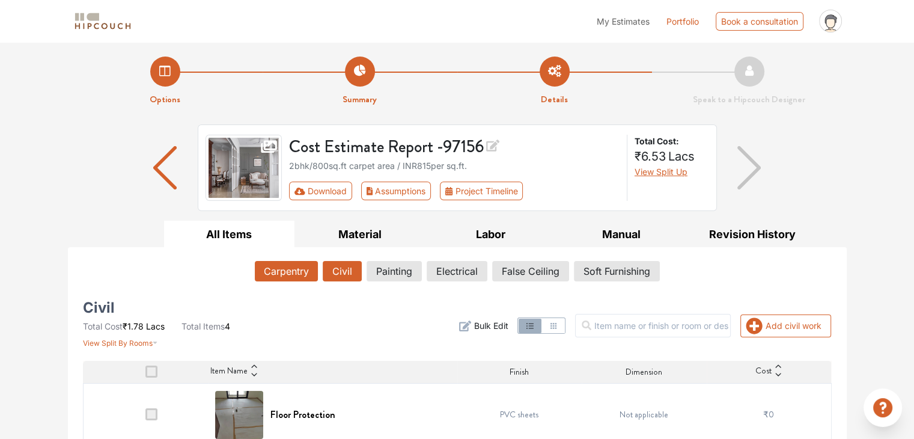
click at [289, 270] on button "Carpentry" at bounding box center [286, 271] width 63 height 20
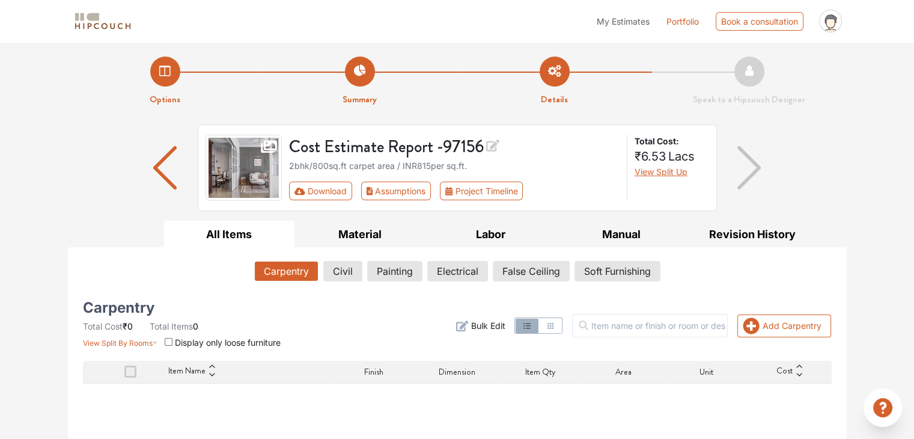
scroll to position [133, 0]
